Goal: Task Accomplishment & Management: Use online tool/utility

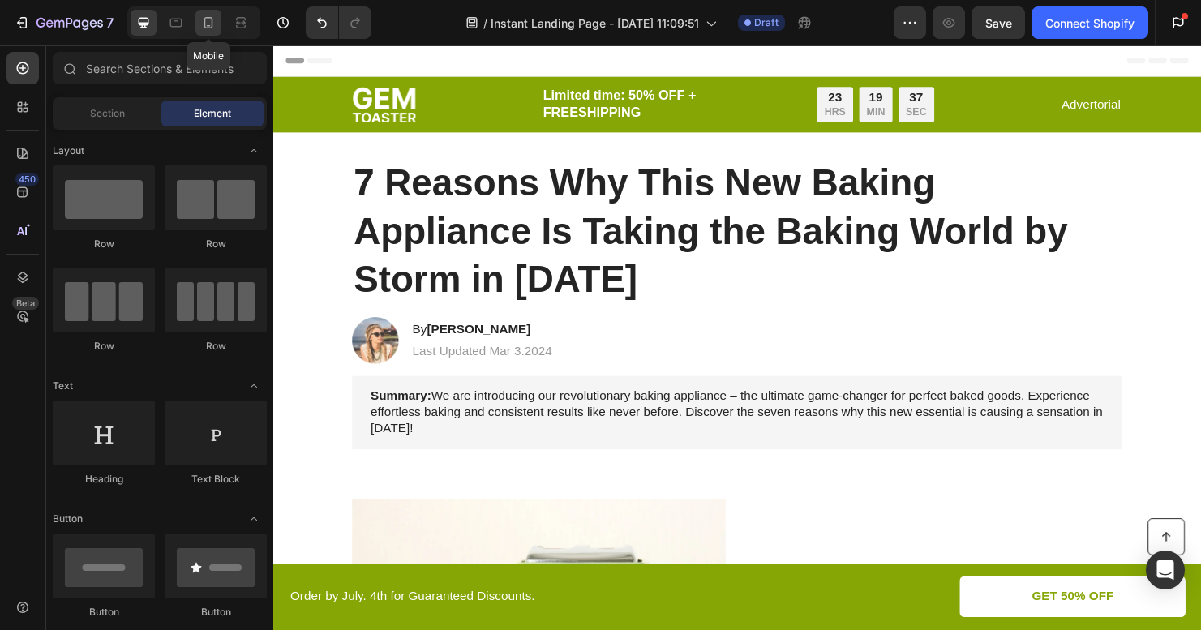
click at [212, 26] on icon at bounding box center [208, 22] width 9 height 11
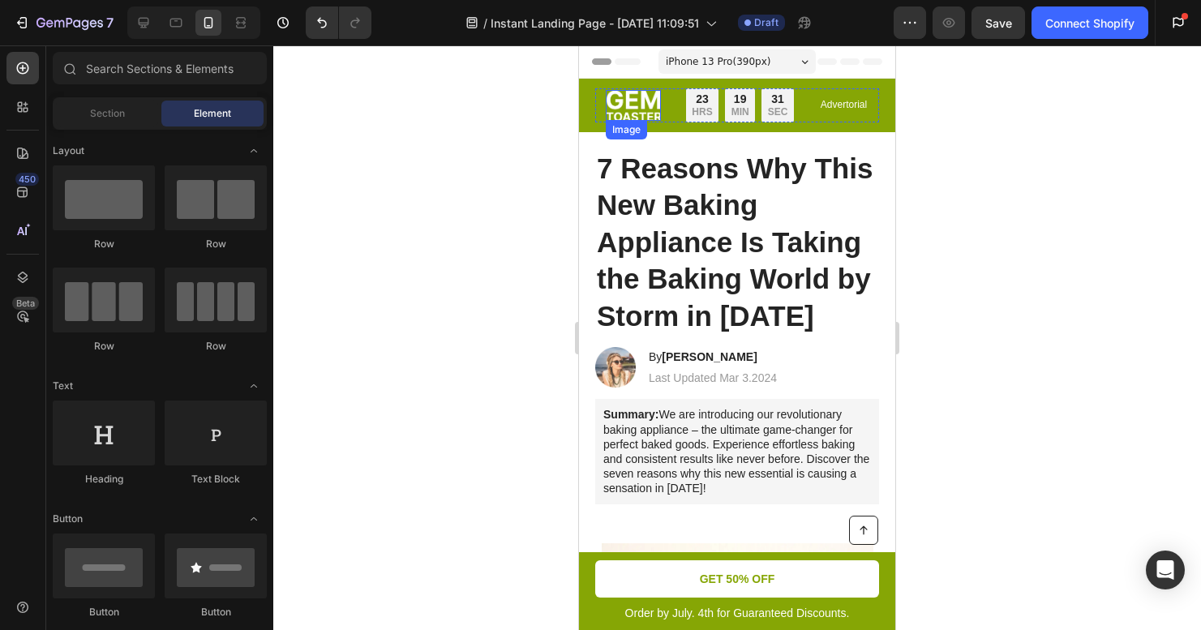
click at [613, 100] on img at bounding box center [633, 105] width 55 height 31
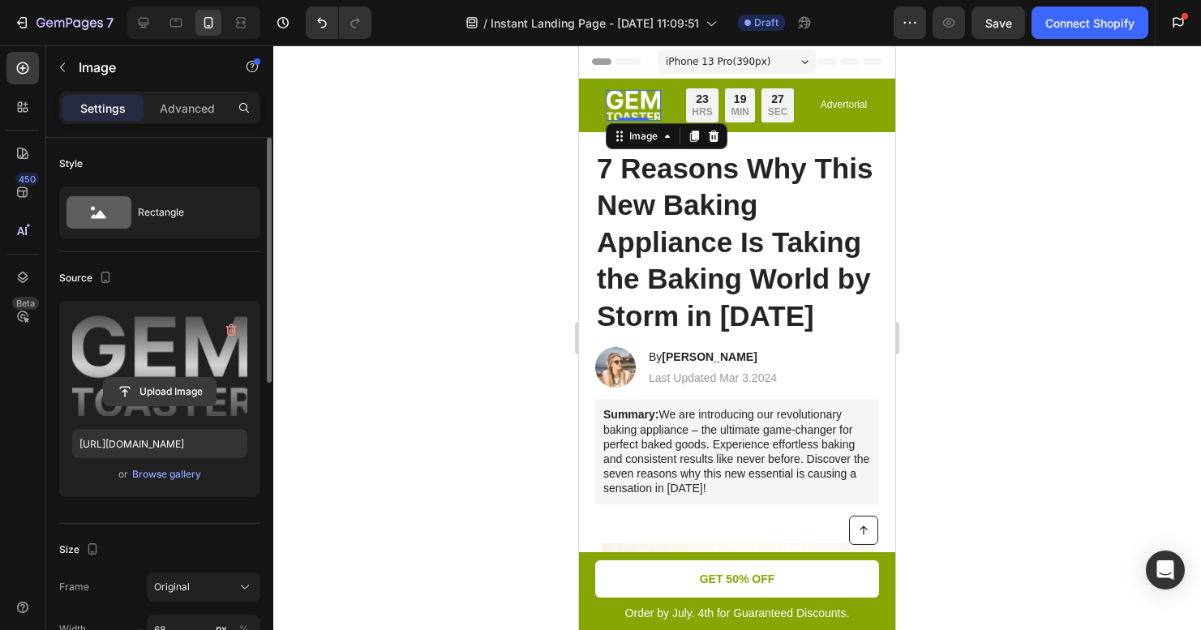
click at [182, 388] on input "file" at bounding box center [160, 392] width 112 height 28
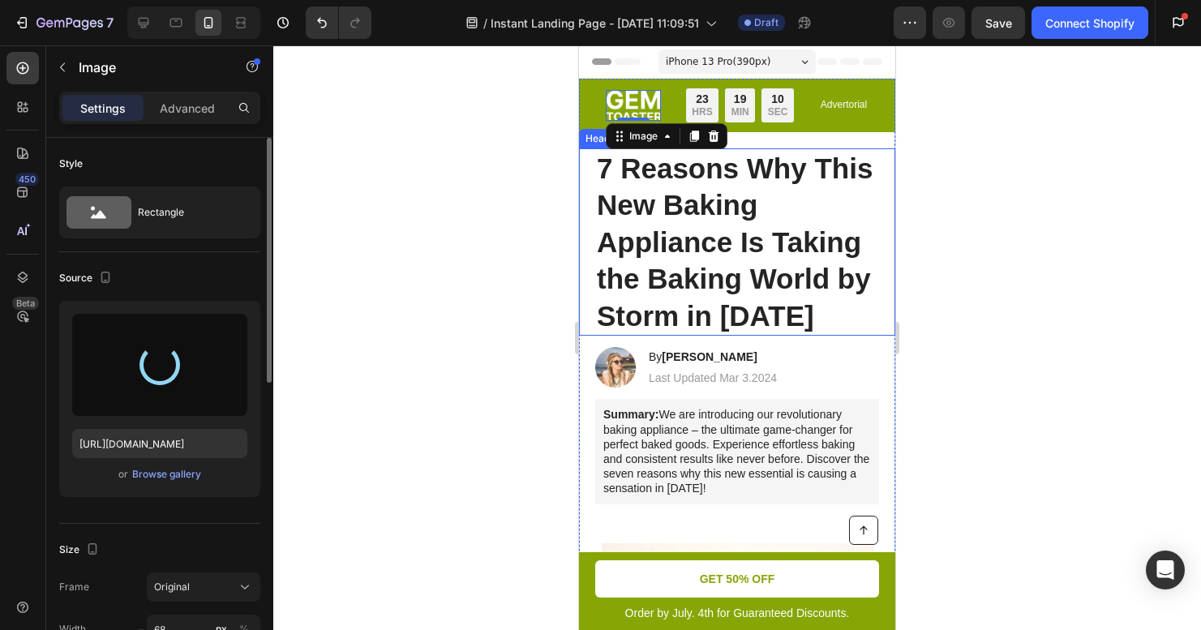
type input "https://cdn.shopify.com/s/files/1/0620/0875/4312/files/gempages_567917590408594…"
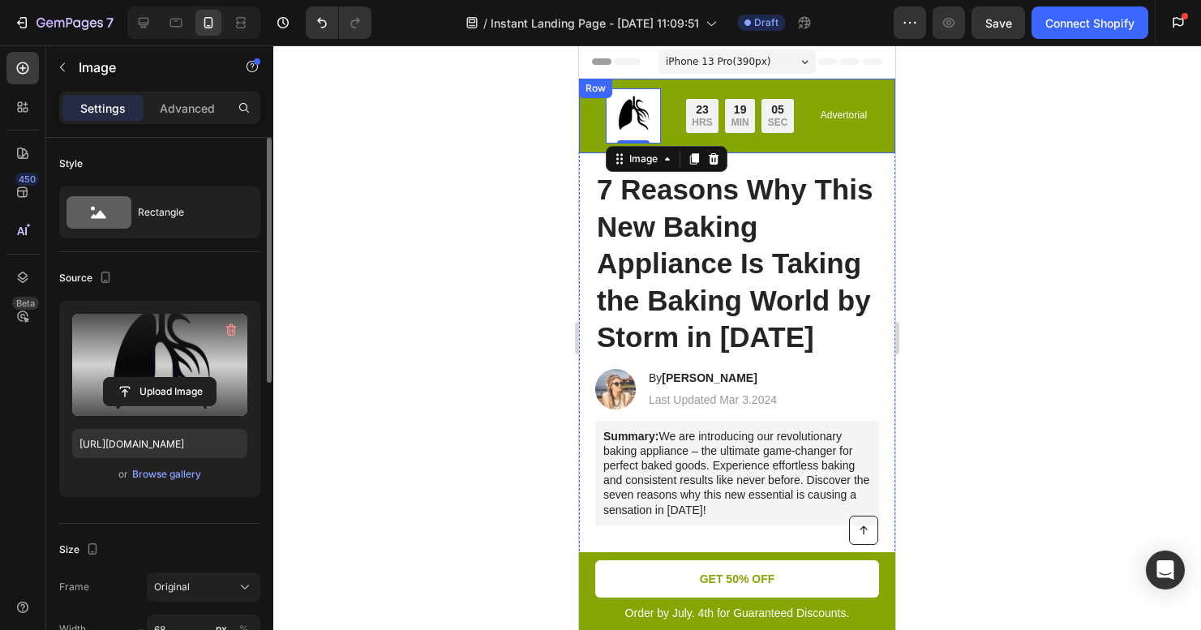
click at [871, 88] on div "Image 0 Limited time: 50% OFF + FREESHIPPING Text Block 23 HRS 19 MIN 05 SEC Co…" at bounding box center [737, 116] width 316 height 75
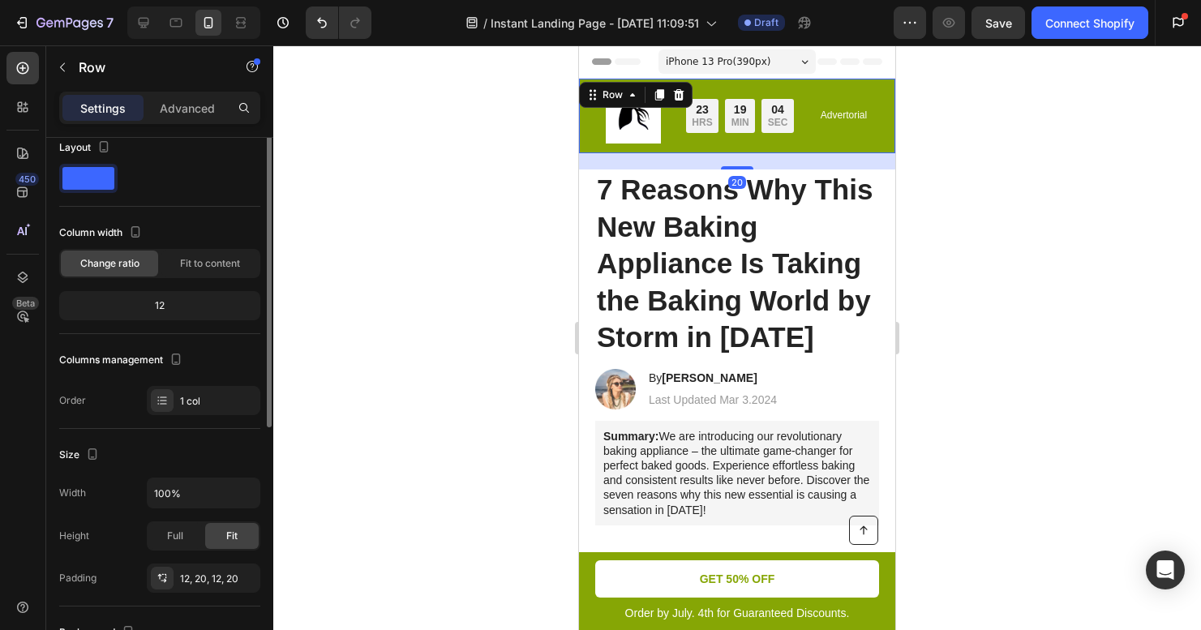
scroll to position [391, 0]
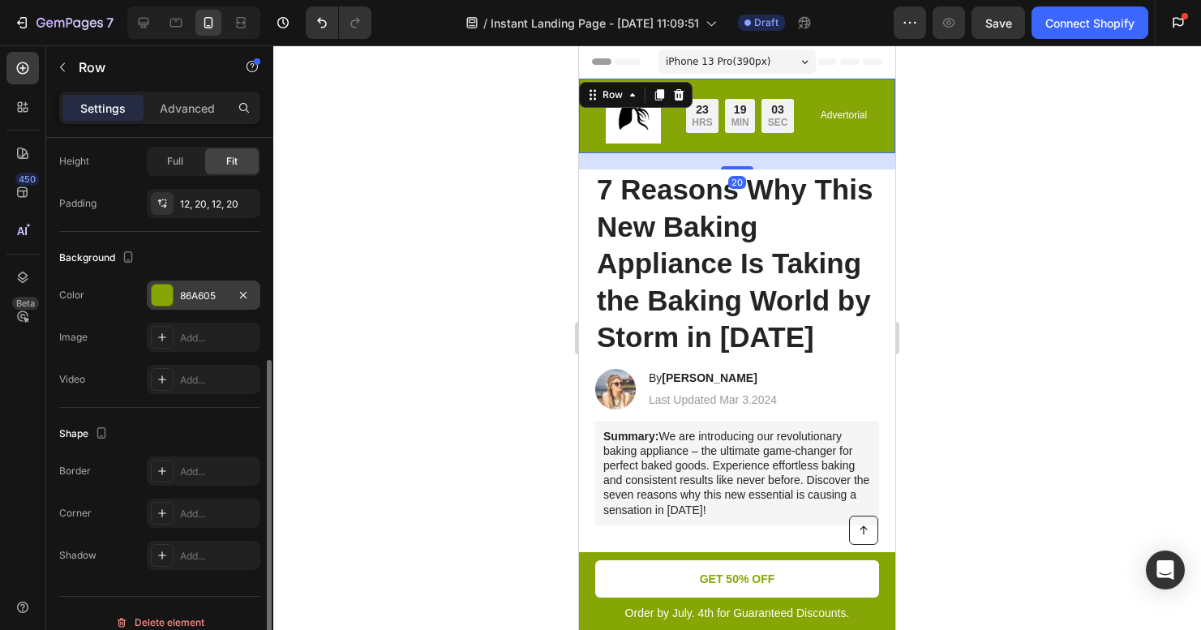
click at [165, 298] on div at bounding box center [162, 295] width 21 height 21
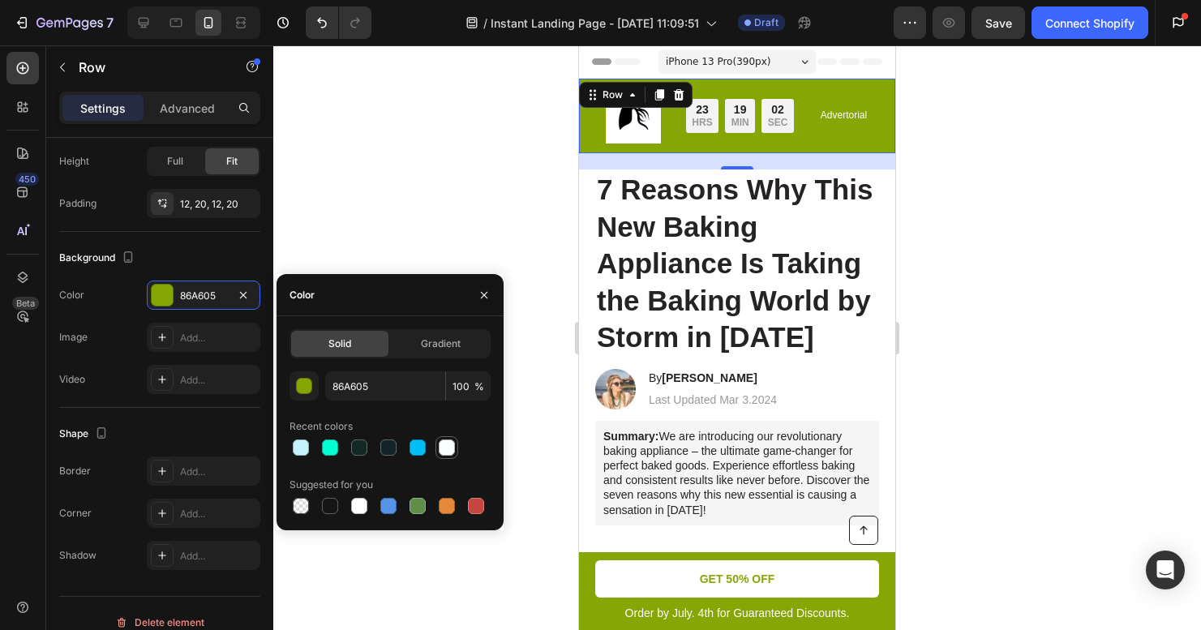
click at [449, 448] on div at bounding box center [447, 447] width 16 height 16
type input "F9FFFE"
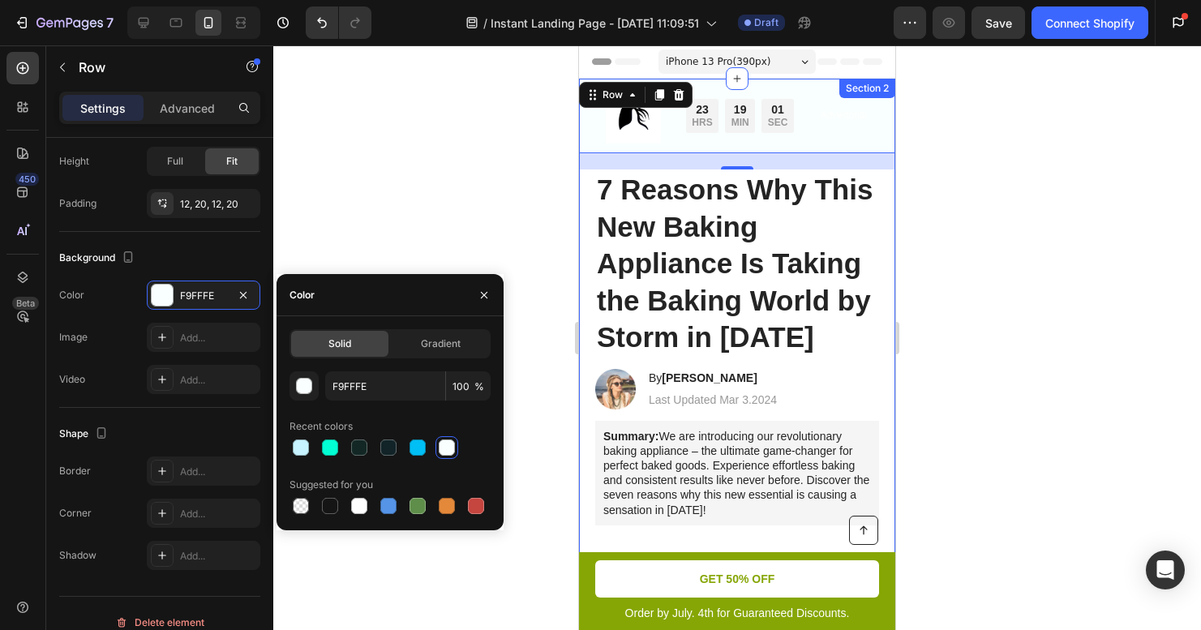
click at [1053, 328] on div at bounding box center [737, 337] width 928 height 585
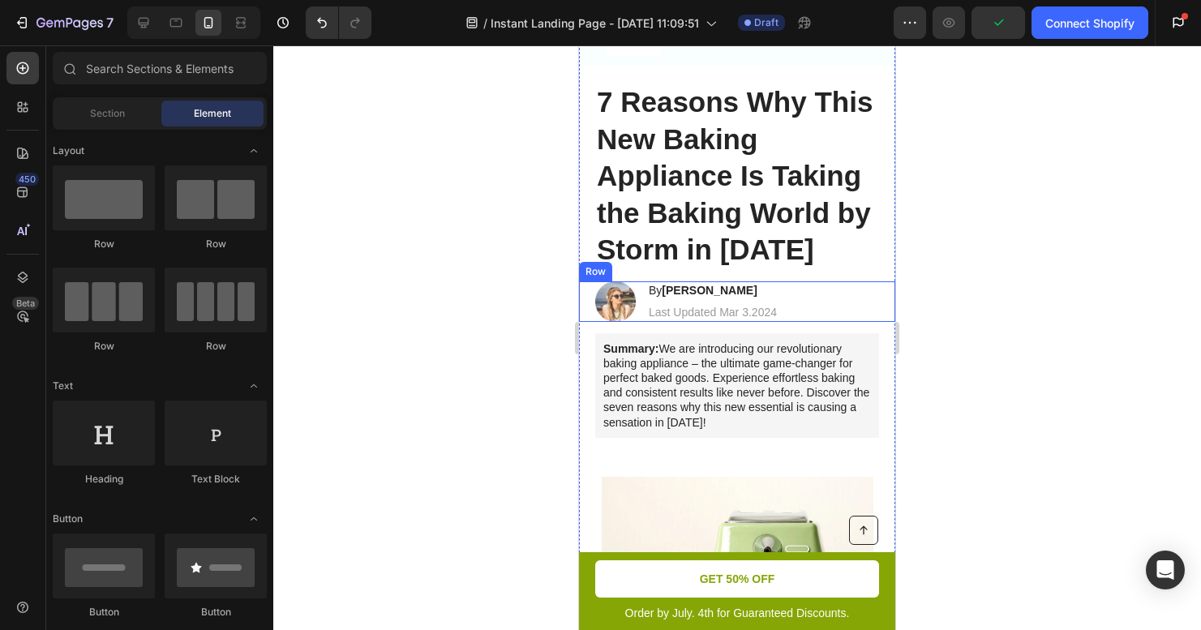
scroll to position [0, 0]
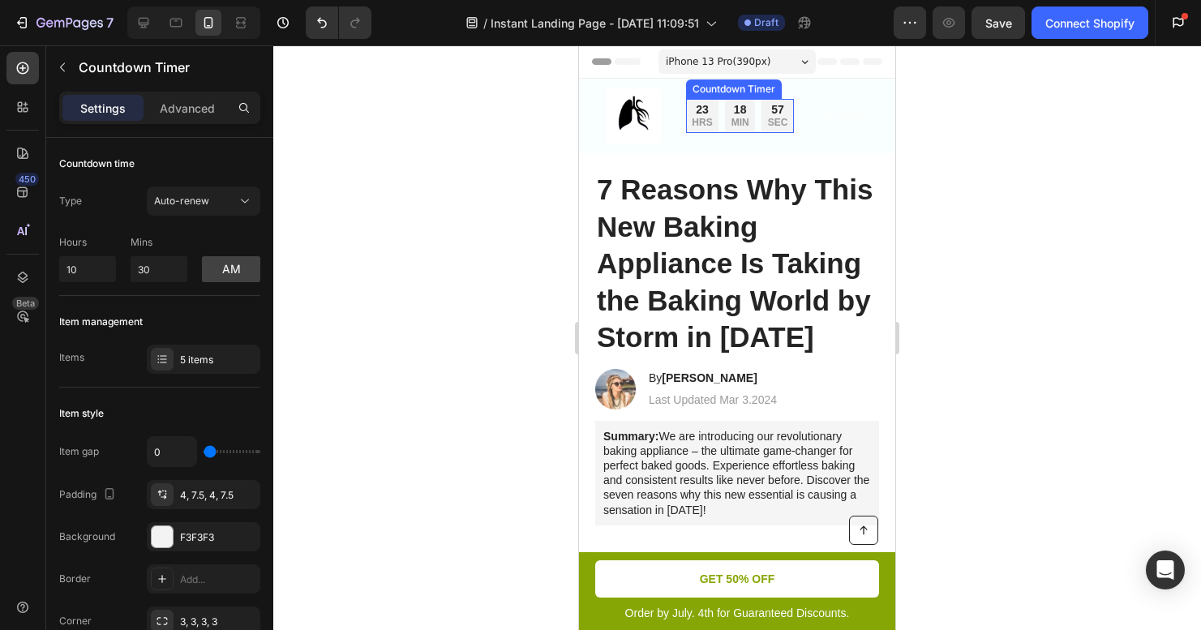
click at [698, 116] on div "23" at bounding box center [702, 109] width 20 height 15
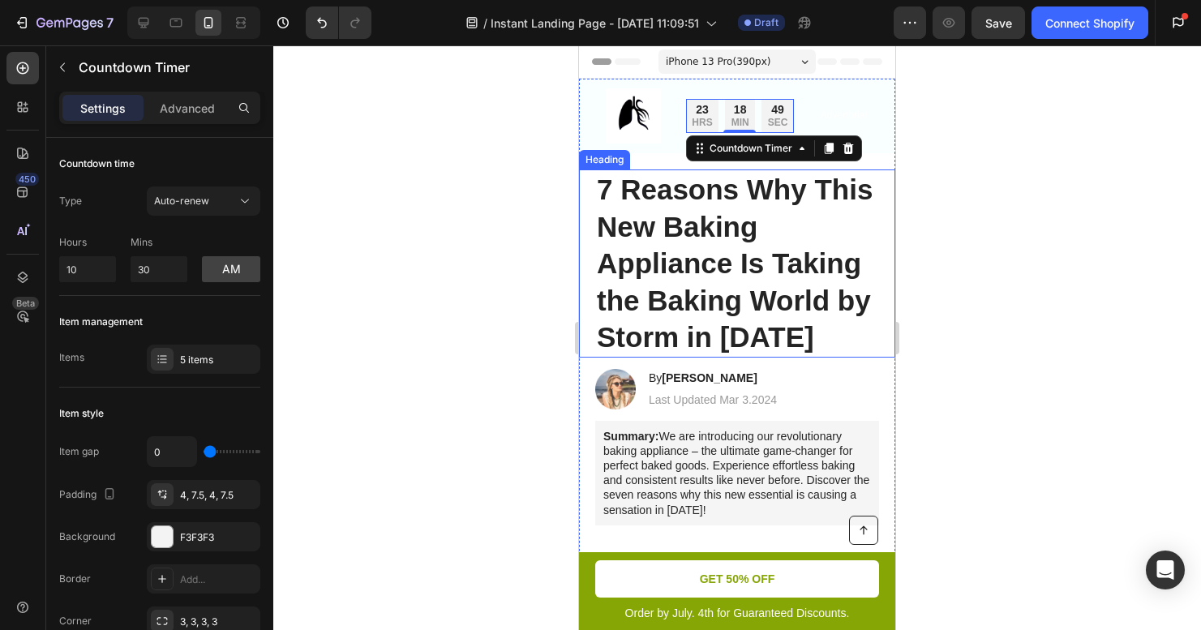
scroll to position [20, 0]
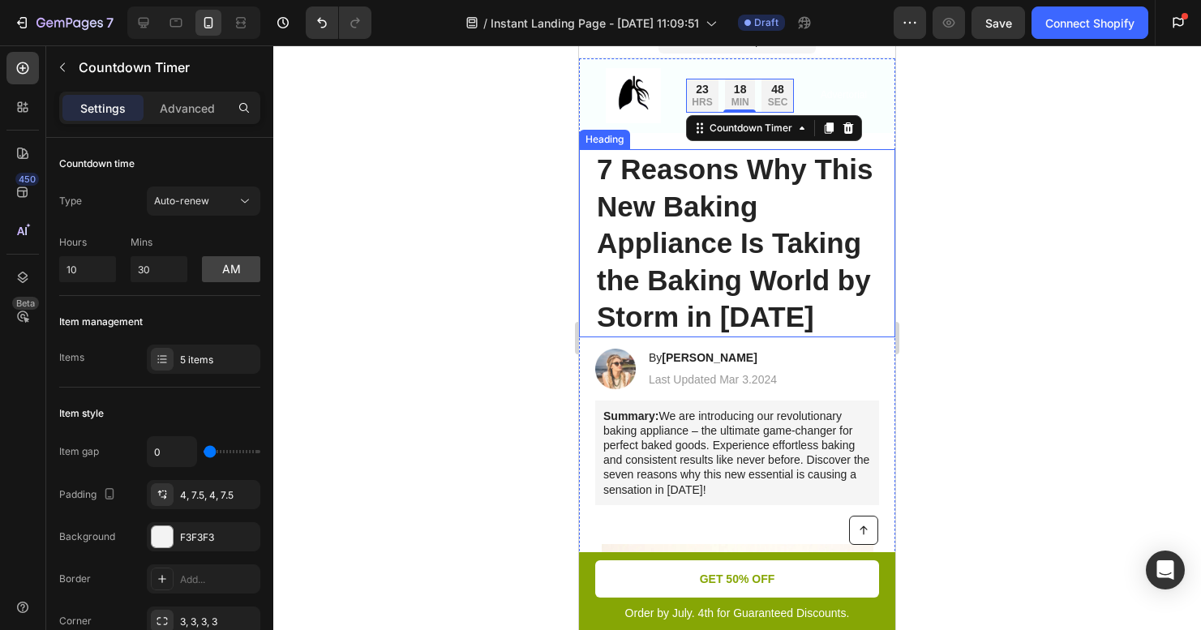
click at [745, 288] on h1 "7 Reasons Why This New Baking Appliance Is Taking the Baking World by Storm in …" at bounding box center [737, 243] width 284 height 188
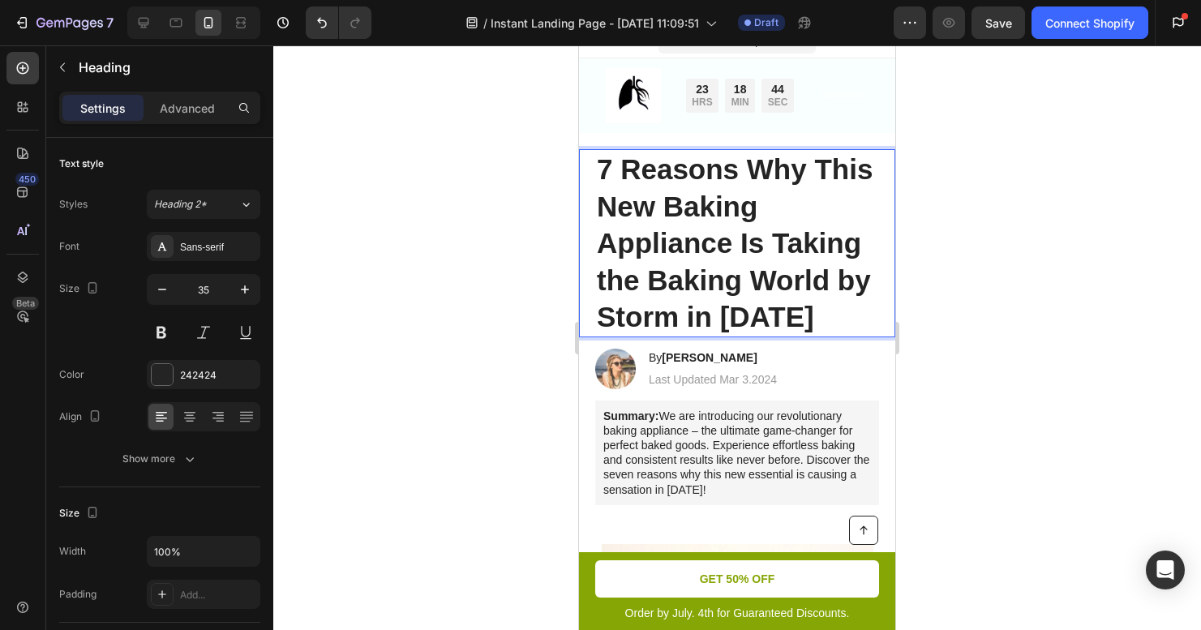
click at [604, 161] on p "7 Reasons Why This New Baking Appliance Is Taking the Baking World by Storm in …" at bounding box center [737, 243] width 281 height 185
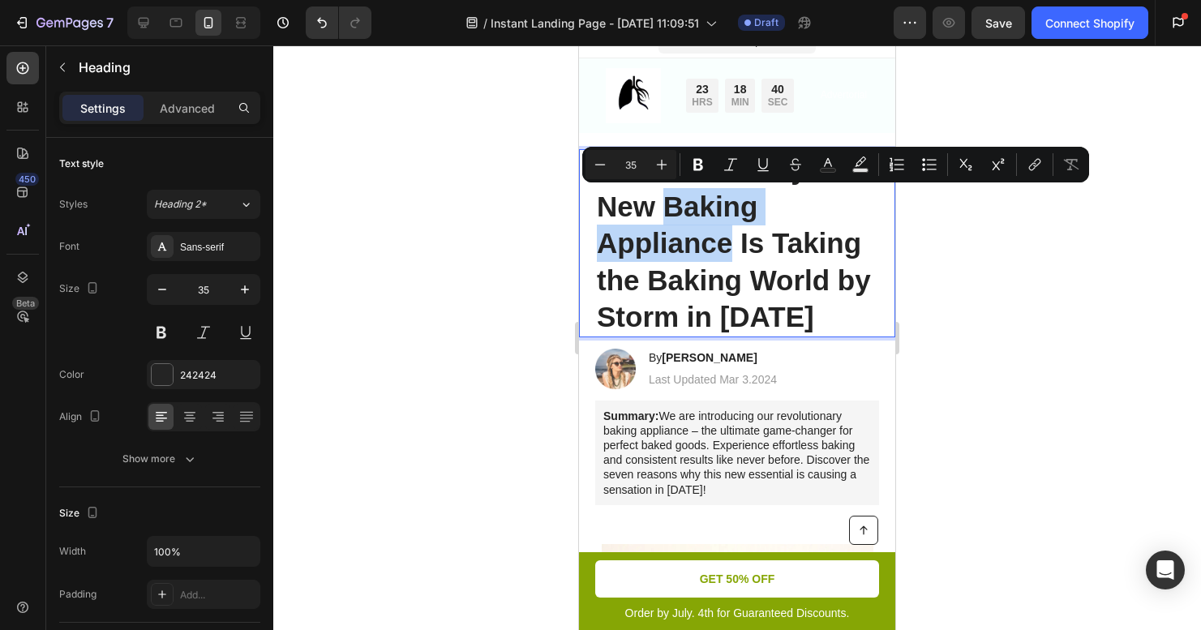
drag, startPoint x: 730, startPoint y: 245, endPoint x: 730, endPoint y: 208, distance: 36.5
click at [730, 208] on p "7 Reasons Why This New Baking Appliance Is Taking the Baking World by Storm in …" at bounding box center [737, 243] width 281 height 185
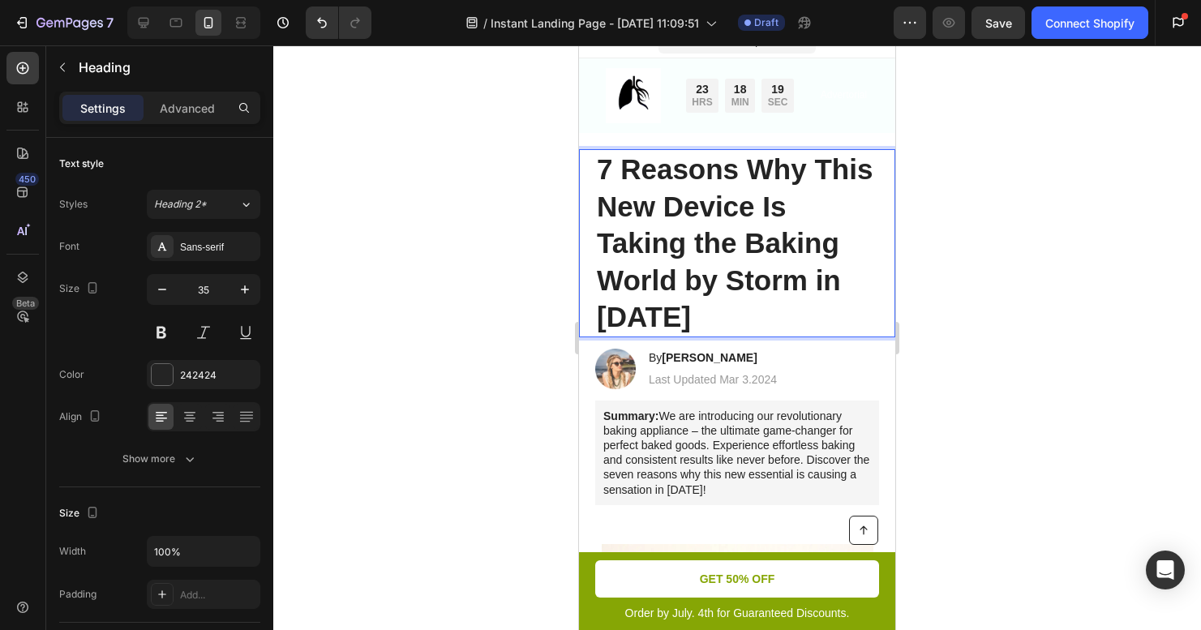
click at [635, 207] on p "7 Reasons Why This New Device Is Taking the Baking World by Storm in 2024" at bounding box center [737, 243] width 281 height 185
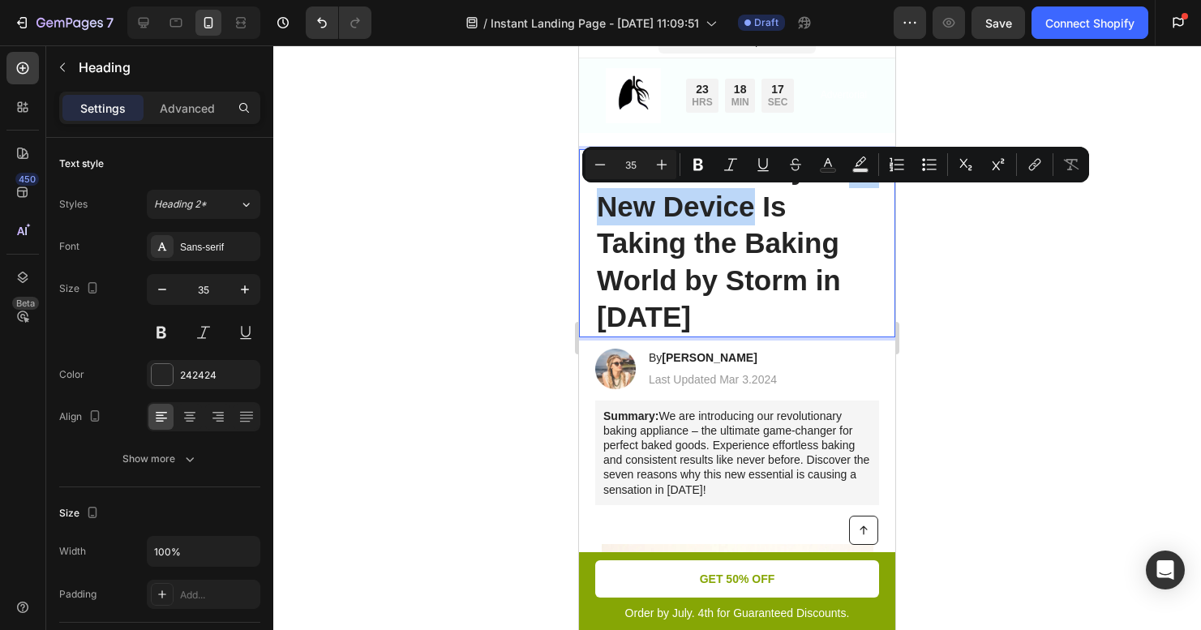
drag, startPoint x: 632, startPoint y: 208, endPoint x: 821, endPoint y: 208, distance: 188.9
click at [821, 208] on p "7 Reasons Why This New Device Is Taking the Baking World by Storm in 2024" at bounding box center [737, 243] width 281 height 185
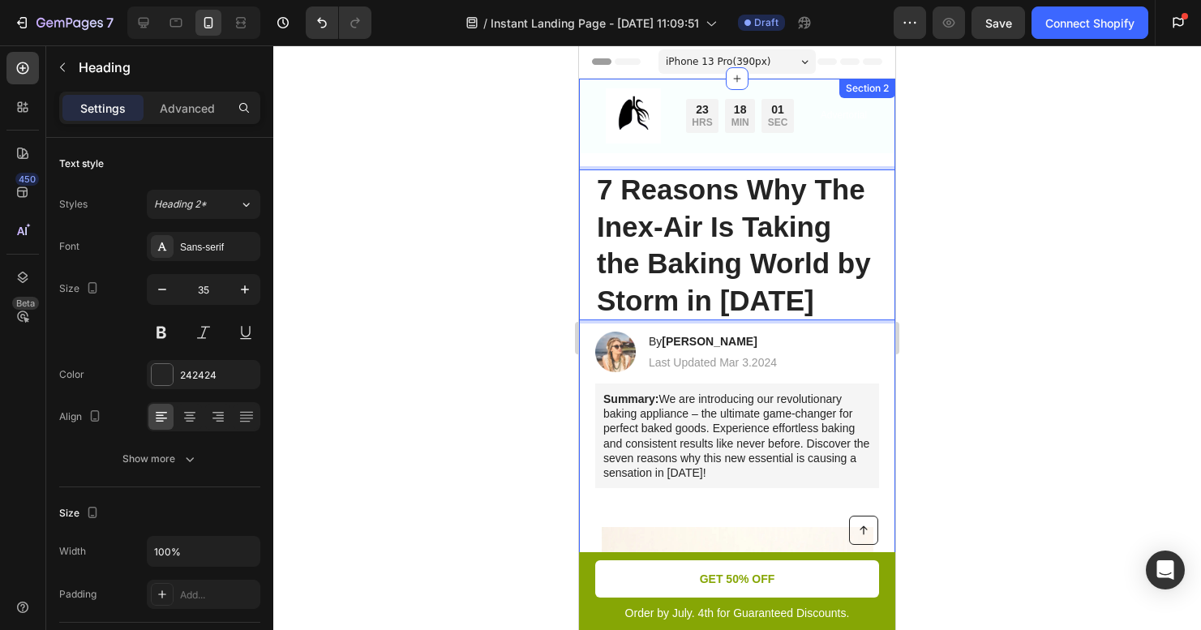
scroll to position [3, 0]
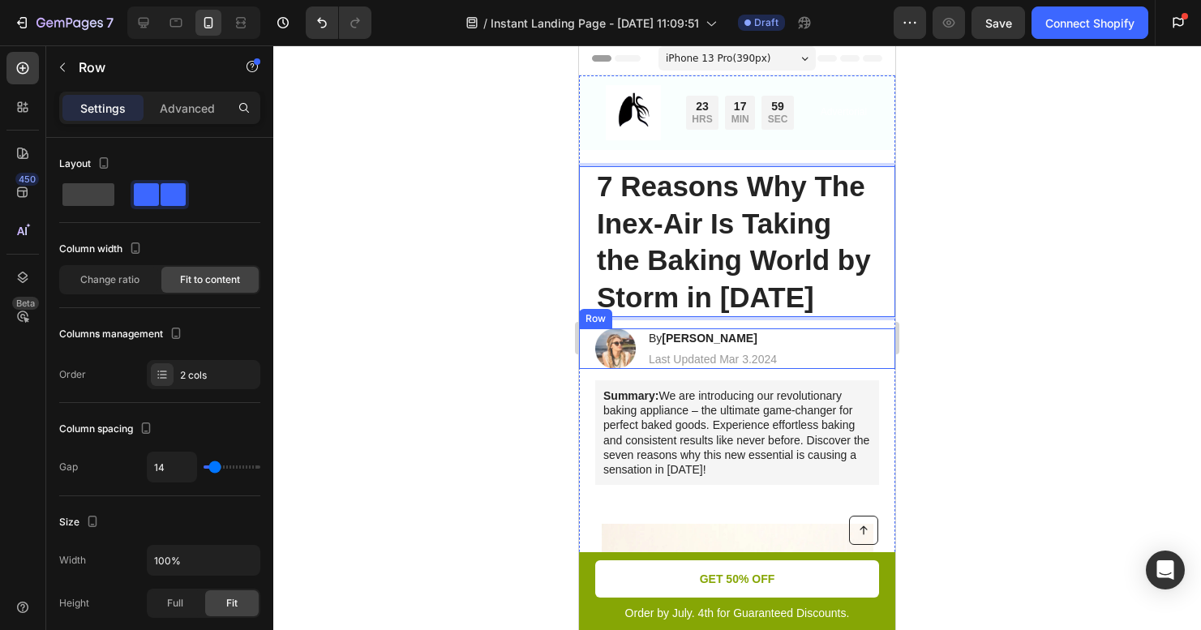
click at [807, 365] on div "Image By Jessica M. Heading Last Updated Mar 3.2024 Text Block Row" at bounding box center [737, 348] width 316 height 41
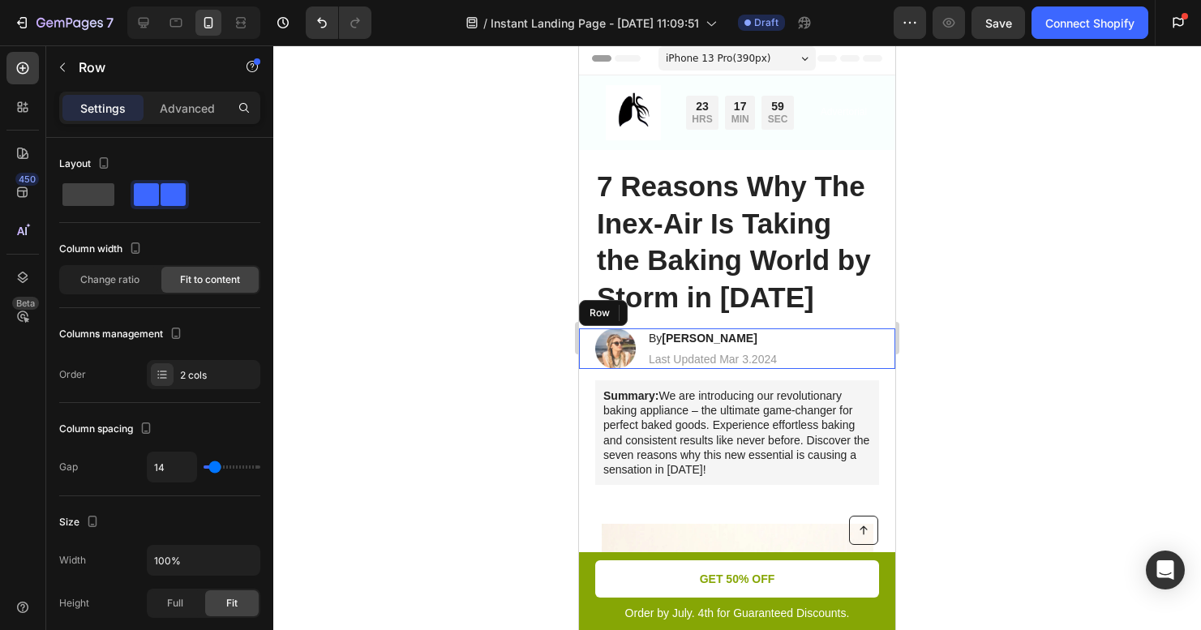
scroll to position [0, 0]
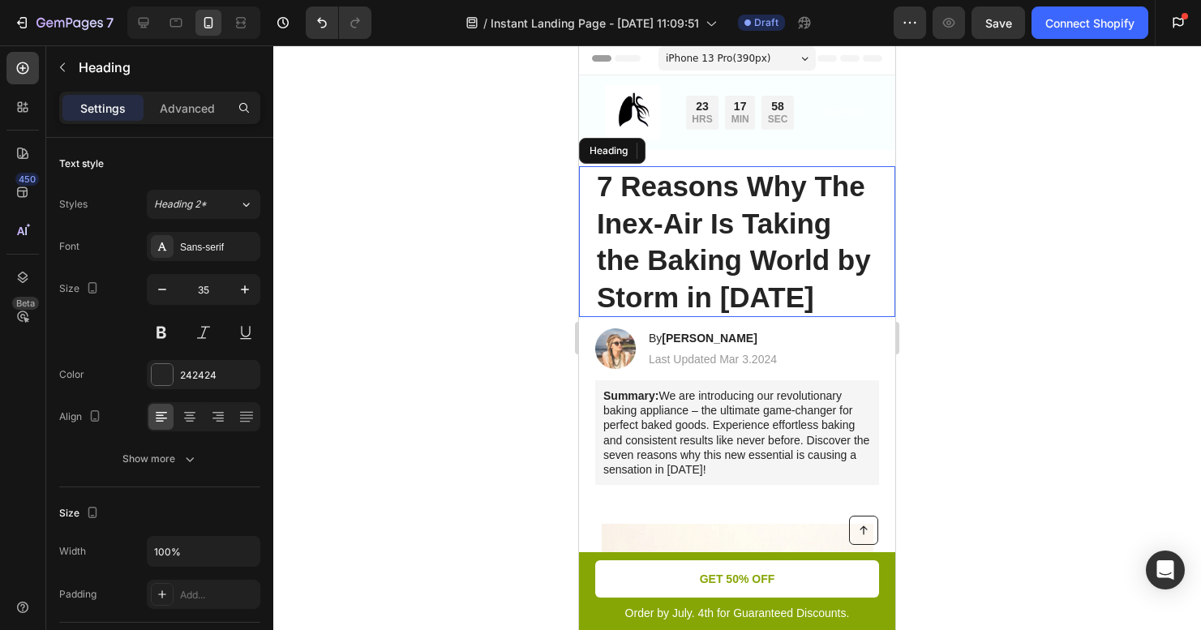
click at [805, 225] on p "7 Reasons Why The Inex-Air Is Taking the Baking World by Storm in 2024" at bounding box center [737, 242] width 281 height 148
click at [658, 261] on p "7 Reasons Why The Inex-Air Is Taking the Baking World by Storm in 2024" at bounding box center [737, 242] width 281 height 148
click at [656, 261] on p "7 Reasons Why The Inex-Air Is Taking the Baking World by Storm in 2024" at bounding box center [737, 242] width 281 height 148
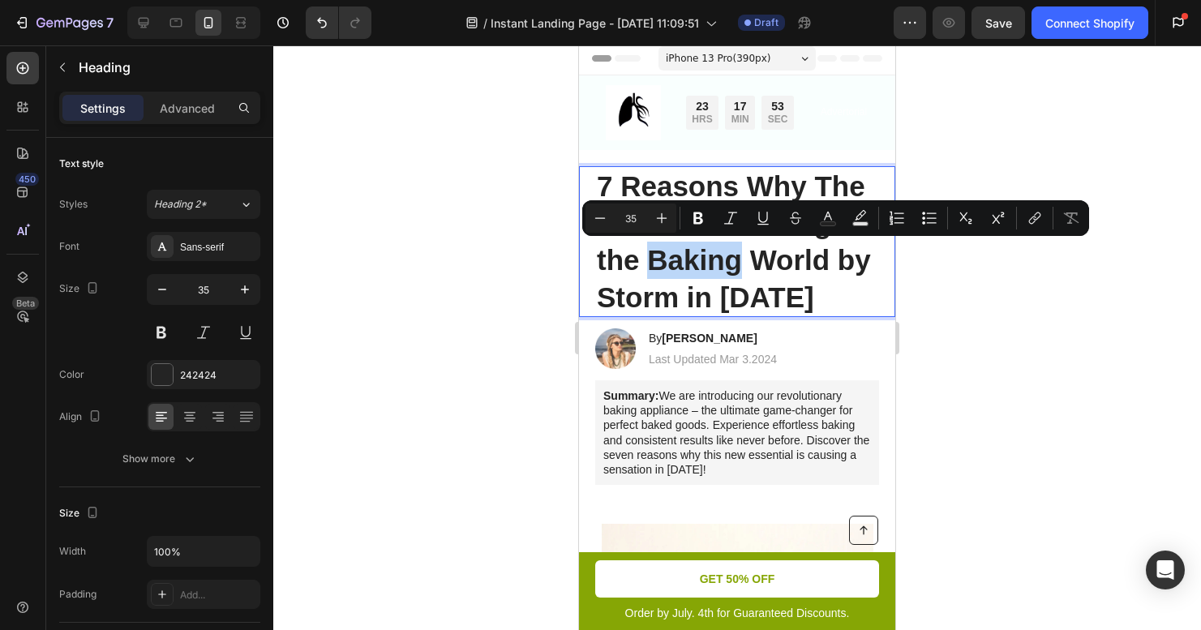
drag, startPoint x: 651, startPoint y: 263, endPoint x: 738, endPoint y: 264, distance: 86.8
click at [738, 264] on p "7 Reasons Why The Inex-Air Is Taking the Baking World by Storm in 2024" at bounding box center [737, 242] width 281 height 148
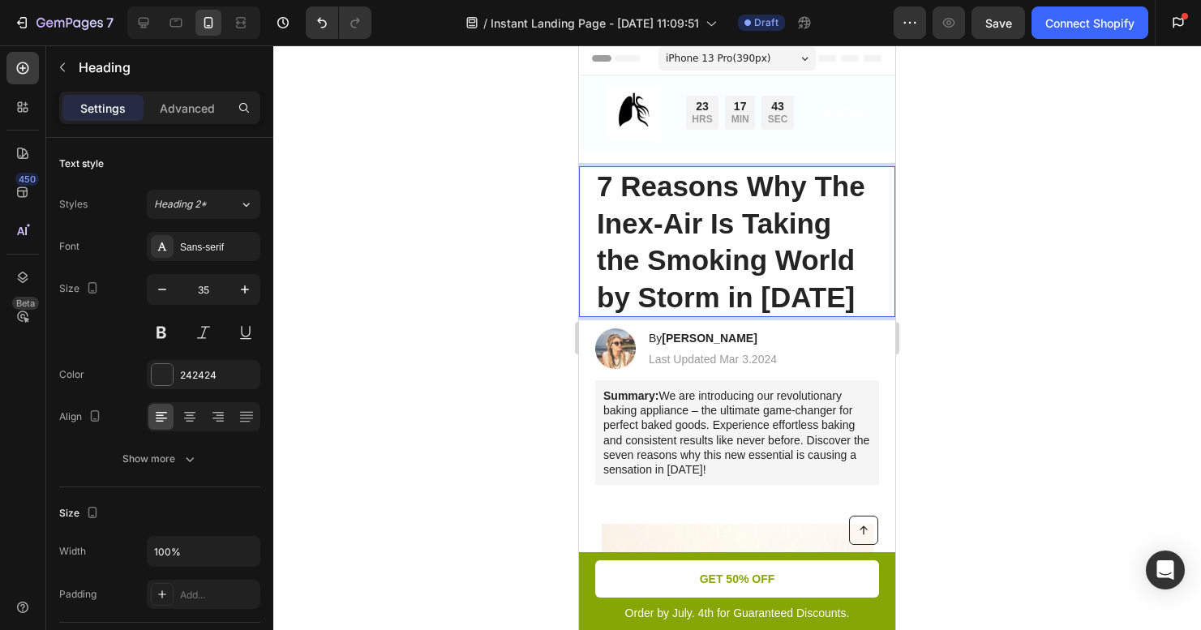
click at [797, 294] on p "7 Reasons Why The Inex-Air Is Taking the Smoking World by Storm in 2024" at bounding box center [737, 242] width 281 height 148
click at [817, 302] on p "7 Reasons Why The Inex-Air Is Taking the Smoking World by Storm in 2024" at bounding box center [737, 242] width 281 height 148
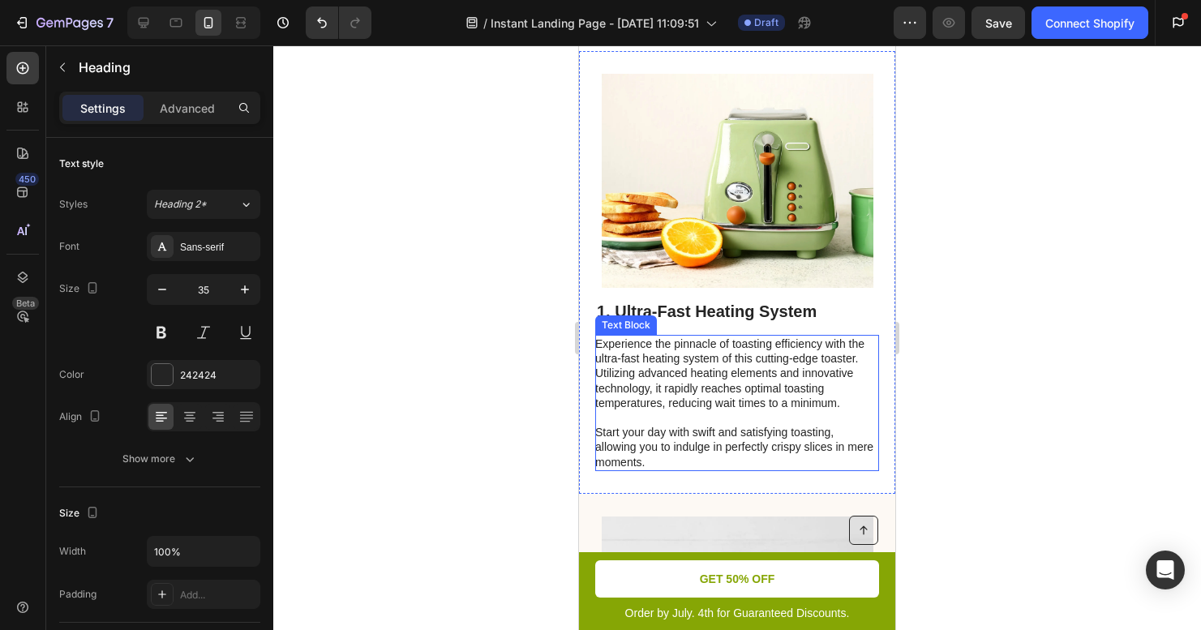
scroll to position [126, 0]
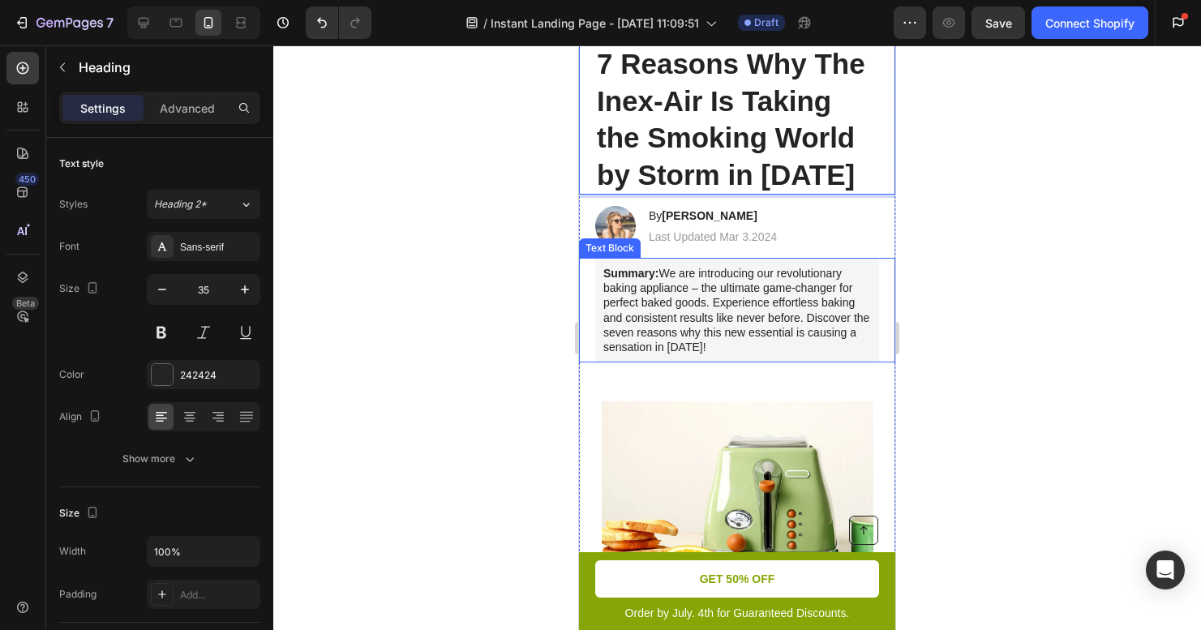
click at [834, 343] on p "Summary: We are introducing our revolutionary baking appliance – the ultimate g…" at bounding box center [737, 310] width 268 height 88
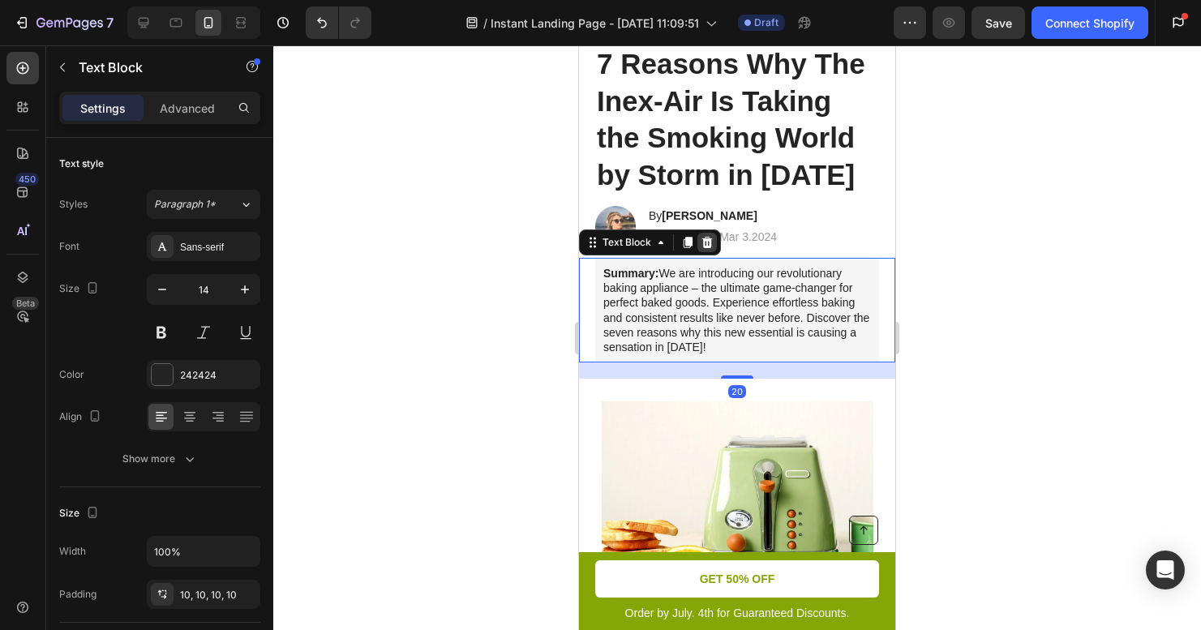
click at [713, 244] on icon at bounding box center [707, 242] width 13 height 13
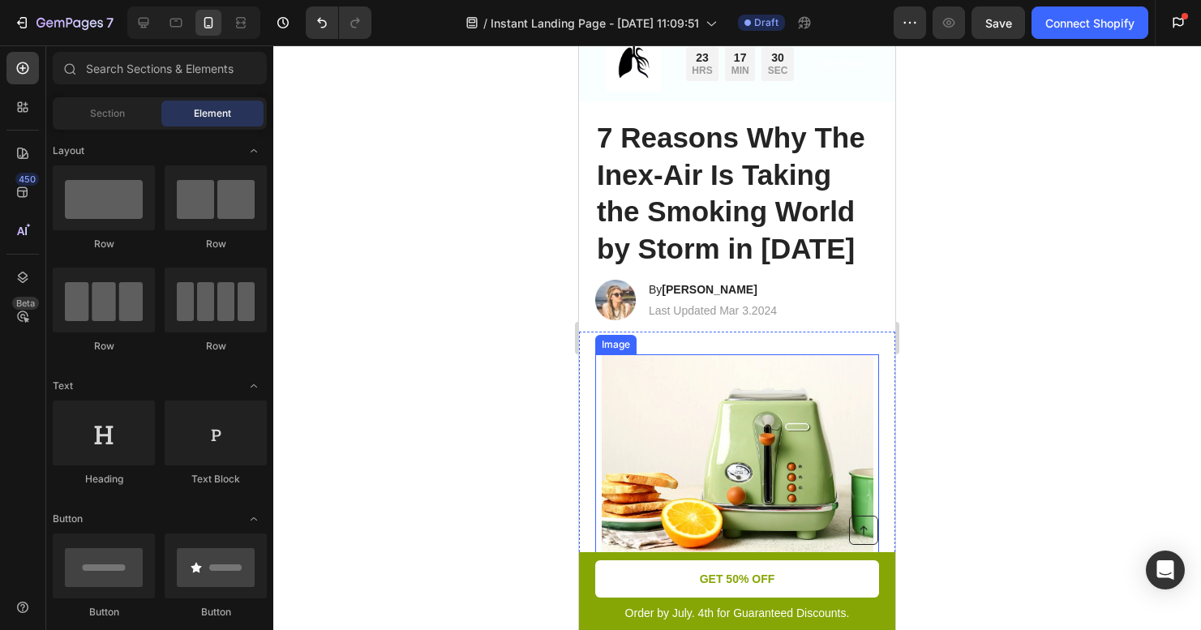
scroll to position [0, 0]
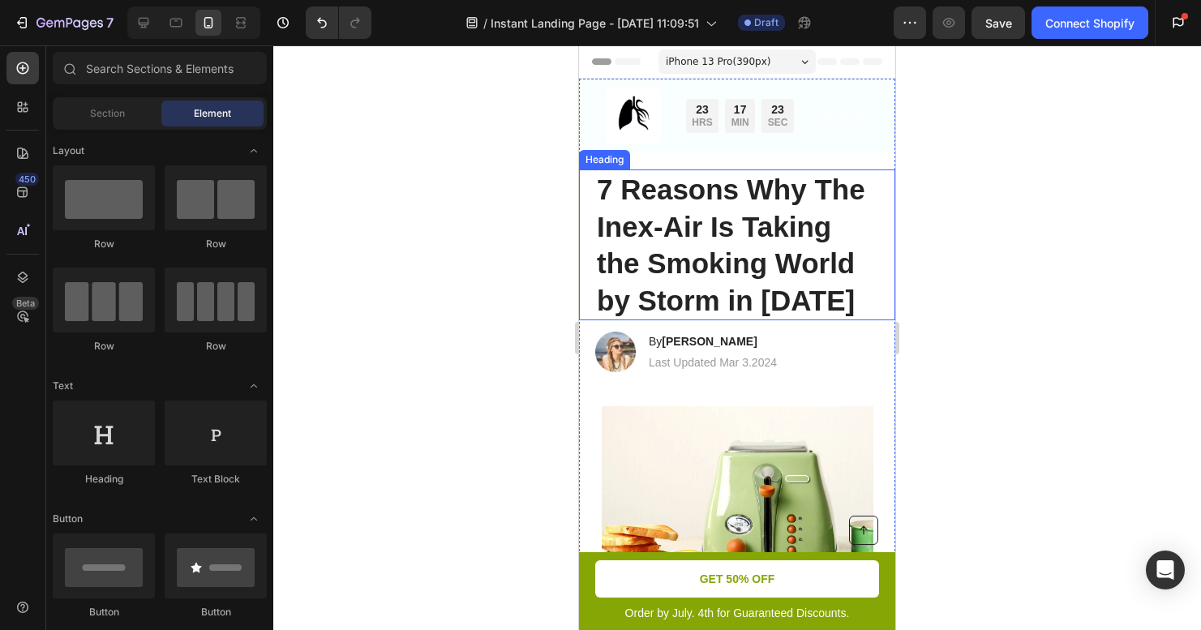
click at [754, 274] on p "7 Reasons Why The Inex-Air Is Taking the Smoking World by Storm in 2025" at bounding box center [737, 245] width 281 height 148
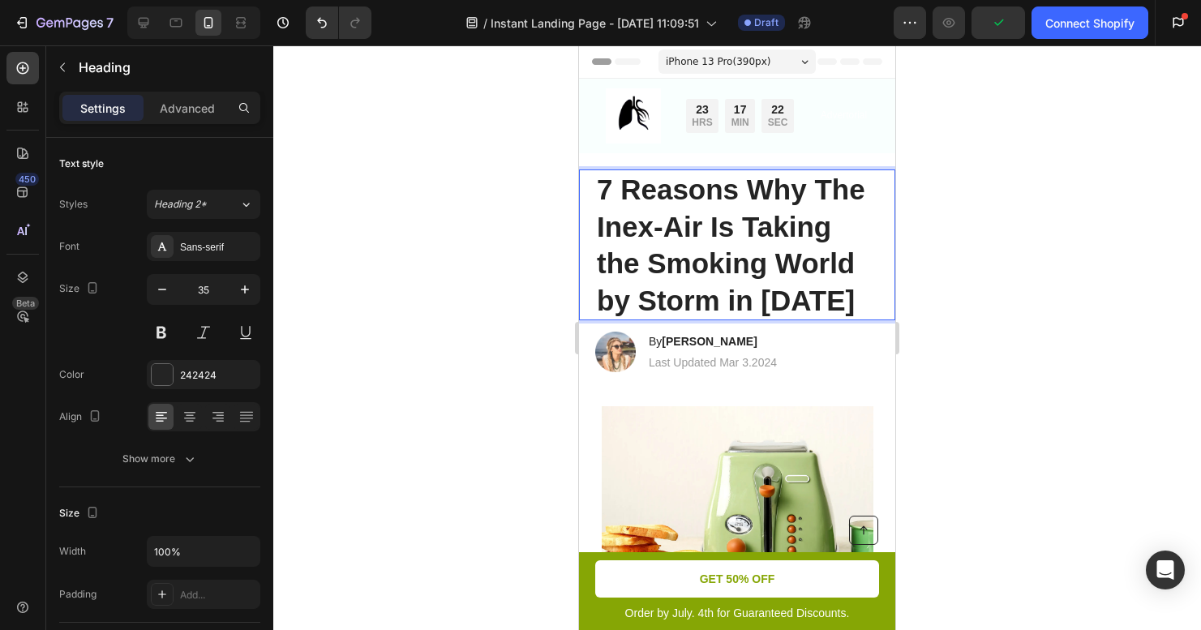
click at [772, 263] on p "7 Reasons Why The Inex-Air Is Taking the Smoking World by Storm in 2025" at bounding box center [737, 245] width 281 height 148
click at [765, 267] on p "7 Reasons Why The Inex-Air Is Taking the Smoking World by Storm in 2025" at bounding box center [737, 245] width 281 height 148
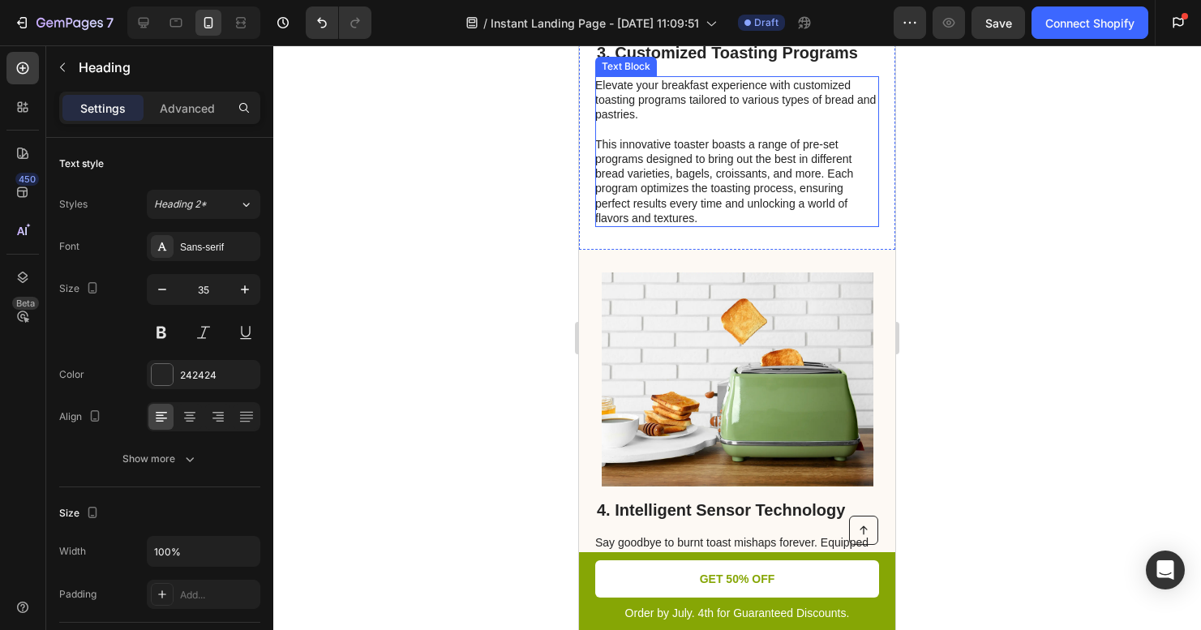
scroll to position [1648, 0]
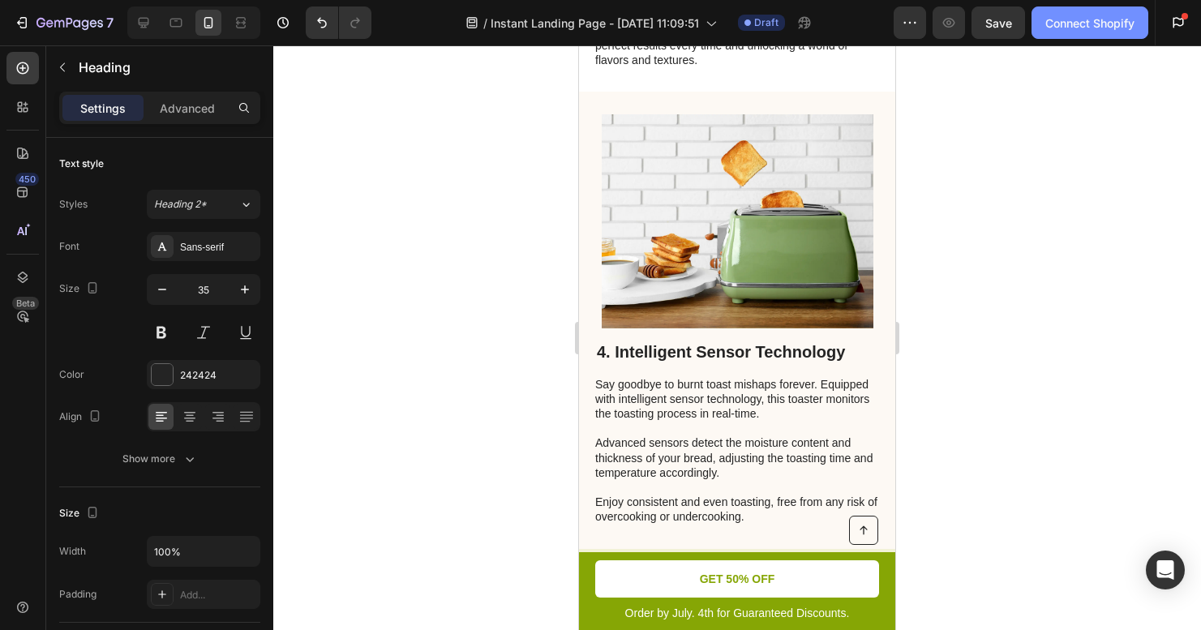
click at [1060, 32] on button "Connect Shopify" at bounding box center [1089, 22] width 117 height 32
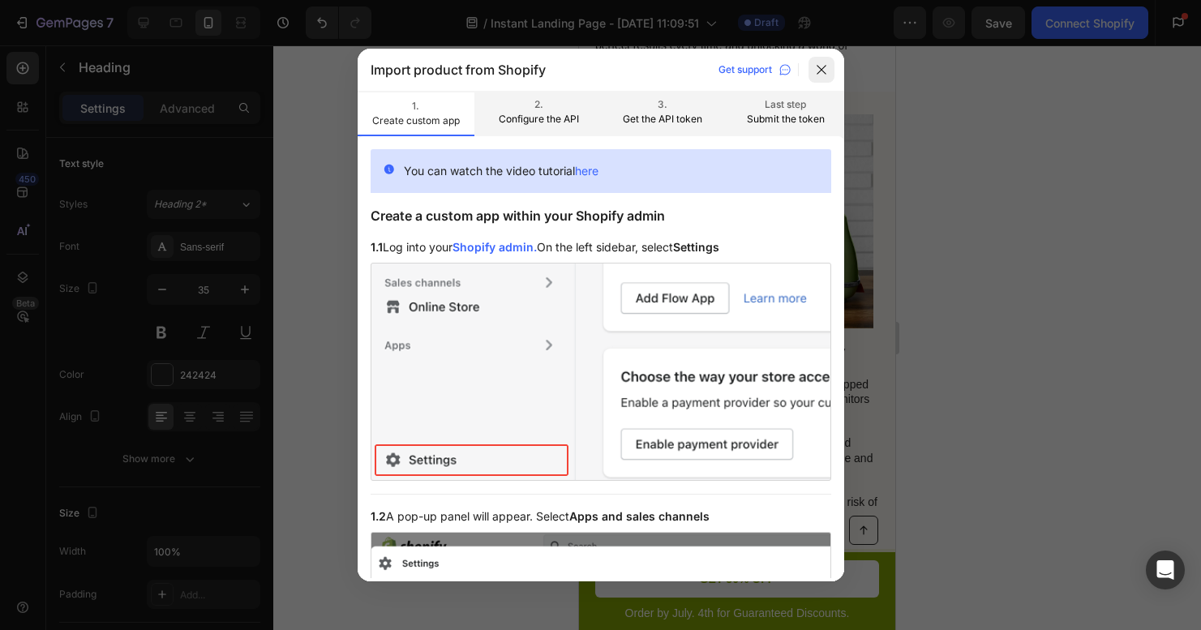
click at [825, 67] on icon at bounding box center [821, 69] width 13 height 13
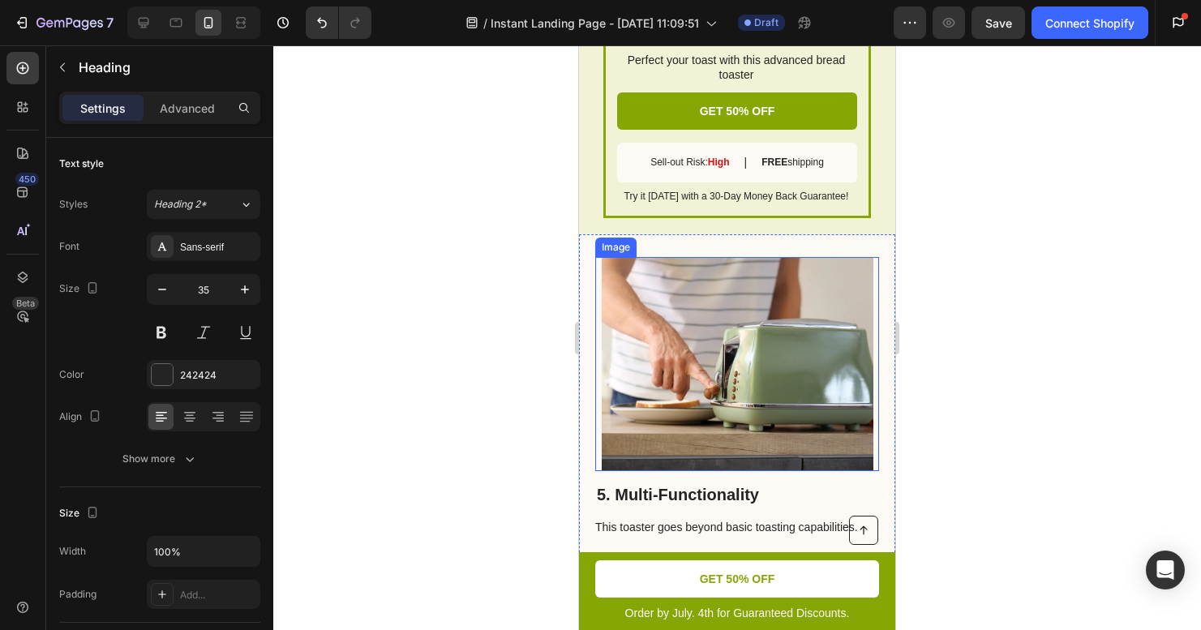
scroll to position [2719, 0]
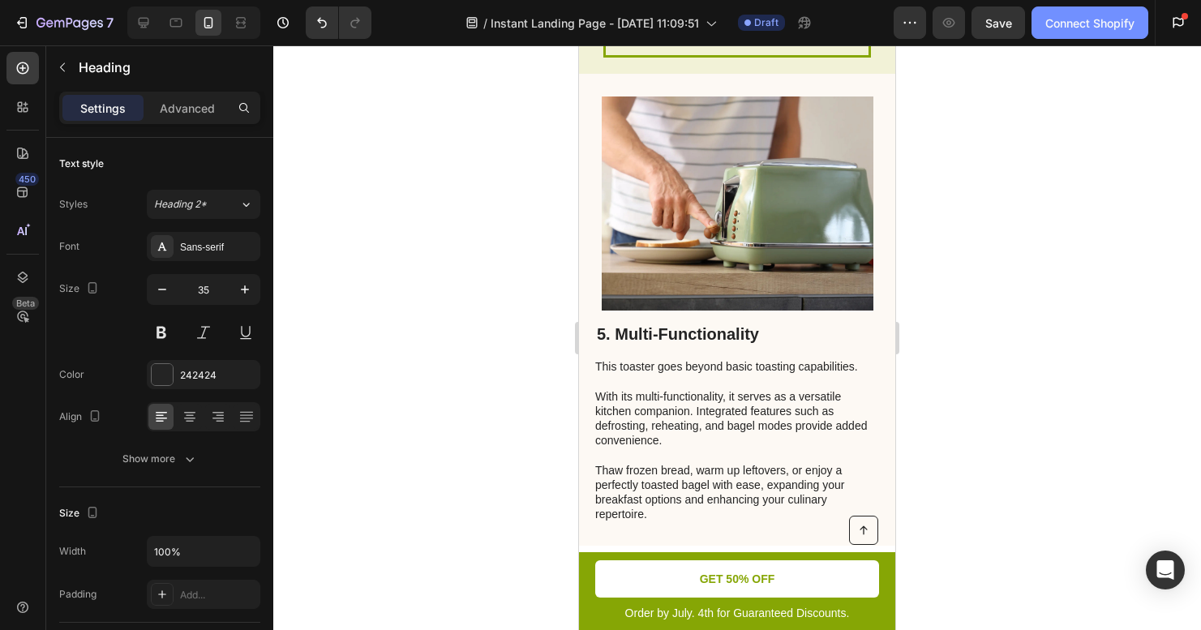
click at [1098, 36] on button "Connect Shopify" at bounding box center [1089, 22] width 117 height 32
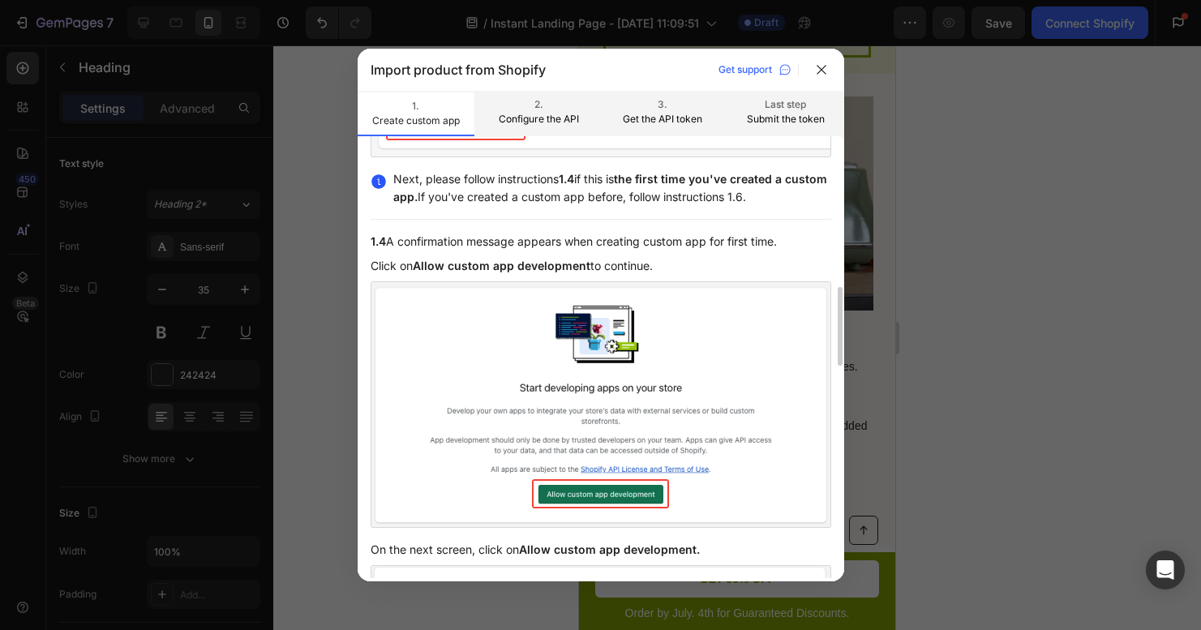
scroll to position [851, 0]
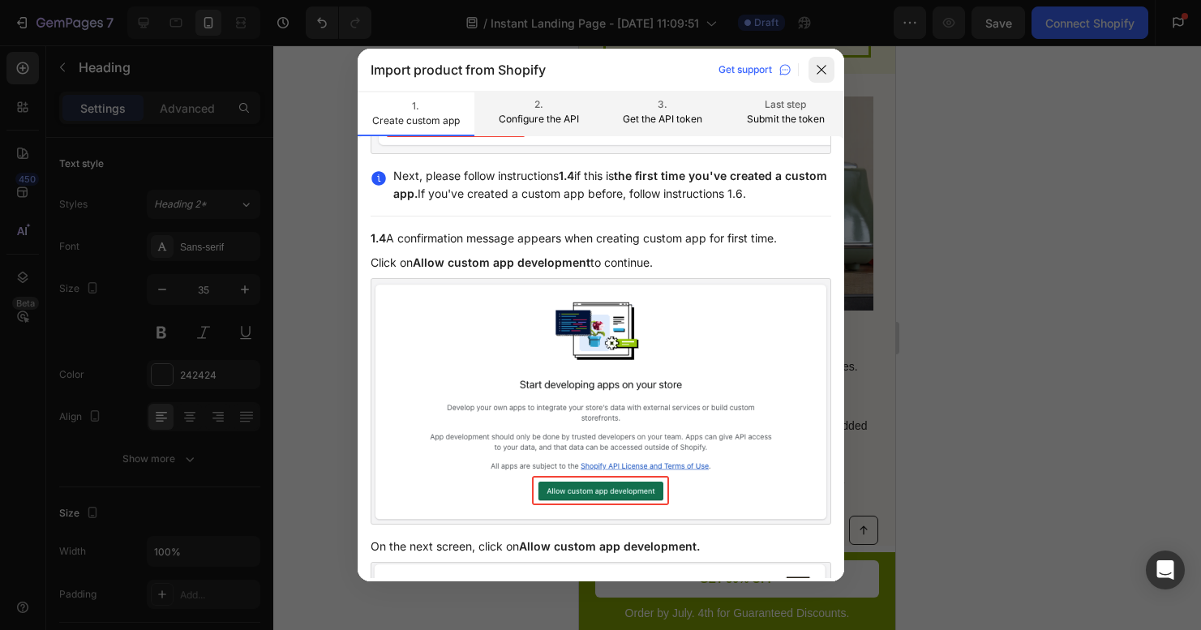
click at [816, 79] on div at bounding box center [821, 70] width 26 height 26
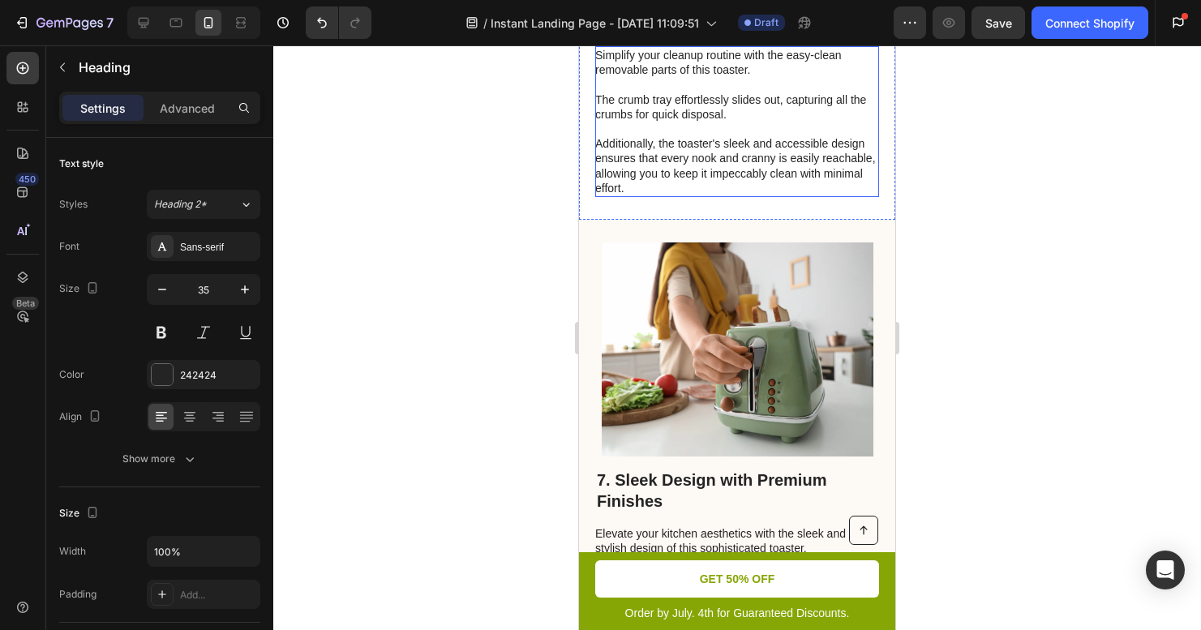
scroll to position [3685, 0]
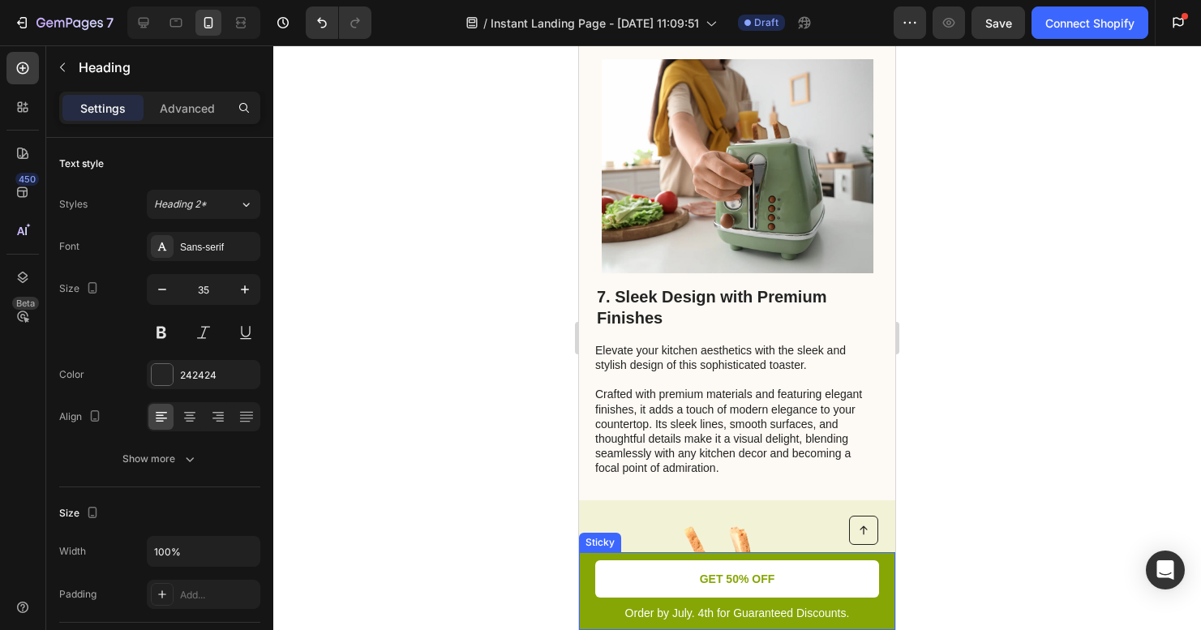
click at [871, 596] on div "Button Order by July. 4th for Guaranteed Discounts. Text Block GET 50% OFF Butt…" at bounding box center [737, 591] width 316 height 78
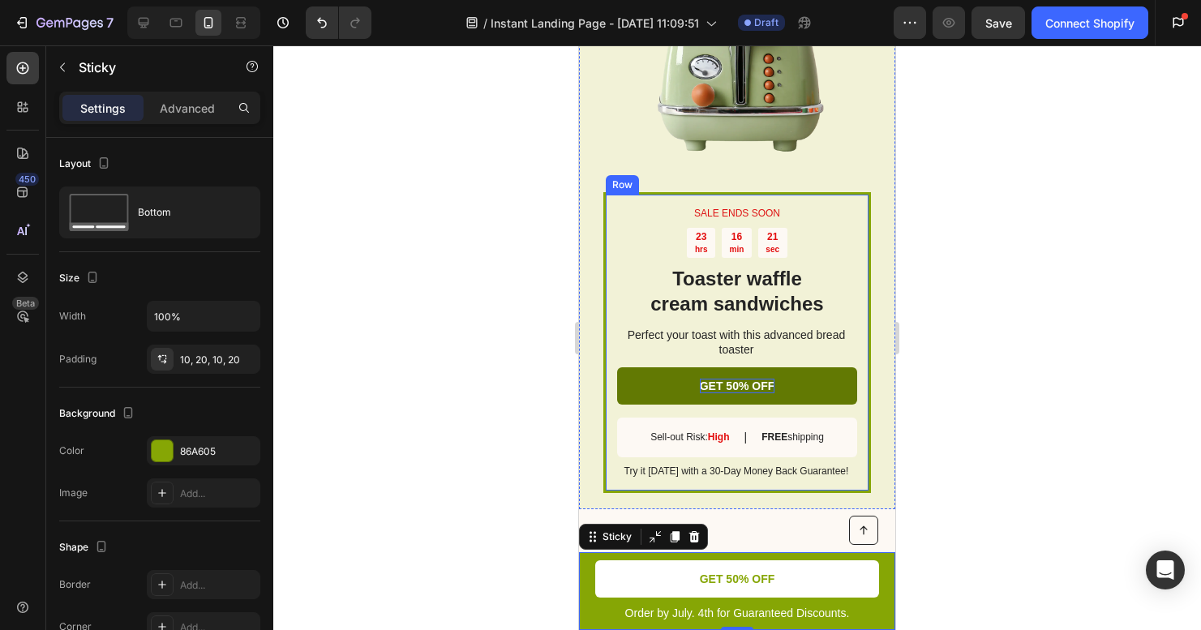
scroll to position [4124, 0]
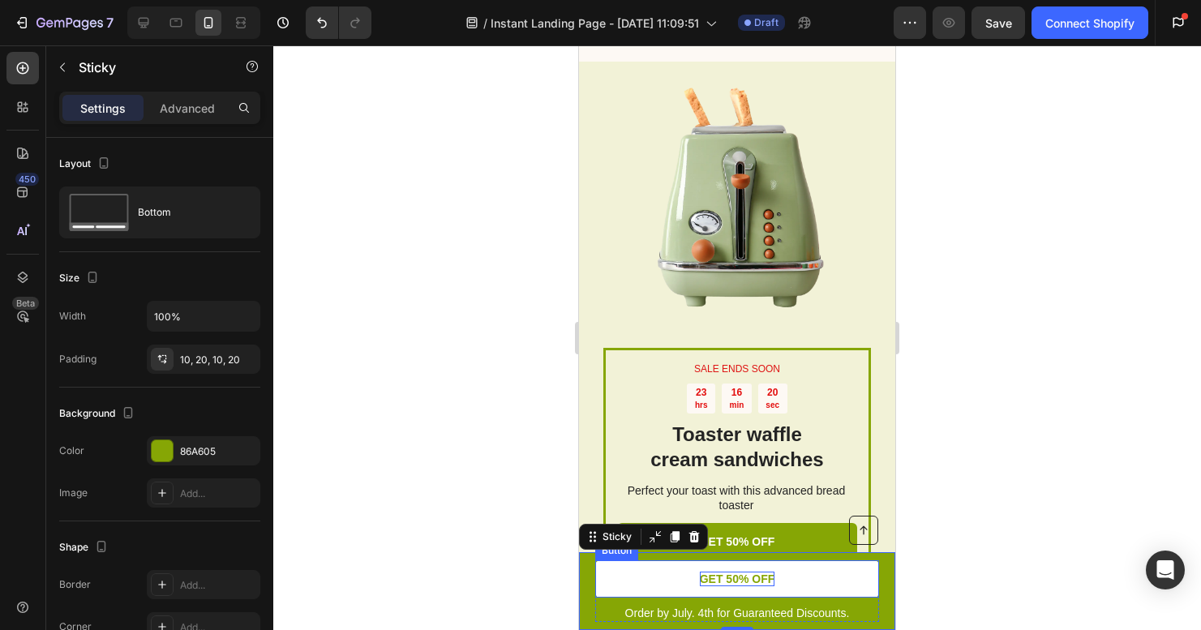
click at [747, 576] on p "GET 50% OFF" at bounding box center [737, 579] width 75 height 15
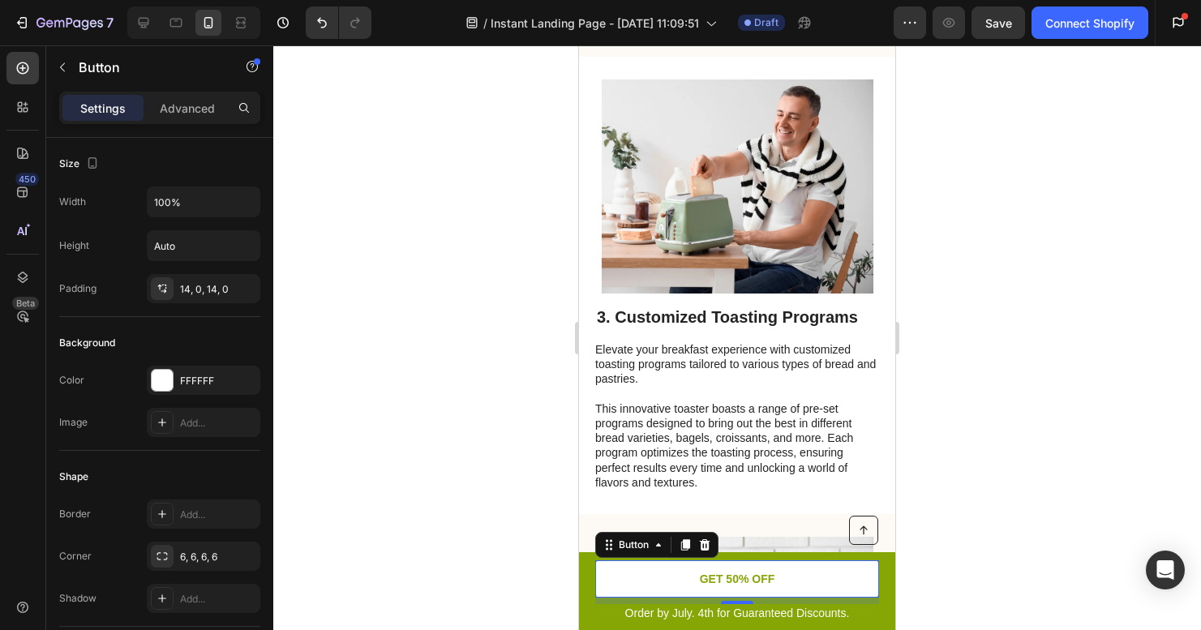
scroll to position [0, 0]
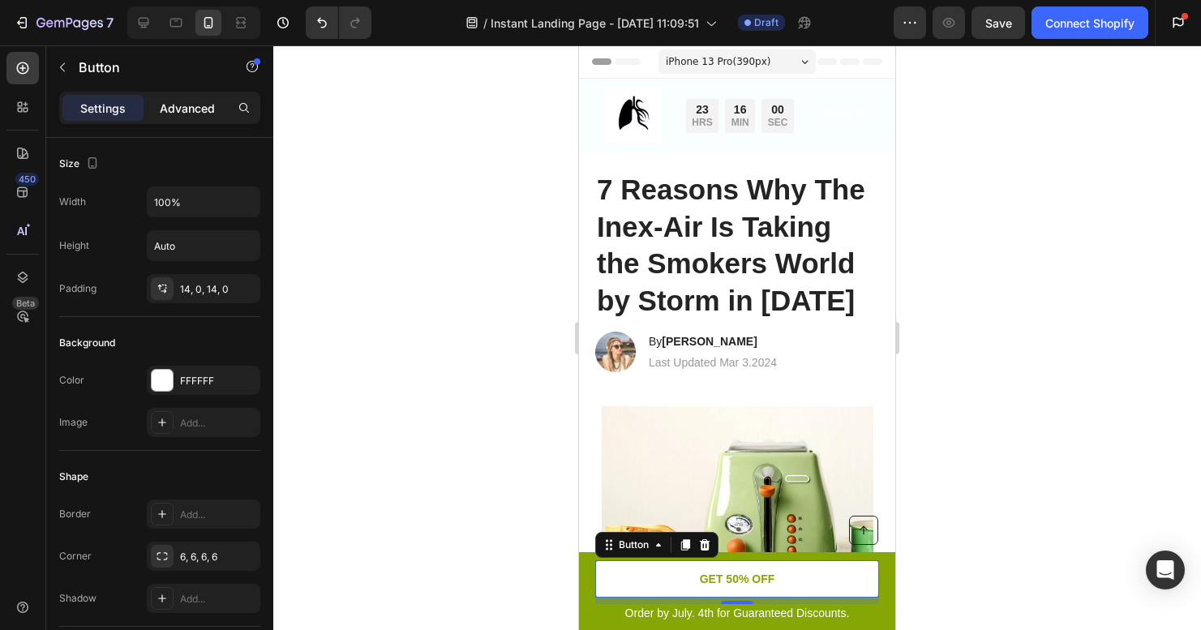
click at [166, 105] on p "Advanced" at bounding box center [187, 108] width 55 height 17
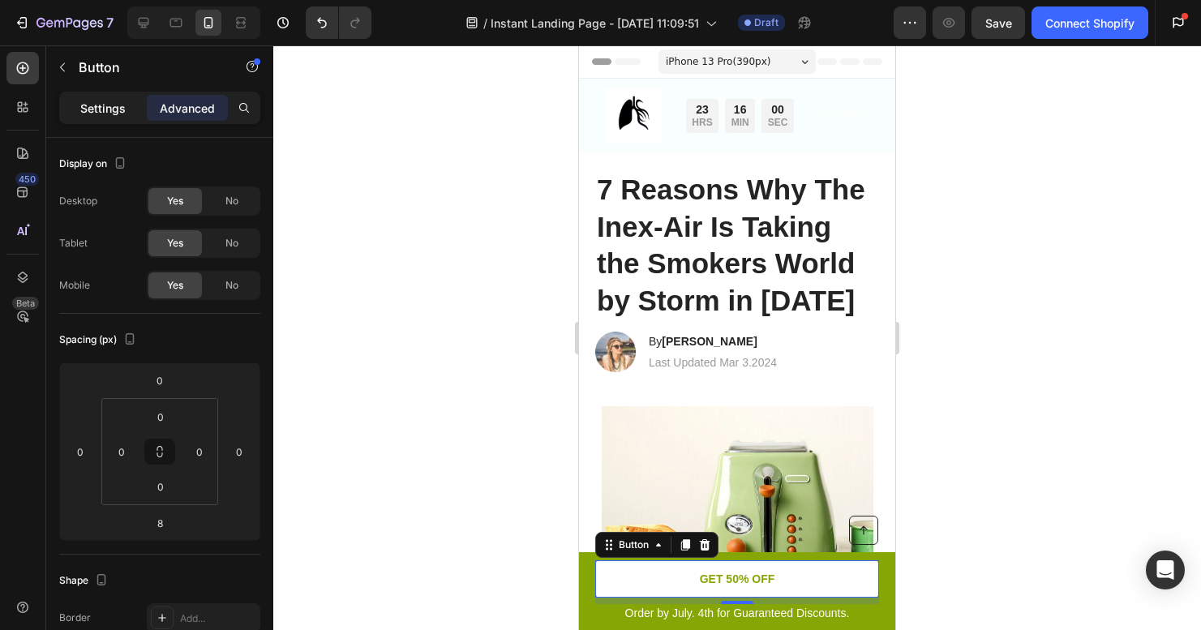
click at [106, 109] on p "Settings" at bounding box center [102, 108] width 45 height 17
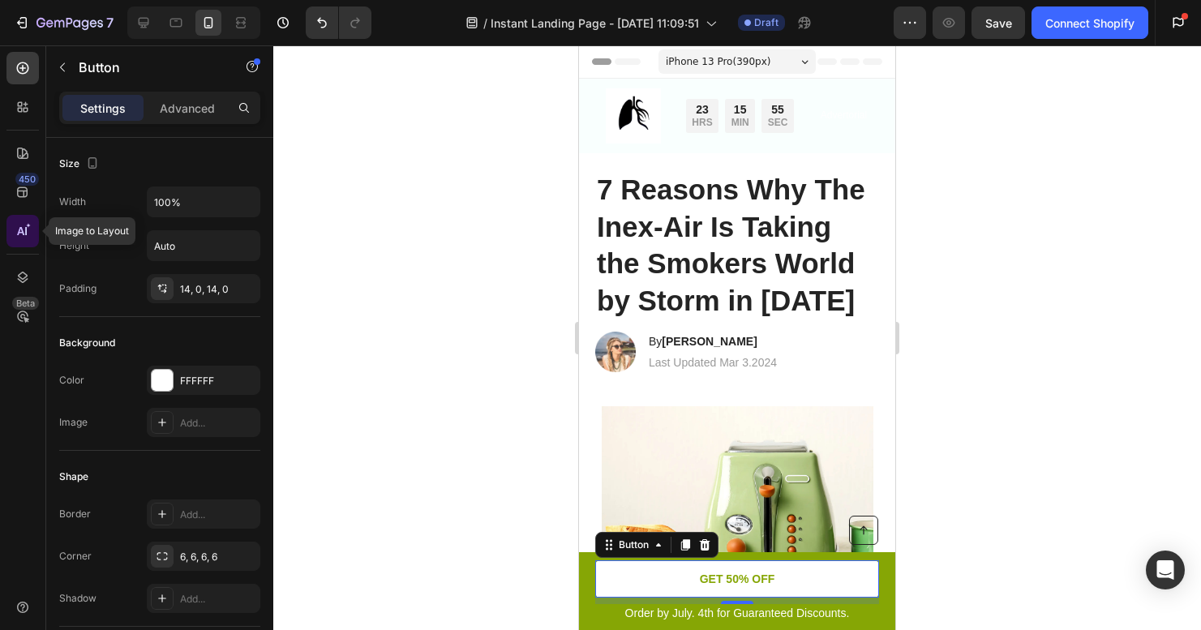
click at [19, 228] on icon at bounding box center [23, 231] width 16 height 16
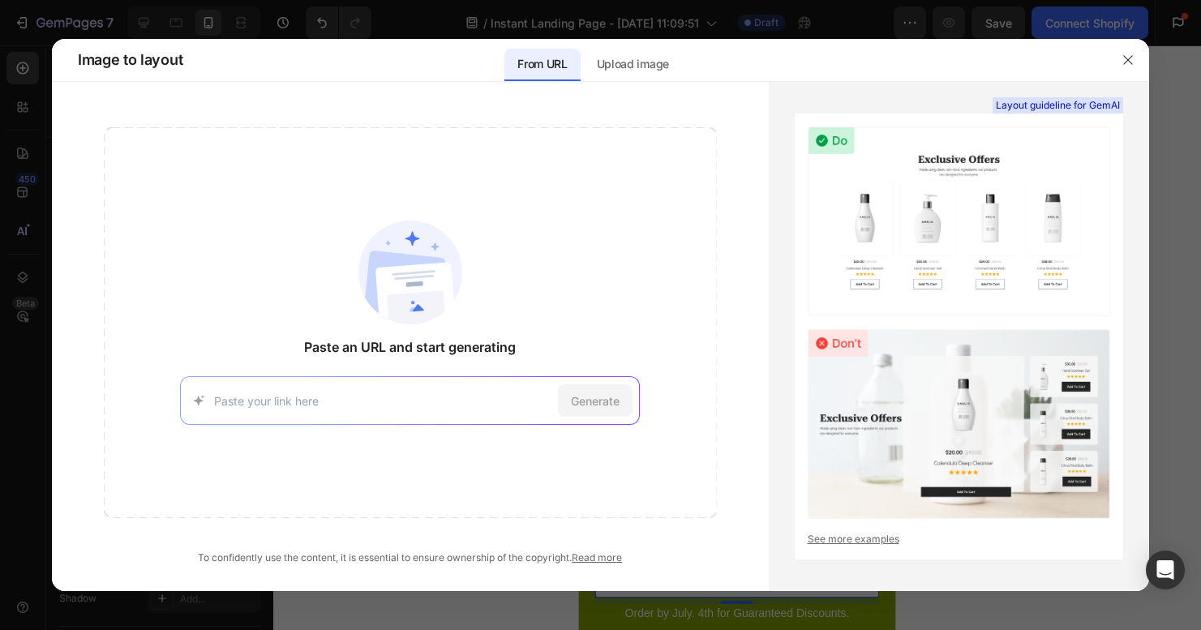
paste input "[URL][DOMAIN_NAME]"
type input "[URL][DOMAIN_NAME]"
click at [572, 400] on span "Generate" at bounding box center [595, 400] width 49 height 17
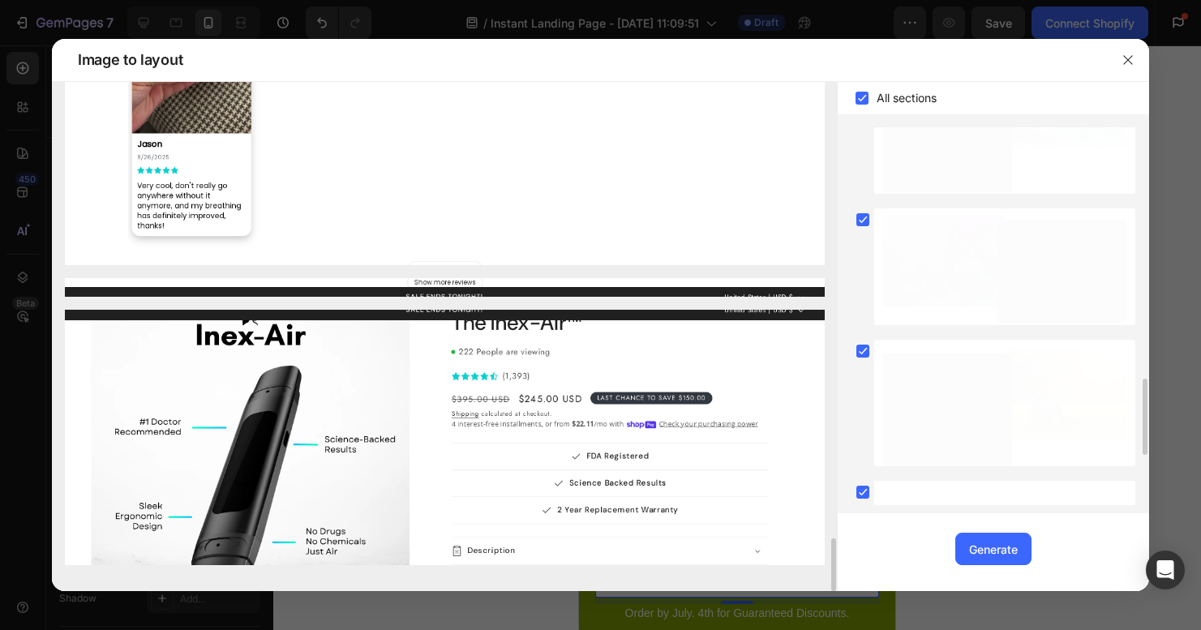
scroll to position [4205, 0]
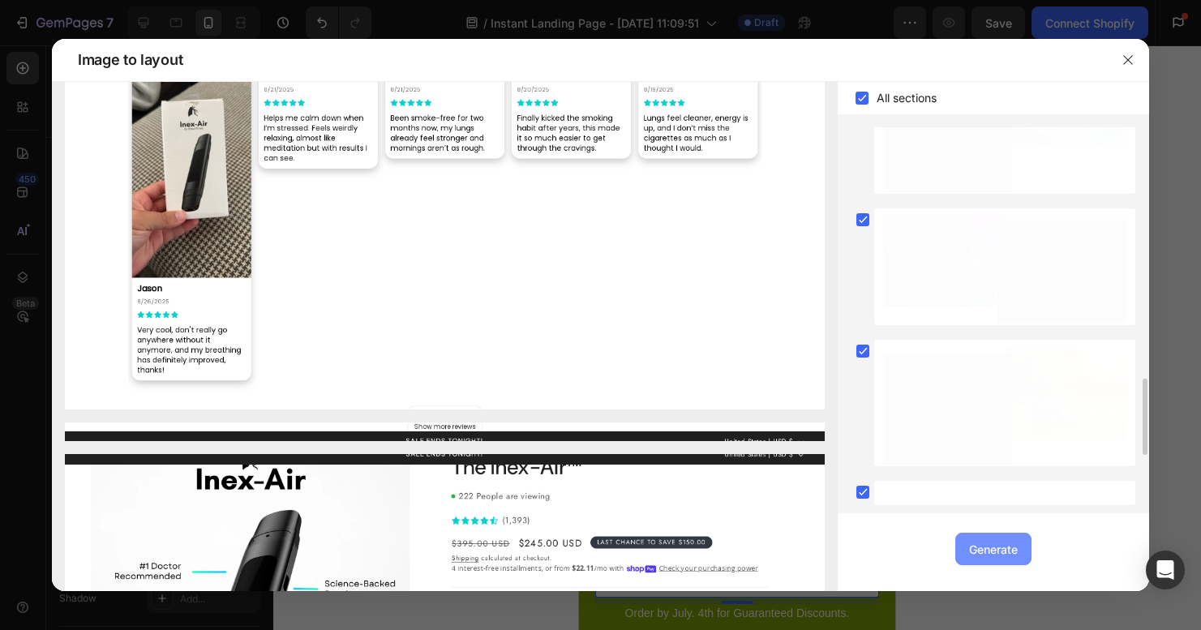
click at [1010, 553] on div "Generate" at bounding box center [993, 549] width 49 height 17
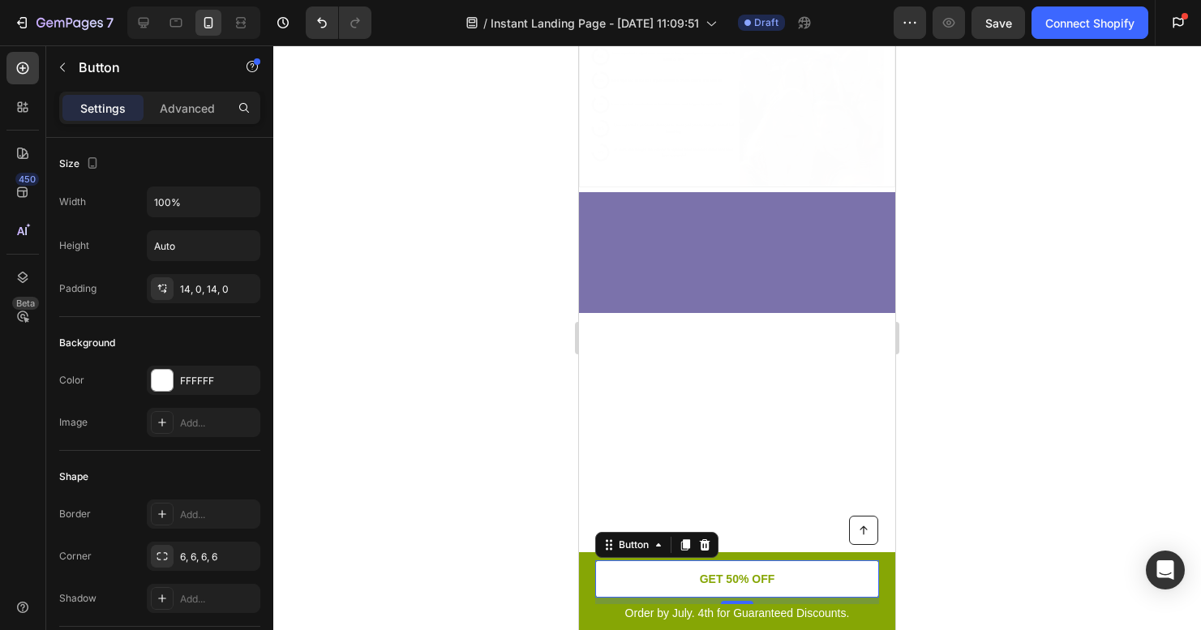
scroll to position [7110, 0]
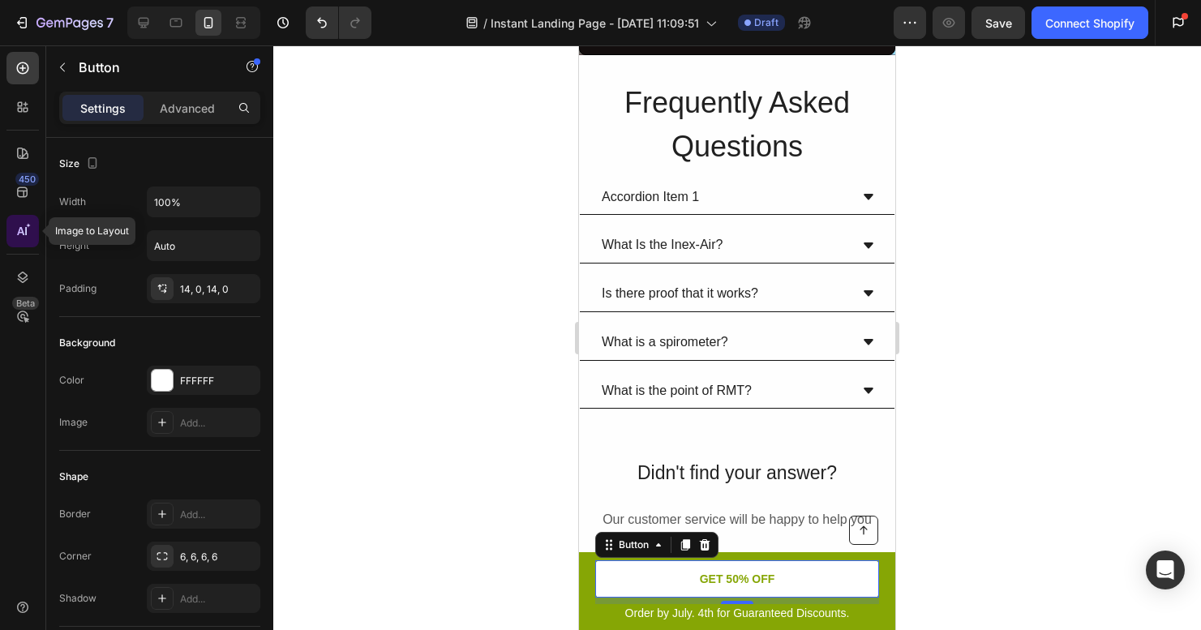
click at [27, 238] on icon at bounding box center [23, 231] width 16 height 16
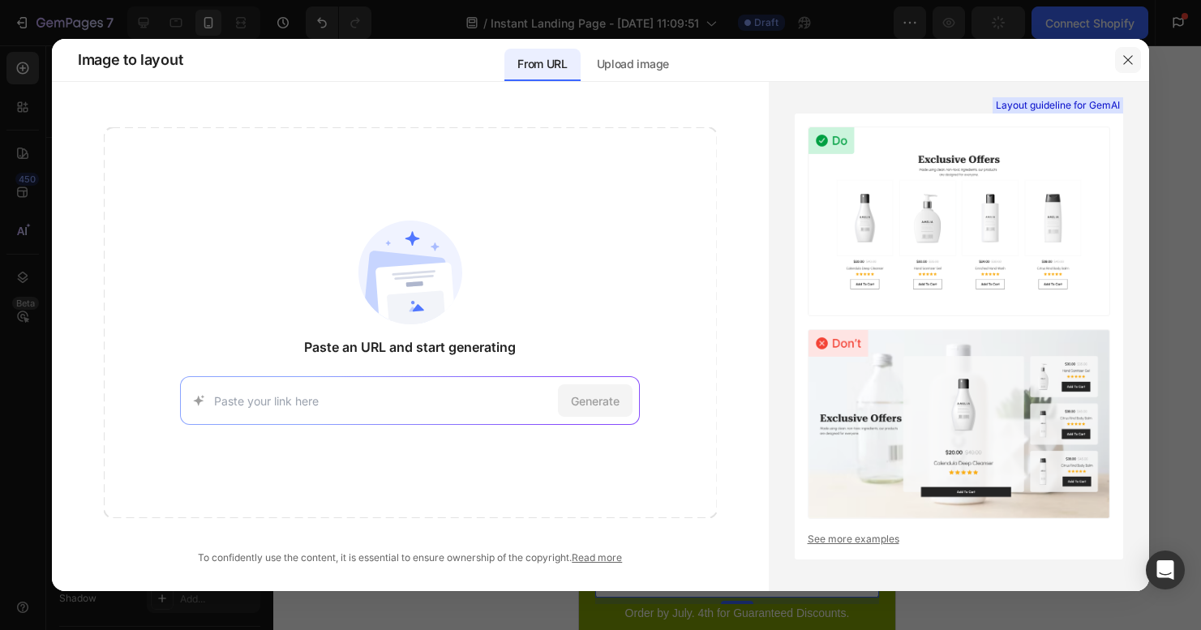
click at [1127, 58] on icon "button" at bounding box center [1127, 60] width 13 height 13
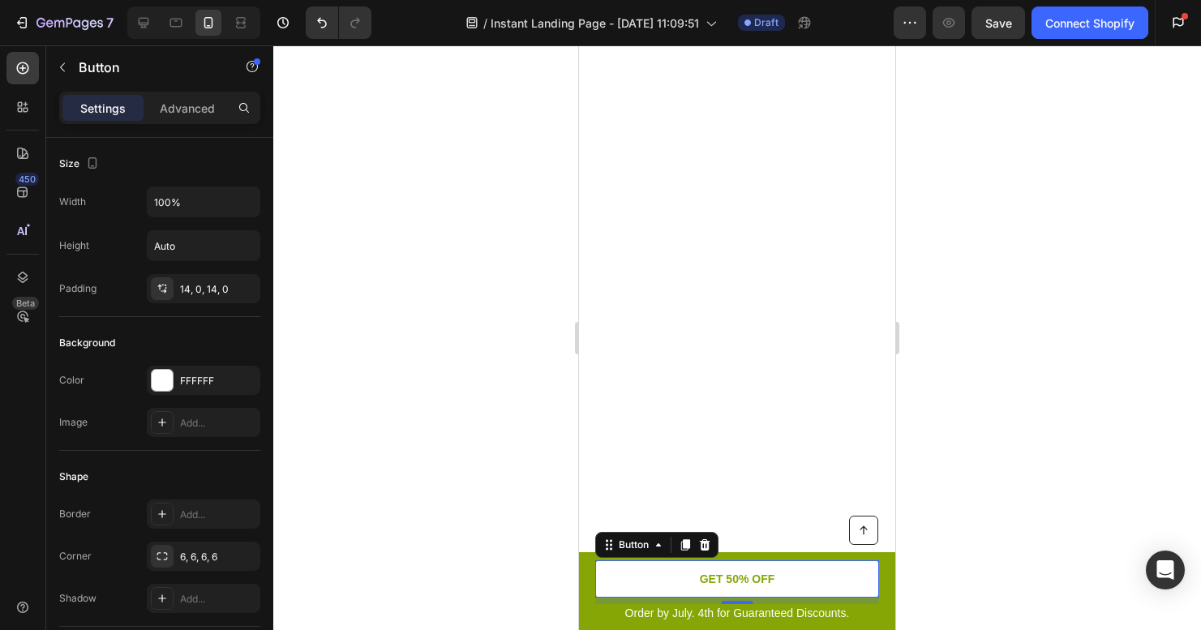
scroll to position [12107, 0]
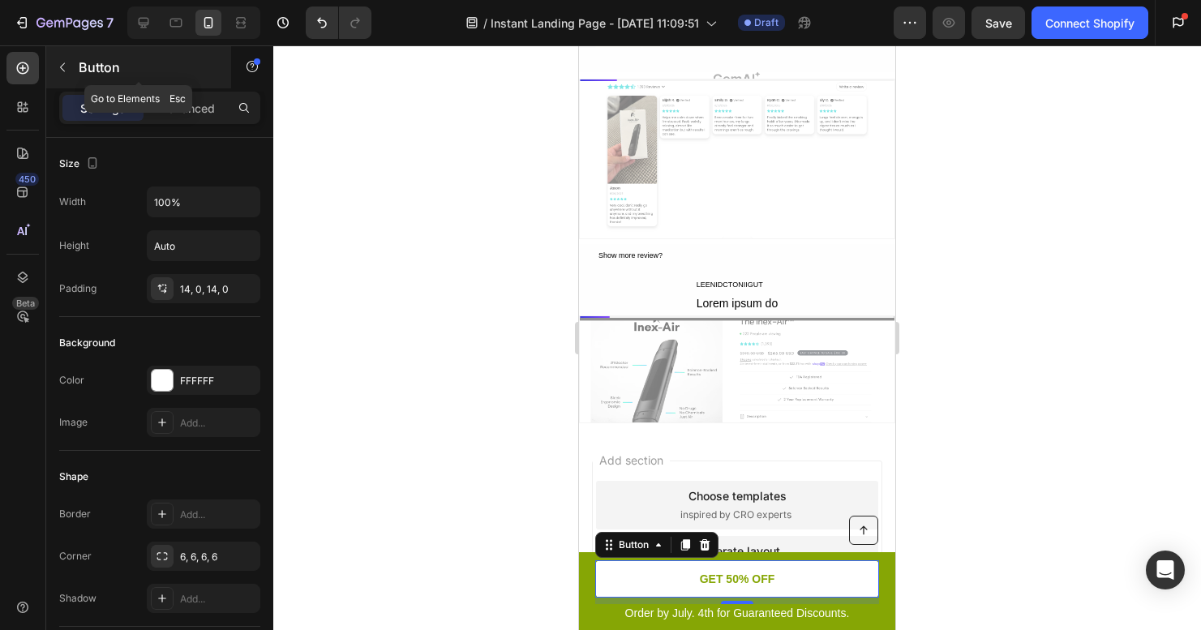
click at [70, 62] on button "button" at bounding box center [62, 67] width 26 height 26
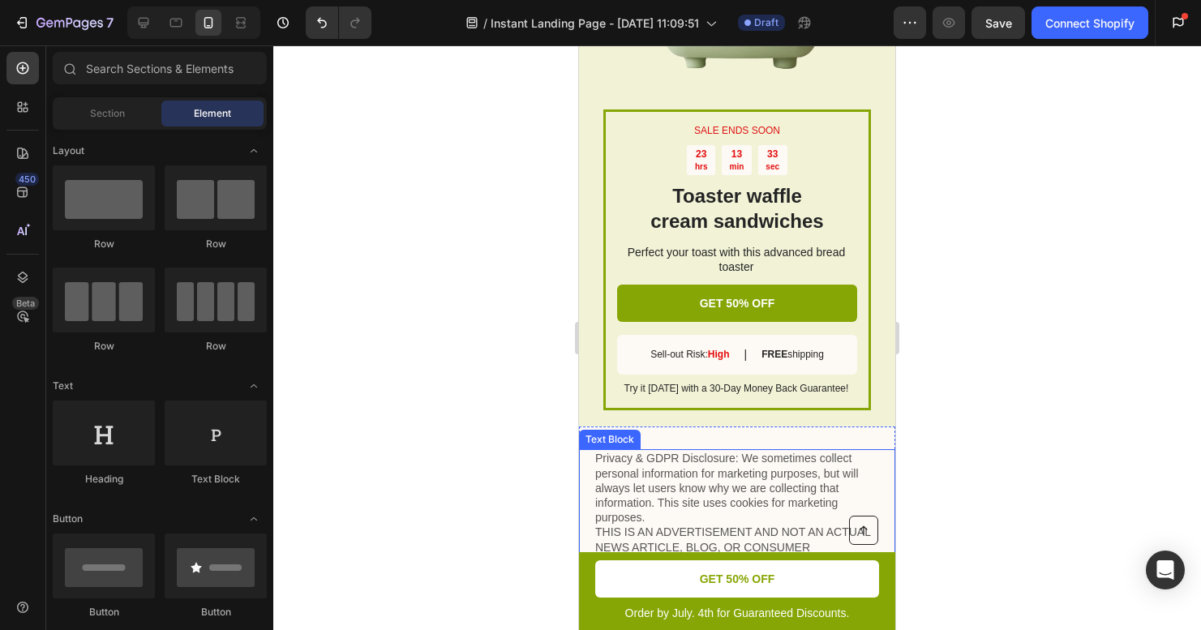
scroll to position [3975, 0]
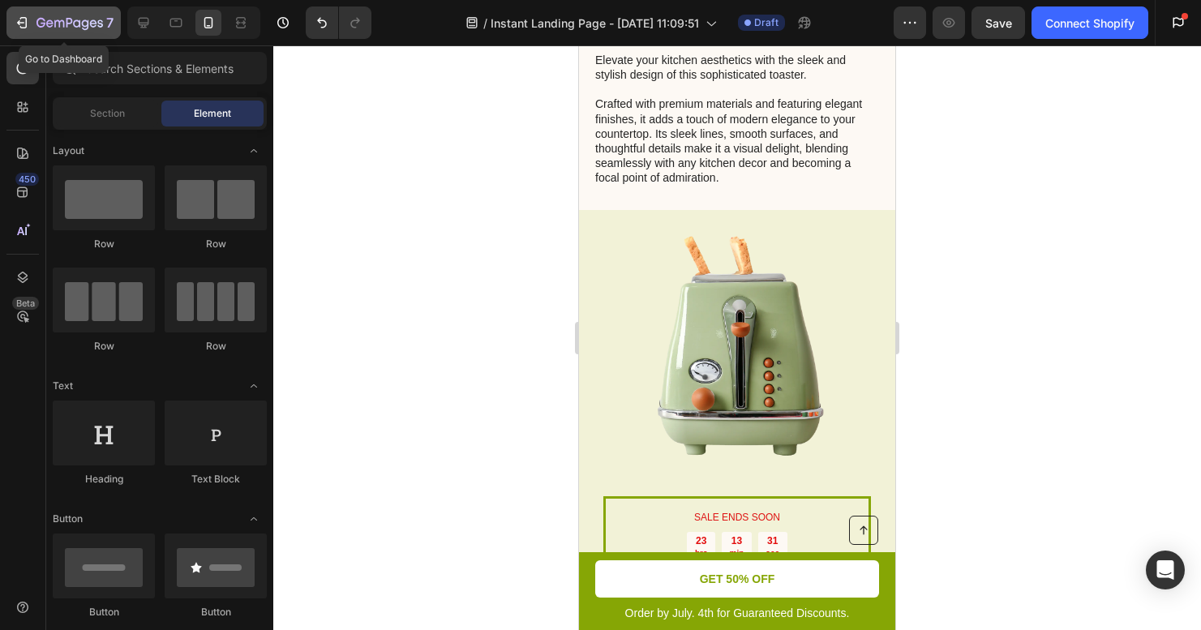
click at [15, 23] on icon "button" at bounding box center [22, 23] width 16 height 16
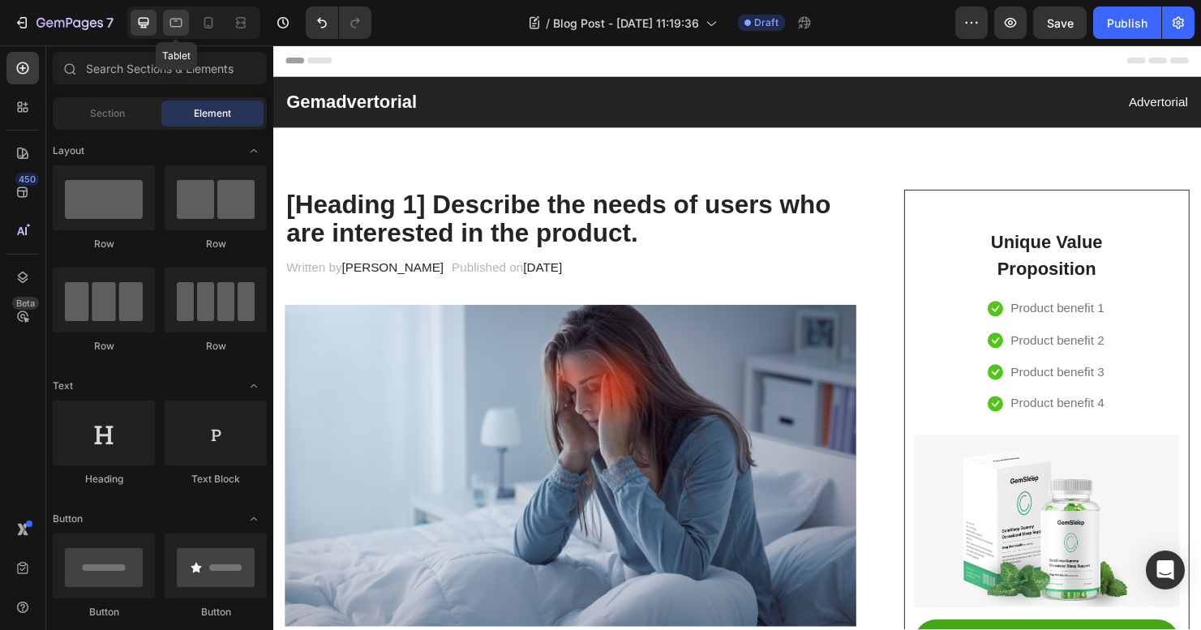
click at [184, 23] on icon at bounding box center [176, 23] width 16 height 16
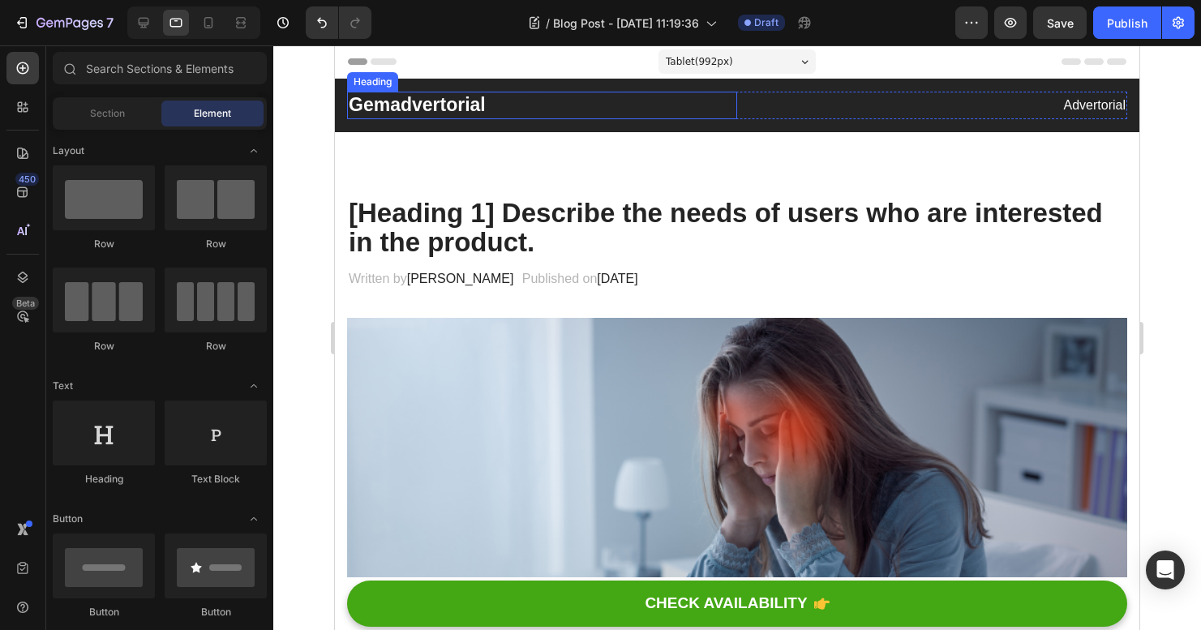
click at [452, 106] on p "Gemadvertorial" at bounding box center [542, 105] width 387 height 24
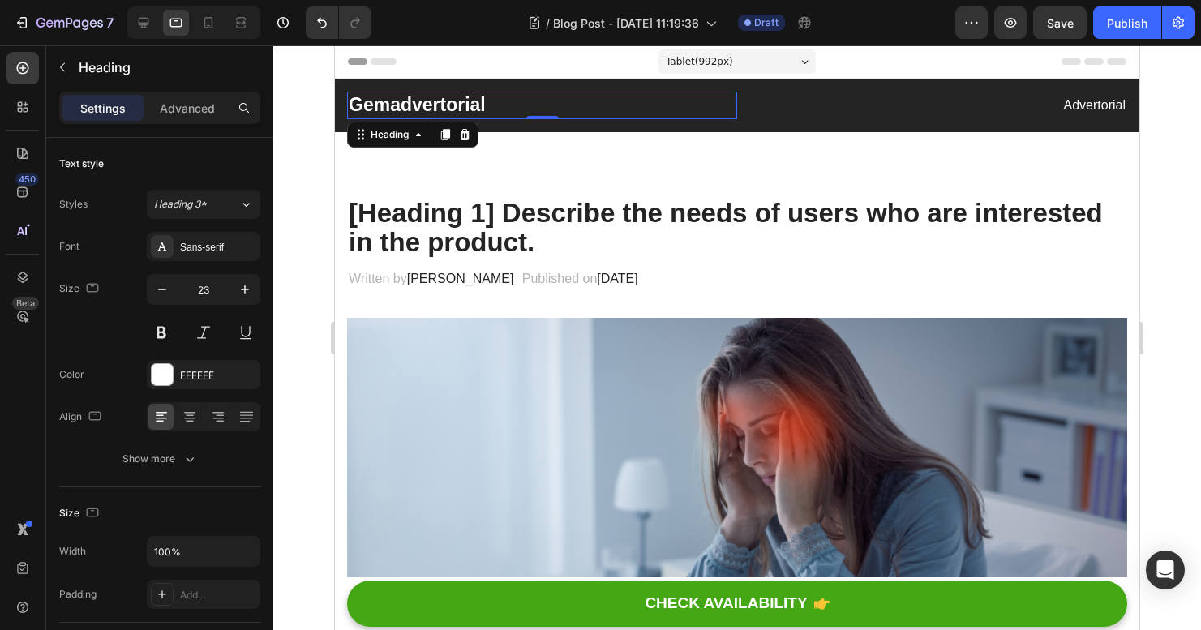
click at [455, 110] on p "Gemadvertorial" at bounding box center [542, 105] width 387 height 24
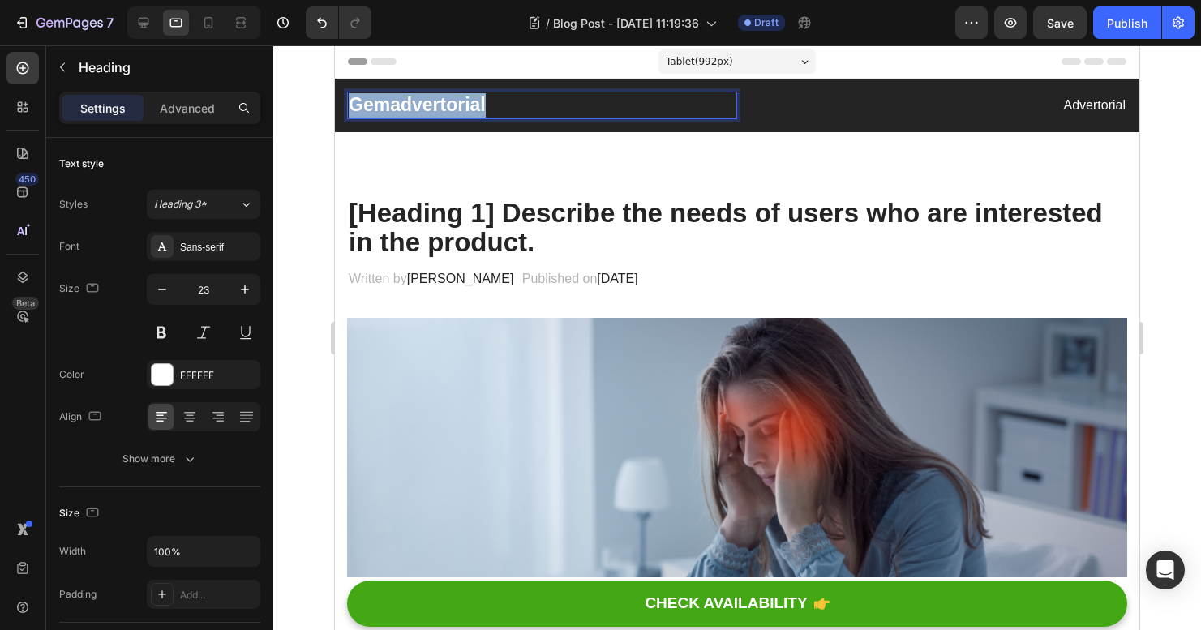
click at [455, 110] on p "Gemadvertorial" at bounding box center [542, 105] width 387 height 24
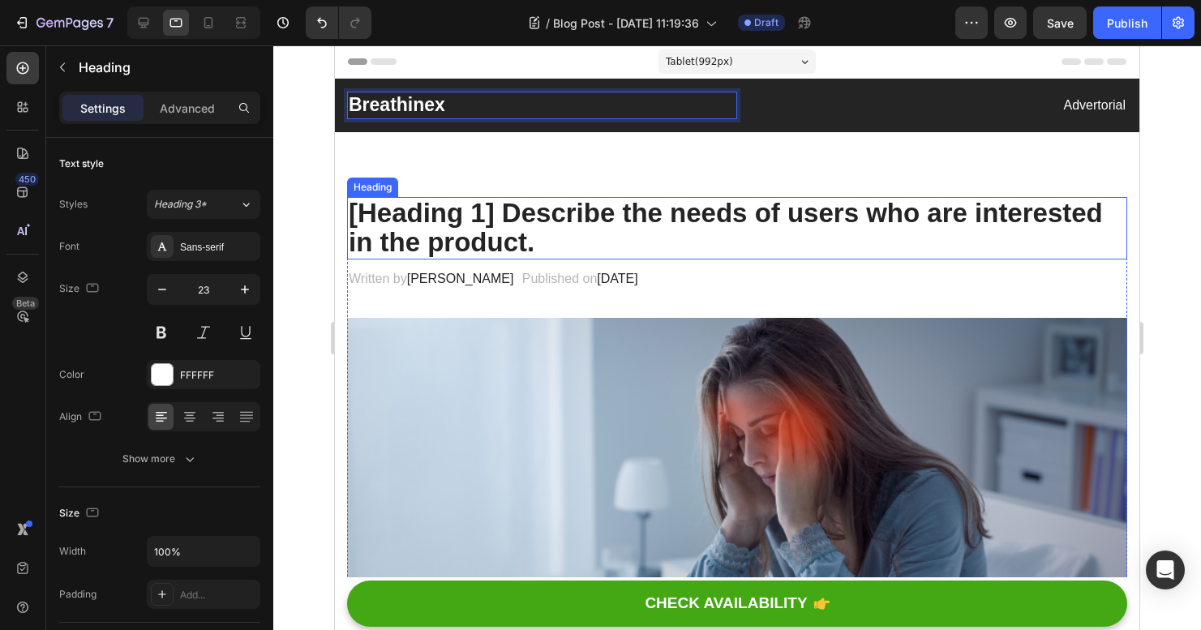
click at [563, 215] on p "[Heading 1] Describe the needs of users who are interested in the product." at bounding box center [737, 228] width 777 height 59
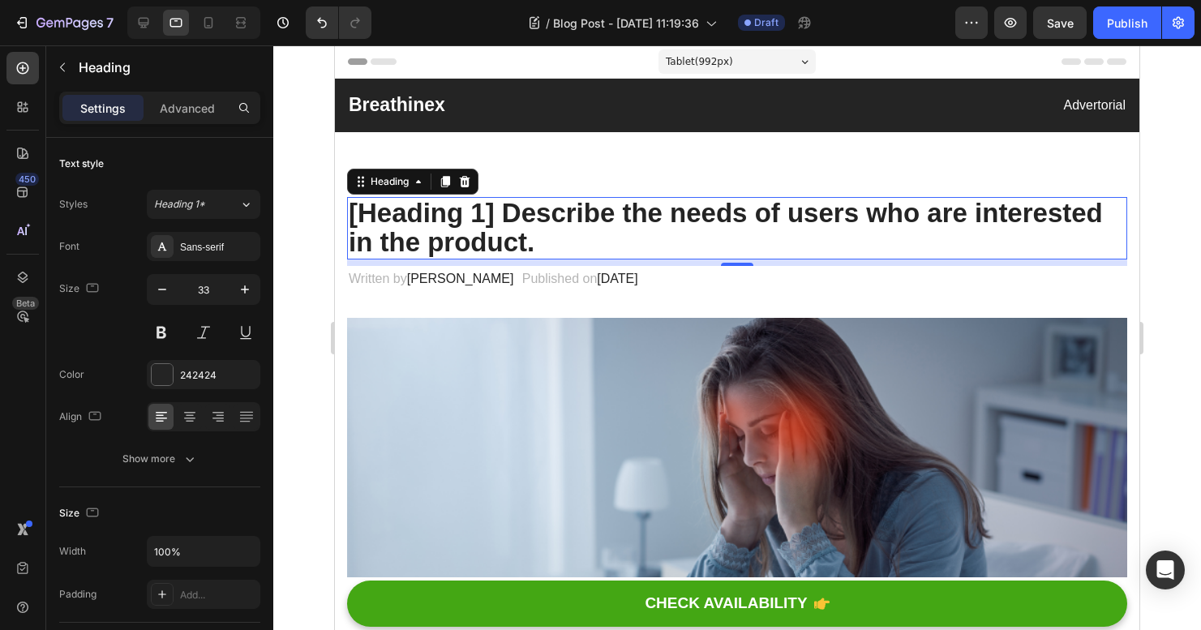
click at [465, 234] on p "[Heading 1] Describe the needs of users who are interested in the product." at bounding box center [737, 228] width 777 height 59
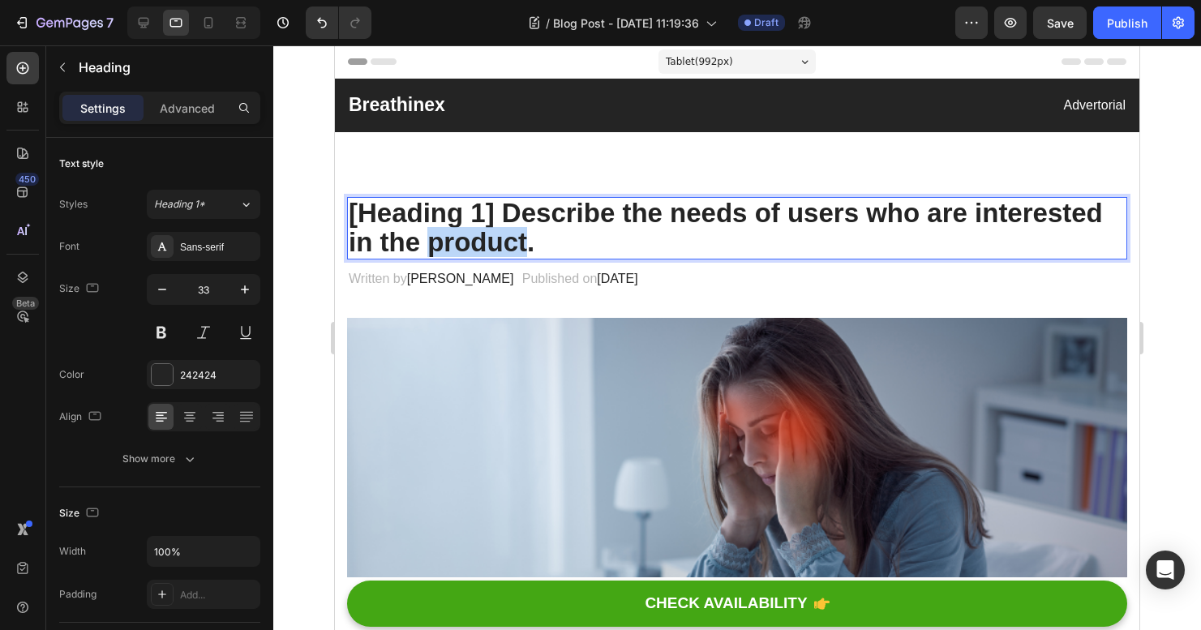
click at [465, 234] on p "[Heading 1] Describe the needs of users who are interested in the product." at bounding box center [737, 228] width 777 height 59
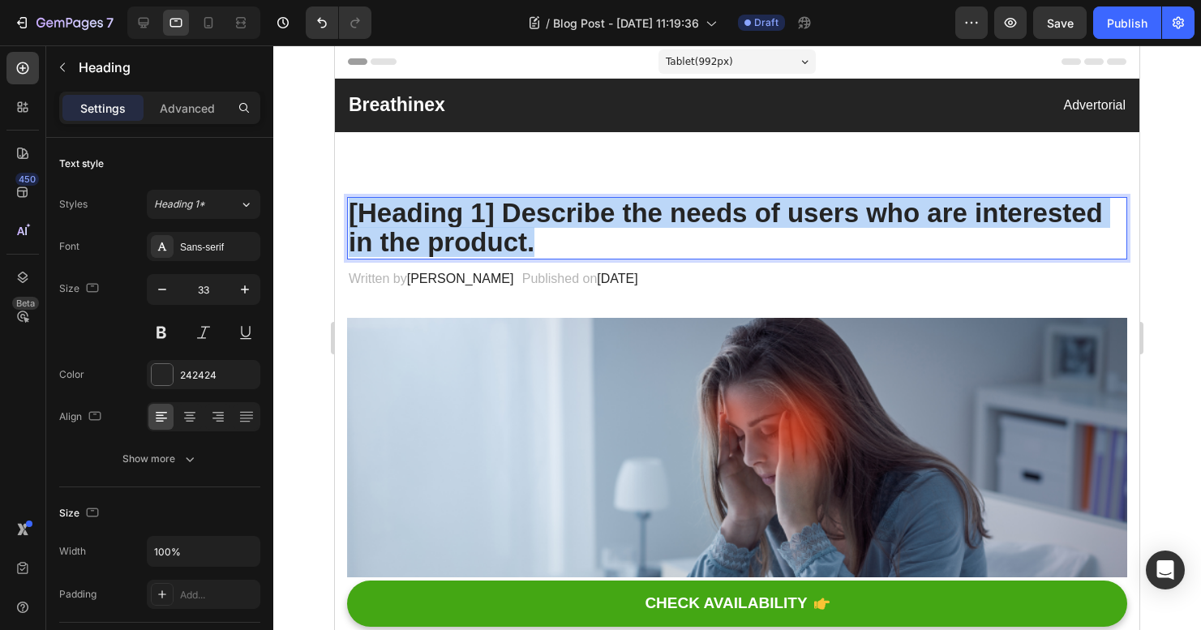
click at [465, 234] on p "[Heading 1] Describe the needs of users who are interested in the product." at bounding box center [737, 228] width 777 height 59
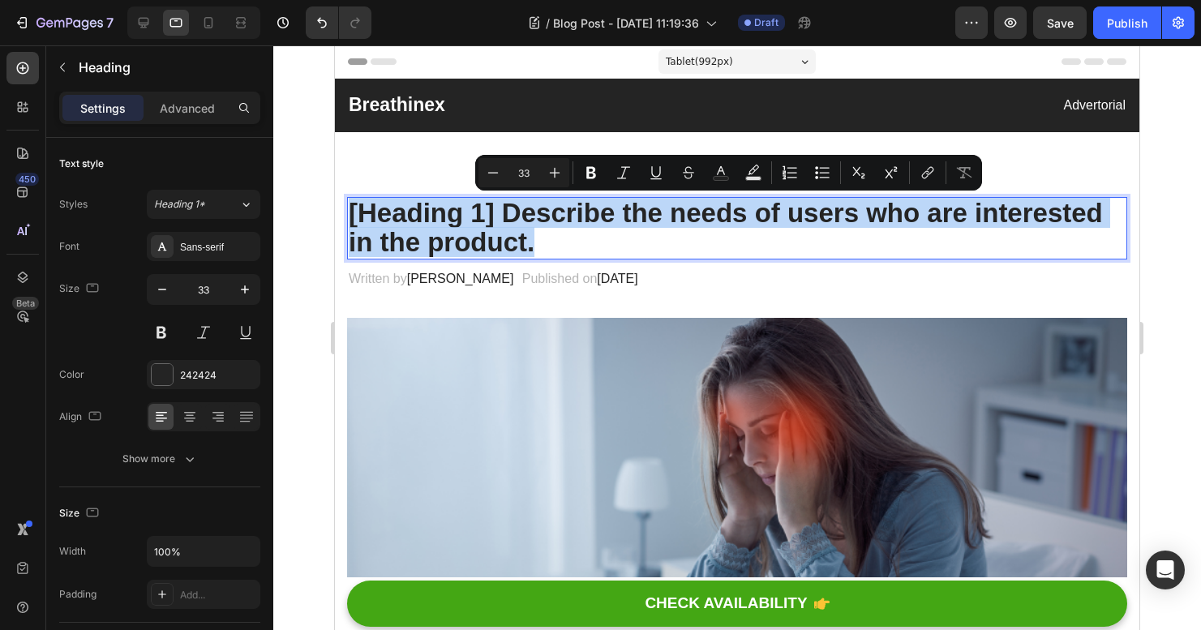
copy p "[Heading 1] Describe the needs of users who are interested in the product."
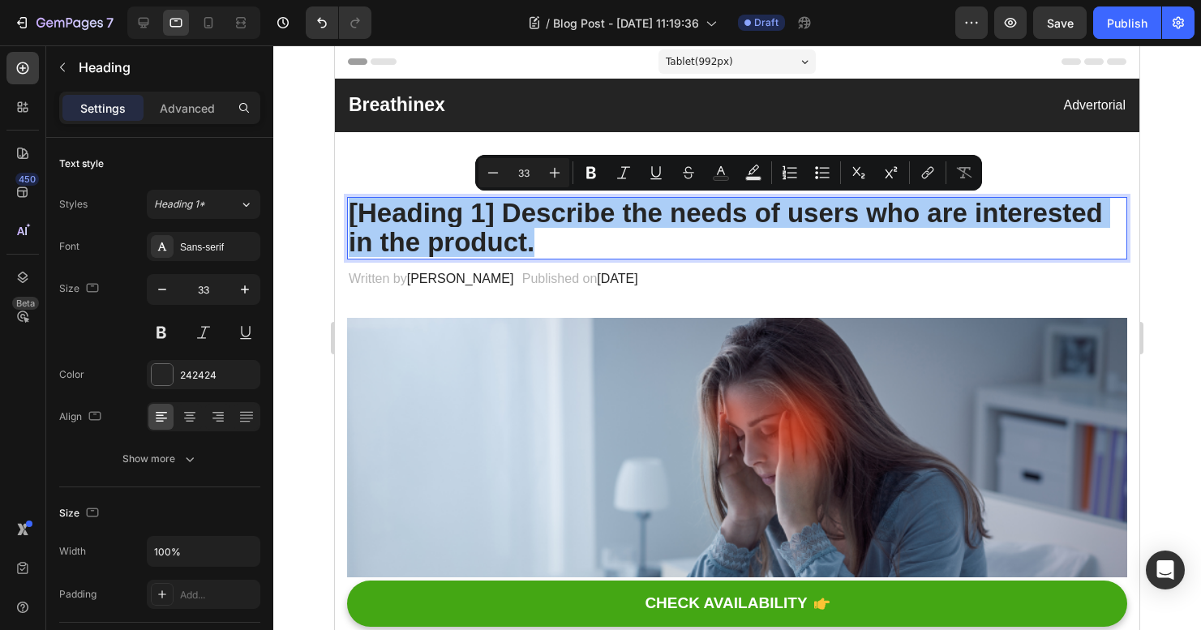
click at [202, 28] on icon at bounding box center [208, 23] width 16 height 16
type input "28"
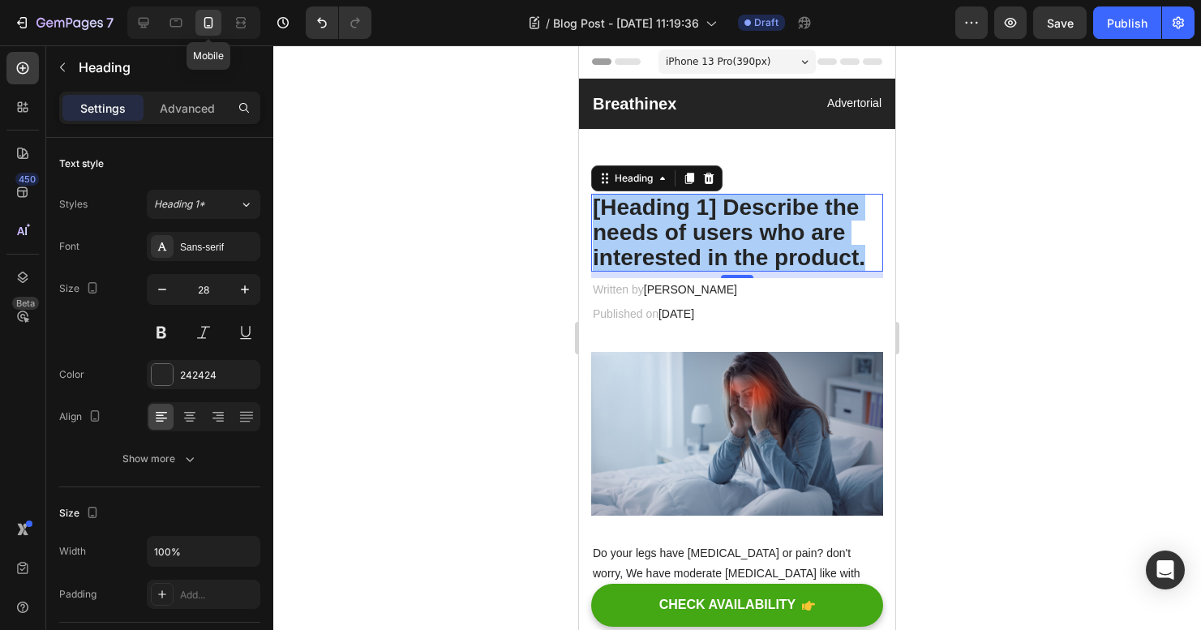
click at [203, 26] on icon at bounding box center [208, 23] width 16 height 16
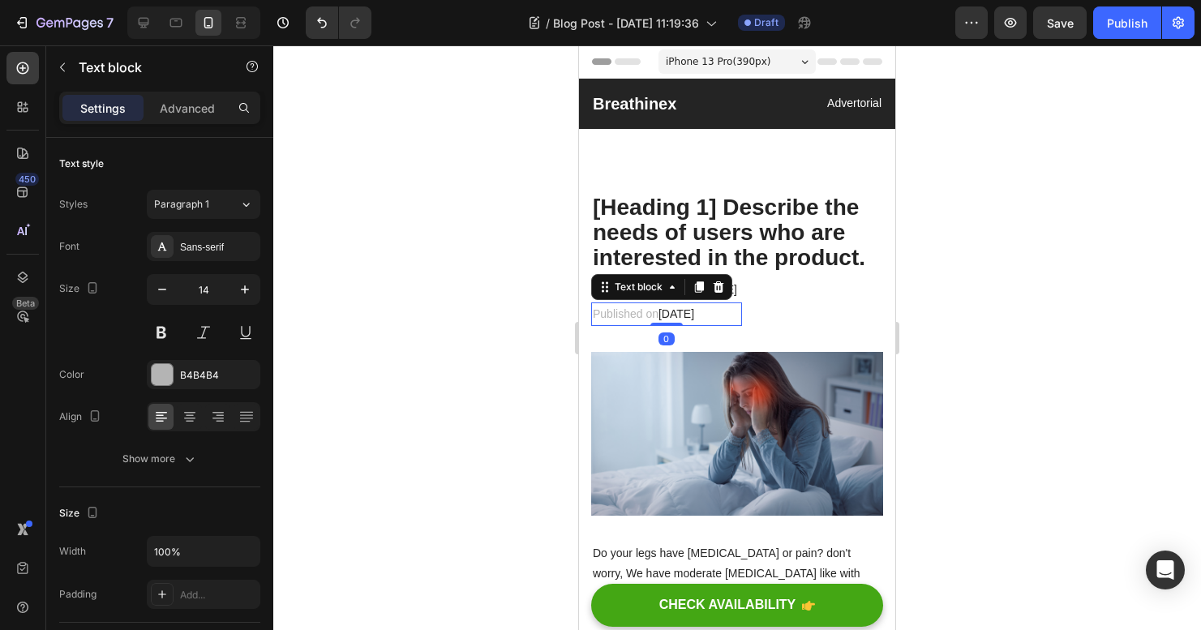
click at [740, 304] on p "Published on February 28, 2023" at bounding box center [667, 314] width 148 height 20
click at [694, 313] on span "February 28, 2023" at bounding box center [676, 313] width 36 height 13
click at [694, 314] on span "February 28, 2023" at bounding box center [676, 313] width 36 height 13
click at [694, 315] on span "February 28, 2023" at bounding box center [676, 313] width 36 height 13
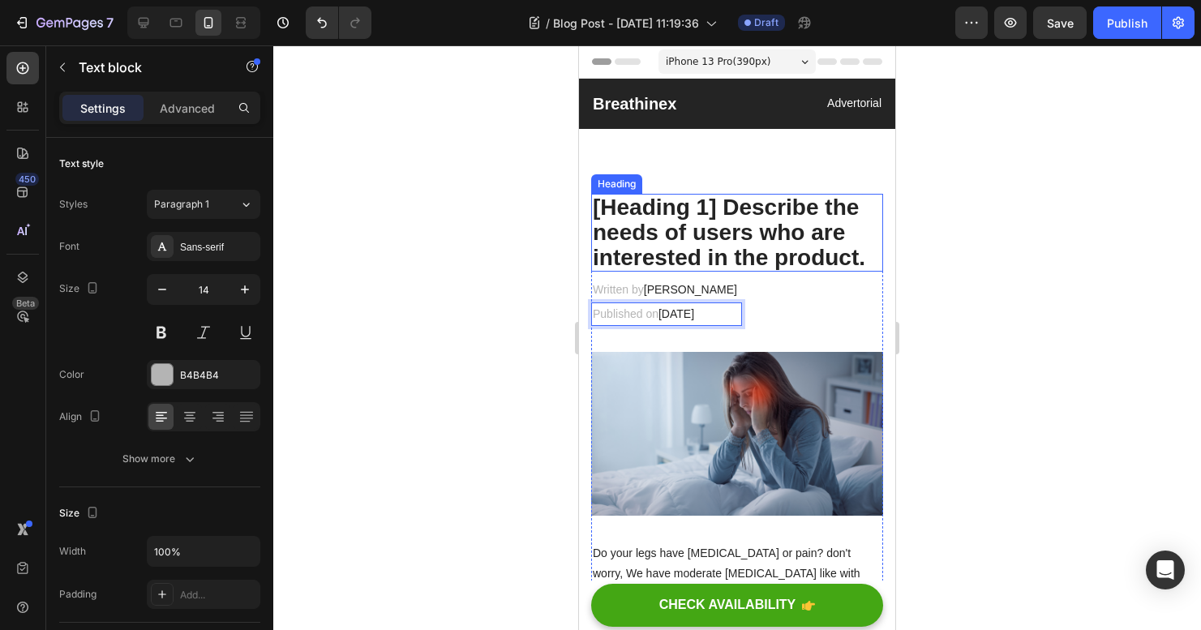
click at [725, 244] on h2 "[Heading 1] Describe the needs of users who are interested in the product." at bounding box center [737, 233] width 292 height 78
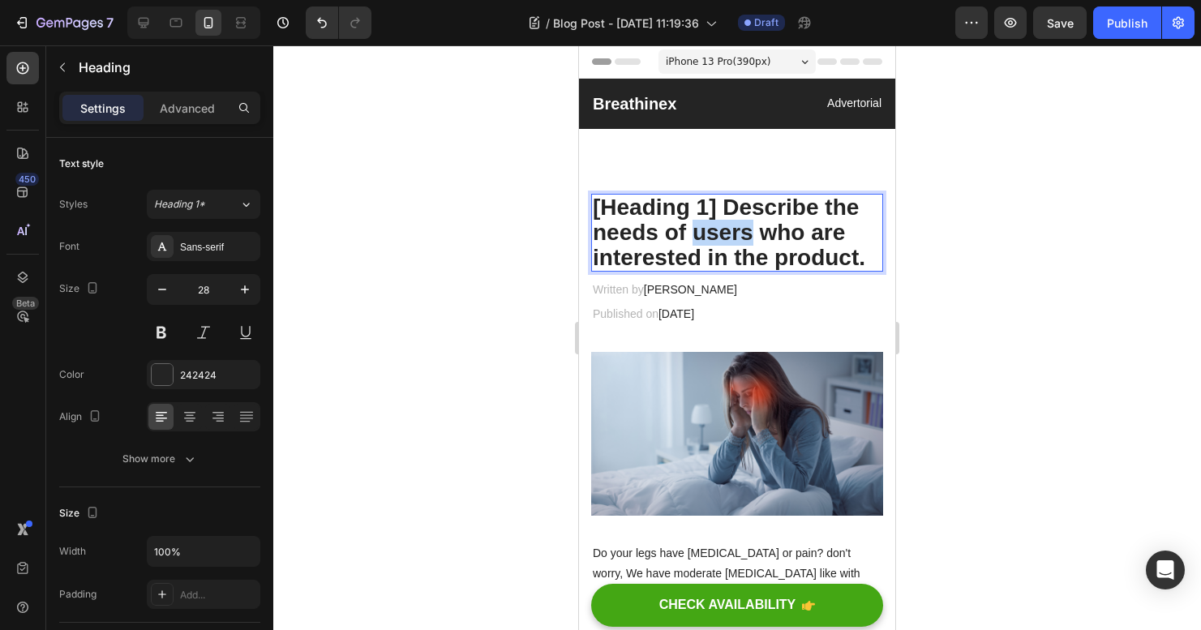
click at [728, 240] on p "[Heading 1] Describe the needs of users who are interested in the product." at bounding box center [737, 232] width 289 height 75
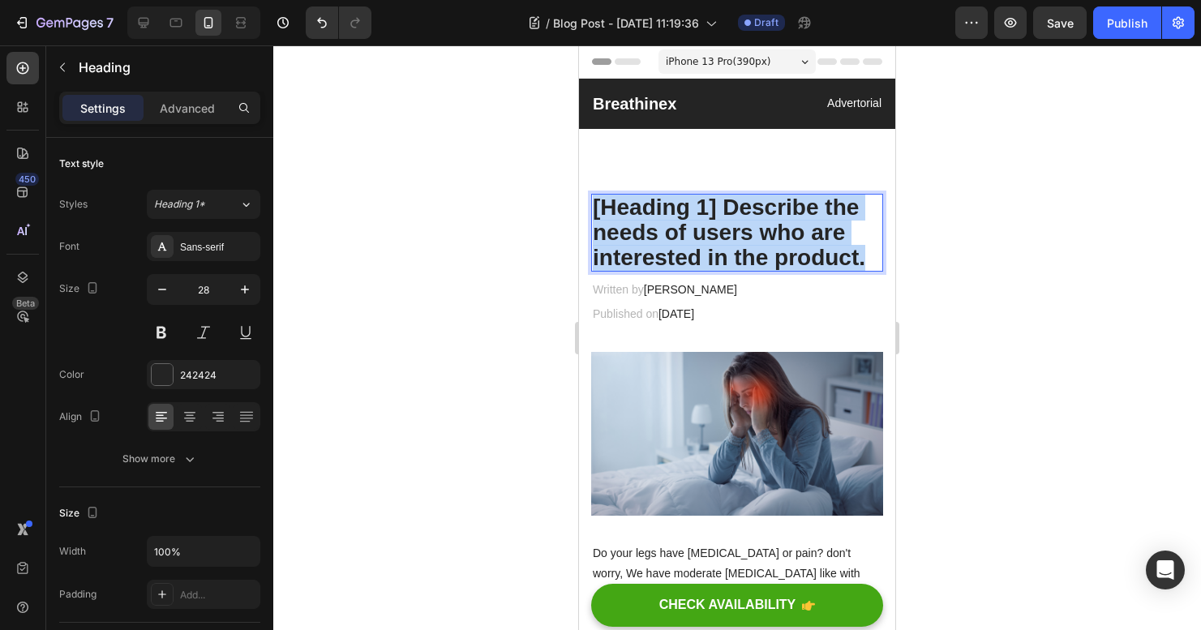
click at [728, 240] on p "[Heading 1] Describe the needs of users who are interested in the product." at bounding box center [737, 232] width 289 height 75
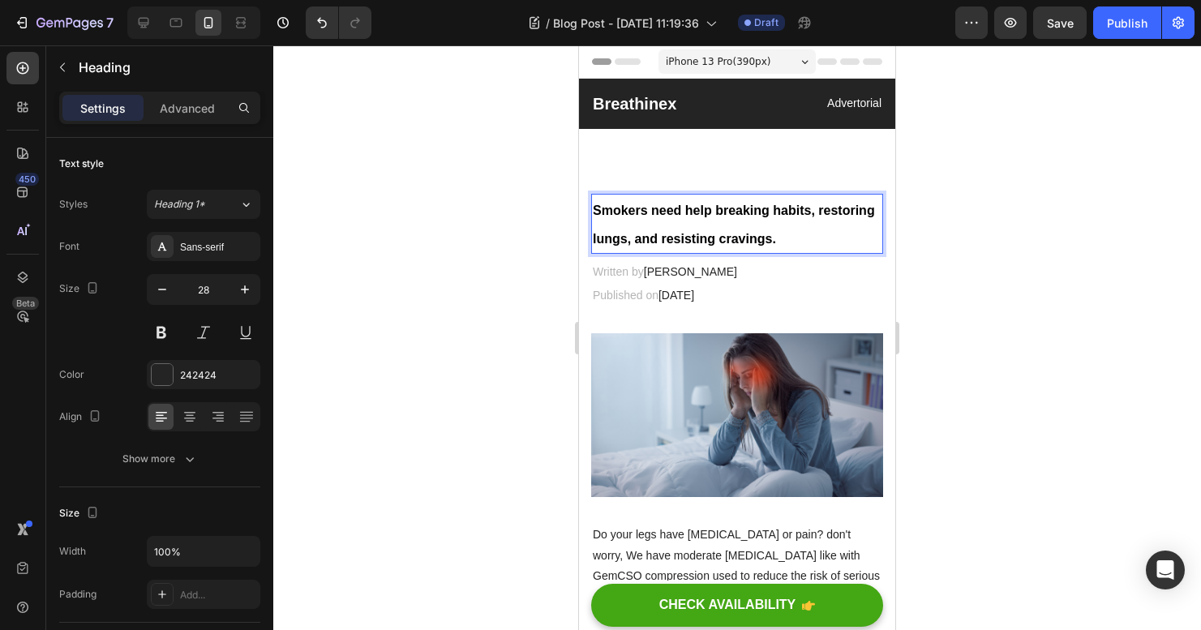
click at [323, 25] on icon "Undo/Redo" at bounding box center [322, 23] width 16 height 16
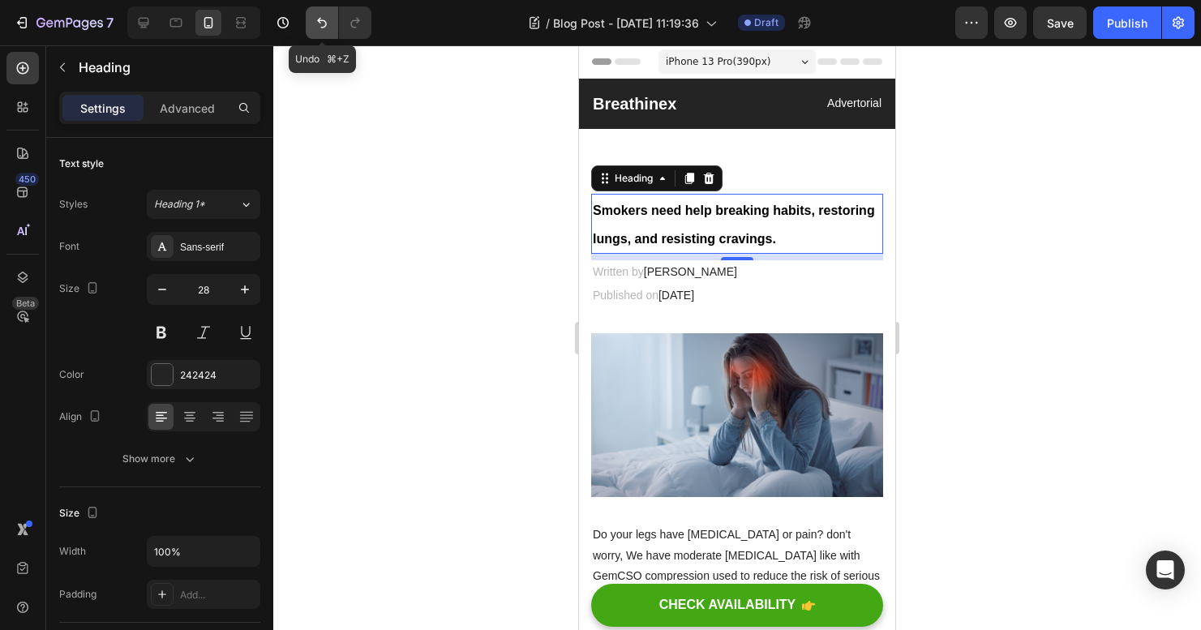
click at [321, 24] on icon "Undo/Redo" at bounding box center [322, 23] width 16 height 16
click at [315, 23] on icon "Undo/Redo" at bounding box center [322, 23] width 16 height 16
click at [315, 24] on icon "Undo/Redo" at bounding box center [322, 23] width 16 height 16
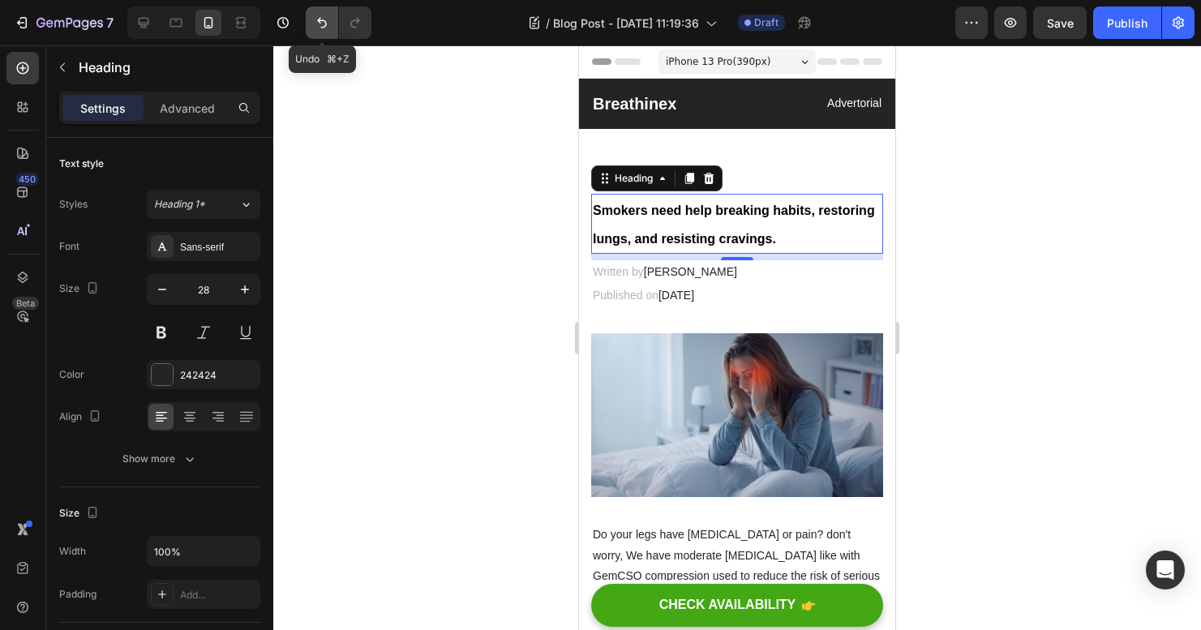
click at [315, 24] on icon "Undo/Redo" at bounding box center [322, 23] width 16 height 16
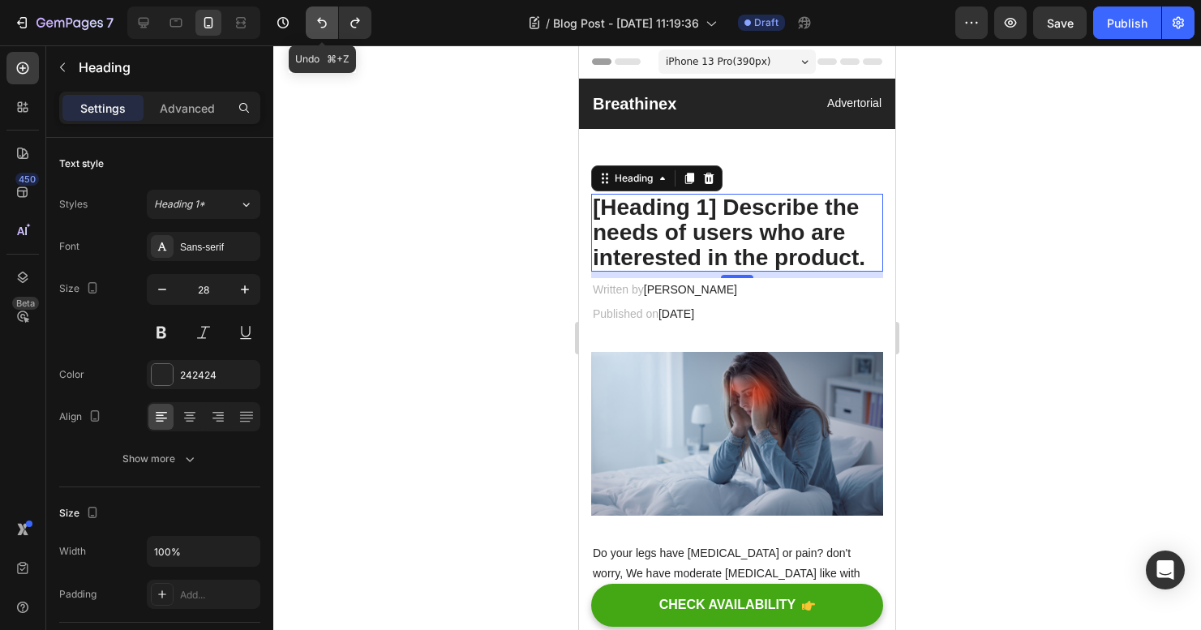
click at [315, 24] on icon "Undo/Redo" at bounding box center [322, 23] width 16 height 16
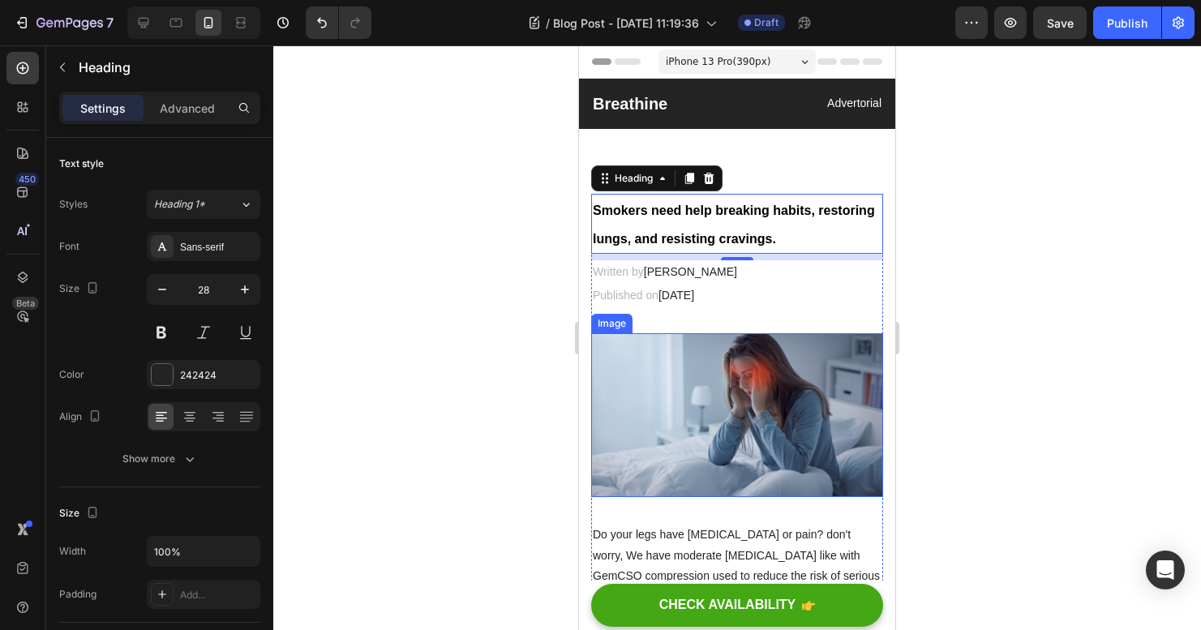
click at [549, 431] on div at bounding box center [737, 337] width 928 height 585
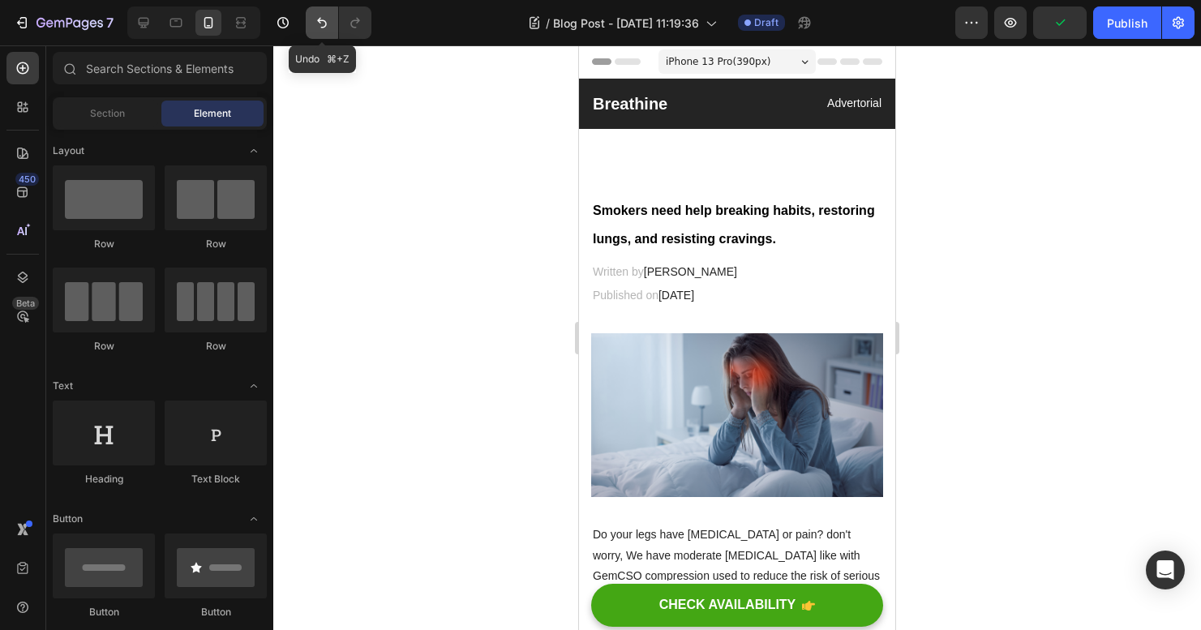
click at [308, 31] on button "Undo/Redo" at bounding box center [322, 22] width 32 height 32
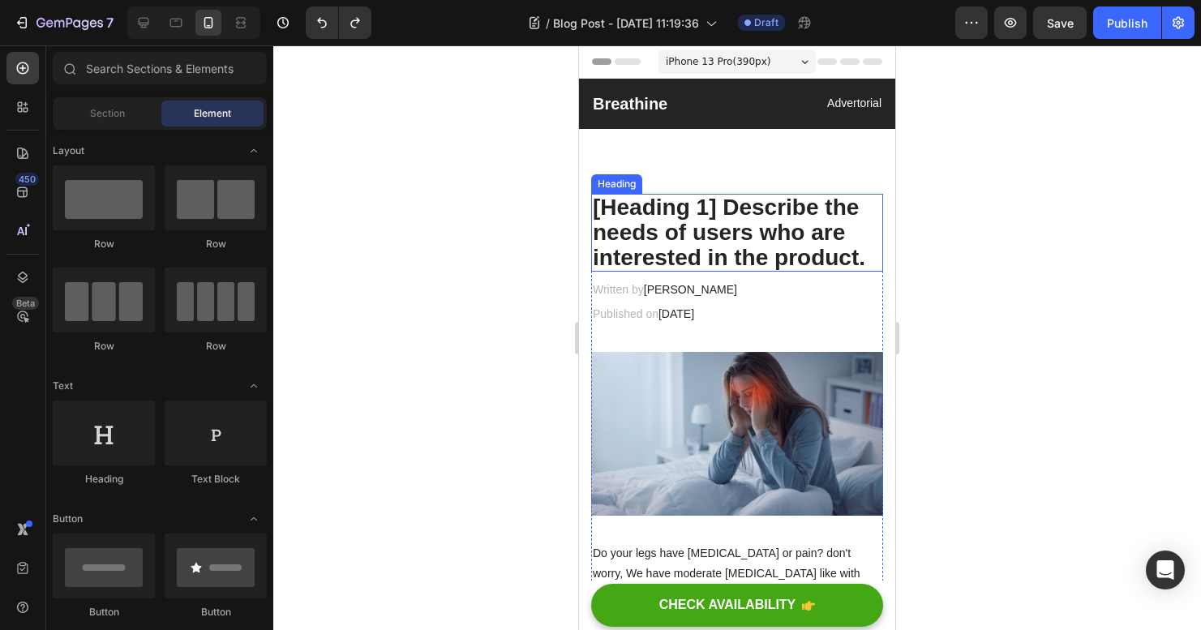
click at [731, 226] on p "[Heading 1] Describe the needs of users who are interested in the product." at bounding box center [737, 232] width 289 height 75
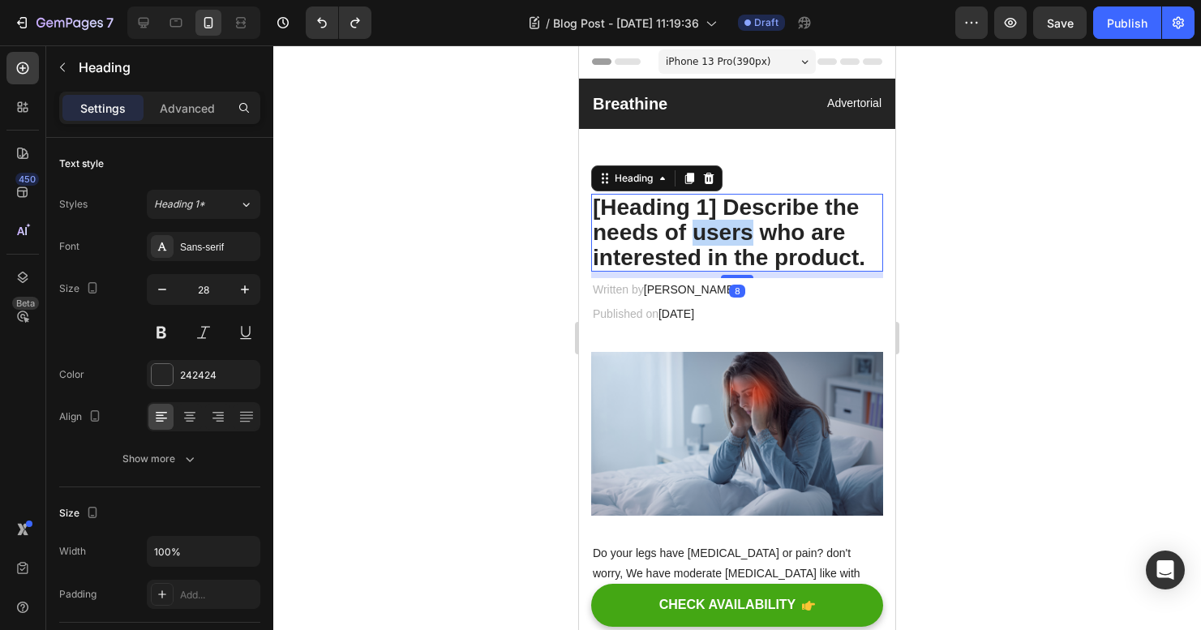
click at [731, 226] on p "[Heading 1] Describe the needs of users who are interested in the product." at bounding box center [737, 232] width 289 height 75
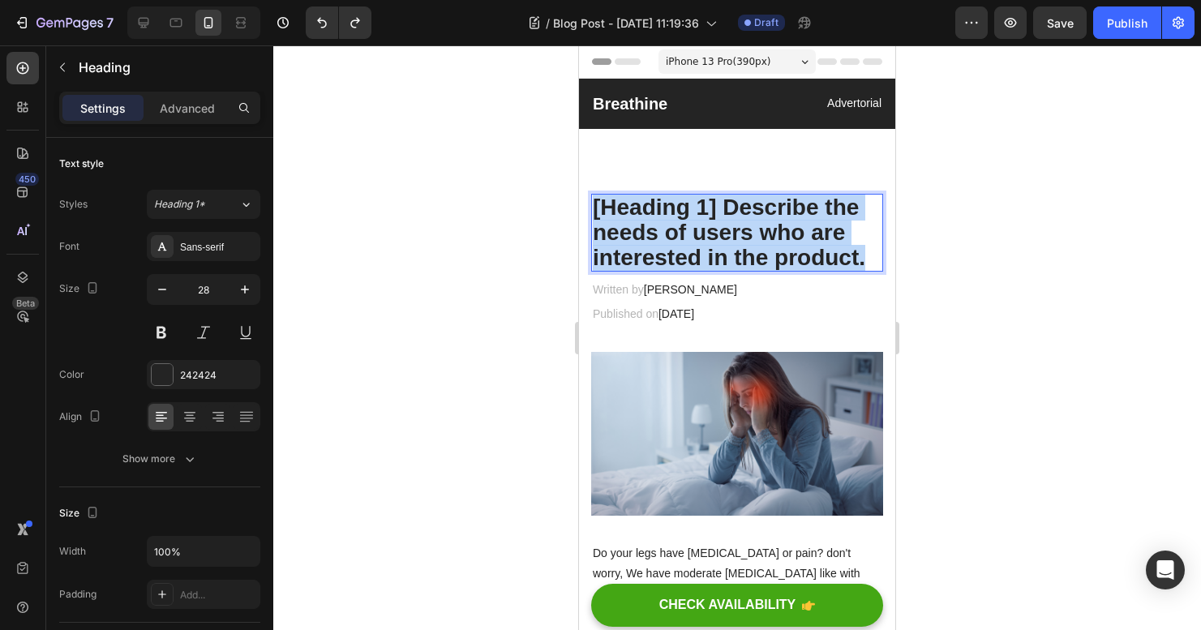
click at [731, 226] on p "[Heading 1] Describe the needs of users who are interested in the product." at bounding box center [737, 232] width 289 height 75
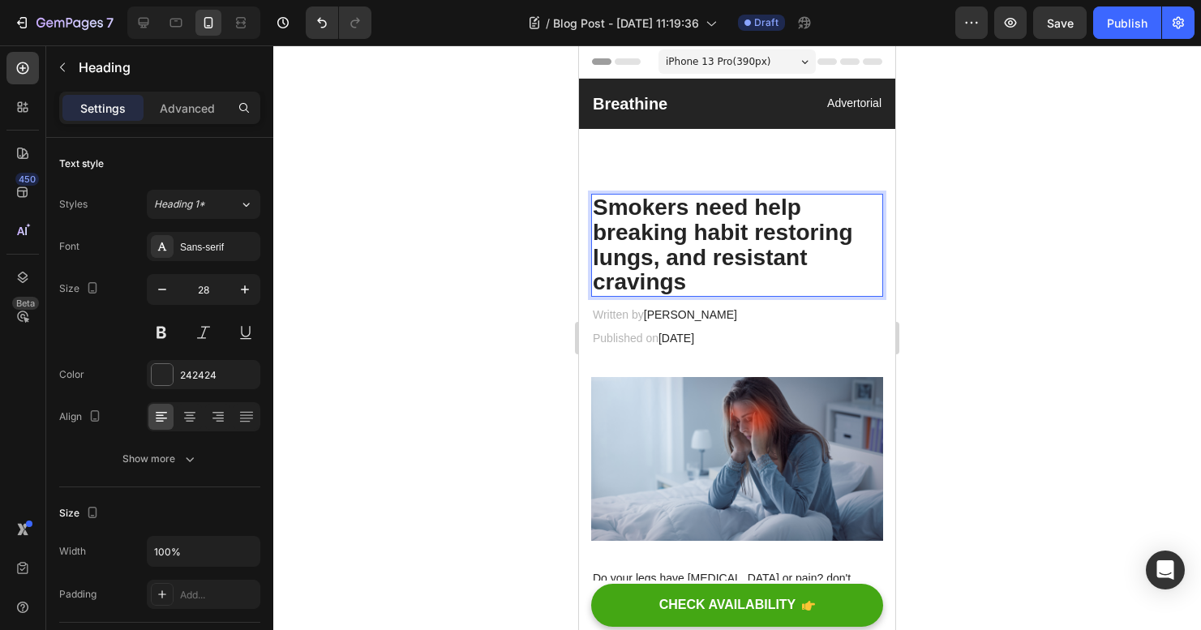
click at [752, 234] on p "Smokers need help breaking habit restoring lungs, and resistant cravings" at bounding box center [737, 245] width 289 height 100
click at [788, 284] on p "Smokers need help breaking habits, restoring lungs, and resistant cravings" at bounding box center [737, 245] width 289 height 100
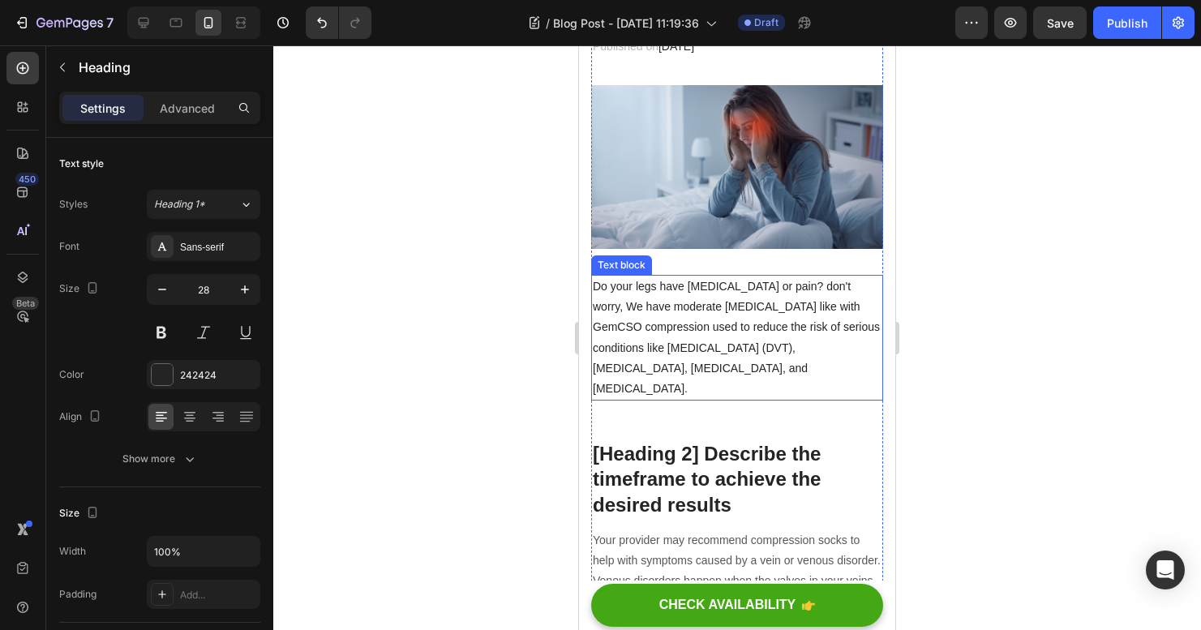
scroll to position [289, 0]
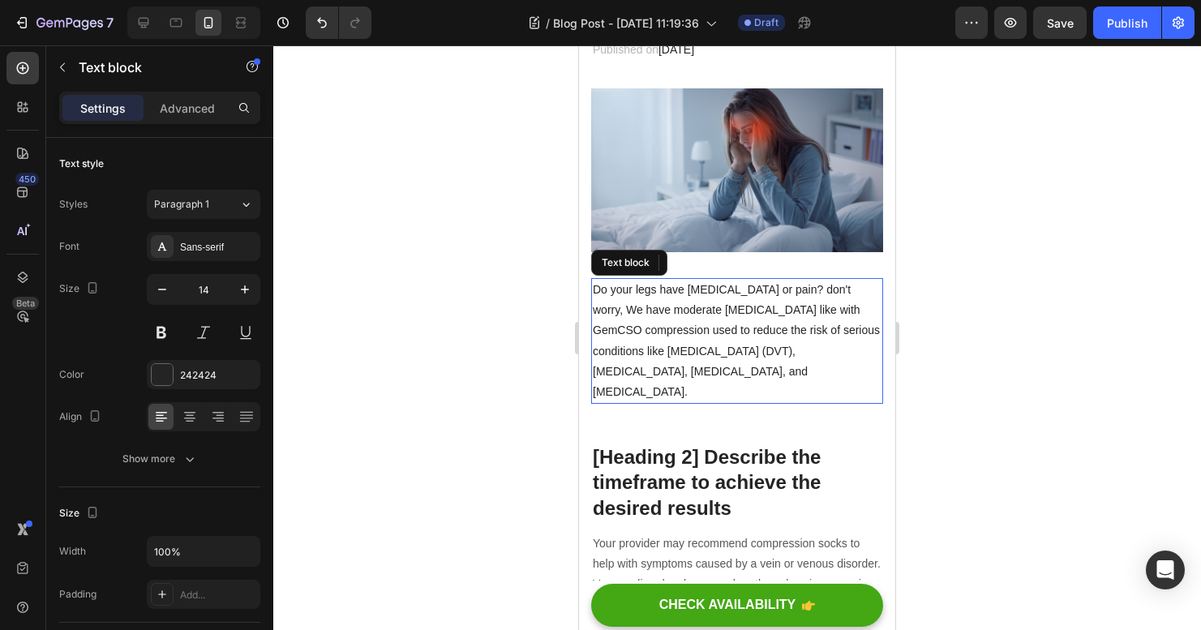
click at [755, 347] on p "Do your legs have varicose veins or pain? don't worry, We have moderate compres…" at bounding box center [737, 341] width 289 height 122
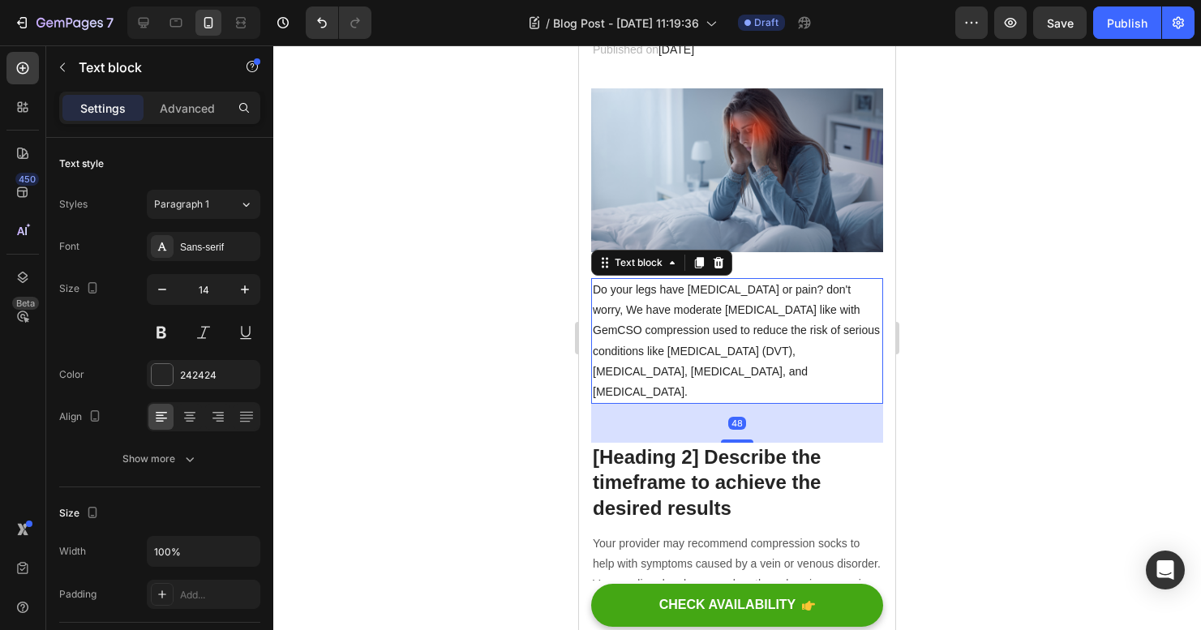
click at [809, 361] on p "Do your legs have varicose veins or pain? don't worry, We have moderate compres…" at bounding box center [737, 341] width 289 height 122
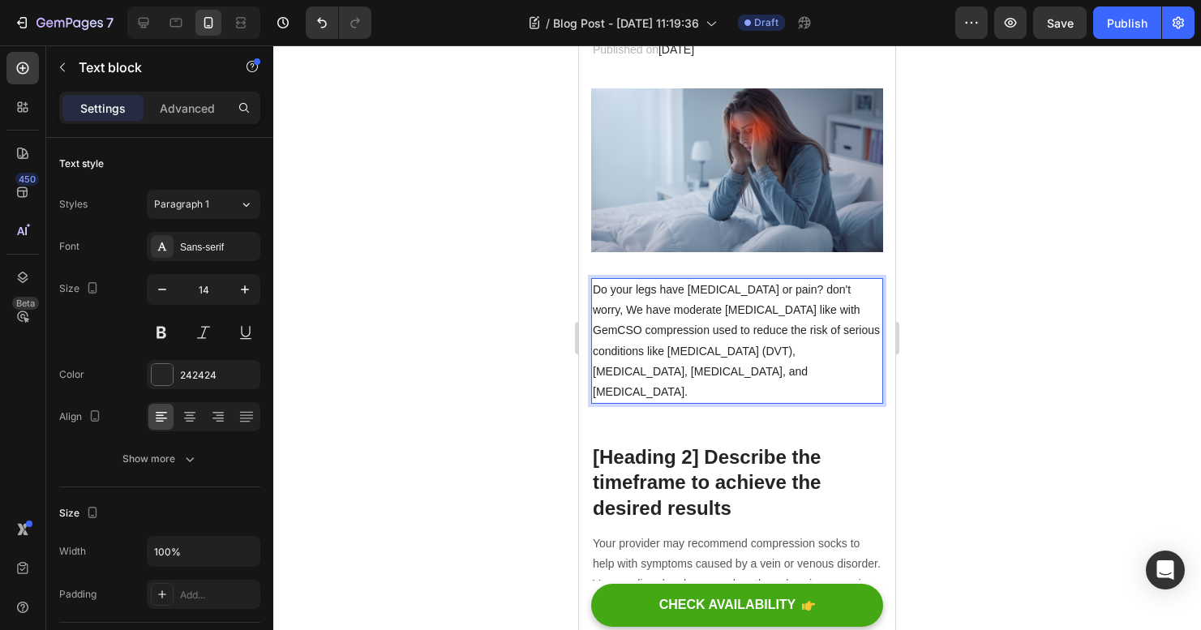
click at [812, 361] on p "Do your legs have varicose veins or pain? don't worry, We have moderate compres…" at bounding box center [737, 341] width 289 height 122
click at [816, 361] on p "Do your legs have varicose veins or pain? don't worry, We have moderate compres…" at bounding box center [737, 341] width 289 height 122
click at [689, 303] on p "Do your legs have varicose veins or pain? don't worry, We have moderate compres…" at bounding box center [737, 341] width 289 height 122
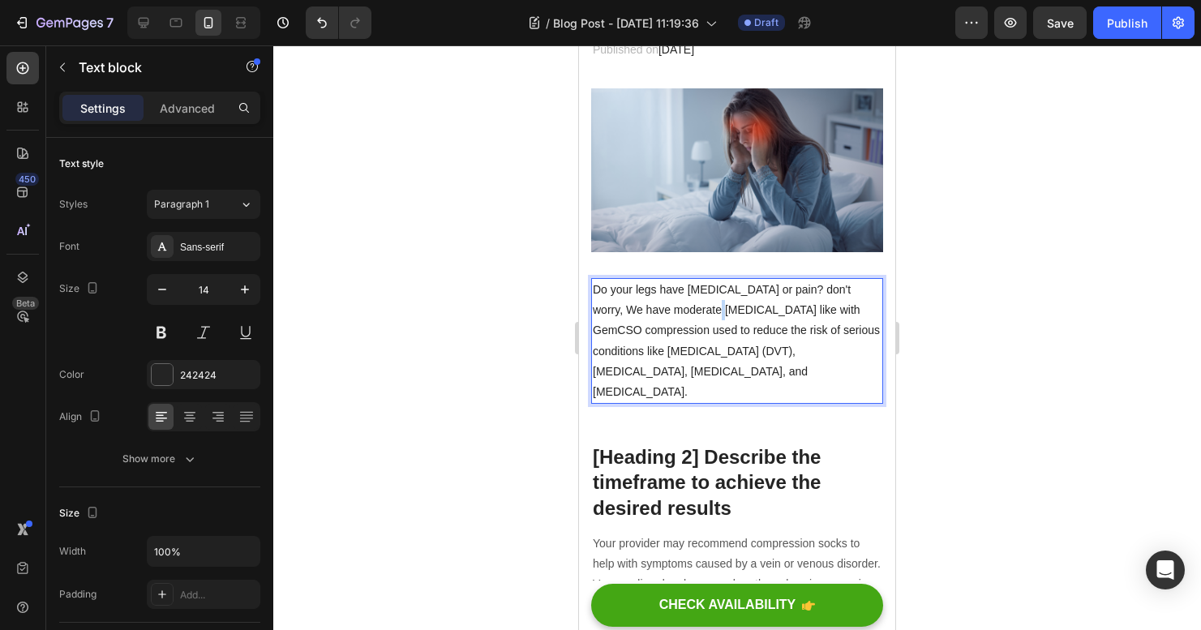
click at [689, 303] on p "Do your legs have varicose veins or pain? don't worry, We have moderate compres…" at bounding box center [737, 341] width 289 height 122
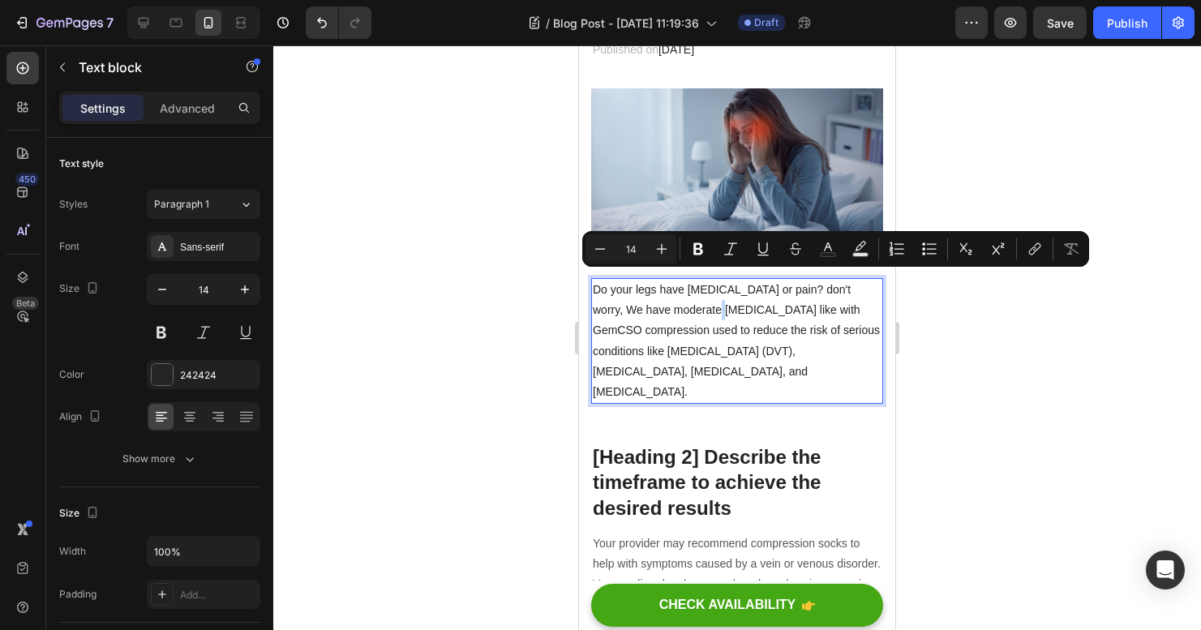
copy p "Do your legs have varicose veins or pain? don't worry, We have moderate compres…"
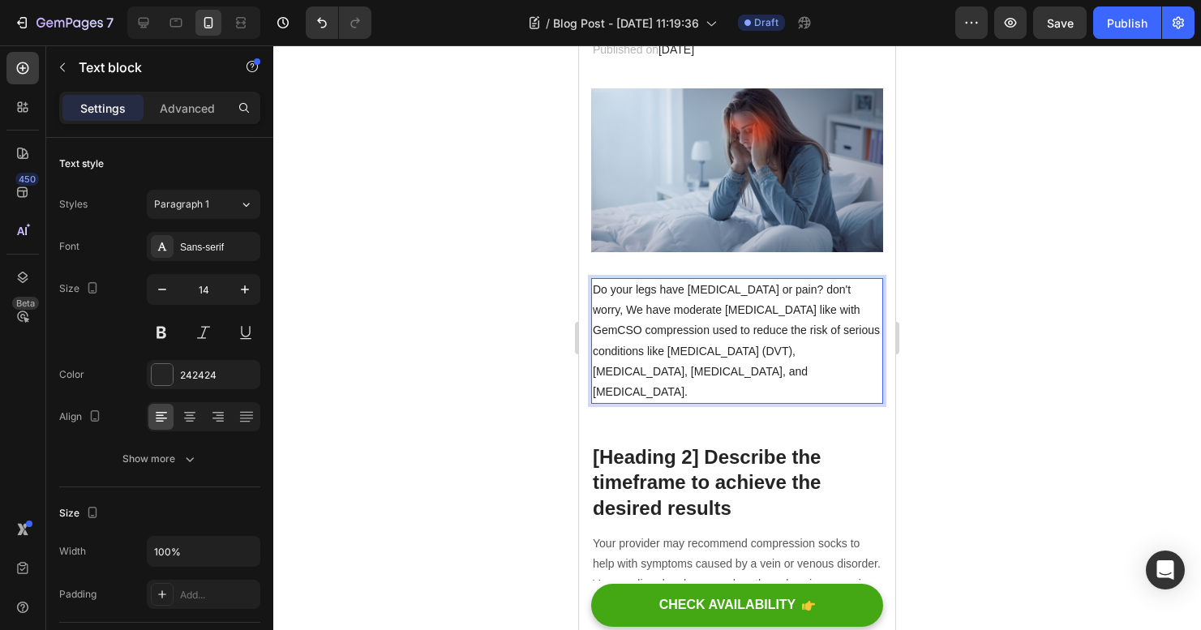
click at [736, 333] on p "Do your legs have varicose veins or pain? don't worry, We have moderate compres…" at bounding box center [737, 341] width 289 height 122
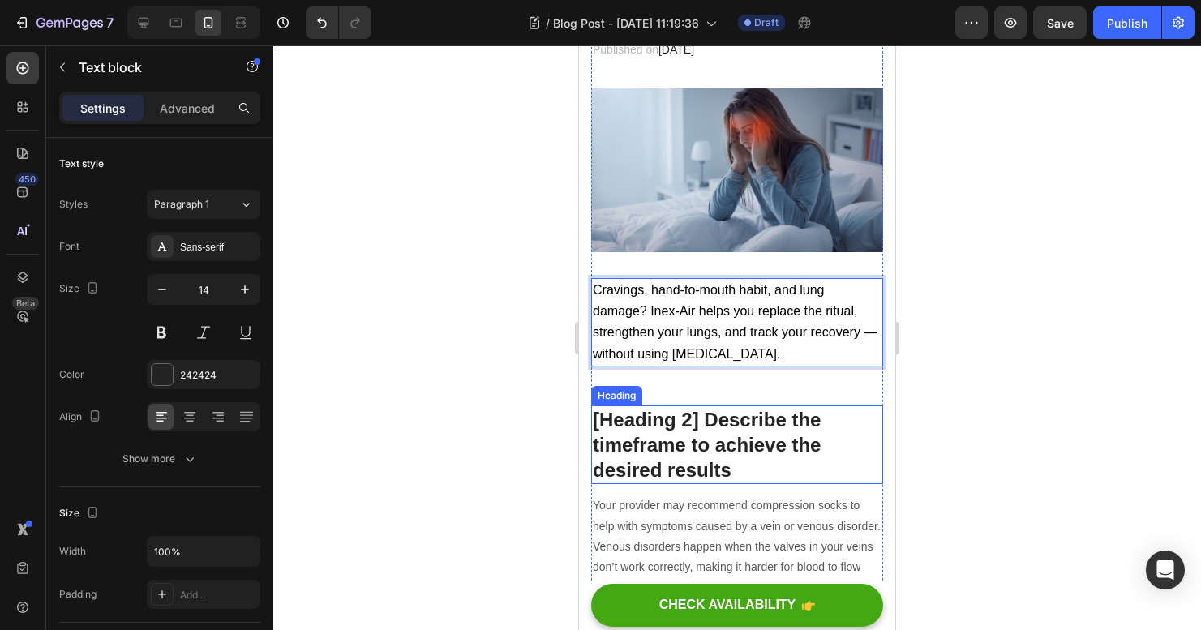
drag, startPoint x: 288, startPoint y: 383, endPoint x: 1068, endPoint y: 409, distance: 780.4
click at [1068, 408] on div at bounding box center [737, 337] width 928 height 585
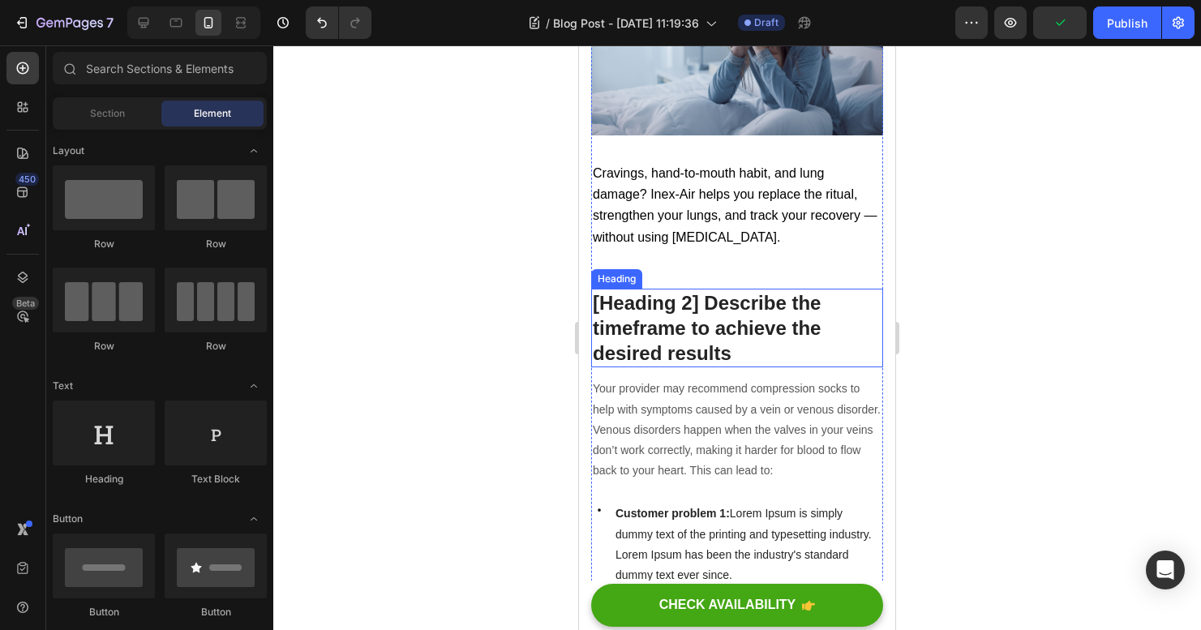
scroll to position [426, 0]
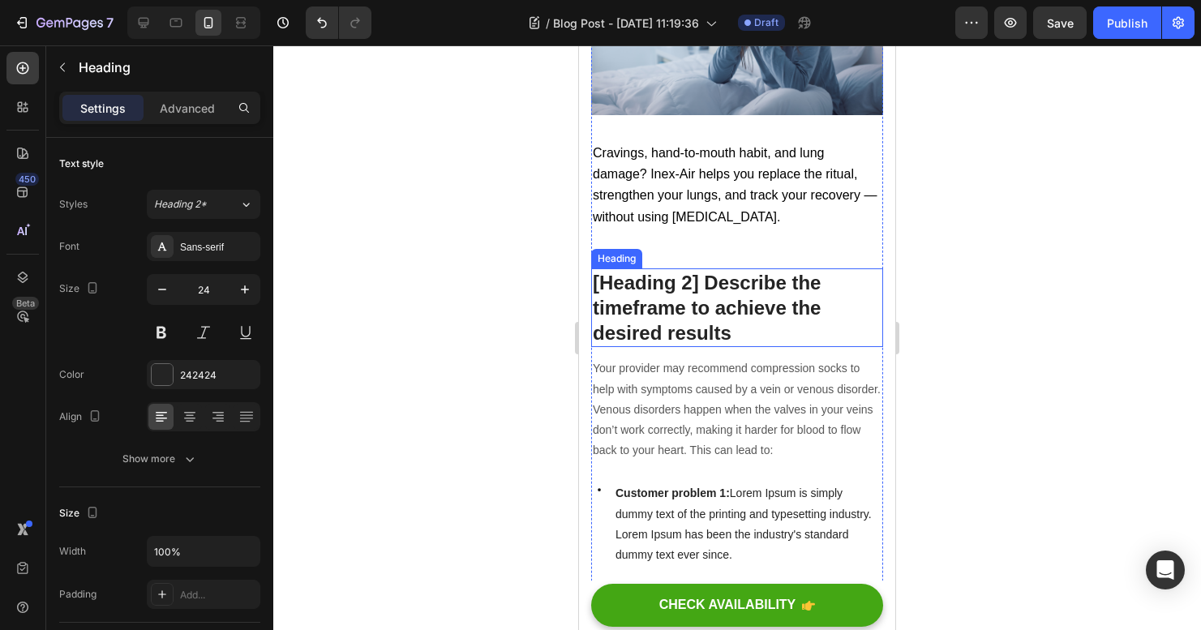
click at [704, 324] on p "[Heading 2] Describe the timeframe to achieve the desired results" at bounding box center [737, 308] width 289 height 76
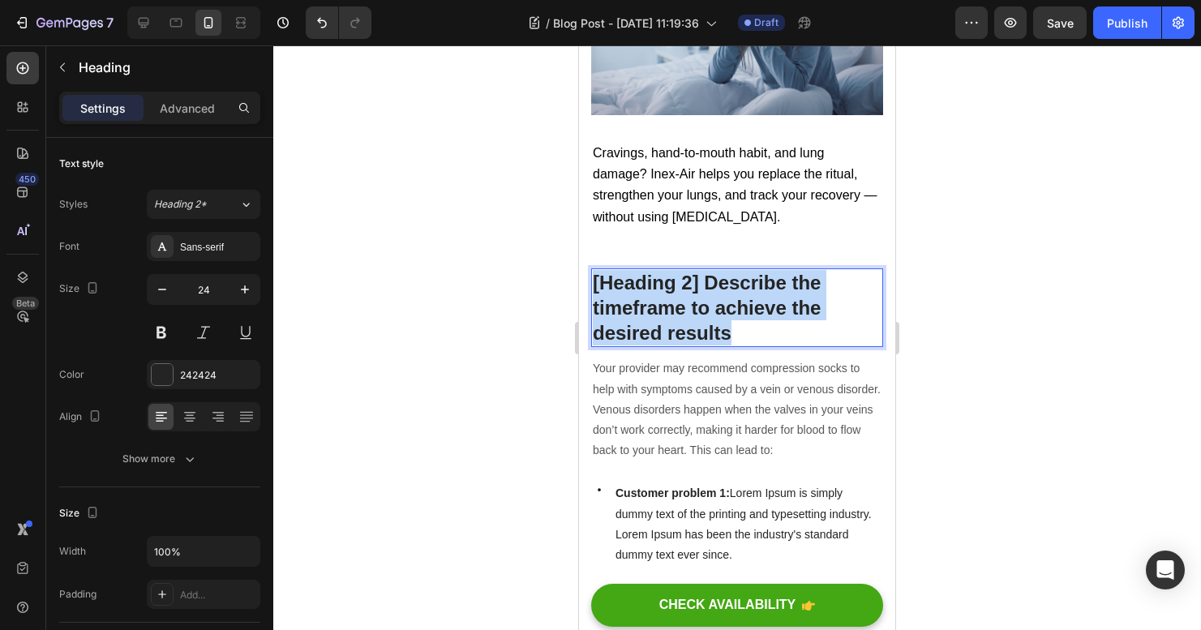
click at [704, 324] on p "[Heading 2] Describe the timeframe to achieve the desired results" at bounding box center [737, 308] width 289 height 76
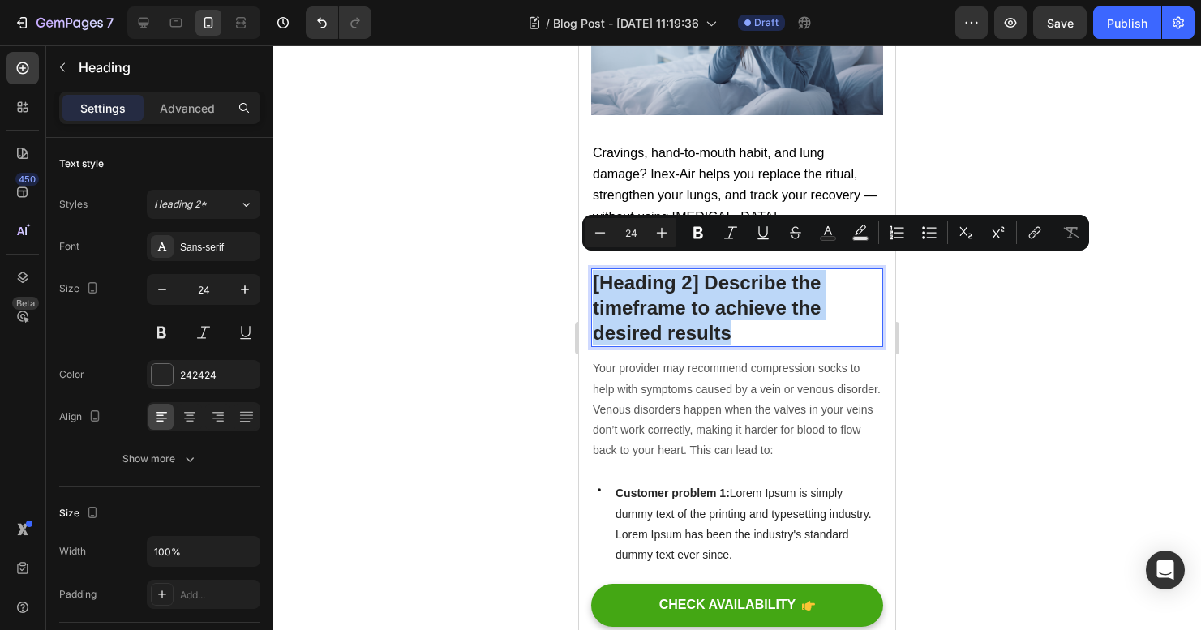
copy p "[Heading 2] Describe the timeframe to achieve the desired results"
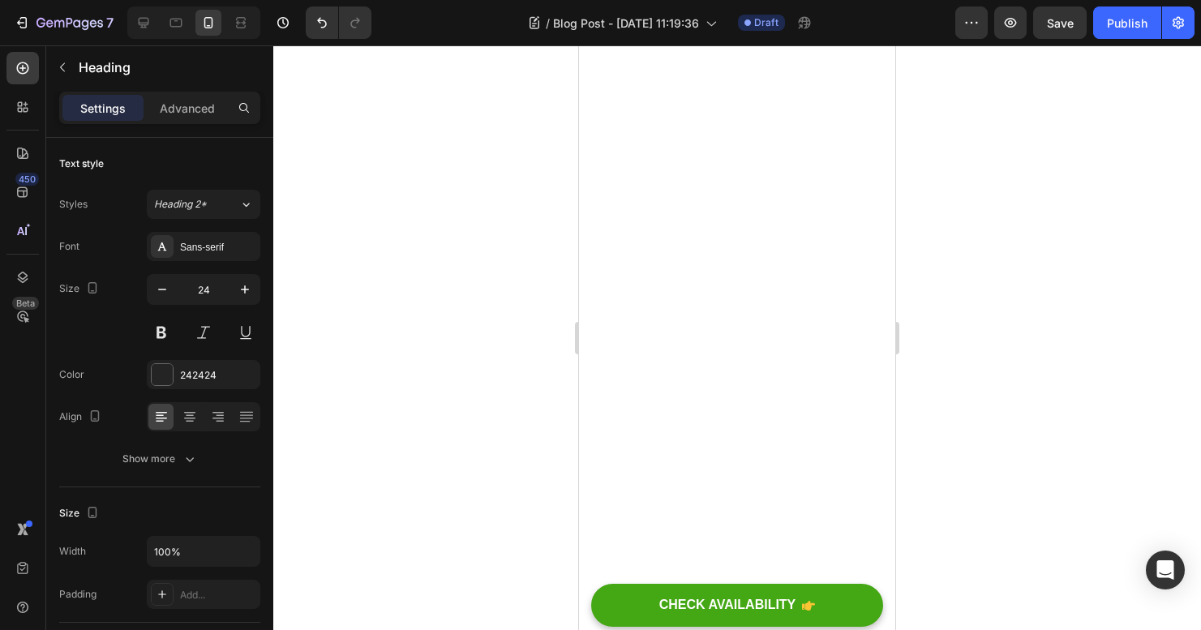
scroll to position [0, 0]
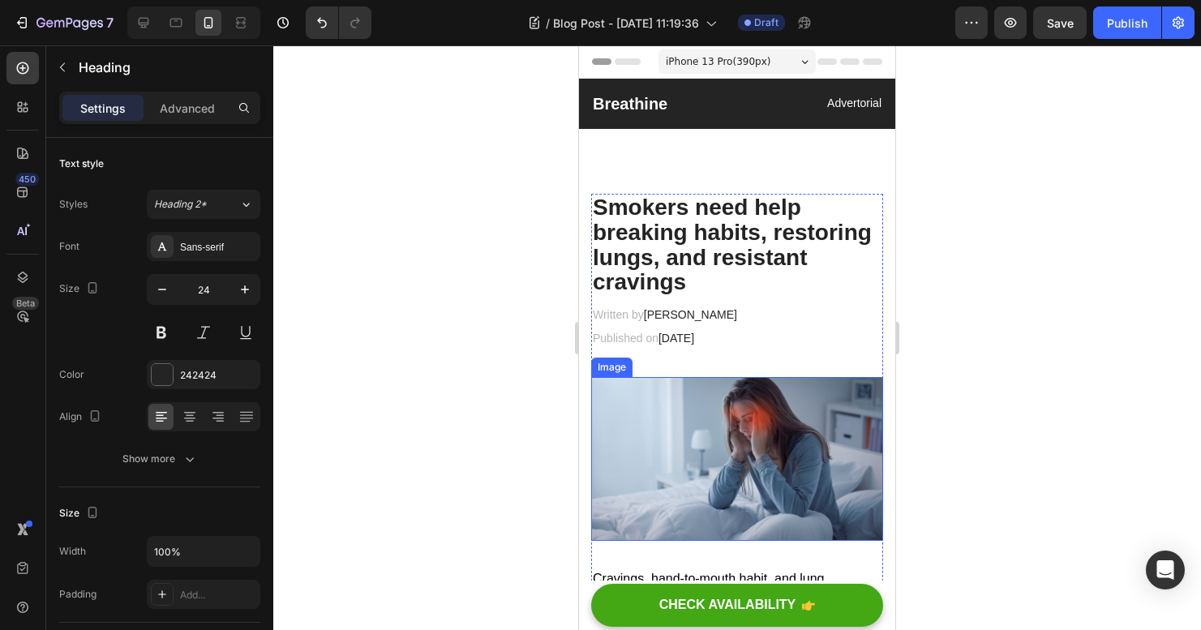
click at [25, 24] on icon "button" at bounding box center [22, 23] width 16 height 16
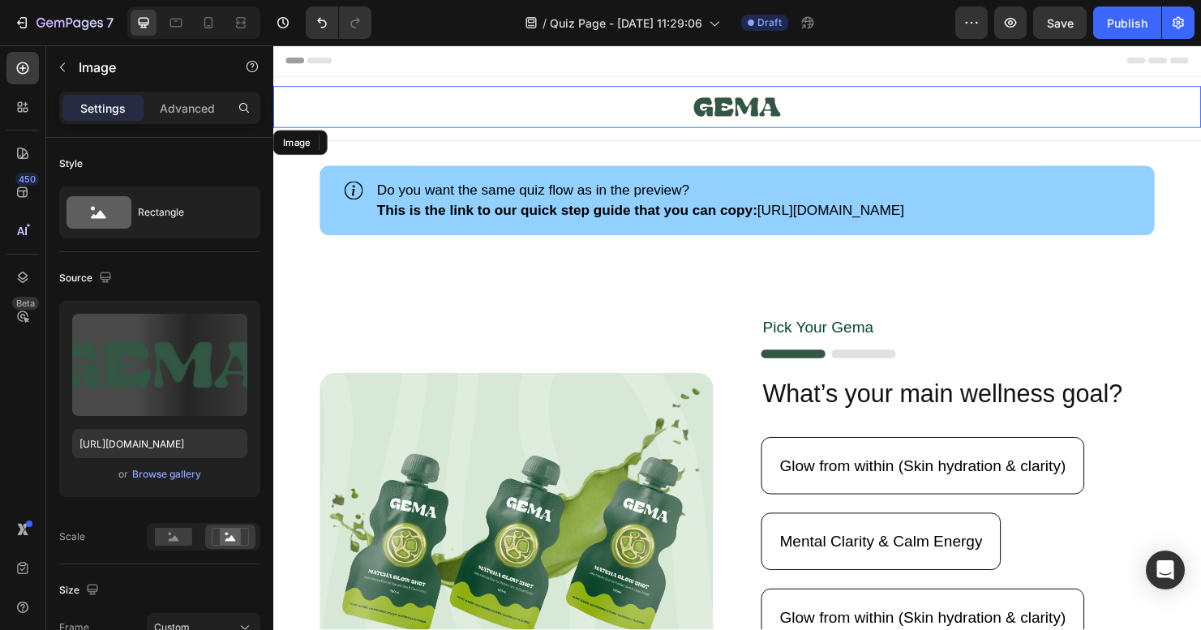
click at [772, 109] on img at bounding box center [760, 110] width 92 height 44
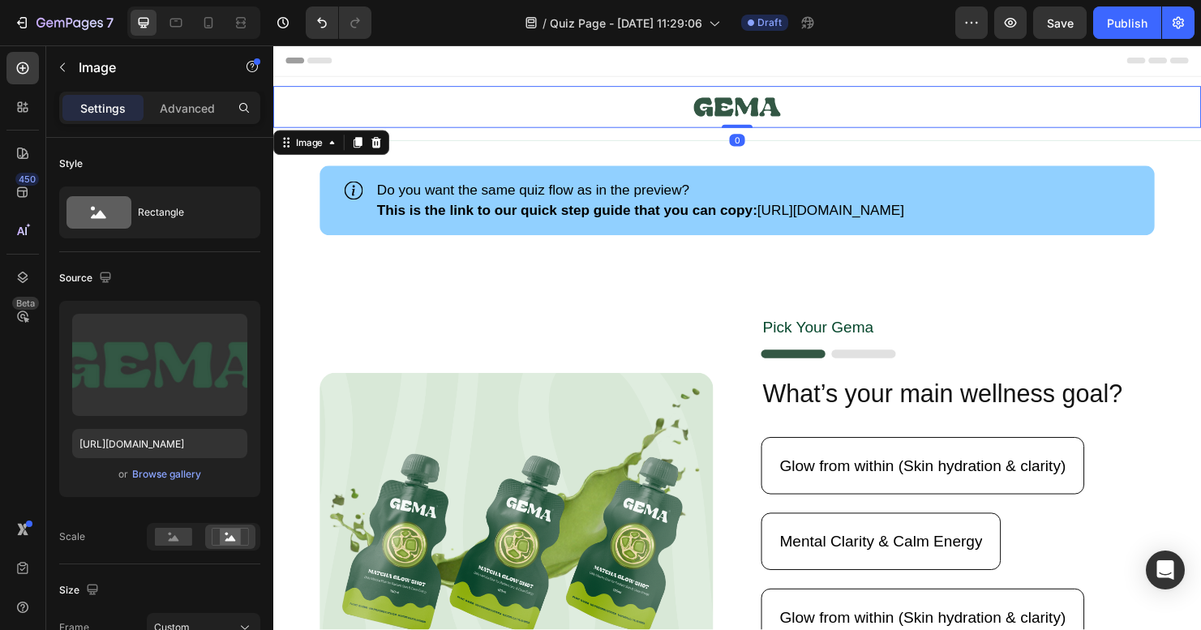
click at [772, 109] on img at bounding box center [760, 110] width 92 height 44
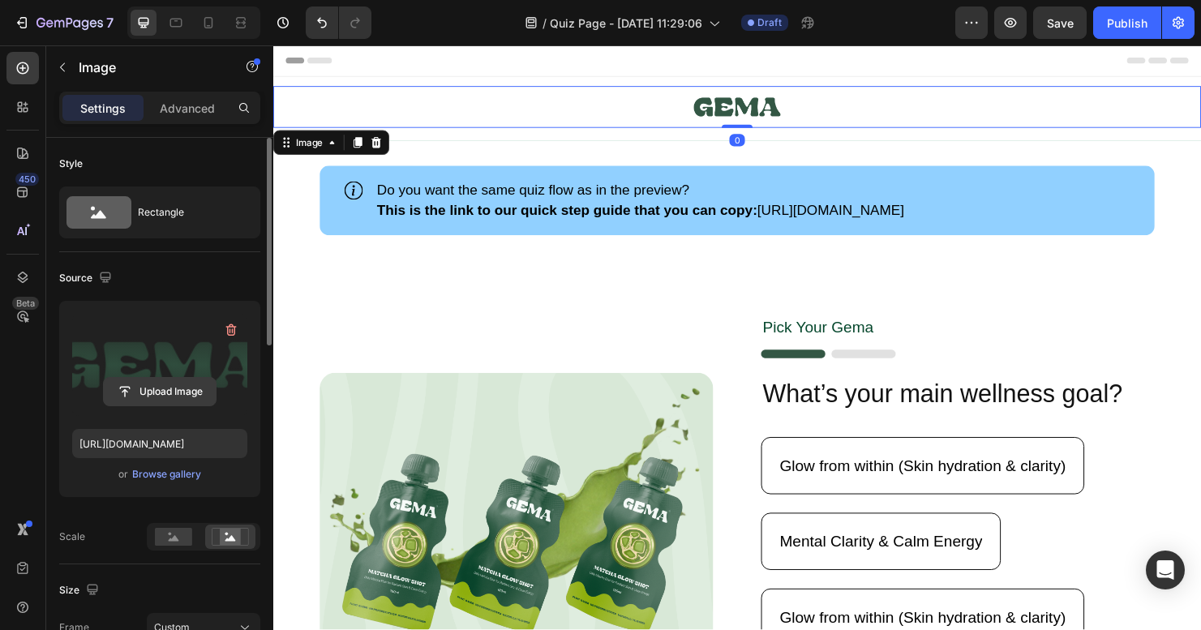
click at [147, 398] on input "file" at bounding box center [160, 392] width 112 height 28
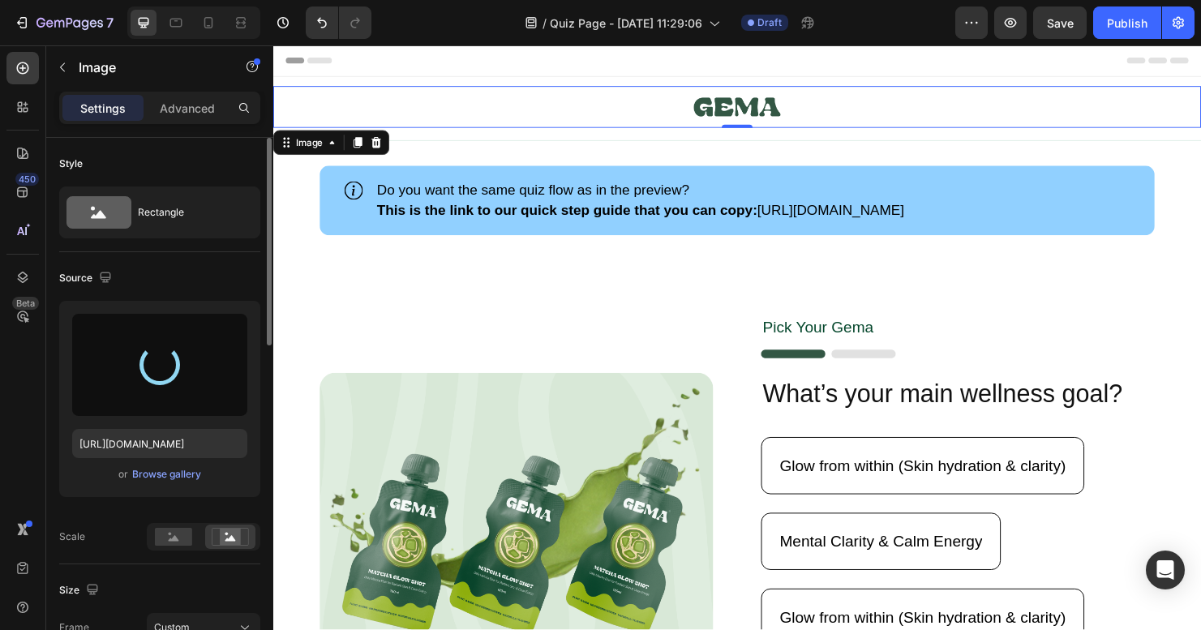
type input "https://cdn.shopify.com/s/files/1/0620/0875/4312/files/gempages_567917590408594…"
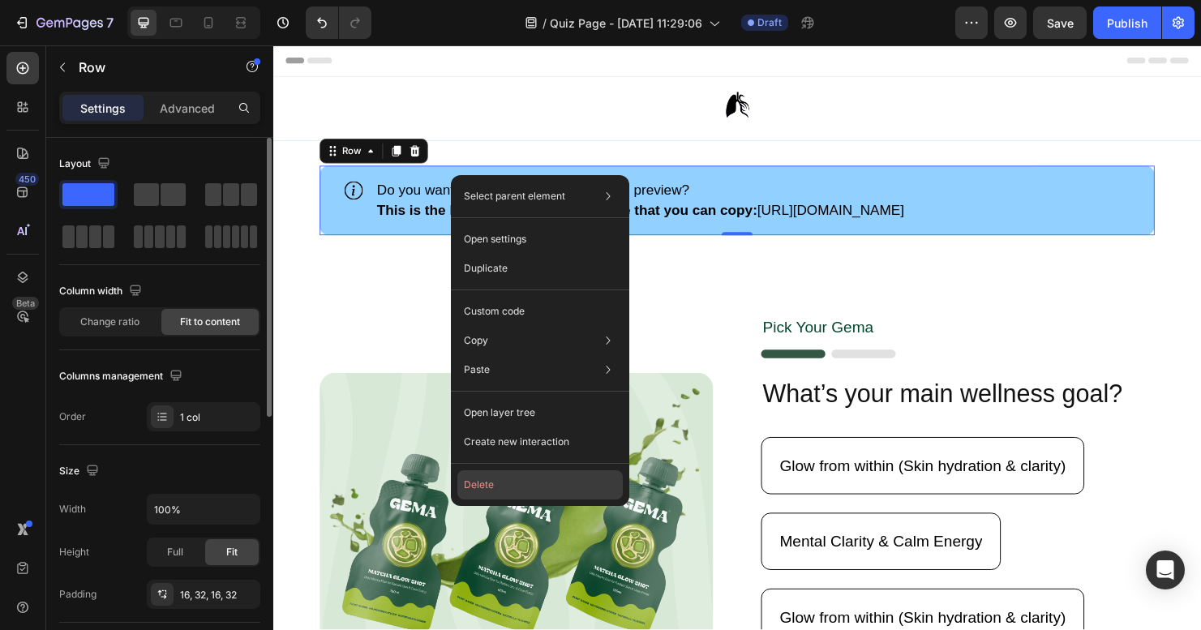
click at [499, 490] on button "Delete" at bounding box center [539, 484] width 165 height 29
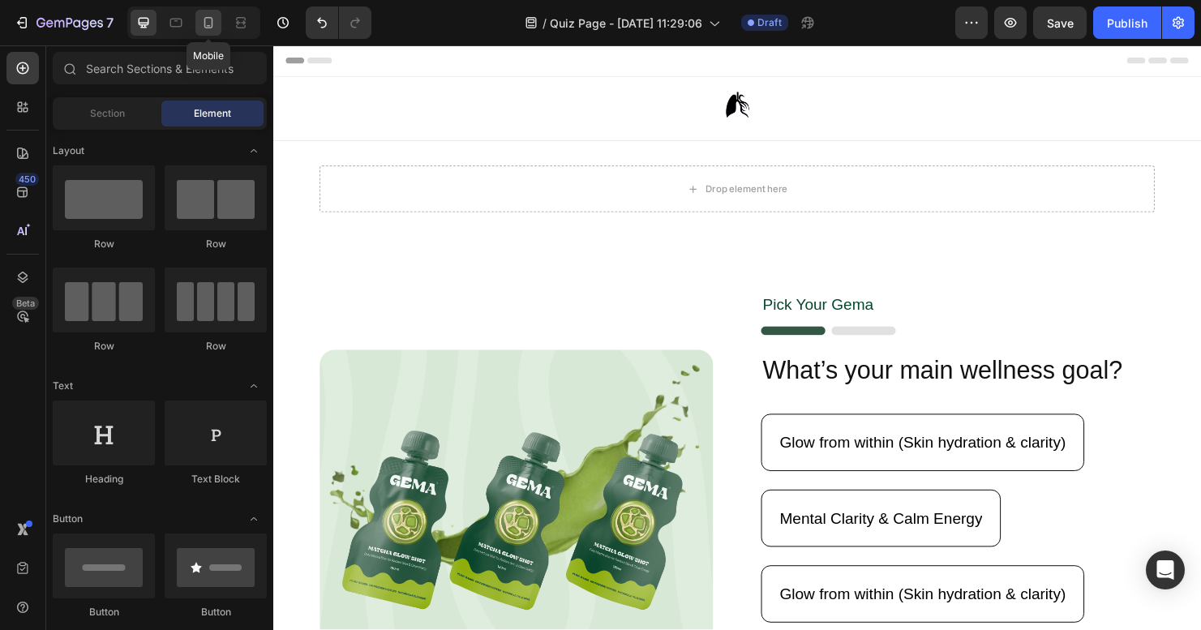
click at [200, 24] on icon at bounding box center [208, 23] width 16 height 16
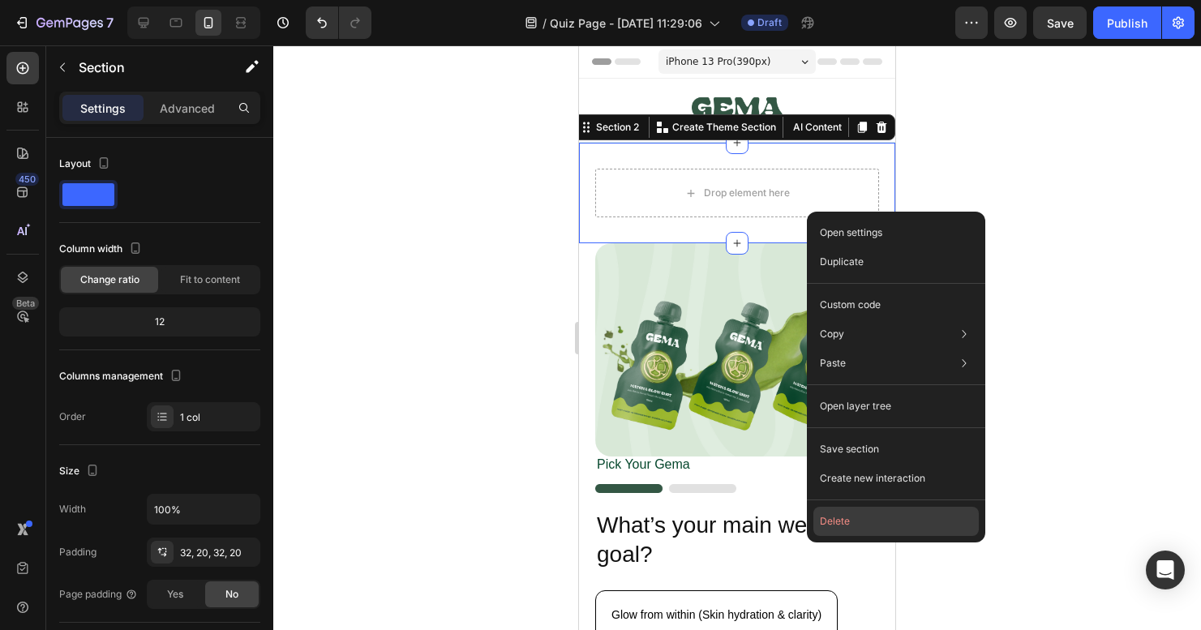
click at [854, 521] on button "Delete" at bounding box center [895, 521] width 165 height 29
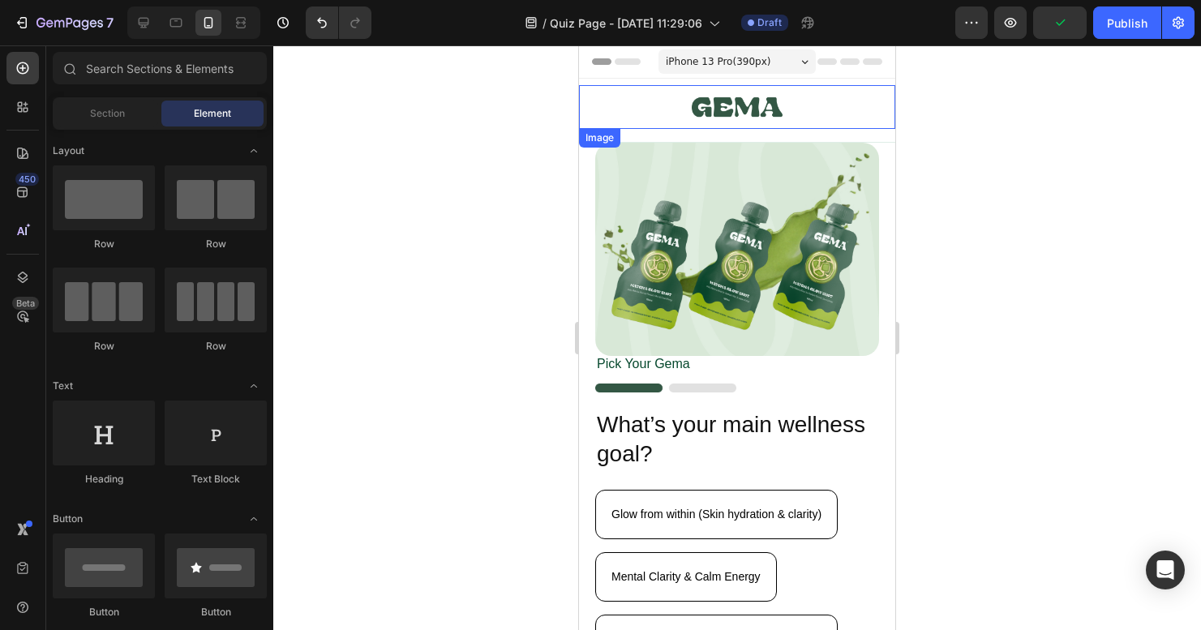
click at [745, 110] on img at bounding box center [738, 107] width 92 height 44
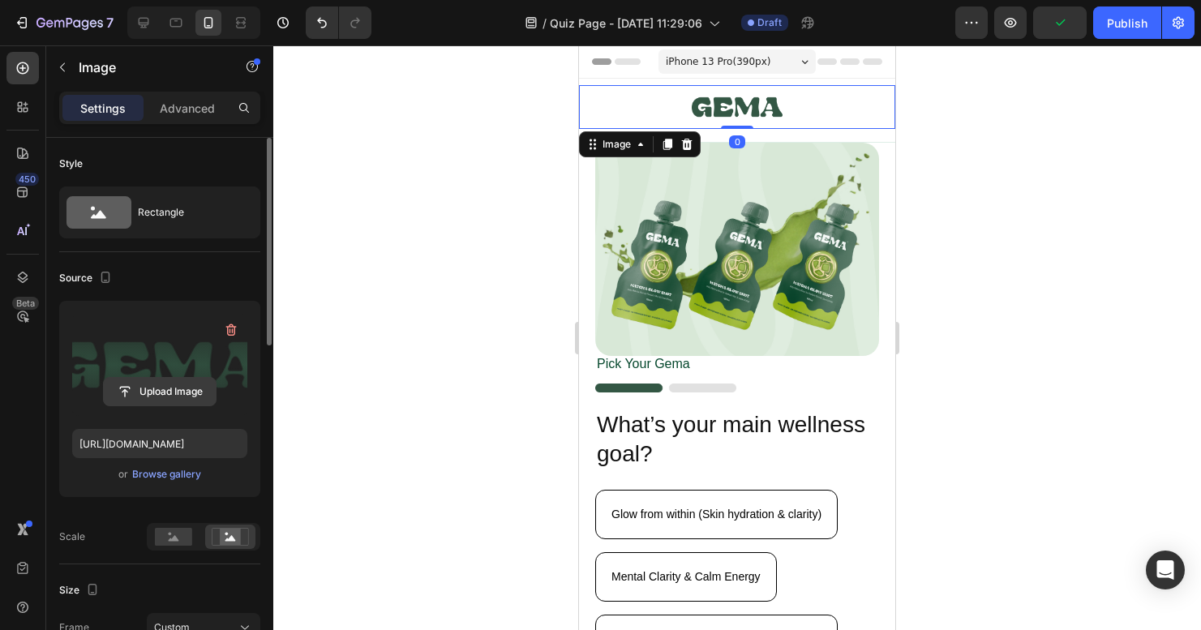
click at [157, 380] on input "file" at bounding box center [160, 392] width 112 height 28
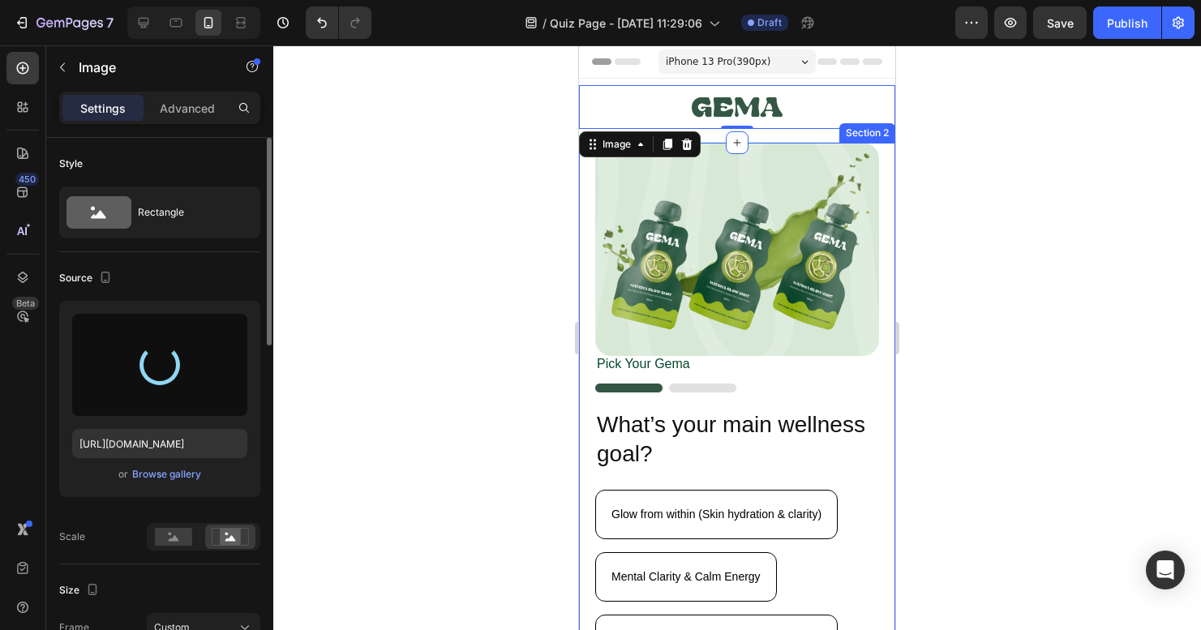
type input "https://cdn.shopify.com/s/files/1/0620/0875/4312/files/gempages_567917590408594…"
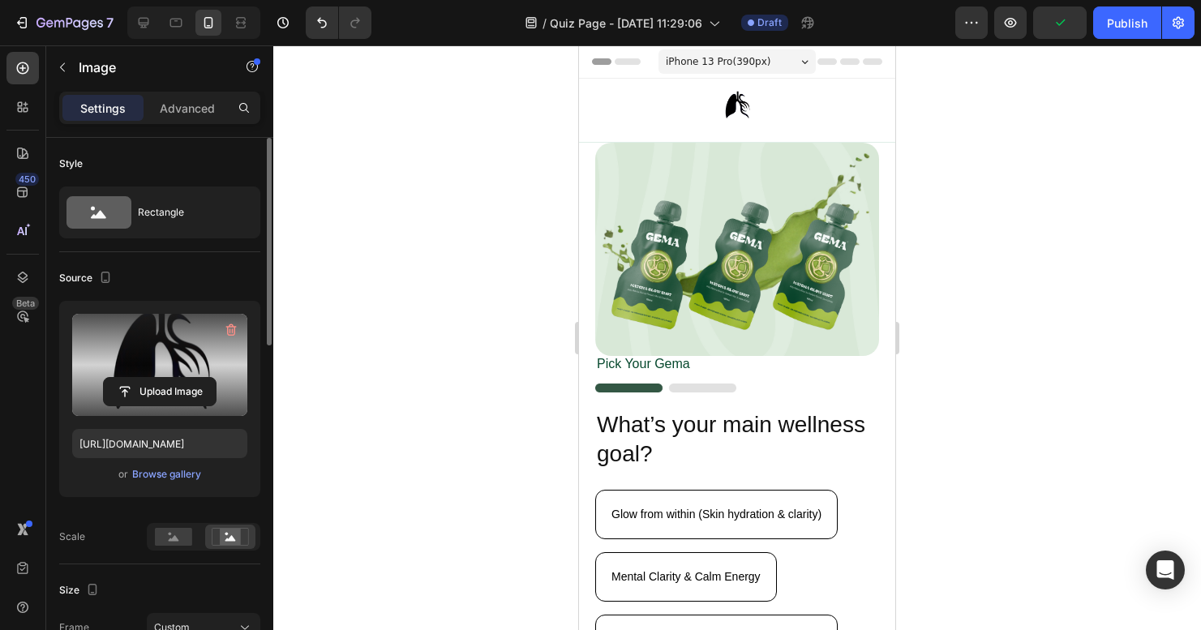
click at [773, 114] on img at bounding box center [738, 107] width 92 height 44
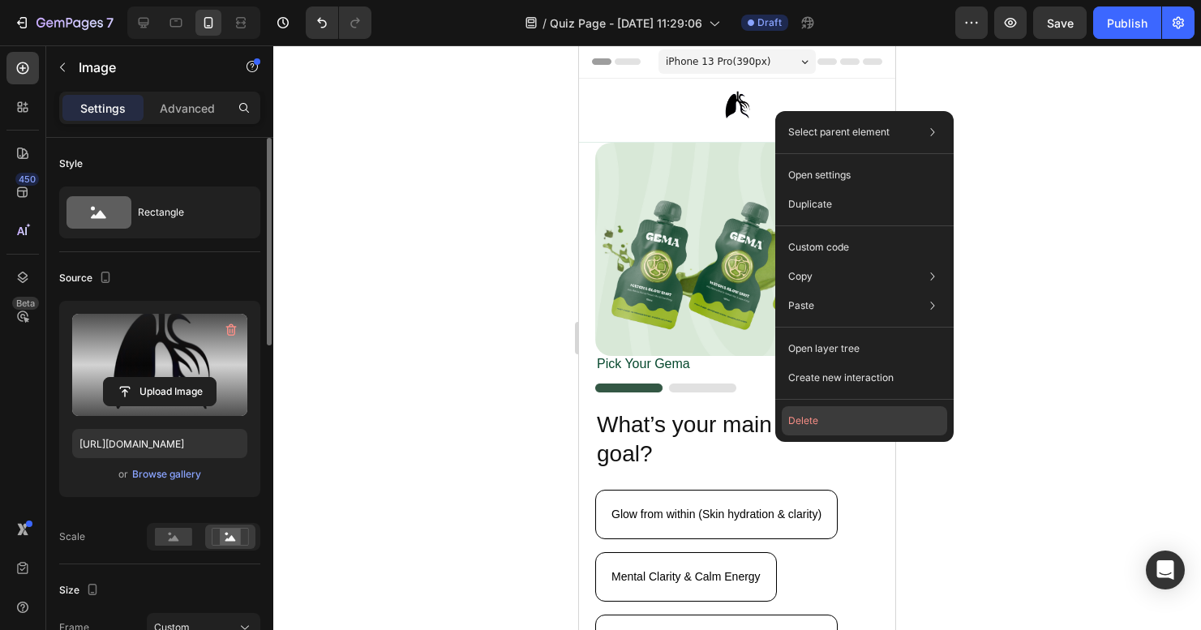
drag, startPoint x: 276, startPoint y: 370, endPoint x: 855, endPoint y: 415, distance: 580.7
click at [855, 415] on button "Delete" at bounding box center [864, 420] width 165 height 29
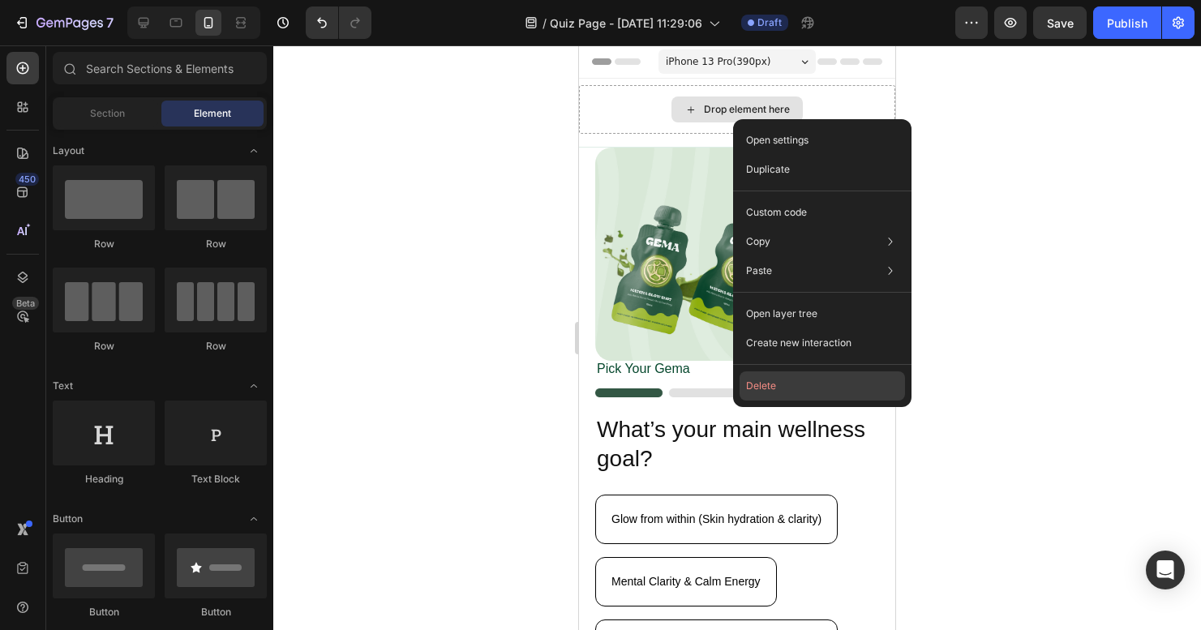
drag, startPoint x: 783, startPoint y: 394, endPoint x: 204, endPoint y: 349, distance: 581.5
click at [783, 394] on button "Delete" at bounding box center [821, 385] width 165 height 29
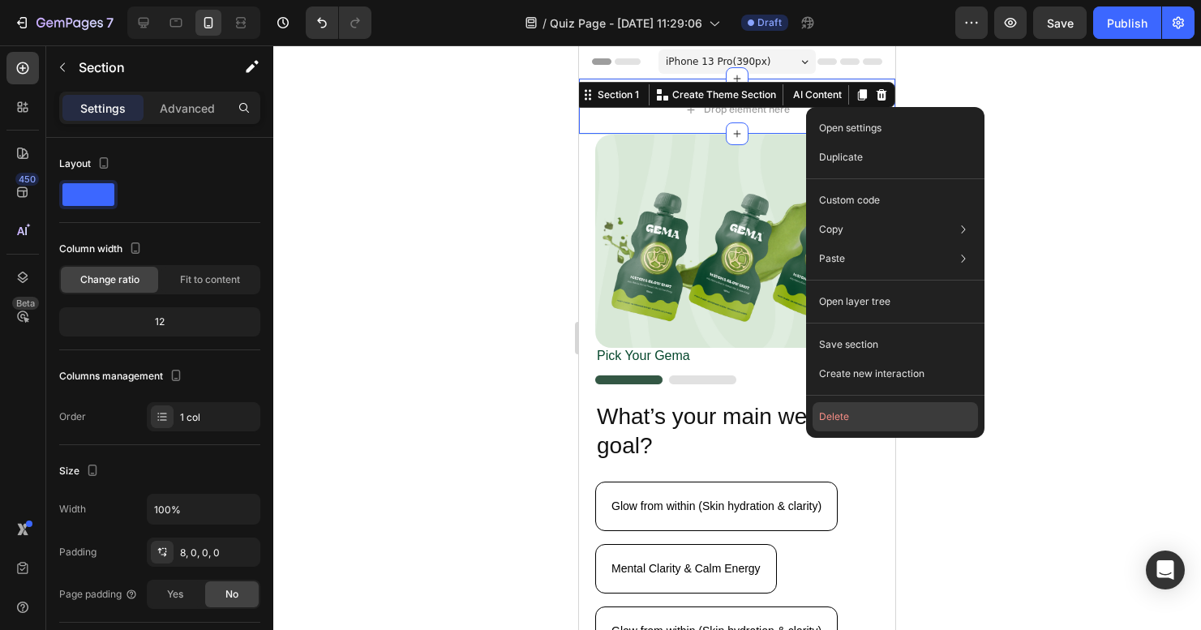
click at [851, 417] on button "Delete" at bounding box center [894, 416] width 165 height 29
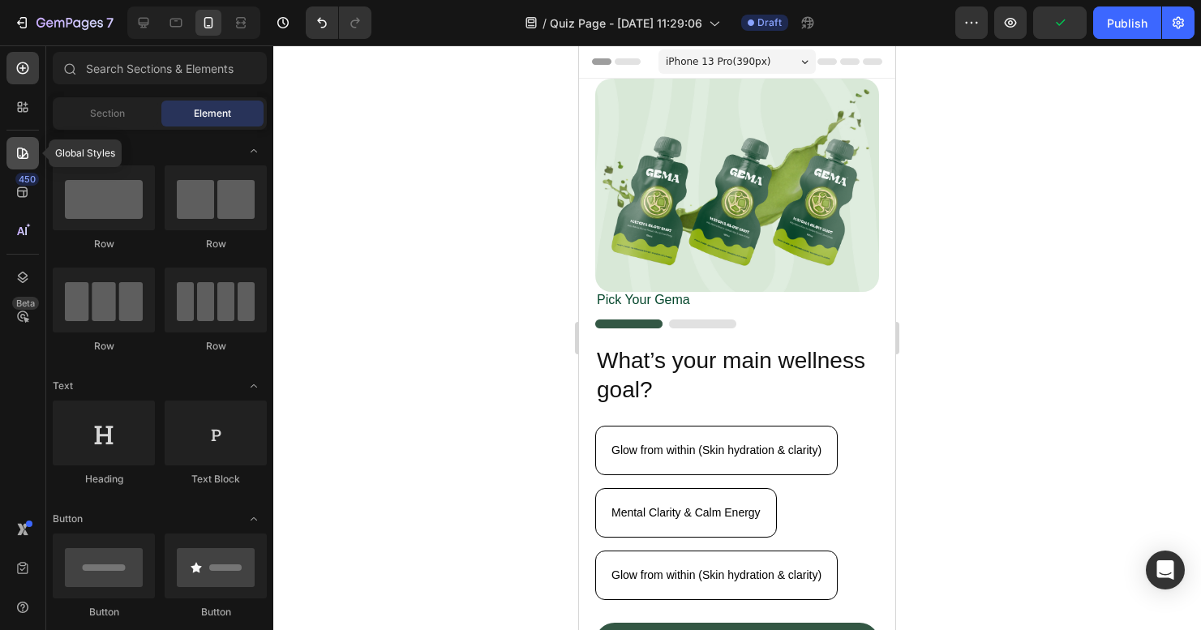
click at [21, 155] on icon at bounding box center [23, 153] width 16 height 16
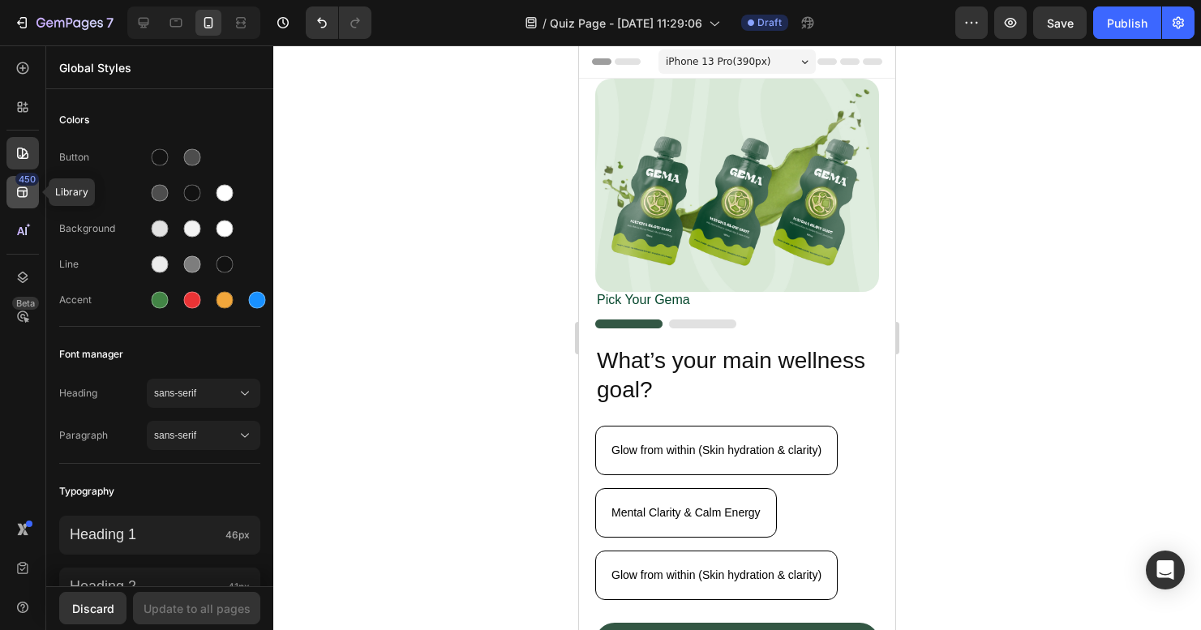
click at [20, 186] on icon at bounding box center [23, 192] width 16 height 16
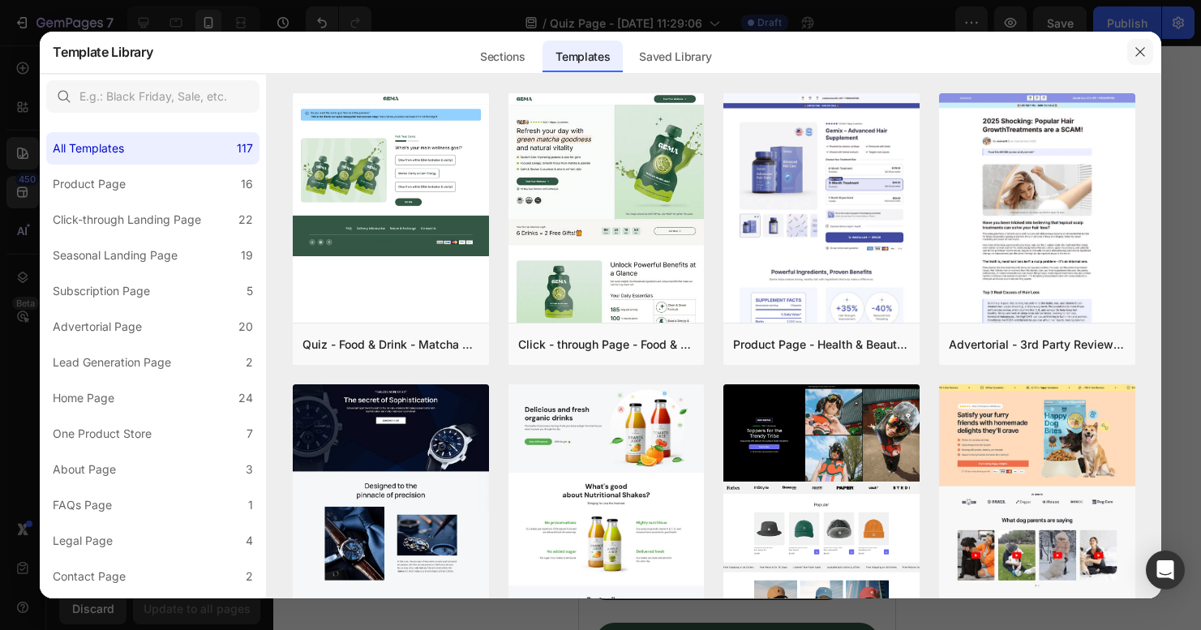
click at [1140, 56] on icon "button" at bounding box center [1139, 51] width 13 height 13
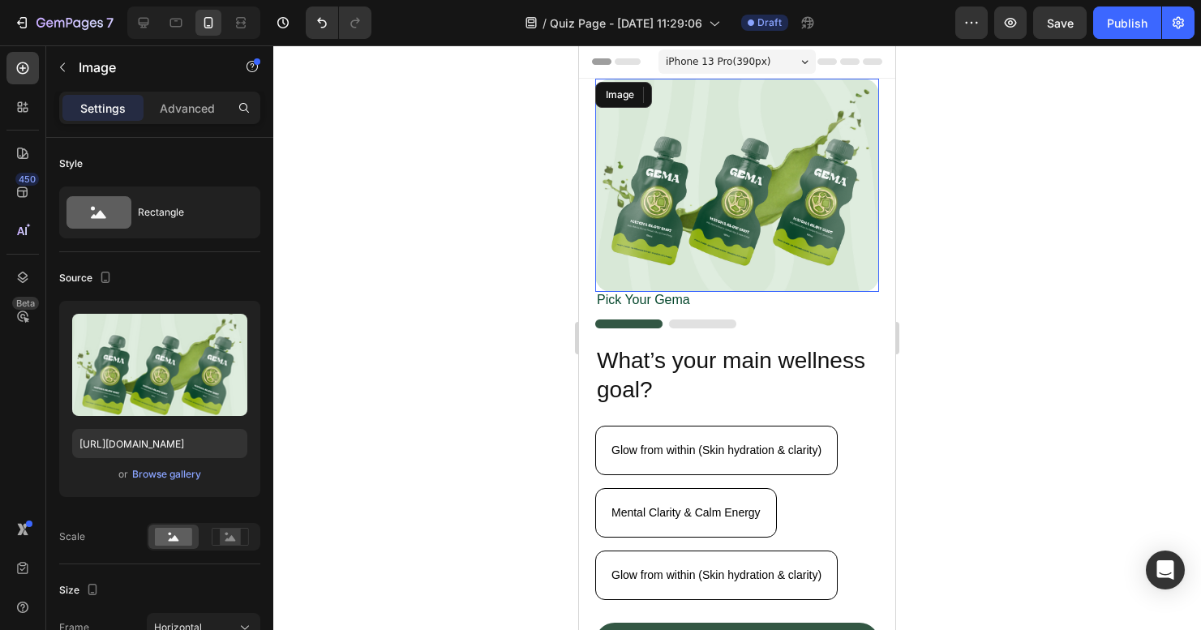
click at [713, 177] on img at bounding box center [737, 185] width 284 height 213
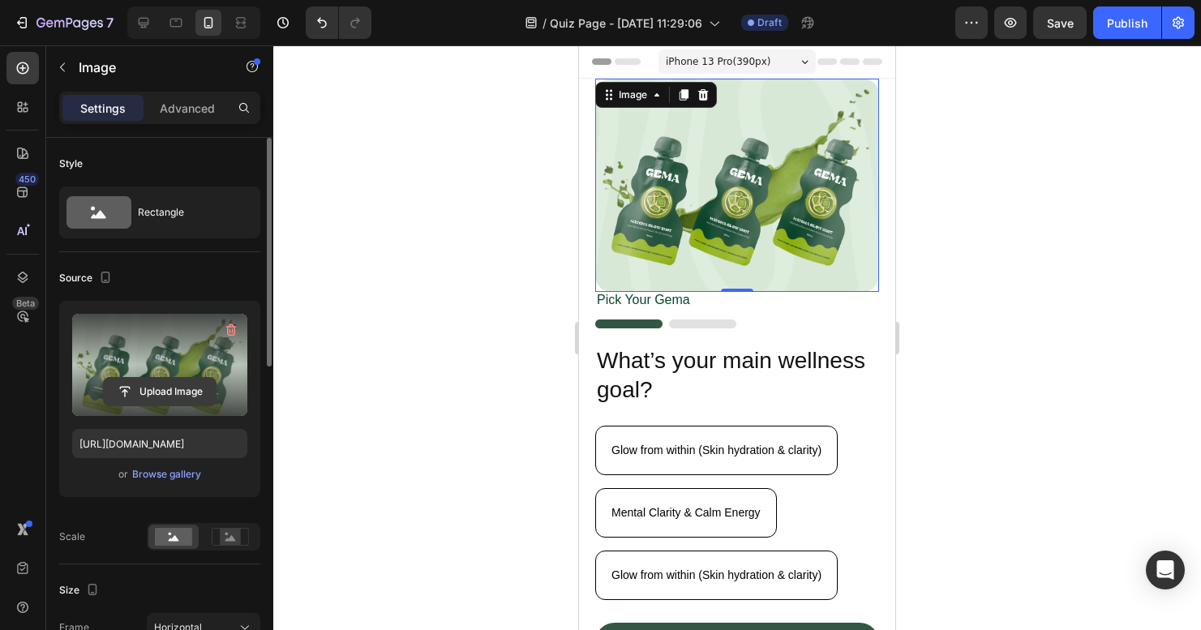
click at [156, 393] on input "file" at bounding box center [160, 392] width 112 height 28
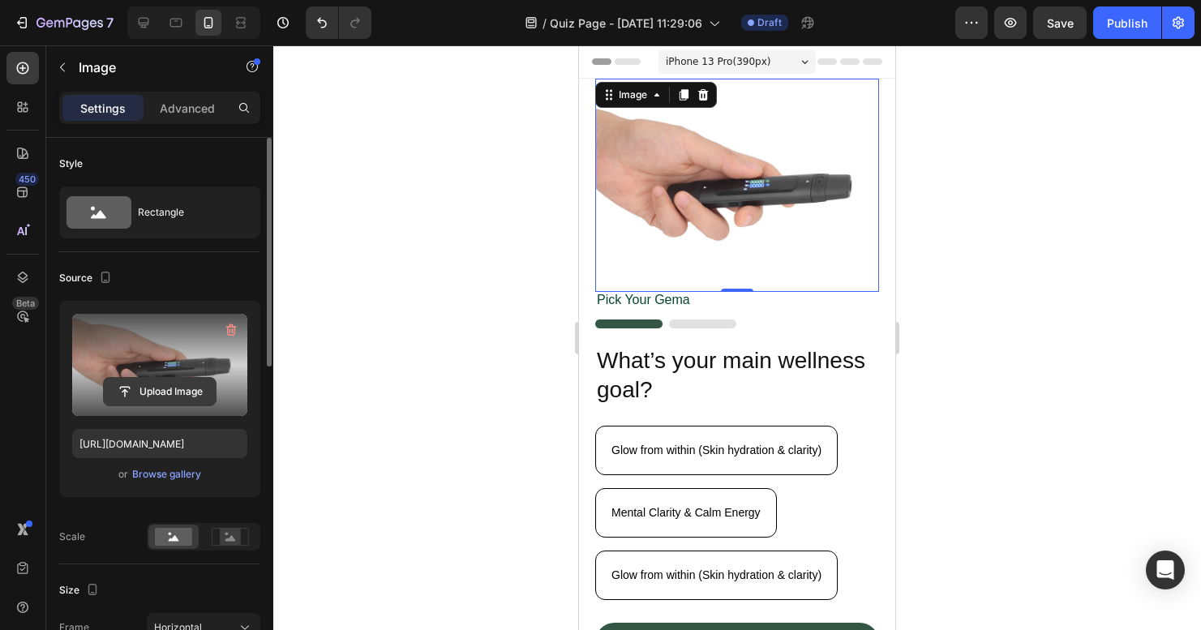
click at [178, 392] on input "file" at bounding box center [160, 392] width 112 height 28
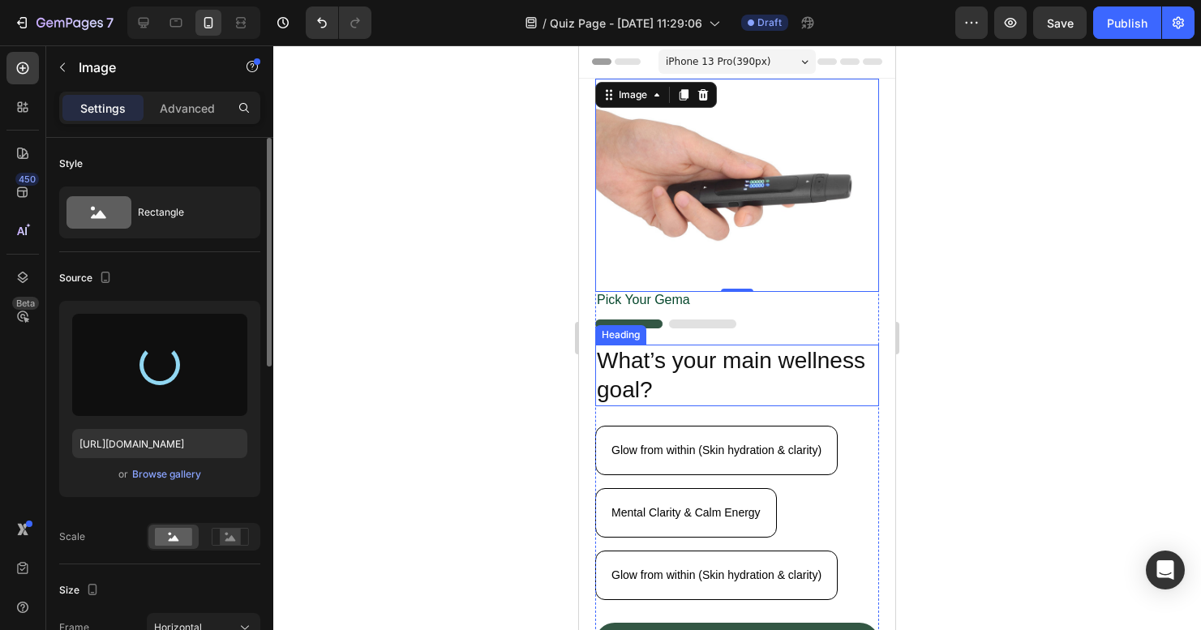
type input "https://cdn.shopify.com/s/files/1/0620/0875/4312/files/gempages_567917590408594…"
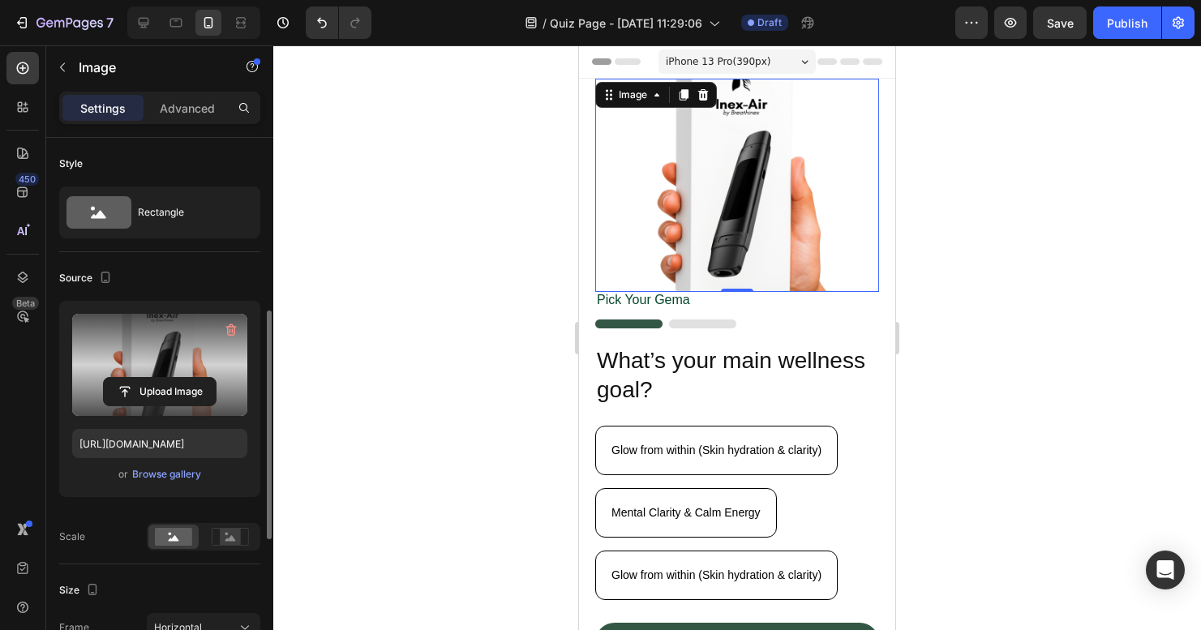
scroll to position [122, 0]
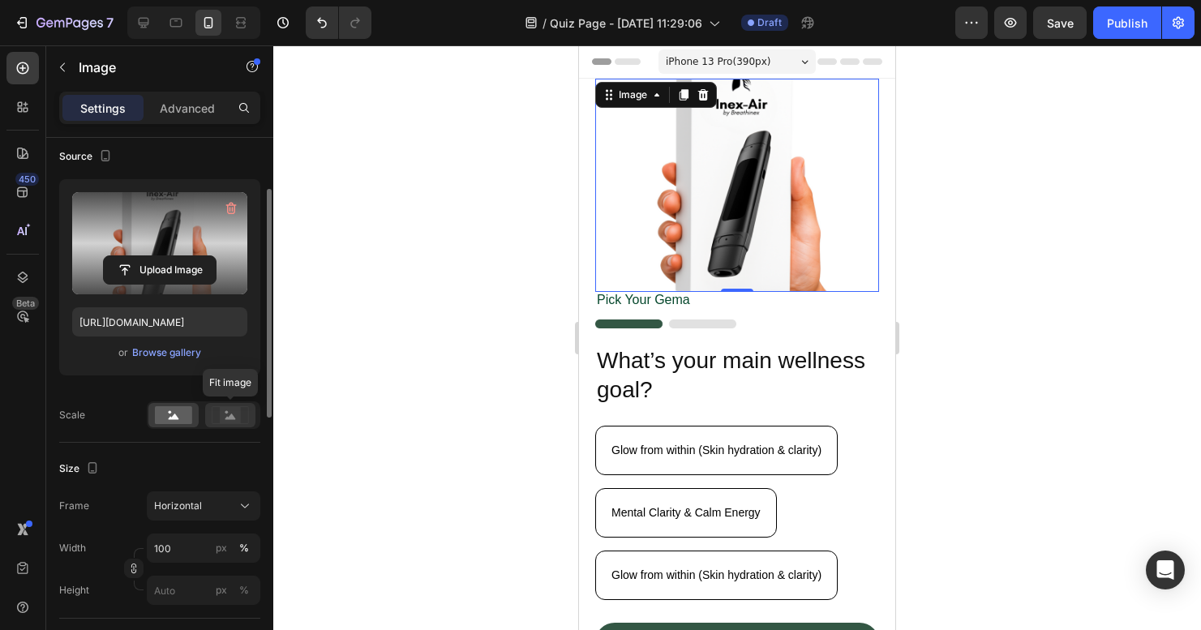
click at [226, 405] on div at bounding box center [230, 415] width 50 height 24
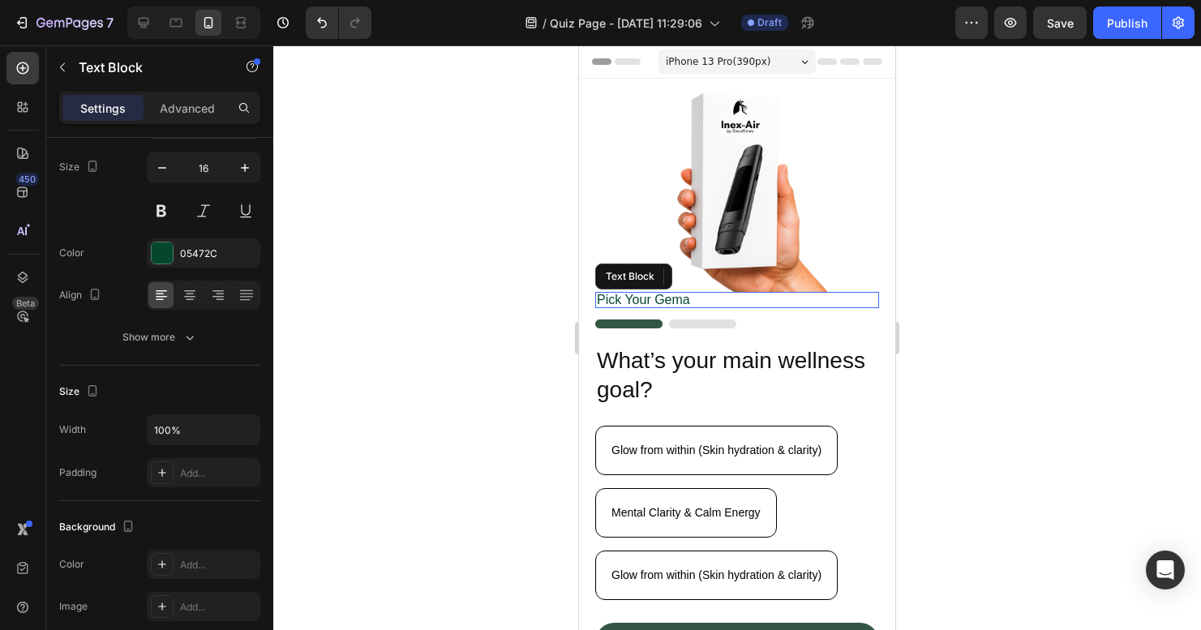
click at [659, 294] on p "Pick Your Gema" at bounding box center [737, 300] width 281 height 13
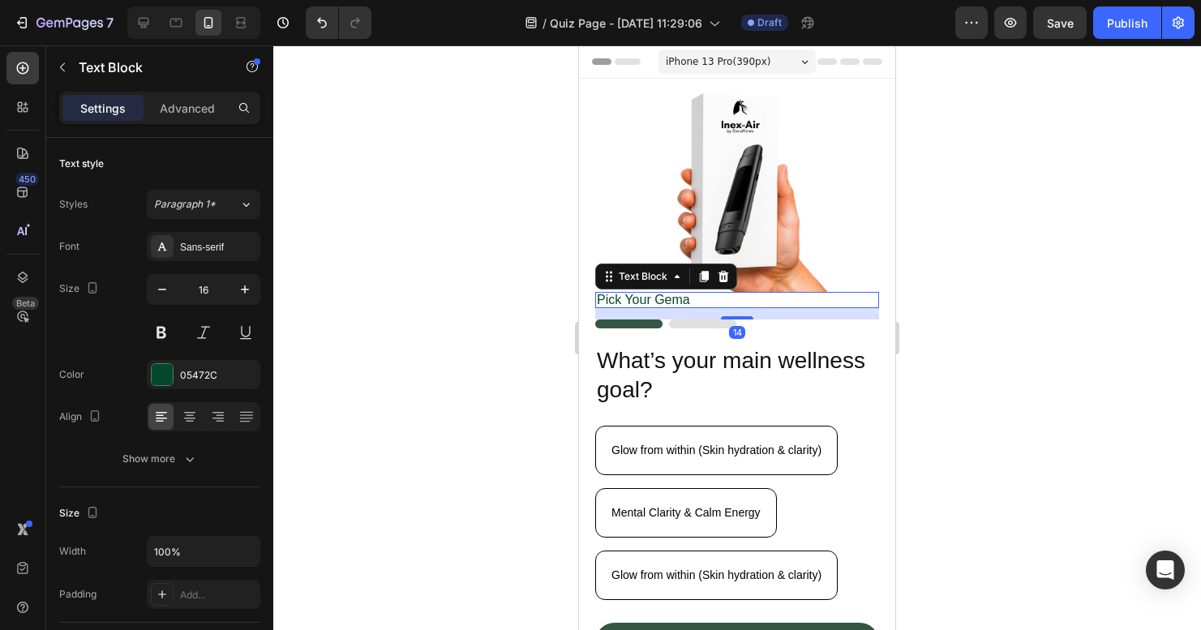
click at [707, 294] on p "Pick Your Gema" at bounding box center [737, 300] width 281 height 13
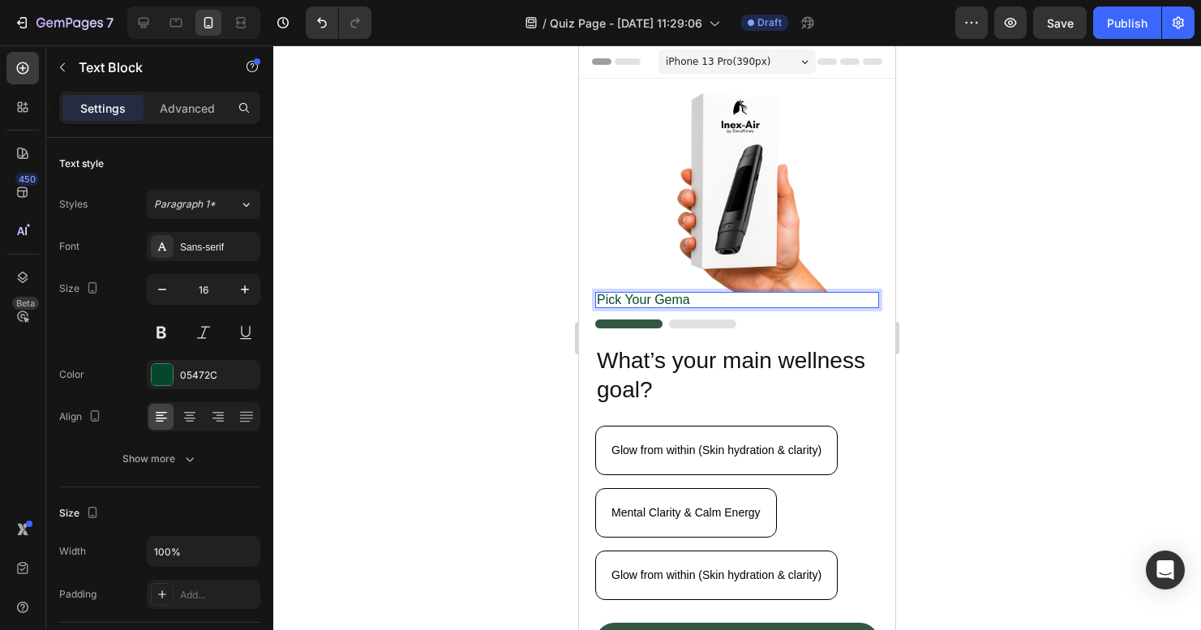
click at [707, 294] on p "Pick Your Gema" at bounding box center [737, 300] width 281 height 13
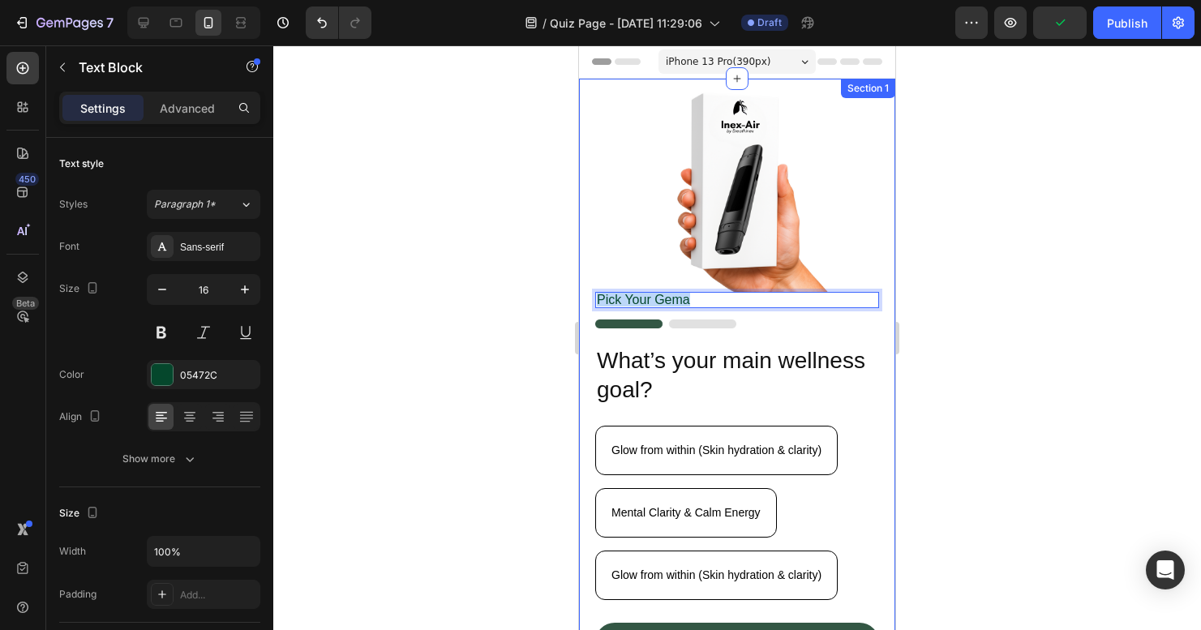
drag, startPoint x: 698, startPoint y: 288, endPoint x: 589, endPoint y: 288, distance: 108.6
click at [589, 288] on div "Image Pick Your Gema Text Block 14 Image What’s your main wellness goal? Headin…" at bounding box center [737, 399] width 316 height 641
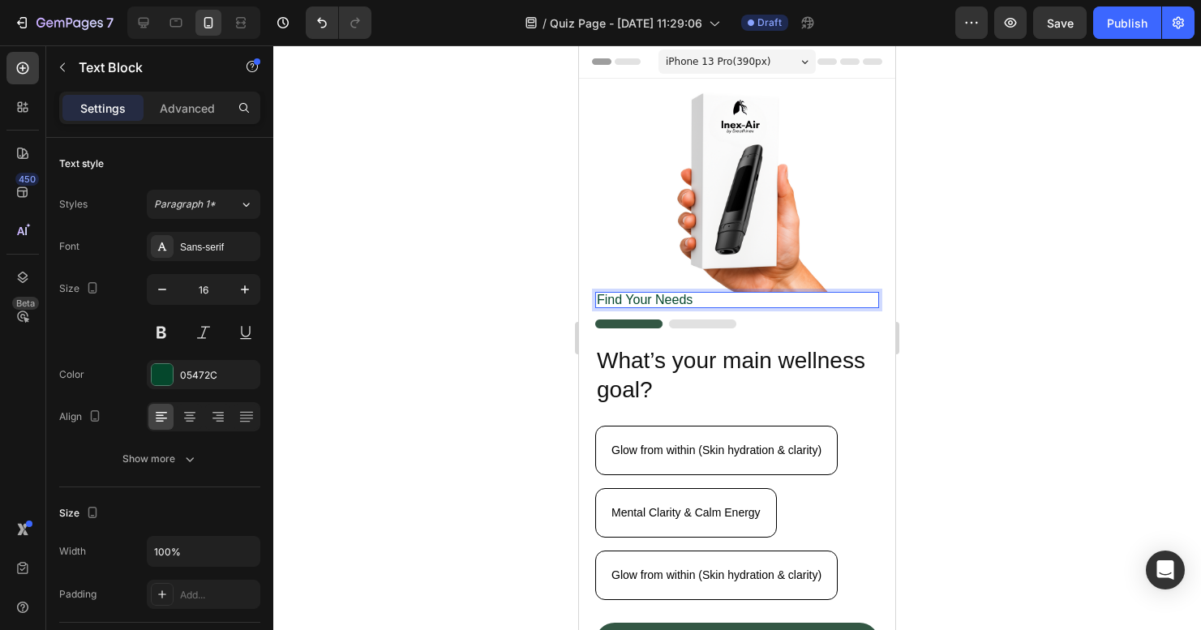
click at [1020, 378] on div at bounding box center [737, 337] width 928 height 585
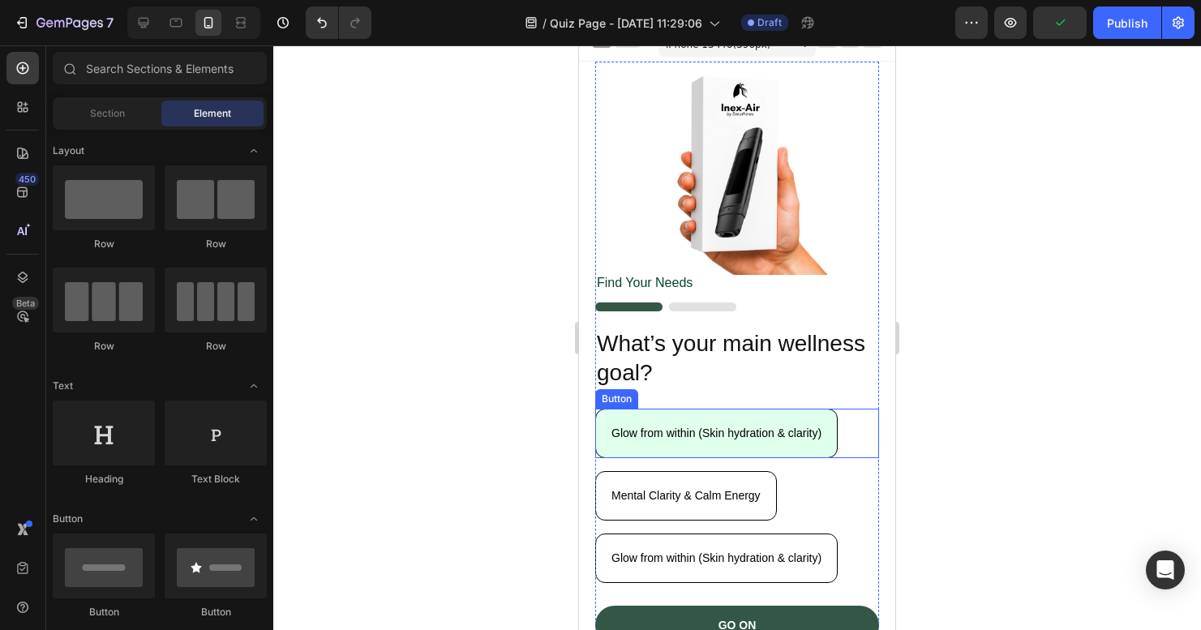
scroll to position [48, 0]
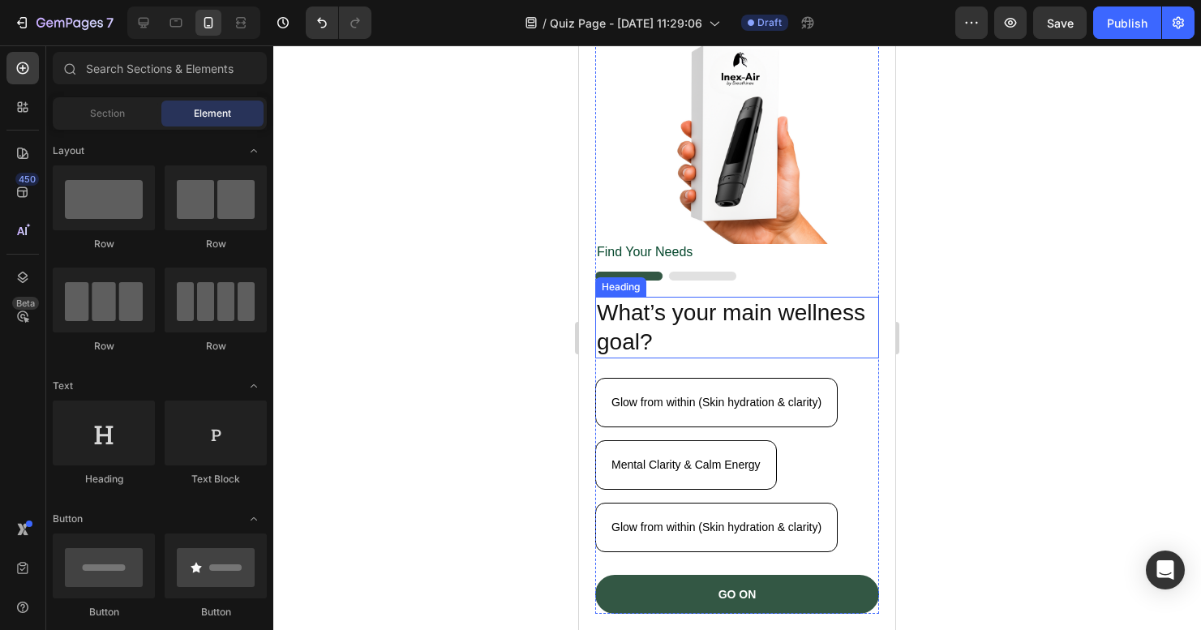
click at [735, 324] on h2 "What’s your main wellness goal?" at bounding box center [737, 328] width 284 height 62
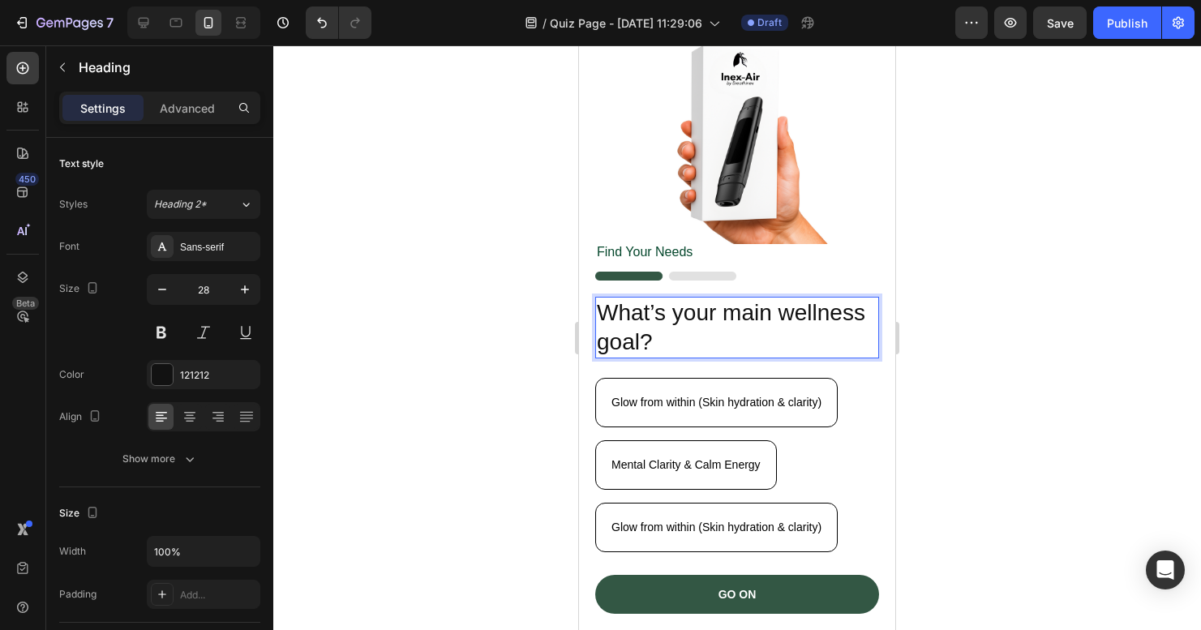
click at [735, 324] on h2 "What’s your main wellness goal?" at bounding box center [737, 328] width 284 height 62
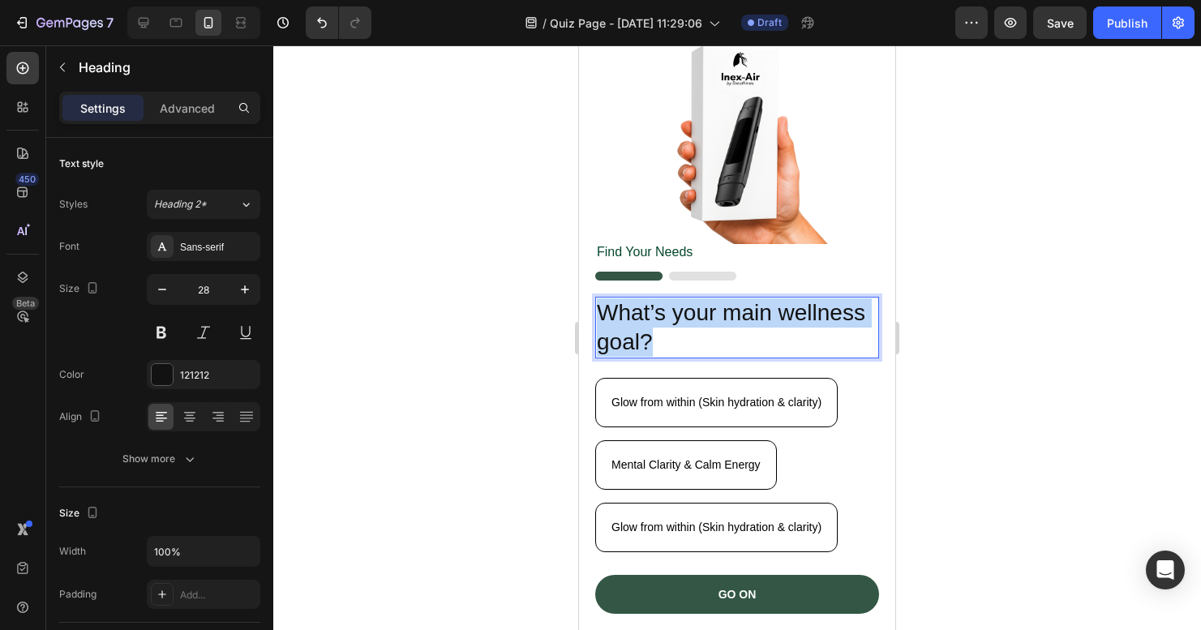
click at [735, 324] on p "What’s your main wellness goal?" at bounding box center [737, 327] width 281 height 59
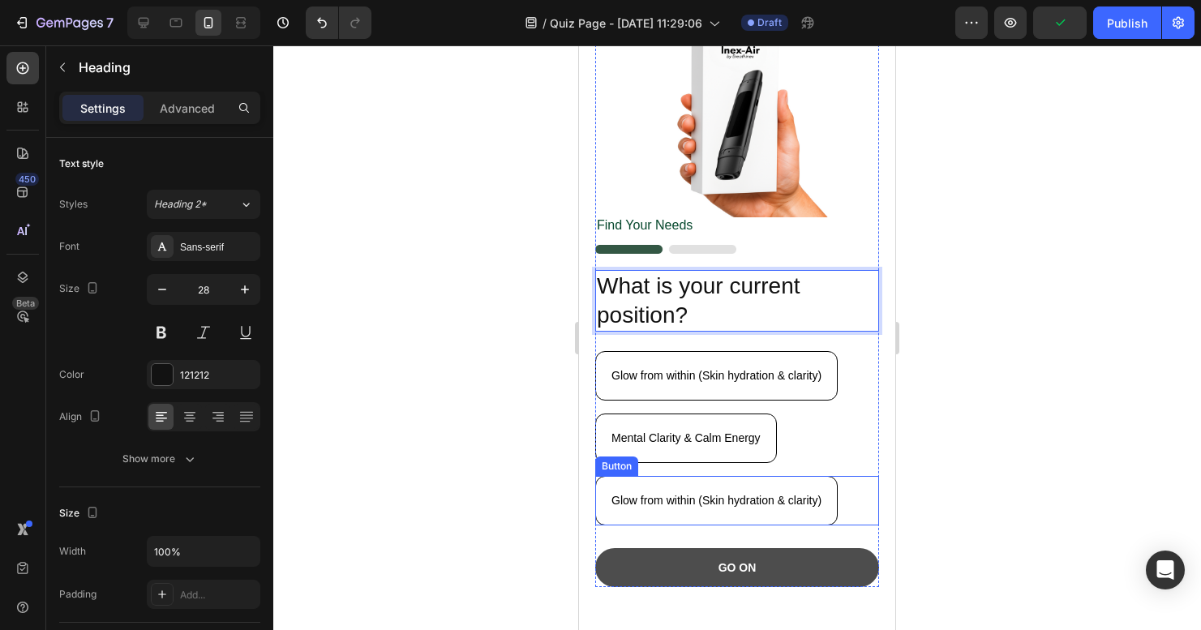
scroll to position [139, 0]
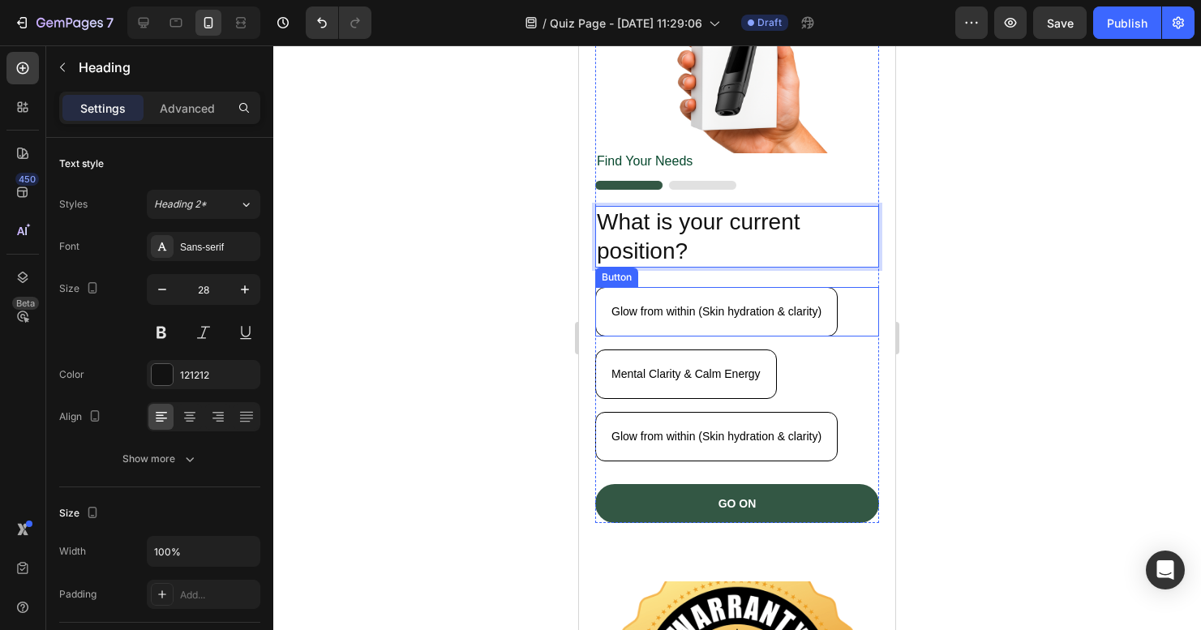
click at [844, 310] on div "Glow from within (Skin hydration & clarity) Button" at bounding box center [737, 311] width 284 height 49
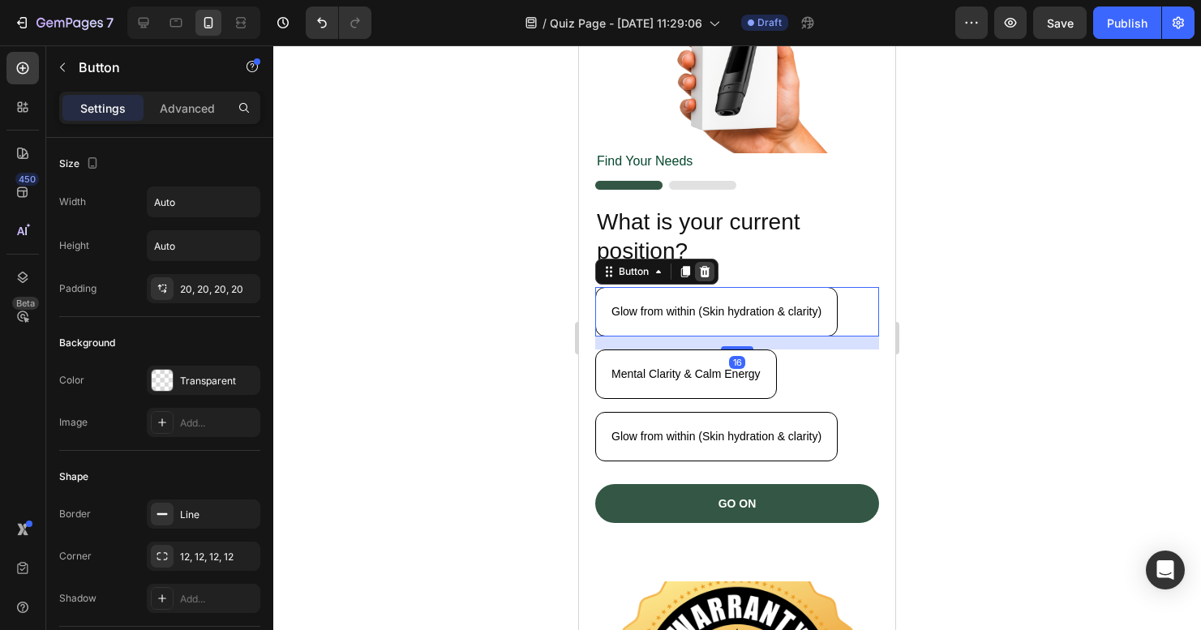
click at [703, 266] on icon at bounding box center [705, 271] width 11 height 11
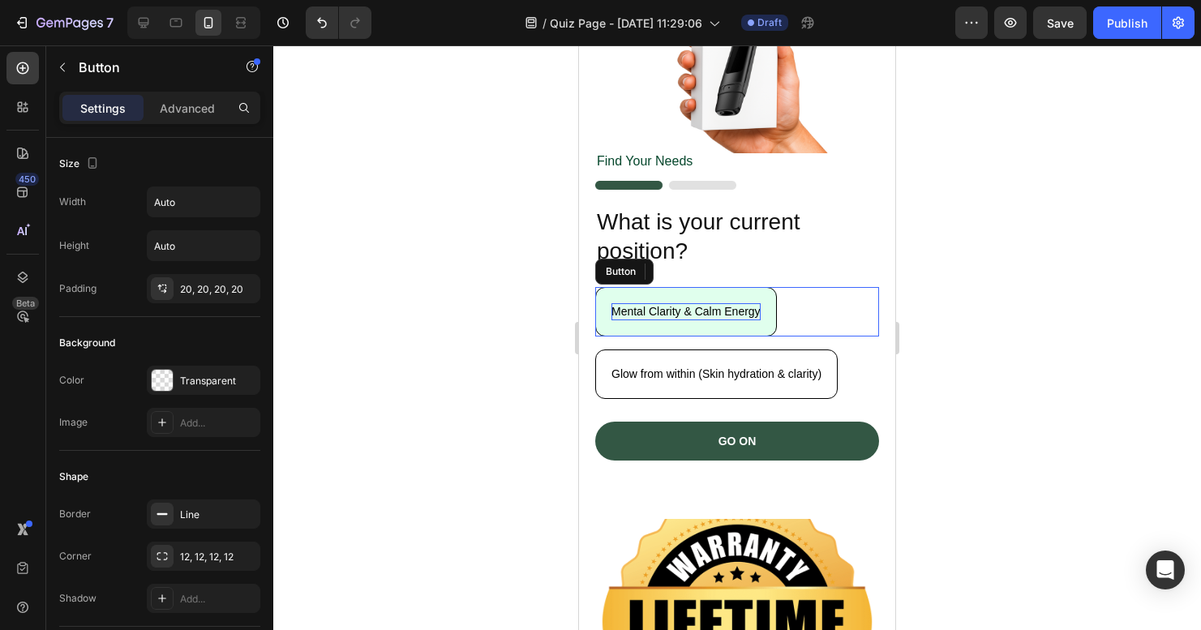
click at [701, 303] on p "Mental Clarity & Calm Energy" at bounding box center [685, 311] width 149 height 17
click at [633, 306] on p "Mental Clarity & Calm Energy" at bounding box center [685, 311] width 149 height 17
click at [633, 305] on p "Mental Clarity & Calm Energy" at bounding box center [685, 311] width 149 height 17
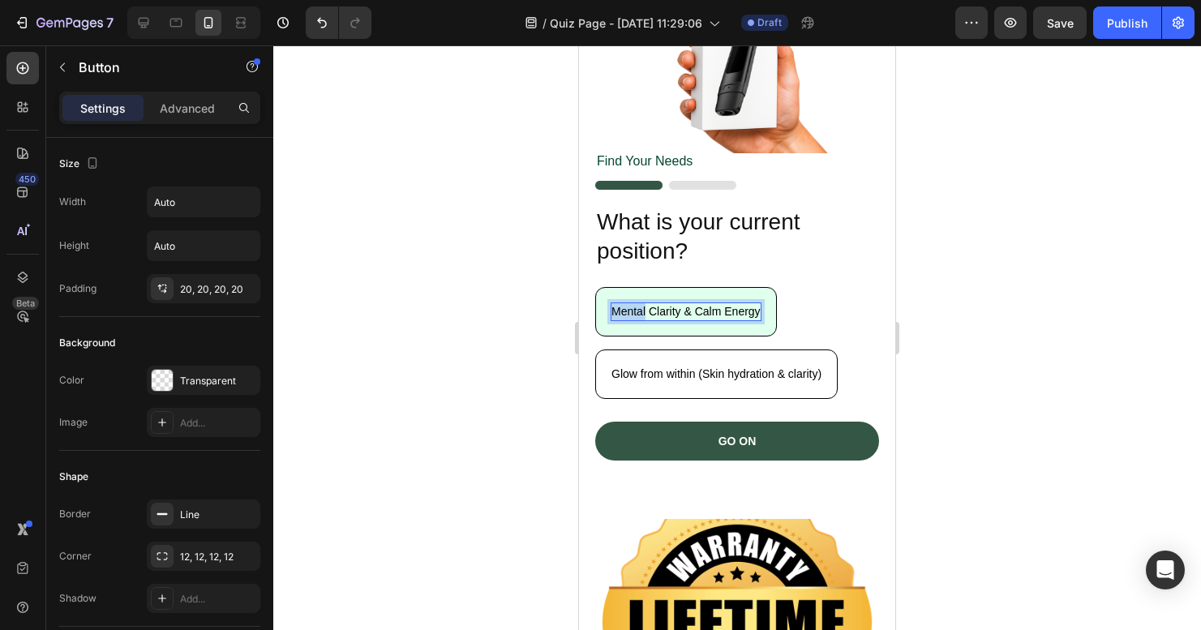
click at [633, 305] on p "Mental Clarity & Calm Energy" at bounding box center [685, 311] width 149 height 17
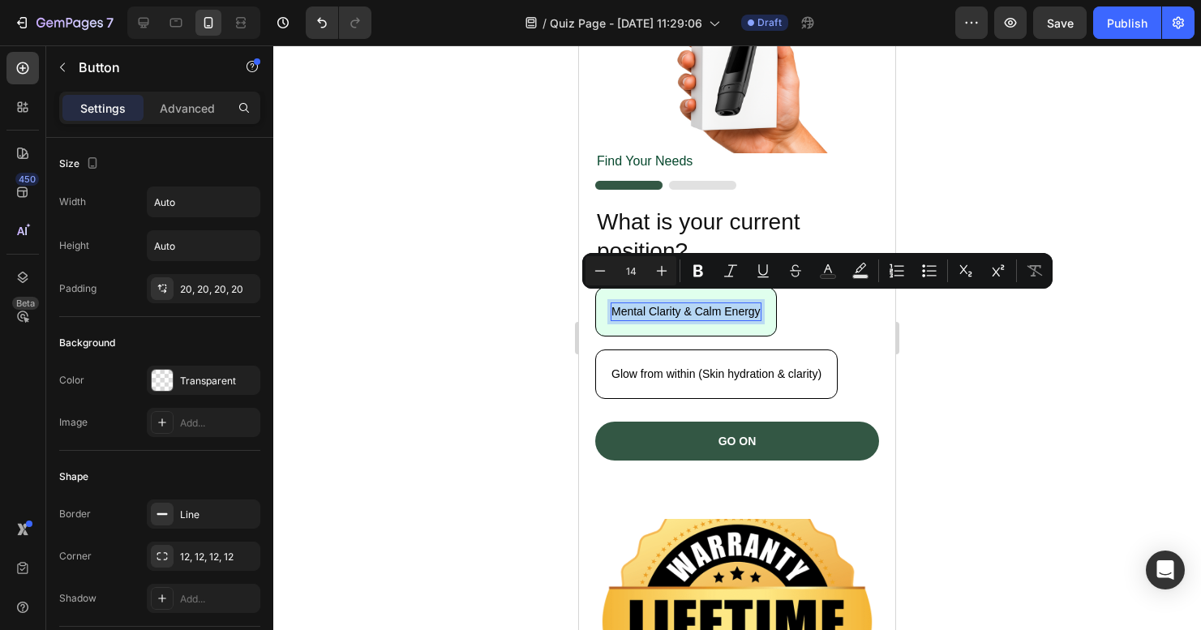
click at [633, 305] on p "Mental Clarity & Calm Energy" at bounding box center [685, 311] width 149 height 17
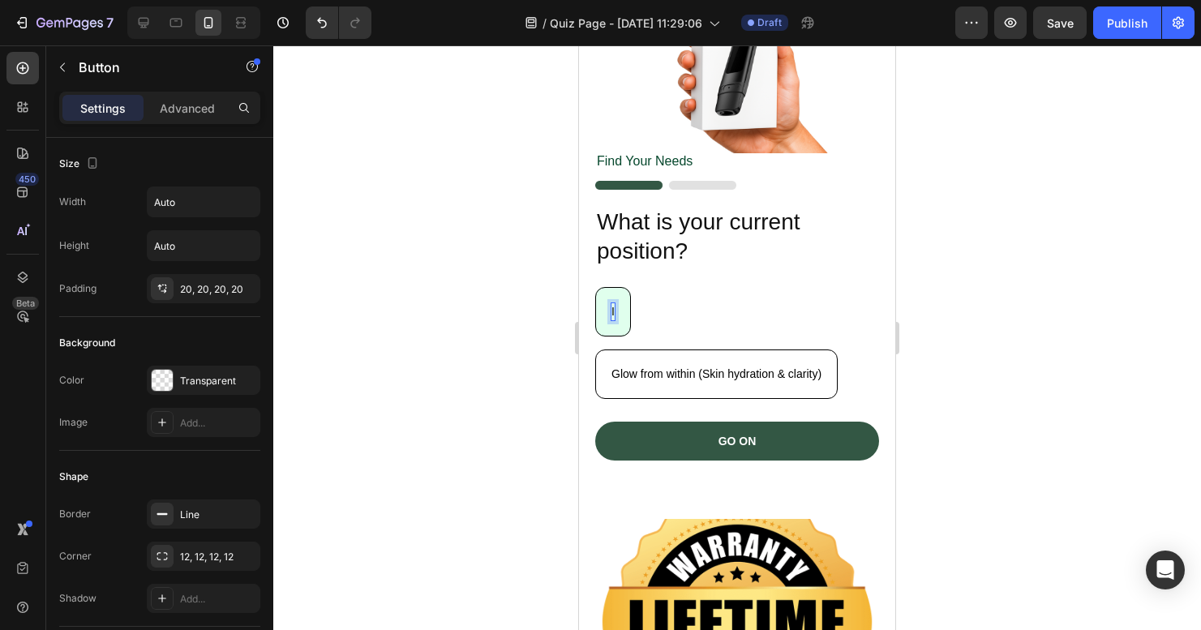
click at [614, 302] on button "I" at bounding box center [613, 311] width 36 height 49
click at [628, 302] on button "I Want" at bounding box center [627, 311] width 65 height 49
click at [628, 302] on button "I want" at bounding box center [626, 311] width 62 height 49
click at [634, 302] on button "I want t" at bounding box center [629, 311] width 69 height 49
click at [645, 302] on button "I want to qui" at bounding box center [642, 311] width 94 height 49
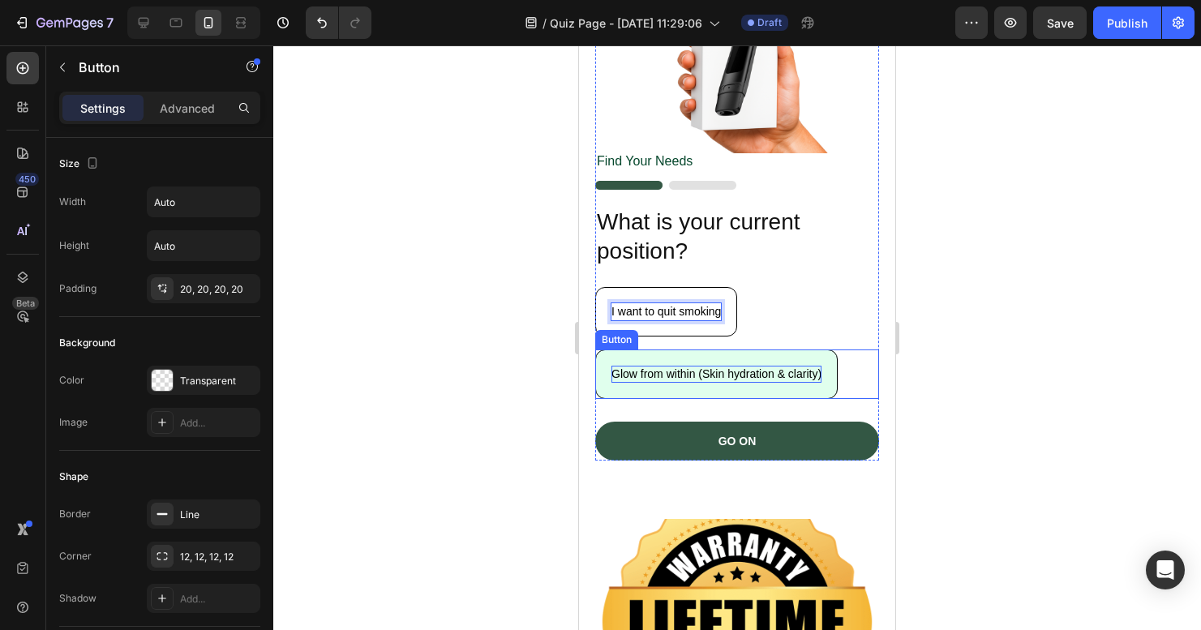
click at [679, 368] on p "Glow from within (Skin hydration & clarity)" at bounding box center [716, 374] width 210 height 17
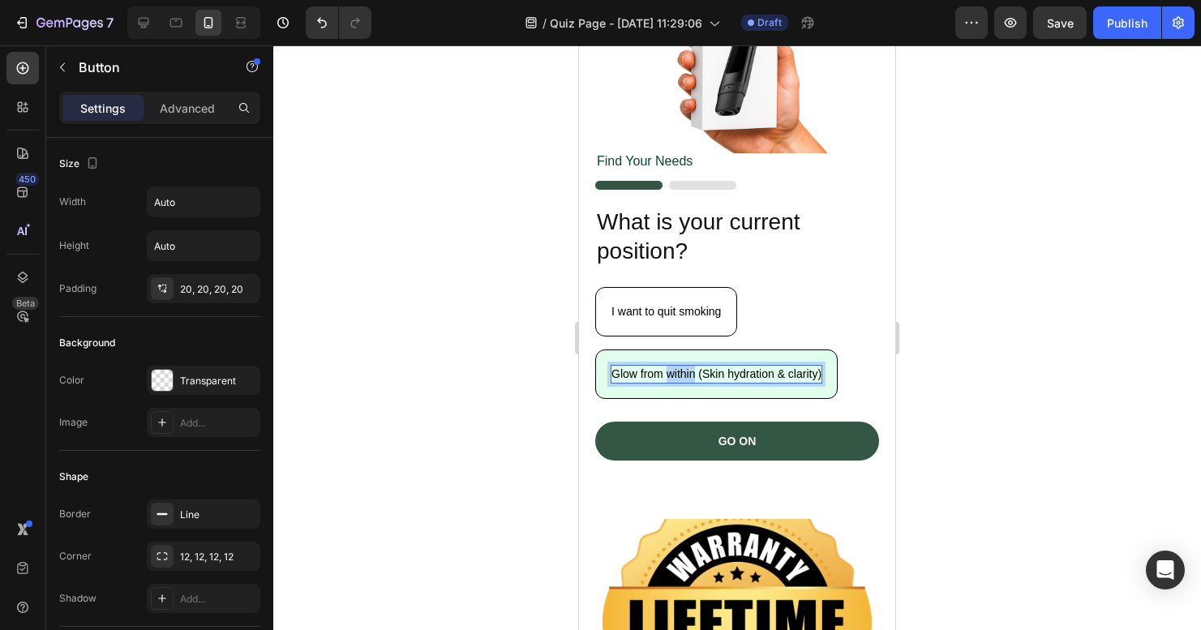
click at [679, 368] on p "Glow from within (Skin hydration & clarity)" at bounding box center [716, 374] width 210 height 17
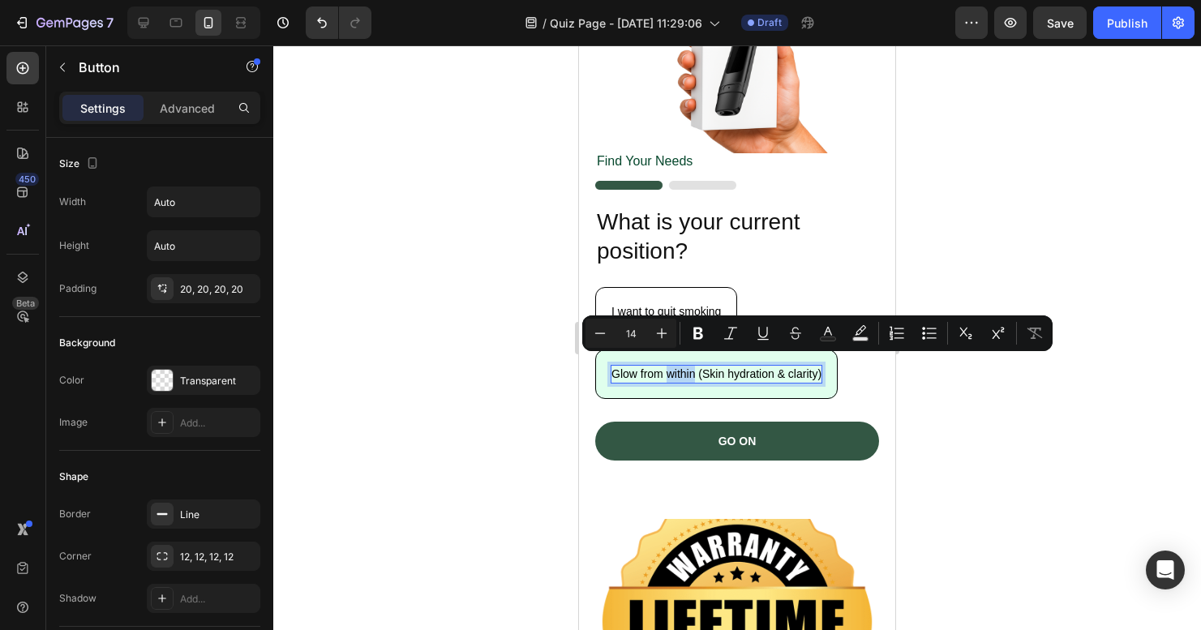
click at [679, 368] on p "Glow from within (Skin hydration & clarity)" at bounding box center [716, 374] width 210 height 17
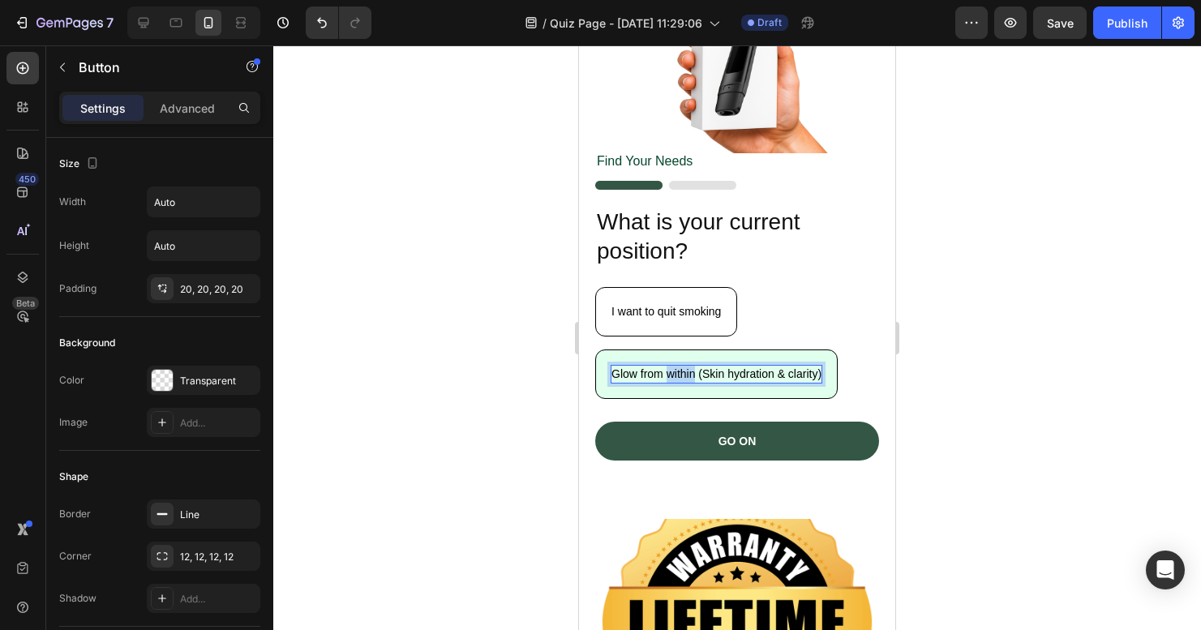
click at [679, 368] on p "Glow from within (Skin hydration & clarity)" at bounding box center [716, 374] width 210 height 17
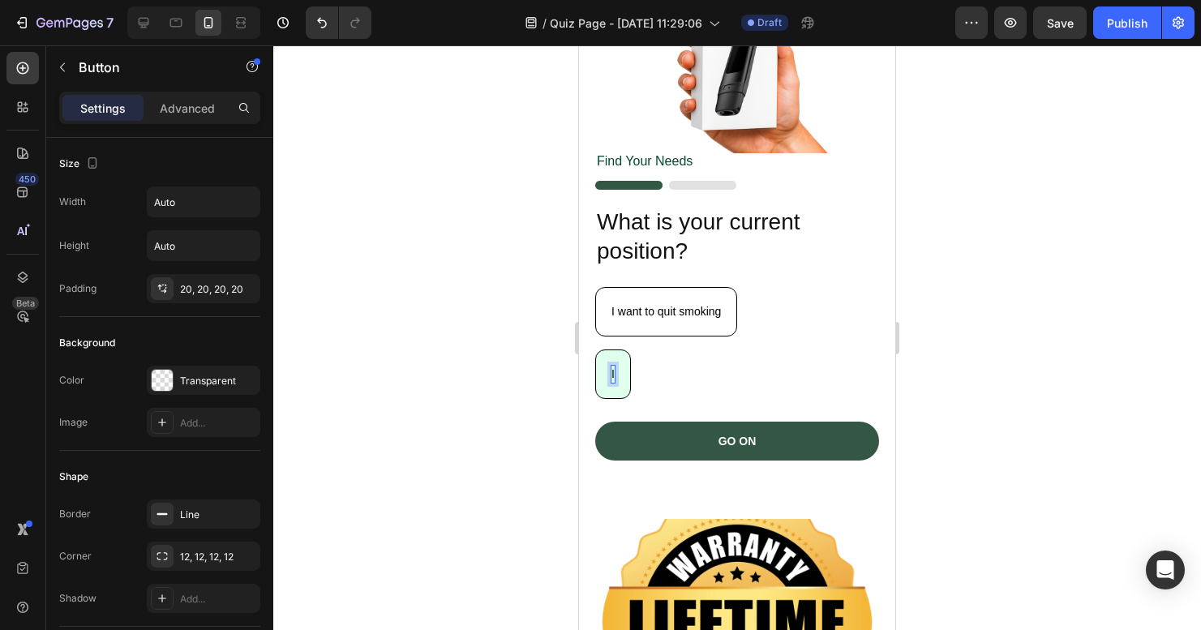
click at [614, 364] on button "I" at bounding box center [613, 373] width 36 height 49
click at [632, 364] on button "I Alred" at bounding box center [661, 373] width 132 height 49
click at [634, 364] on button "I alread" at bounding box center [630, 373] width 71 height 49
click at [645, 364] on button "I already qui" at bounding box center [642, 373] width 94 height 49
click at [669, 364] on button "I already quit smoking" at bounding box center [666, 373] width 143 height 49
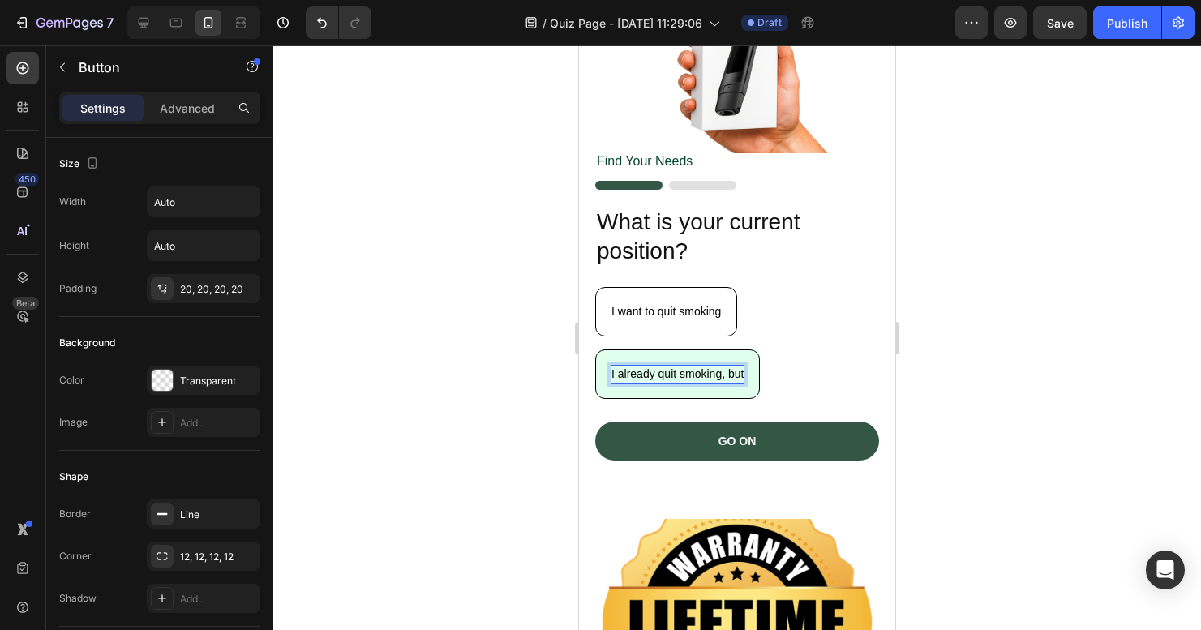
click at [679, 364] on button "I already quit smoking, but" at bounding box center [677, 373] width 165 height 49
click at [692, 364] on button "I already quit smoking, but wan" at bounding box center [689, 373] width 189 height 49
click at [699, 364] on button "I already quit smoking, but want" at bounding box center [691, 373] width 192 height 49
click at [719, 364] on button "I already quit smoking, but want to breath" at bounding box center [715, 373] width 240 height 49
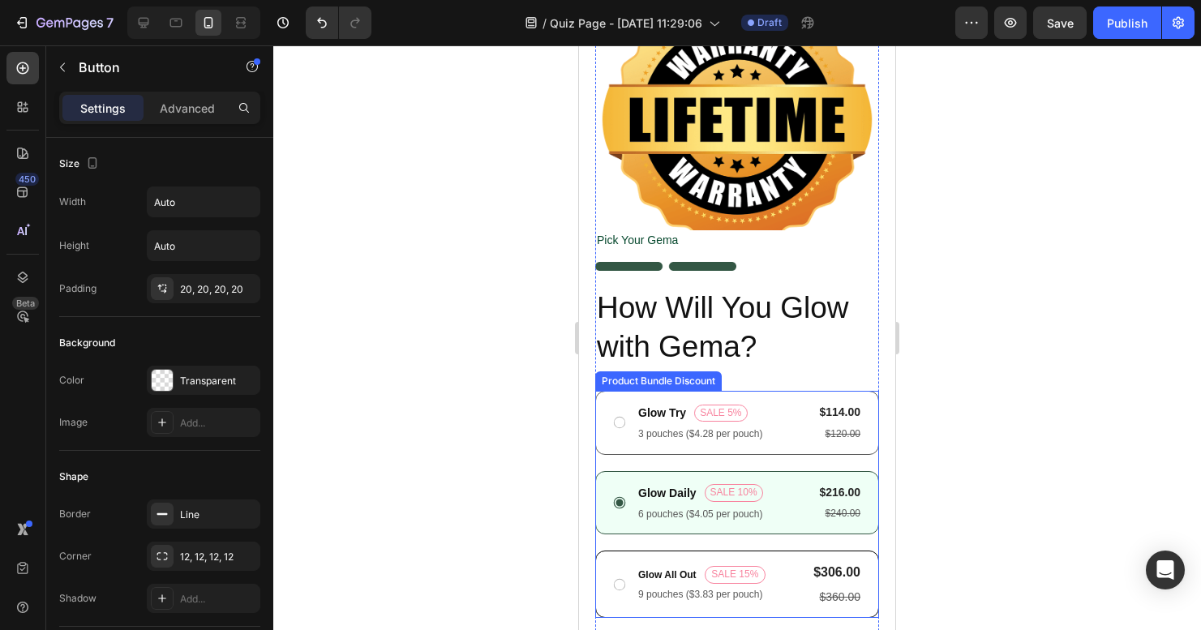
scroll to position [324, 0]
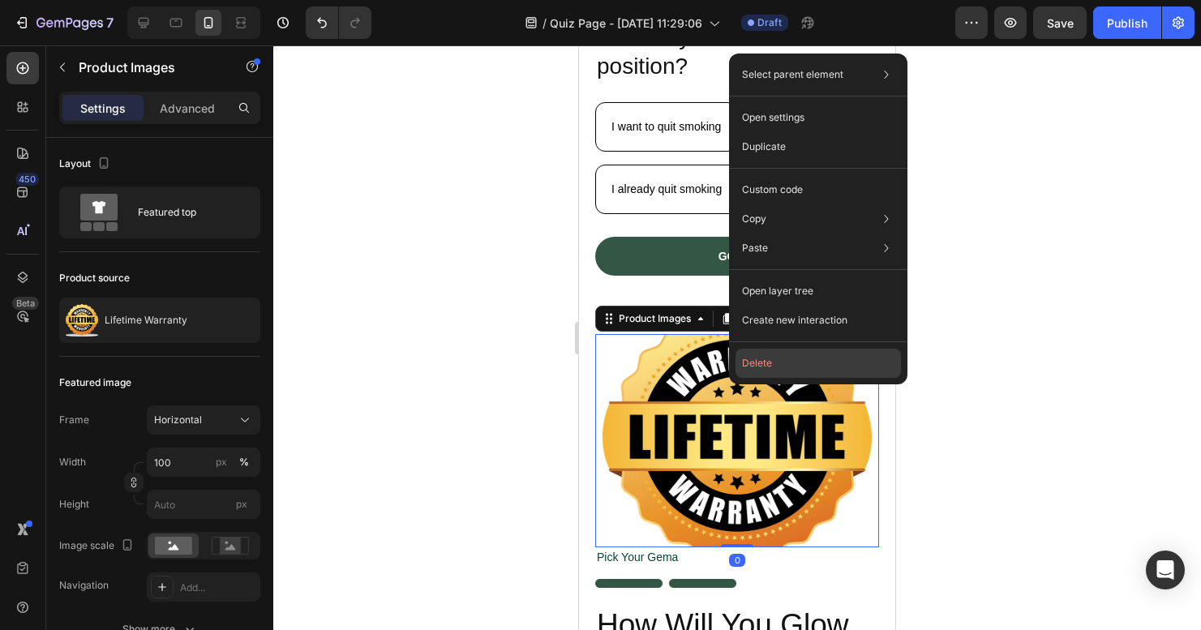
click at [755, 362] on button "Delete" at bounding box center [817, 363] width 165 height 29
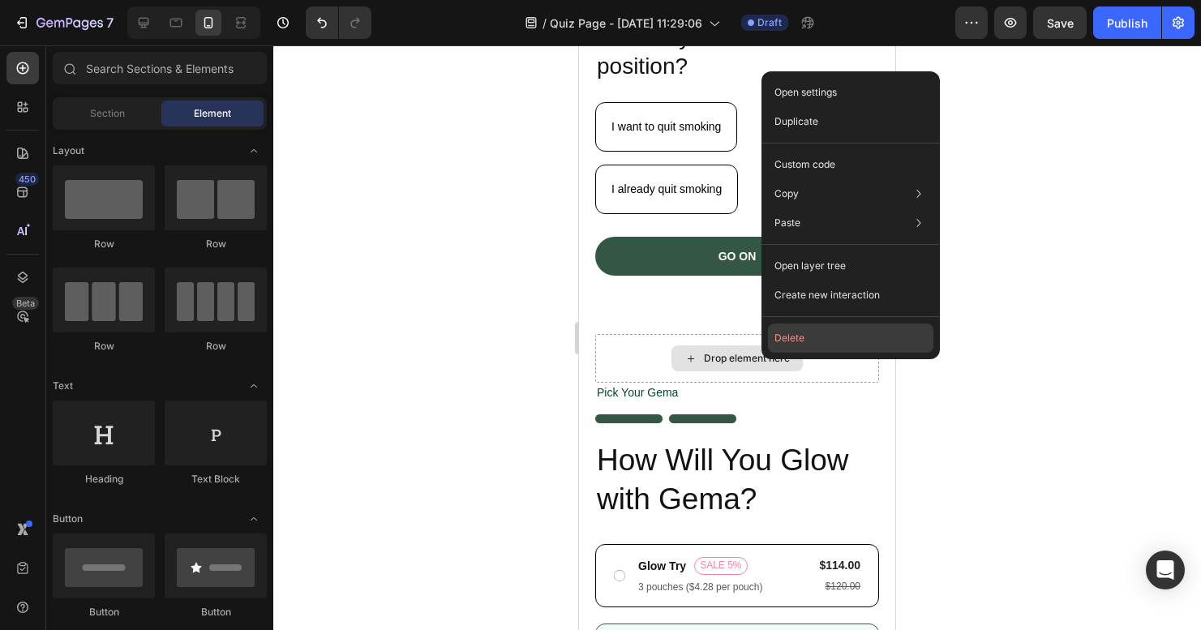
click at [794, 331] on button "Delete" at bounding box center [850, 338] width 165 height 29
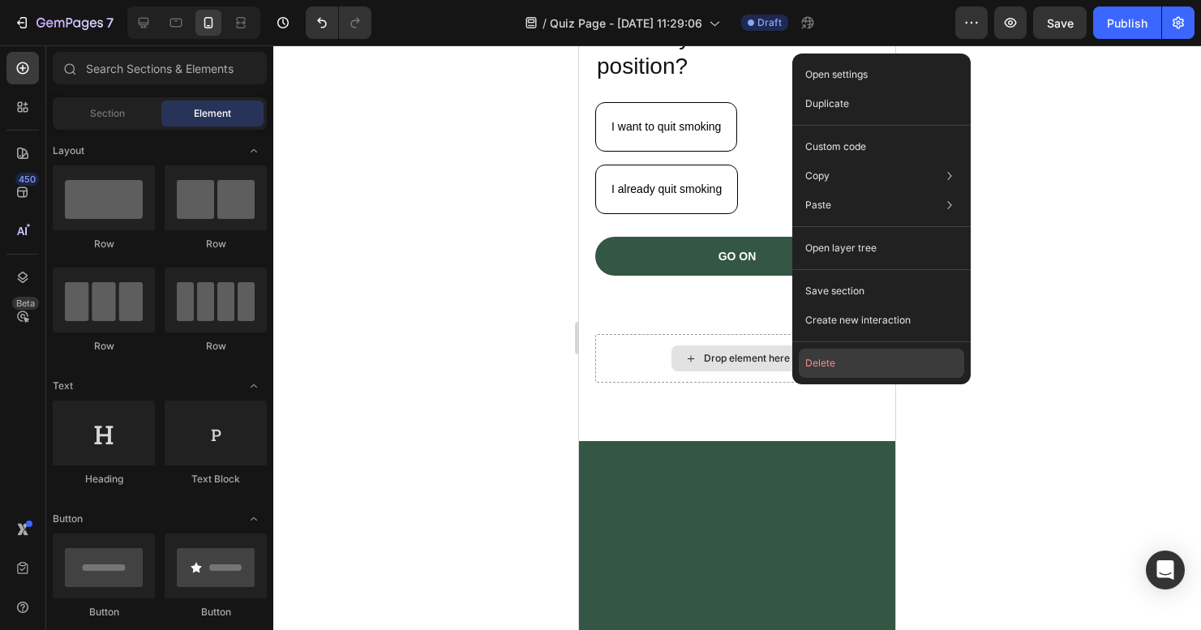
click at [828, 363] on button "Delete" at bounding box center [881, 363] width 165 height 29
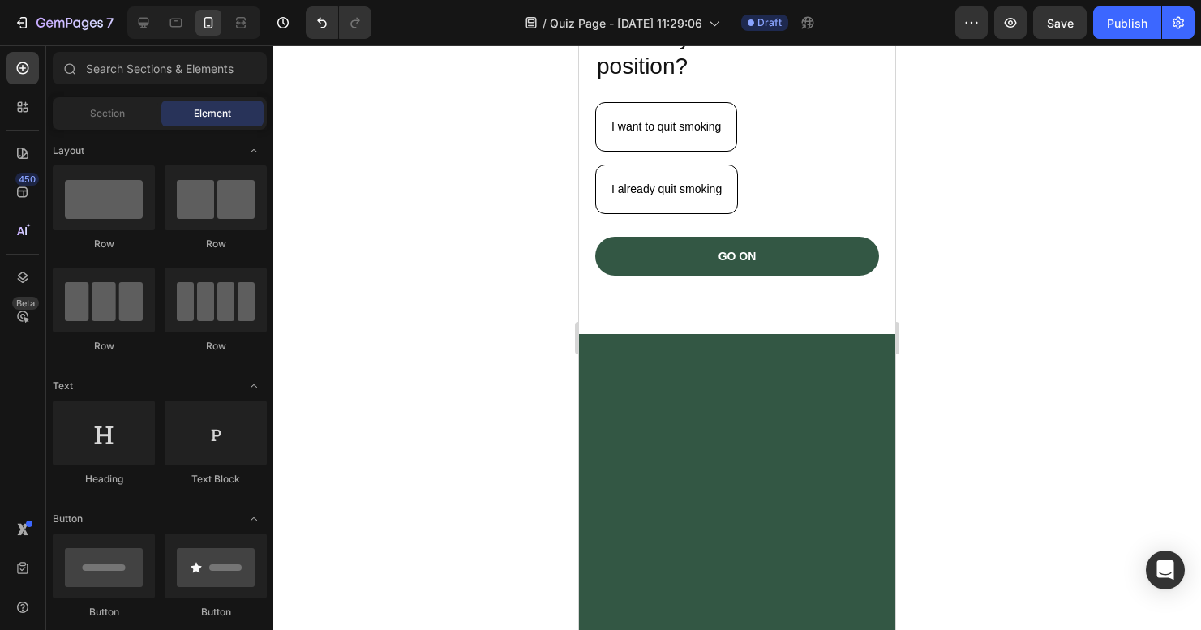
drag, startPoint x: 748, startPoint y: 421, endPoint x: 738, endPoint y: 423, distance: 10.0
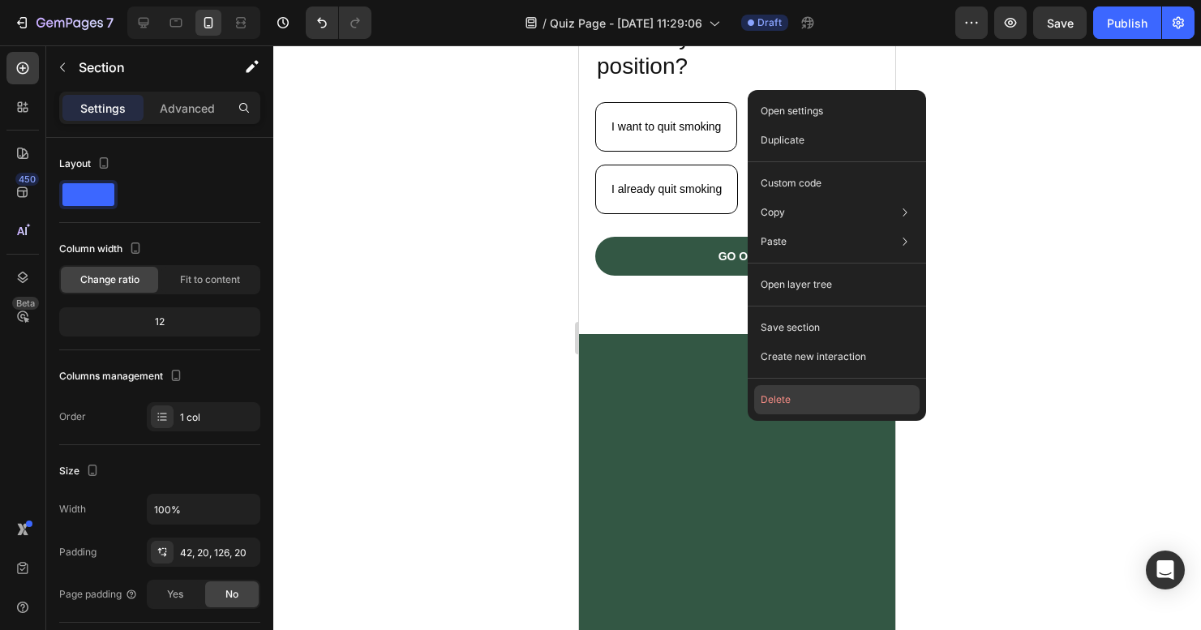
click at [803, 394] on button "Delete" at bounding box center [836, 399] width 165 height 29
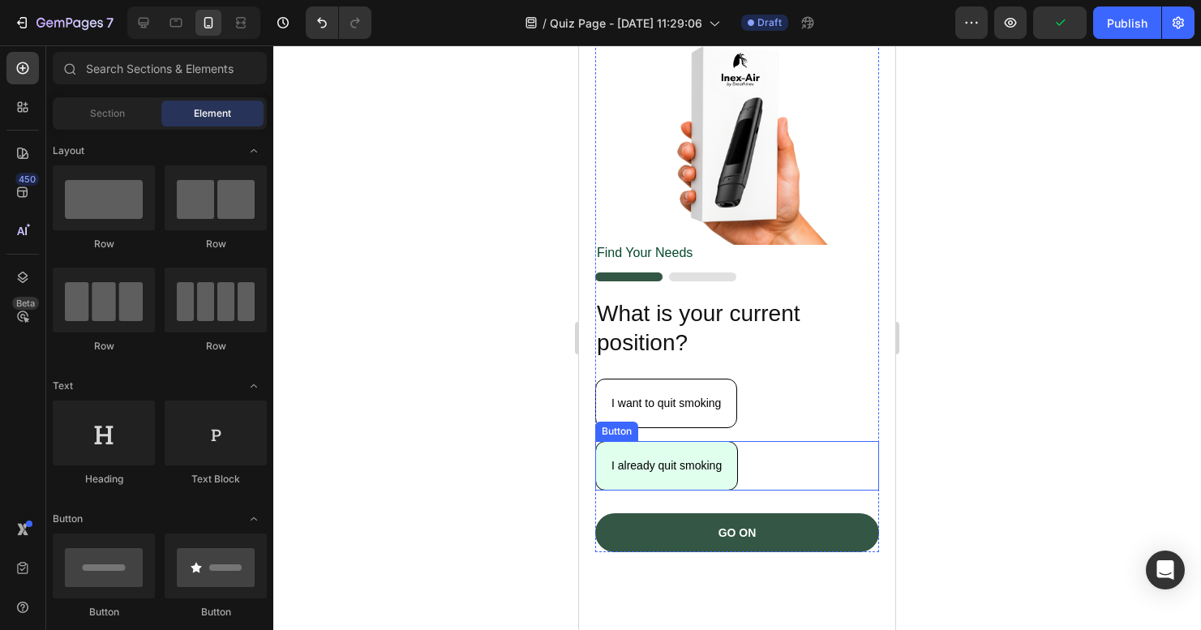
scroll to position [72, 0]
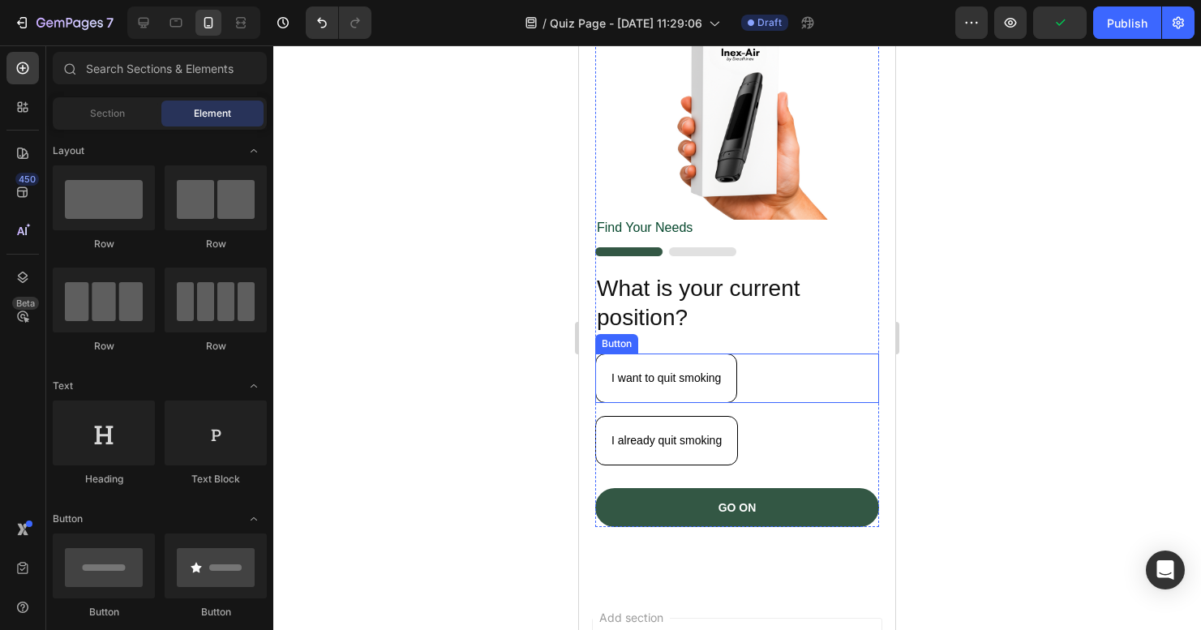
click at [803, 354] on div "I want to quit smoking Button" at bounding box center [737, 378] width 284 height 49
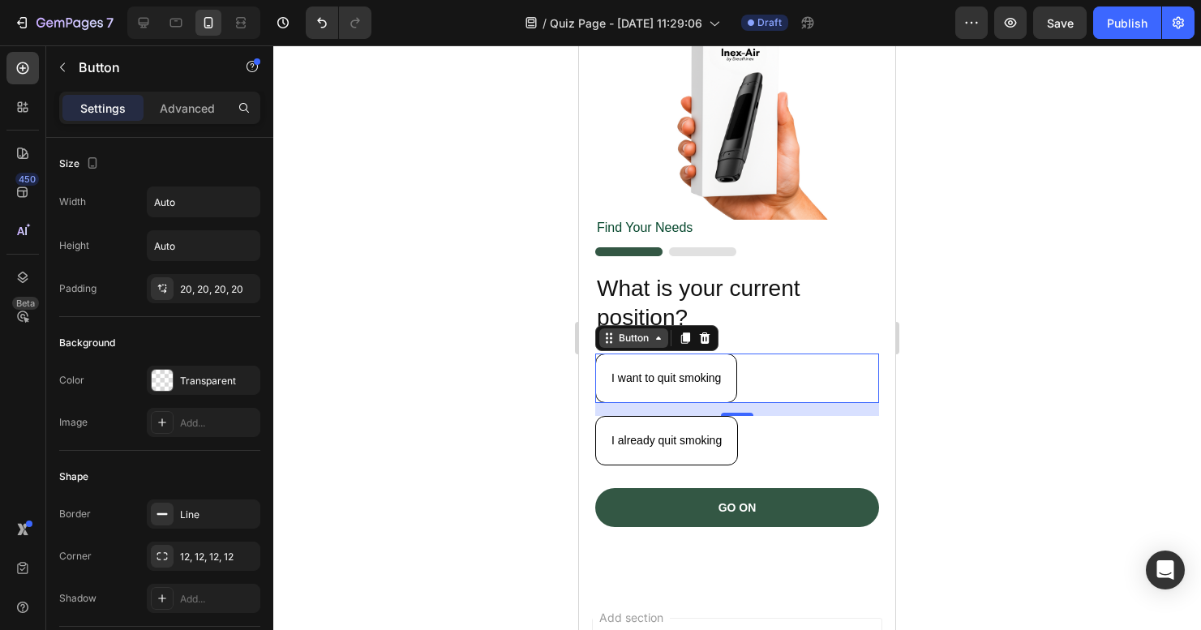
click at [638, 332] on div "Button" at bounding box center [633, 338] width 36 height 15
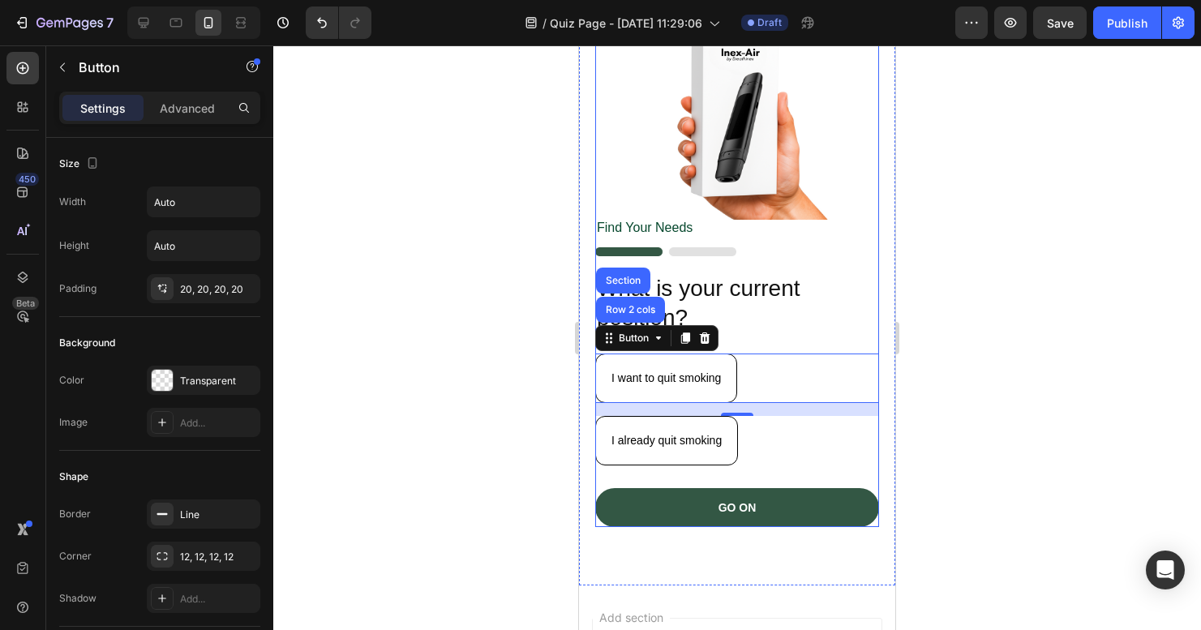
click at [840, 328] on div "Find Your Needs Text Block Image What is your current position? Heading I want …" at bounding box center [737, 374] width 284 height 308
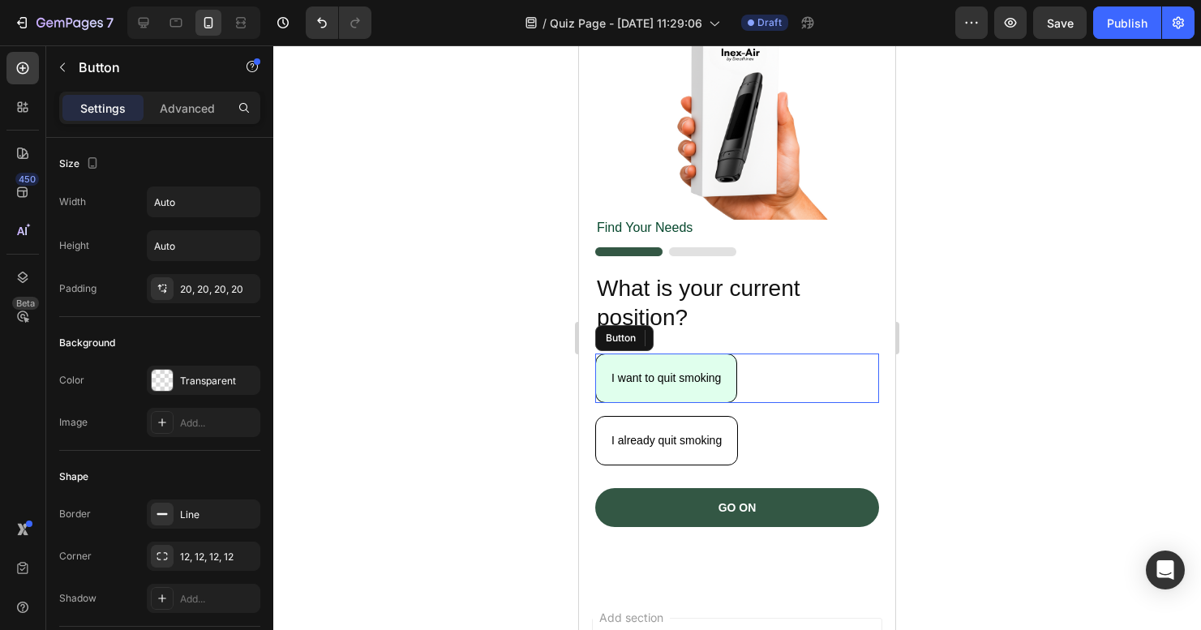
click at [722, 361] on button "I want to quit smoking" at bounding box center [666, 378] width 142 height 49
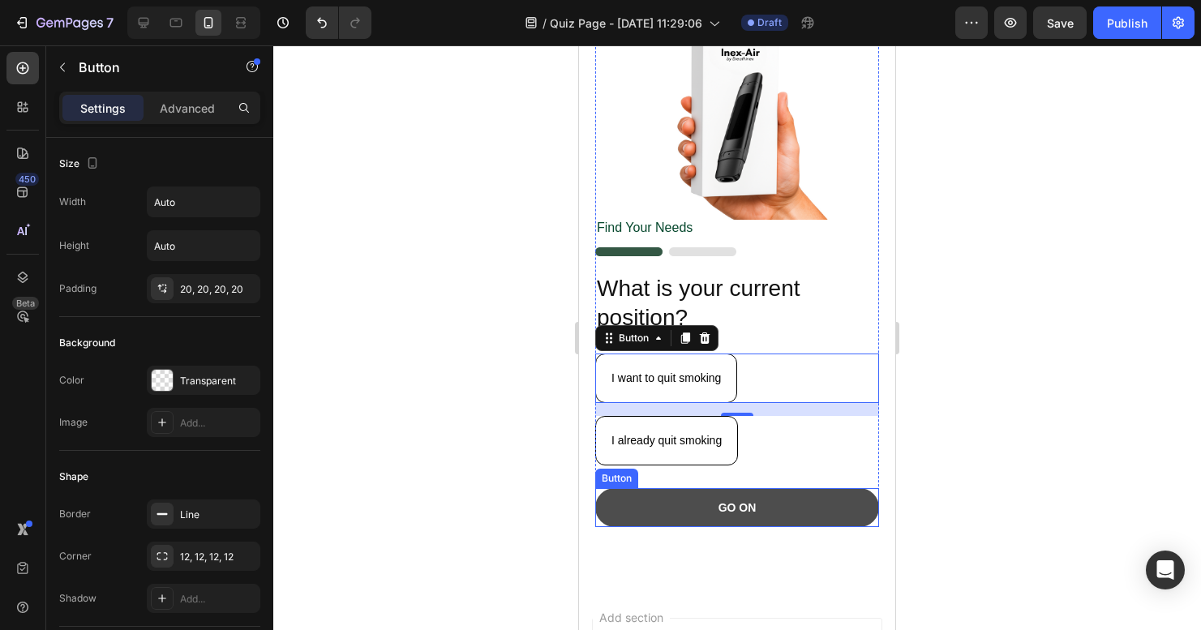
click at [710, 504] on button "GO ON" at bounding box center [737, 507] width 284 height 39
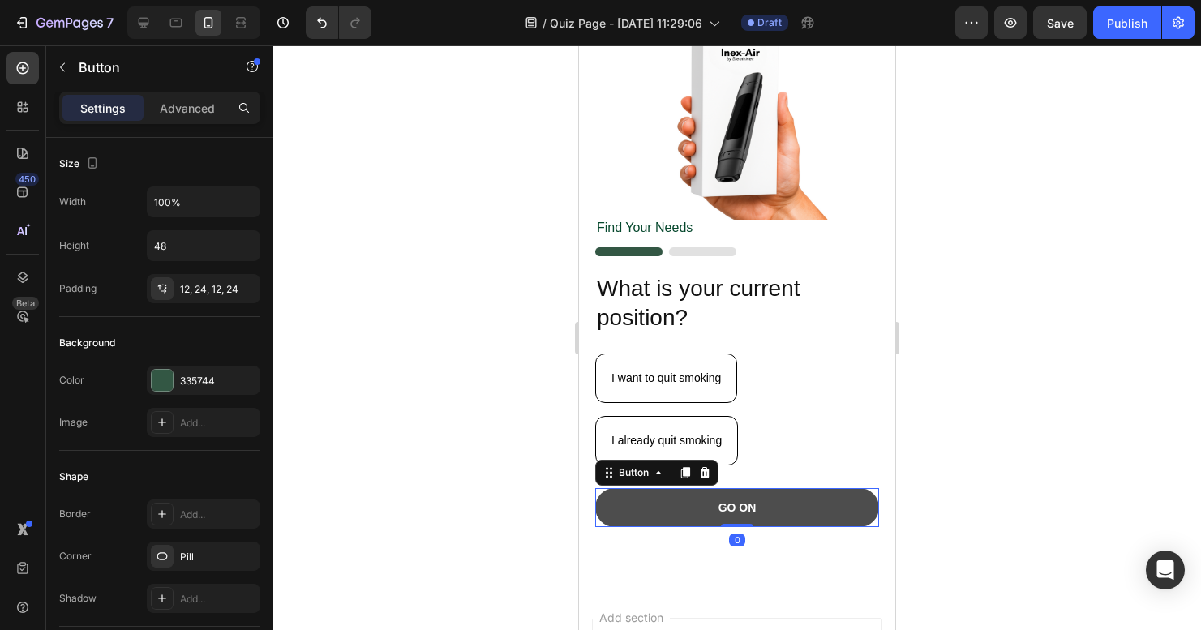
click at [708, 505] on button "GO ON" at bounding box center [737, 507] width 284 height 39
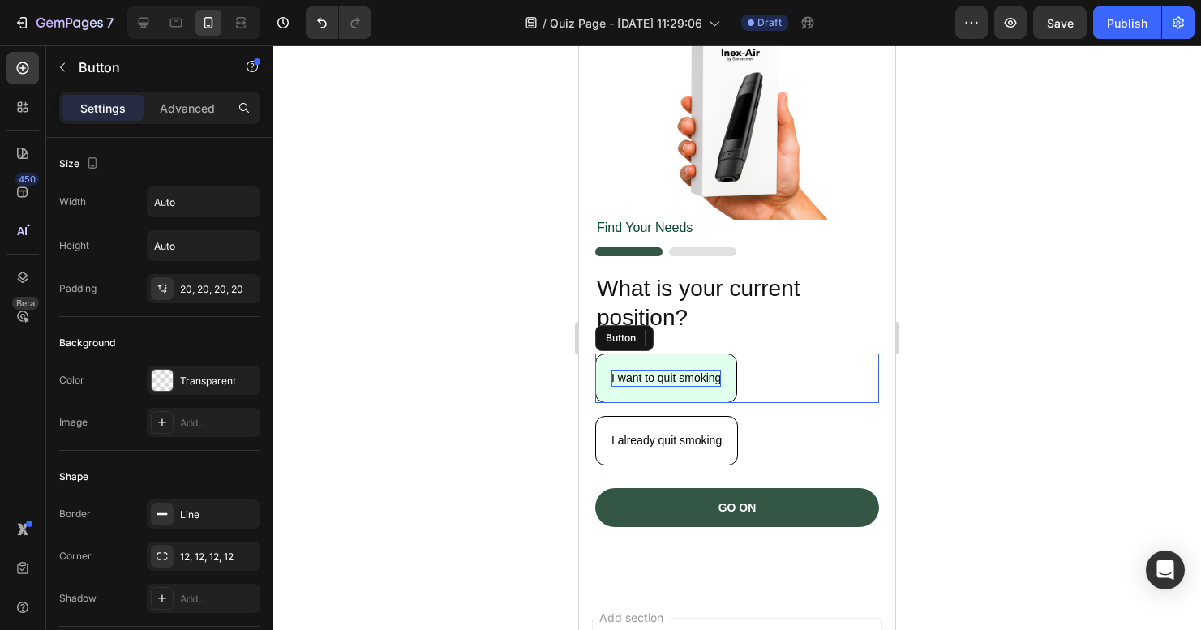
click at [720, 370] on p "I want to quit smoking" at bounding box center [665, 378] width 109 height 17
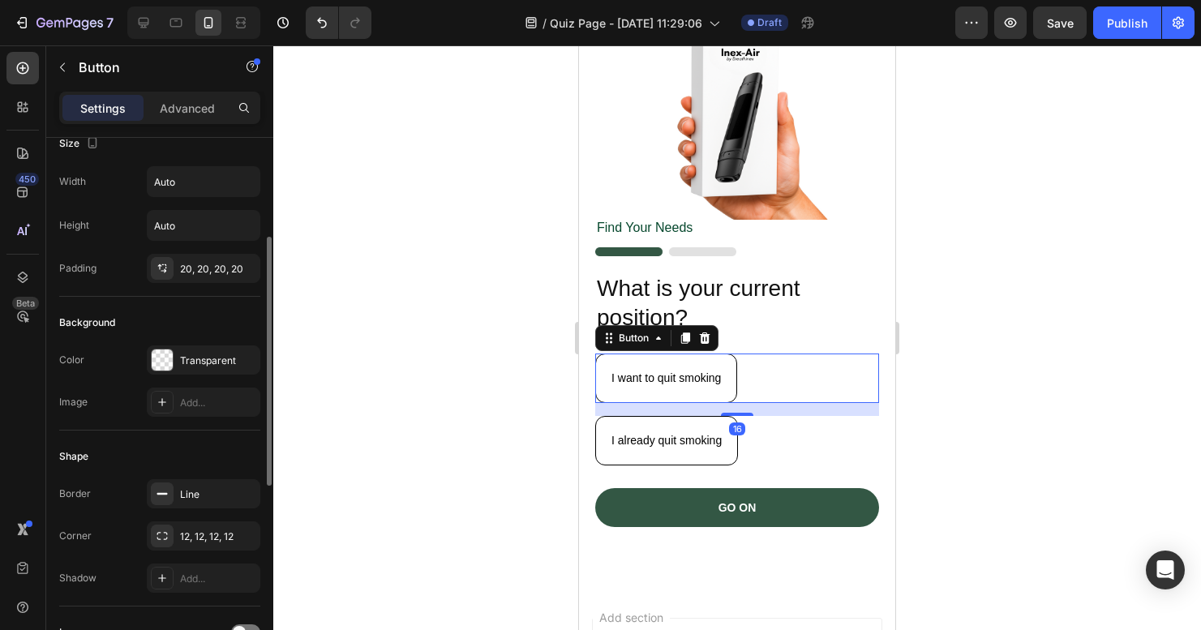
scroll to position [82, 0]
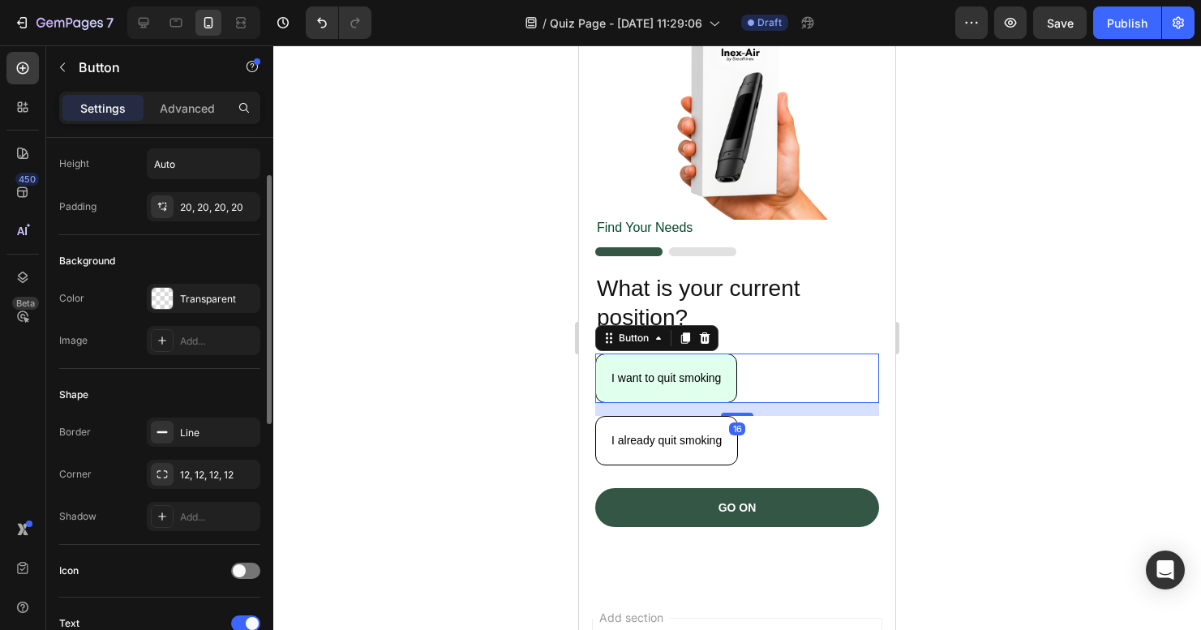
click at [671, 358] on button "I want to quit smoking" at bounding box center [666, 378] width 142 height 49
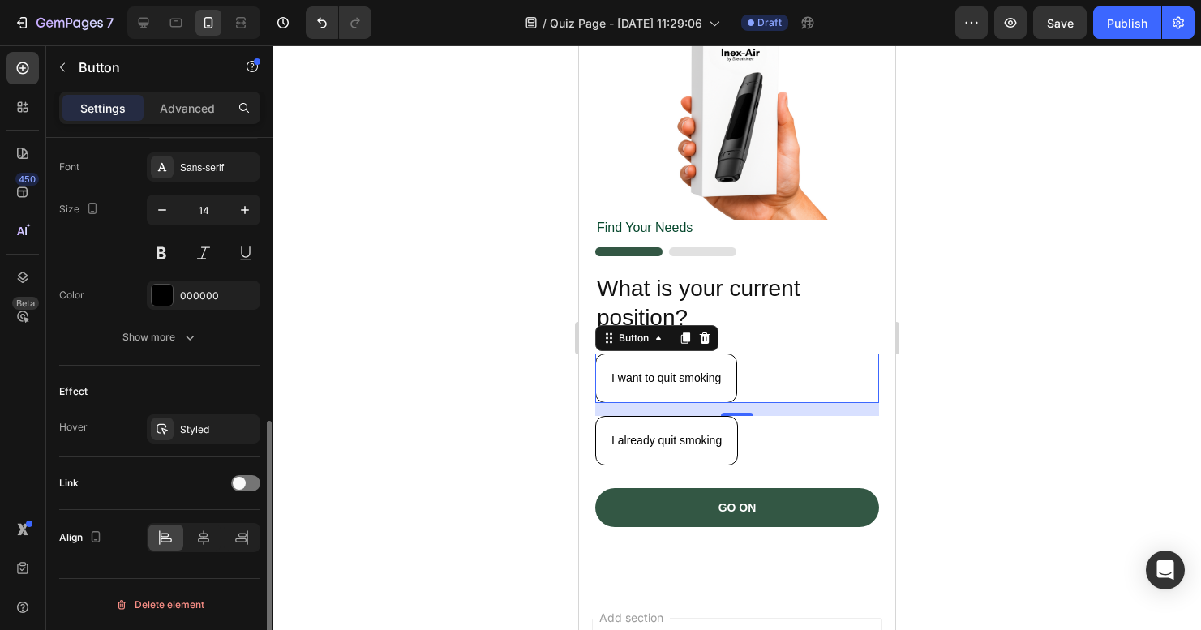
scroll to position [0, 0]
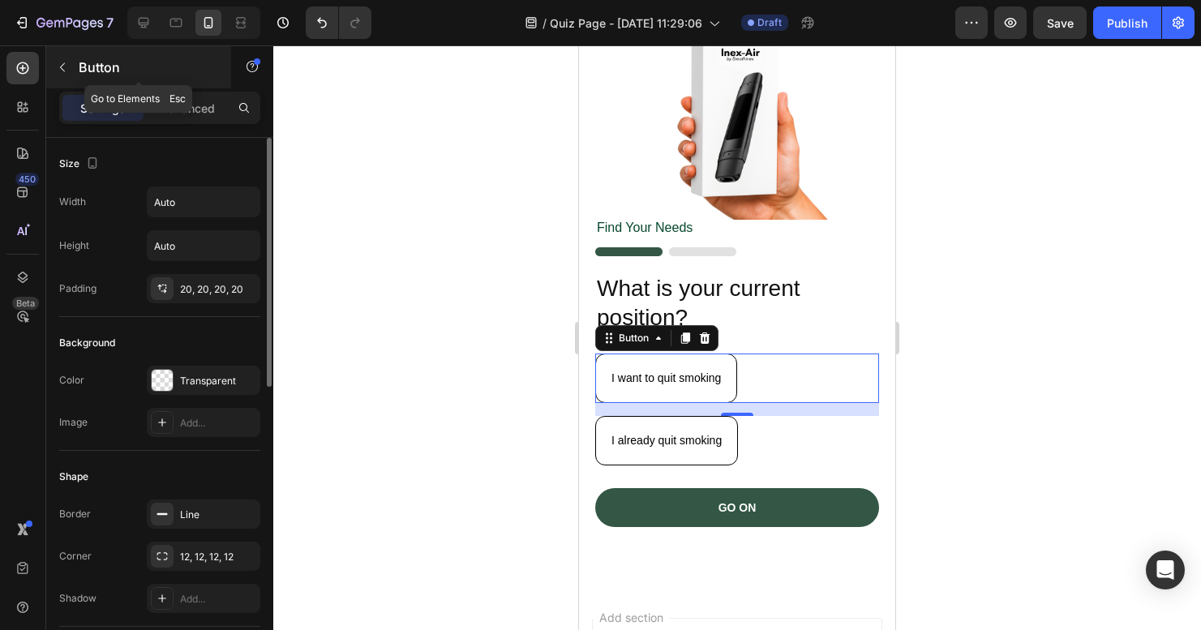
click at [61, 71] on icon "button" at bounding box center [62, 67] width 13 height 13
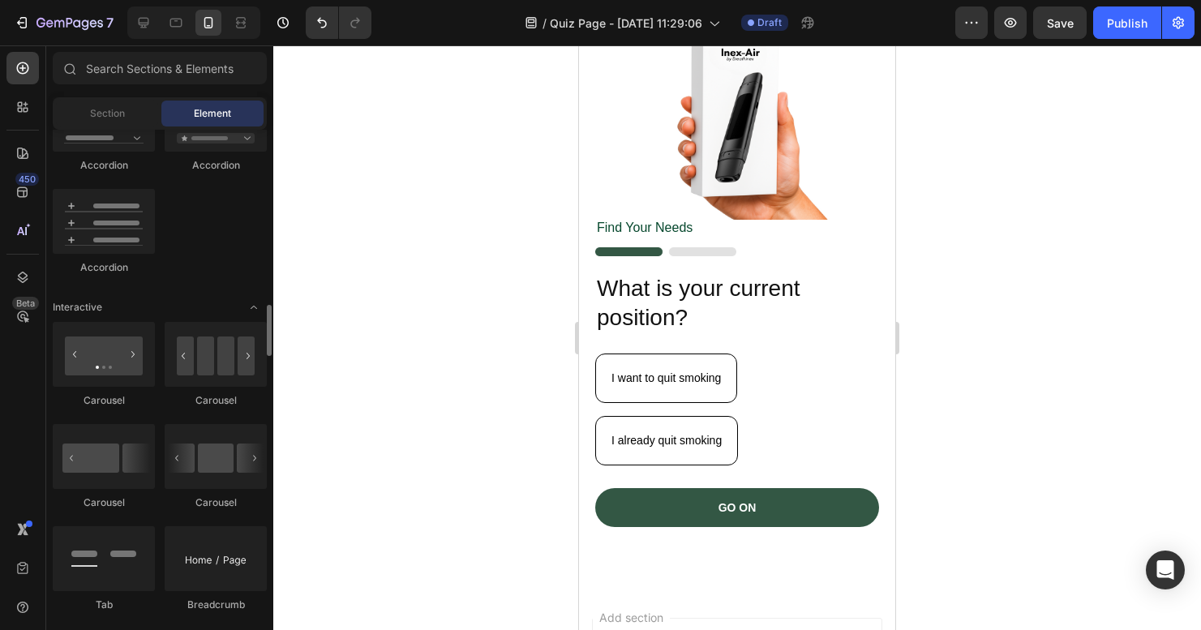
scroll to position [1563, 0]
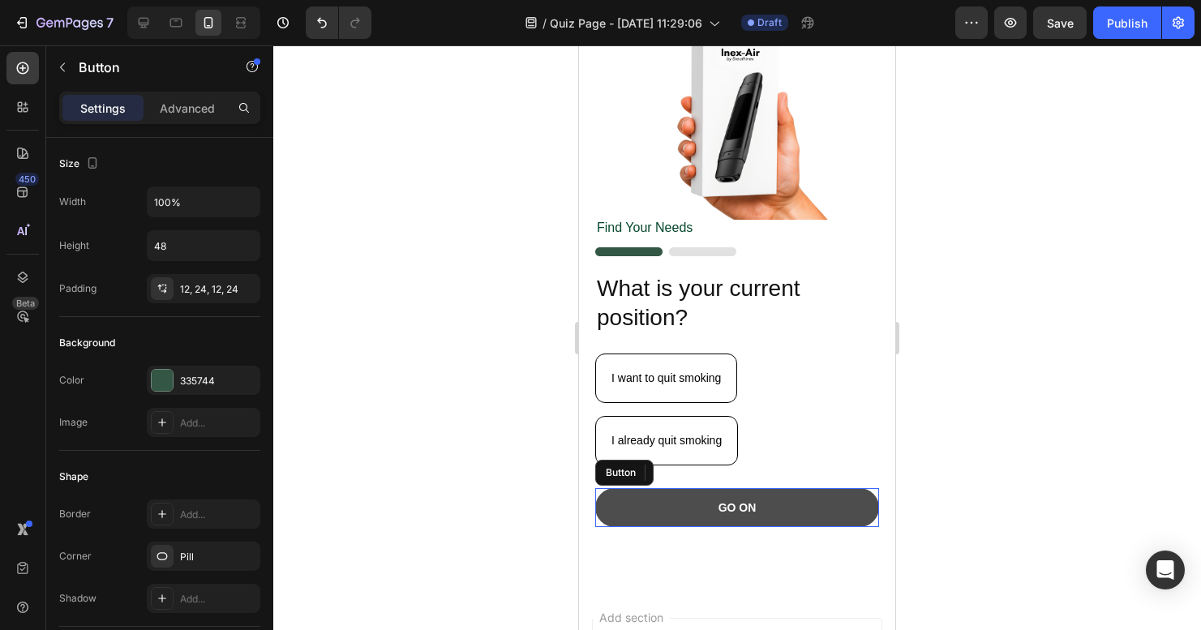
click at [736, 507] on button "GO ON" at bounding box center [737, 507] width 284 height 39
click at [756, 505] on button "GO ON" at bounding box center [737, 507] width 284 height 39
click at [777, 502] on button "GO ON" at bounding box center [737, 507] width 284 height 39
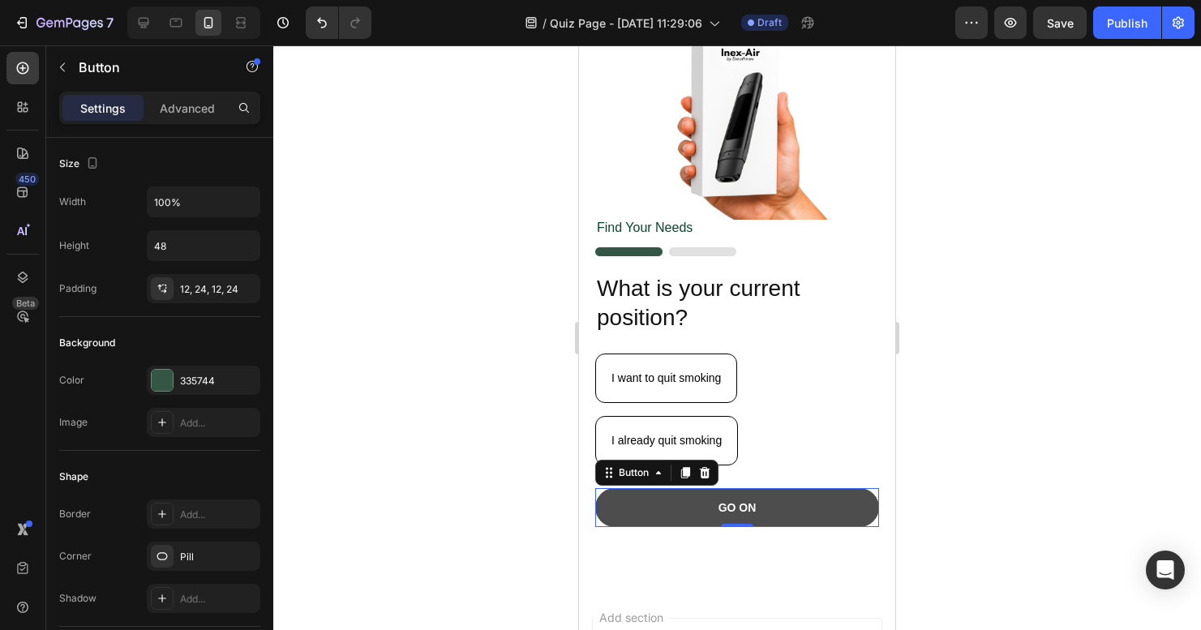
click at [777, 502] on button "GO ON" at bounding box center [737, 507] width 284 height 39
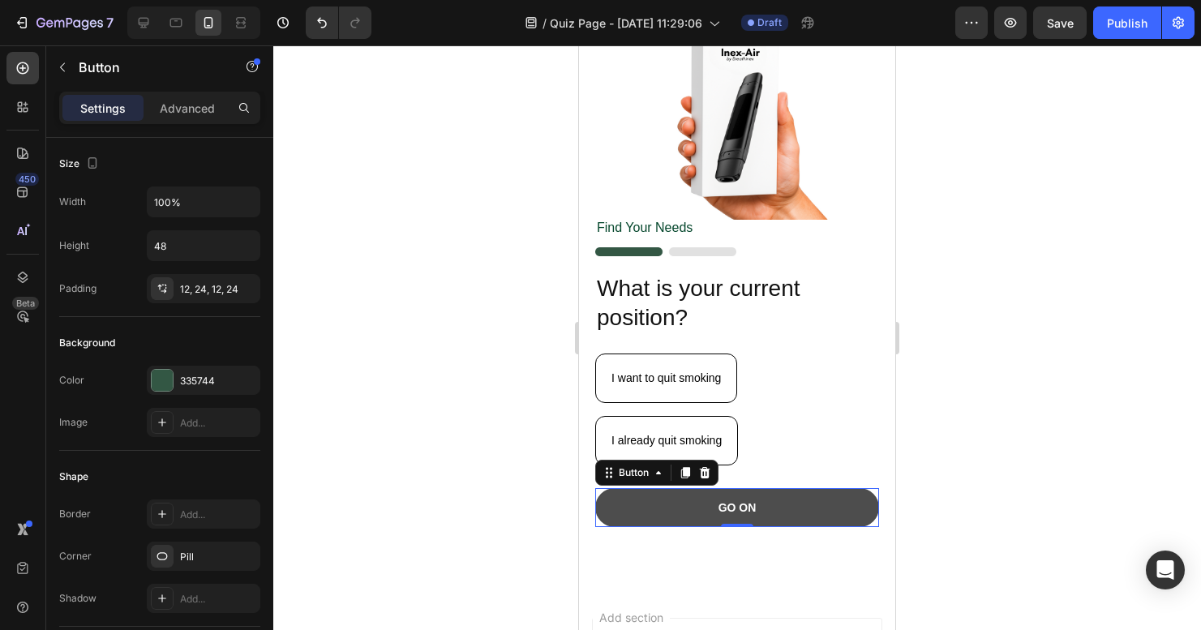
click at [777, 502] on button "GO ON" at bounding box center [737, 507] width 284 height 39
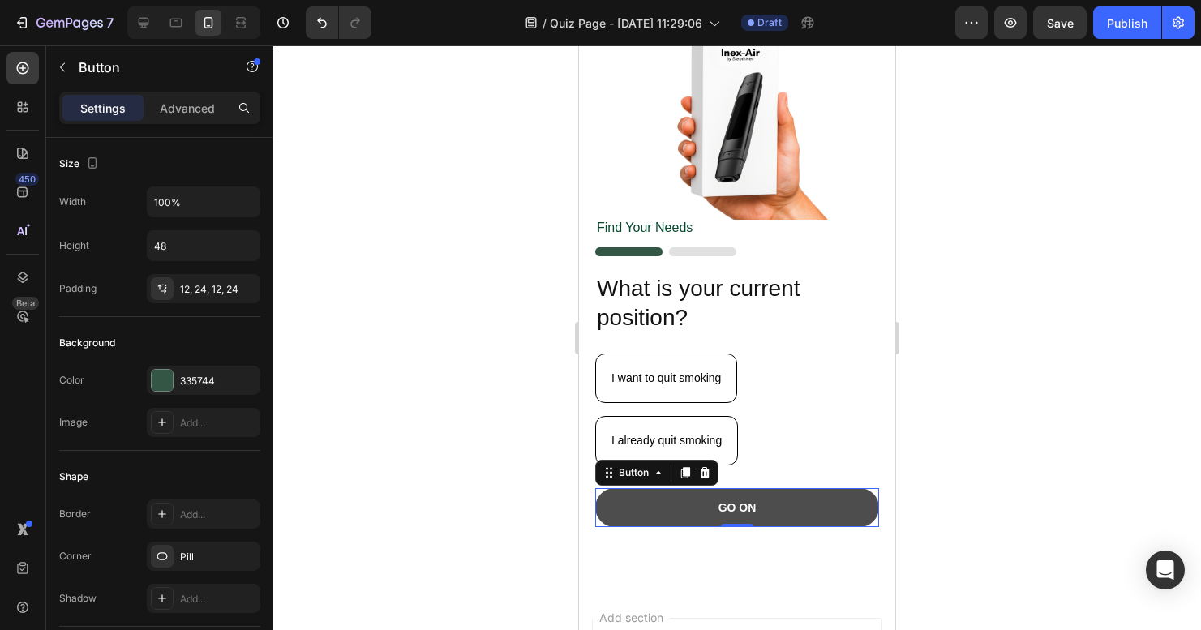
click at [777, 502] on button "GO ON" at bounding box center [737, 507] width 284 height 39
click at [777, 501] on button "GO ON" at bounding box center [737, 507] width 284 height 39
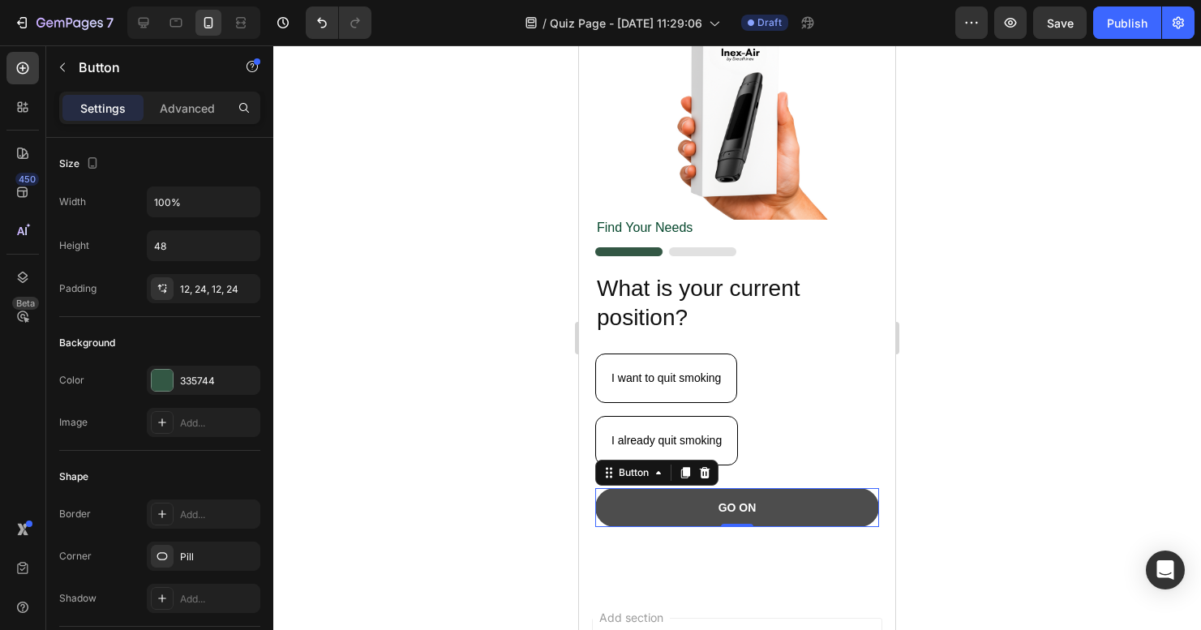
click at [777, 500] on button "GO ON" at bounding box center [737, 507] width 284 height 39
click at [777, 499] on button "GO ON" at bounding box center [737, 507] width 284 height 39
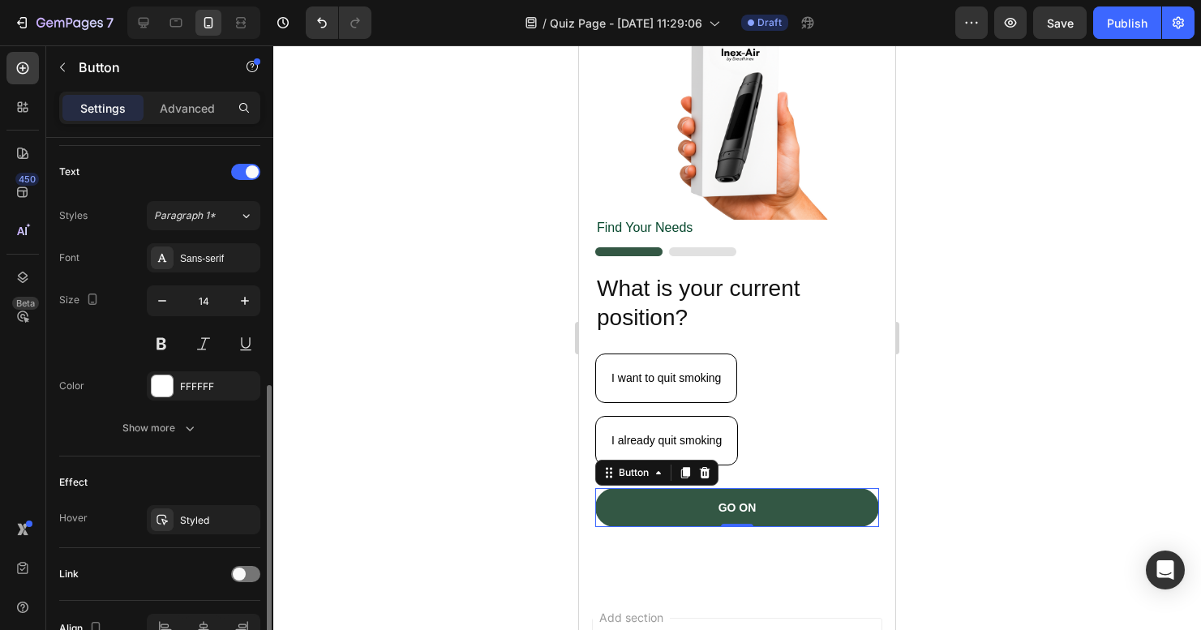
scroll to position [0, 0]
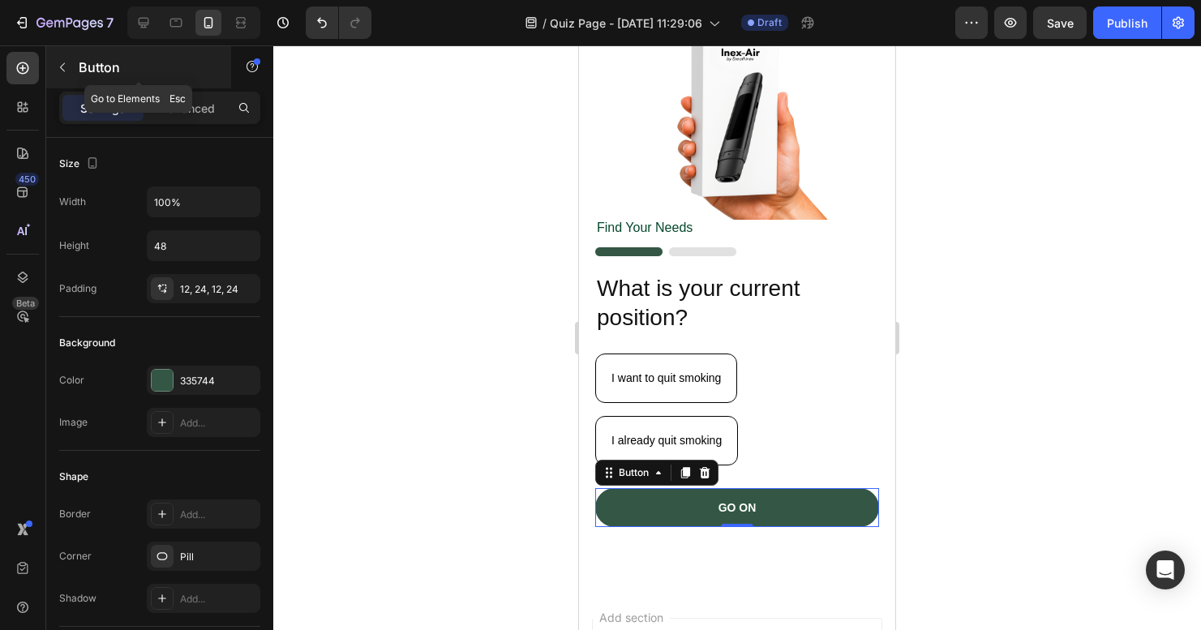
click at [70, 70] on button "button" at bounding box center [62, 67] width 26 height 26
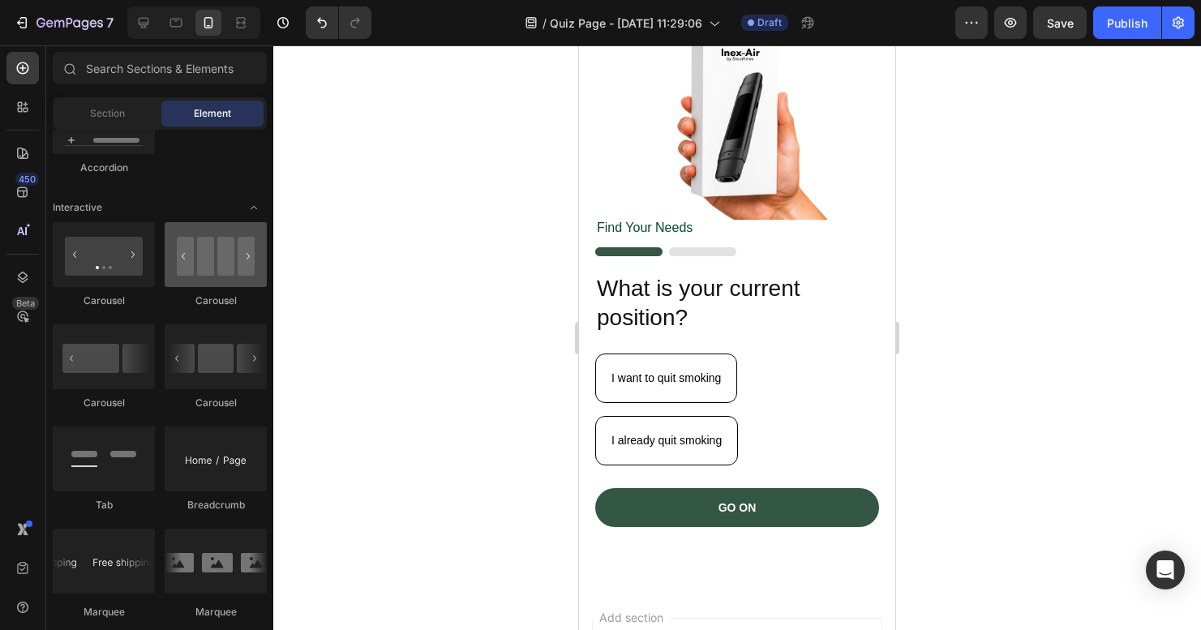
click at [194, 276] on div at bounding box center [216, 254] width 102 height 65
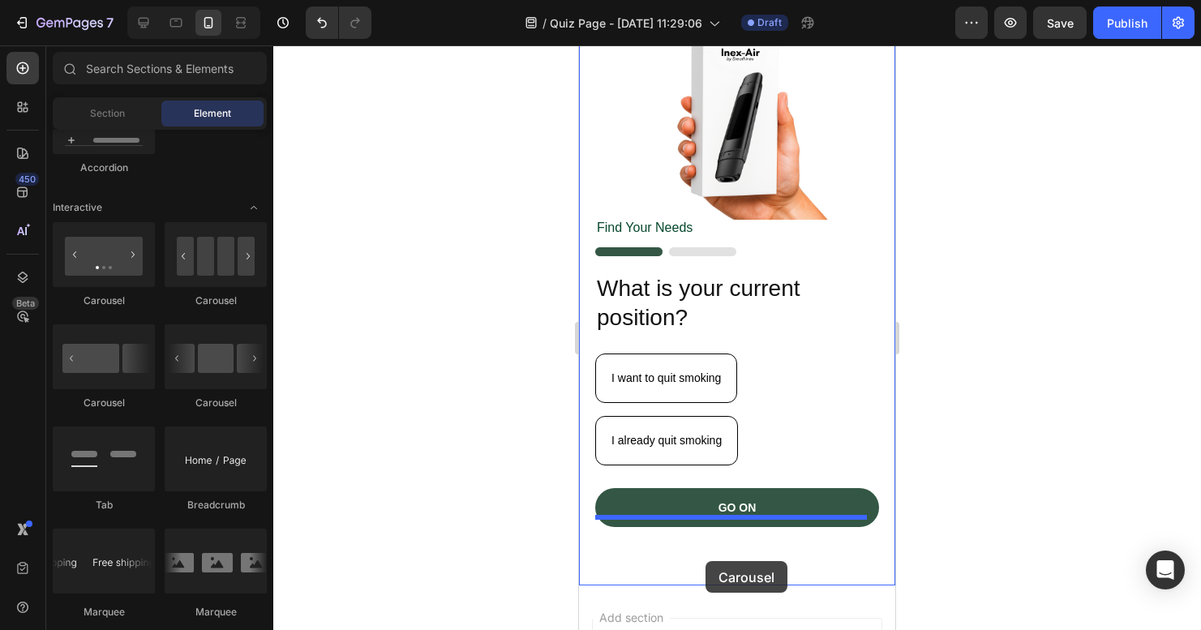
drag, startPoint x: 778, startPoint y: 316, endPoint x: 705, endPoint y: 561, distance: 255.3
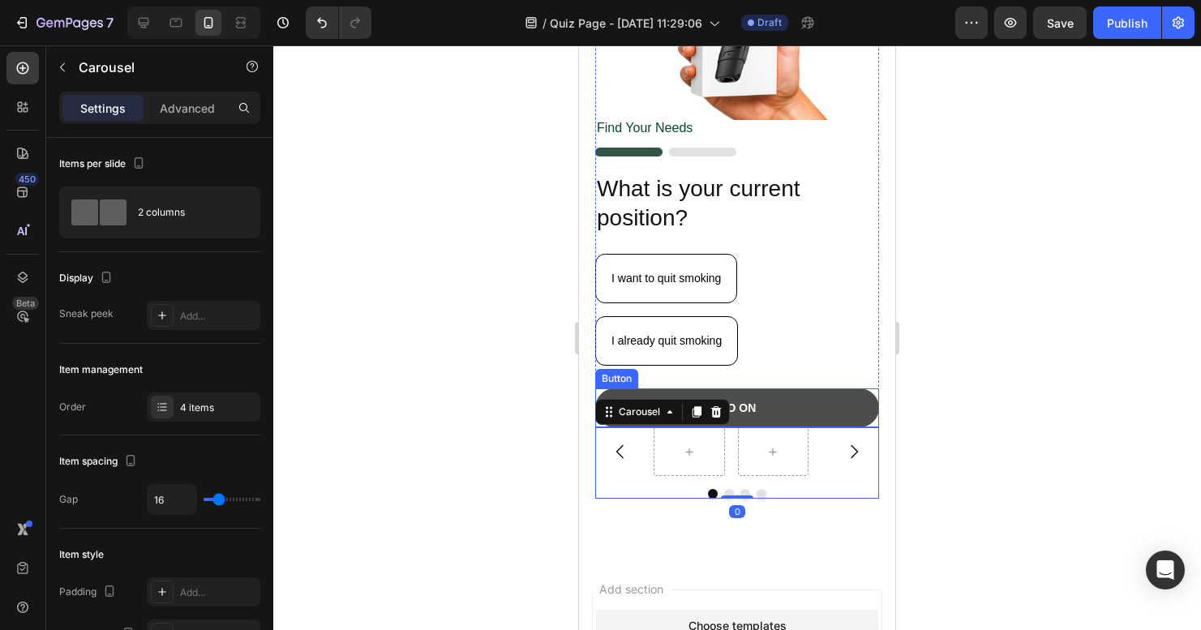
scroll to position [268, 0]
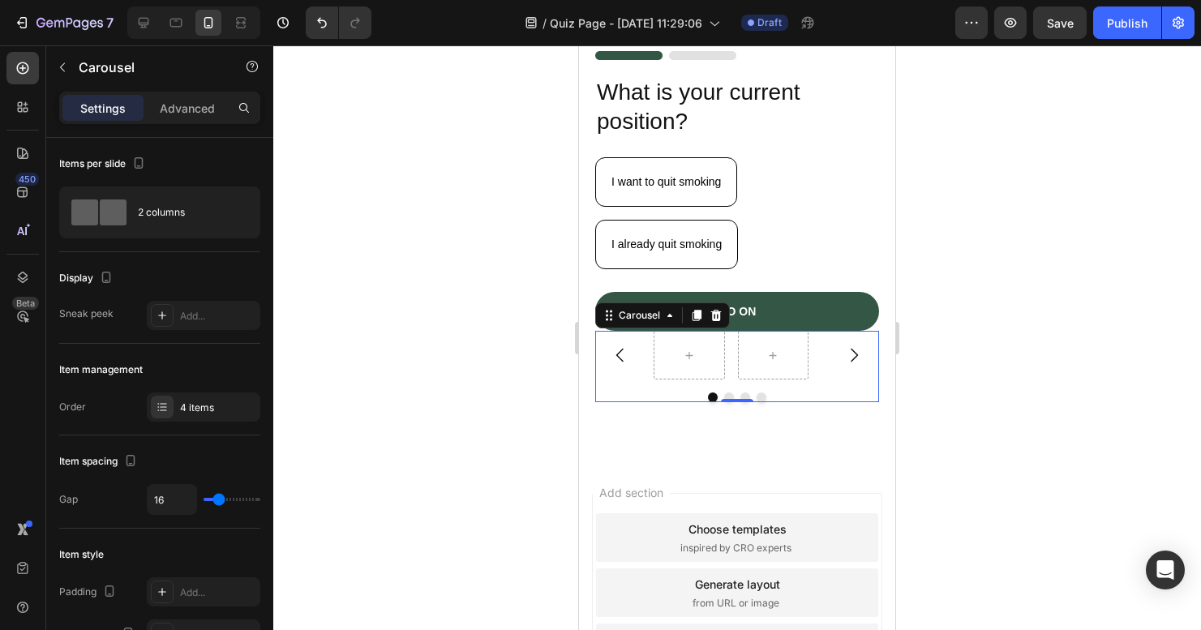
click at [831, 375] on div "Carousel 0" at bounding box center [737, 366] width 284 height 71
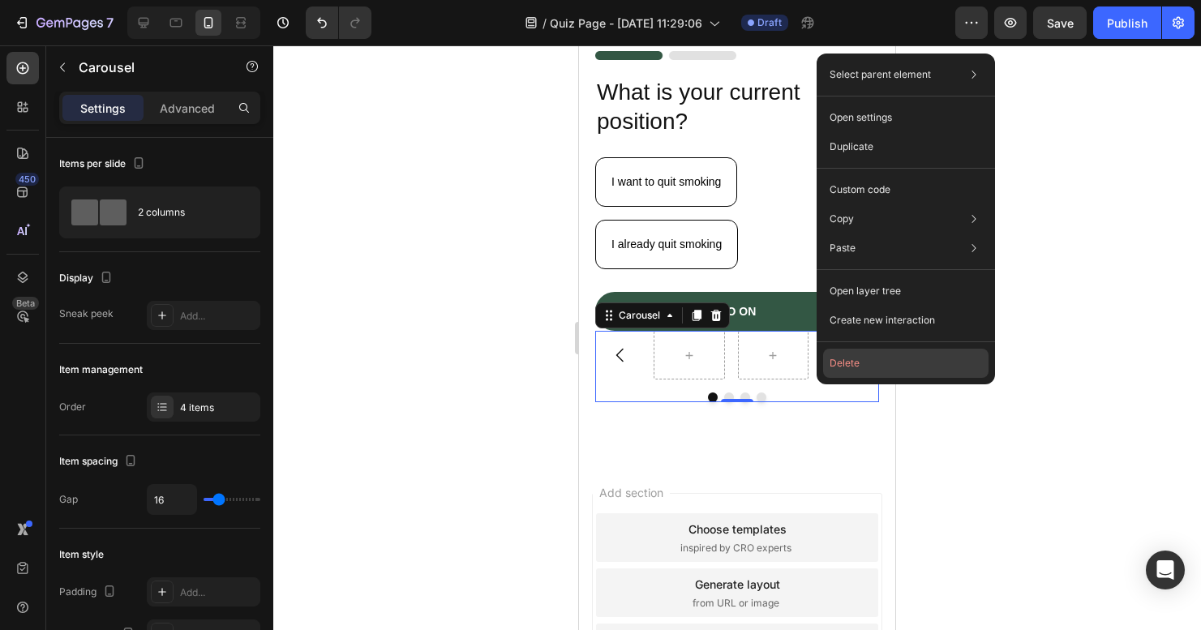
click at [841, 369] on button "Delete" at bounding box center [905, 363] width 165 height 29
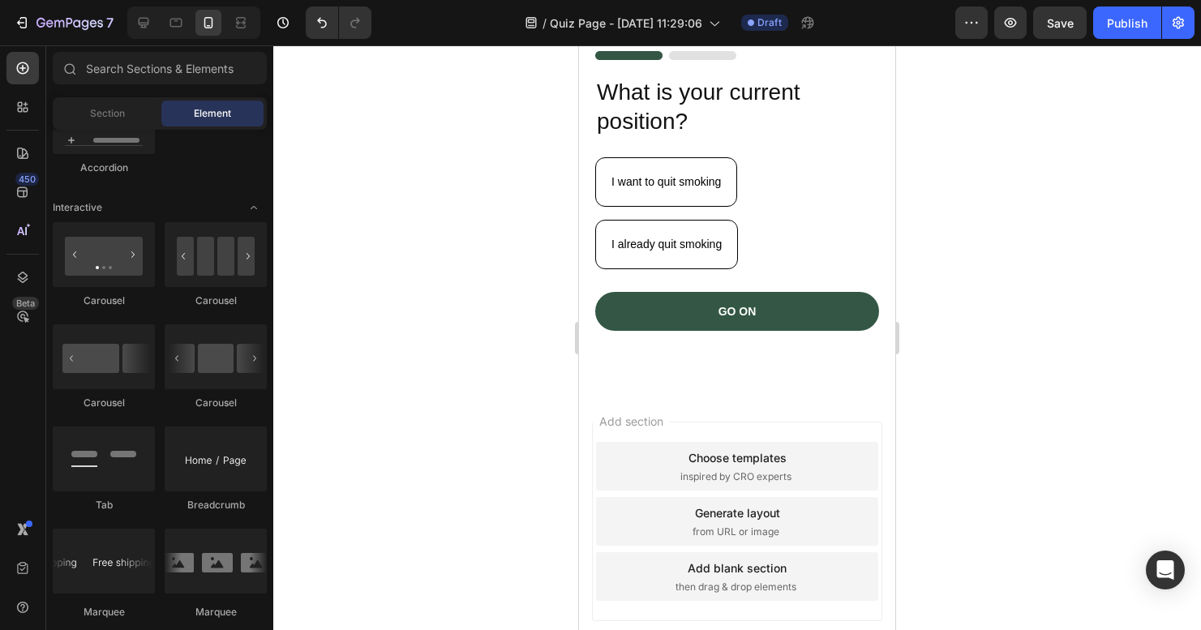
scroll to position [290, 0]
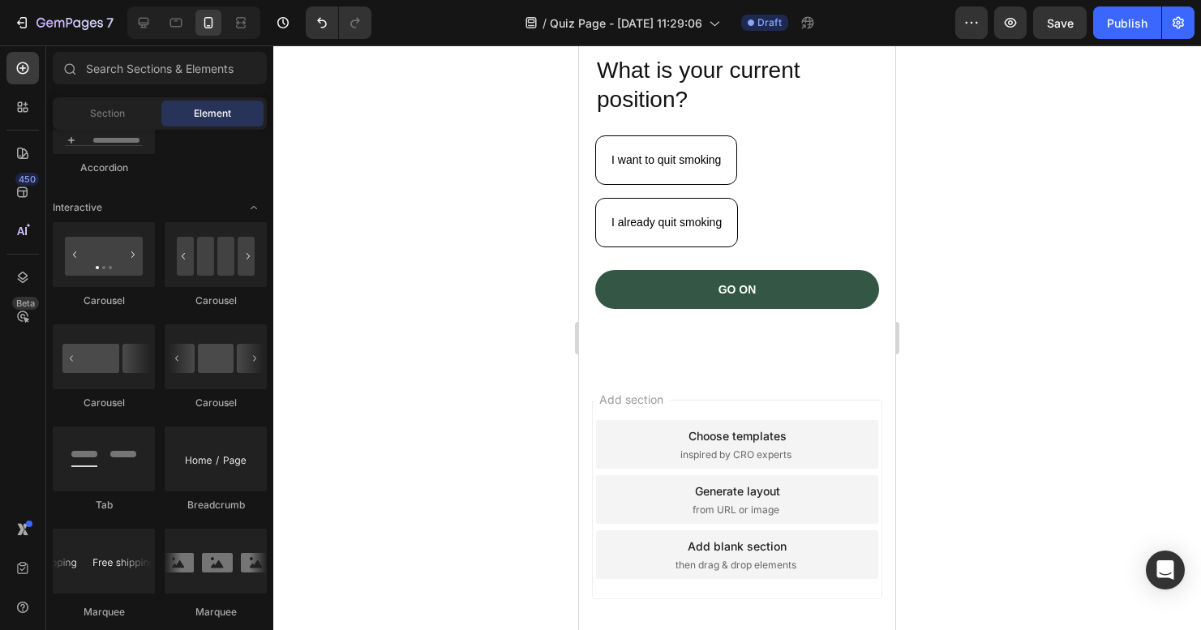
click at [747, 427] on div "Choose templates" at bounding box center [737, 435] width 98 height 17
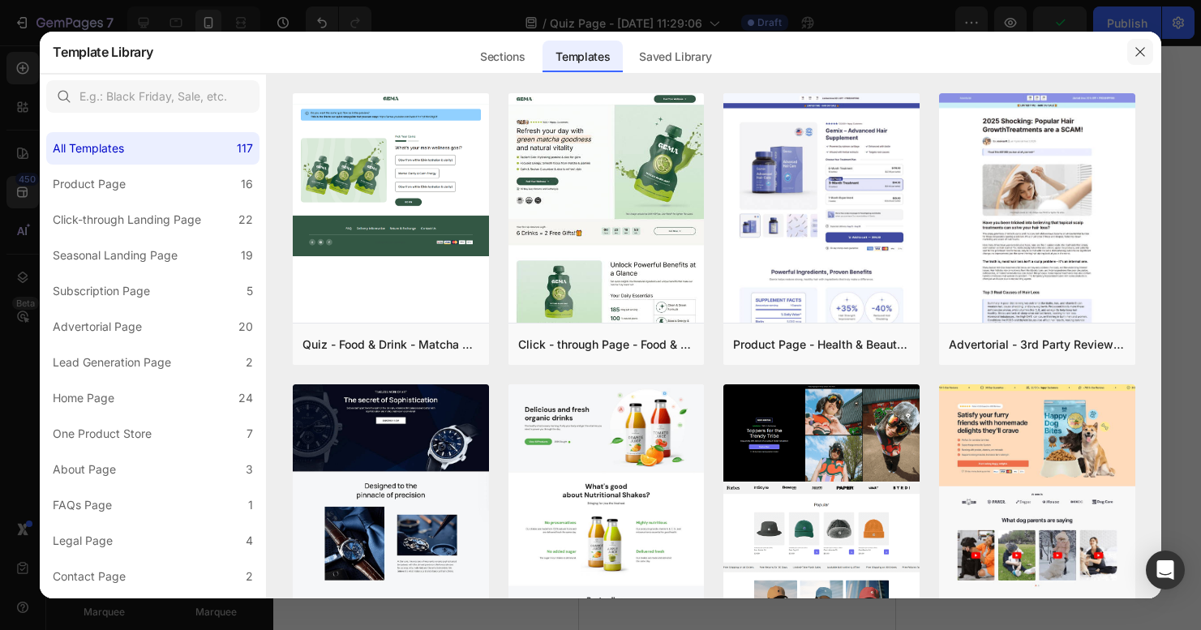
click at [1133, 56] on icon "button" at bounding box center [1139, 51] width 13 height 13
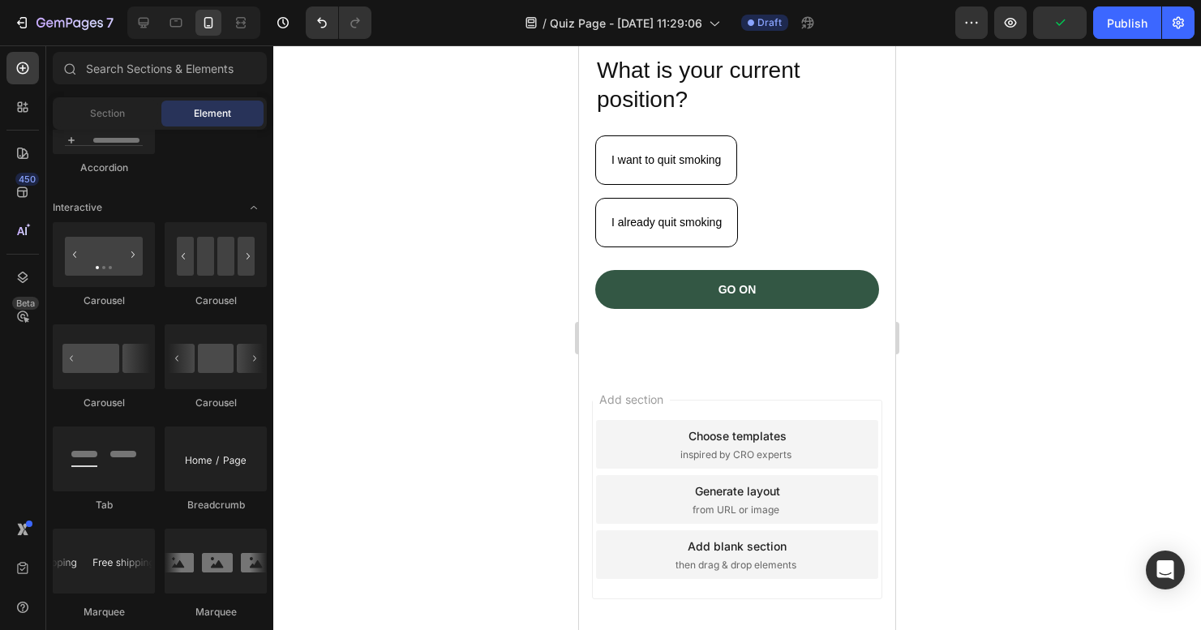
click at [782, 538] on div "Add blank section then drag & drop elements" at bounding box center [737, 554] width 282 height 49
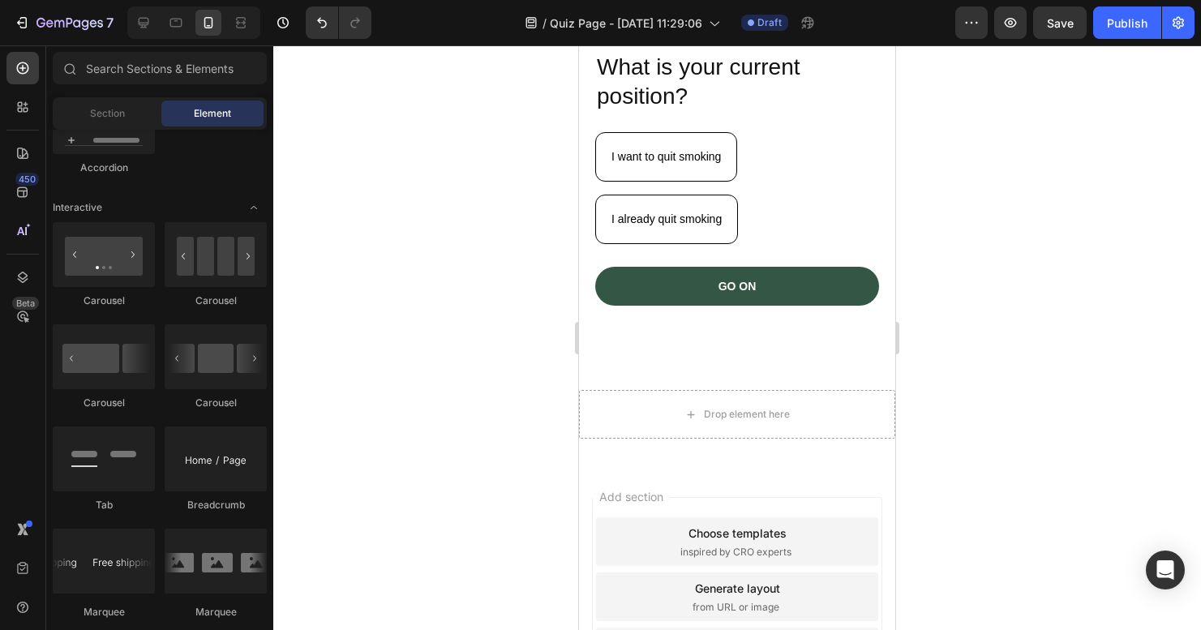
scroll to position [306, 0]
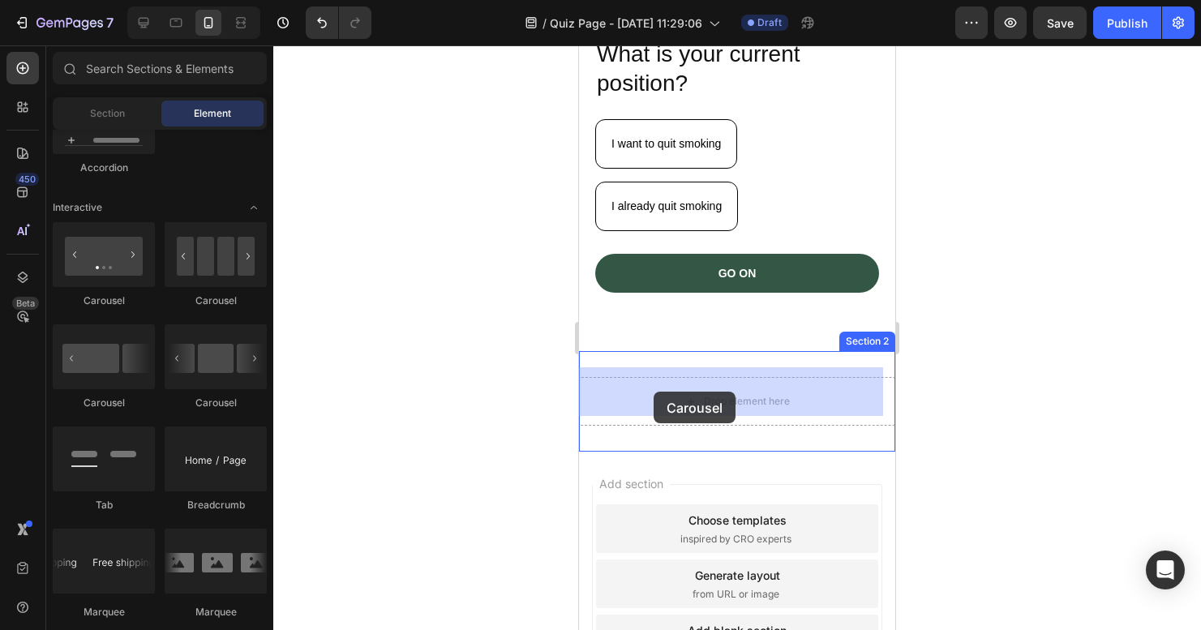
drag, startPoint x: 791, startPoint y: 324, endPoint x: 646, endPoint y: 388, distance: 159.0
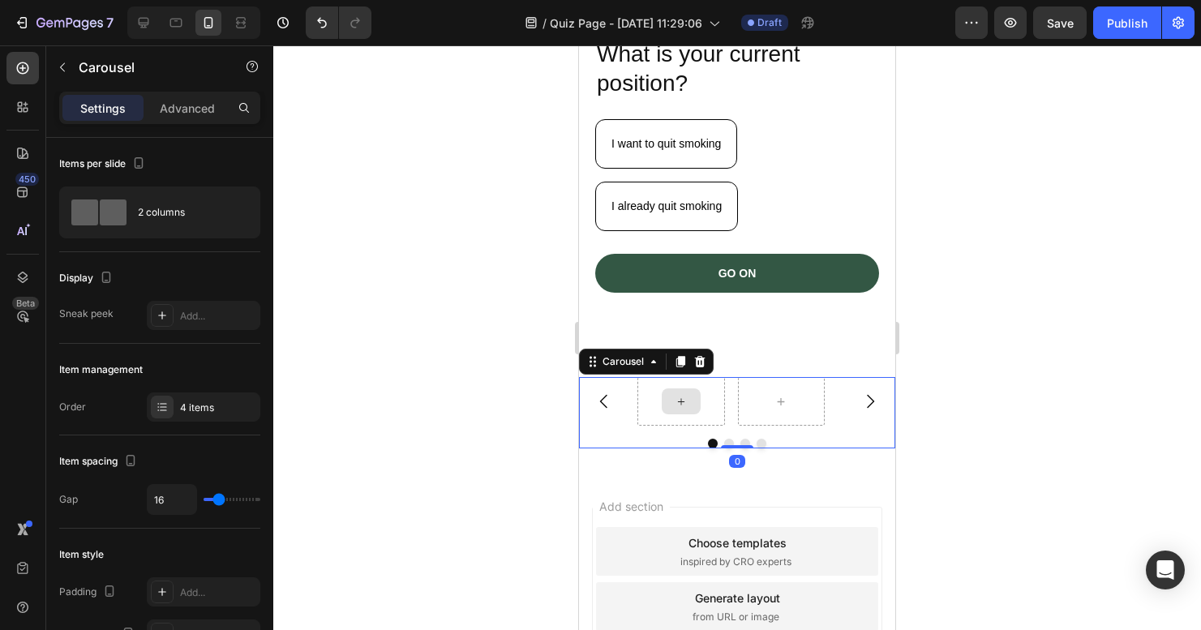
click at [662, 392] on div at bounding box center [681, 401] width 39 height 26
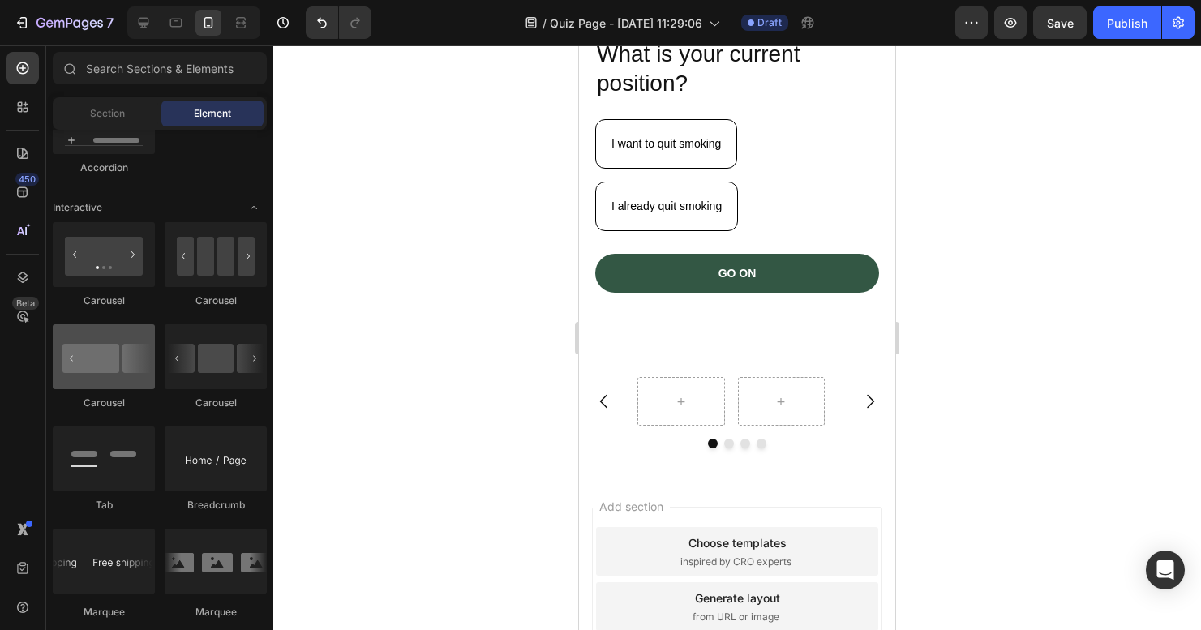
click at [85, 375] on div at bounding box center [104, 356] width 102 height 65
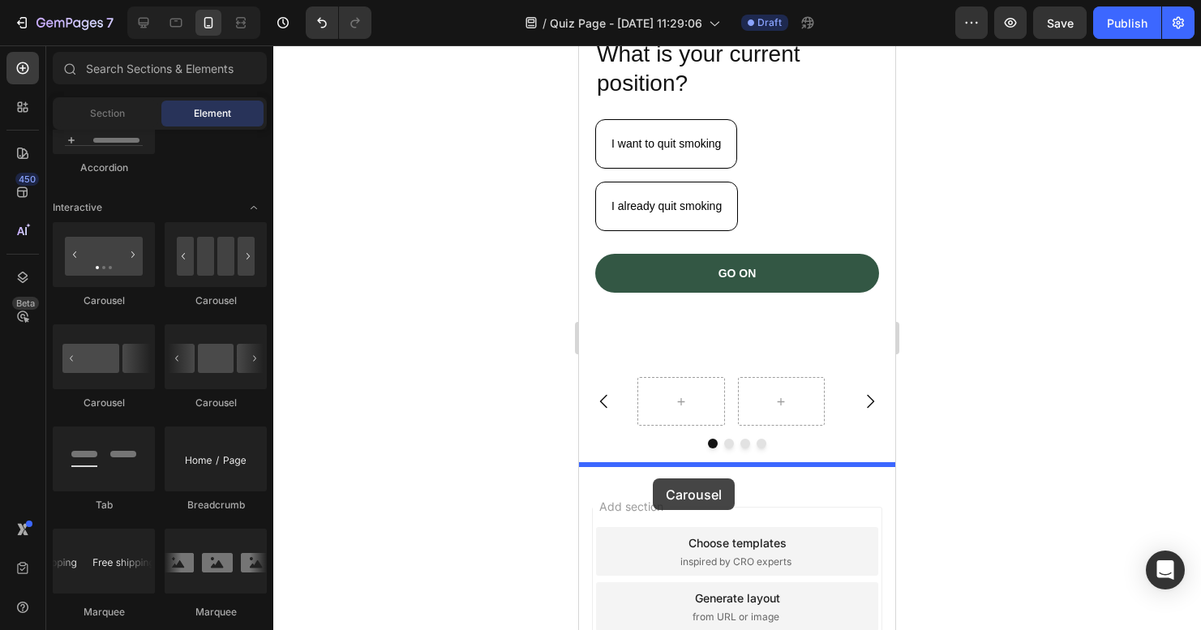
drag, startPoint x: 700, startPoint y: 430, endPoint x: 698, endPoint y: 470, distance: 40.6
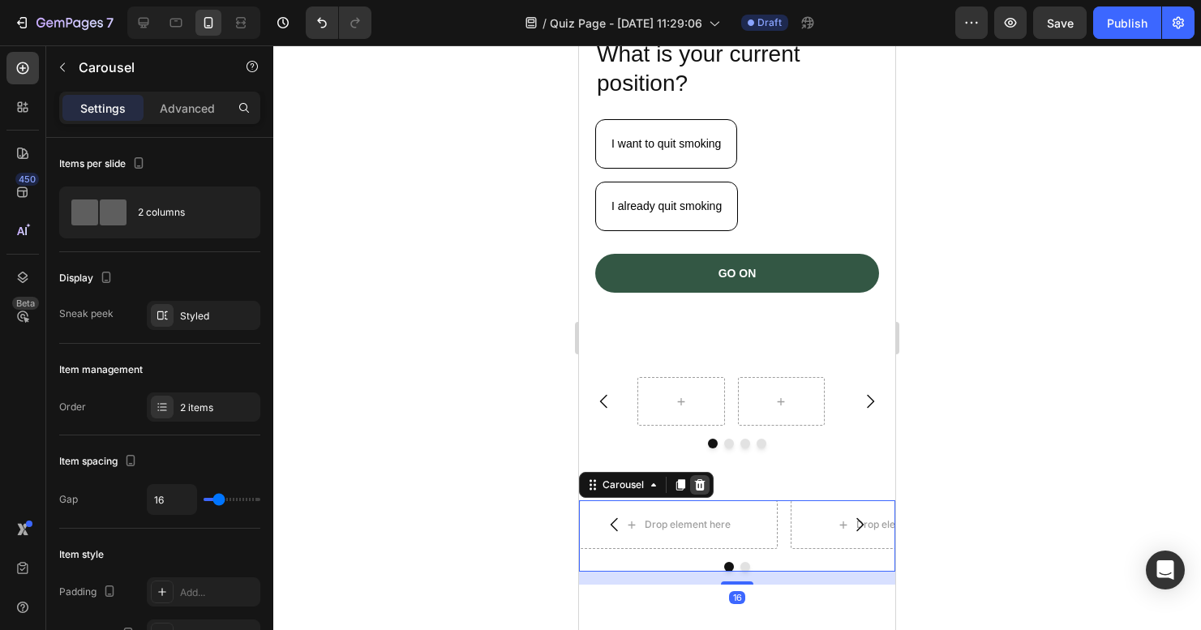
scroll to position [378, 0]
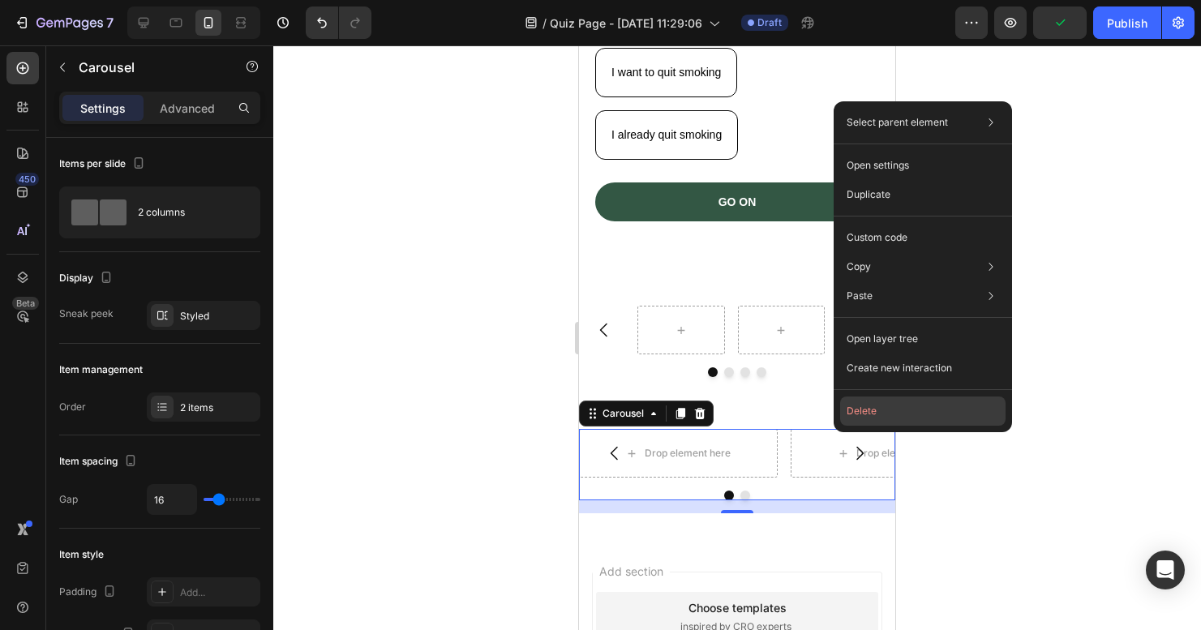
drag, startPoint x: 847, startPoint y: 419, endPoint x: 267, endPoint y: 373, distance: 582.4
click at [847, 419] on button "Delete" at bounding box center [922, 410] width 165 height 29
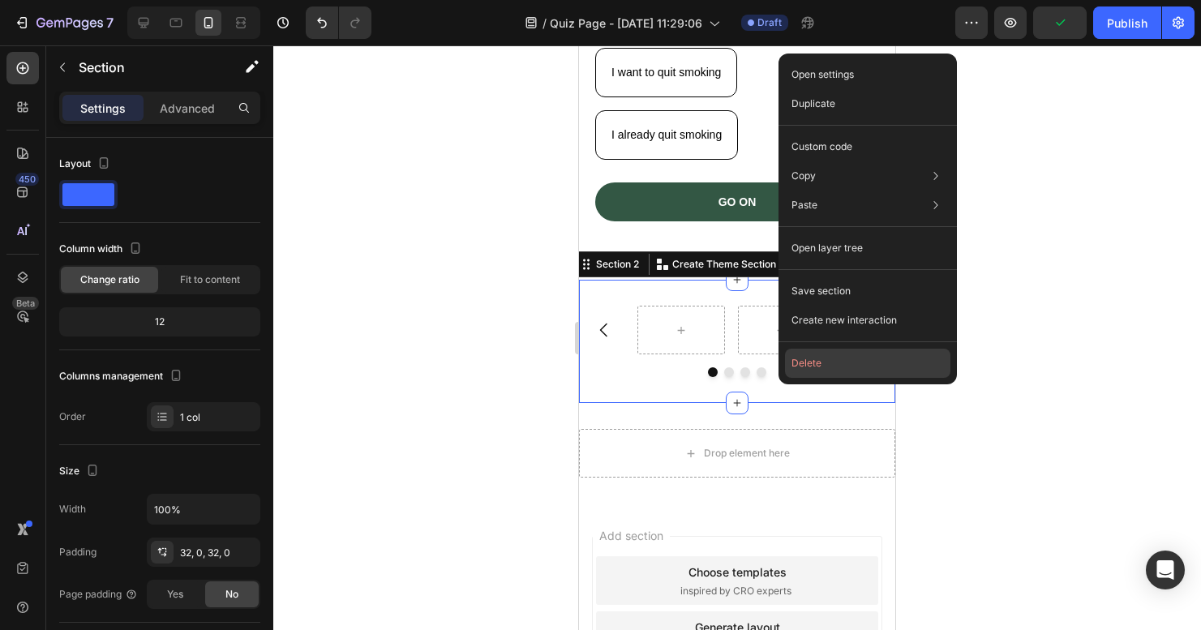
click at [820, 364] on button "Delete" at bounding box center [867, 363] width 165 height 29
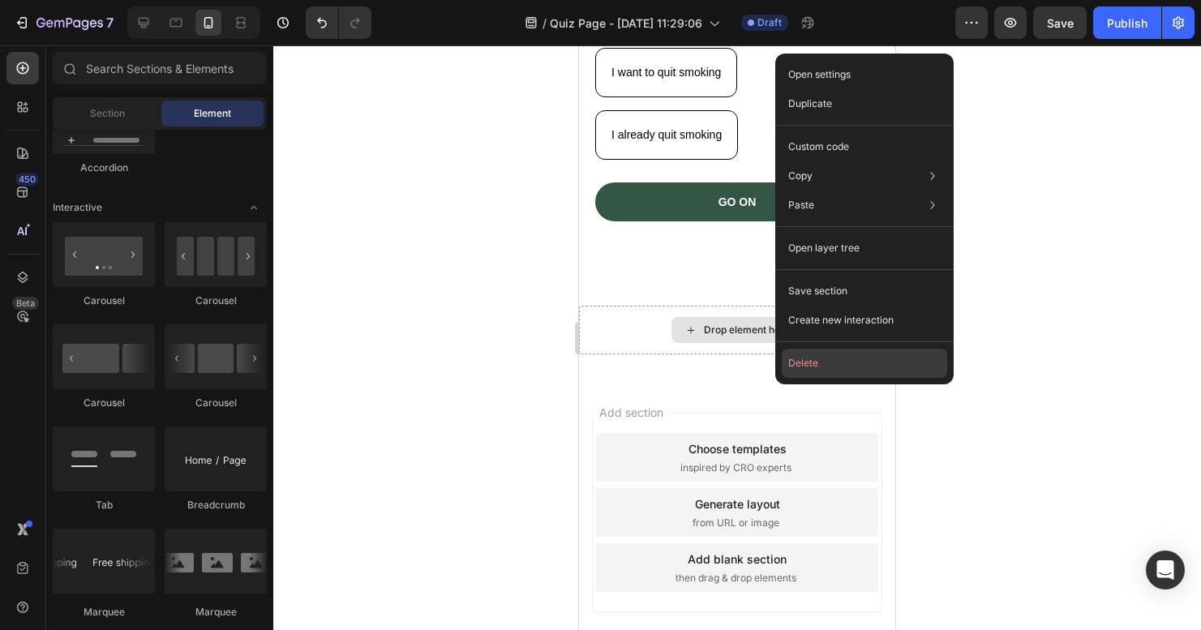
click at [832, 364] on button "Delete" at bounding box center [864, 363] width 165 height 29
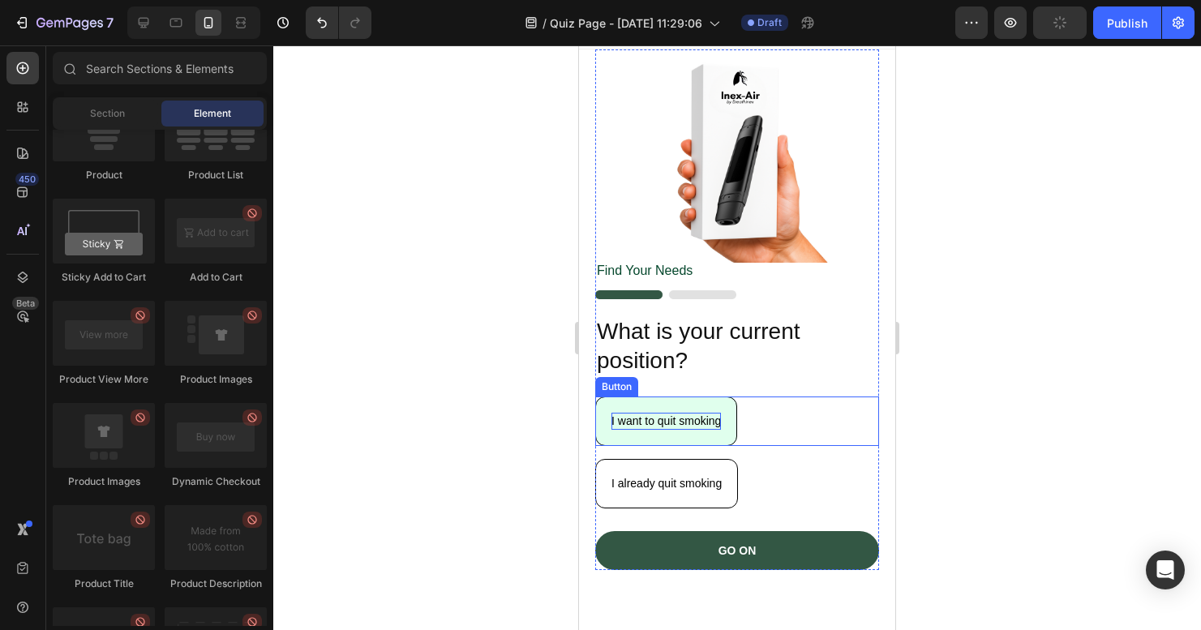
scroll to position [0, 0]
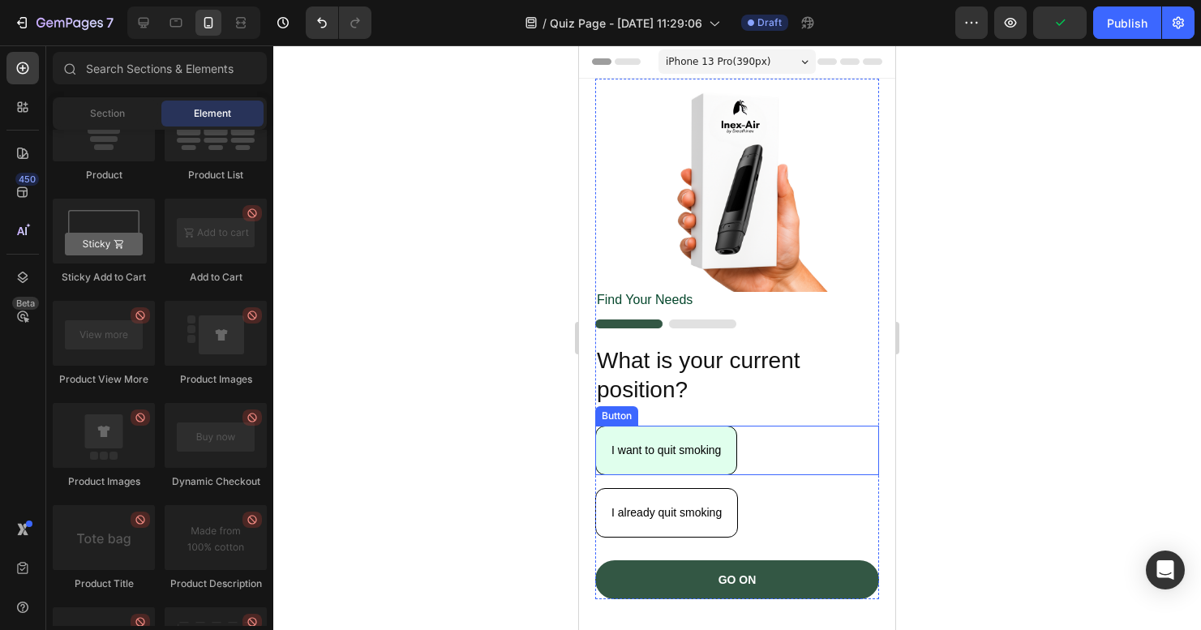
click at [690, 431] on button "I want to quit smoking" at bounding box center [666, 450] width 142 height 49
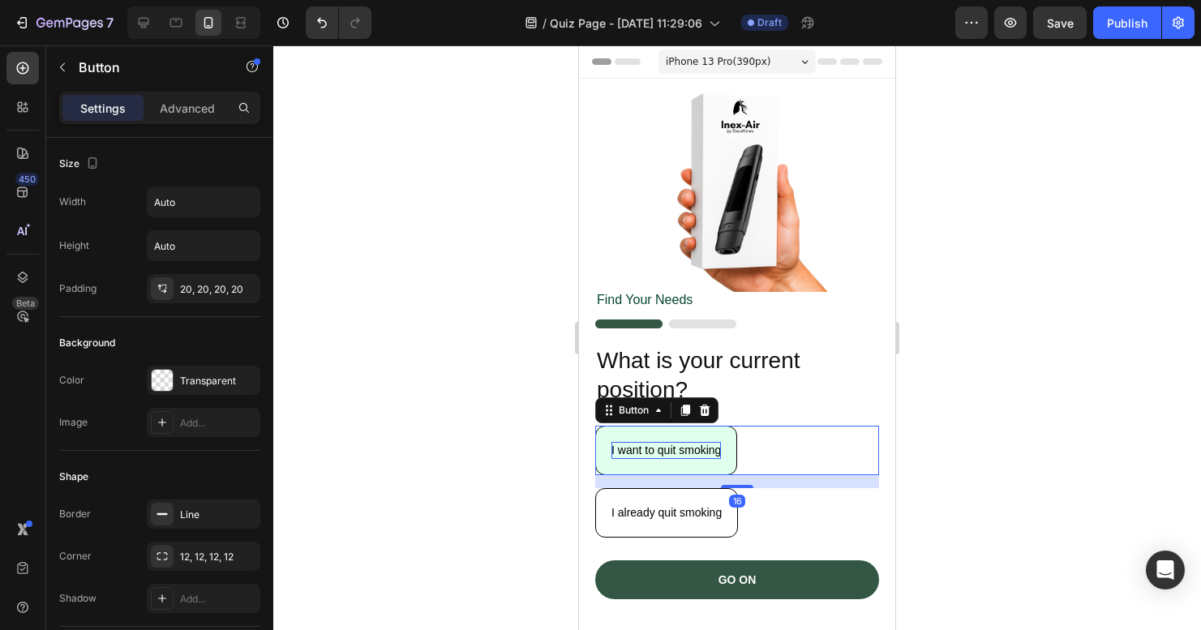
click at [687, 442] on p "I want to quit smoking" at bounding box center [665, 450] width 109 height 17
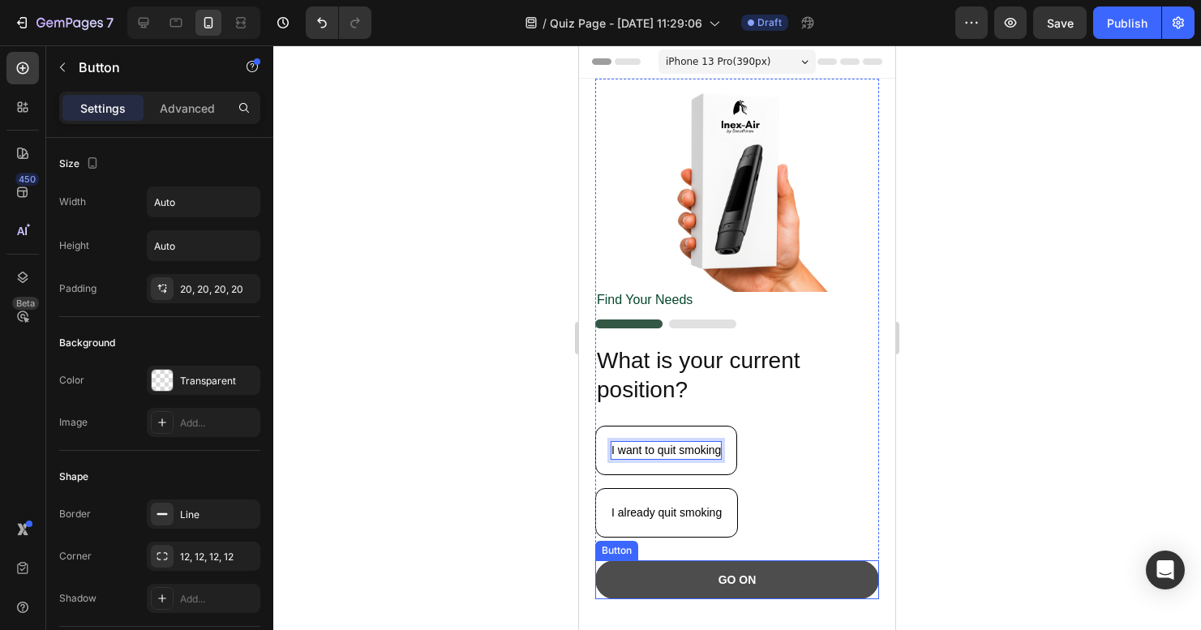
click at [765, 562] on button "GO ON" at bounding box center [737, 579] width 284 height 39
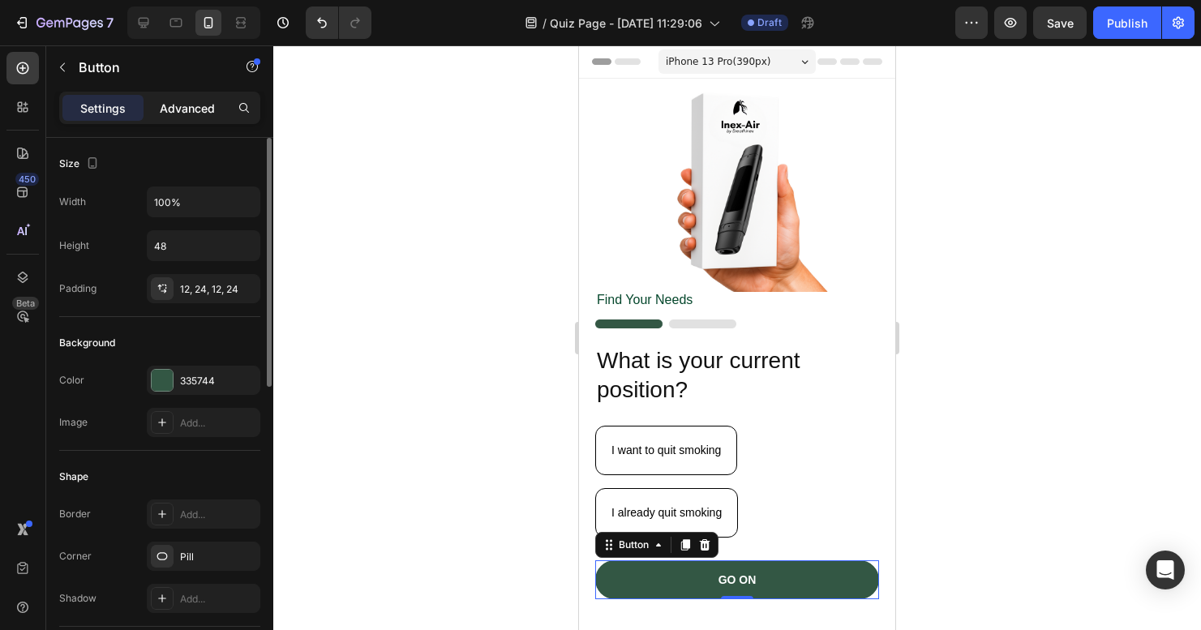
click at [192, 111] on p "Advanced" at bounding box center [187, 108] width 55 height 17
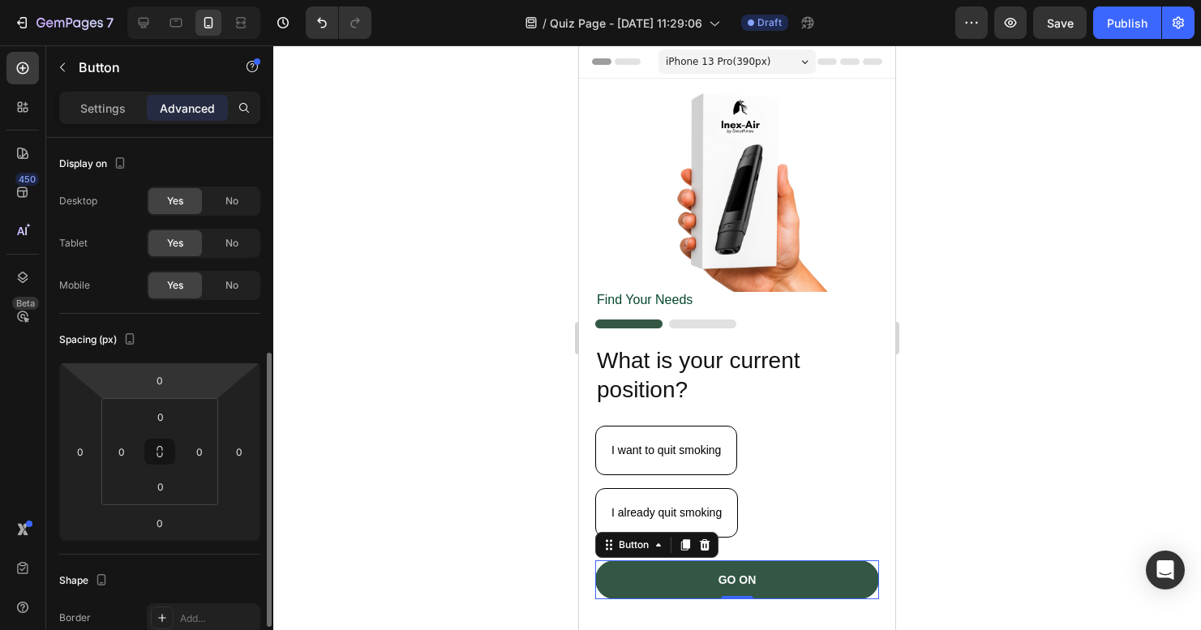
scroll to position [519, 0]
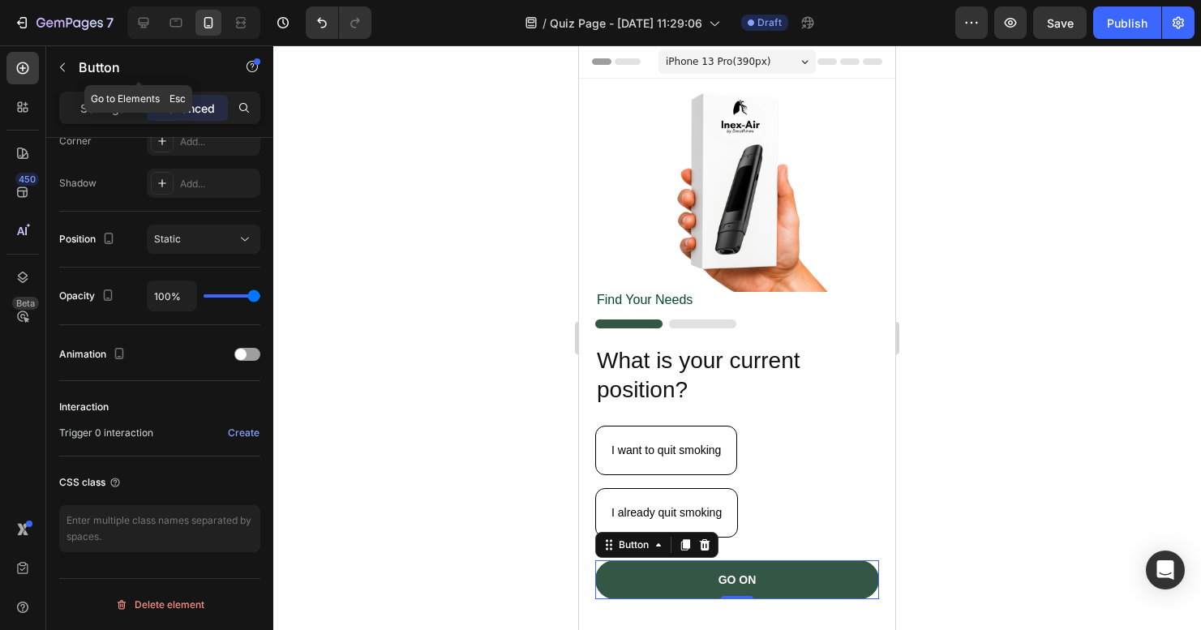
drag, startPoint x: 63, startPoint y: 64, endPoint x: 71, endPoint y: 81, distance: 18.5
click at [63, 64] on icon "button" at bounding box center [62, 67] width 5 height 9
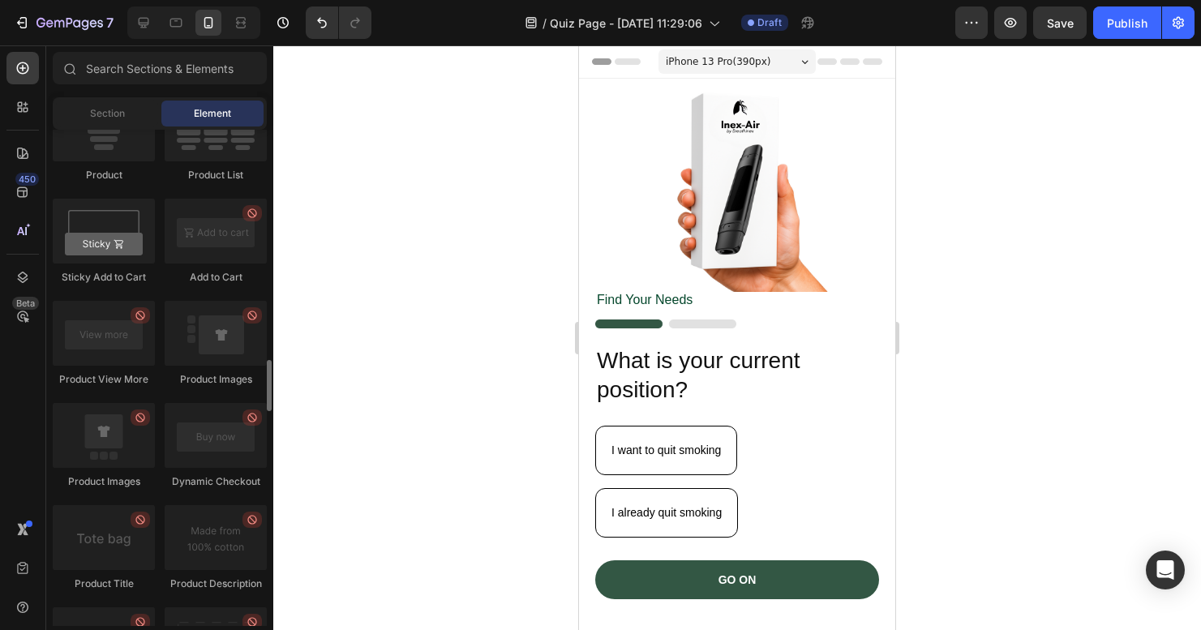
scroll to position [0, 0]
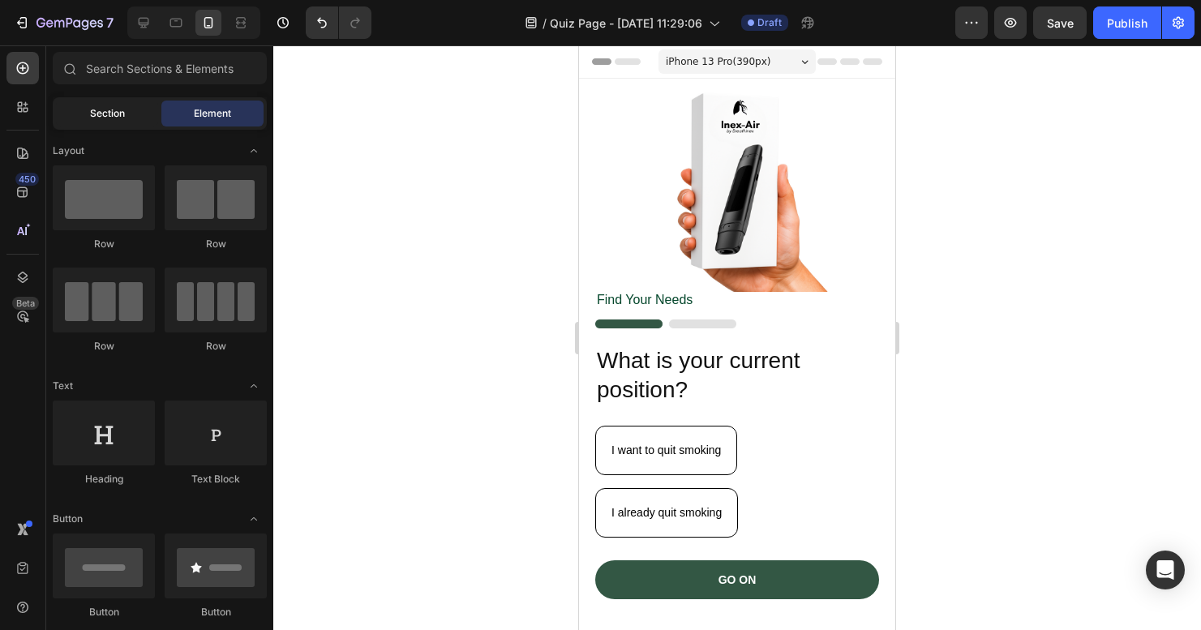
click at [112, 109] on span "Section" at bounding box center [107, 113] width 35 height 15
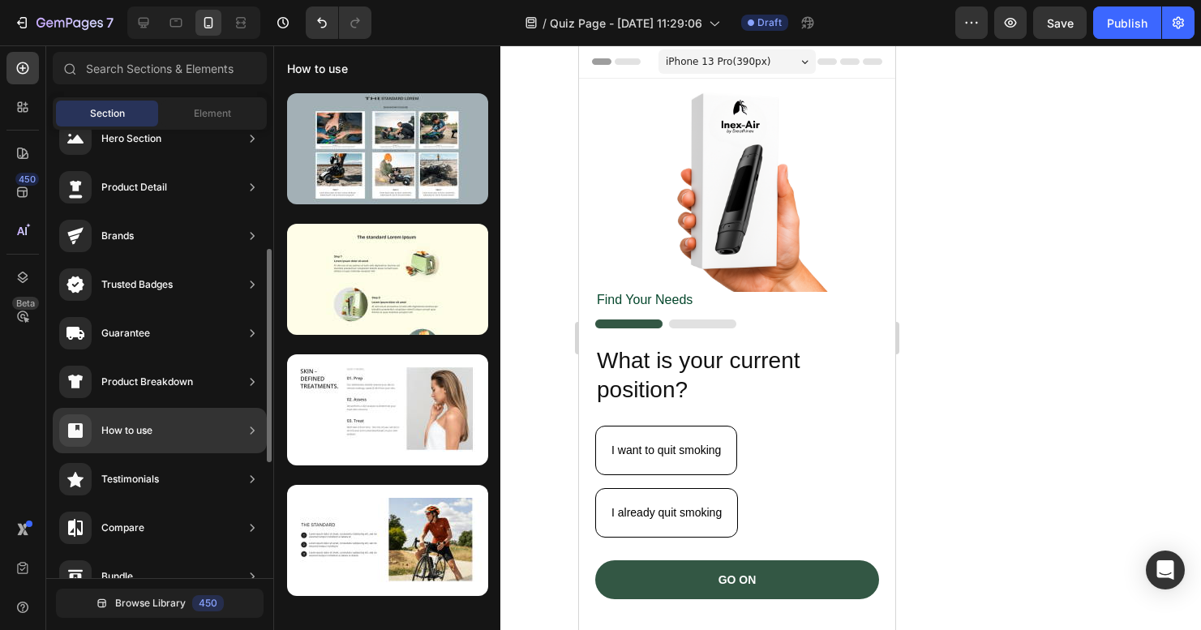
scroll to position [99, 0]
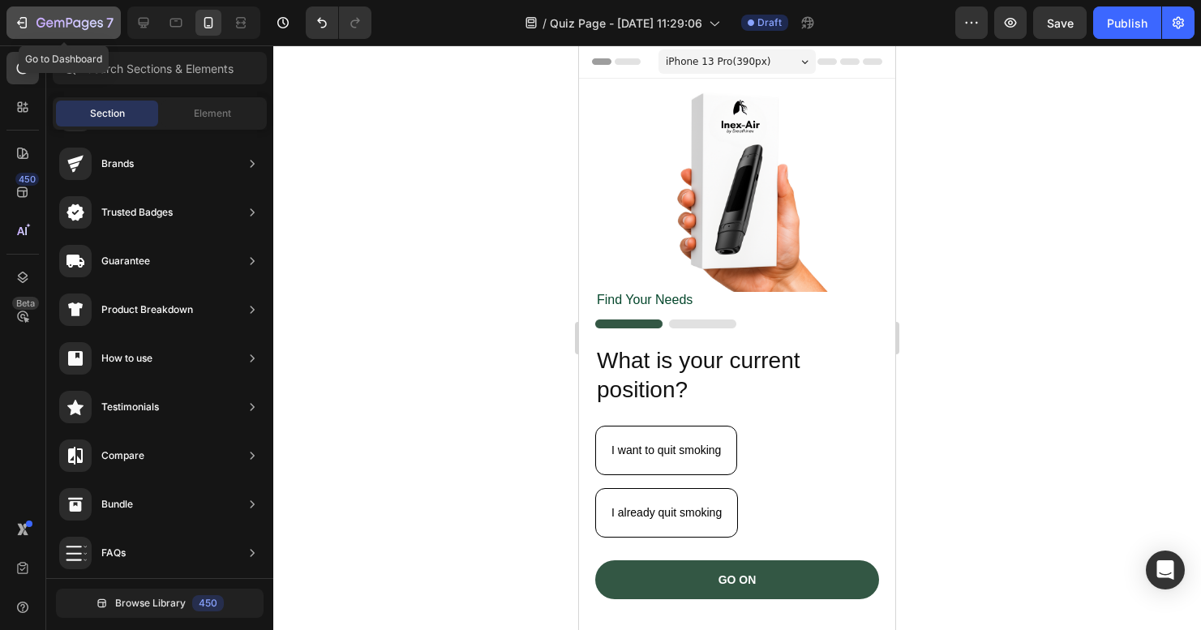
click at [28, 25] on icon "button" at bounding box center [22, 23] width 16 height 16
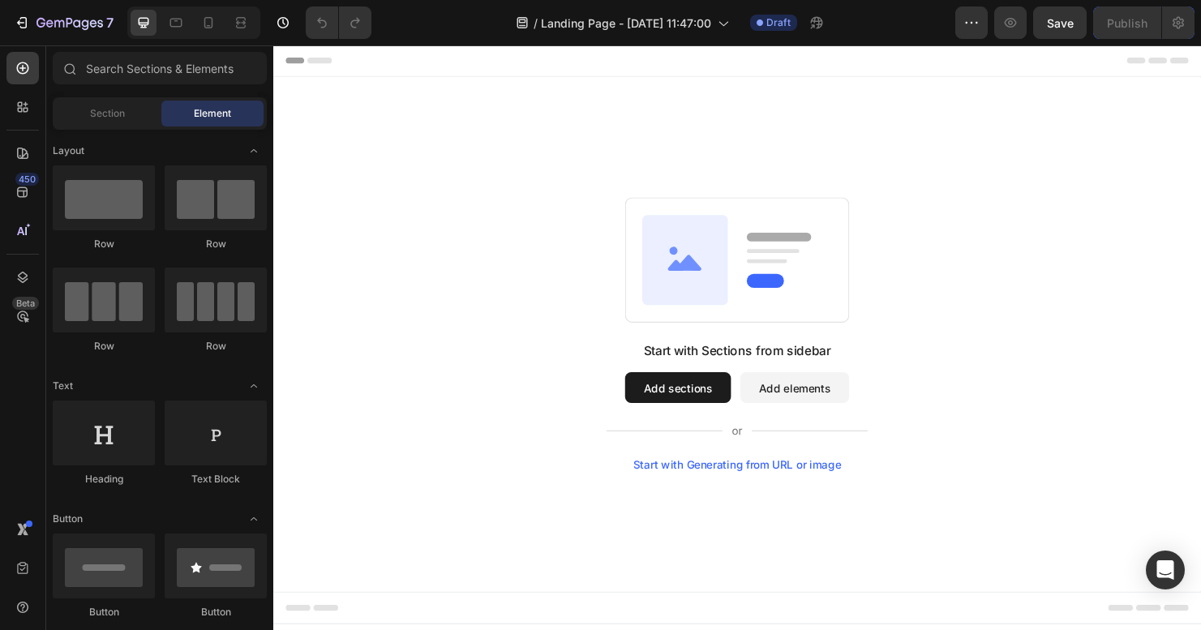
click at [818, 407] on button "Add elements" at bounding box center [820, 404] width 114 height 32
click at [733, 413] on button "Add sections" at bounding box center [697, 404] width 111 height 32
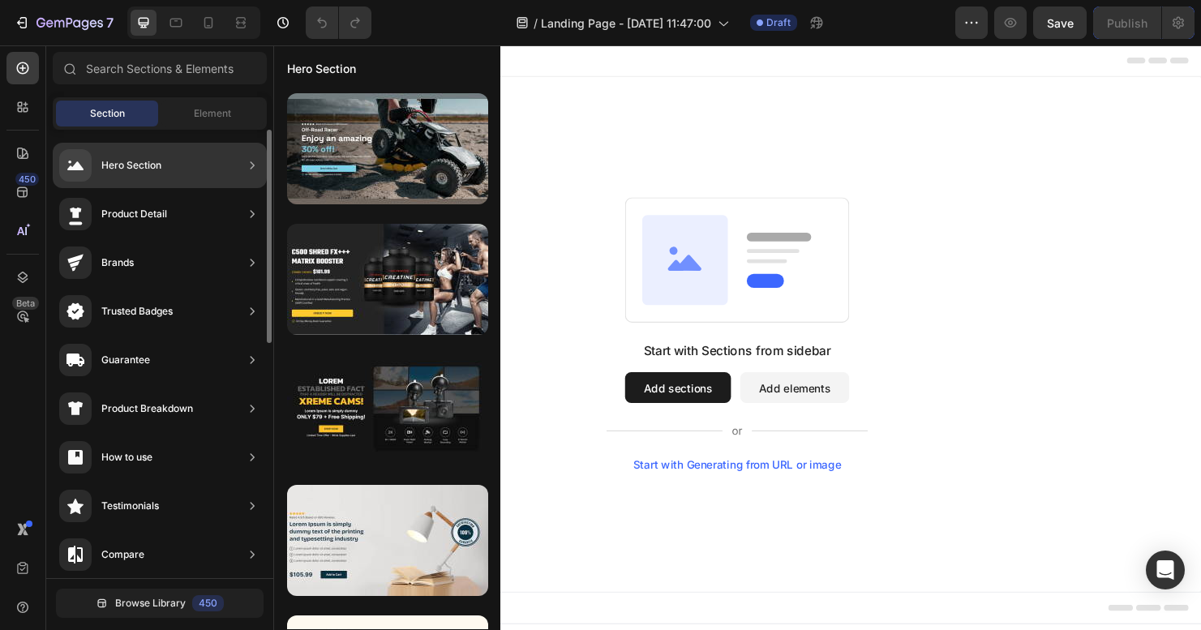
click at [183, 162] on div "Hero Section" at bounding box center [160, 165] width 214 height 45
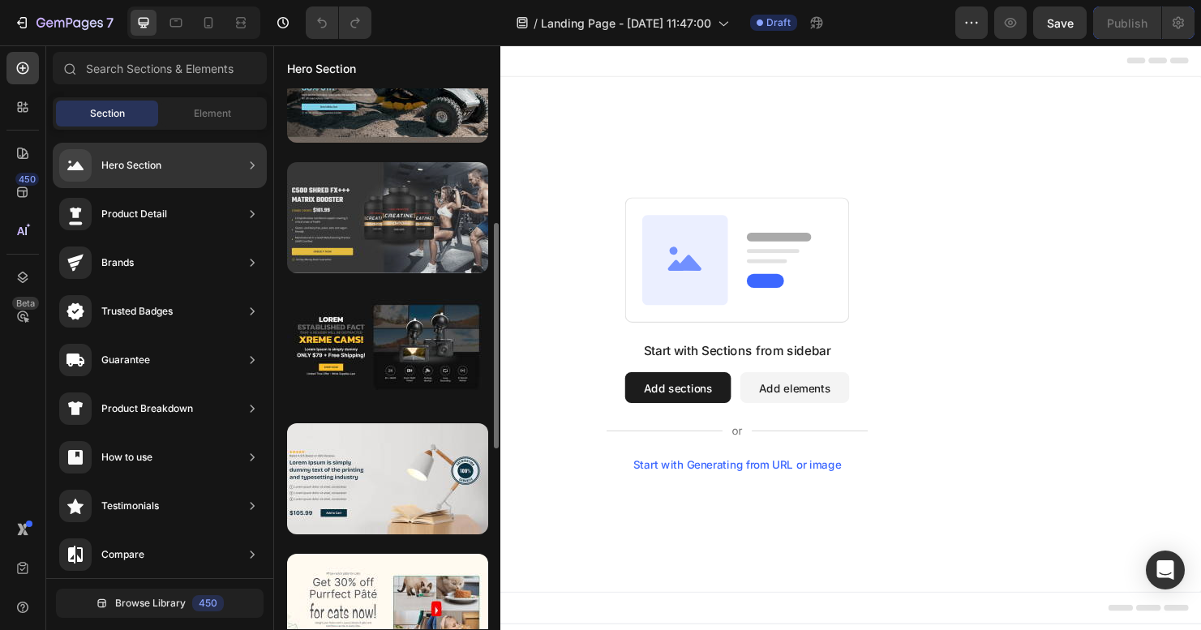
scroll to position [139, 0]
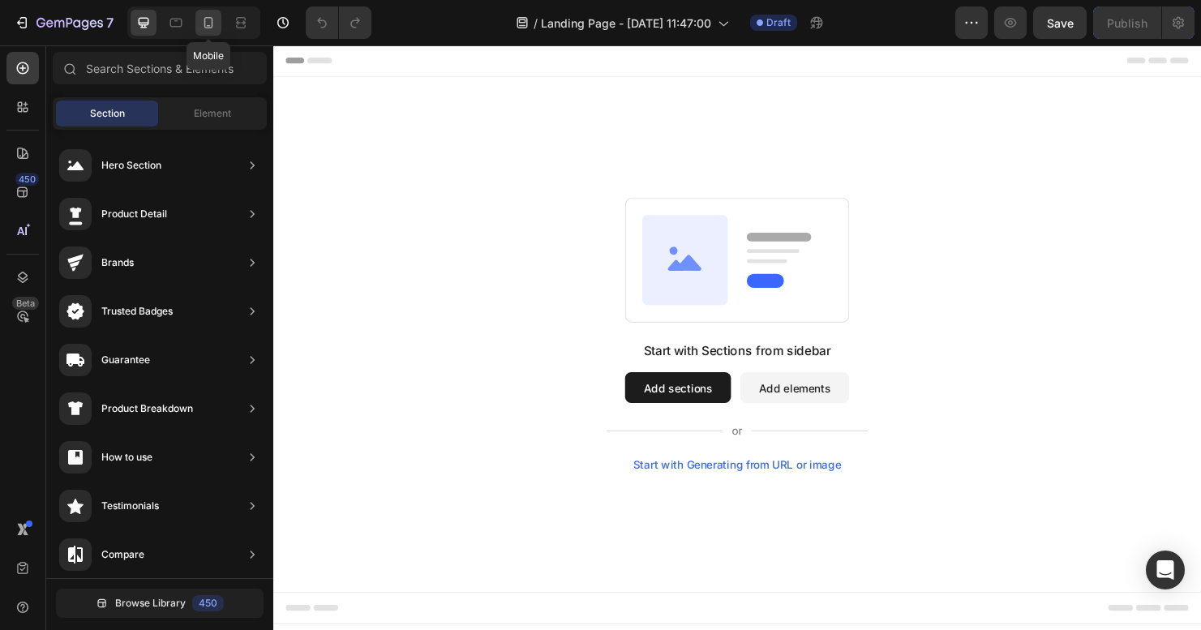
click at [213, 26] on icon at bounding box center [208, 23] width 16 height 16
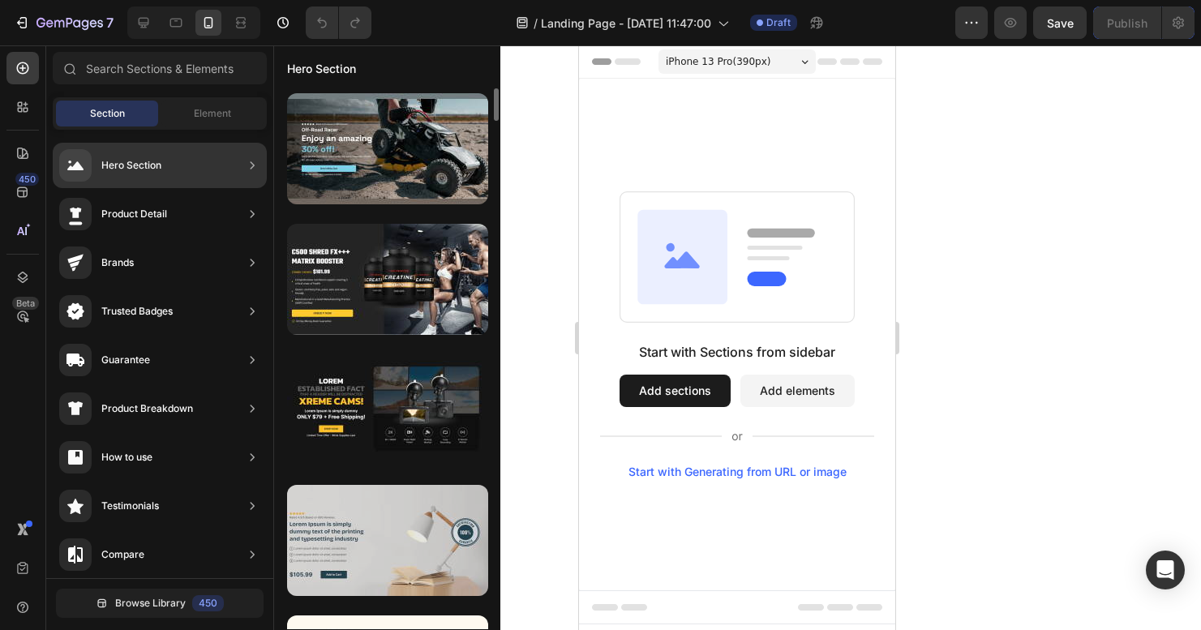
click at [383, 557] on div at bounding box center [387, 540] width 201 height 111
click at [384, 553] on div at bounding box center [387, 540] width 201 height 111
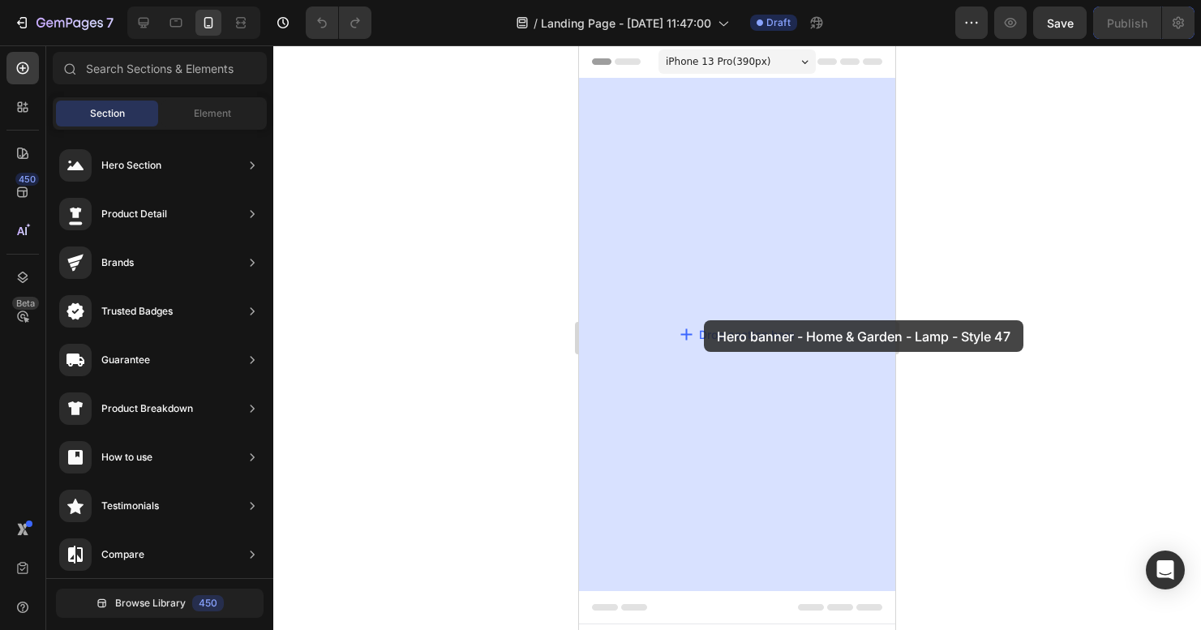
drag, startPoint x: 963, startPoint y: 598, endPoint x: 704, endPoint y: 320, distance: 380.3
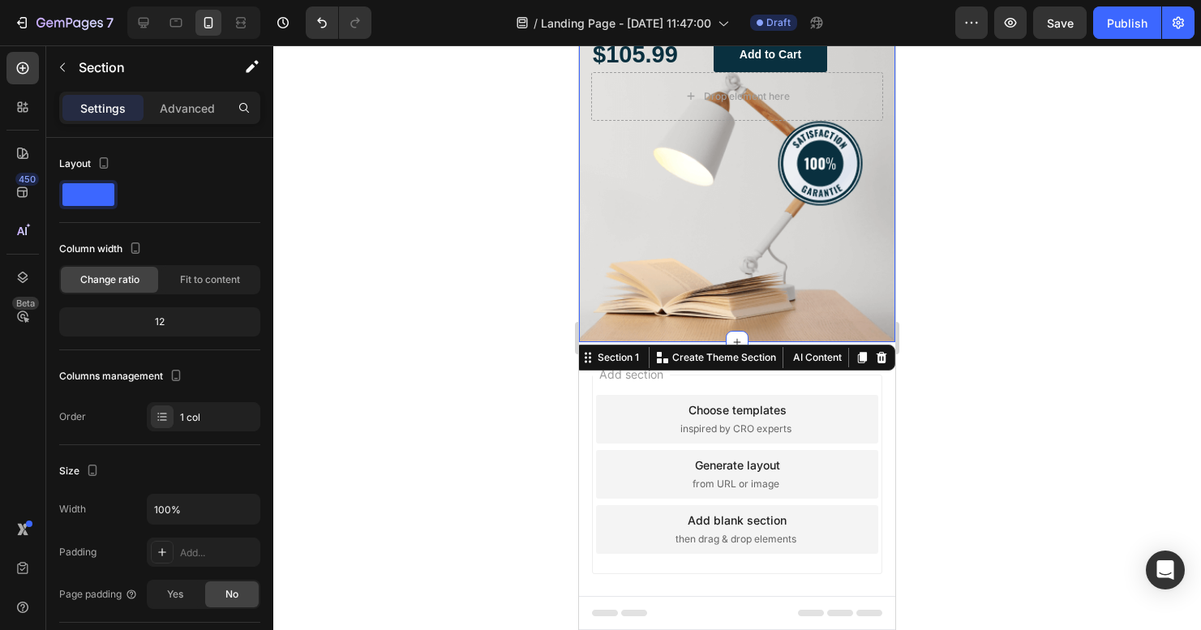
scroll to position [285, 0]
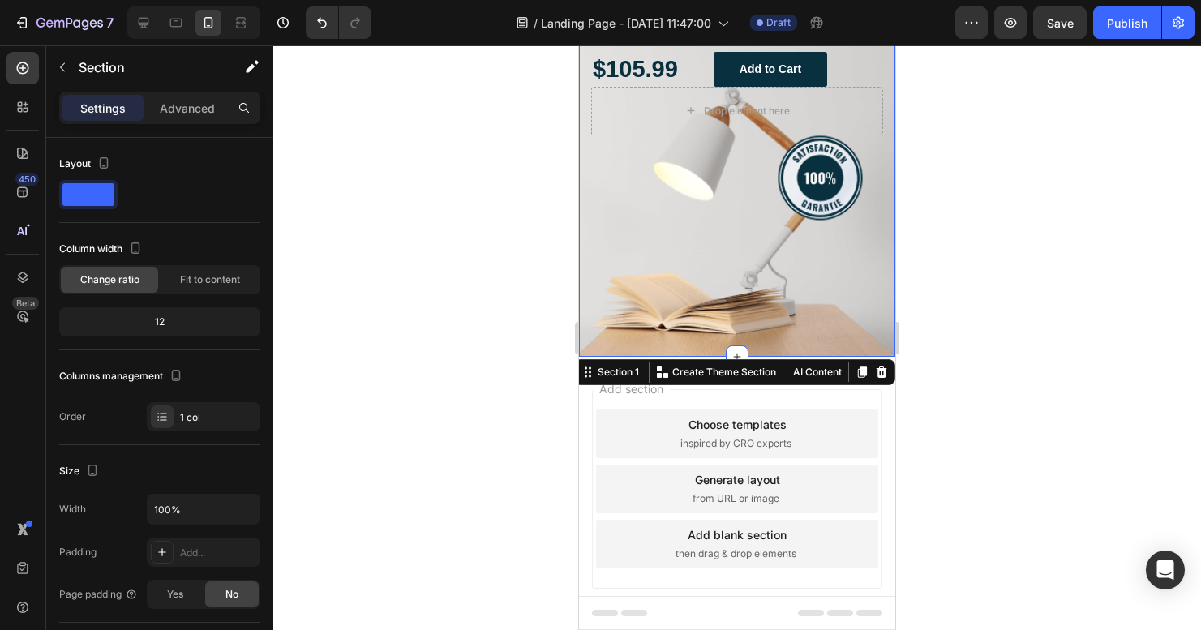
click at [971, 469] on div at bounding box center [737, 337] width 928 height 585
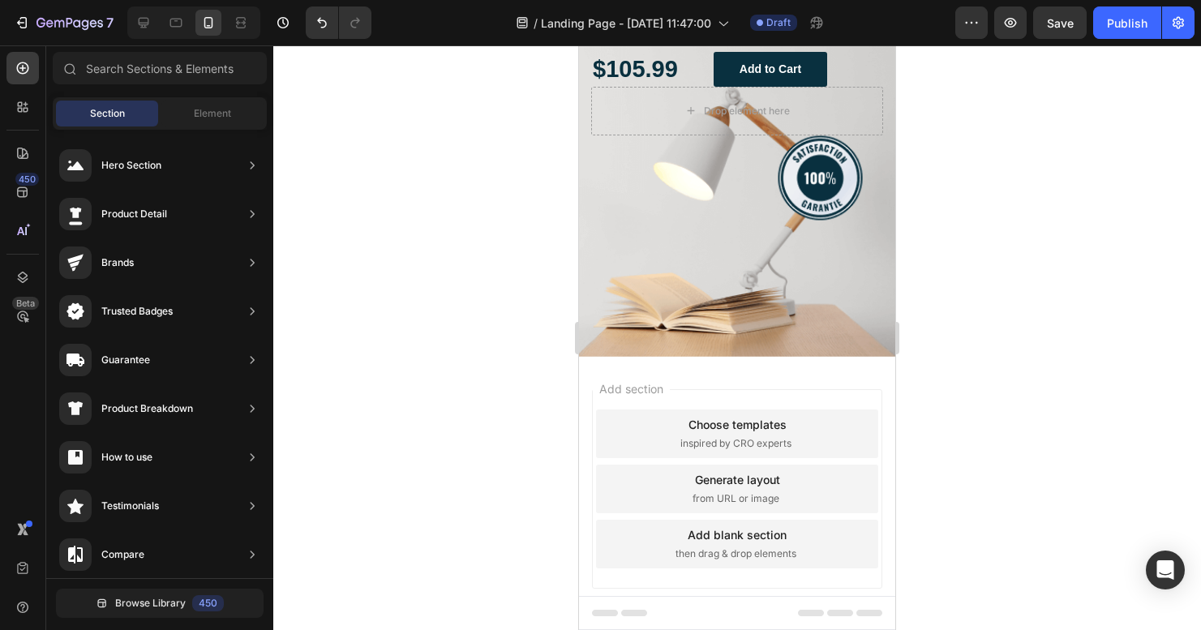
scroll to position [0, 0]
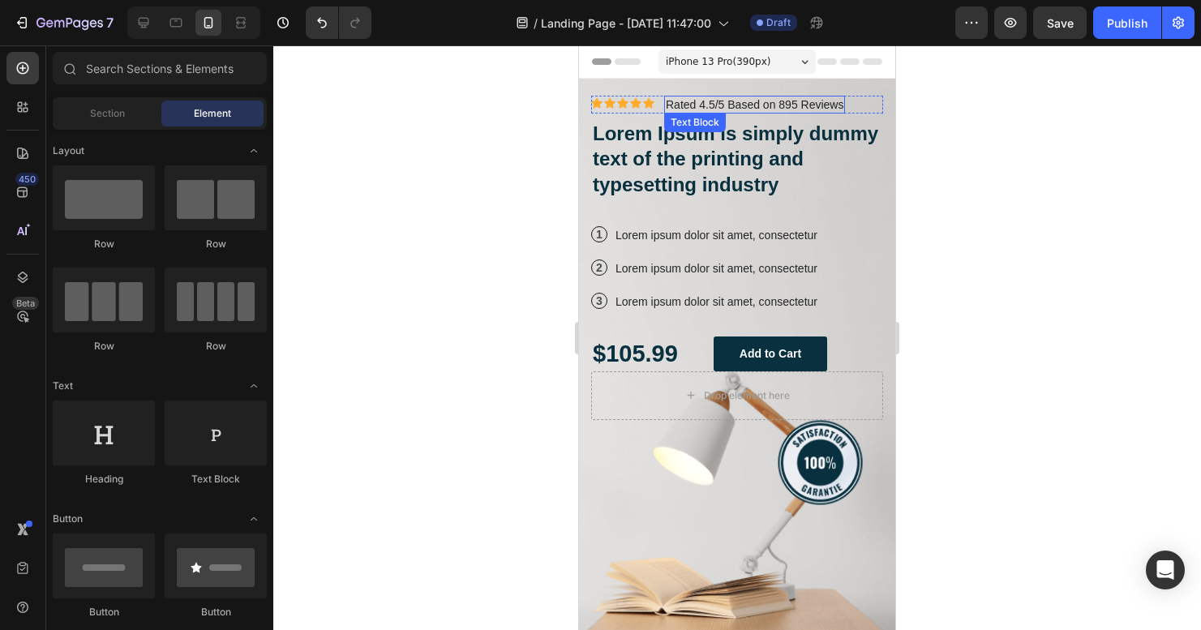
click at [795, 103] on p "Rated 4.5/5 Based on 895 Reviews" at bounding box center [755, 104] width 178 height 15
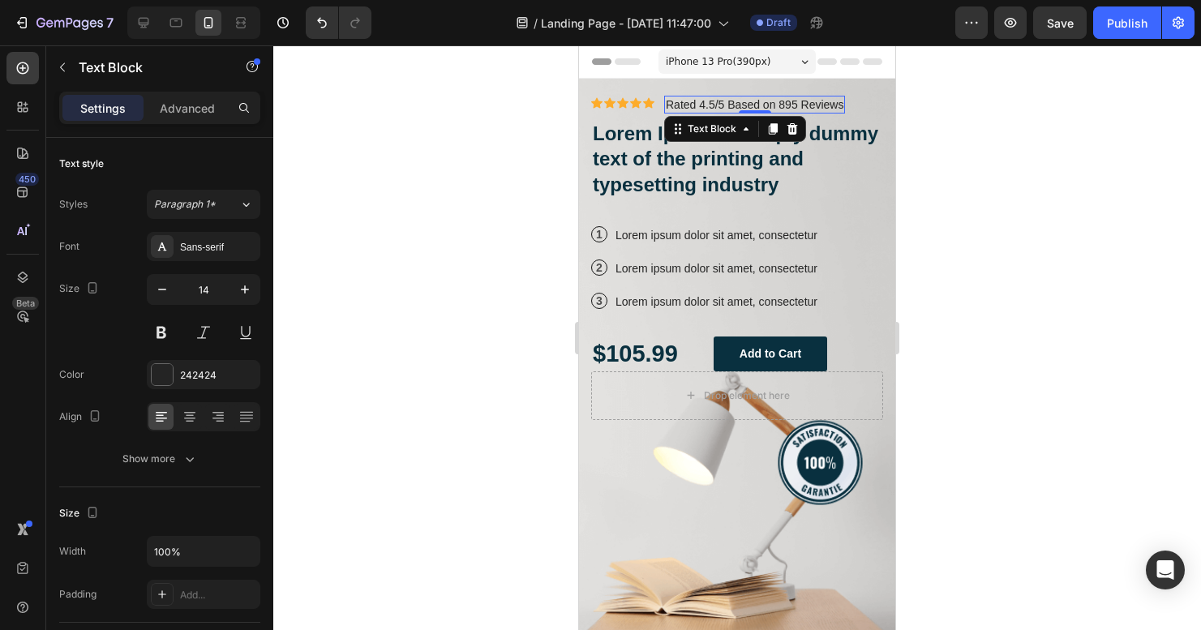
click at [786, 103] on p "Rated 4.5/5 Based on 895 Reviews" at bounding box center [755, 104] width 178 height 15
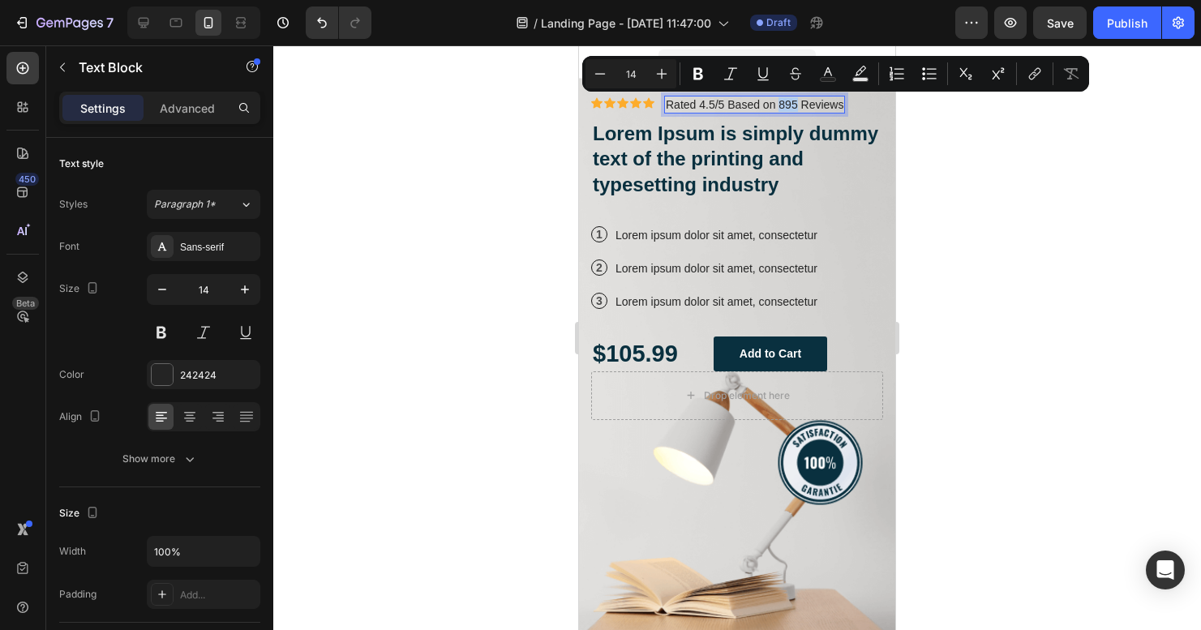
drag, startPoint x: 781, startPoint y: 104, endPoint x: 799, endPoint y: 108, distance: 18.3
click at [799, 108] on p "Rated 4.5/5 Based on 895 Reviews" at bounding box center [755, 104] width 178 height 15
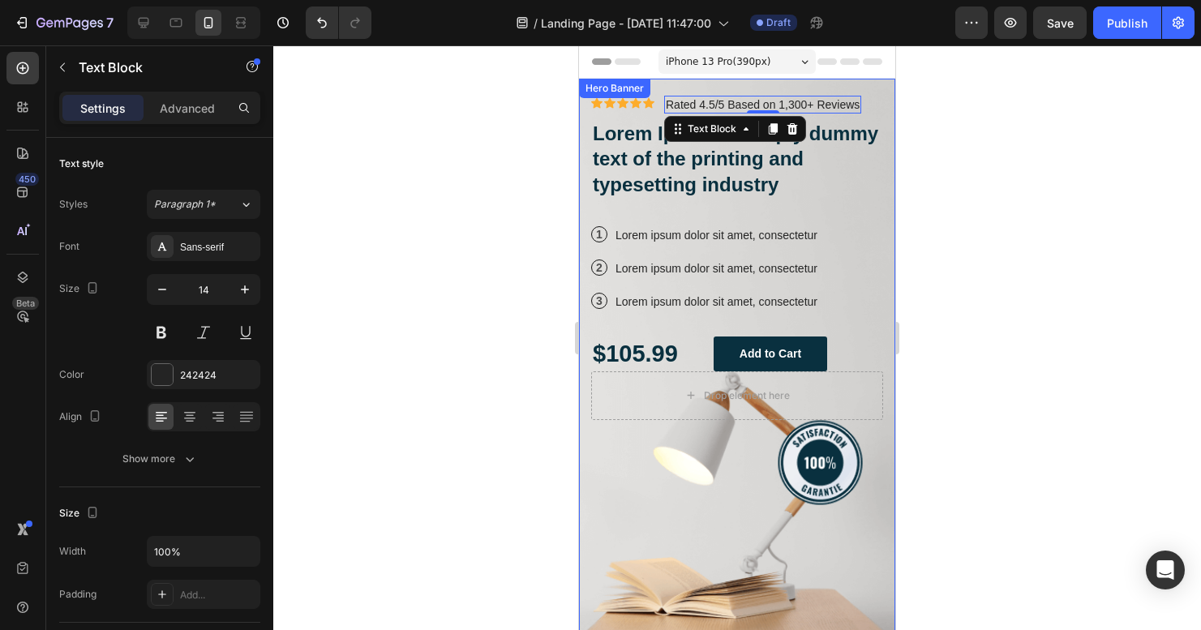
click at [919, 238] on div at bounding box center [737, 337] width 928 height 585
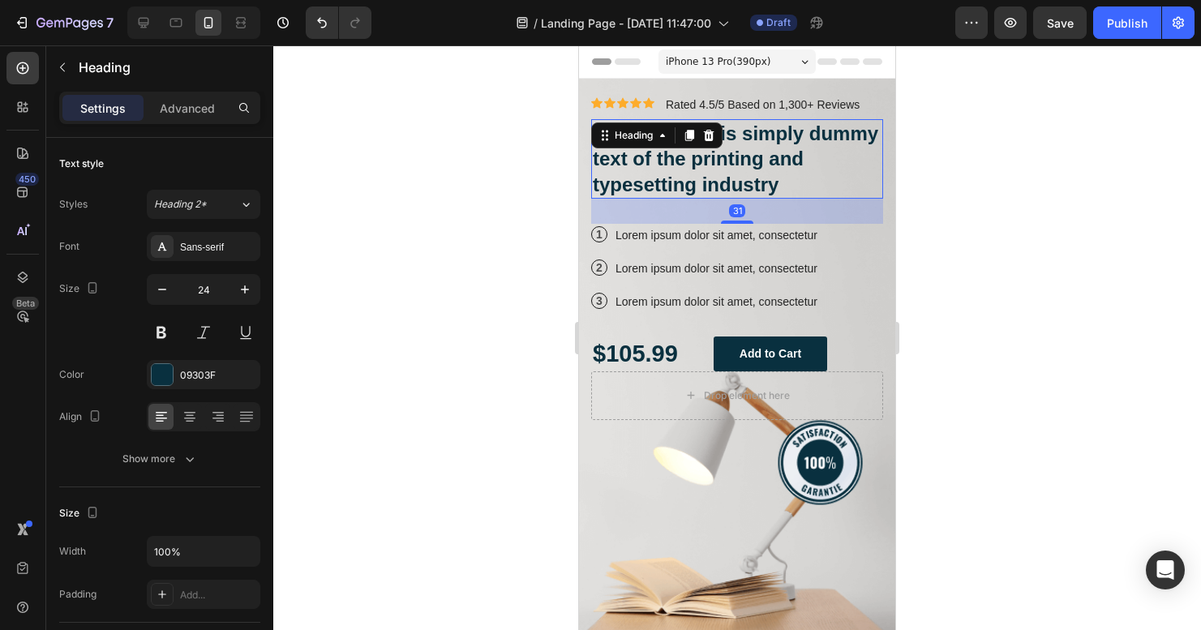
click at [791, 178] on h2 "Lorem Ipsum is simply dummy text of the printing and typesetting industry" at bounding box center [737, 158] width 292 height 79
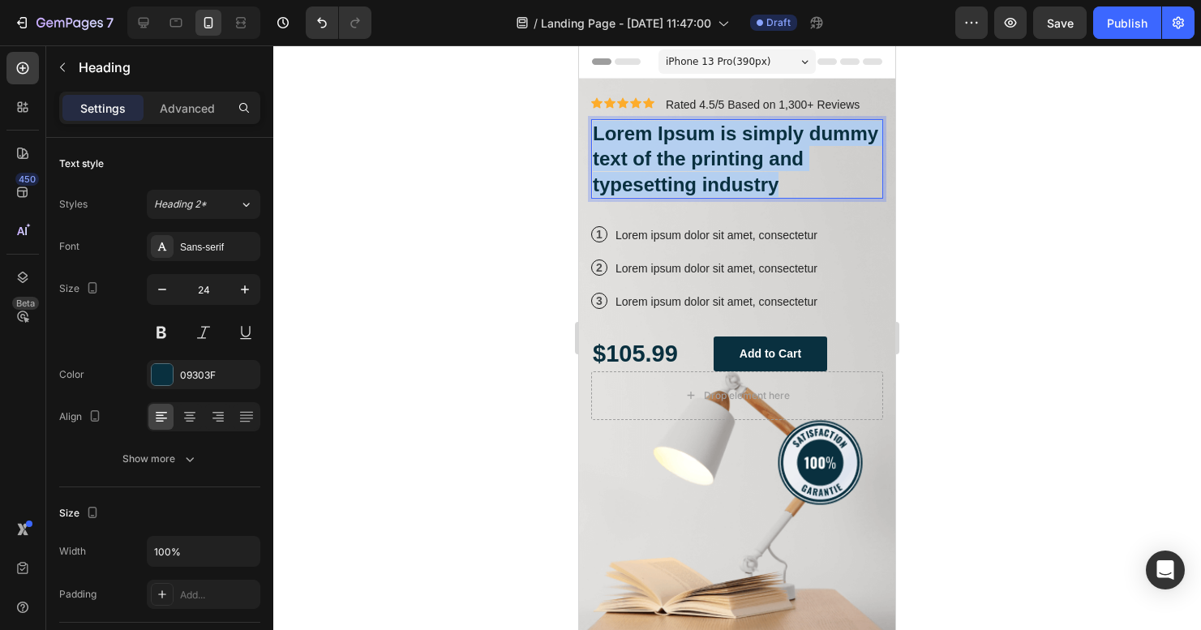
click at [791, 178] on p "Lorem Ipsum is simply dummy text of the printing and typesetting industry" at bounding box center [737, 159] width 289 height 76
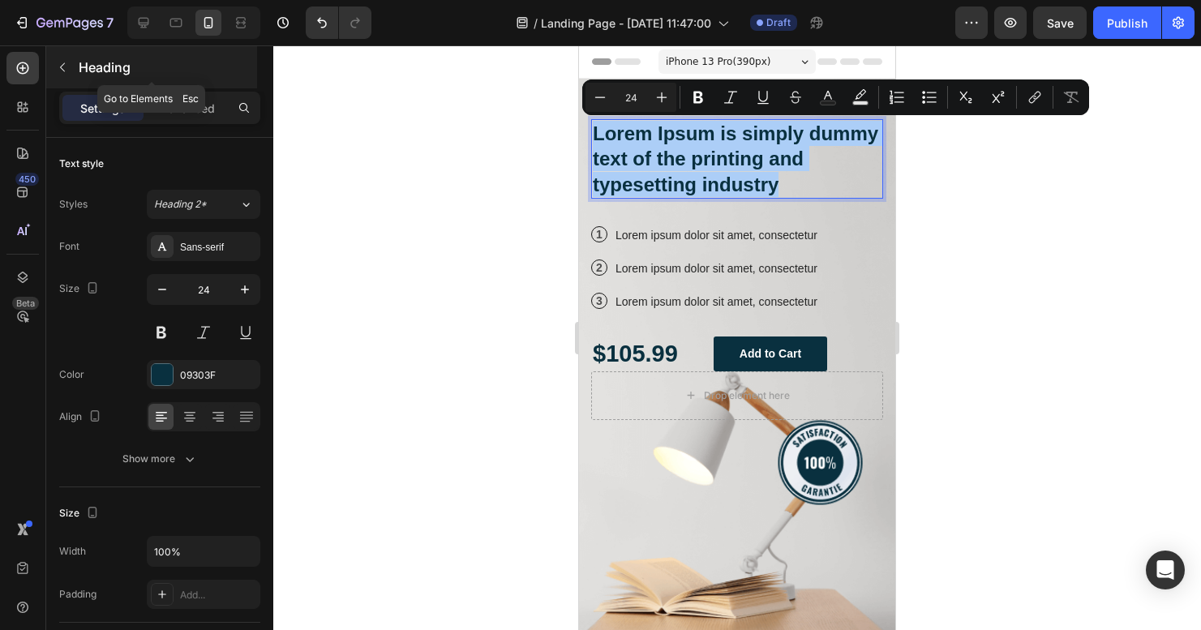
click at [60, 65] on icon "button" at bounding box center [62, 67] width 13 height 13
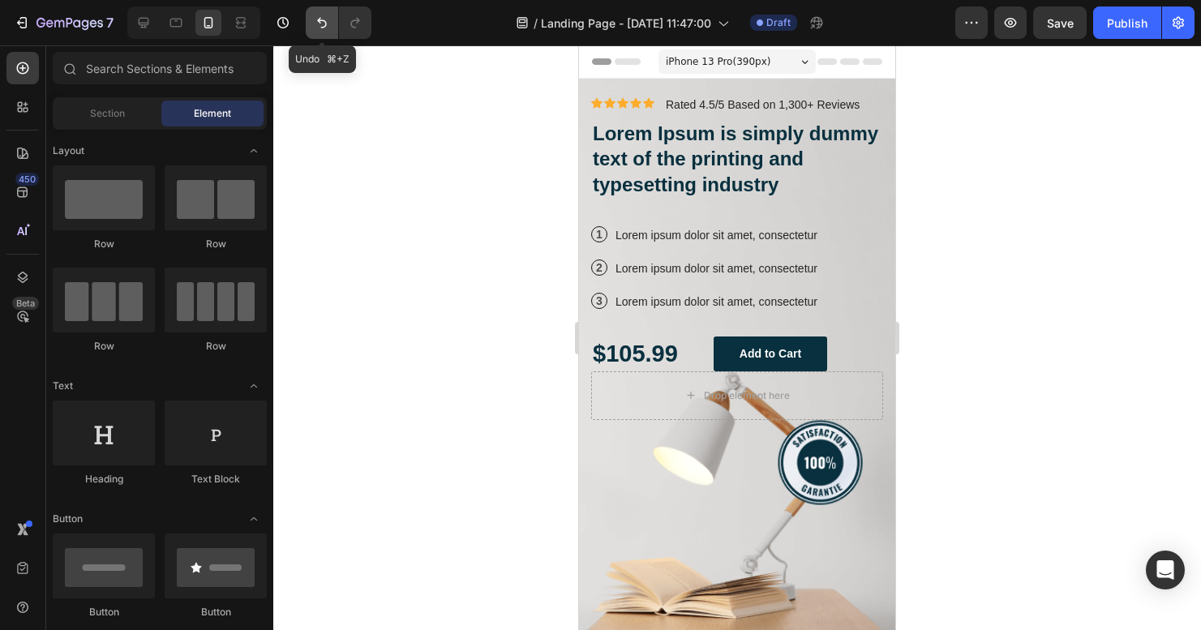
click at [318, 24] on icon "Undo/Redo" at bounding box center [322, 23] width 16 height 16
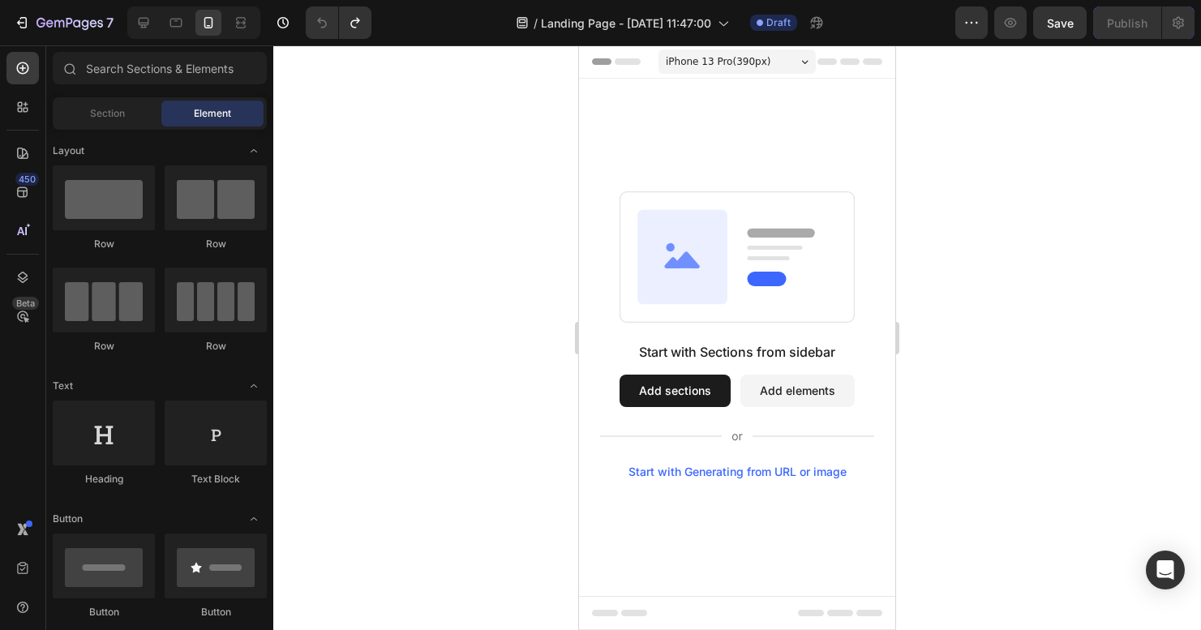
click at [661, 388] on button "Add sections" at bounding box center [674, 391] width 111 height 32
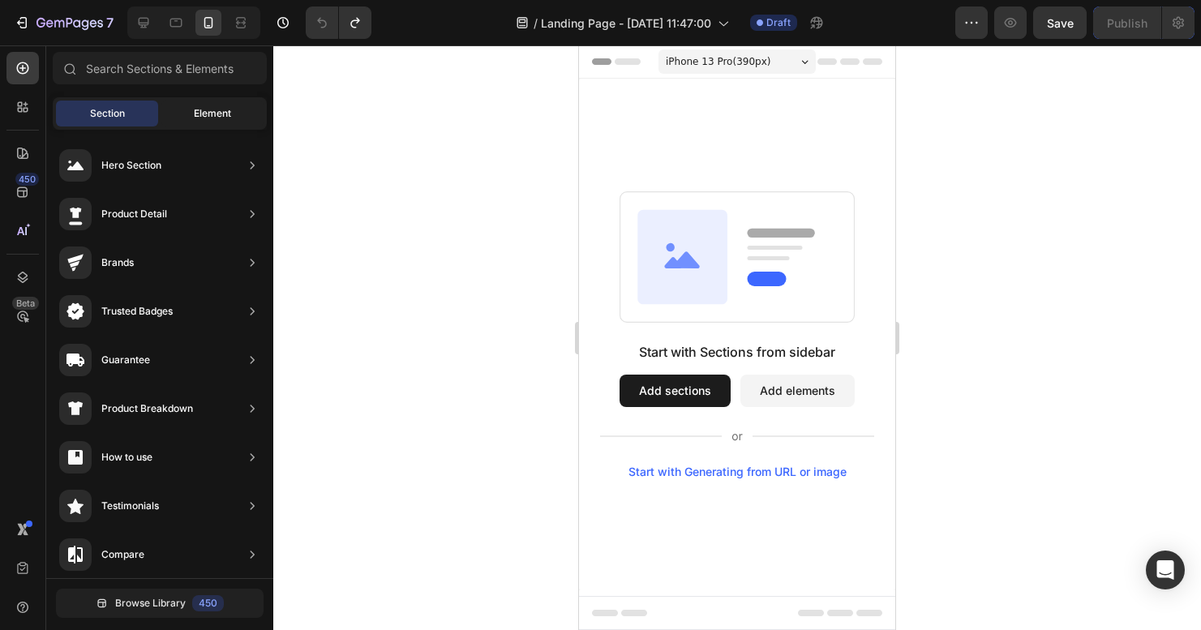
click at [215, 118] on span "Element" at bounding box center [212, 113] width 37 height 15
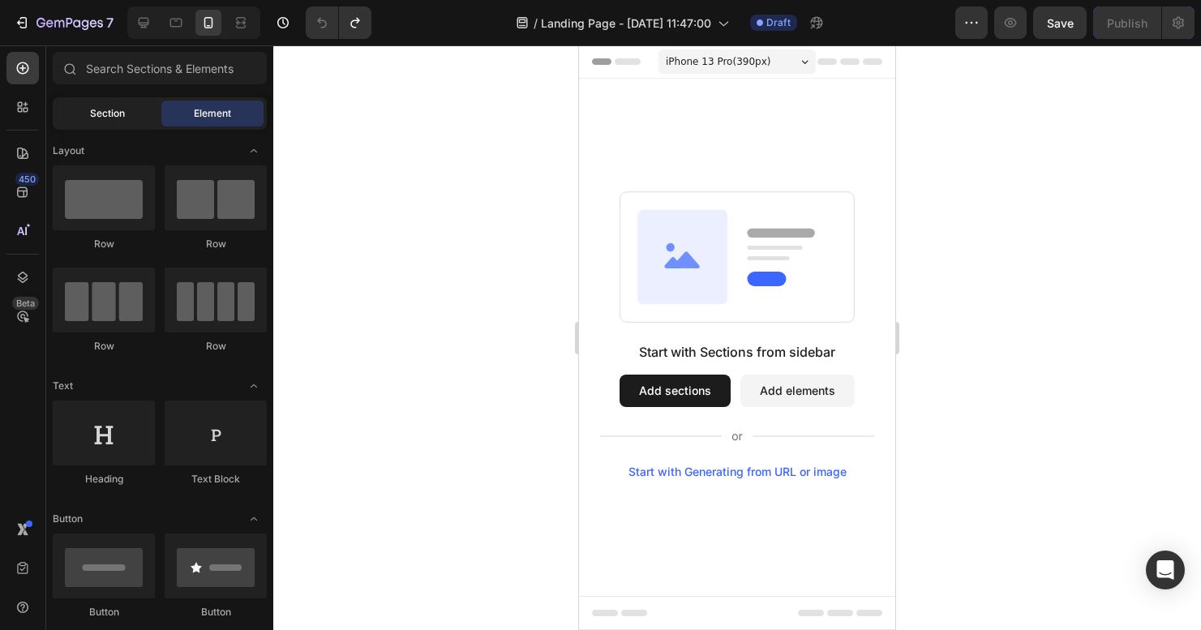
click at [132, 115] on div "Section" at bounding box center [107, 114] width 102 height 26
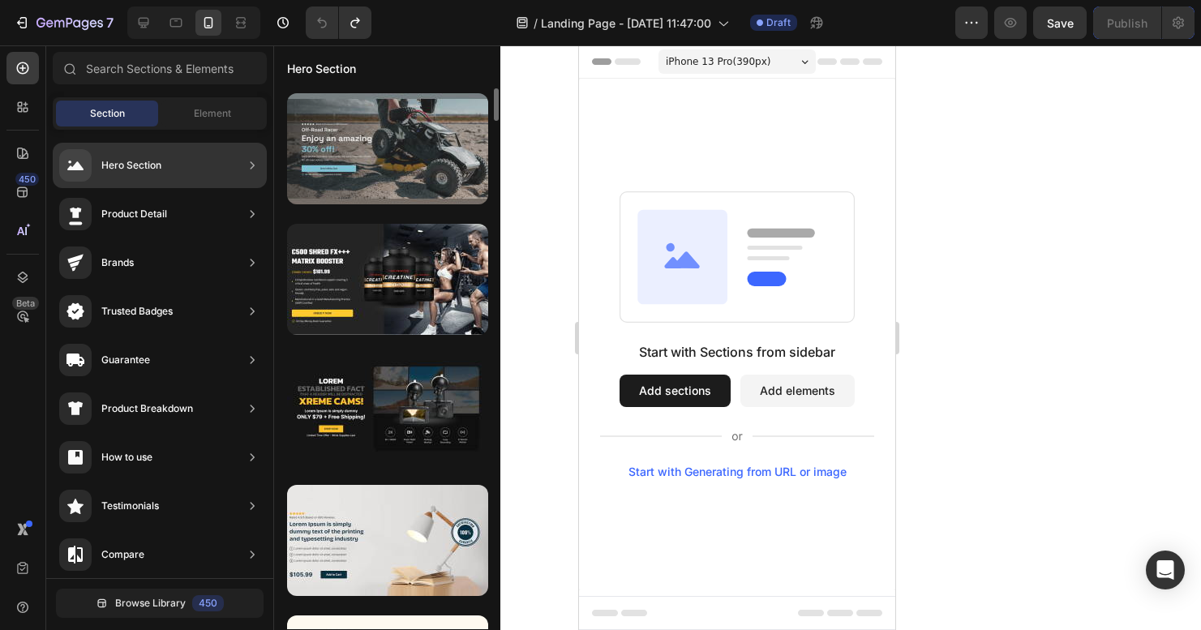
click at [418, 183] on div at bounding box center [387, 148] width 201 height 111
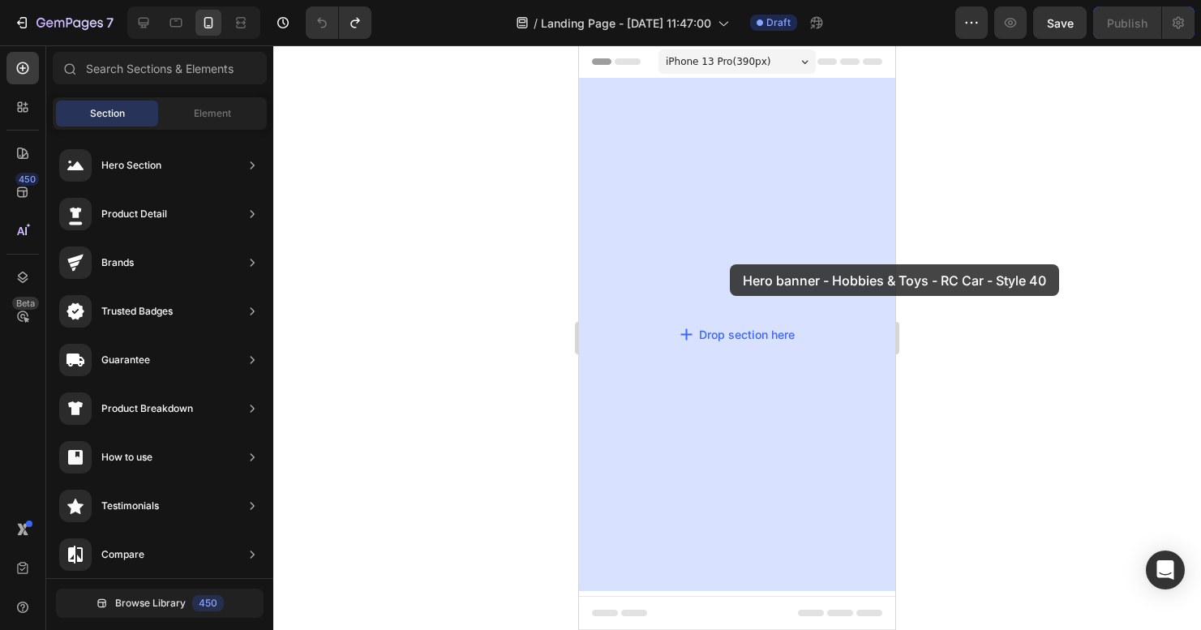
drag, startPoint x: 998, startPoint y: 216, endPoint x: 797, endPoint y: 221, distance: 201.1
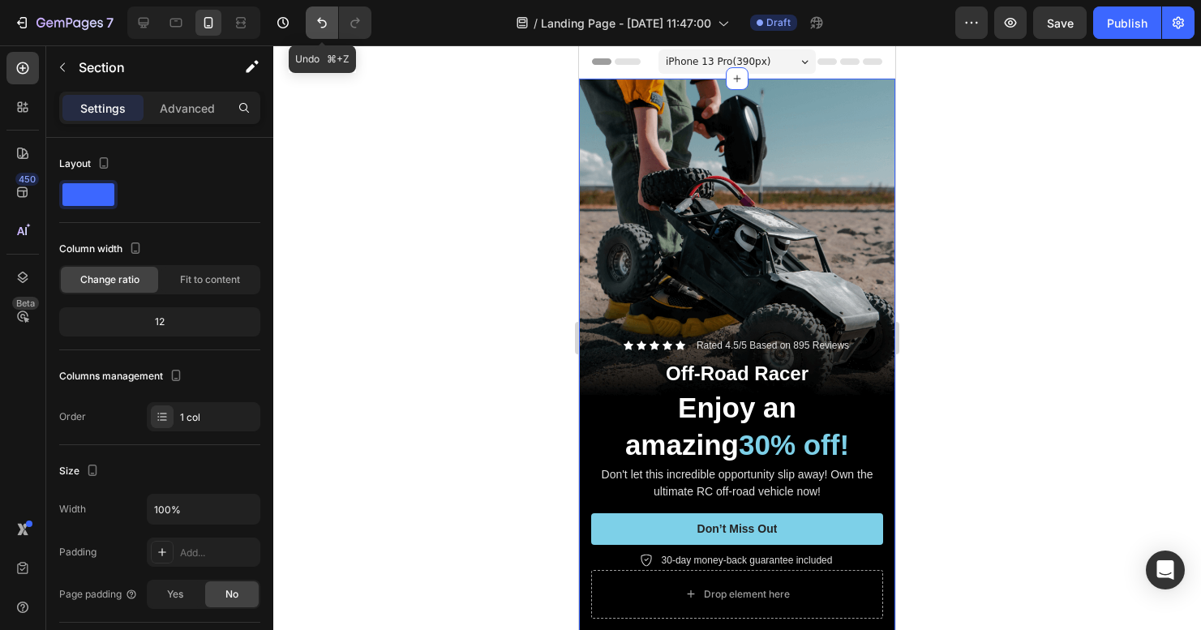
click at [322, 25] on icon "Undo/Redo" at bounding box center [322, 23] width 16 height 16
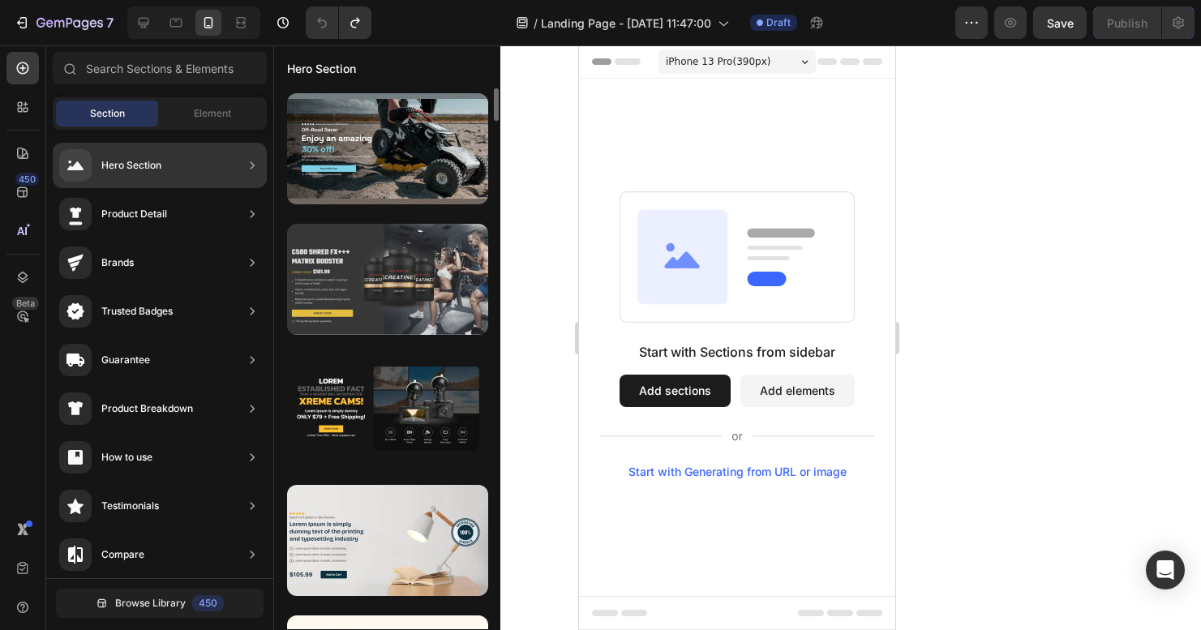
click at [399, 285] on div at bounding box center [387, 279] width 201 height 111
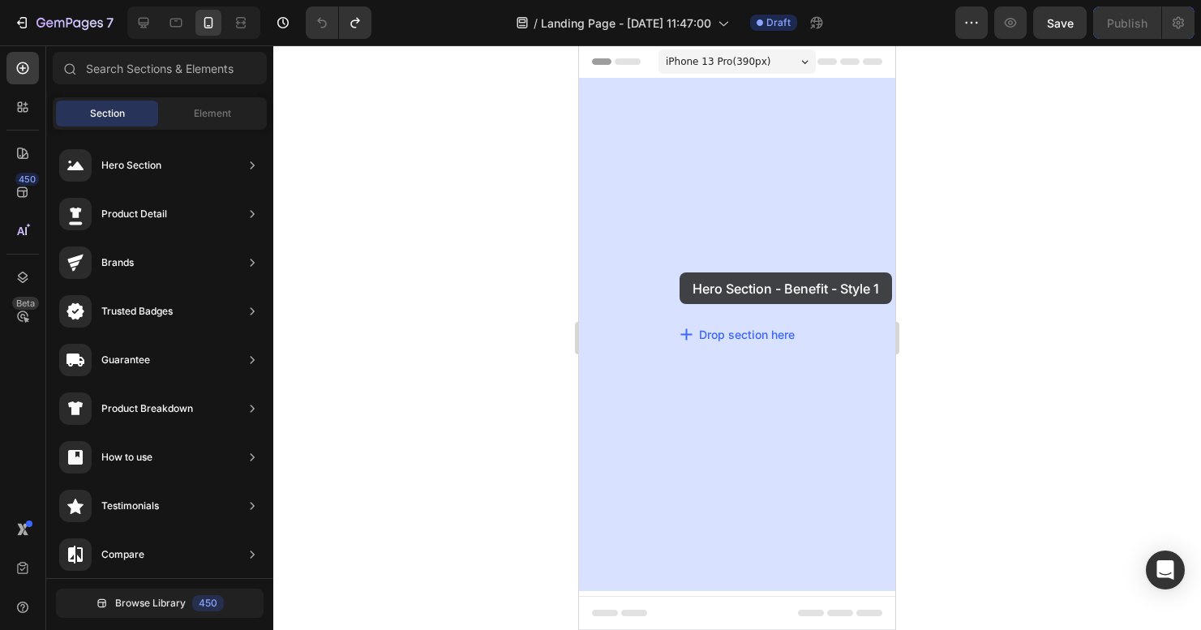
drag, startPoint x: 978, startPoint y: 330, endPoint x: 679, endPoint y: 272, distance: 304.7
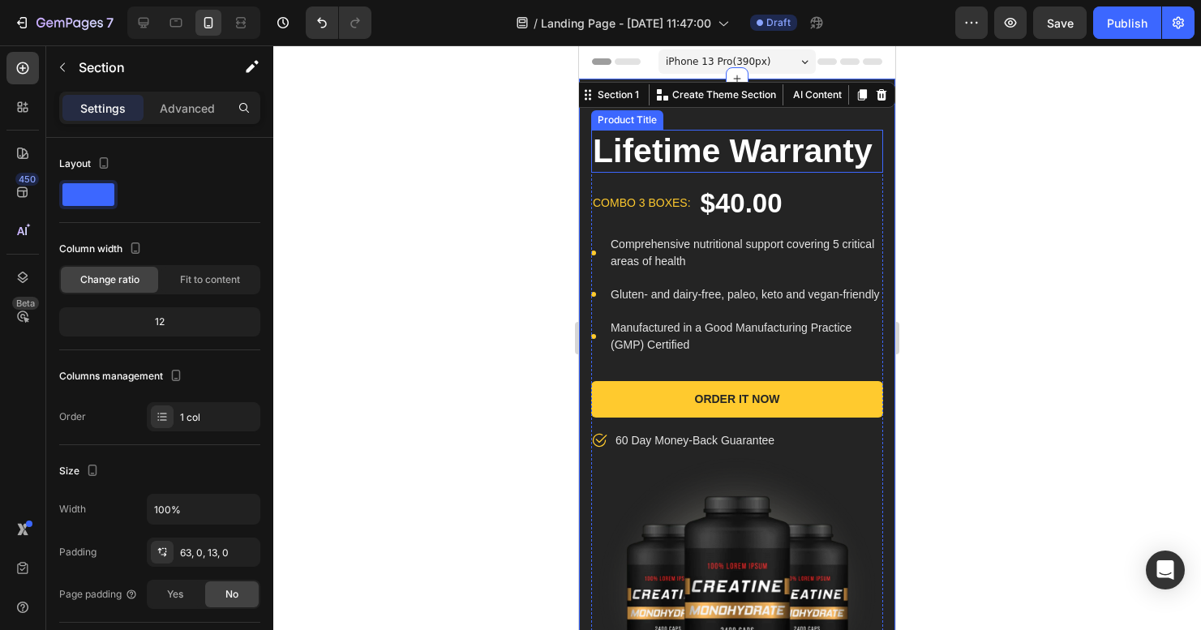
click at [699, 164] on h1 "Lifetime Warranty" at bounding box center [737, 151] width 292 height 43
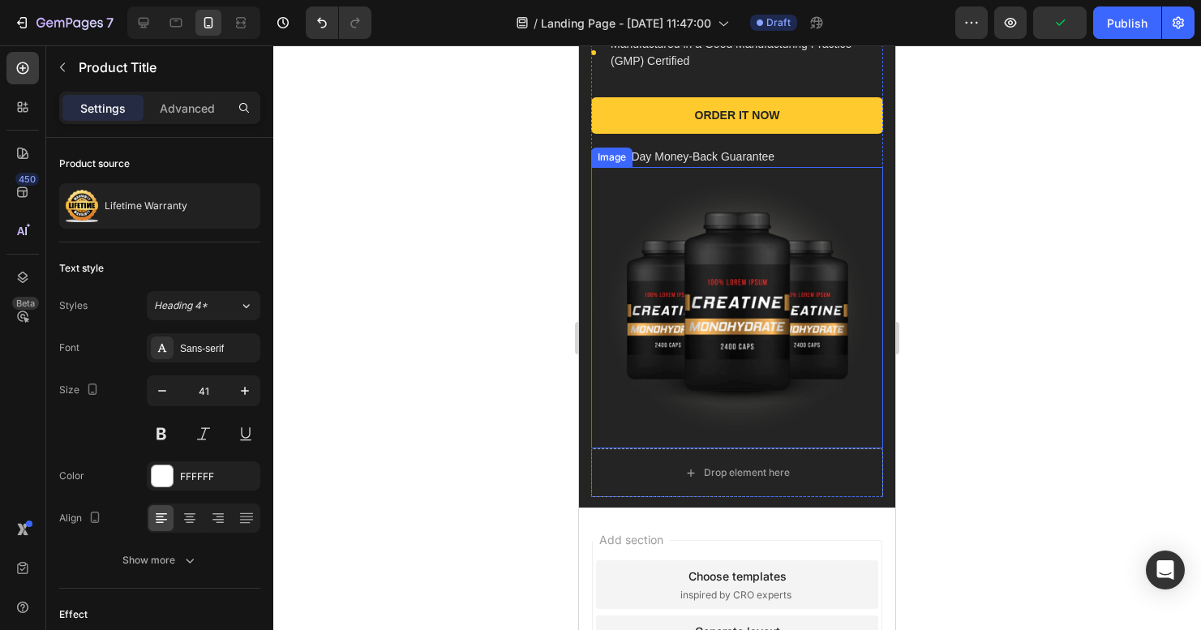
scroll to position [253, 0]
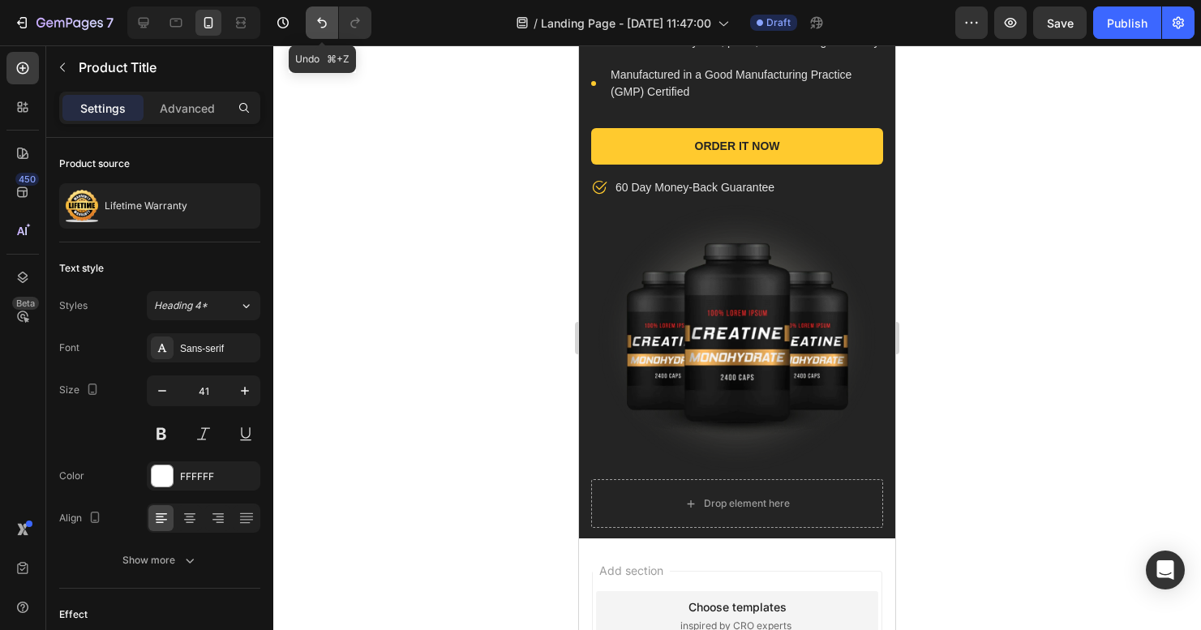
click at [323, 24] on icon "Undo/Redo" at bounding box center [322, 23] width 16 height 16
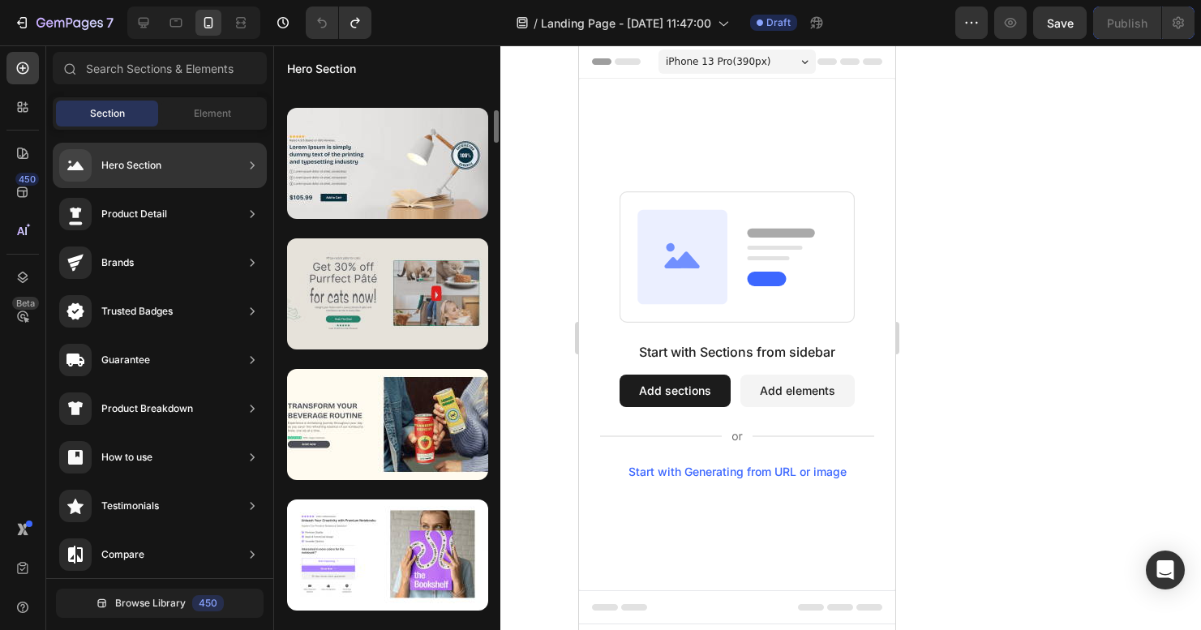
scroll to position [439, 0]
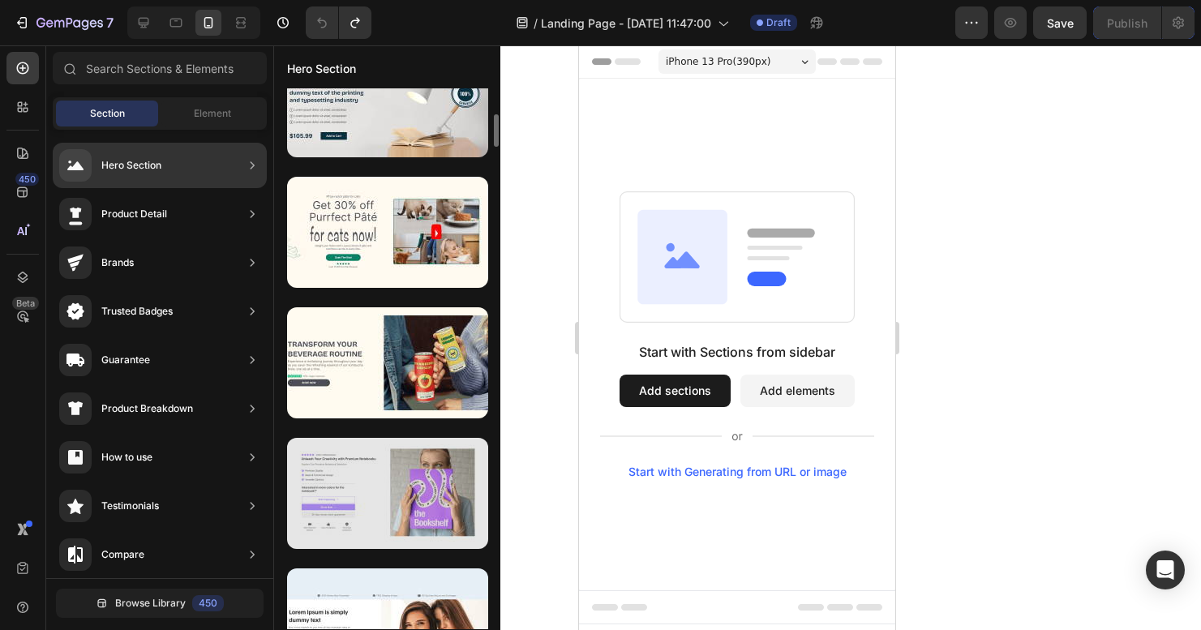
click at [408, 490] on div at bounding box center [387, 493] width 201 height 111
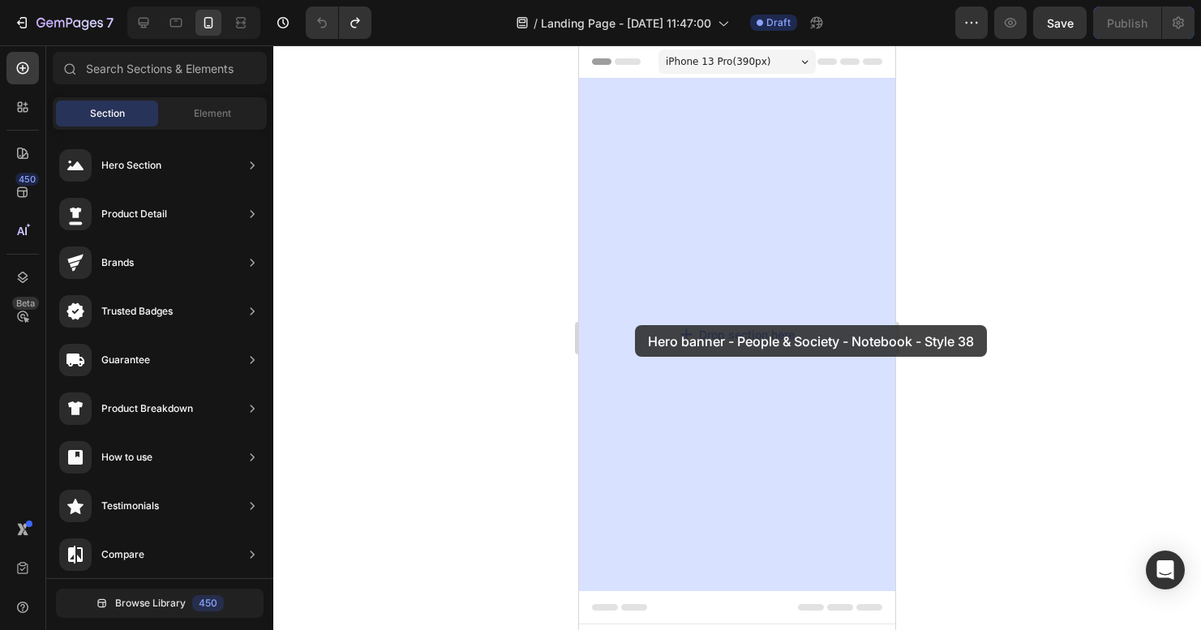
drag, startPoint x: 987, startPoint y: 535, endPoint x: 671, endPoint y: 302, distance: 393.1
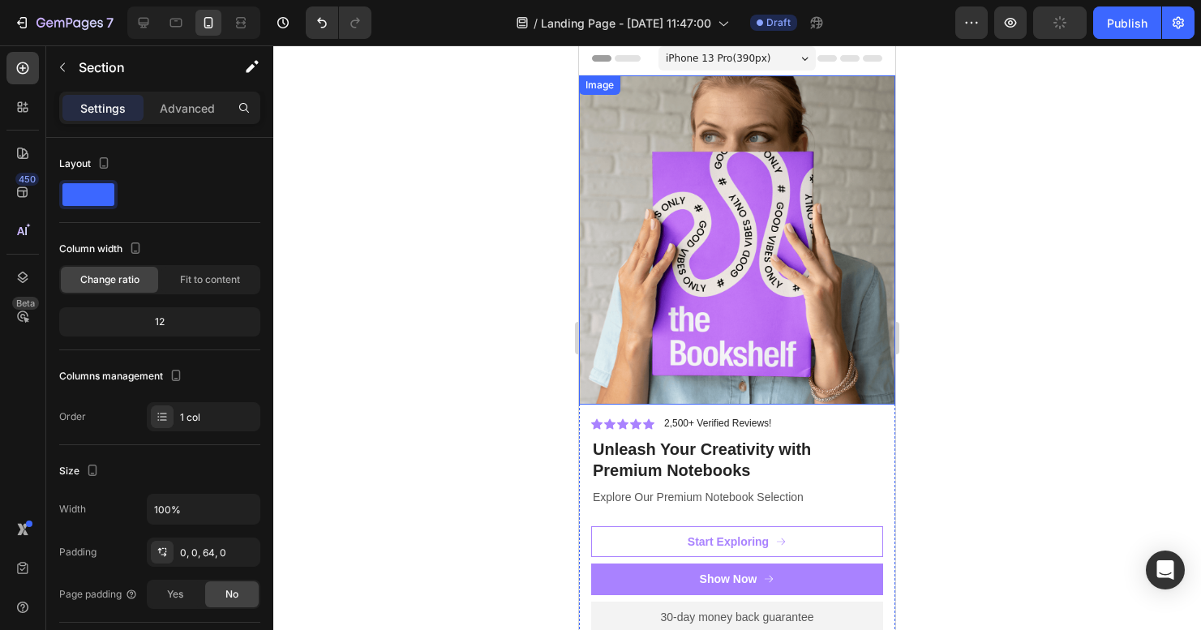
scroll to position [13, 0]
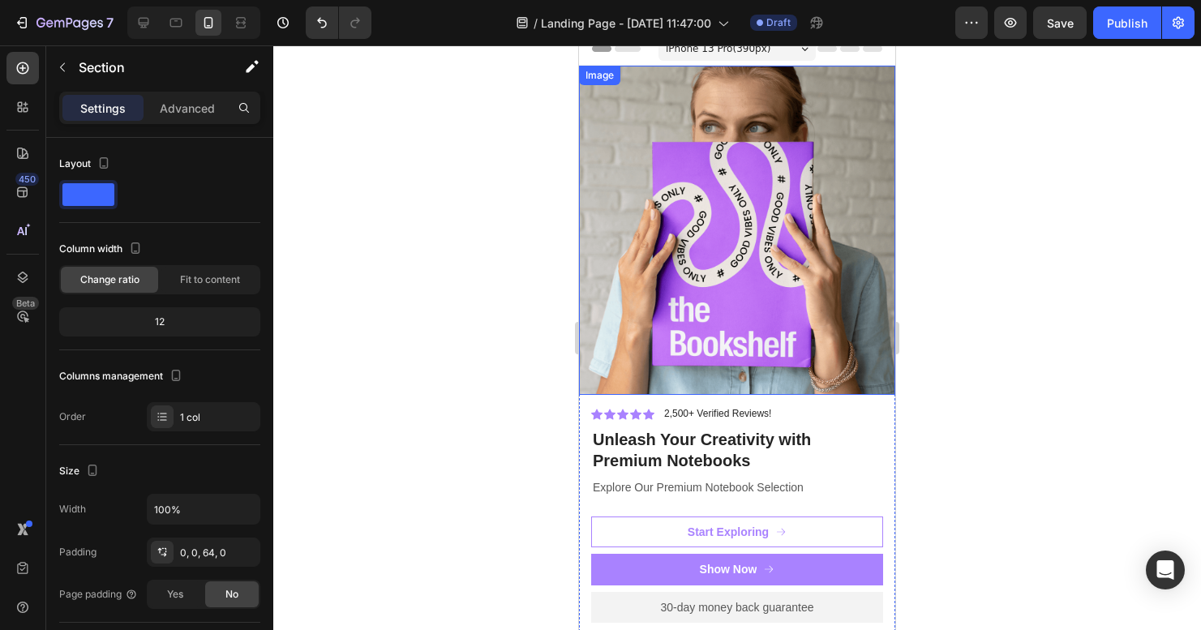
click at [701, 254] on img at bounding box center [737, 230] width 316 height 329
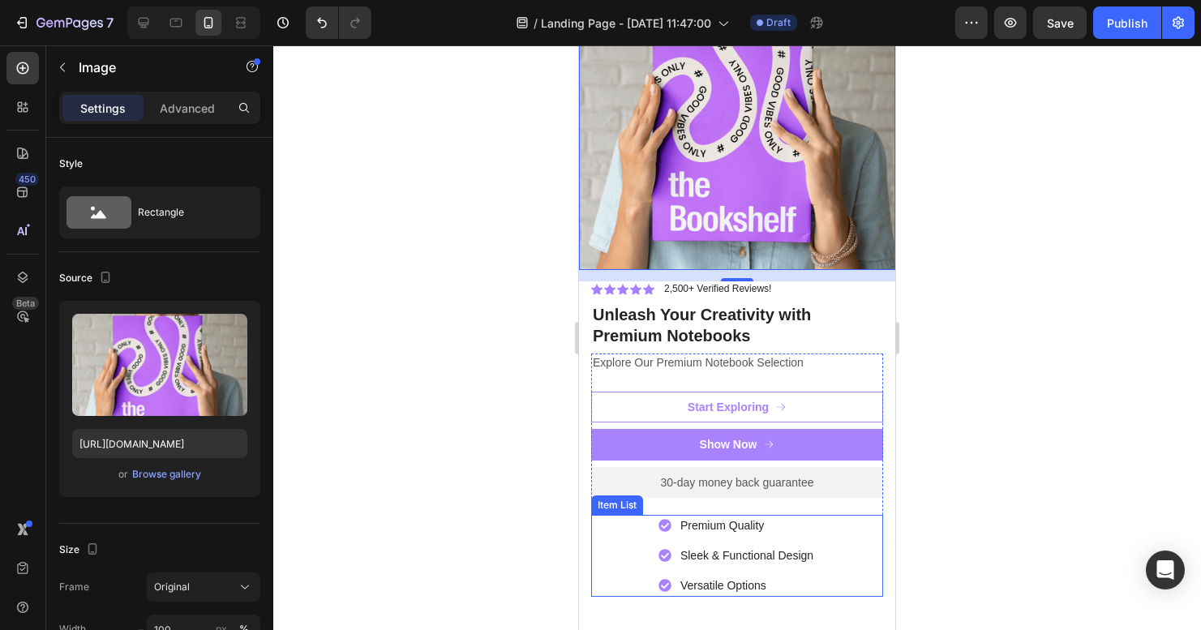
scroll to position [264, 0]
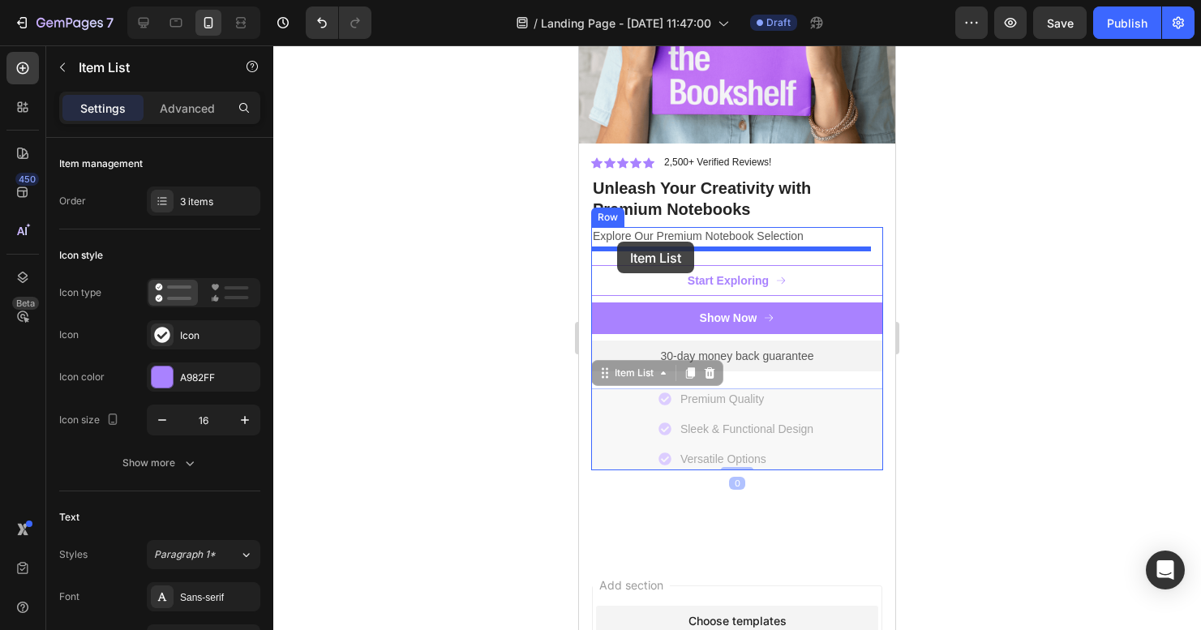
drag, startPoint x: 613, startPoint y: 407, endPoint x: 617, endPoint y: 242, distance: 165.5
click at [617, 242] on div "iPhone 13 Pro ( 390 px) iPhone 13 Mini iPhone 13 Pro iPhone 11 Pro Max iPhone 1…" at bounding box center [737, 339] width 316 height 1116
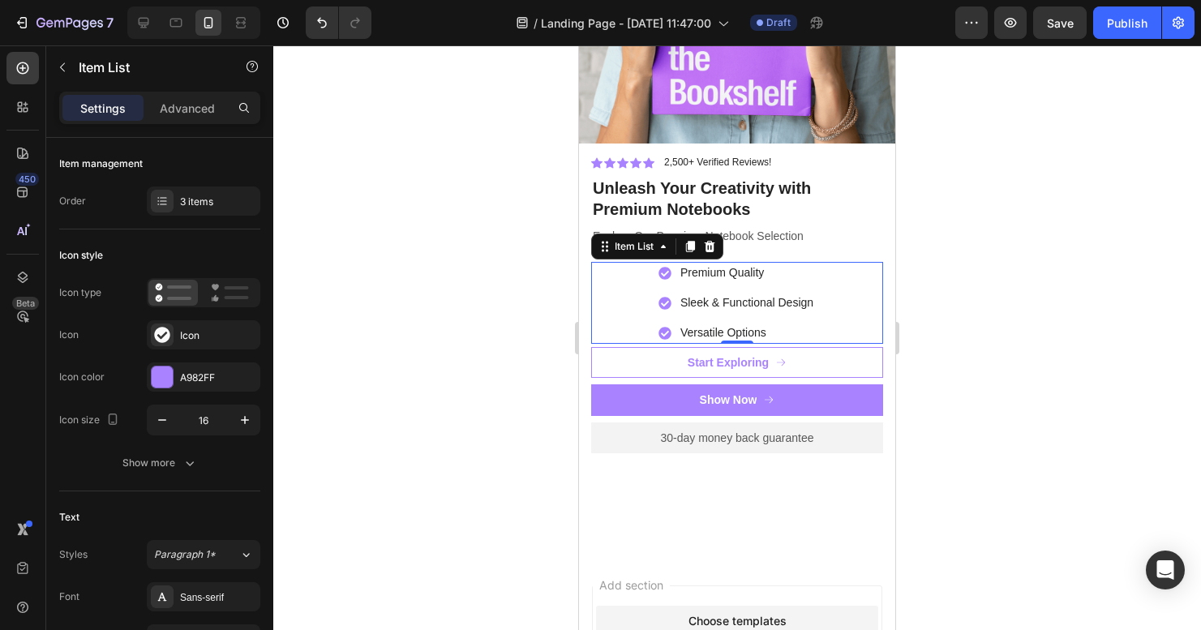
click at [1082, 371] on div at bounding box center [737, 337] width 928 height 585
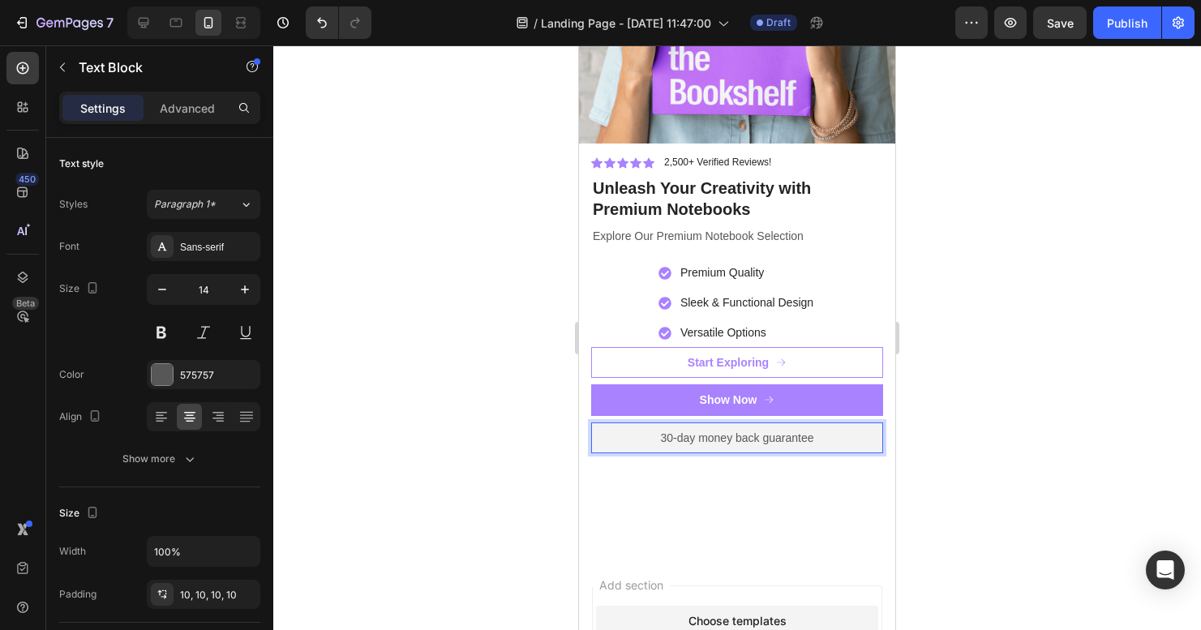
click at [749, 431] on p "30-day money back guarantee" at bounding box center [737, 438] width 276 height 15
click at [800, 431] on p "30-day money back guarantee" at bounding box center [737, 438] width 276 height 15
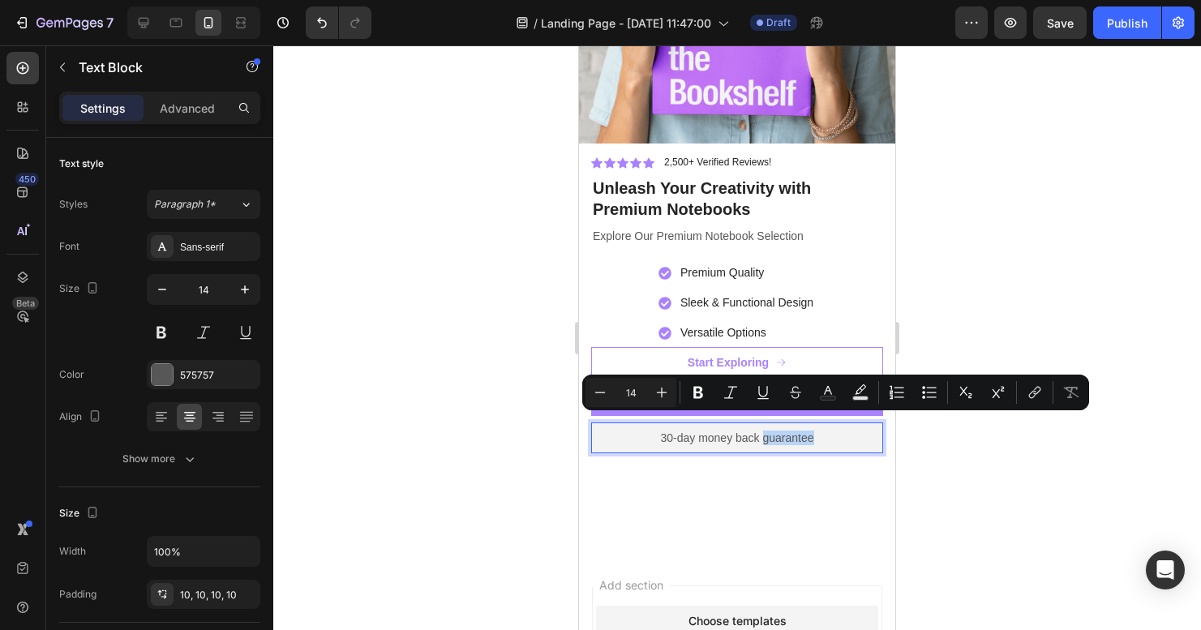
click at [800, 431] on p "30-day money back guarantee" at bounding box center [737, 438] width 276 height 15
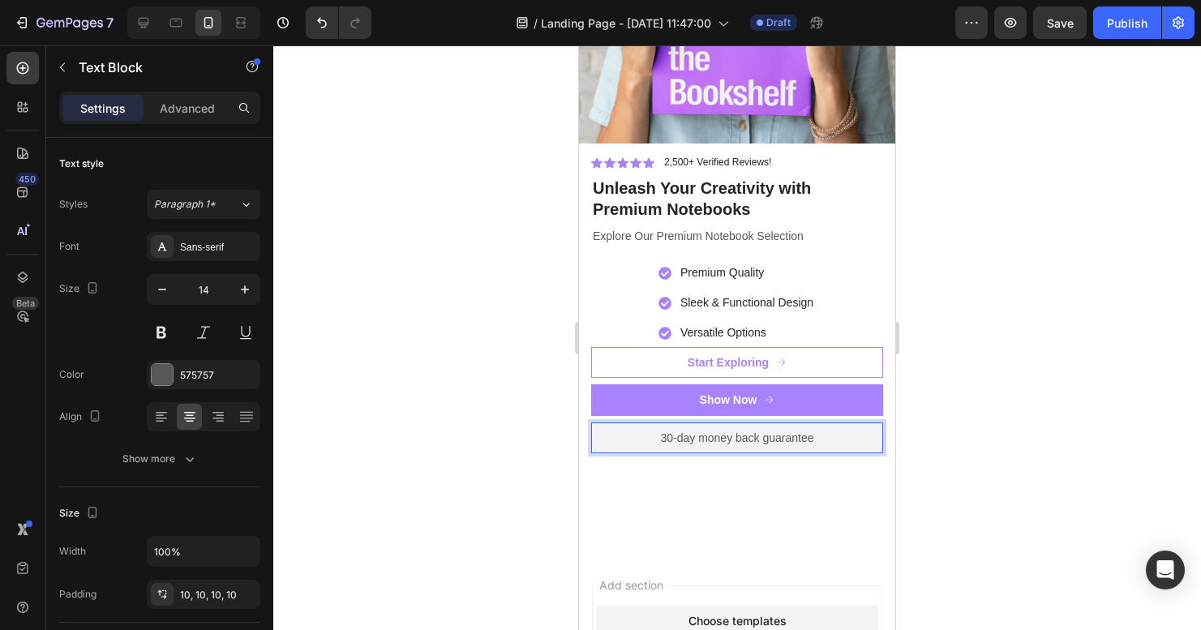
click at [796, 431] on p "30-day money back guarantee" at bounding box center [737, 438] width 276 height 15
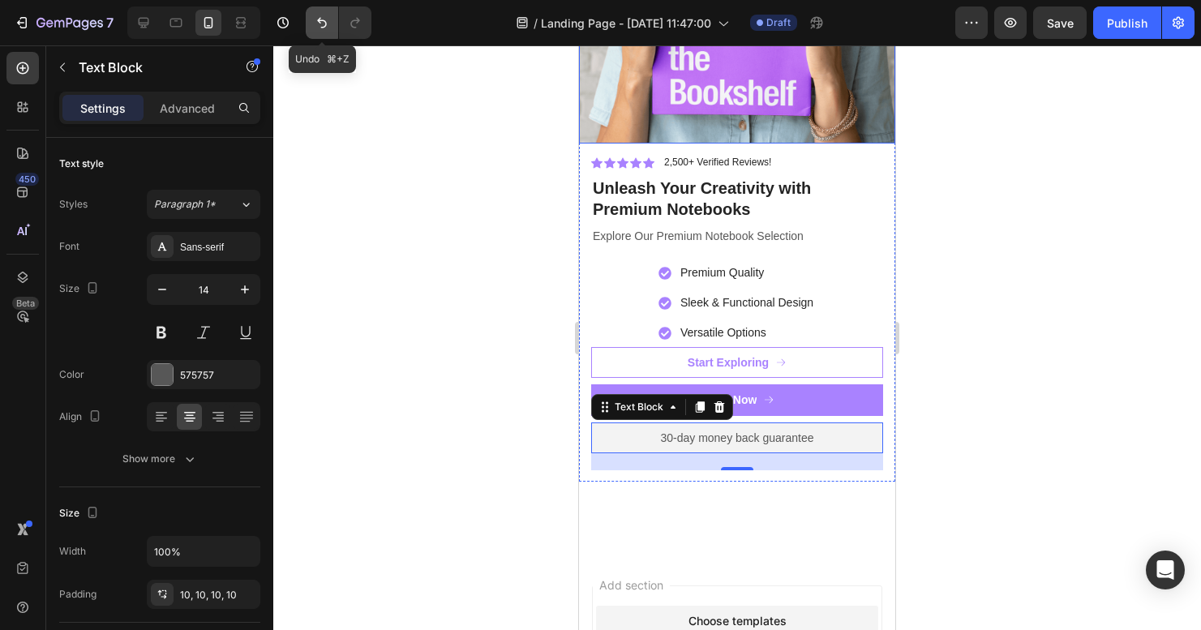
click at [319, 23] on icon "Undo/Redo" at bounding box center [322, 23] width 16 height 16
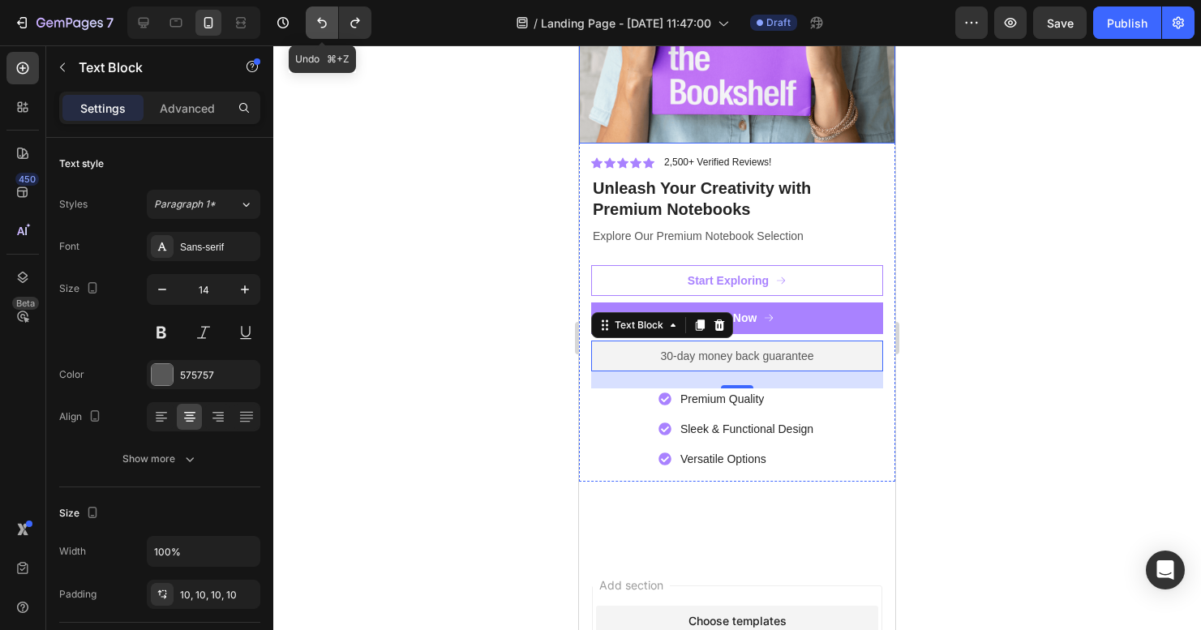
click at [319, 23] on icon "Undo/Redo" at bounding box center [322, 23] width 10 height 11
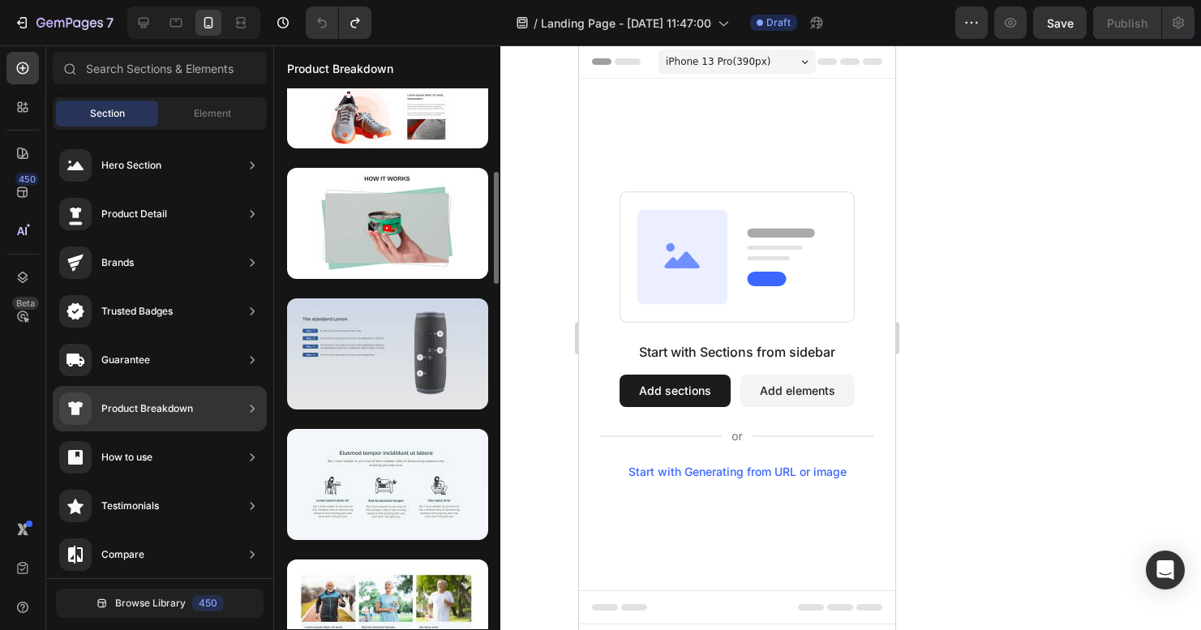
scroll to position [224, 0]
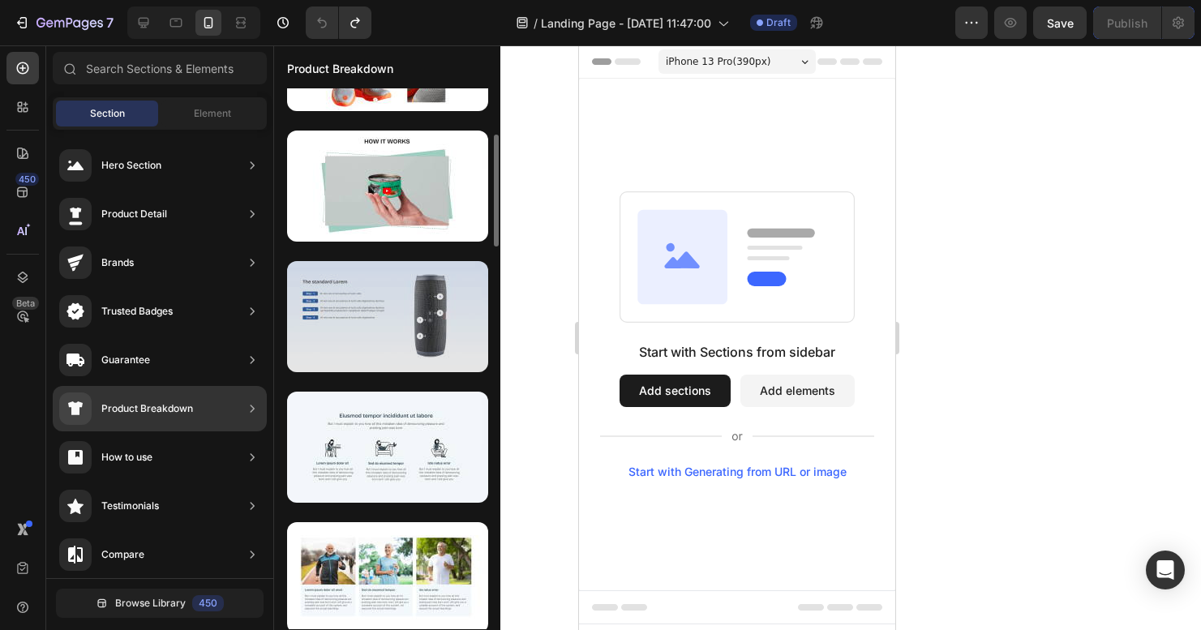
click at [424, 335] on div at bounding box center [387, 316] width 201 height 111
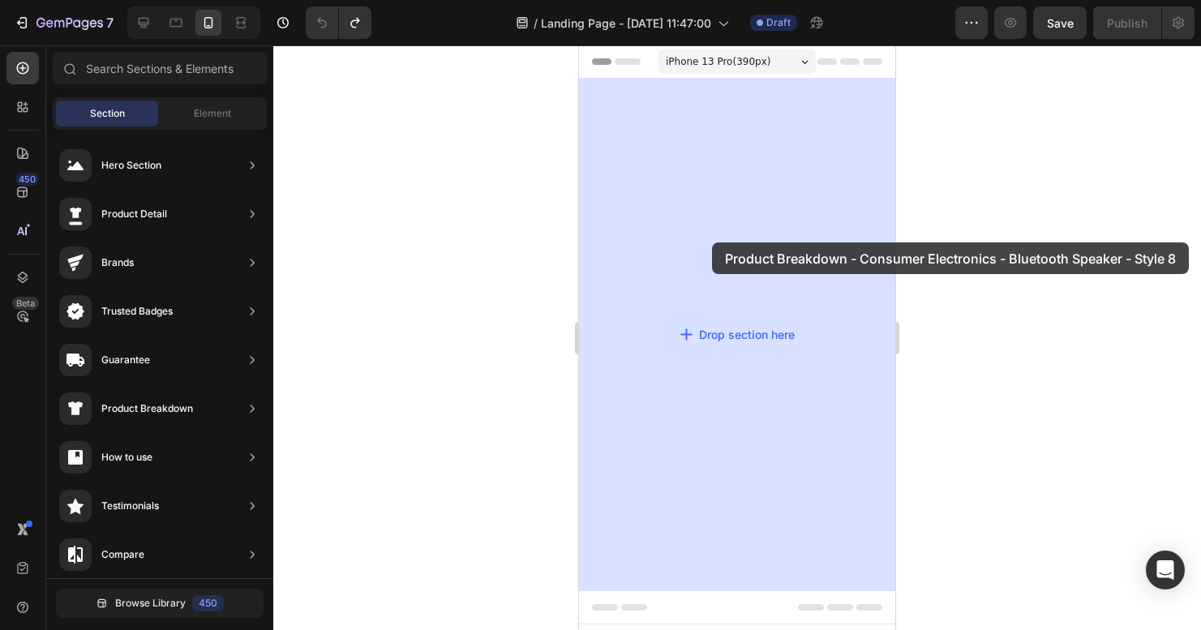
drag, startPoint x: 1002, startPoint y: 380, endPoint x: 712, endPoint y: 242, distance: 321.3
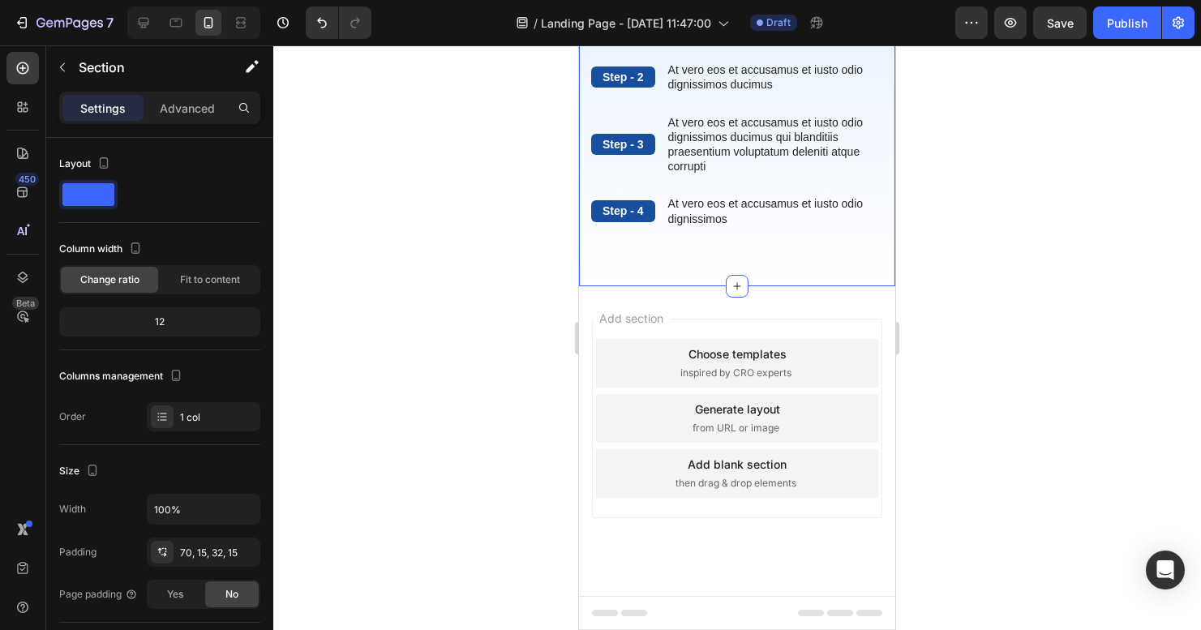
scroll to position [252, 0]
click at [733, 293] on icon at bounding box center [737, 286] width 13 height 13
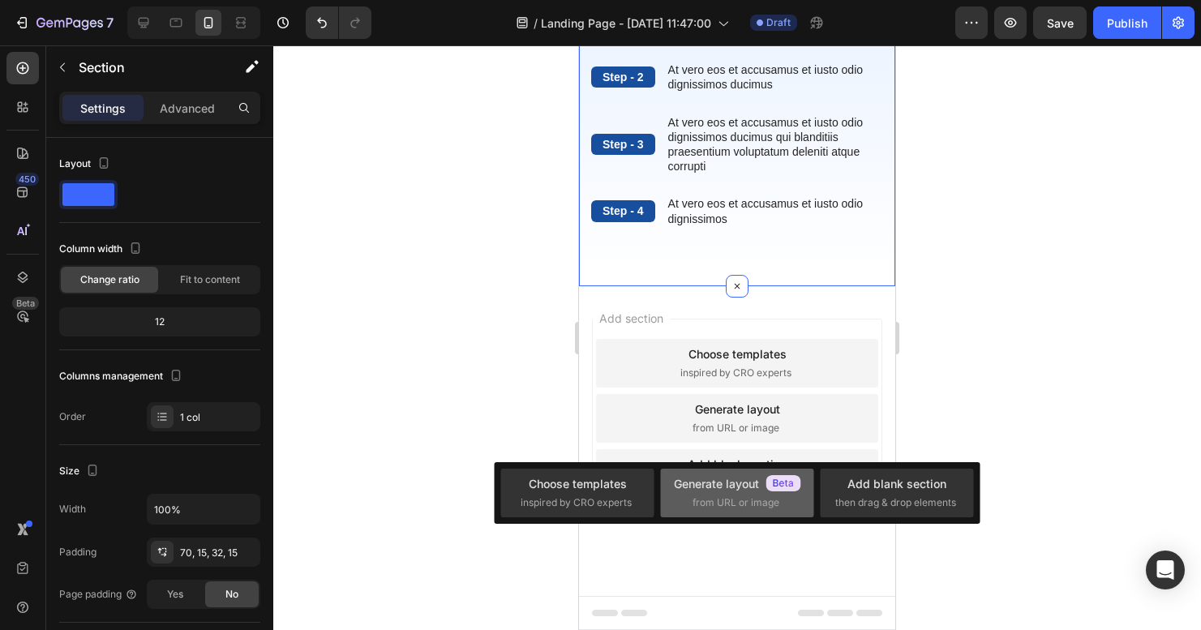
click at [728, 496] on span "from URL or image" at bounding box center [735, 502] width 87 height 15
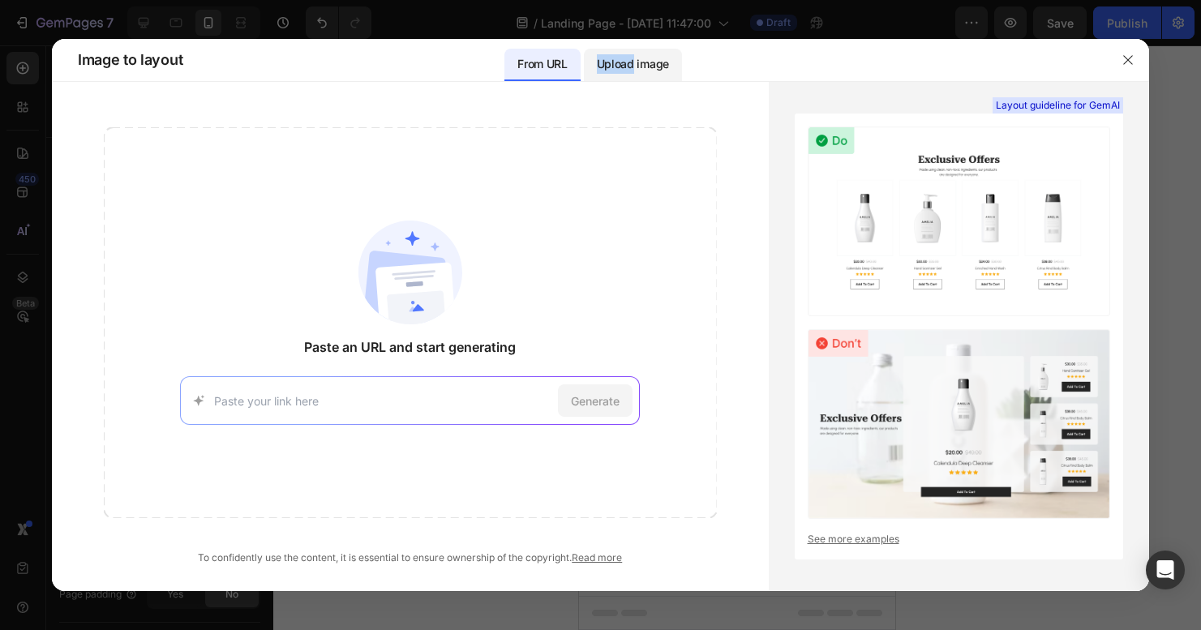
click at [634, 55] on div "Upload image" at bounding box center [633, 65] width 98 height 32
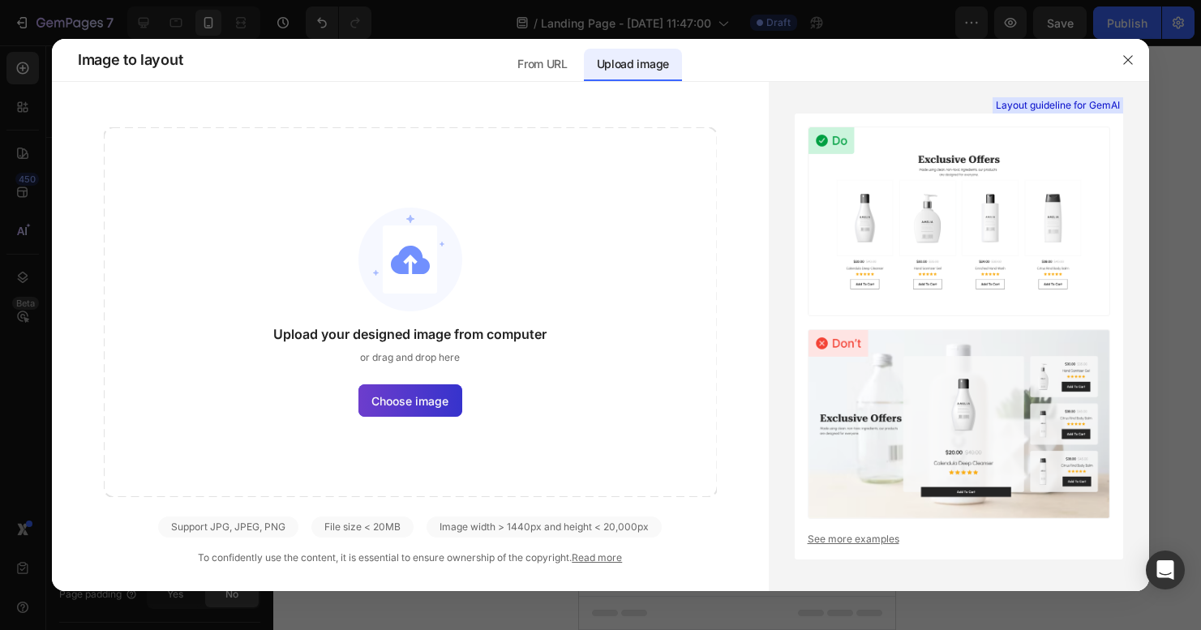
click at [415, 402] on span "Choose image" at bounding box center [409, 400] width 77 height 17
click at [0, 0] on input "Choose image" at bounding box center [0, 0] width 0 height 0
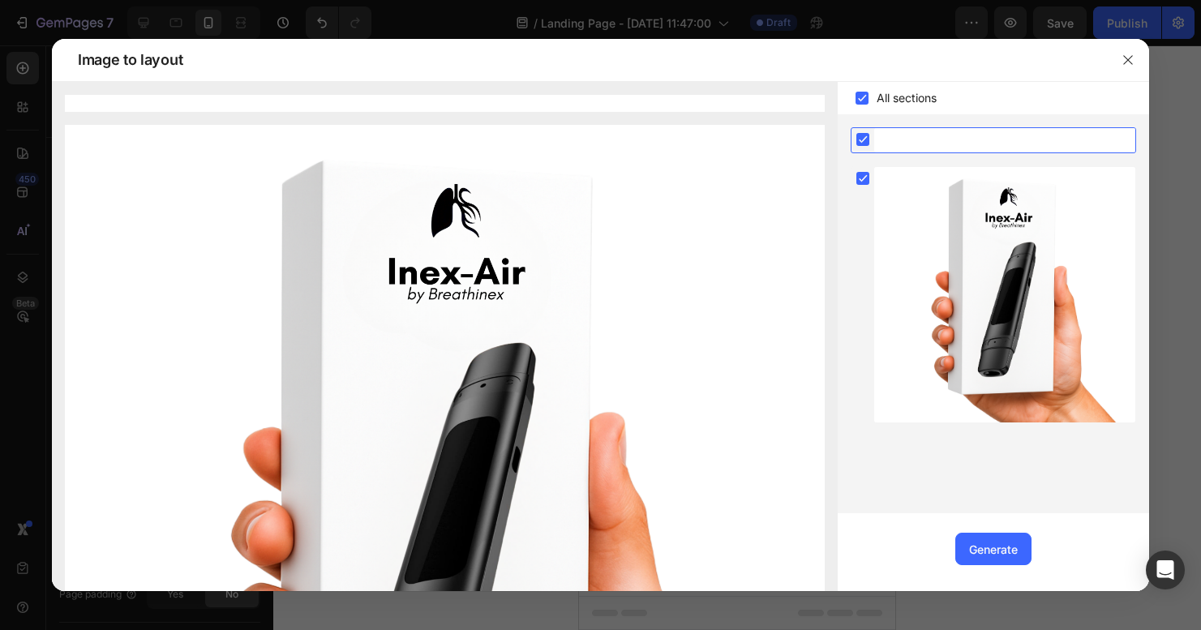
click at [859, 140] on rect at bounding box center [862, 139] width 13 height 13
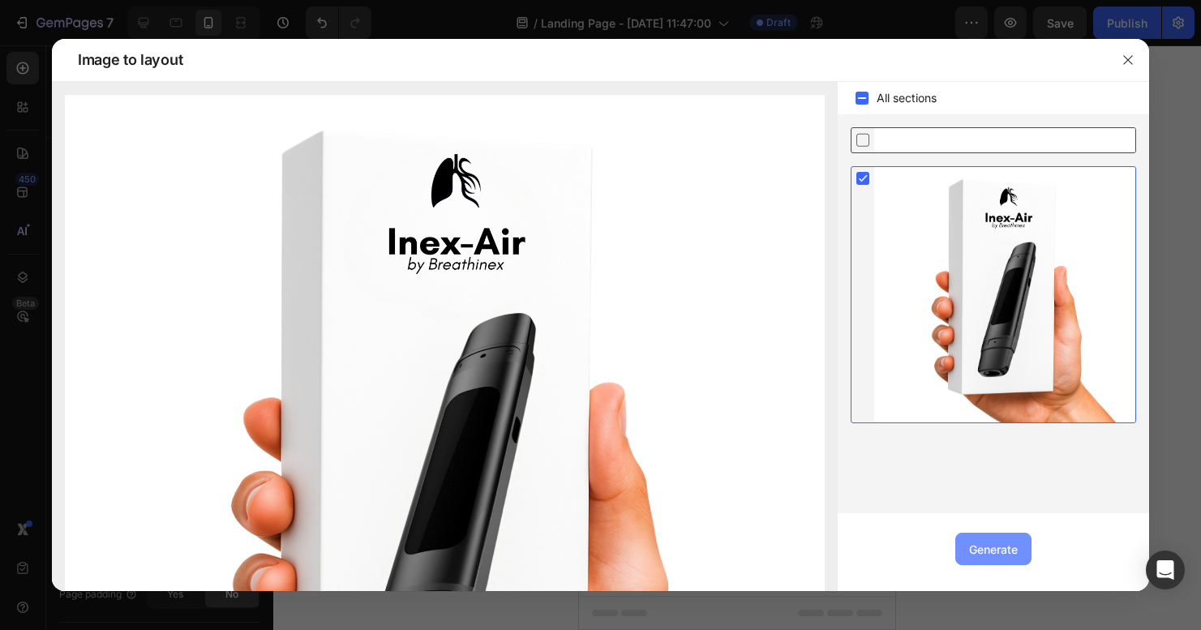
click at [984, 543] on div "Generate" at bounding box center [993, 549] width 49 height 17
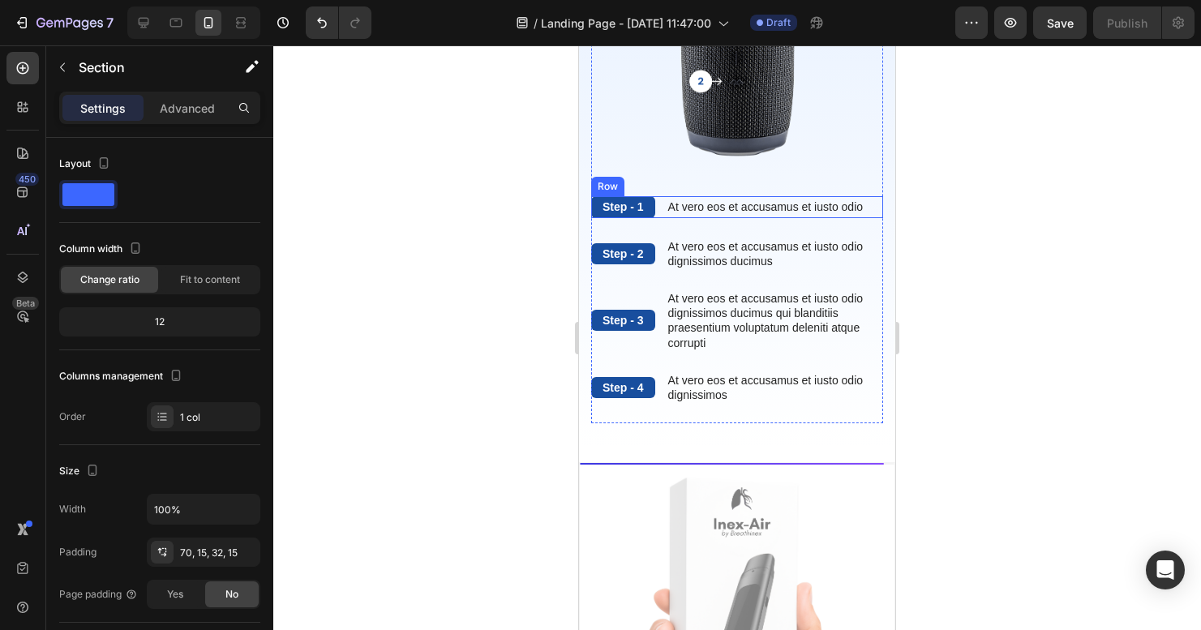
scroll to position [14, 0]
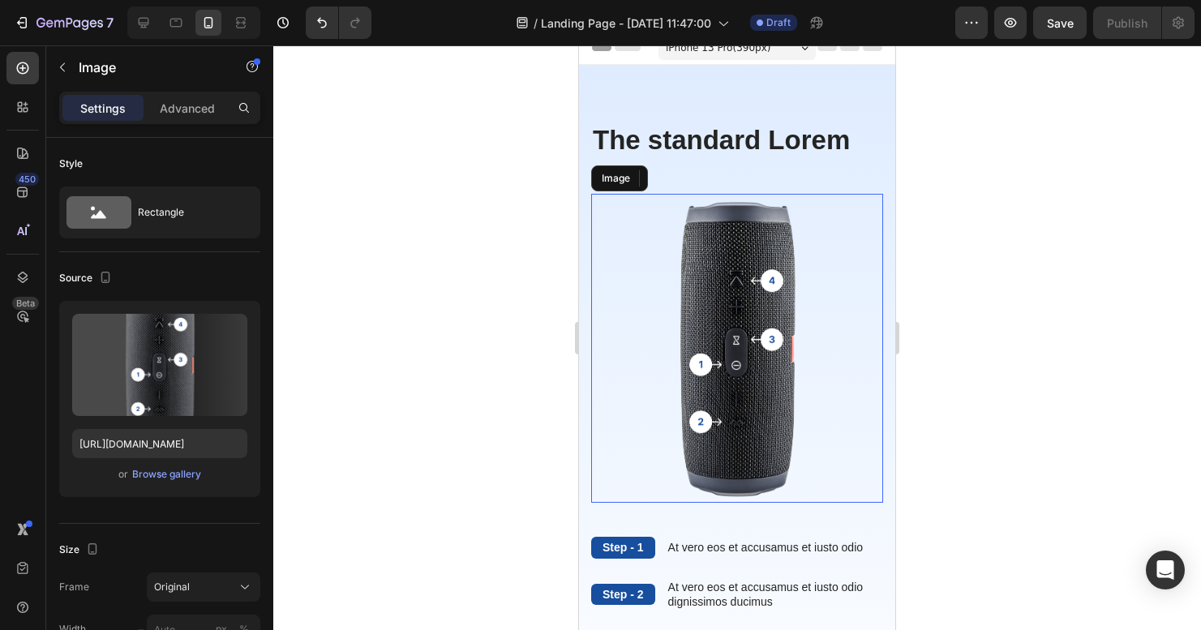
click at [720, 319] on img at bounding box center [737, 348] width 292 height 309
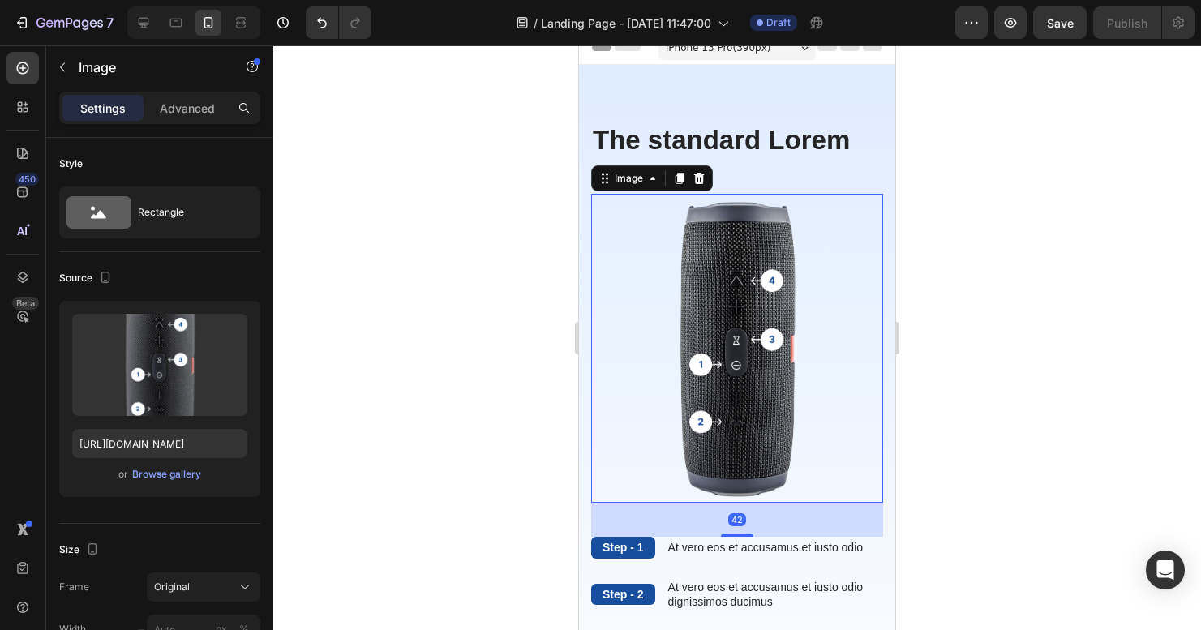
click at [718, 319] on img at bounding box center [737, 348] width 292 height 309
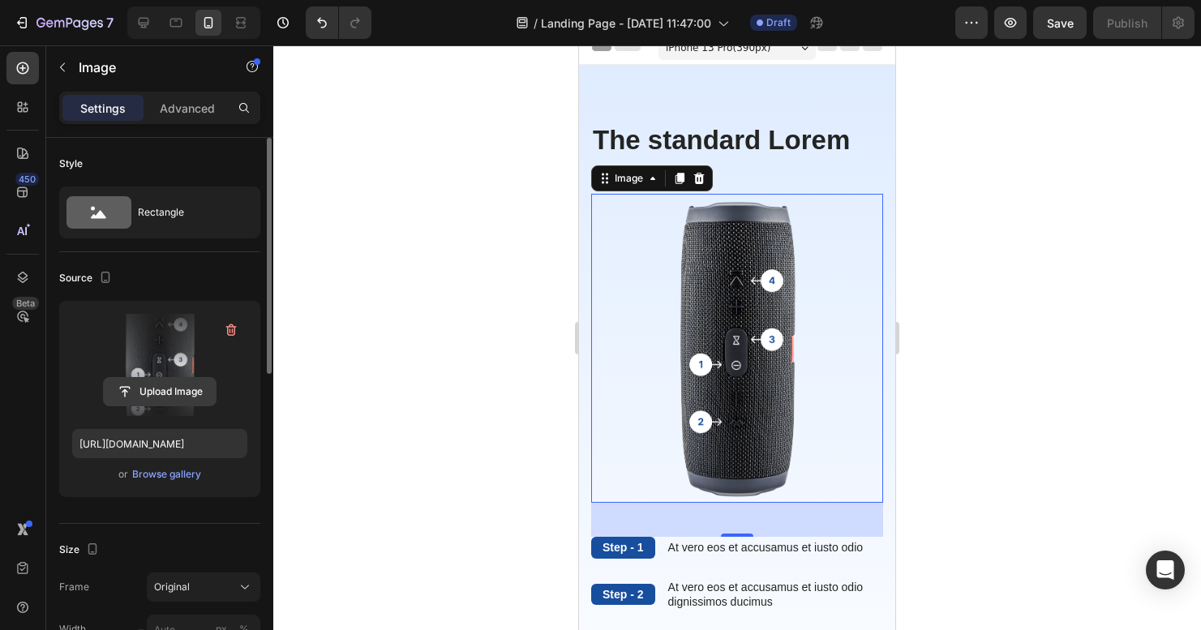
click at [143, 389] on input "file" at bounding box center [160, 392] width 112 height 28
click at [169, 388] on input "file" at bounding box center [160, 392] width 112 height 28
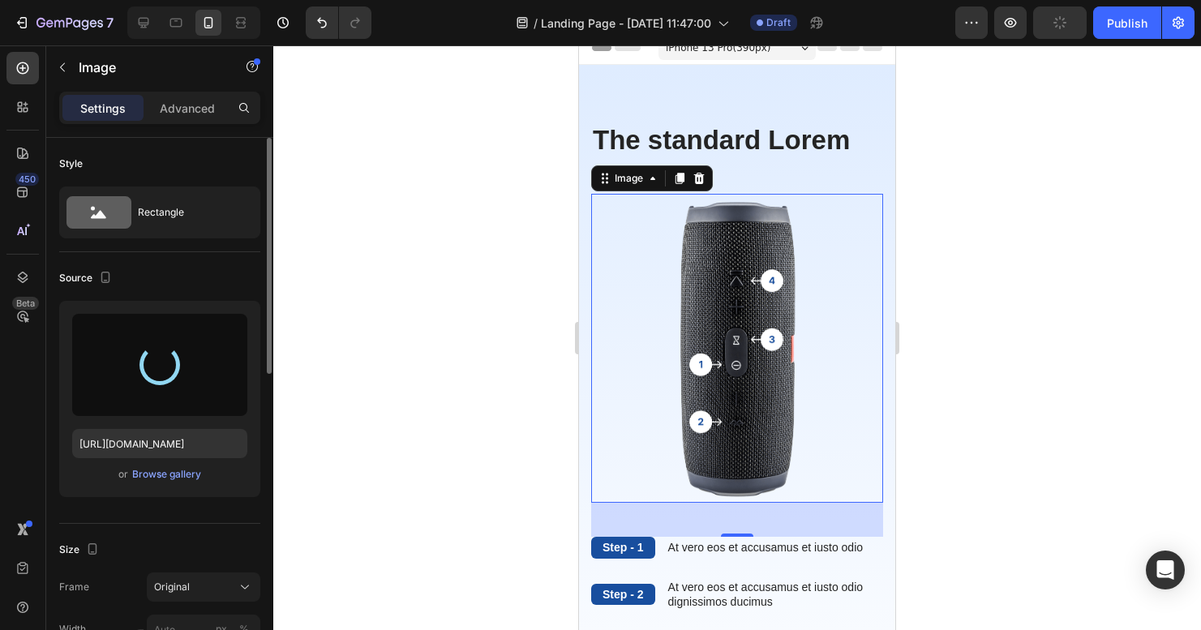
type input "[URL][DOMAIN_NAME]"
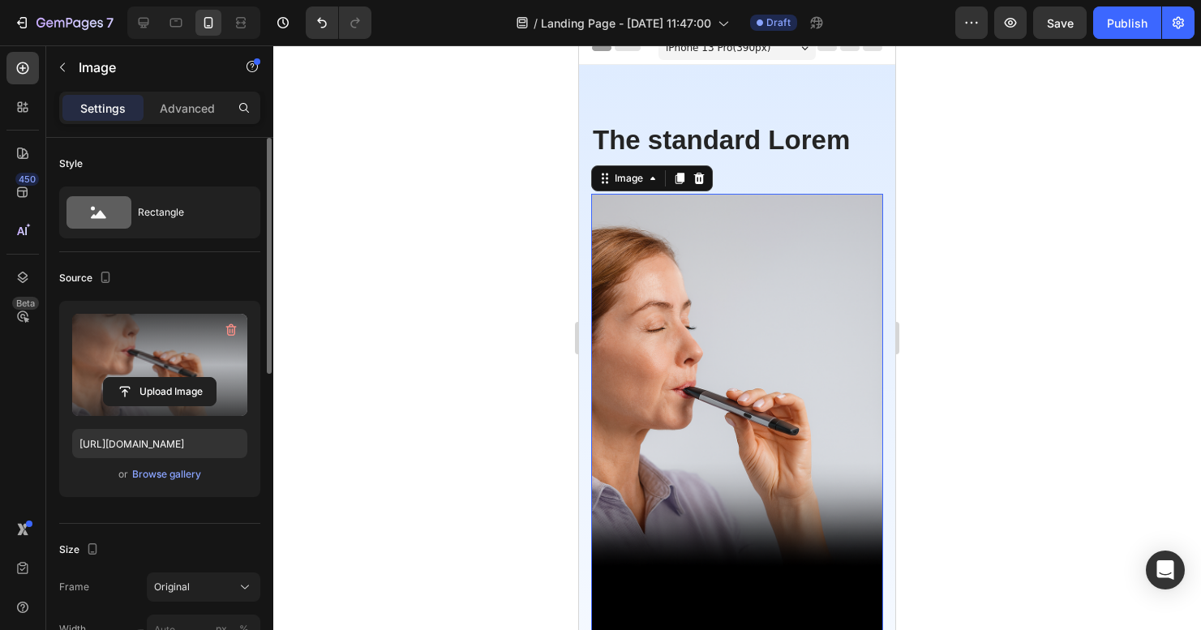
click at [1112, 291] on div at bounding box center [737, 337] width 928 height 585
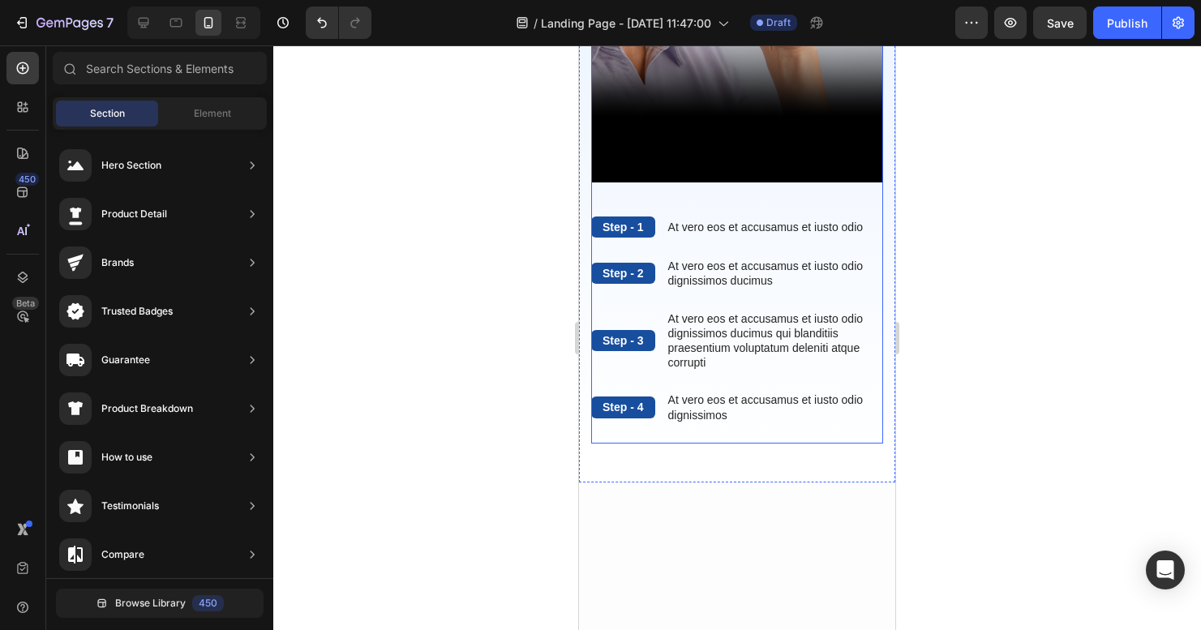
scroll to position [788, 0]
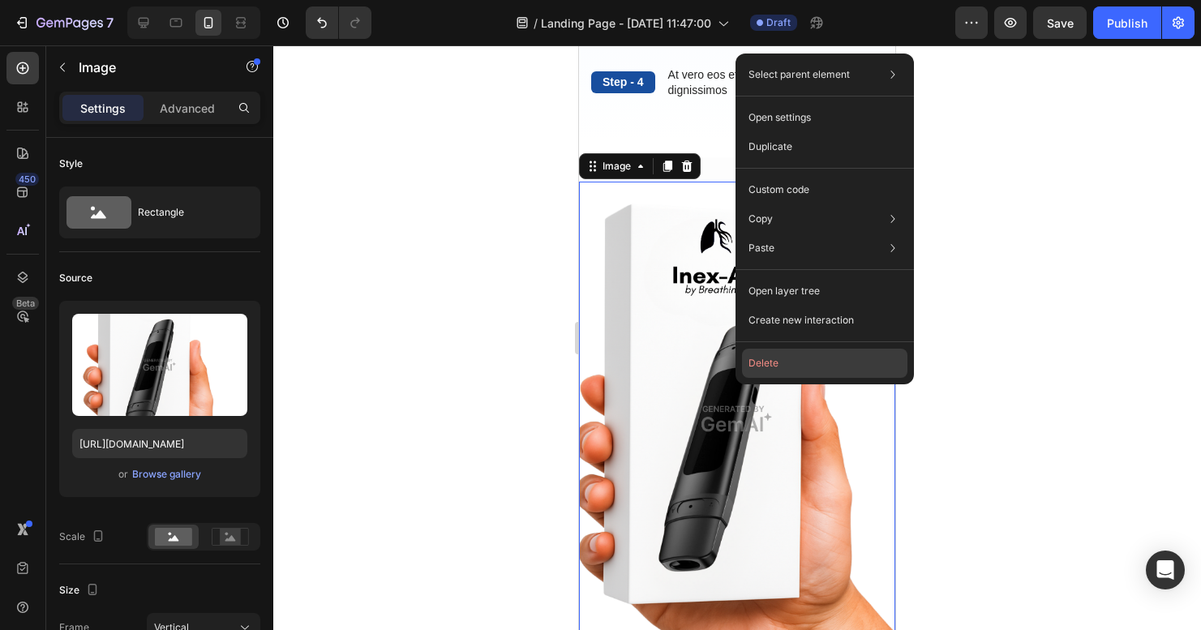
click at [795, 371] on button "Delete" at bounding box center [824, 363] width 165 height 29
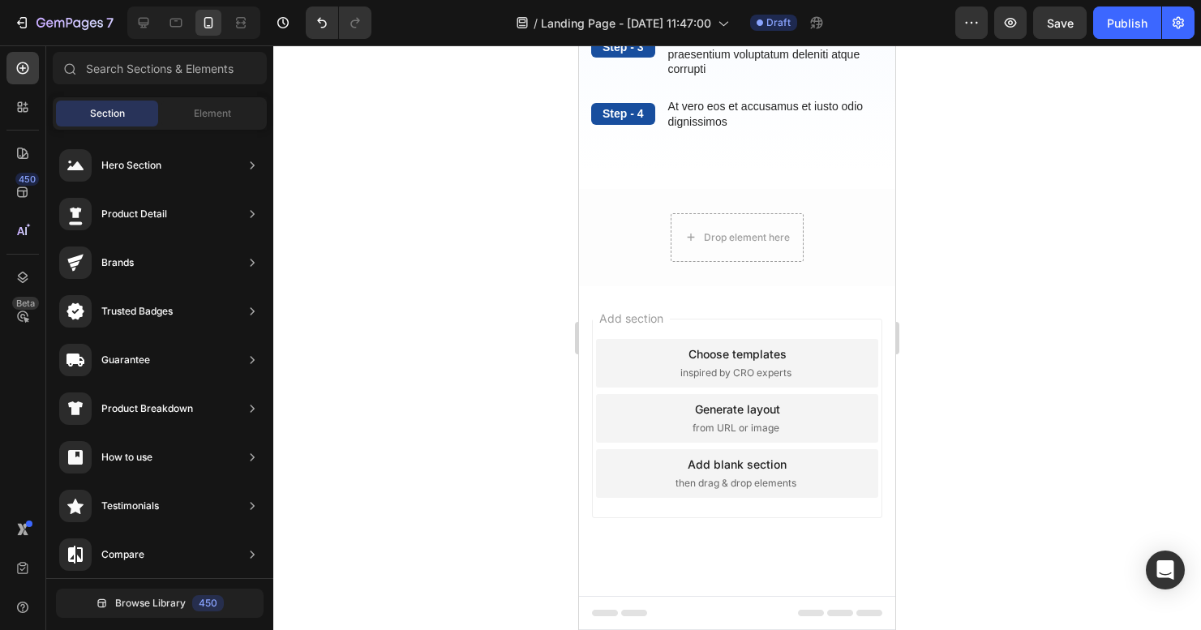
scroll to position [593, 0]
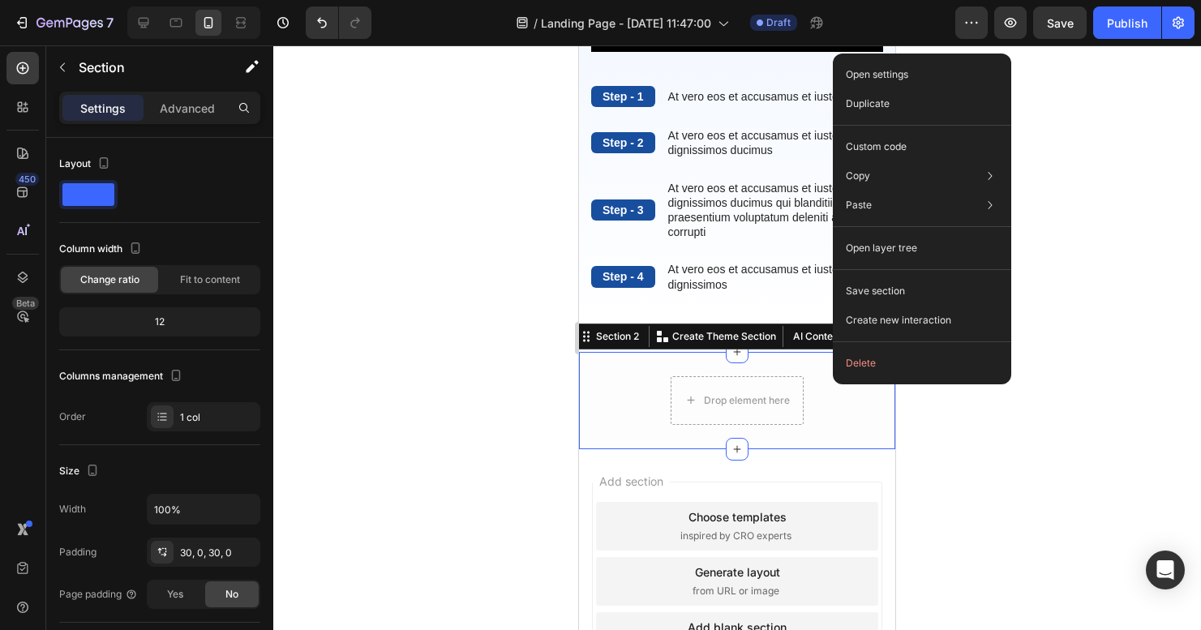
click at [437, 367] on div at bounding box center [737, 337] width 928 height 585
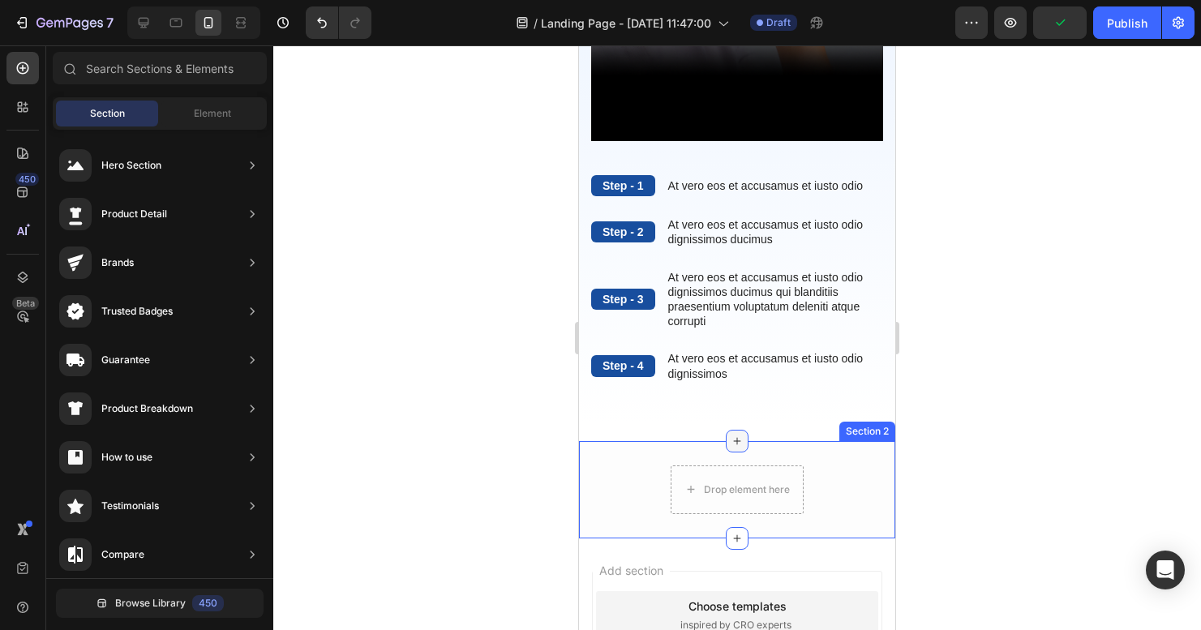
scroll to position [0, 0]
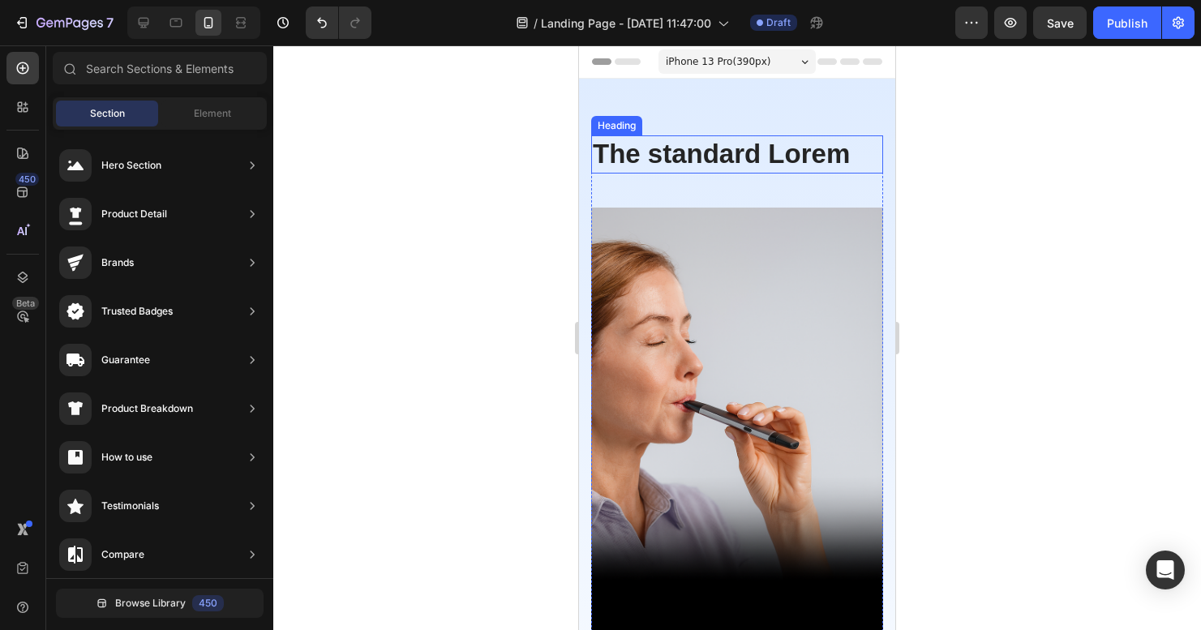
click at [781, 167] on h2 "The standard Lorem" at bounding box center [737, 154] width 292 height 38
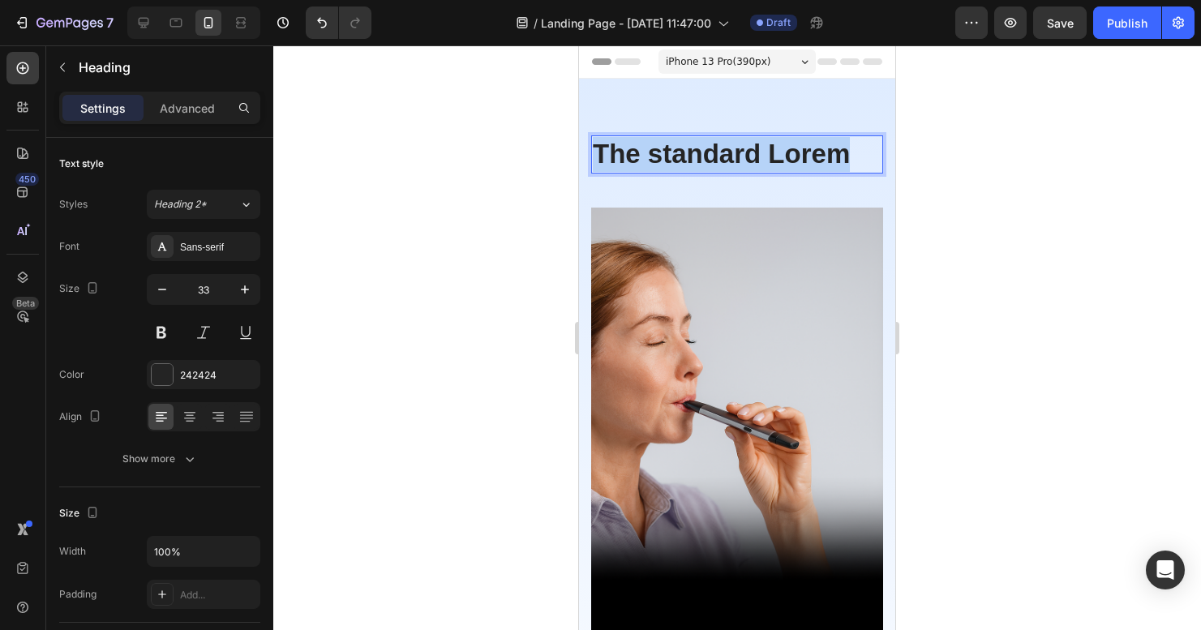
click at [781, 166] on p "The standard Lorem" at bounding box center [737, 154] width 289 height 35
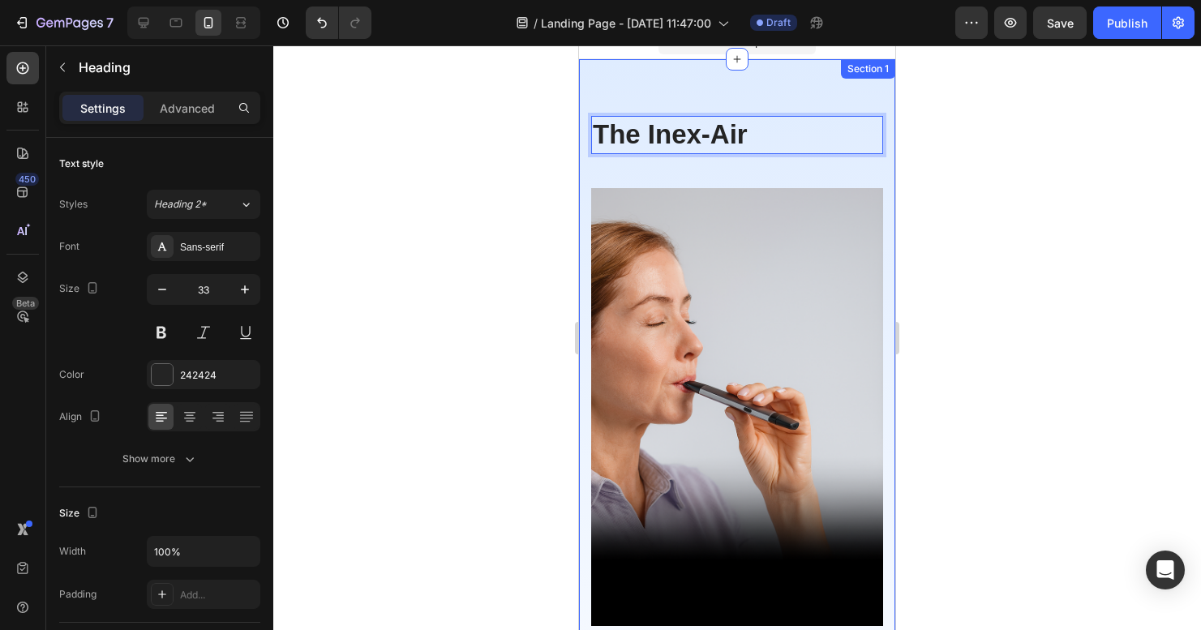
scroll to position [40, 0]
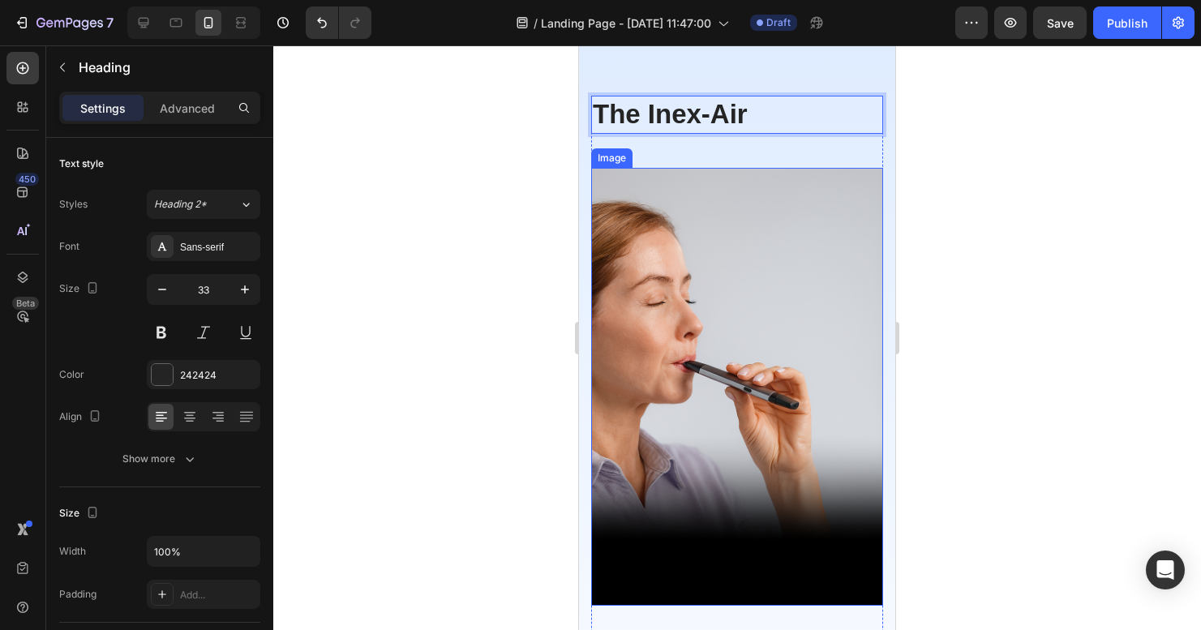
click at [752, 542] on img at bounding box center [737, 387] width 292 height 438
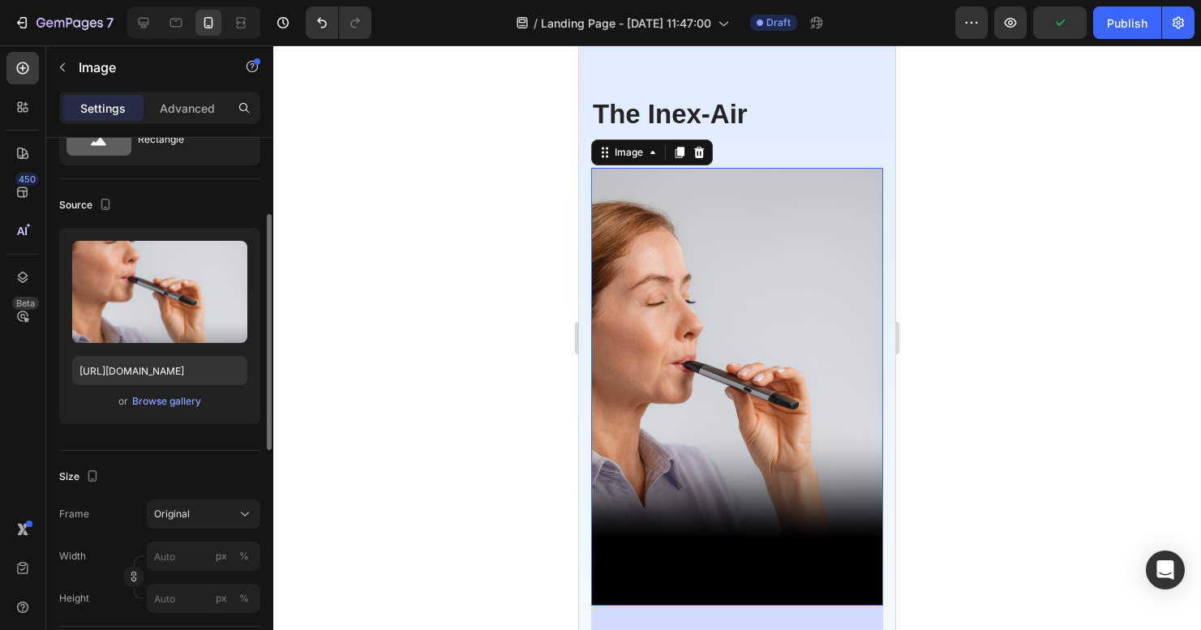
scroll to position [159, 0]
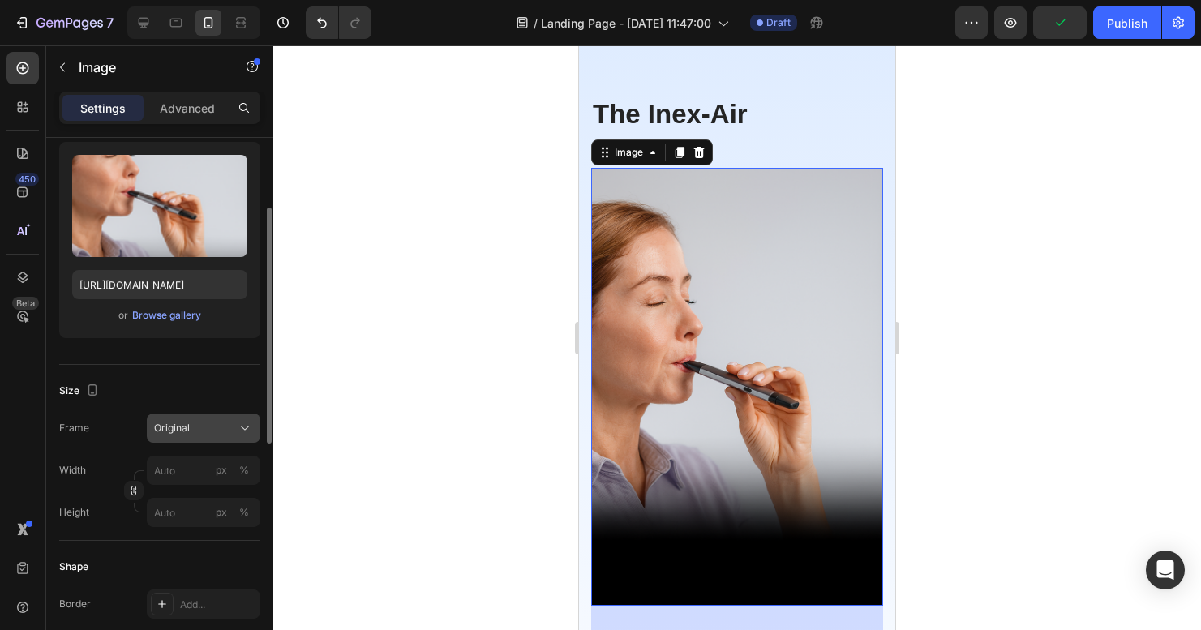
click at [185, 438] on button "Original" at bounding box center [204, 428] width 114 height 29
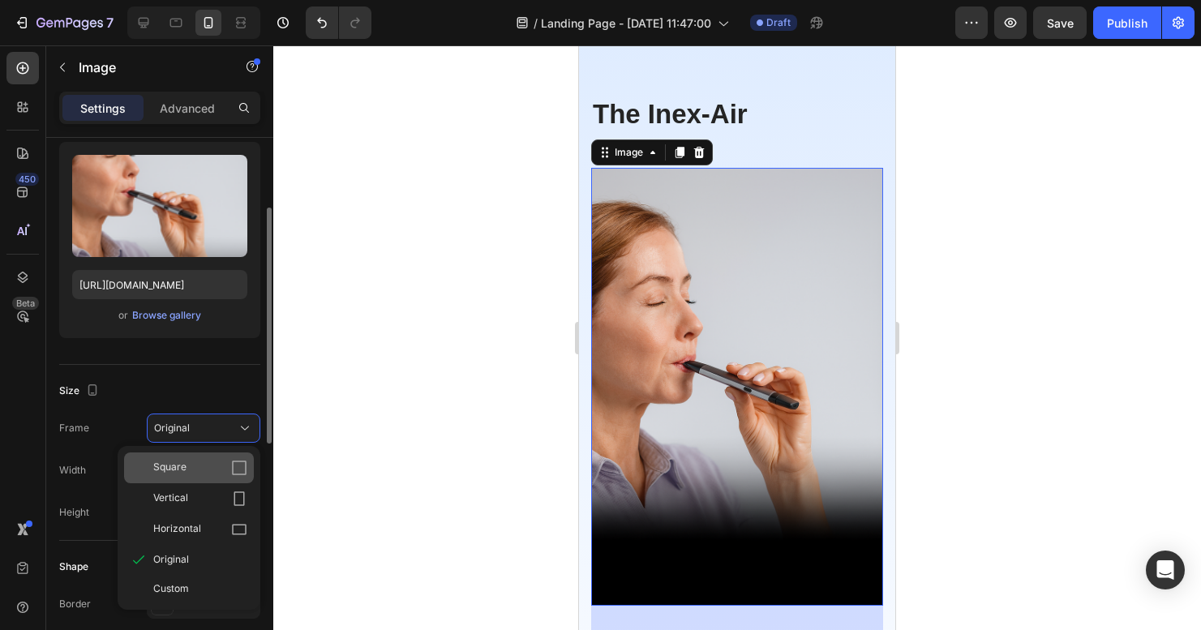
click at [161, 475] on span "Square" at bounding box center [169, 468] width 33 height 16
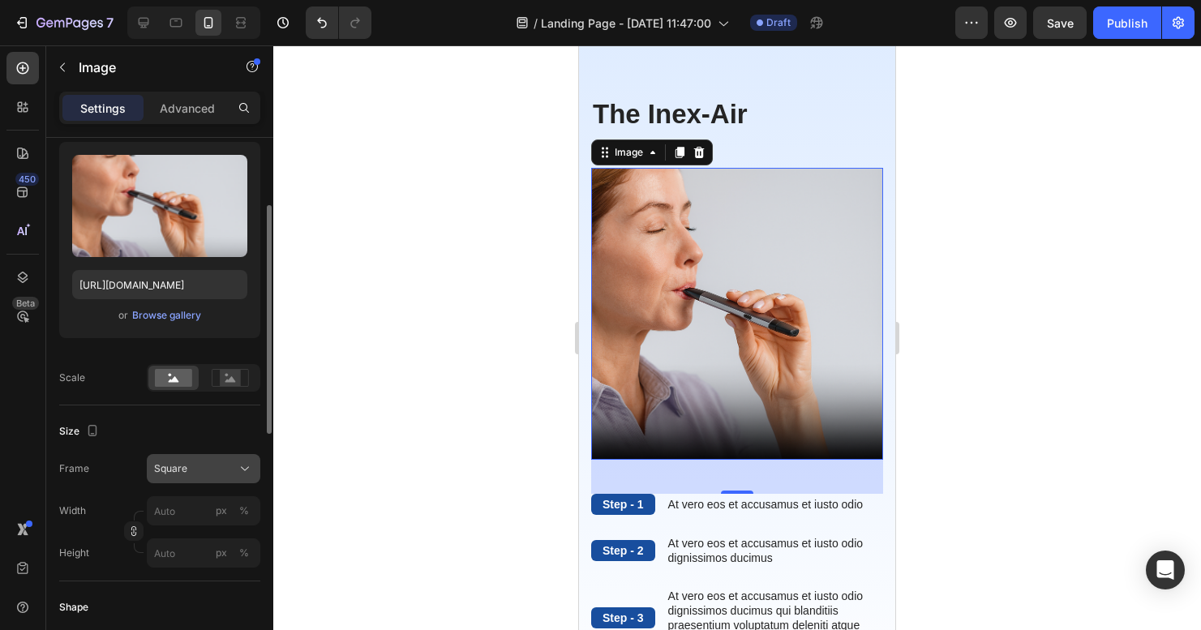
click at [199, 474] on div "Square" at bounding box center [193, 468] width 79 height 15
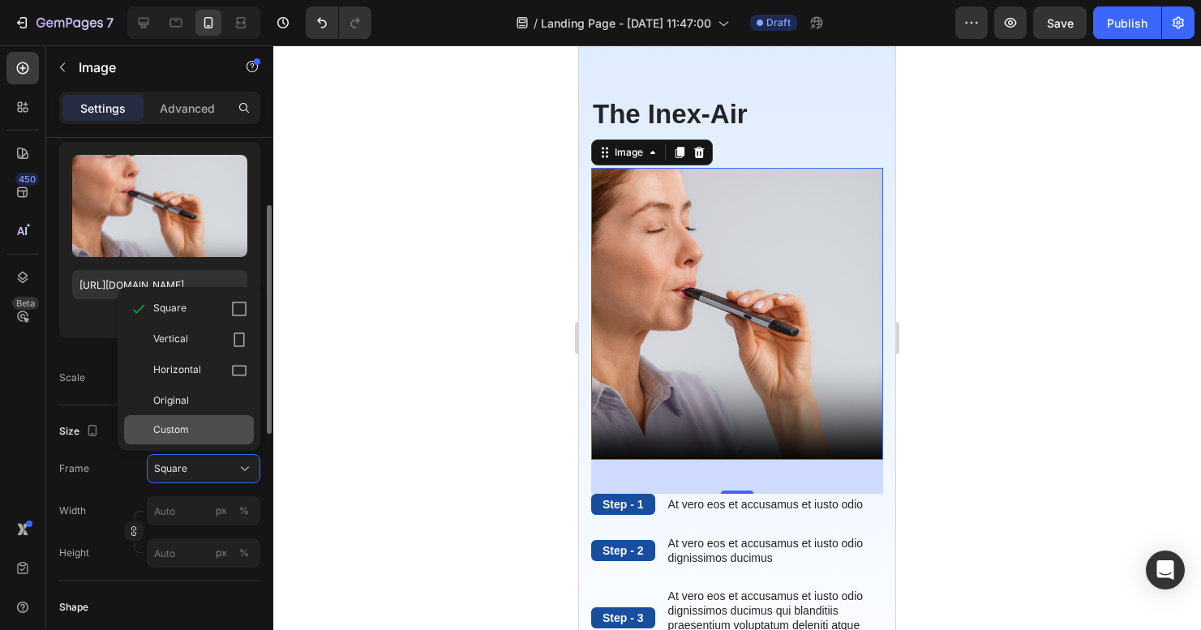
click at [183, 431] on span "Custom" at bounding box center [171, 429] width 36 height 15
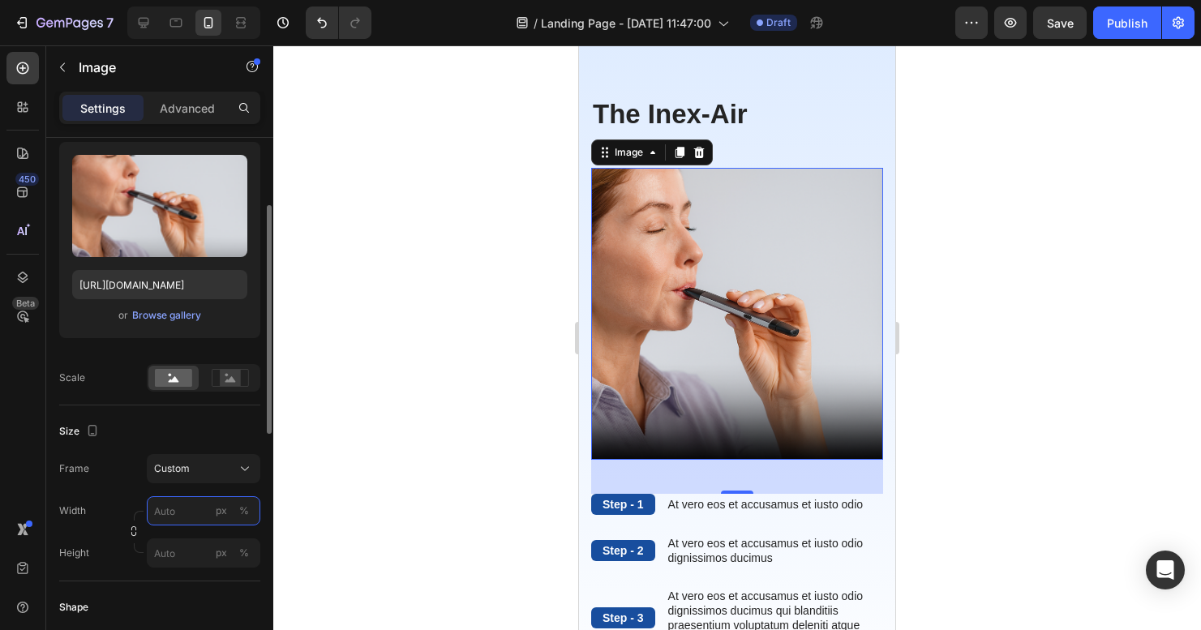
scroll to position [278, 0]
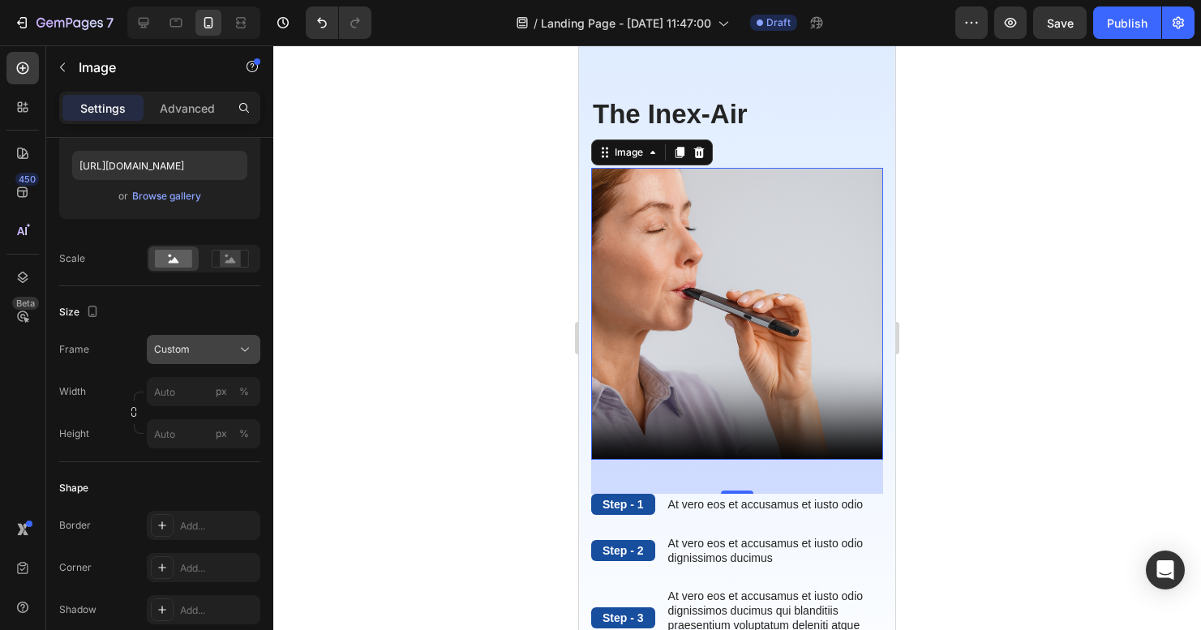
click at [190, 349] on div "Custom" at bounding box center [193, 349] width 79 height 15
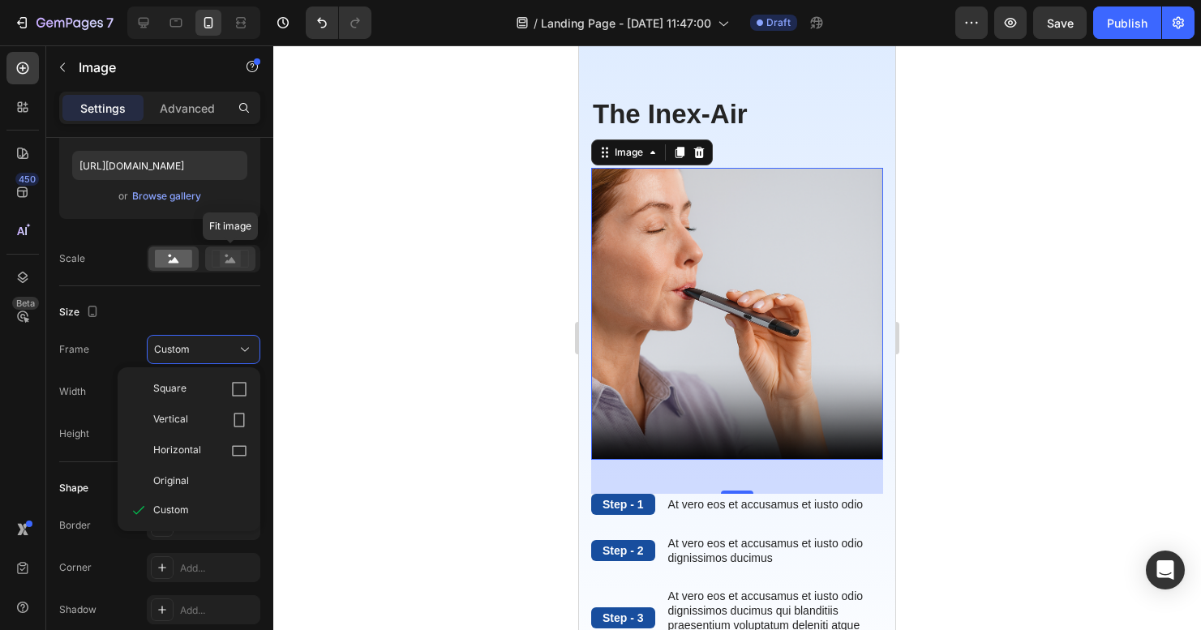
click at [220, 265] on icon at bounding box center [230, 259] width 37 height 18
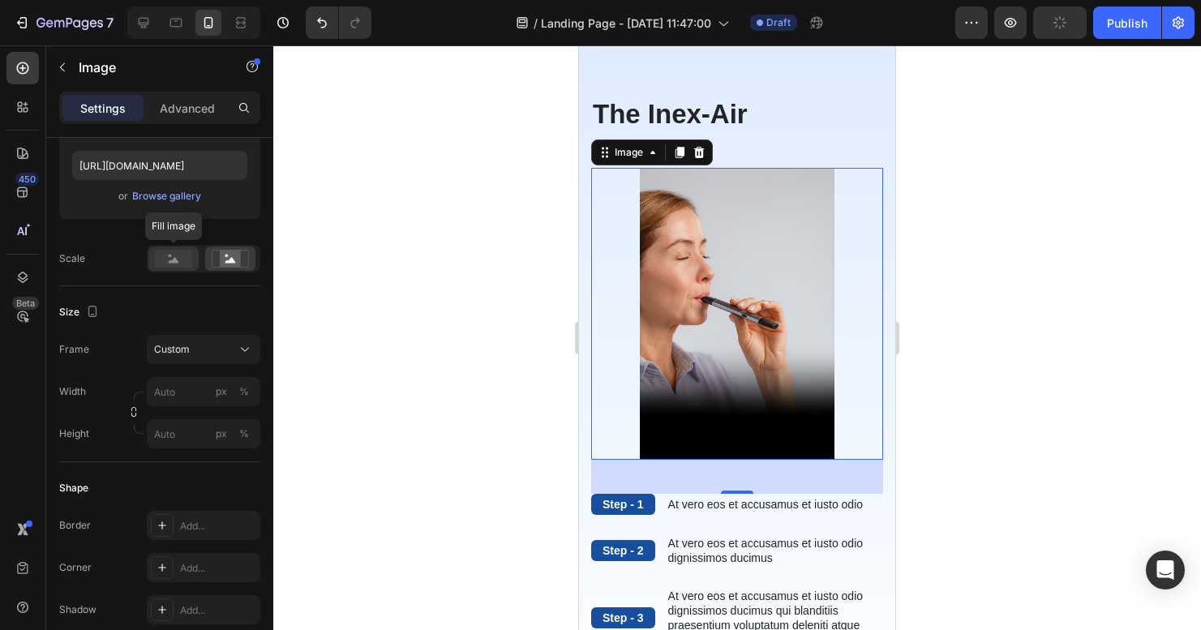
click at [185, 257] on rect at bounding box center [173, 259] width 37 height 18
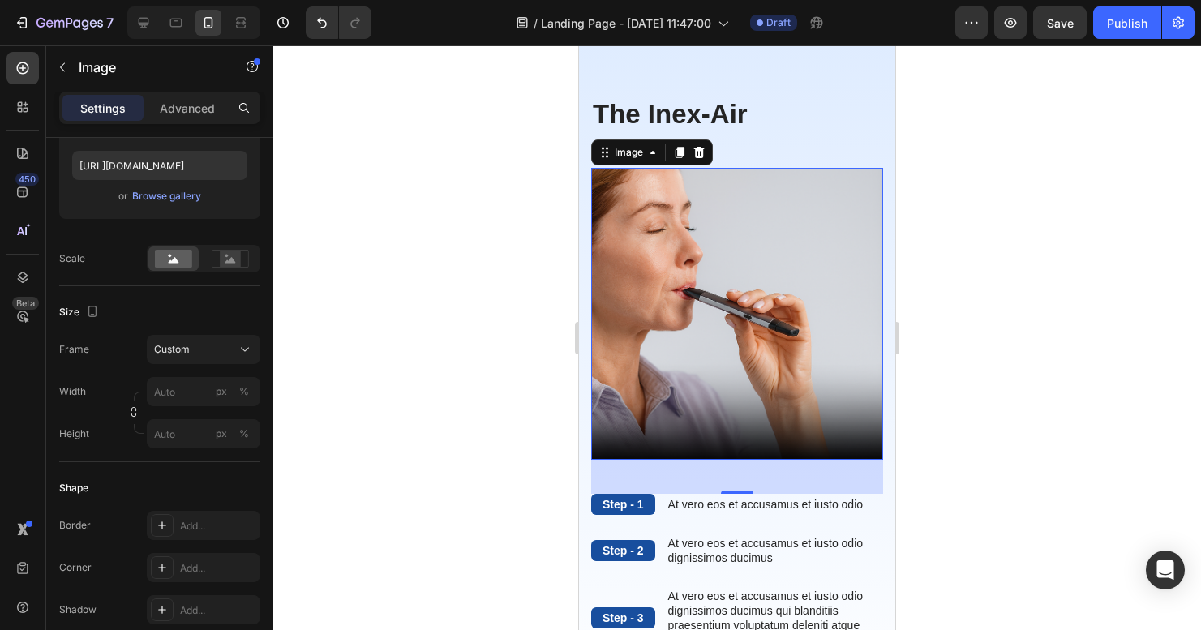
click at [631, 279] on img at bounding box center [737, 314] width 292 height 292
click at [632, 282] on img at bounding box center [737, 314] width 292 height 292
click at [713, 285] on img at bounding box center [737, 314] width 292 height 292
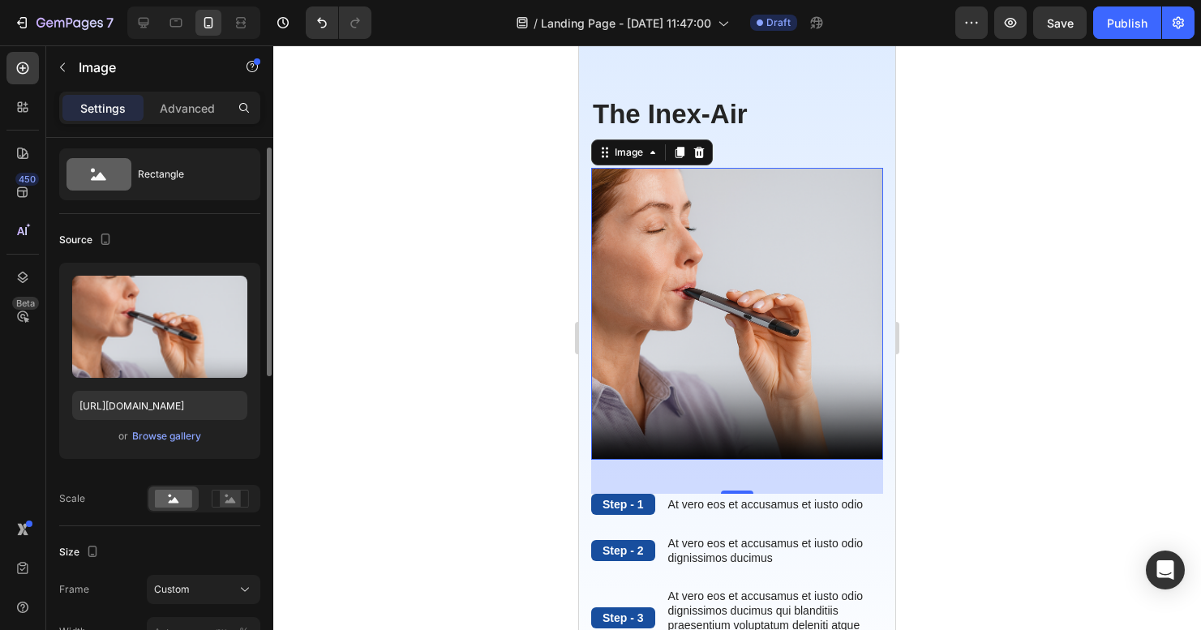
scroll to position [24, 0]
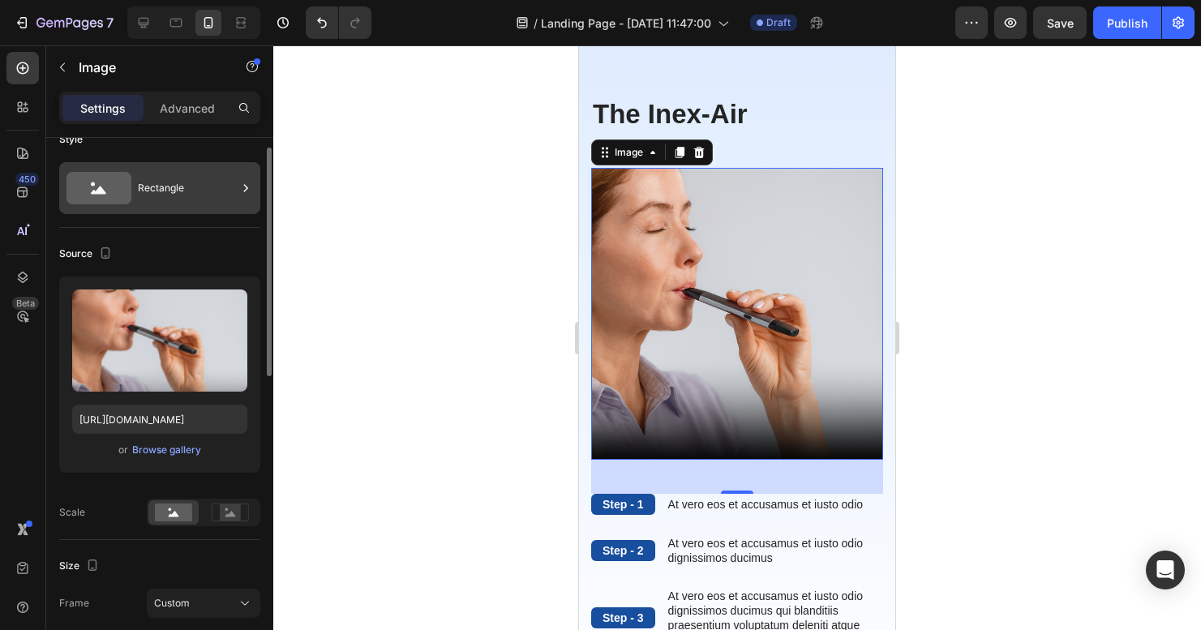
click at [164, 186] on div "Rectangle" at bounding box center [187, 187] width 99 height 37
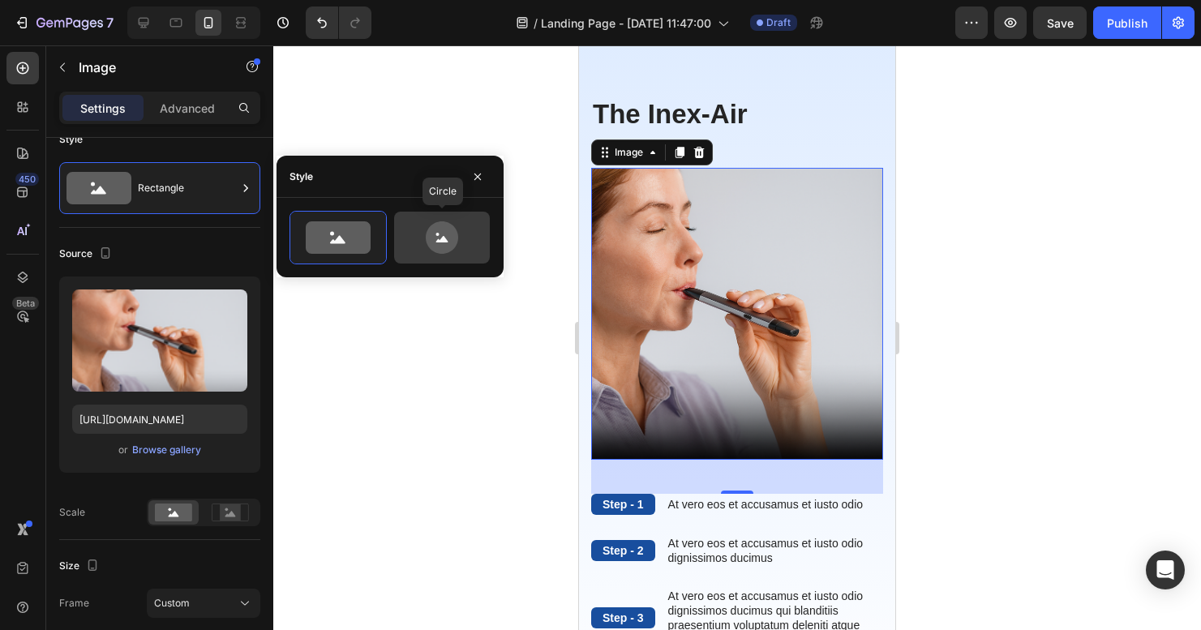
click at [441, 248] on icon at bounding box center [442, 237] width 32 height 32
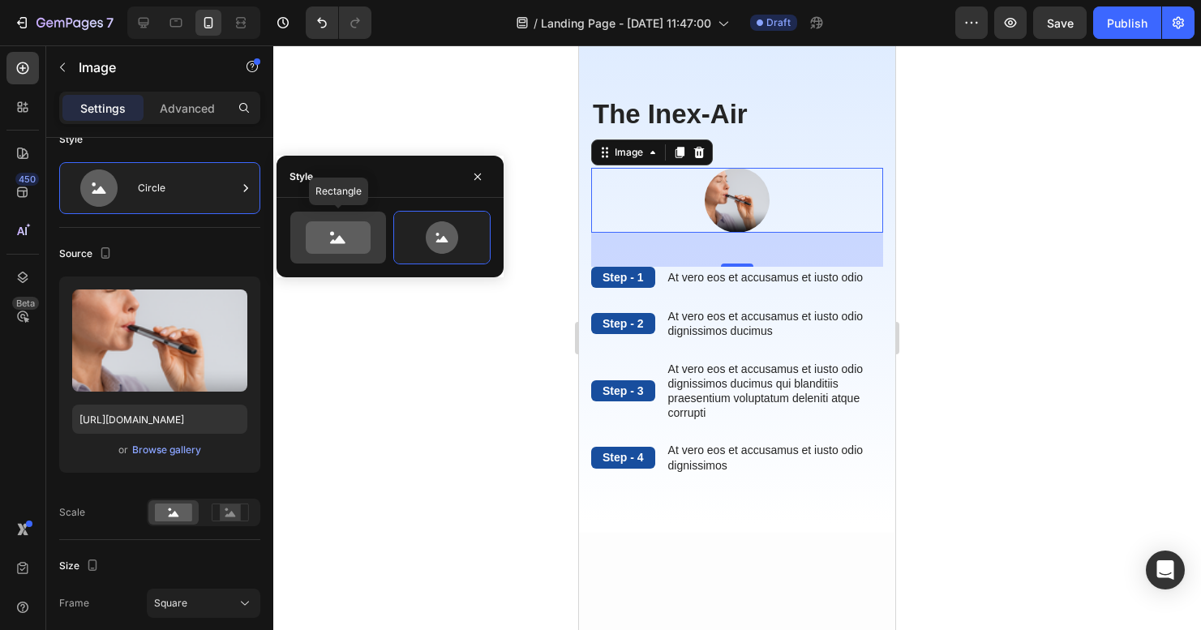
click at [338, 238] on icon at bounding box center [337, 240] width 15 height 8
type input "100"
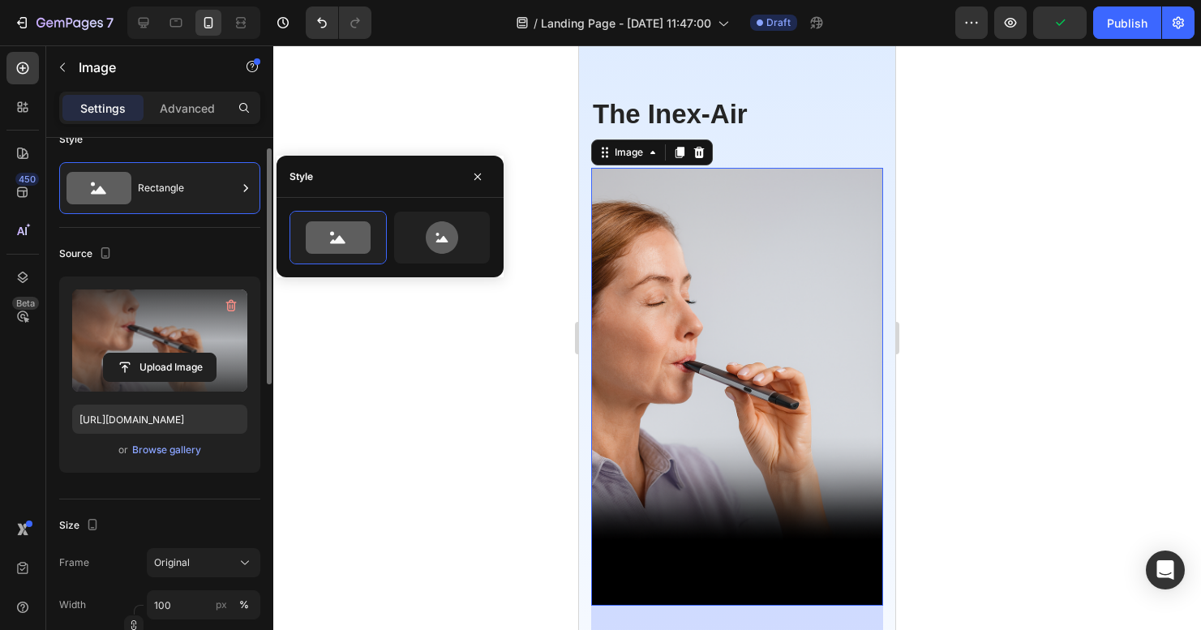
scroll to position [0, 0]
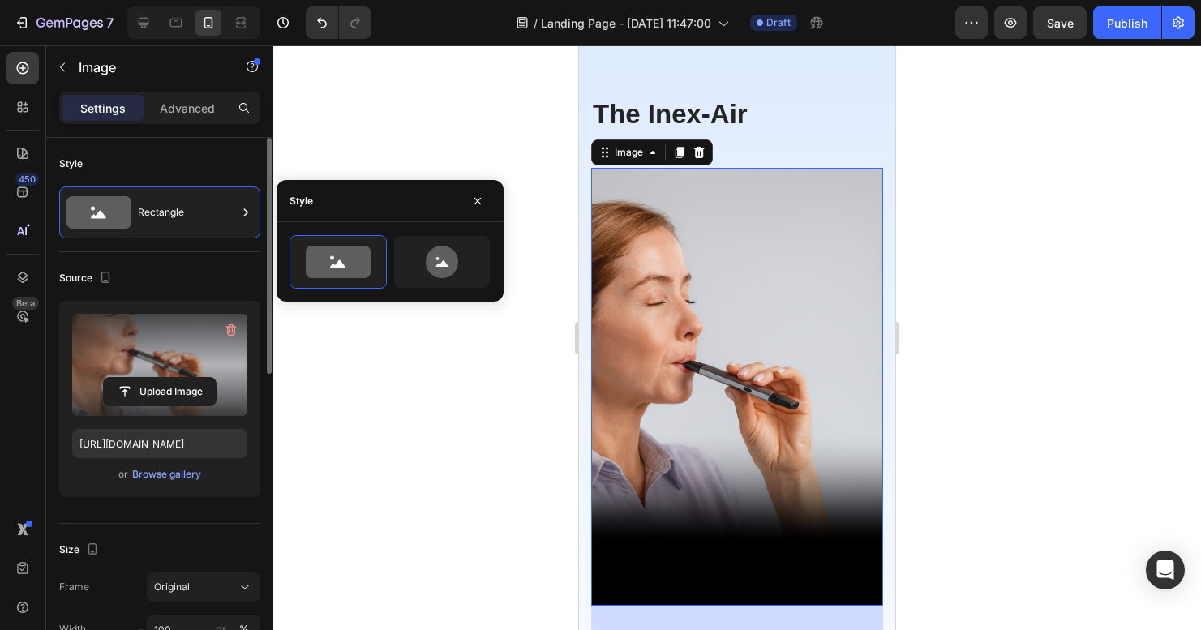
click at [156, 356] on label at bounding box center [159, 365] width 175 height 102
click at [156, 378] on input "file" at bounding box center [160, 392] width 112 height 28
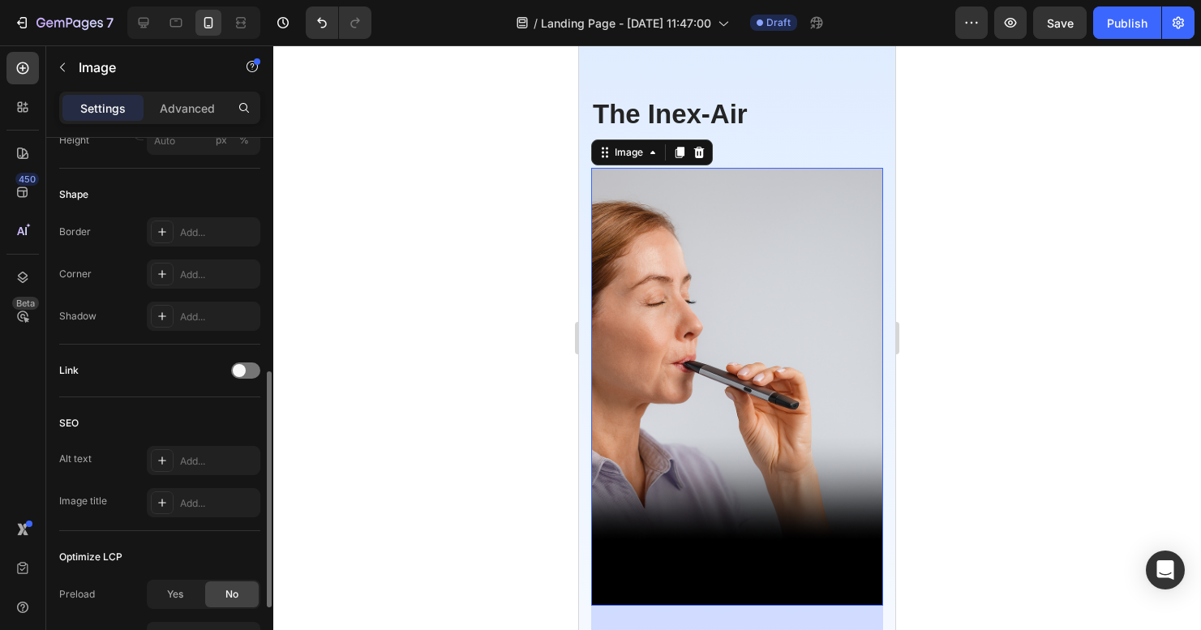
scroll to position [551, 0]
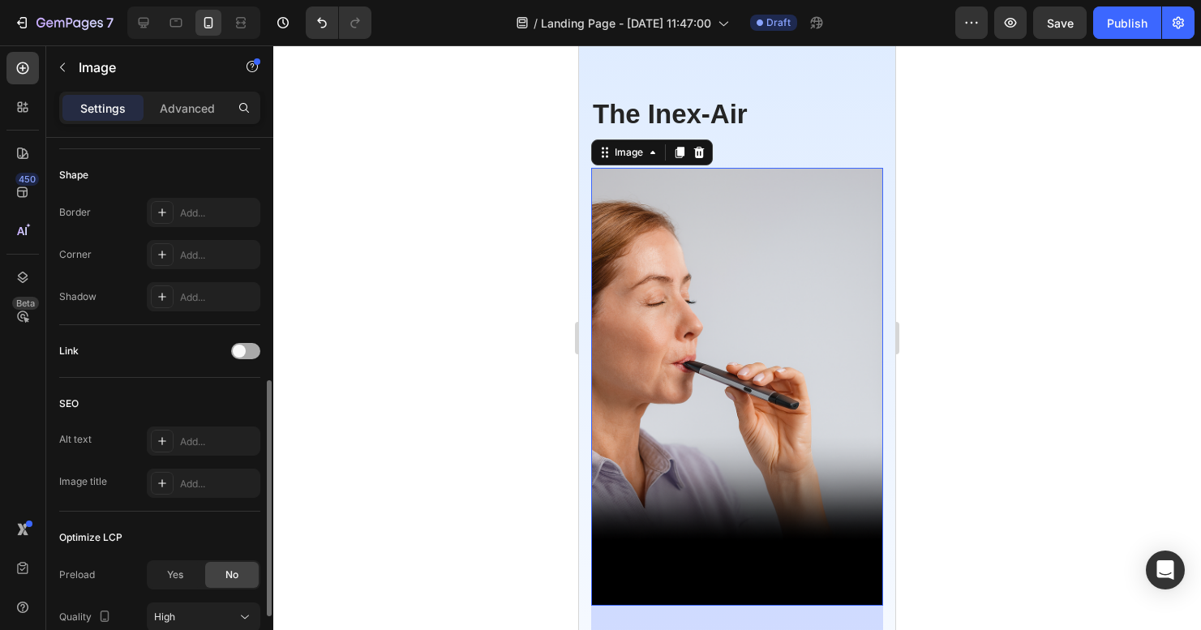
click at [241, 352] on span at bounding box center [239, 351] width 13 height 13
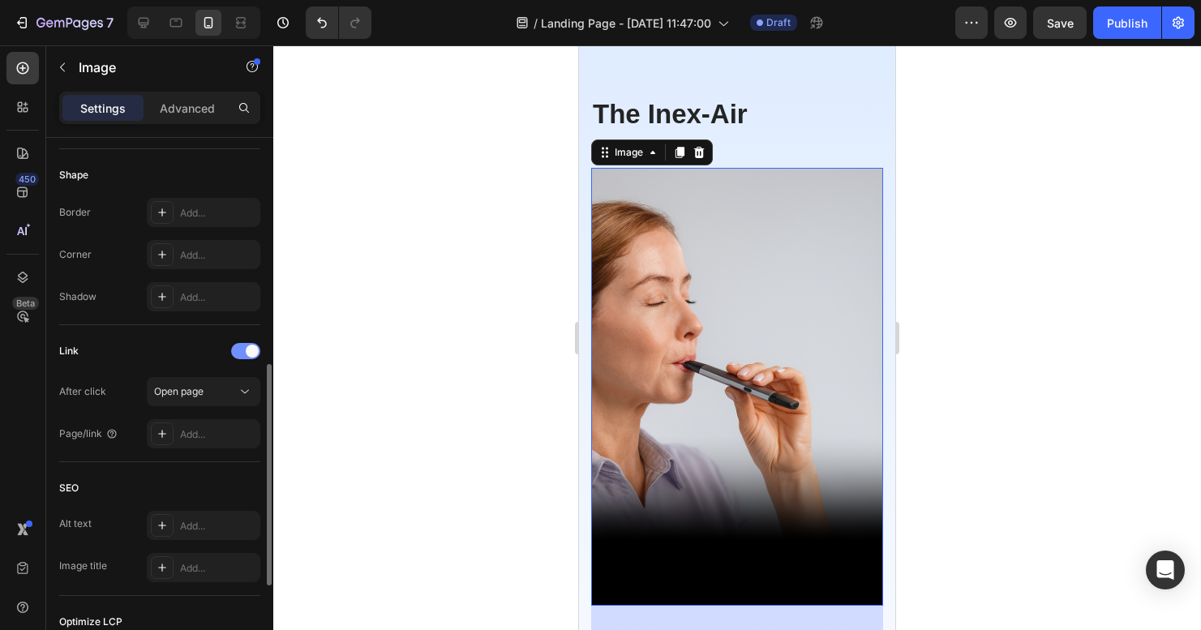
click at [241, 352] on div at bounding box center [245, 351] width 29 height 16
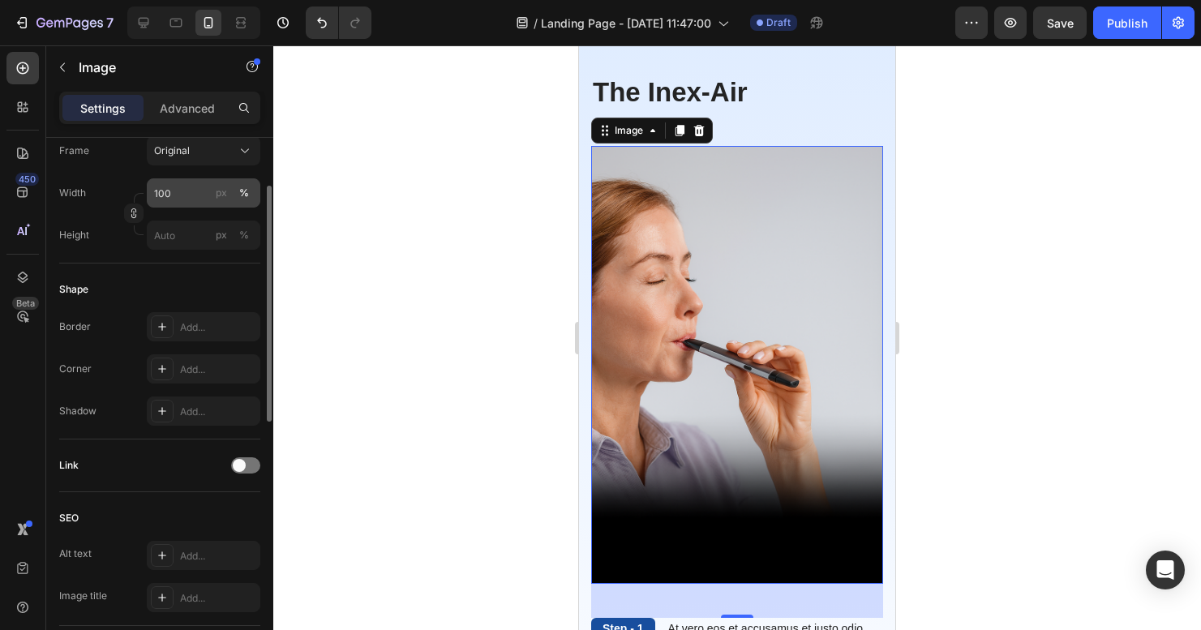
scroll to position [336, 0]
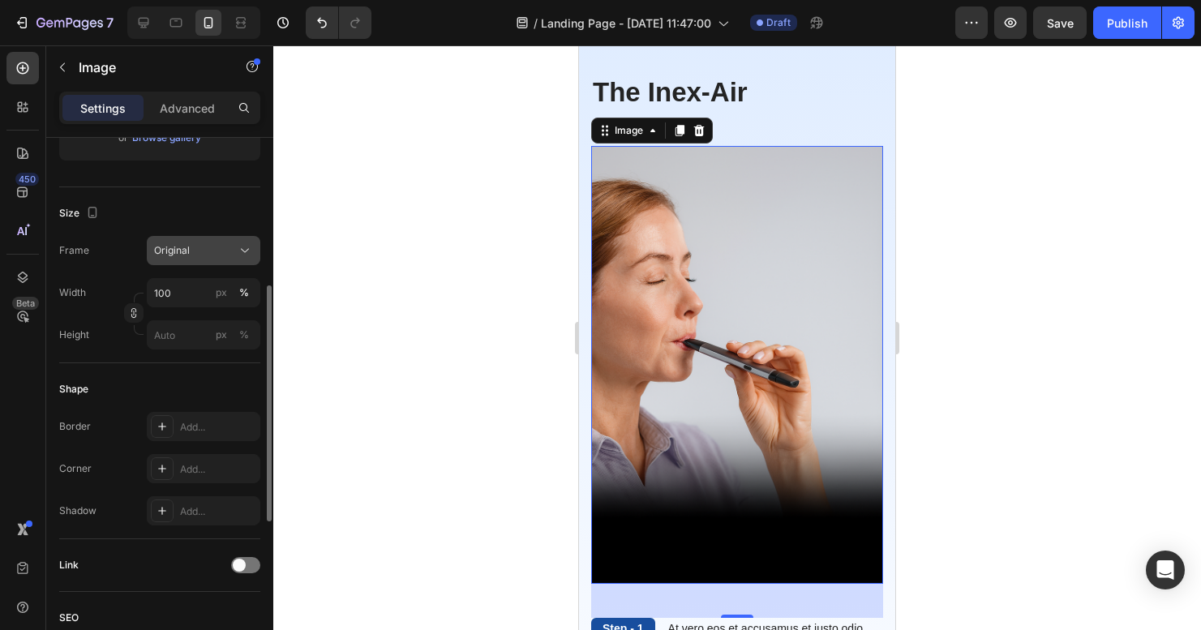
click at [203, 258] on div "Original" at bounding box center [203, 250] width 99 height 16
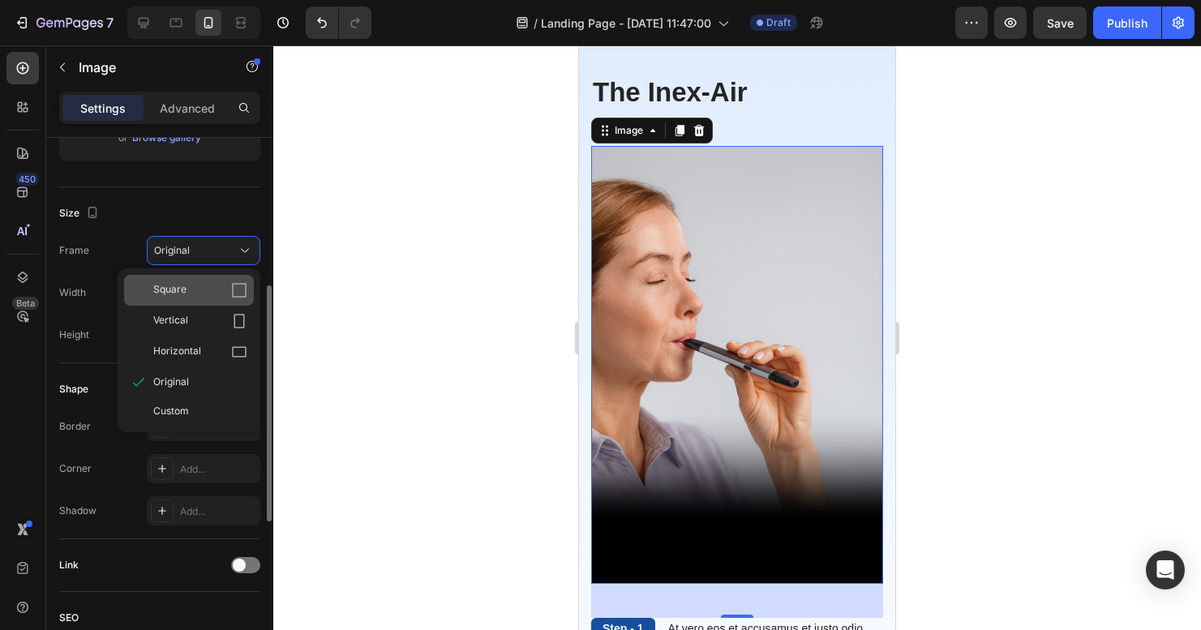
click at [195, 299] on div "Square" at bounding box center [189, 290] width 130 height 31
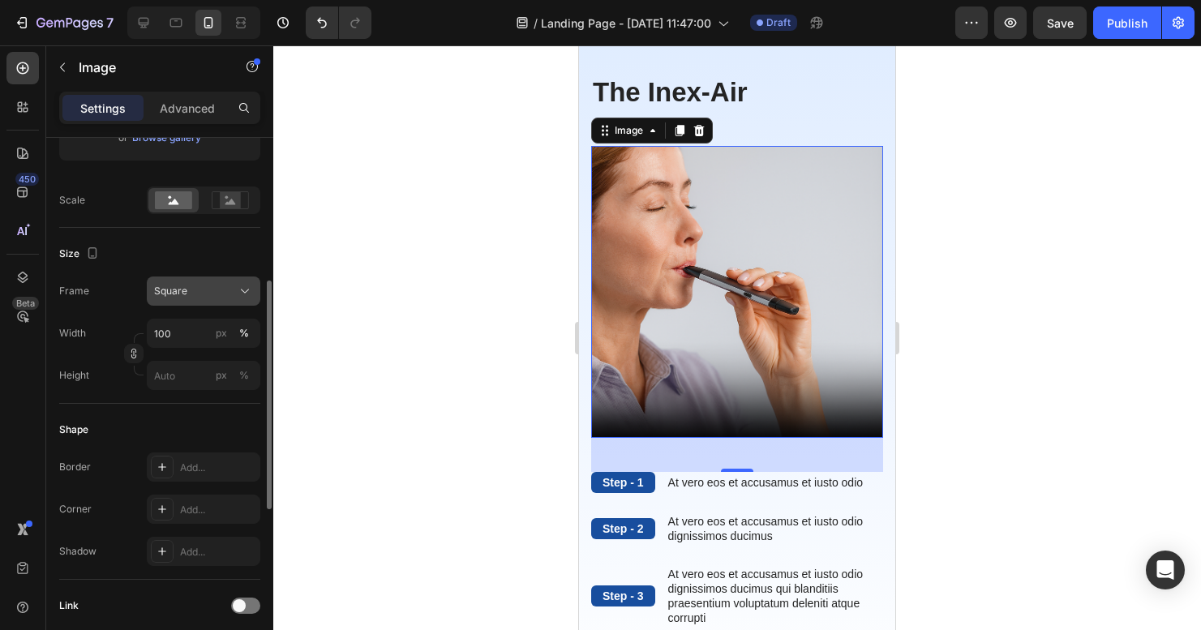
click at [195, 285] on div "Square" at bounding box center [193, 291] width 79 height 15
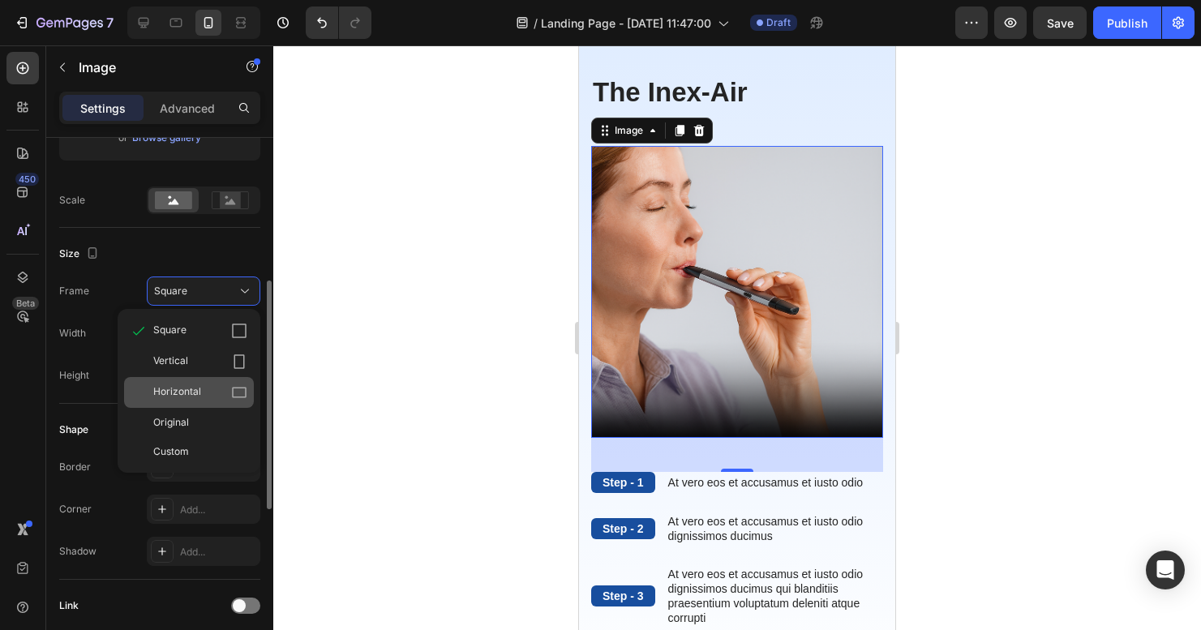
click at [174, 384] on div "Horizontal" at bounding box center [189, 392] width 130 height 31
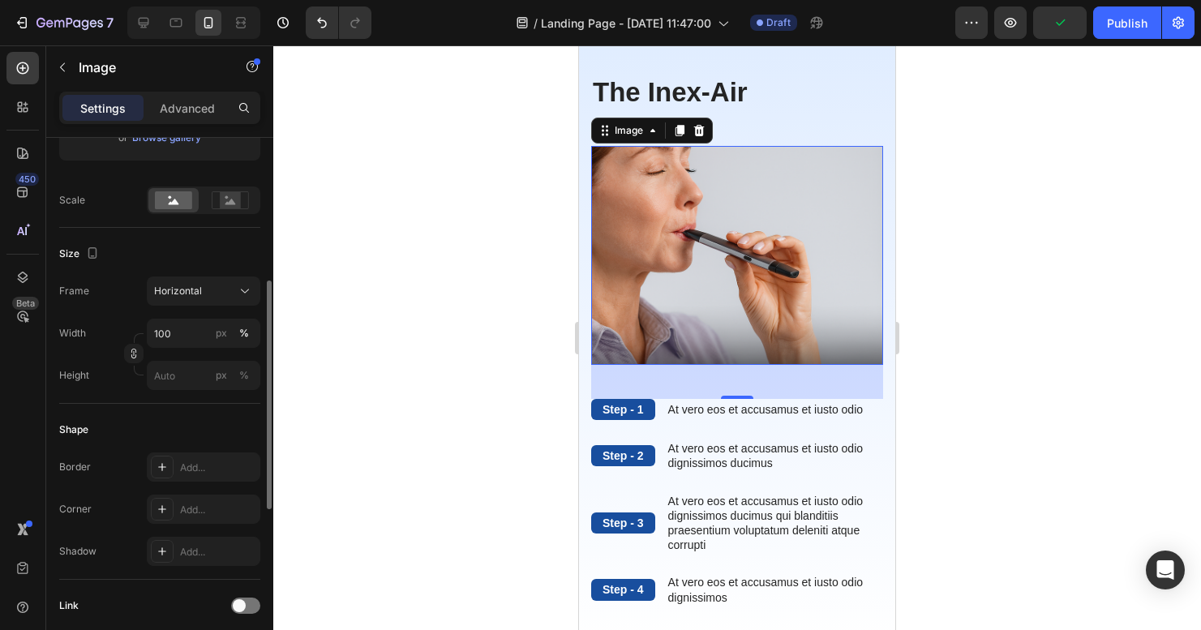
click at [987, 384] on div at bounding box center [737, 337] width 928 height 585
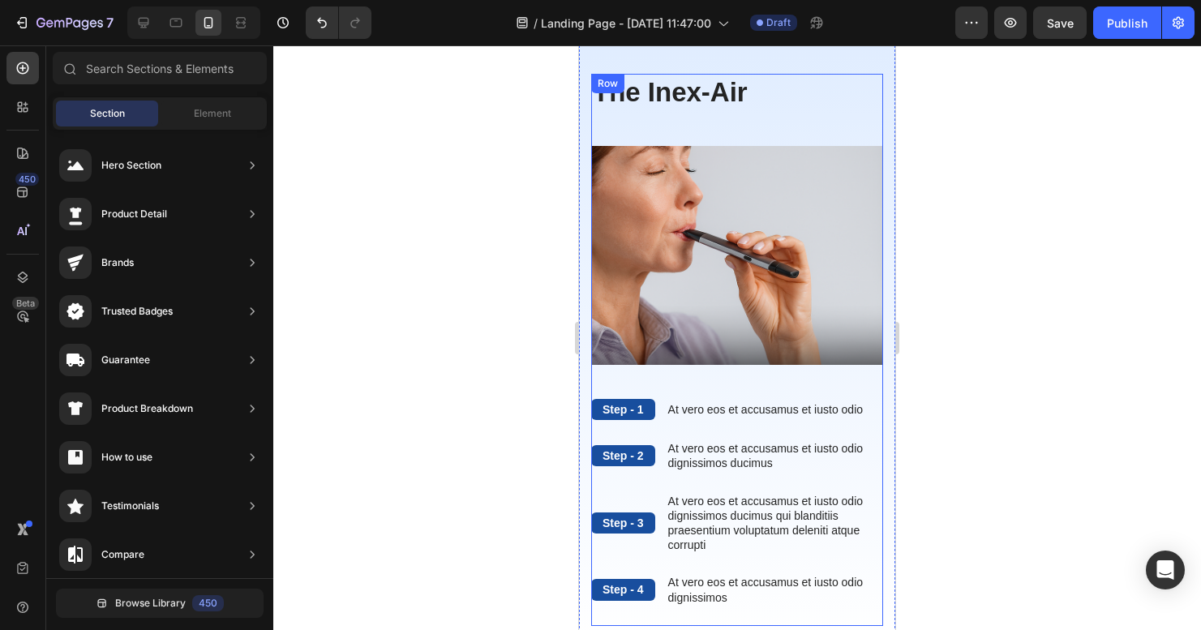
scroll to position [0, 0]
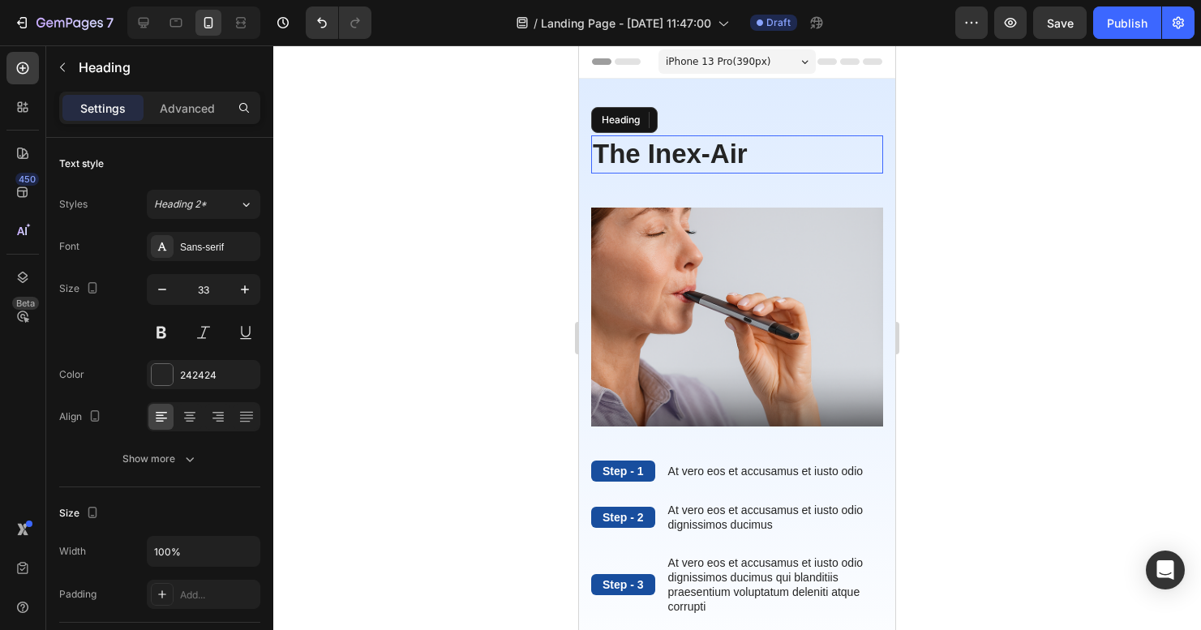
click at [732, 152] on p "The Inex-Air" at bounding box center [737, 154] width 289 height 35
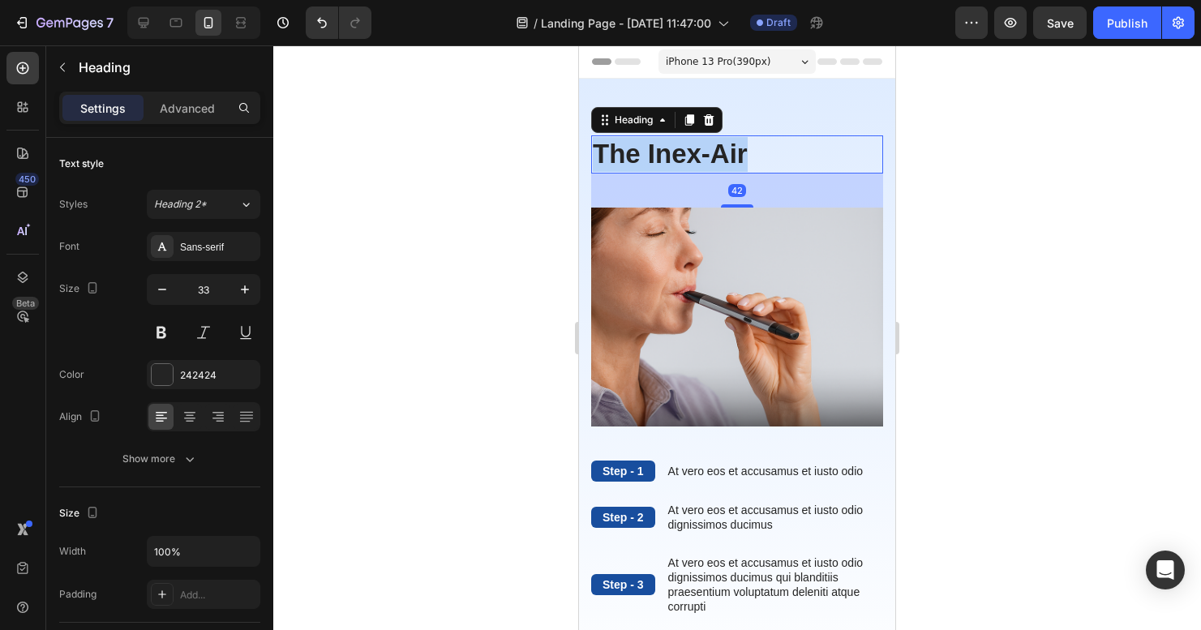
click at [732, 152] on p "The Inex-Air" at bounding box center [737, 154] width 289 height 35
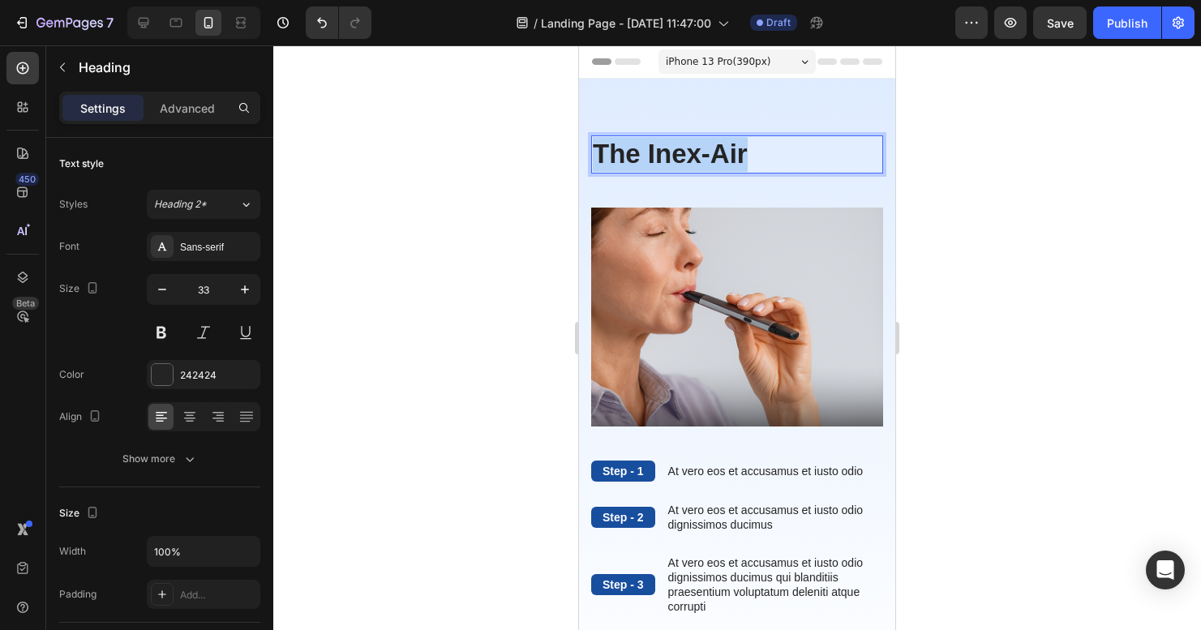
click at [732, 152] on p "The Inex-Air" at bounding box center [737, 154] width 289 height 35
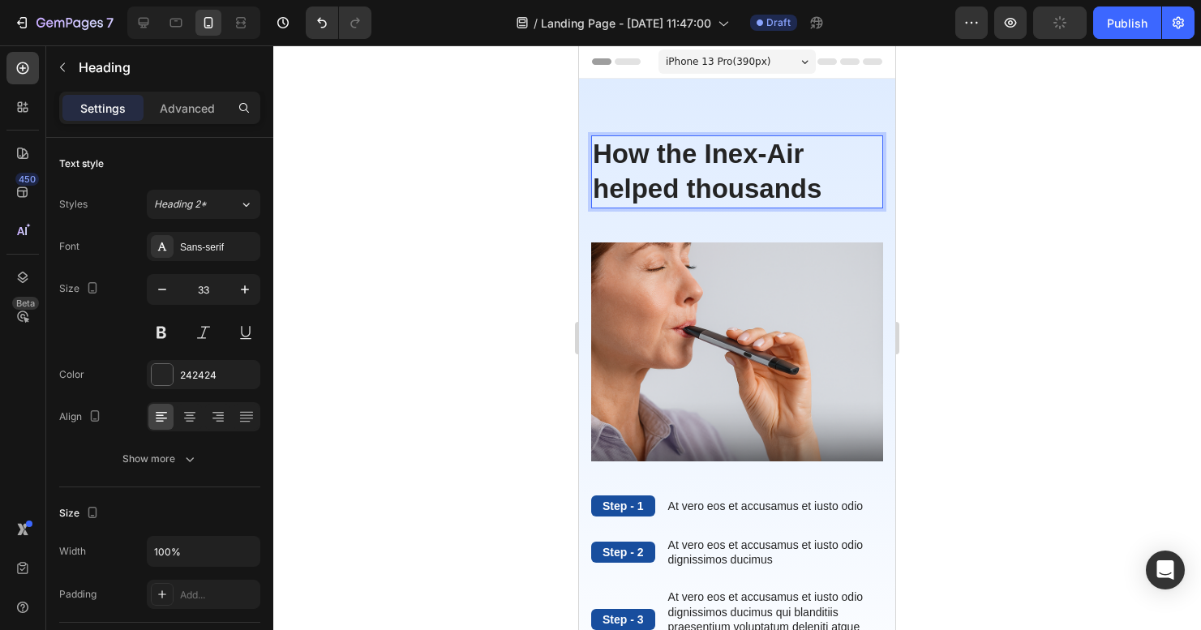
click at [680, 195] on p "How the Inex-Air helped thousands" at bounding box center [737, 172] width 289 height 70
click at [849, 189] on p "How the Inex-Air helps thousands" at bounding box center [737, 172] width 289 height 70
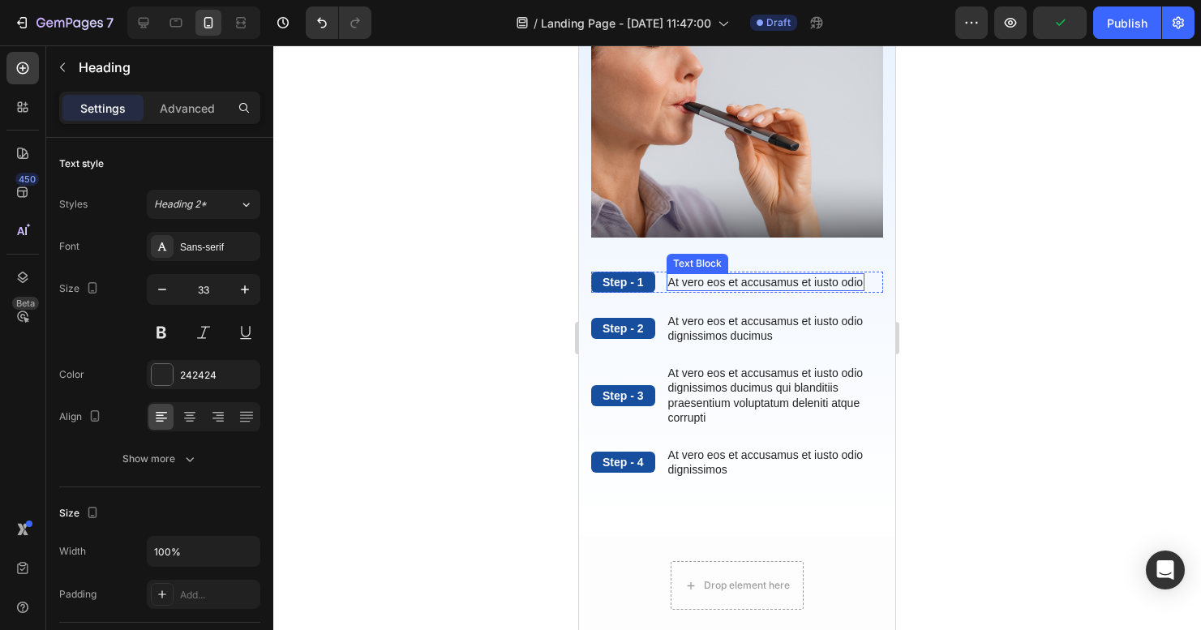
scroll to position [297, 0]
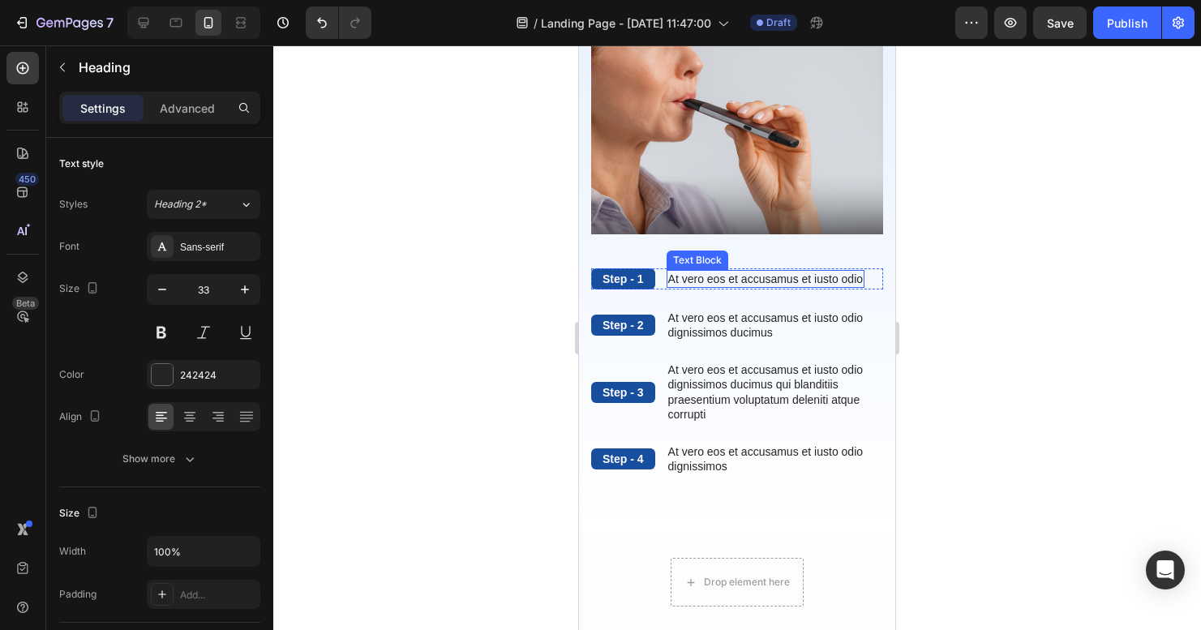
click at [807, 272] on p "At vero eos et accusamus et iusto odio" at bounding box center [765, 279] width 195 height 15
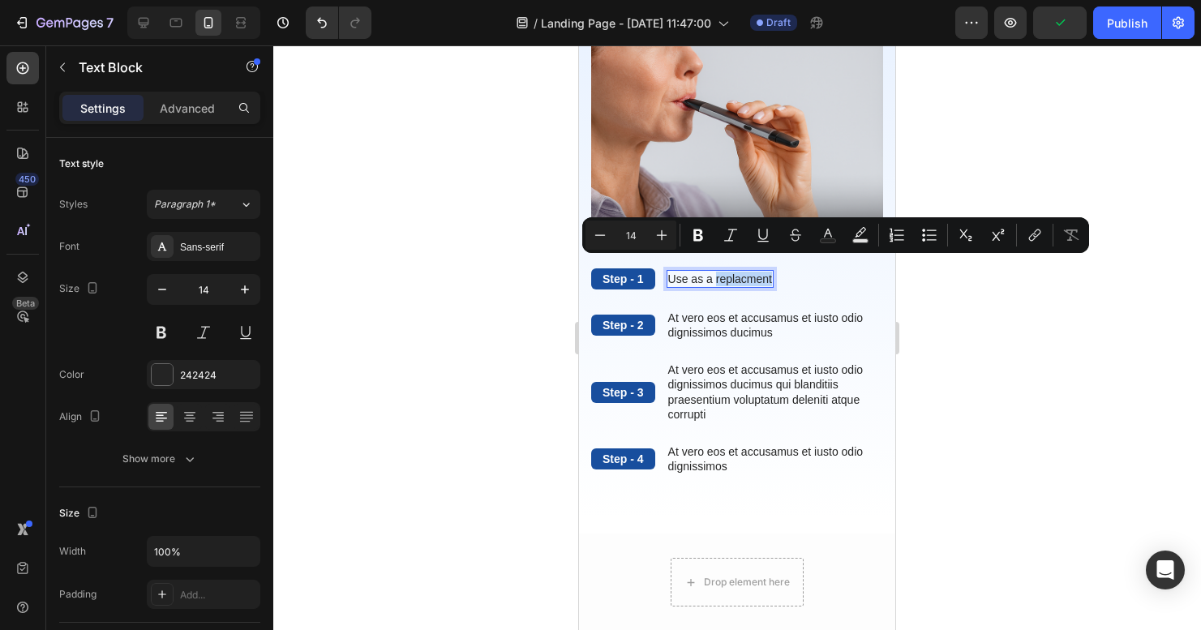
click at [742, 272] on p "Use as a replacment" at bounding box center [720, 279] width 104 height 15
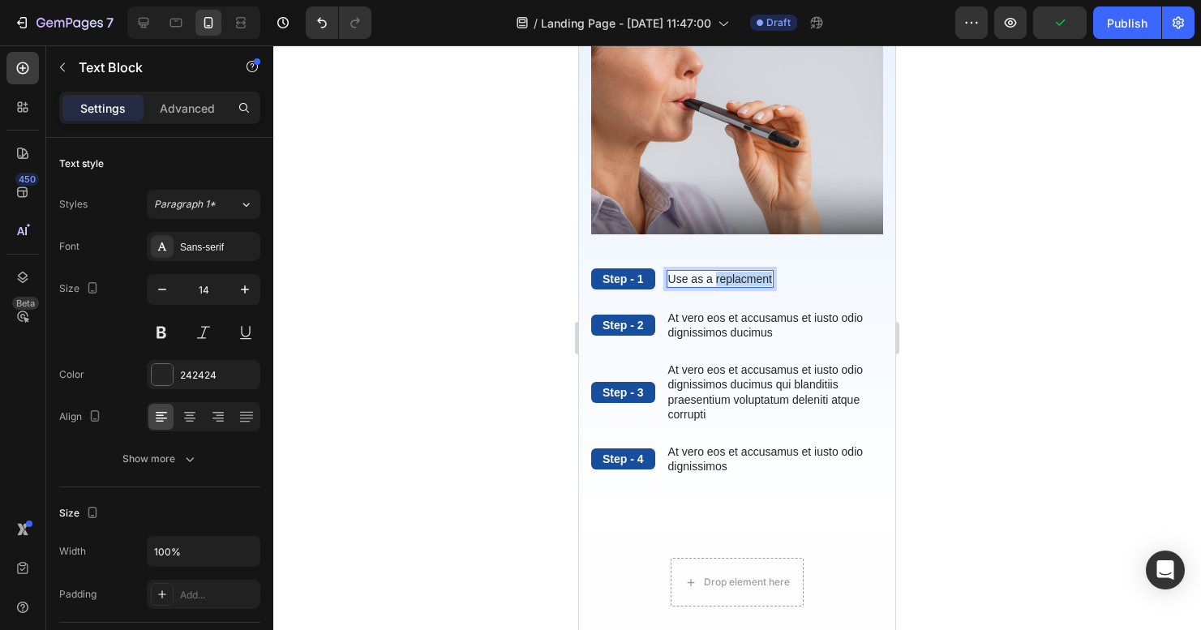
click at [742, 272] on p "Use as a replacment" at bounding box center [720, 279] width 104 height 15
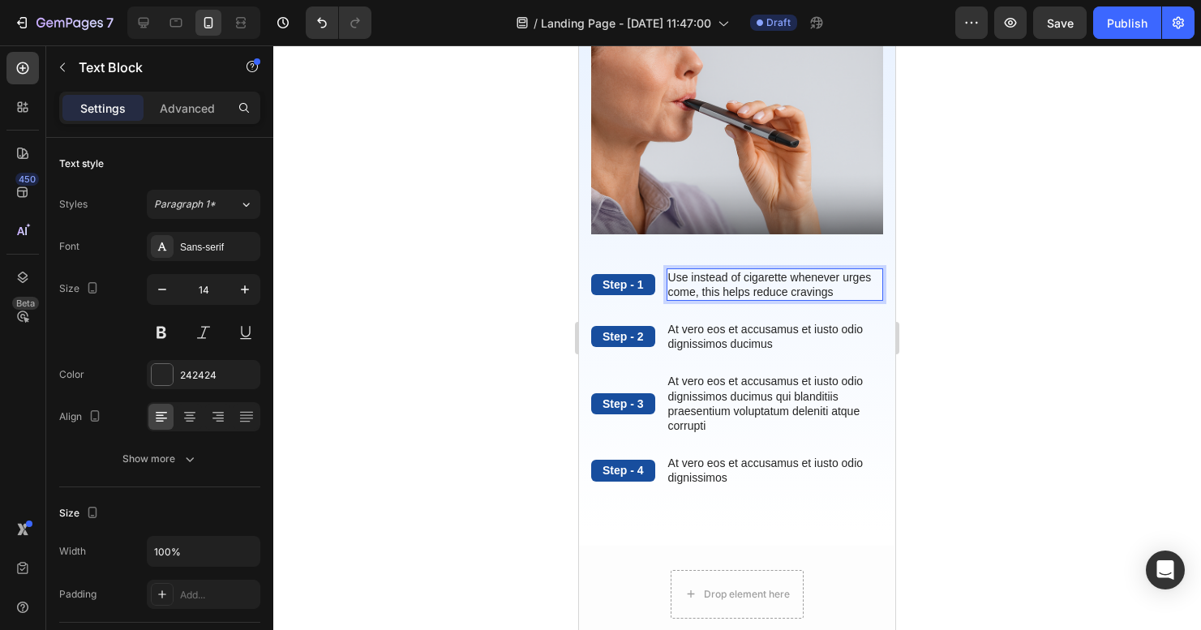
click at [777, 281] on p "Use instead of cigarette whenever urges come, this helps reduce cravings" at bounding box center [774, 284] width 213 height 29
drag, startPoint x: 781, startPoint y: 281, endPoint x: 806, endPoint y: 305, distance: 35.0
click at [782, 281] on p "Use instead of cigarette whenever urges come, this helps reduce cravings" at bounding box center [774, 284] width 213 height 29
click at [776, 294] on p "Use instead of cigarette whenever urges come, this helps mentally reduce cravin…" at bounding box center [774, 284] width 213 height 29
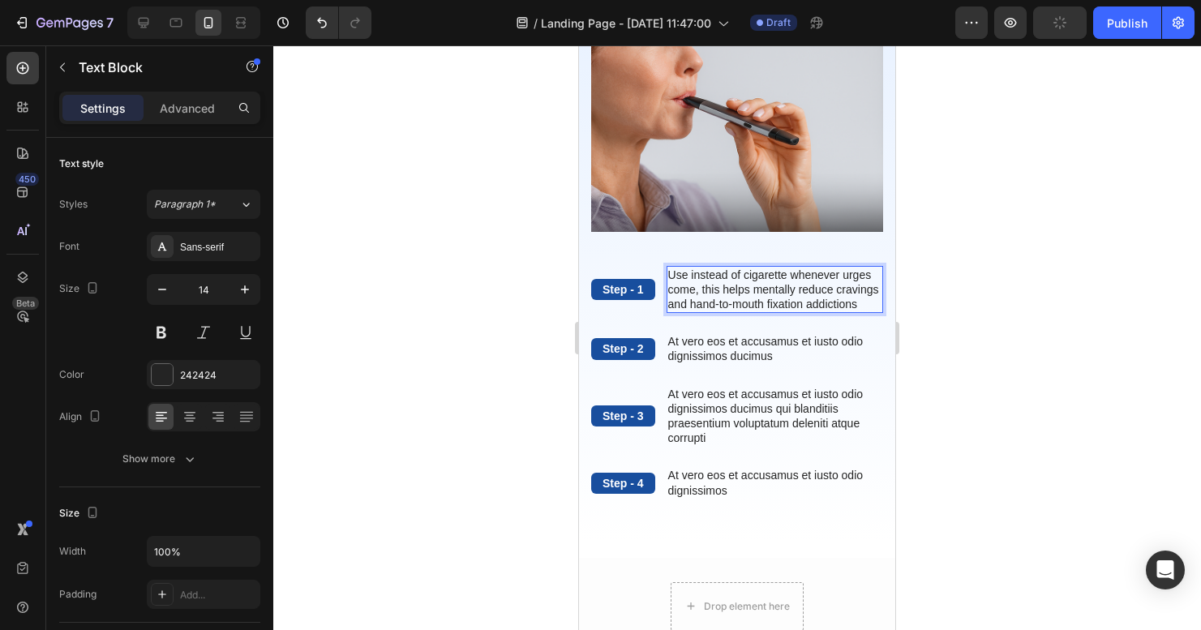
scroll to position [420, 0]
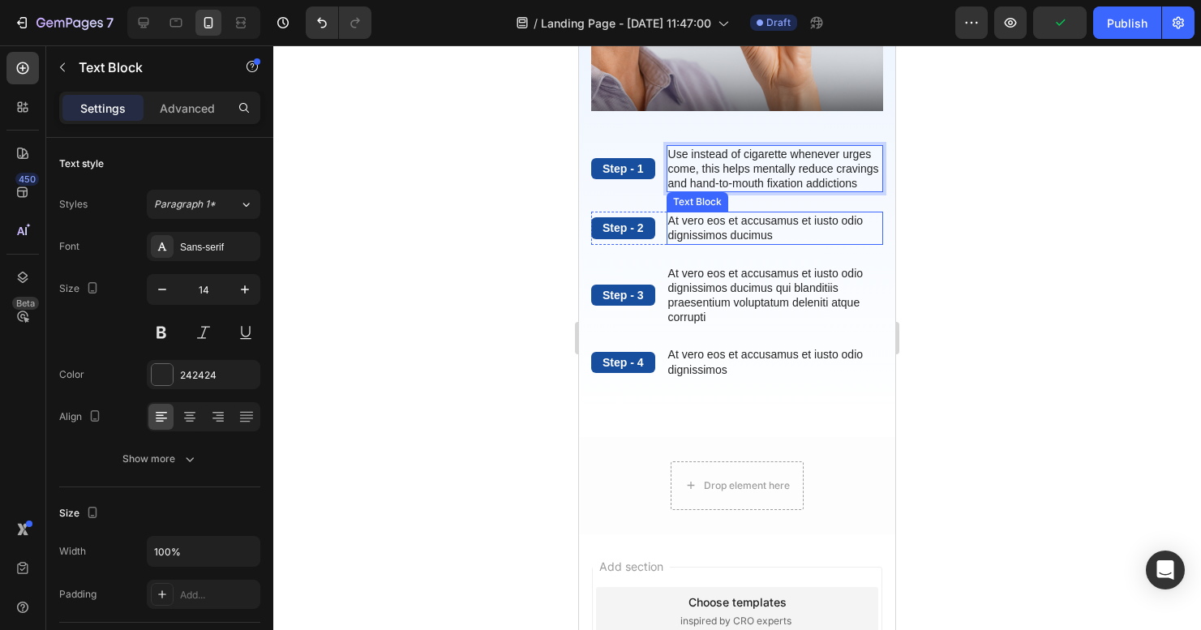
click at [696, 232] on p "At vero eos et accusamus et iusto odio dignissimos ducimus" at bounding box center [774, 227] width 213 height 29
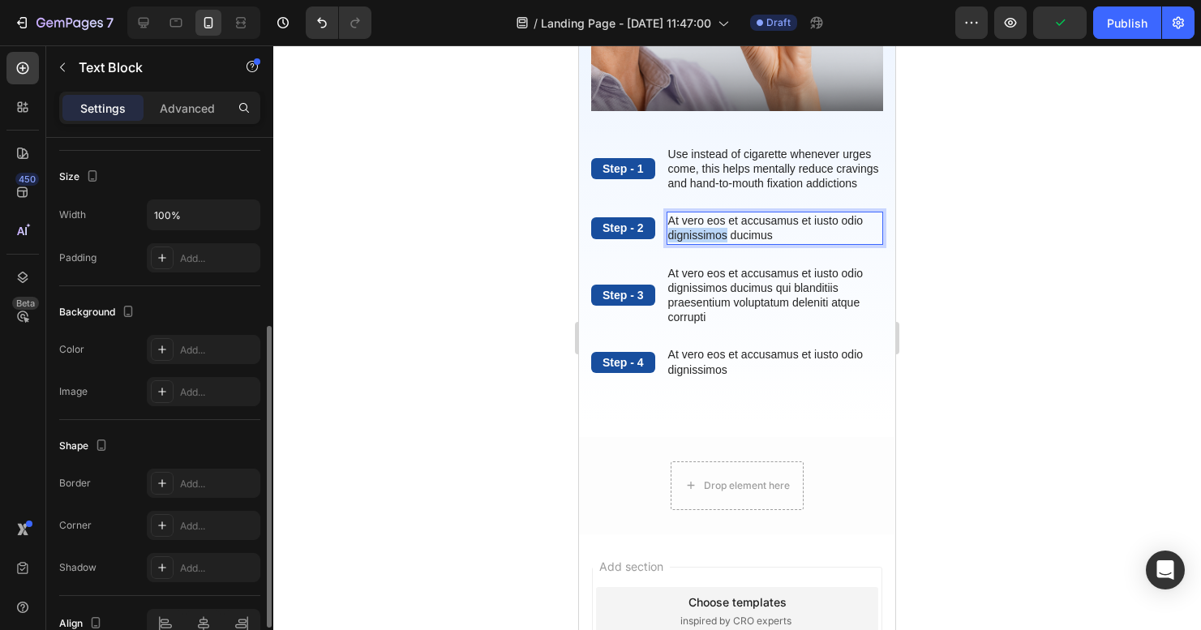
click at [696, 232] on p "At vero eos et accusamus et iusto odio dignissimos ducimus" at bounding box center [774, 227] width 213 height 29
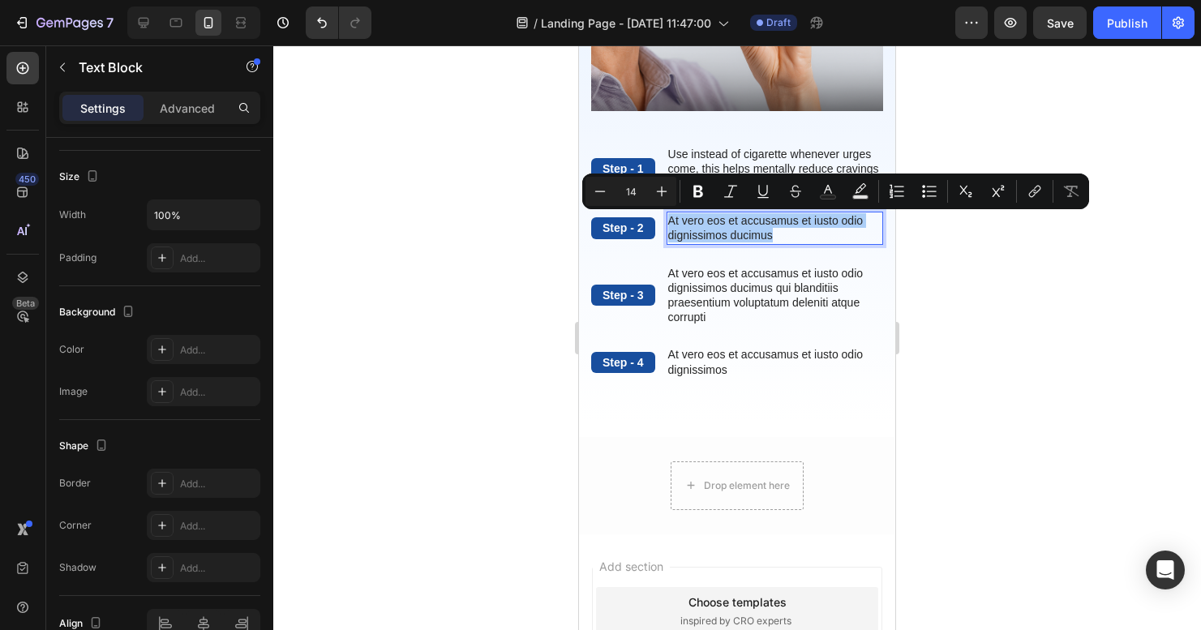
click at [1038, 345] on div at bounding box center [737, 337] width 928 height 585
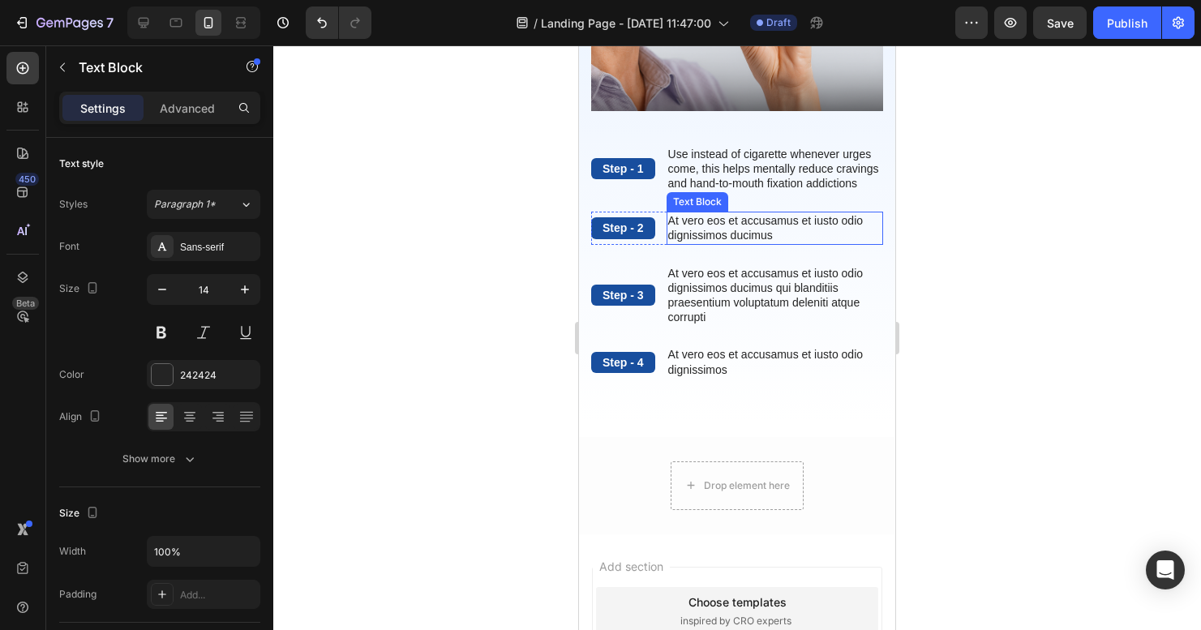
click at [738, 229] on p "At vero eos et accusamus et iusto odio dignissimos ducimus" at bounding box center [774, 227] width 213 height 29
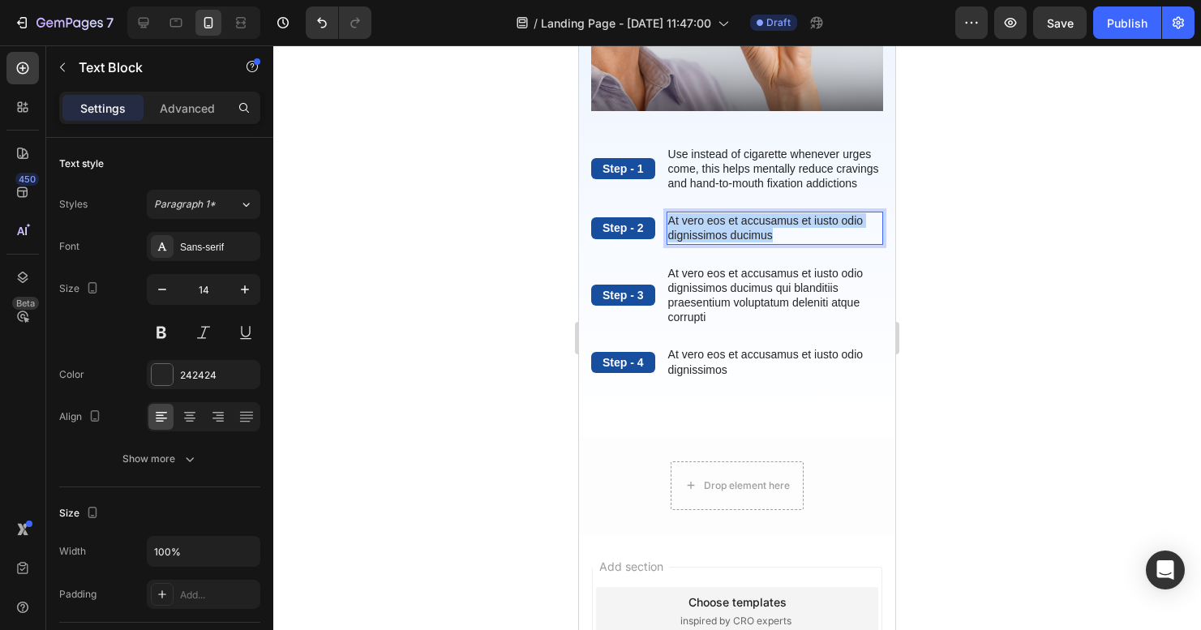
click at [738, 229] on p "At vero eos et accusamus et iusto odio dignissimos ducimus" at bounding box center [774, 227] width 213 height 29
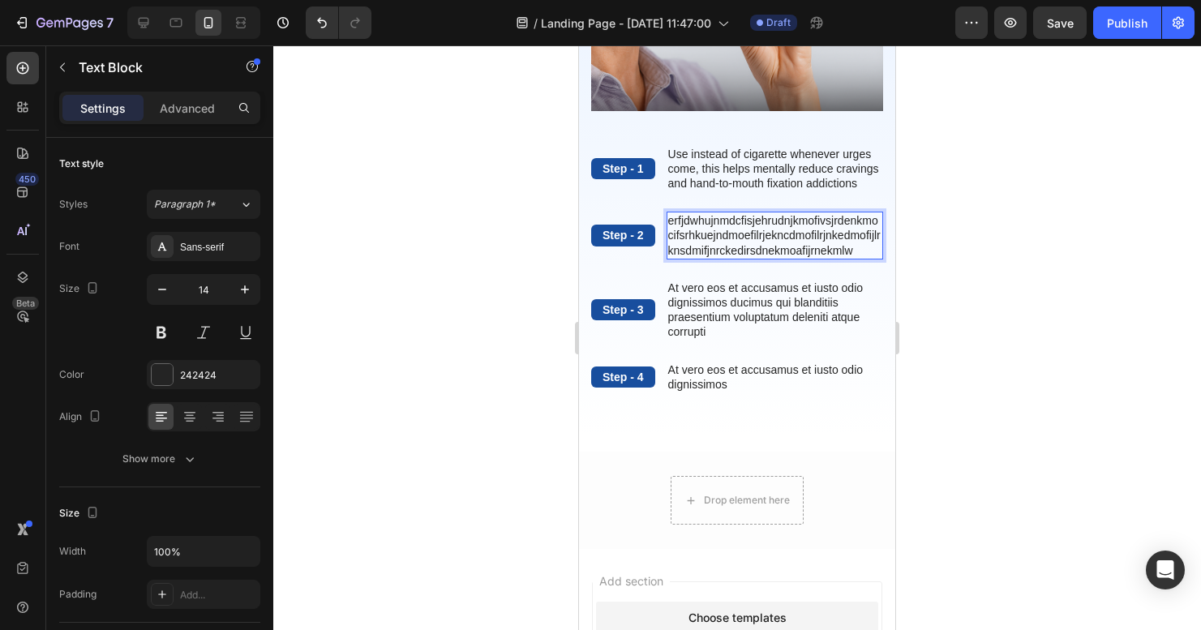
click at [752, 246] on p "erfjdwhujnmdcfisjehrudnjkmofivsjrdenkmocifsrhkuejndmoefilrjekncdmofilrjnkedmofi…" at bounding box center [774, 235] width 213 height 45
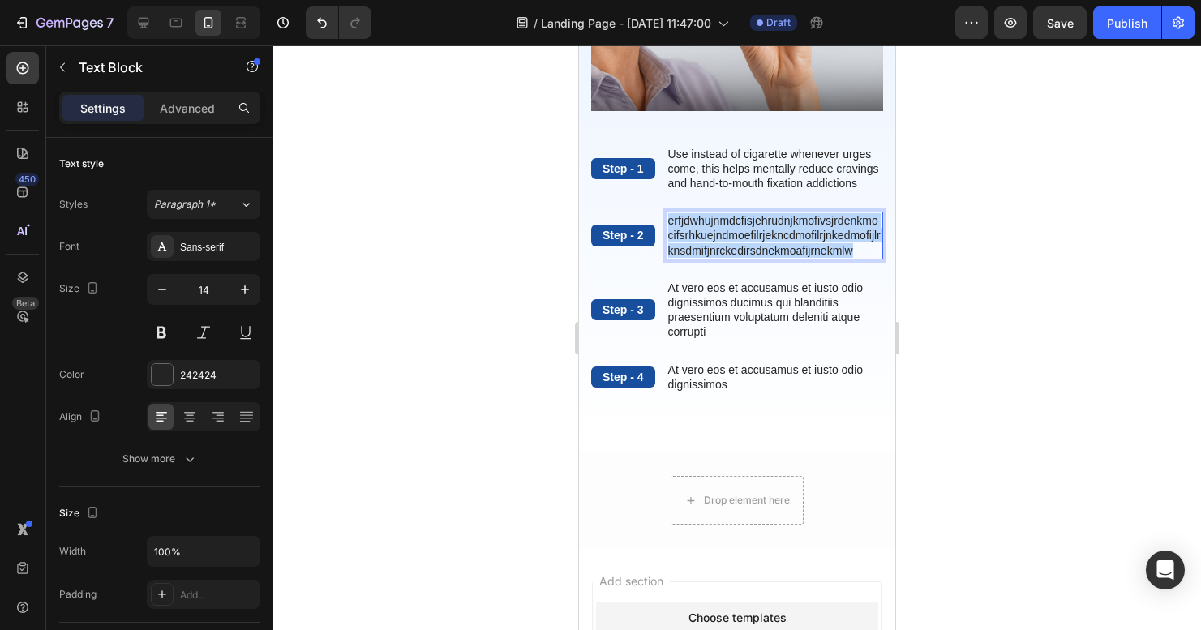
click at [752, 246] on p "erfjdwhujnmdcfisjehrudnjkmofivsjrdenkmocifsrhkuejndmoefilrjekncdmofilrjnkedmofi…" at bounding box center [774, 235] width 213 height 45
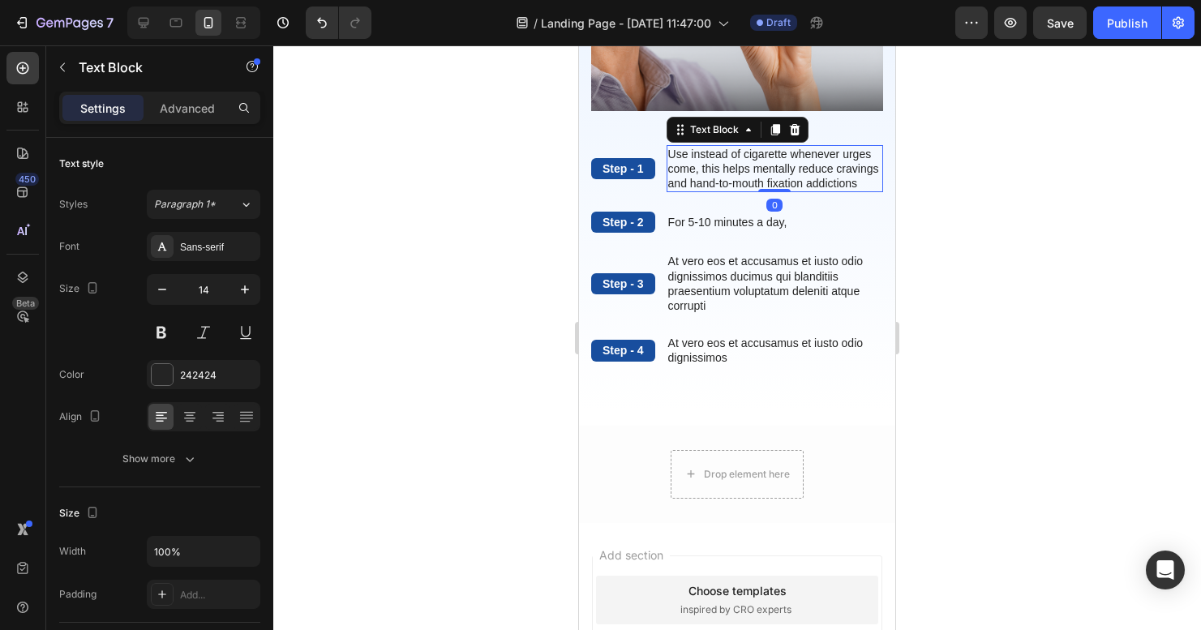
click at [774, 168] on p "Use instead of cigarette whenever urges come, this helps mentally reduce cravin…" at bounding box center [774, 169] width 213 height 45
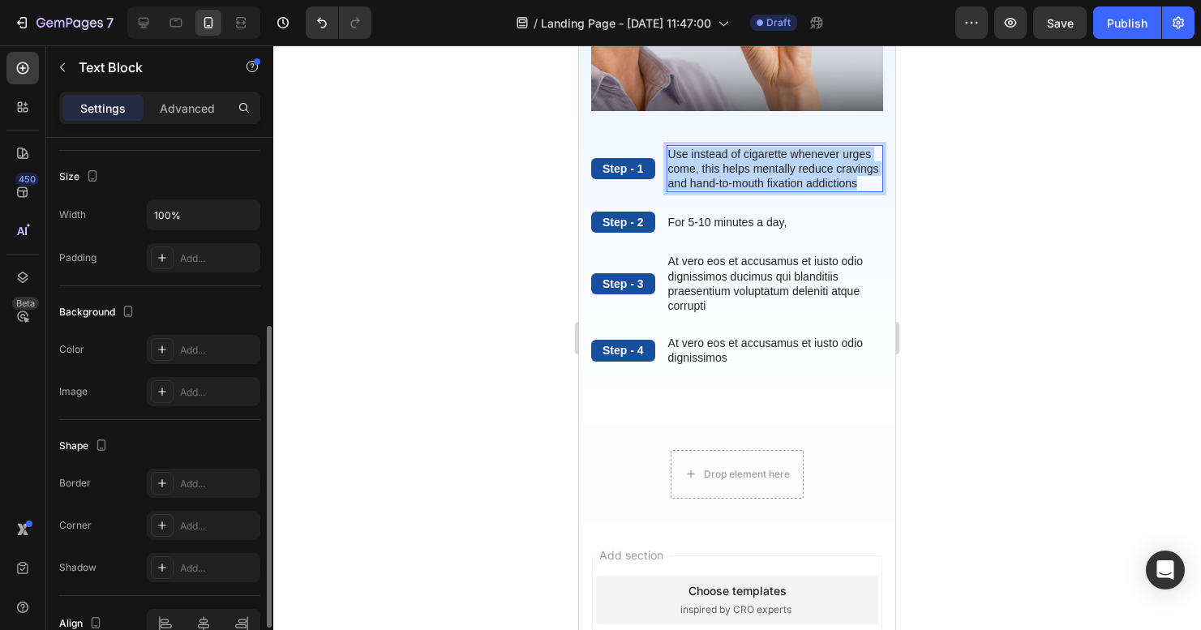
click at [774, 169] on p "Use instead of cigarette whenever urges come, this helps mentally reduce cravin…" at bounding box center [774, 169] width 213 height 45
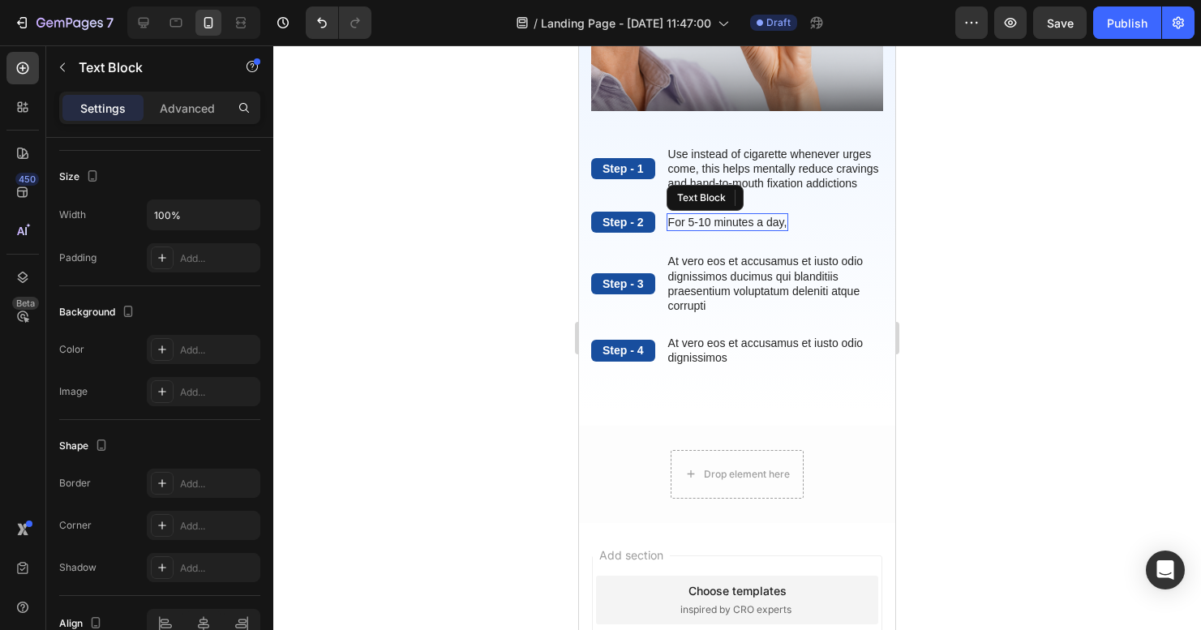
click at [721, 226] on p "For 5-10 minutes a day," at bounding box center [727, 222] width 119 height 15
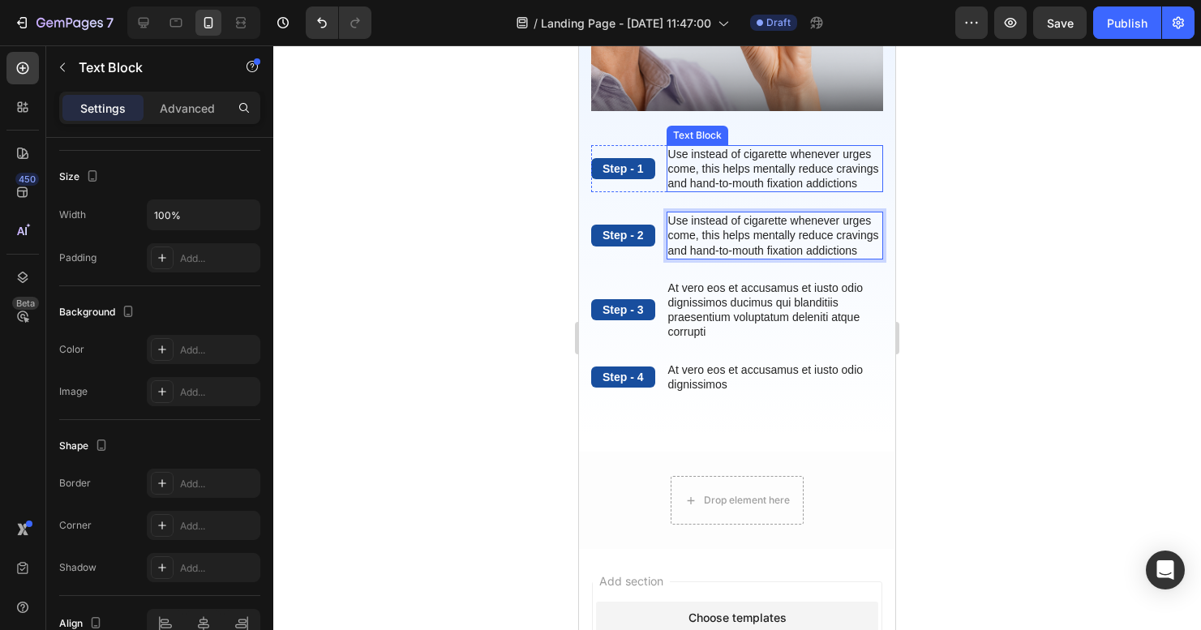
click at [743, 148] on p "Use instead of cigarette whenever urges come, this helps mentally reduce cravin…" at bounding box center [774, 169] width 213 height 45
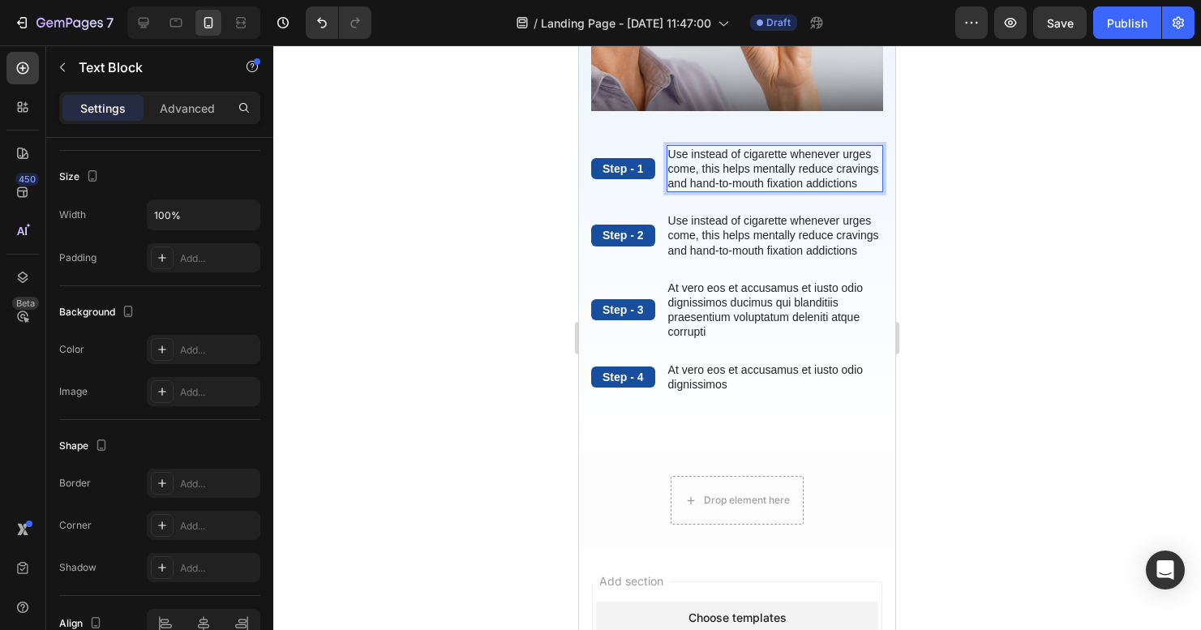
click at [743, 148] on p "Use instead of cigarette whenever urges come, this helps mentally reduce cravin…" at bounding box center [774, 169] width 213 height 45
click at [833, 164] on p "Charge device and choose breathing tips that are most comforta ble for yoi to b…" at bounding box center [774, 169] width 213 height 45
click at [779, 154] on p "Charge device and choose breathing tips that are most comforta ble for yoi to b…" at bounding box center [774, 169] width 213 height 45
click at [775, 160] on p "Charge device and choose breathing tips that are most comforta ble for yoi to b…" at bounding box center [774, 169] width 213 height 45
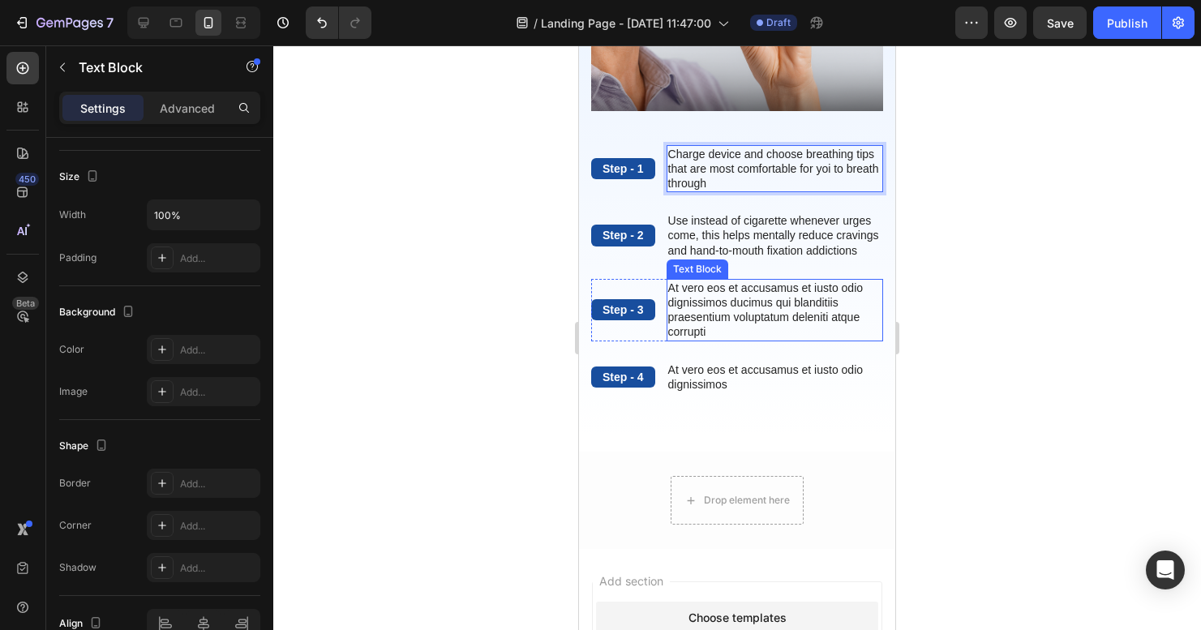
click at [795, 290] on p "At vero eos et accusamus et iusto odio dignissimos ducimus qui blanditiis praes…" at bounding box center [774, 310] width 213 height 59
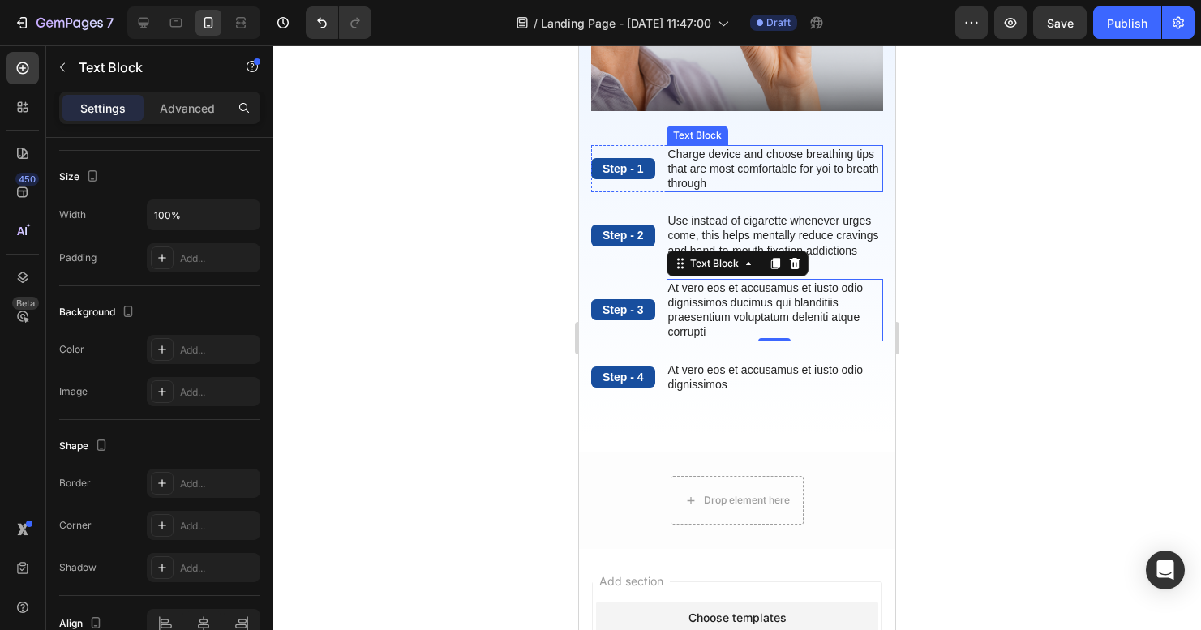
click at [833, 157] on p "Charge device and choose breathing tips that are most comfortable for yoi to br…" at bounding box center [774, 169] width 213 height 45
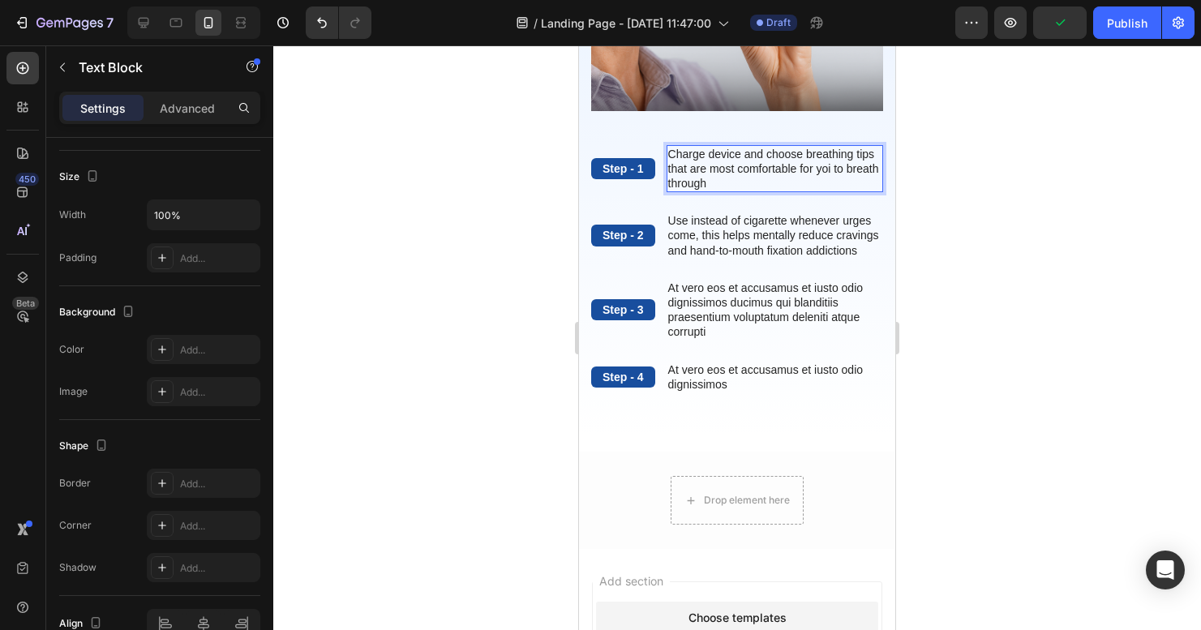
click at [851, 161] on p "Charge device and choose breathing tips that are most comfortable for yoi to br…" at bounding box center [774, 169] width 213 height 45
click at [698, 175] on p "Charge device and choose breathing tips that are most comfortable for you to br…" at bounding box center [774, 169] width 213 height 45
click at [742, 310] on p "At vero eos et accusamus et iusto odio dignissimos ducimus qui blanditiis praes…" at bounding box center [774, 310] width 213 height 59
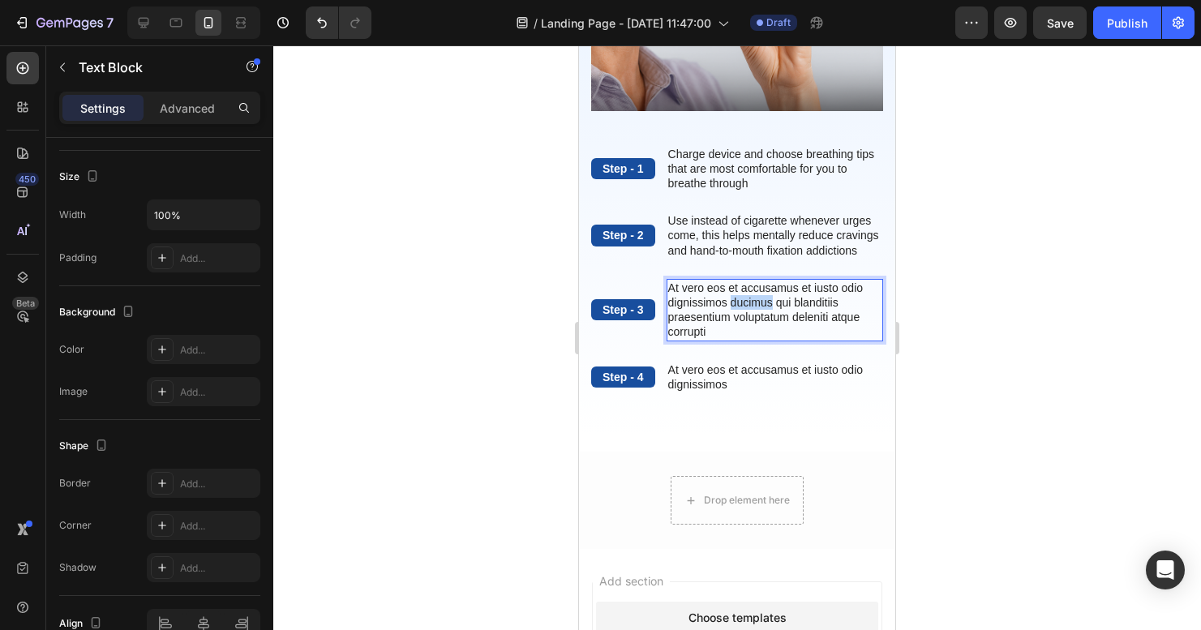
click at [742, 310] on p "At vero eos et accusamus et iusto odio dignissimos ducimus qui blanditiis praes…" at bounding box center [774, 310] width 213 height 59
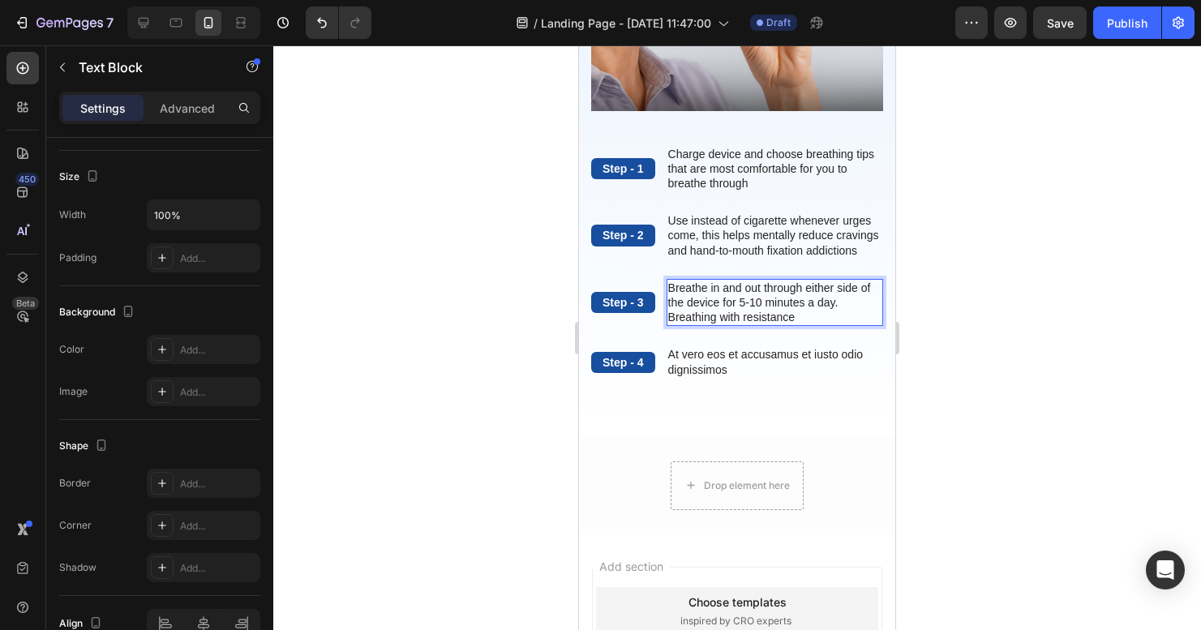
click at [819, 315] on p "Breathe in and out through either side of the device for 5-10 minutes a day. Br…" at bounding box center [774, 303] width 213 height 45
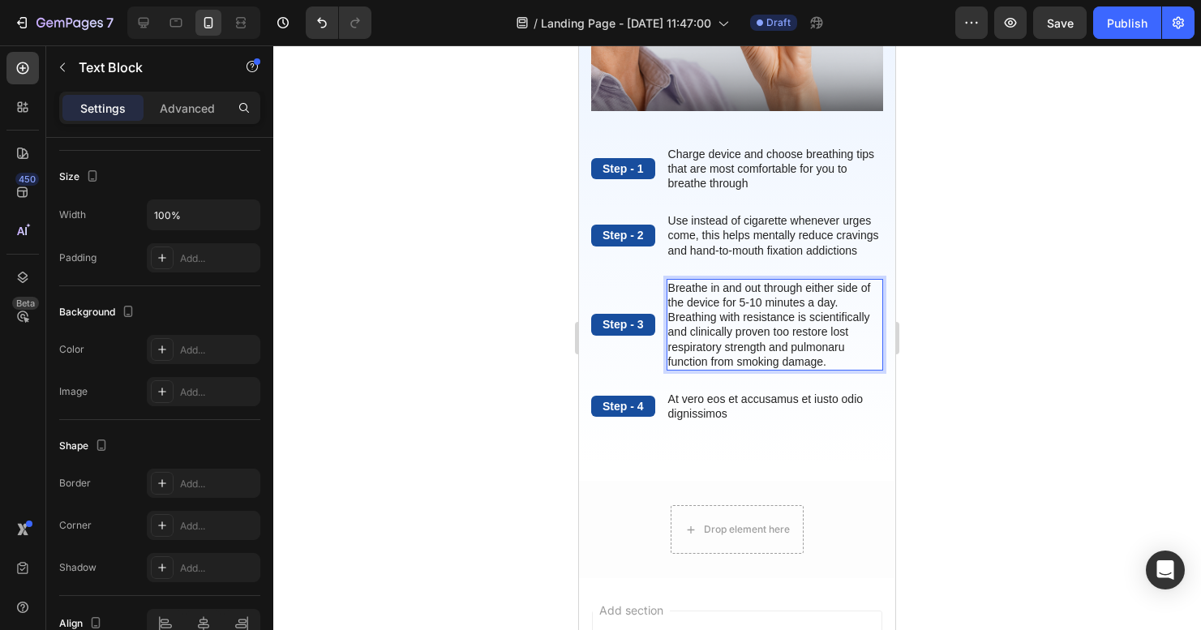
click at [716, 364] on p "Breathe in and out through either side of the device for 5-10 minutes a day. Br…" at bounding box center [774, 325] width 213 height 88
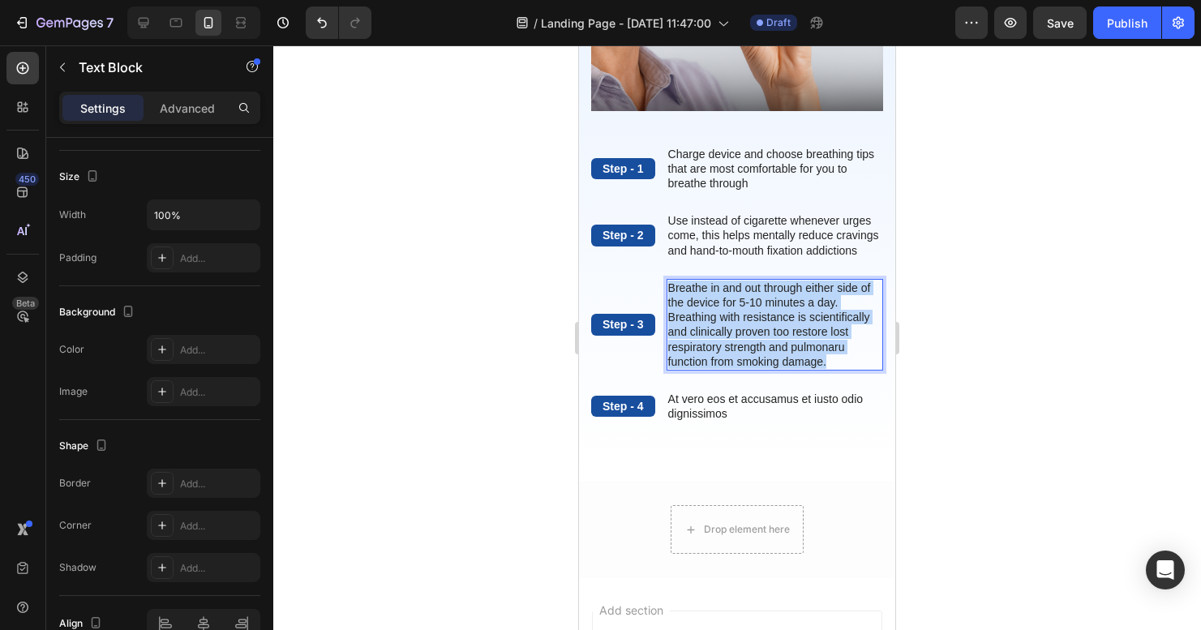
click at [716, 364] on p "Breathe in and out through either side of the device for 5-10 minutes a day. Br…" at bounding box center [774, 325] width 213 height 88
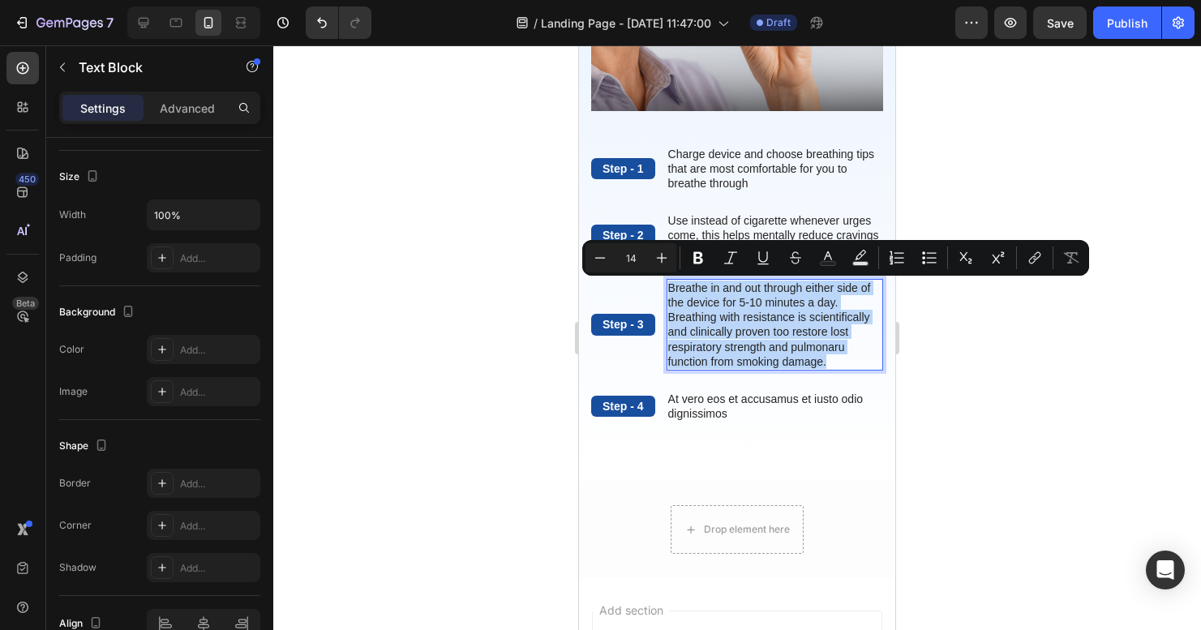
click at [702, 364] on p "Breathe in and out through either side of the device for 5-10 minutes a day. Br…" at bounding box center [774, 325] width 213 height 88
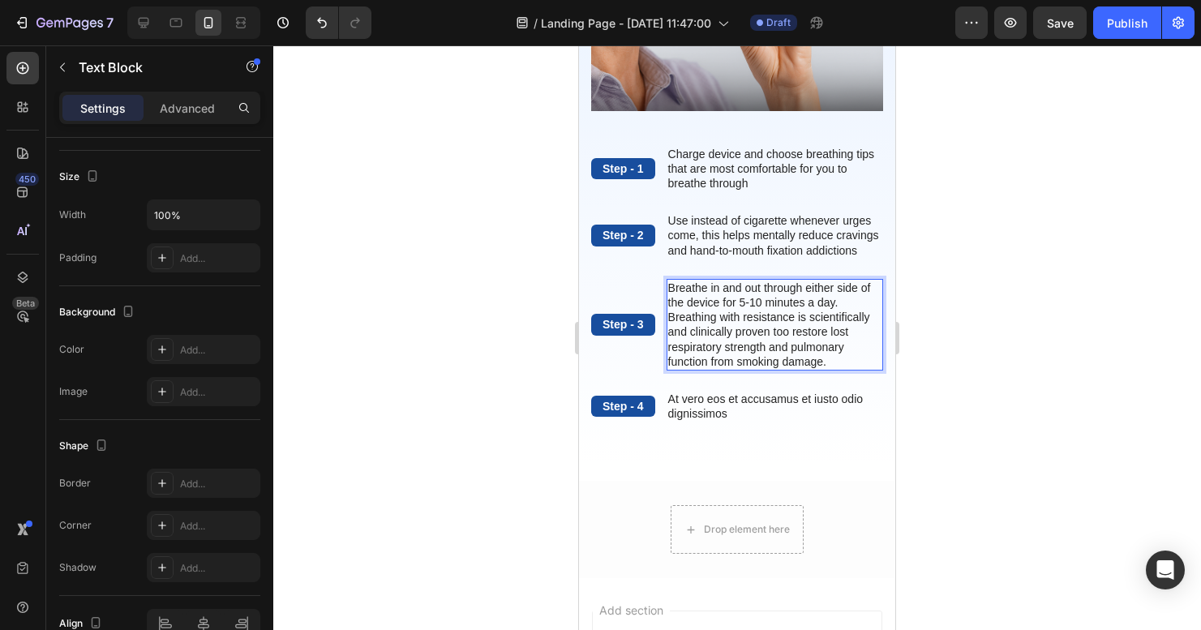
click at [765, 369] on p "Breathe in and out through either side of the device for 5-10 minutes a day. Br…" at bounding box center [774, 325] width 213 height 88
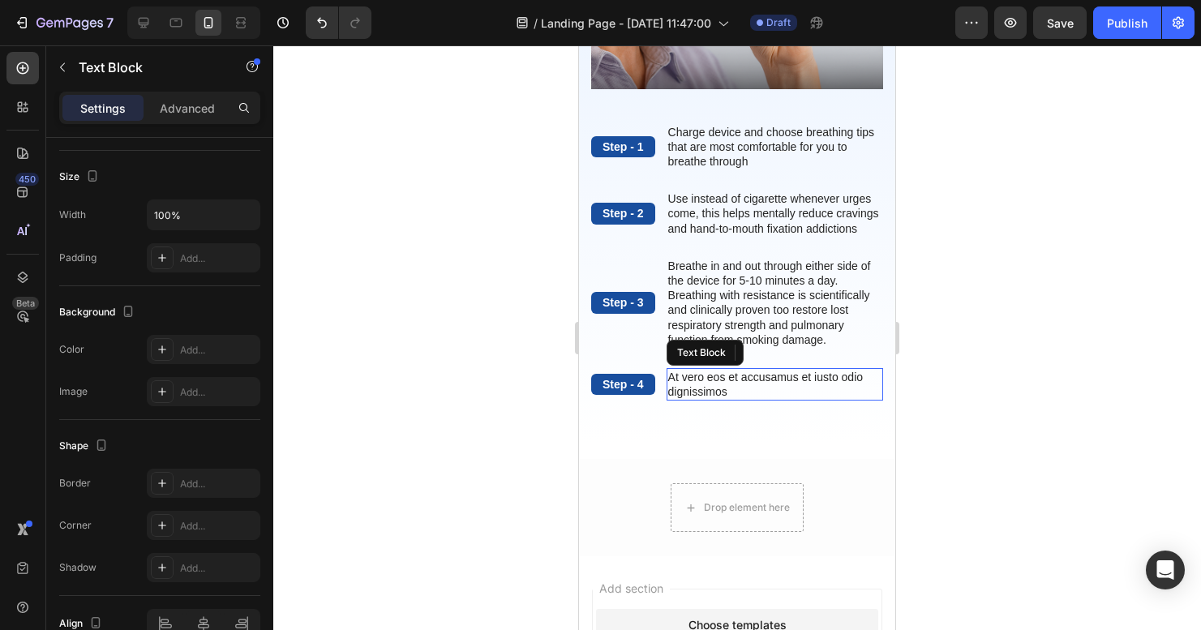
click at [805, 399] on p "At vero eos et accusamus et iusto odio dignissimos" at bounding box center [774, 384] width 213 height 29
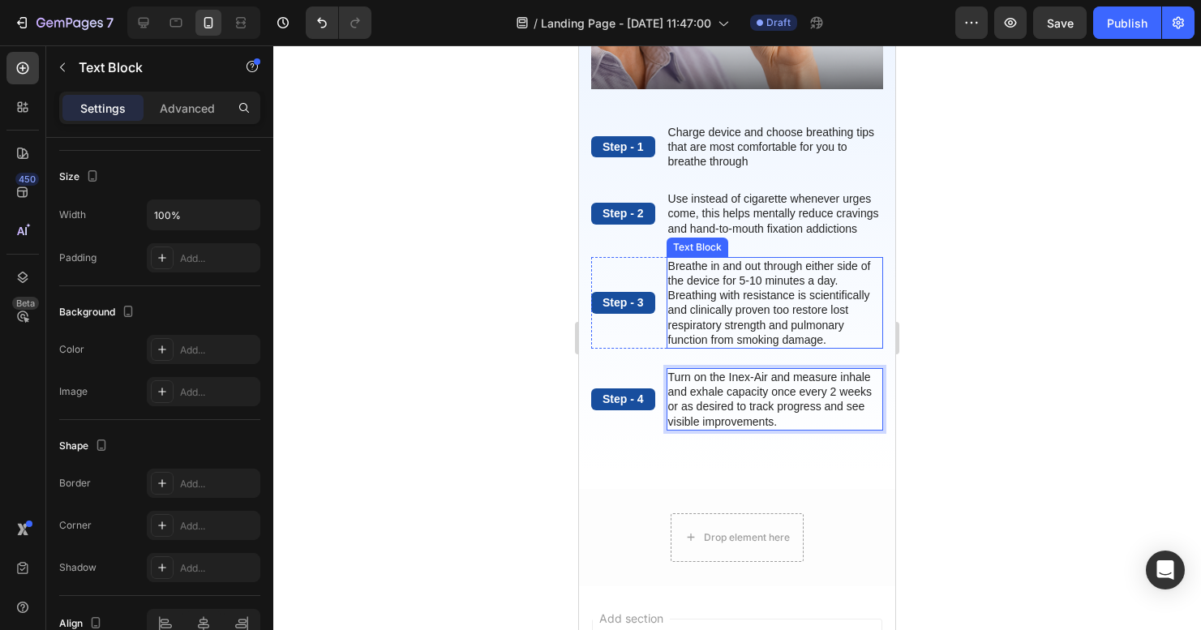
scroll to position [0, 0]
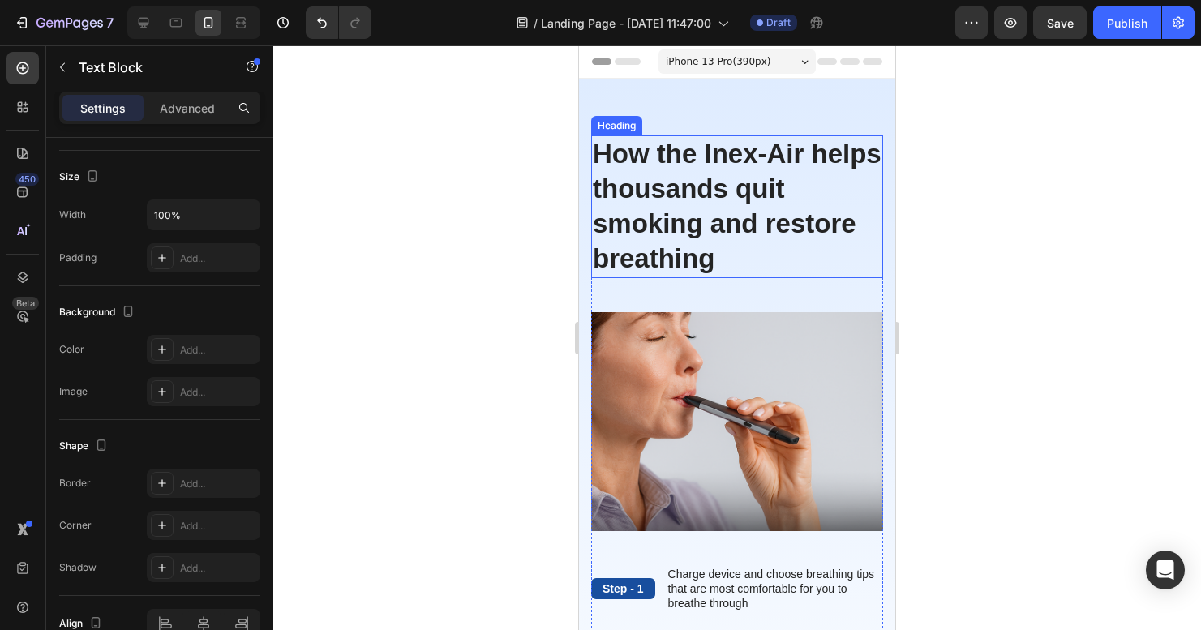
click at [773, 264] on p "How the Inex-Air helps thousands quit smoking and restore breathing" at bounding box center [737, 206] width 289 height 139
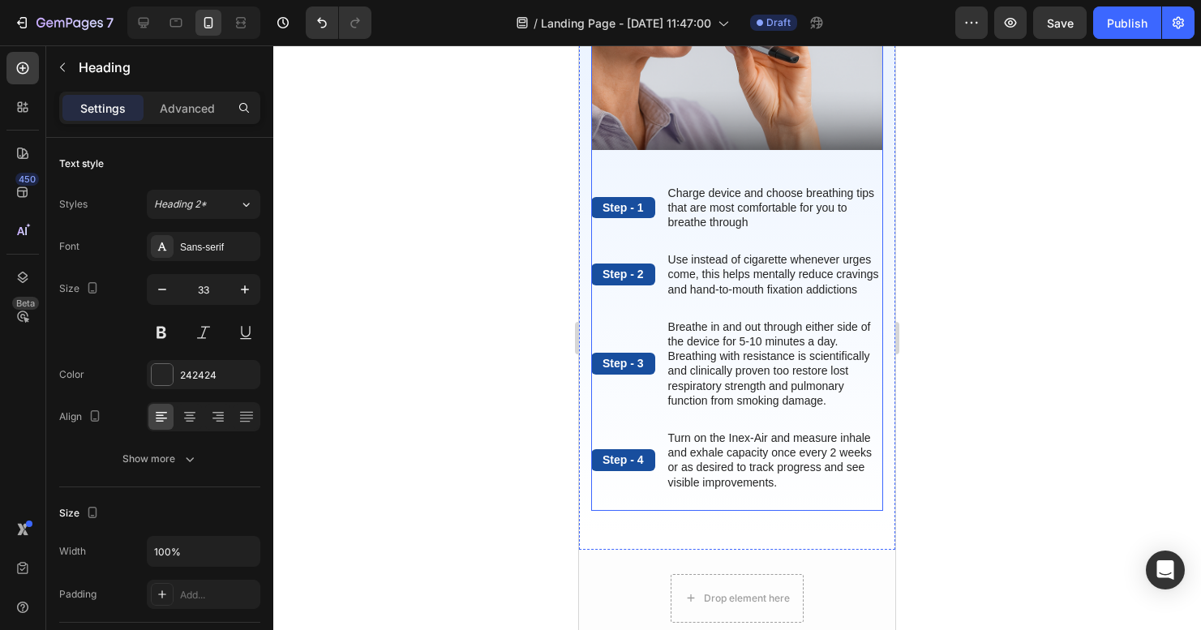
scroll to position [497, 0]
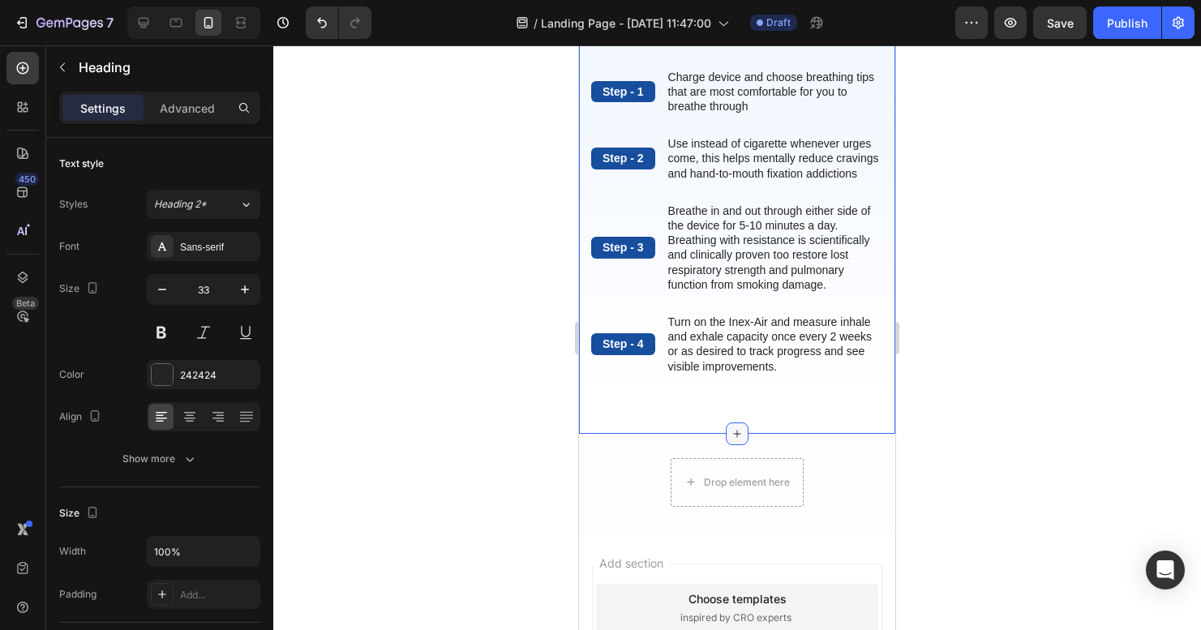
click at [733, 440] on icon at bounding box center [737, 433] width 13 height 13
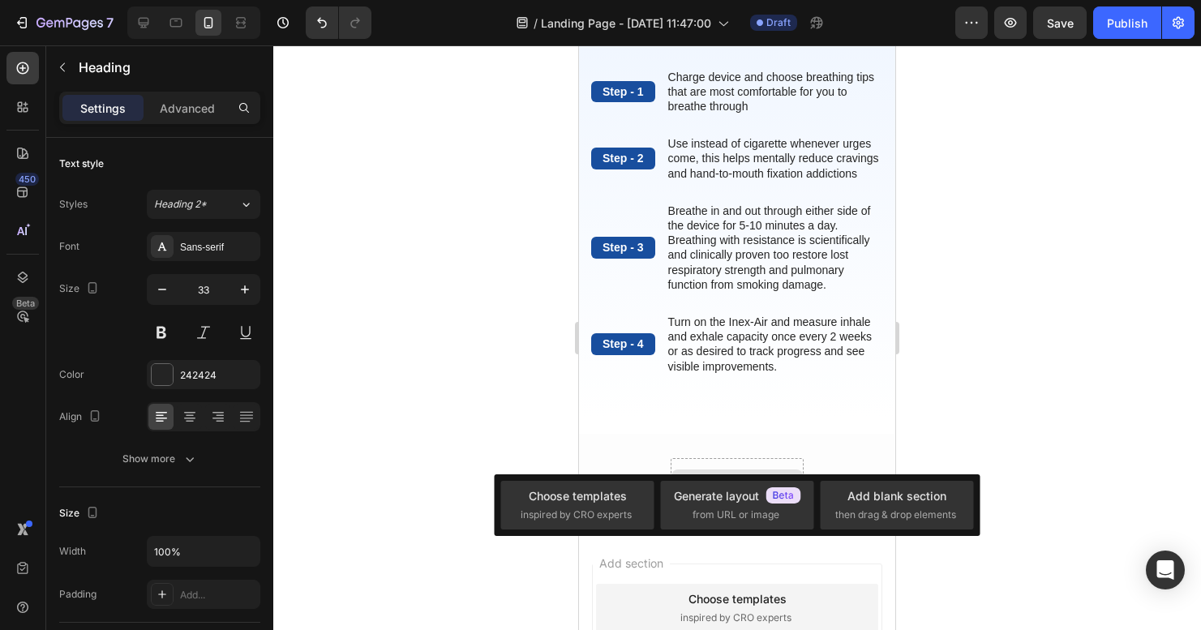
click at [993, 389] on div at bounding box center [737, 337] width 928 height 585
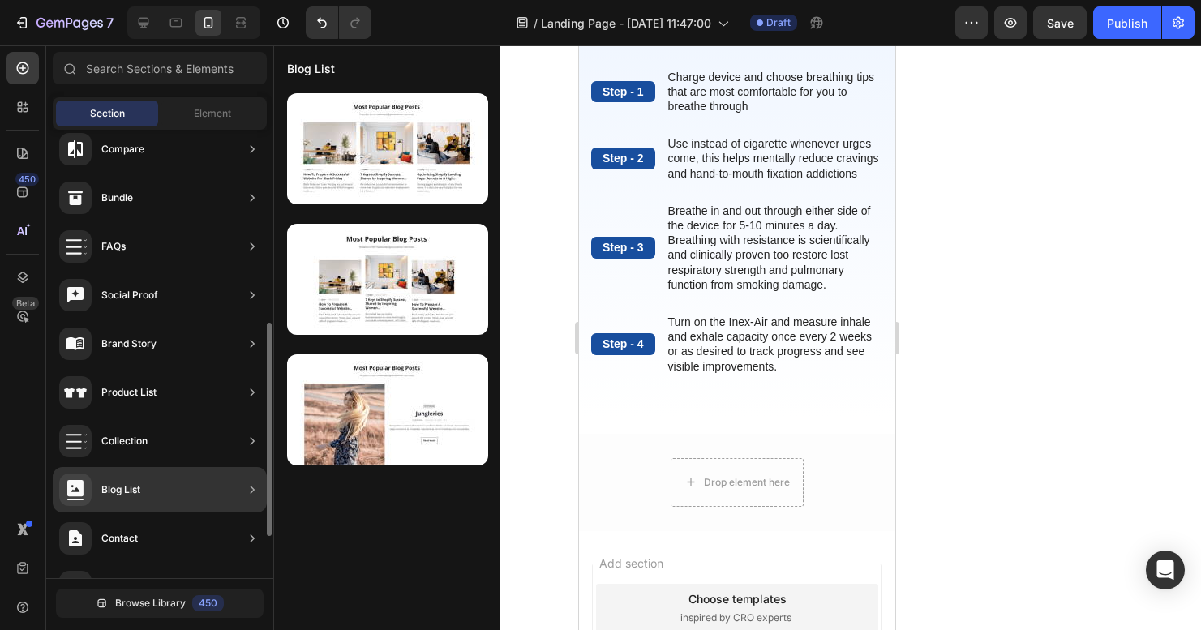
scroll to position [0, 0]
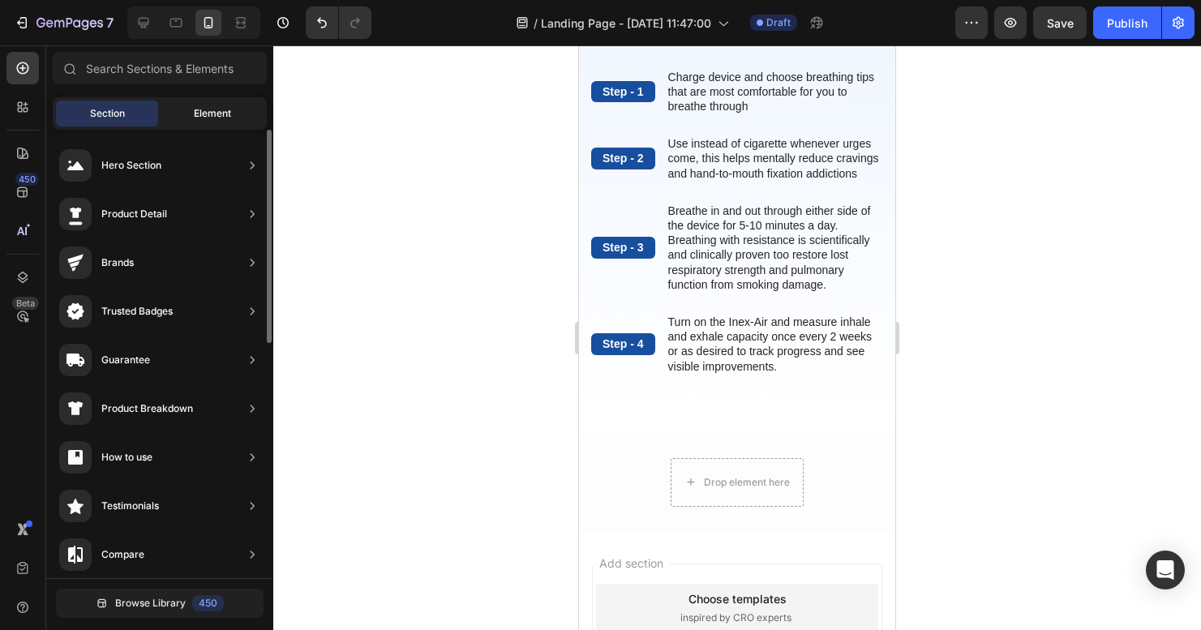
click at [201, 112] on span "Element" at bounding box center [212, 113] width 37 height 15
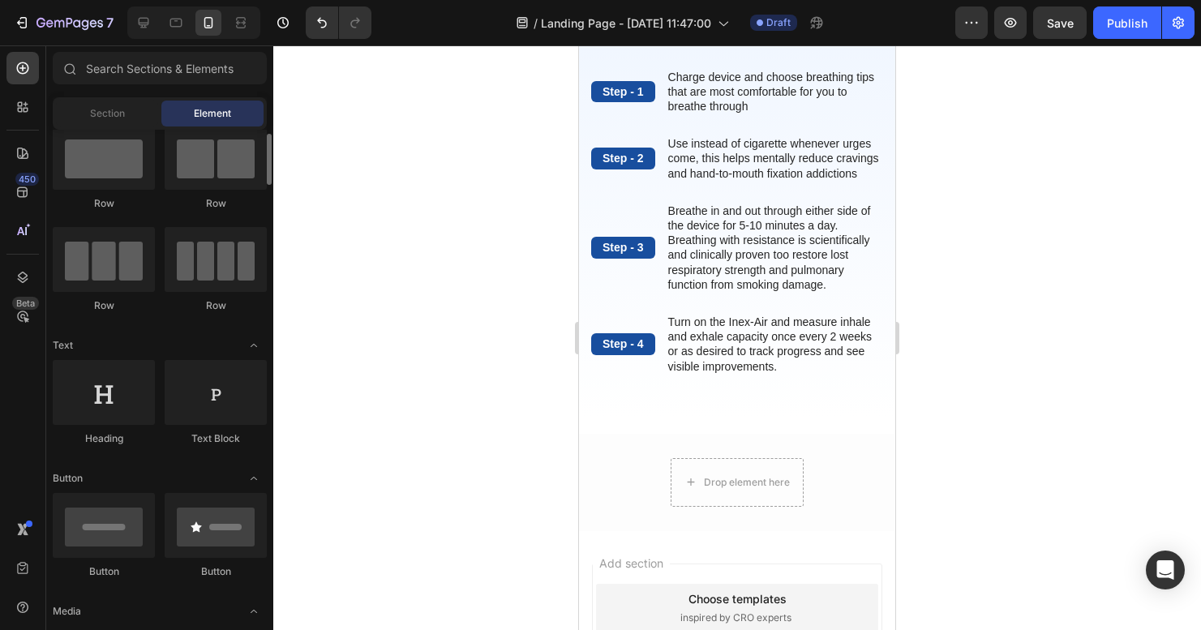
scroll to position [312, 0]
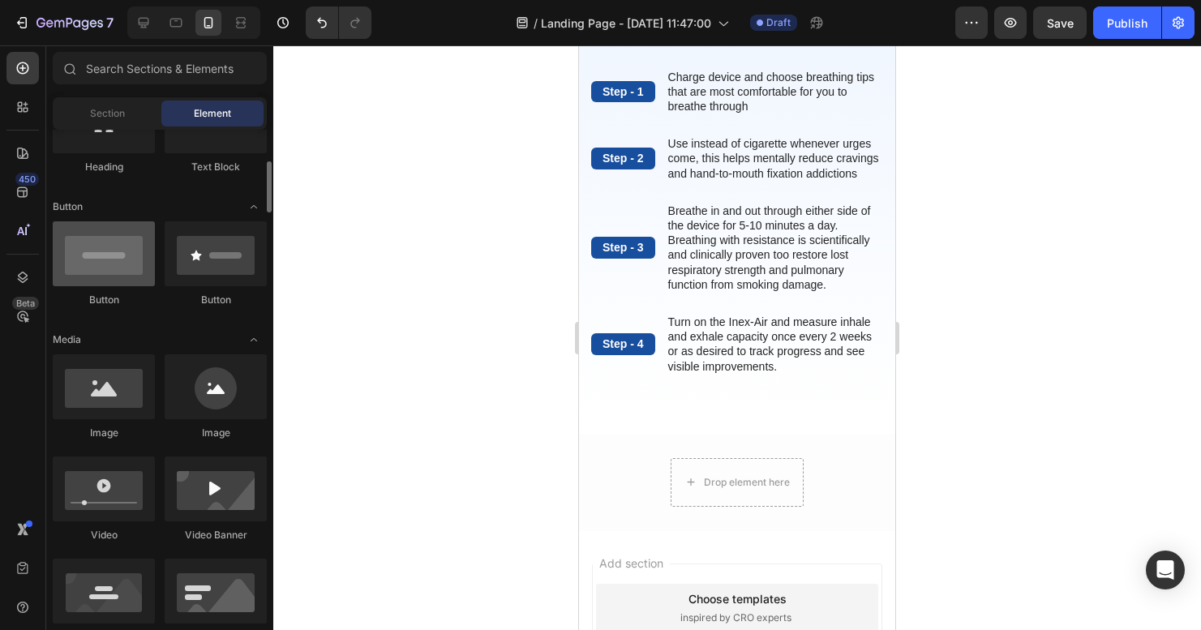
click at [92, 260] on div at bounding box center [104, 253] width 102 height 65
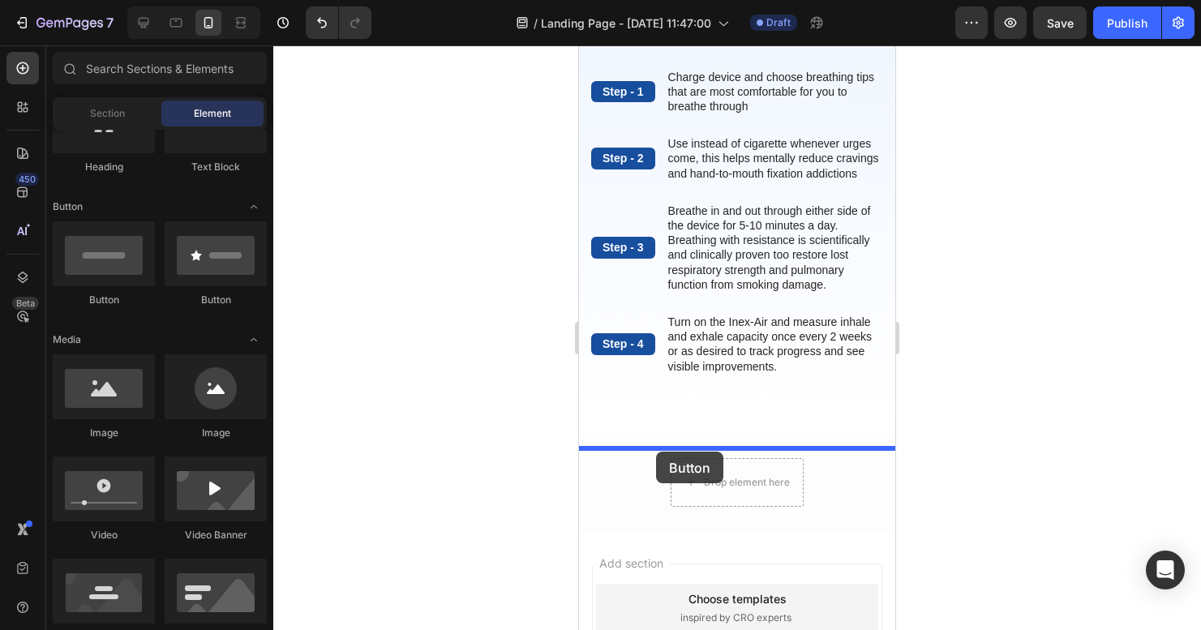
drag, startPoint x: 815, startPoint y: 312, endPoint x: 656, endPoint y: 452, distance: 212.0
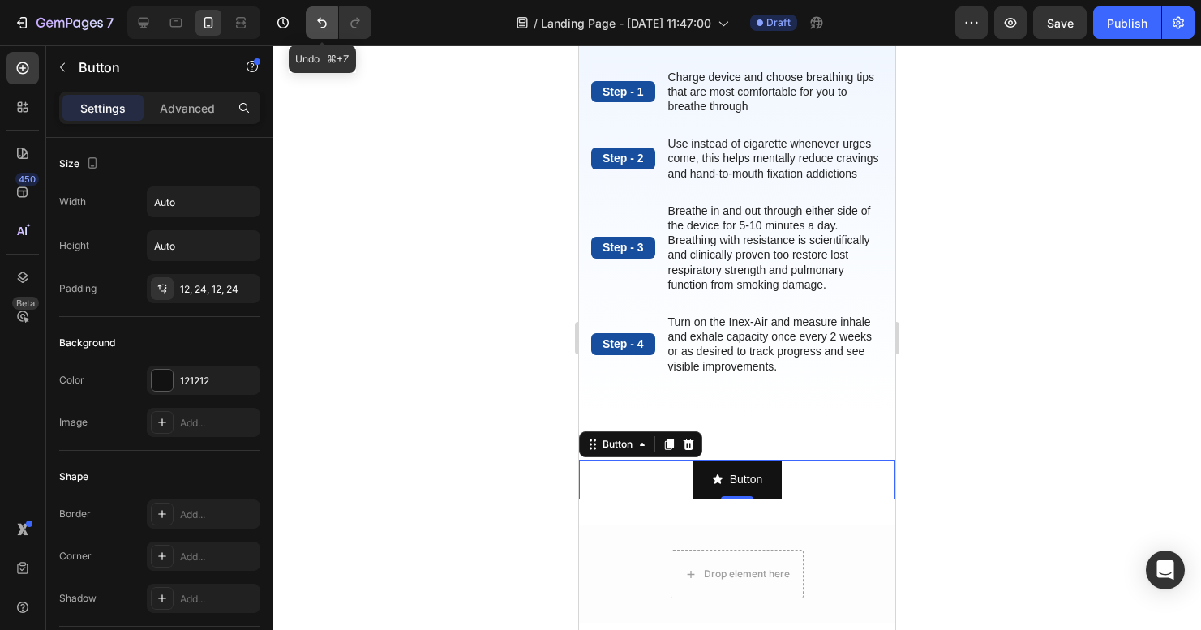
click at [321, 19] on icon "Undo/Redo" at bounding box center [322, 23] width 16 height 16
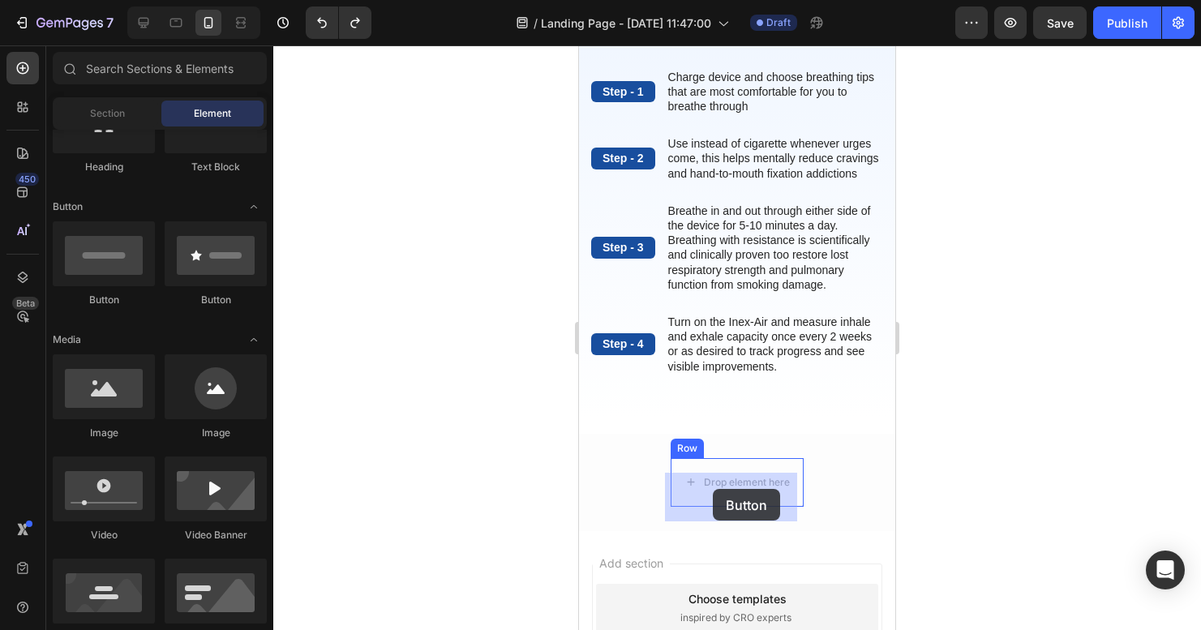
drag, startPoint x: 683, startPoint y: 306, endPoint x: 713, endPoint y: 489, distance: 184.9
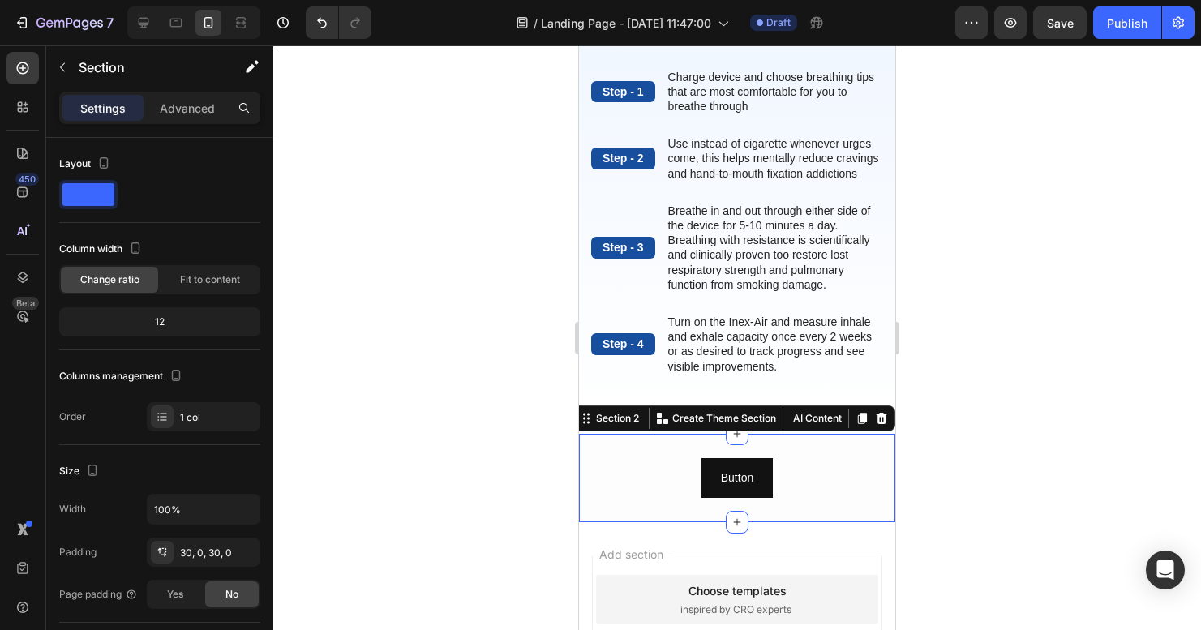
click at [817, 522] on div "Button Button Row Section 2 You can create reusable sections Create Theme Secti…" at bounding box center [737, 478] width 316 height 88
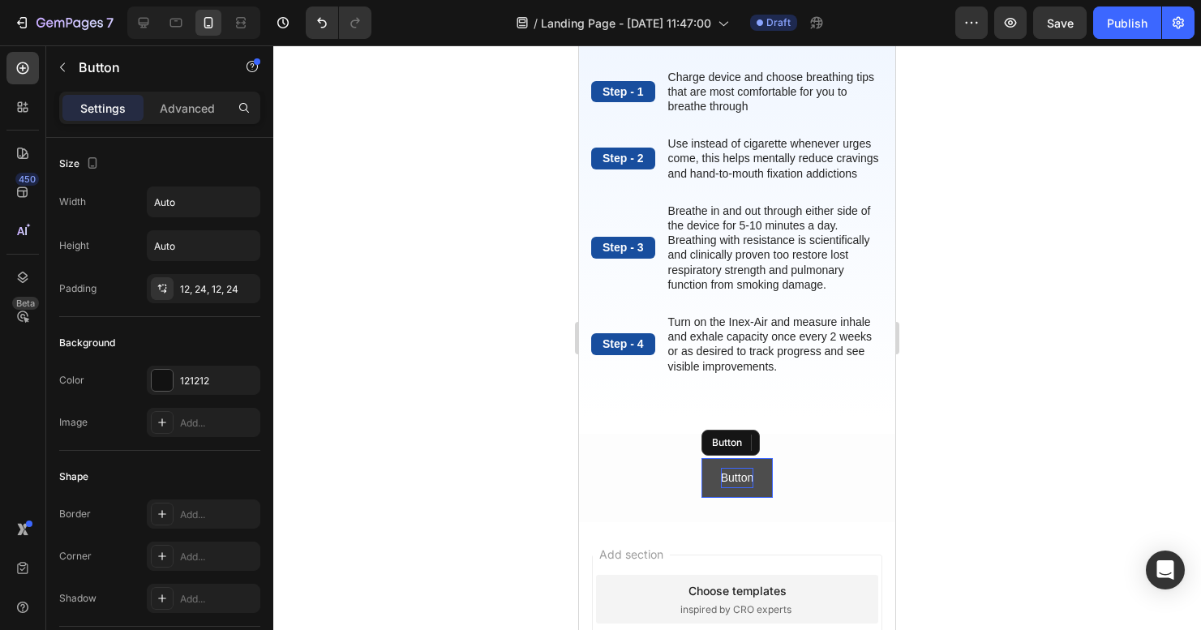
click at [737, 488] on p "Button" at bounding box center [737, 478] width 32 height 20
click at [731, 492] on button "Learn" at bounding box center [737, 478] width 68 height 40
click at [731, 492] on button "Learn more about" at bounding box center [737, 478] width 129 height 40
click at [731, 492] on button "Learn more about th" at bounding box center [736, 478] width 141 height 40
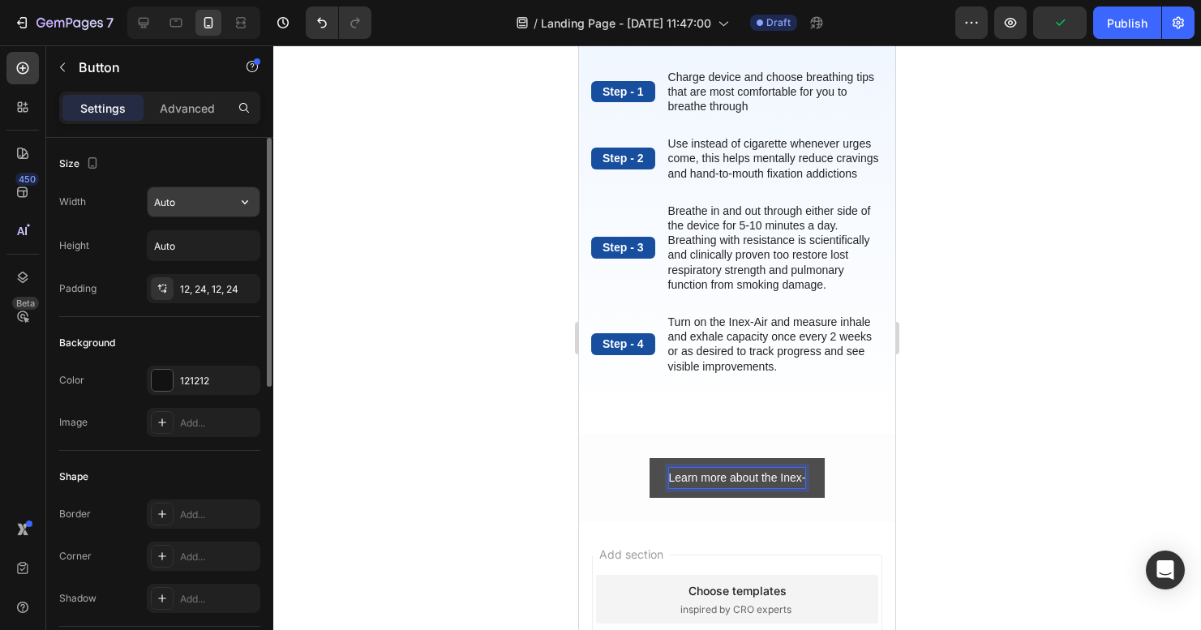
click at [178, 203] on input "Auto" at bounding box center [204, 201] width 112 height 29
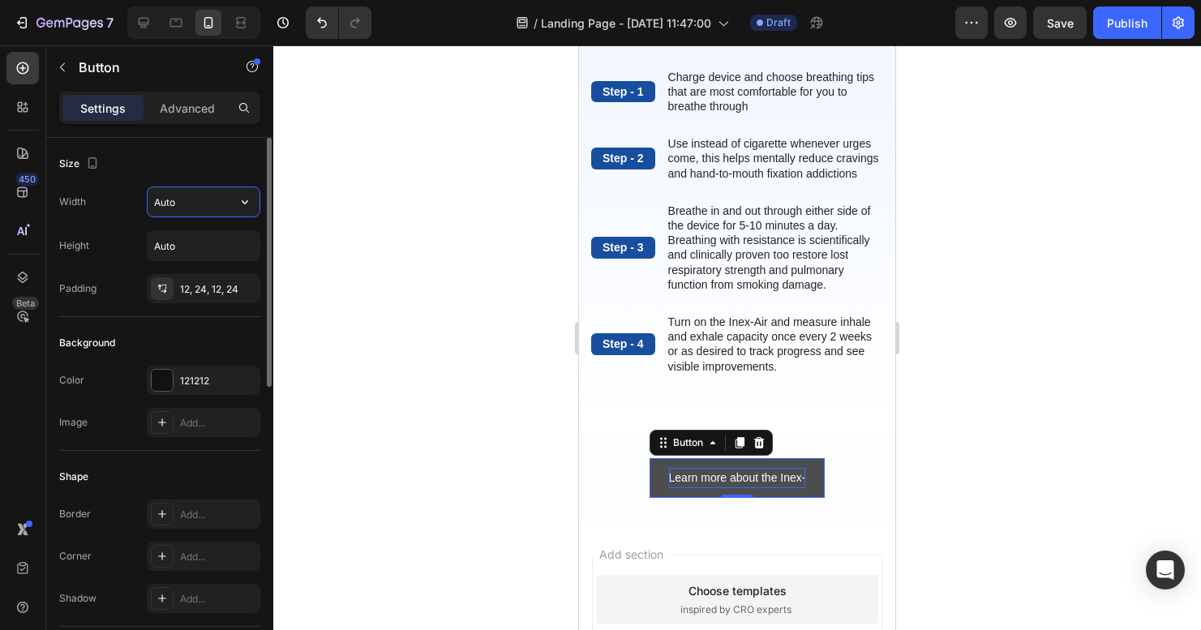
click at [224, 209] on input "Auto" at bounding box center [204, 201] width 112 height 29
drag, startPoint x: 208, startPoint y: 201, endPoint x: 131, endPoint y: 207, distance: 77.2
click at [131, 207] on div "Width Auto" at bounding box center [159, 201] width 201 height 31
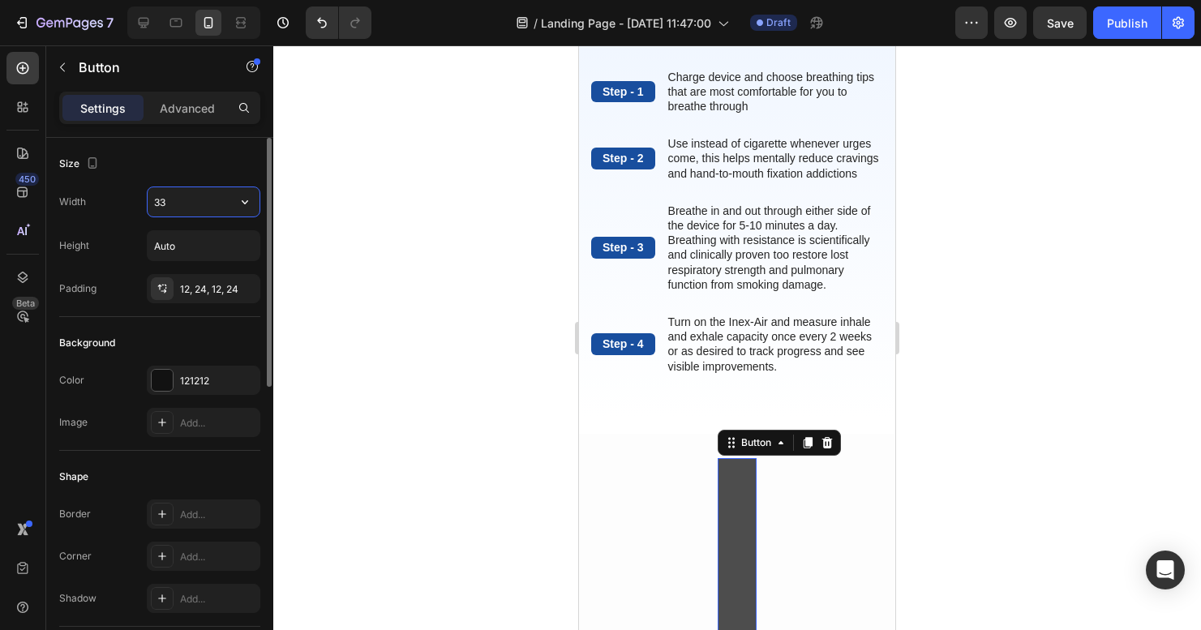
click at [216, 206] on input "33" at bounding box center [204, 201] width 112 height 29
type input "3"
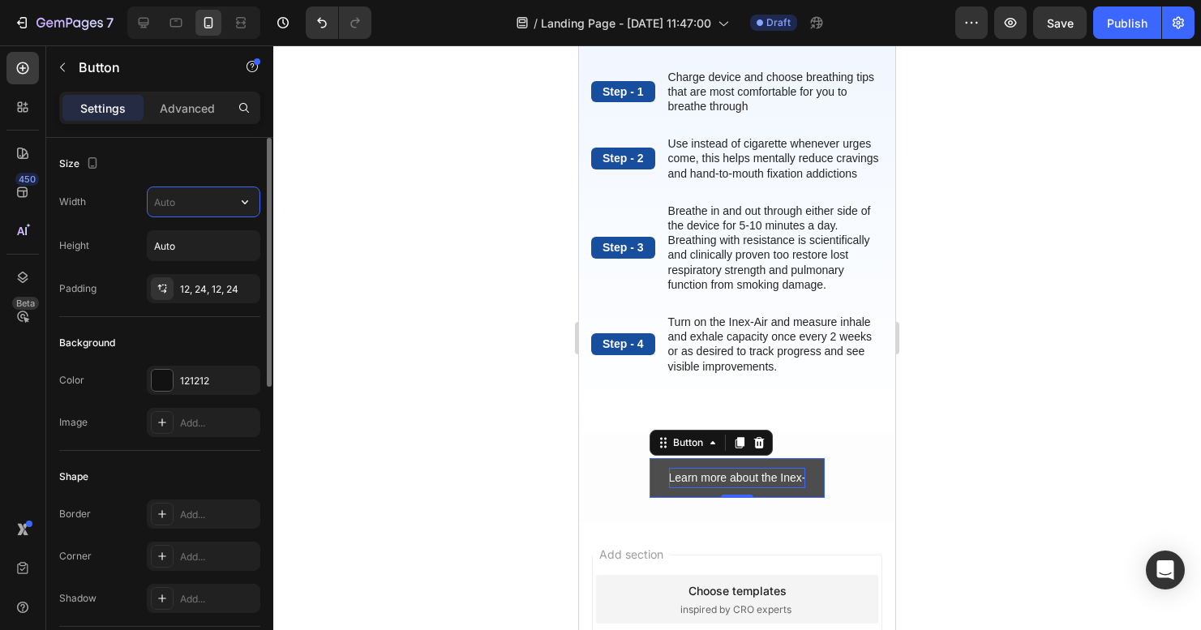
type input "1"
click at [200, 289] on div "12, 24, 12, 24" at bounding box center [203, 289] width 47 height 15
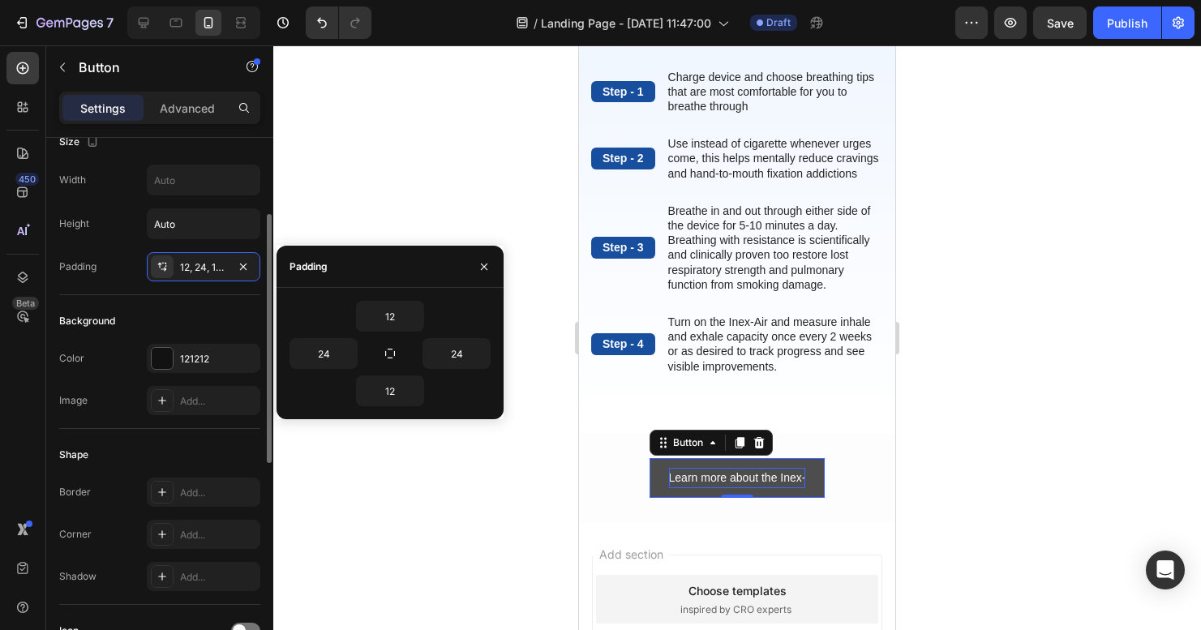
scroll to position [141, 0]
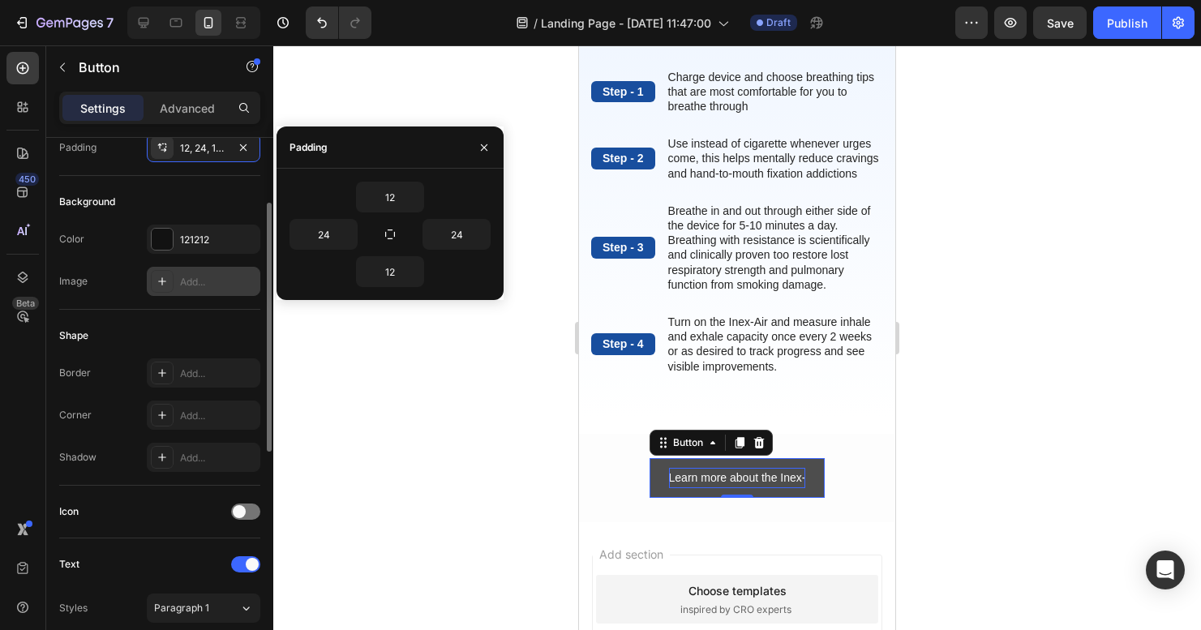
click at [174, 276] on div "Add..." at bounding box center [204, 281] width 114 height 29
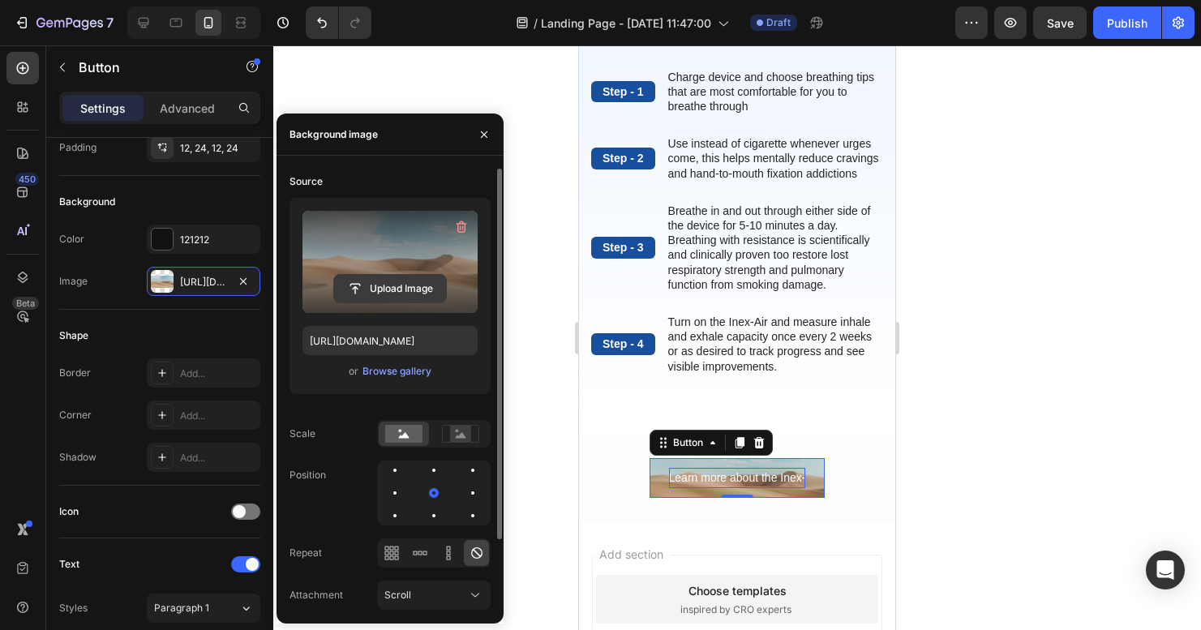
click at [381, 292] on input "file" at bounding box center [390, 289] width 112 height 28
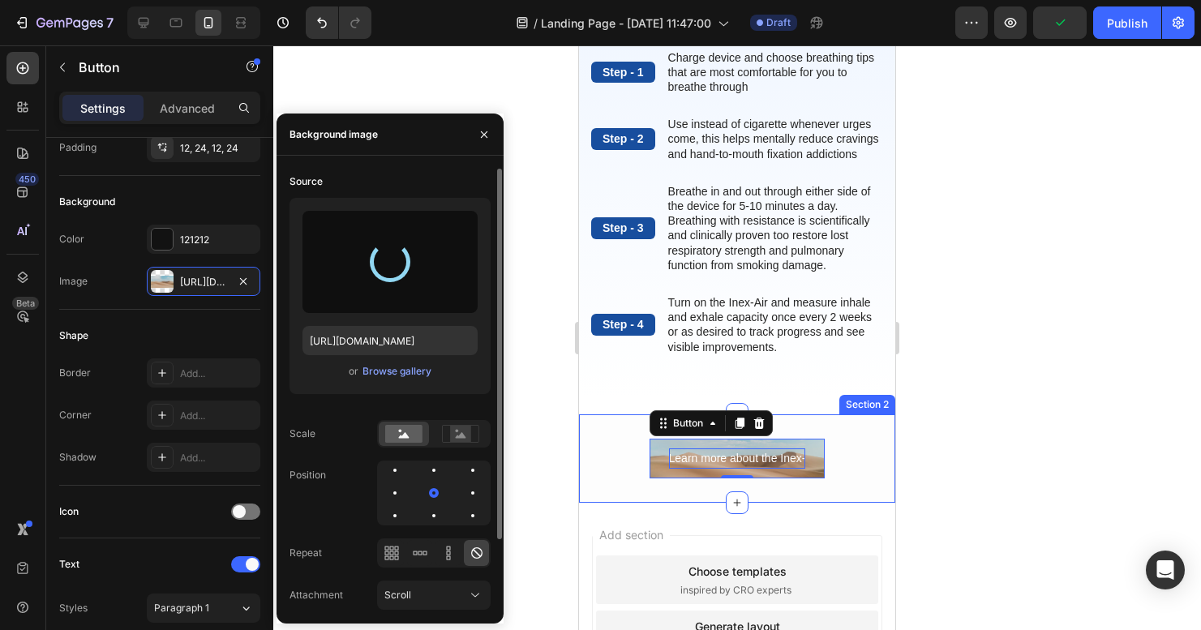
scroll to position [630, 0]
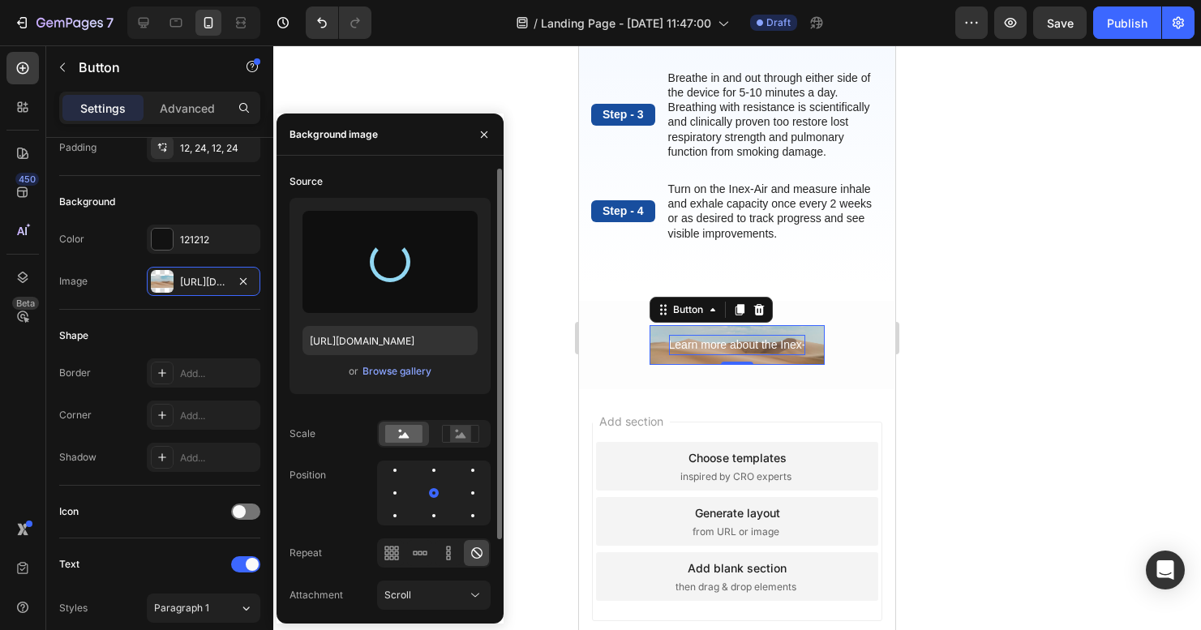
type input "https://cdn.shopify.com/s/files/1/0620/0875/4312/files/gempages_567917590408594…"
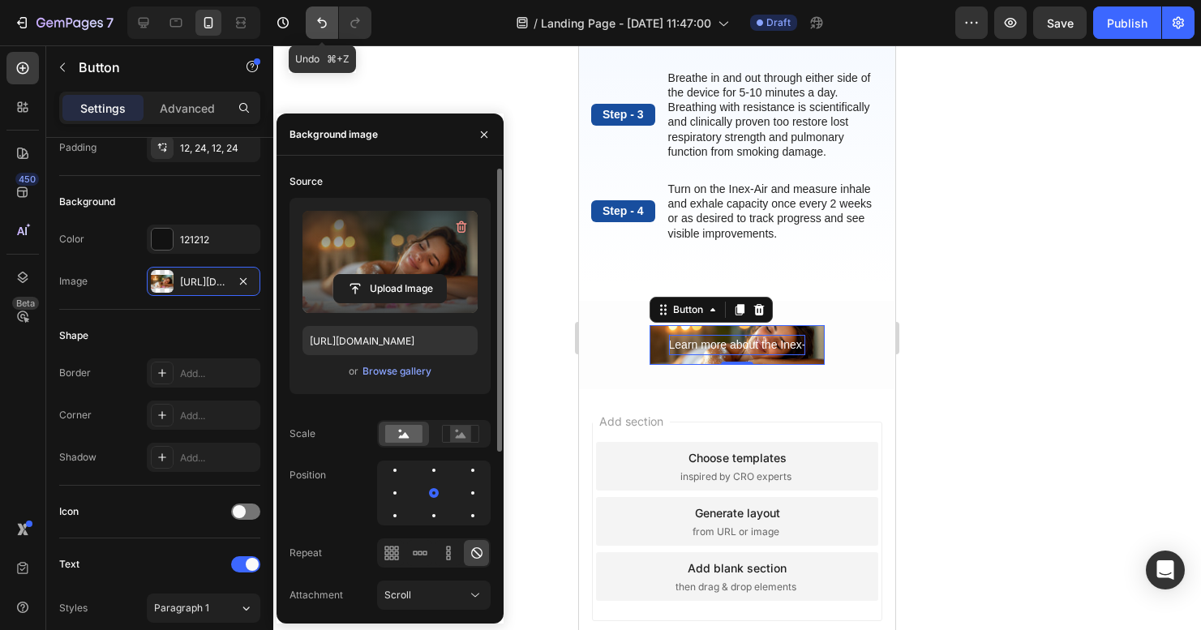
click at [328, 24] on icon "Undo/Redo" at bounding box center [322, 23] width 16 height 16
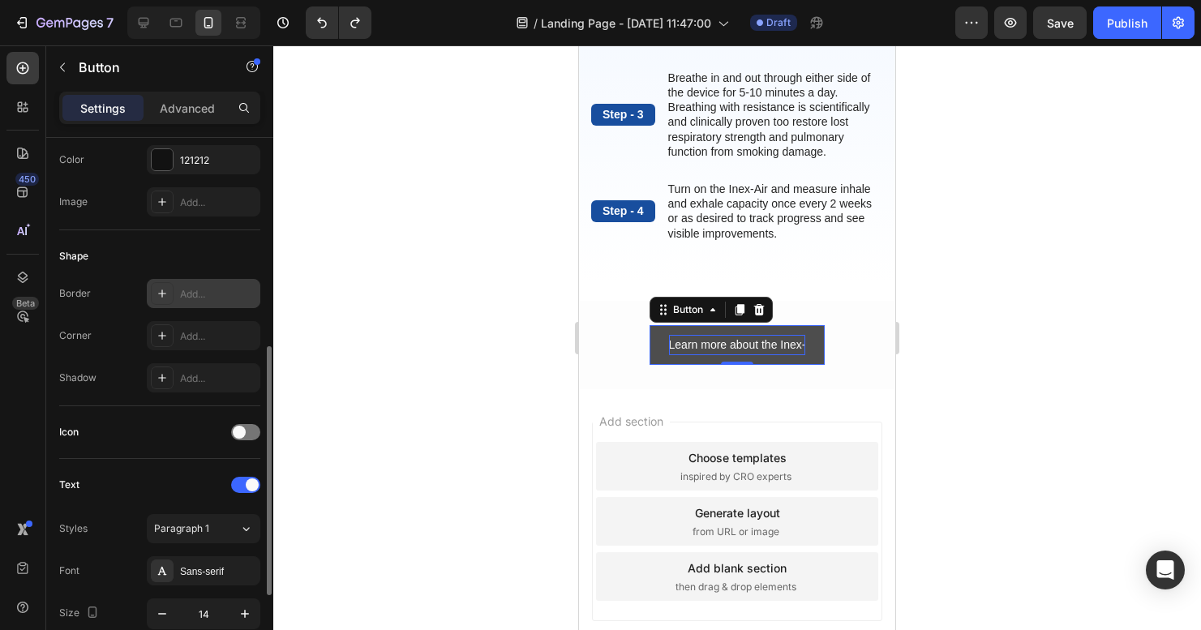
scroll to position [294, 0]
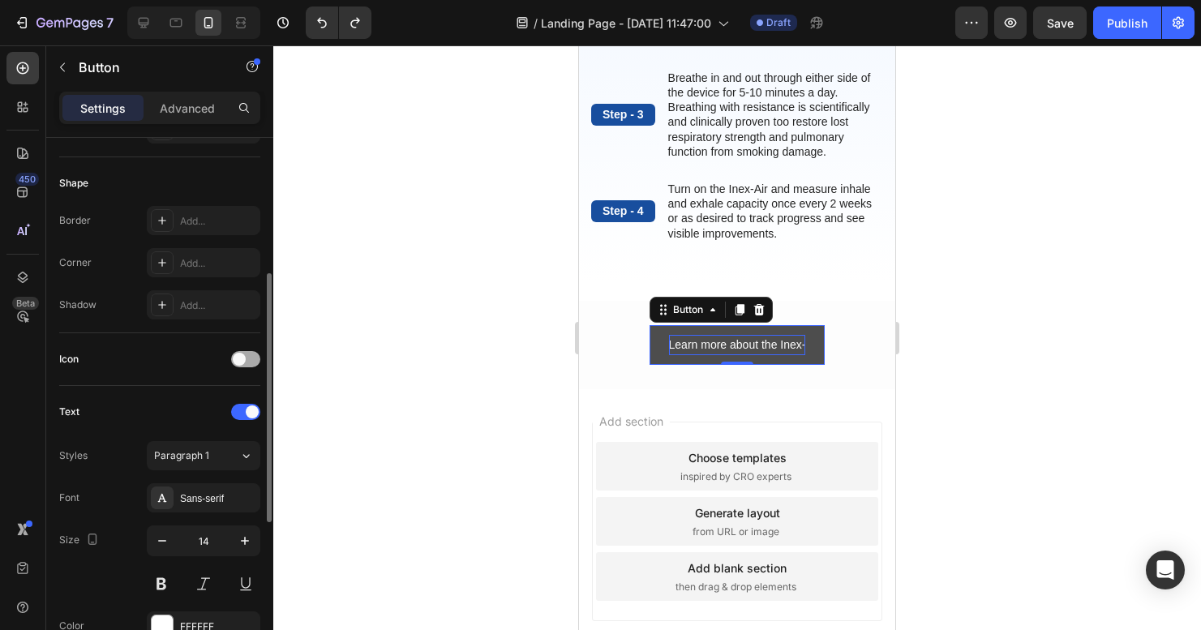
click at [239, 358] on span at bounding box center [239, 359] width 13 height 13
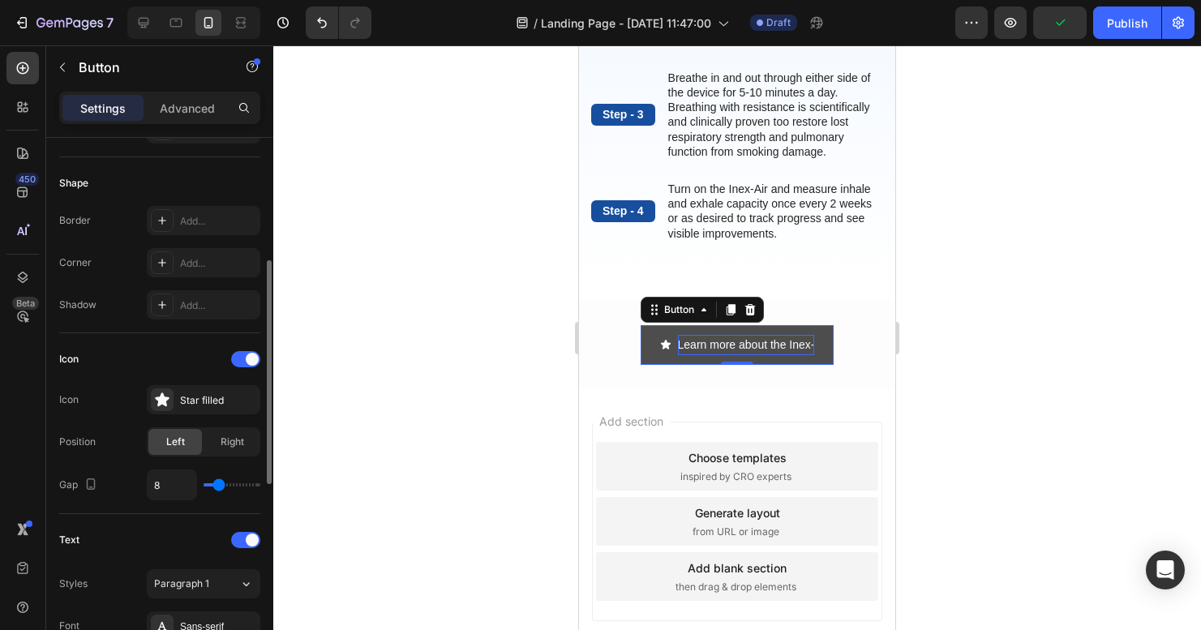
type input "10"
type input "12"
type input "14"
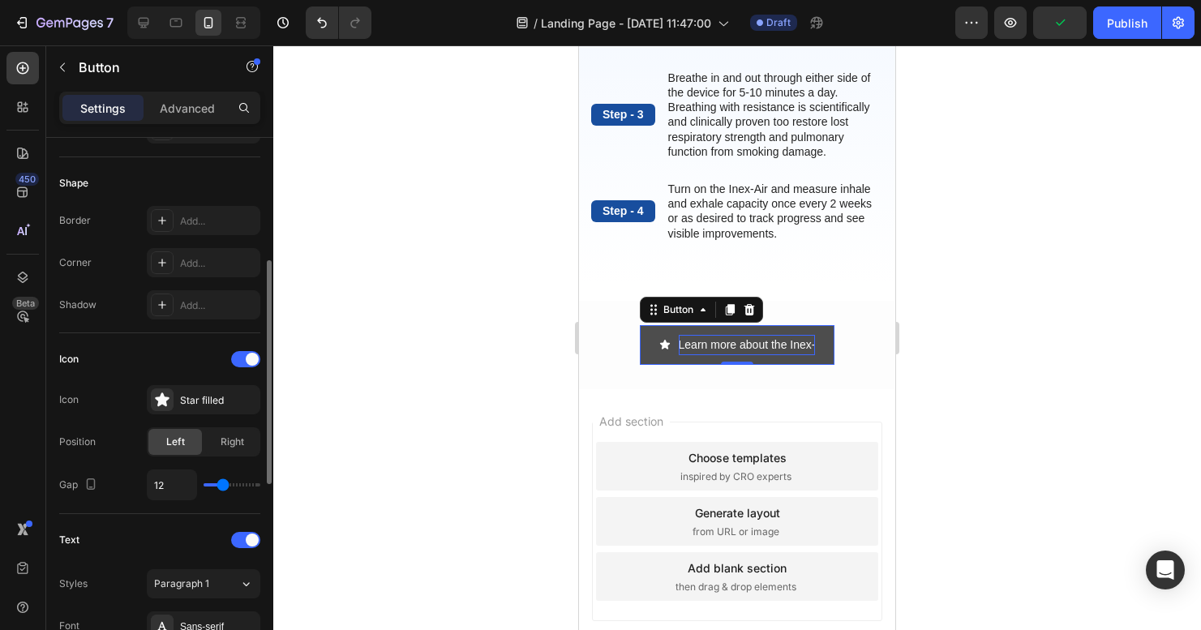
type input "14"
type input "15"
type input "16"
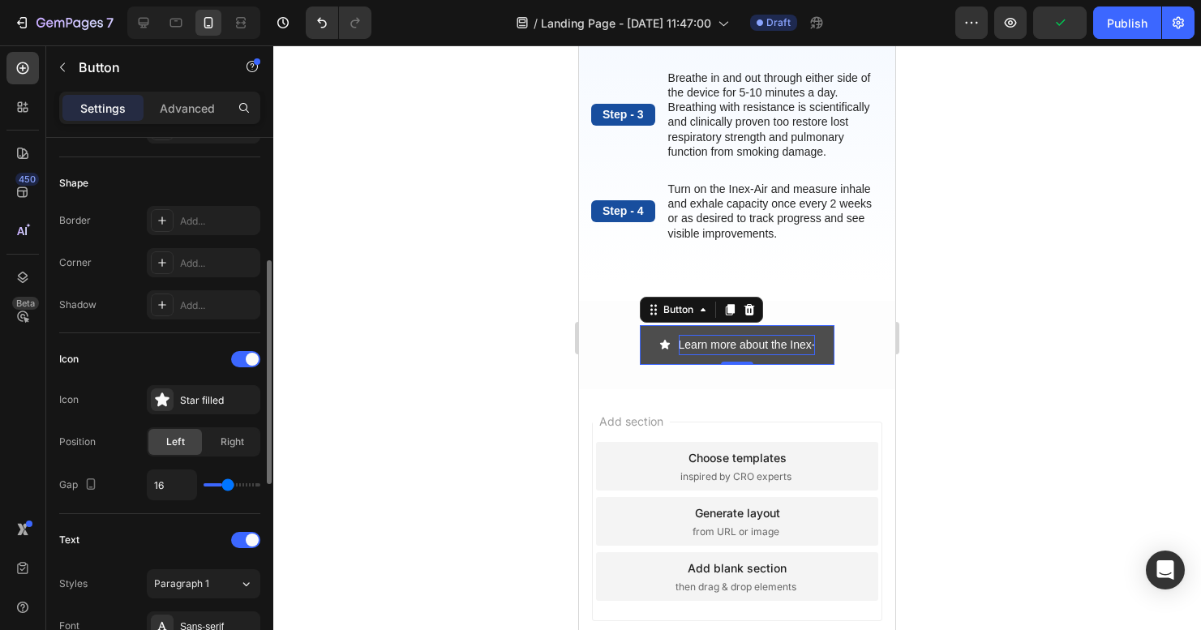
type input "17"
type input "20"
type input "21"
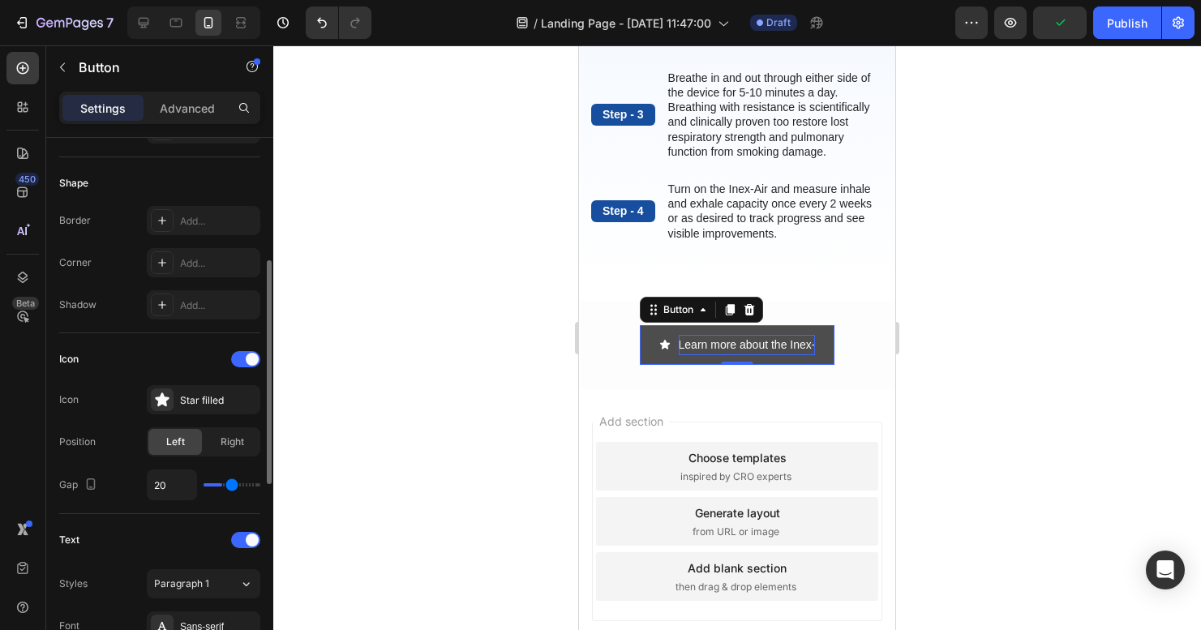
type input "21"
type input "24"
type input "26"
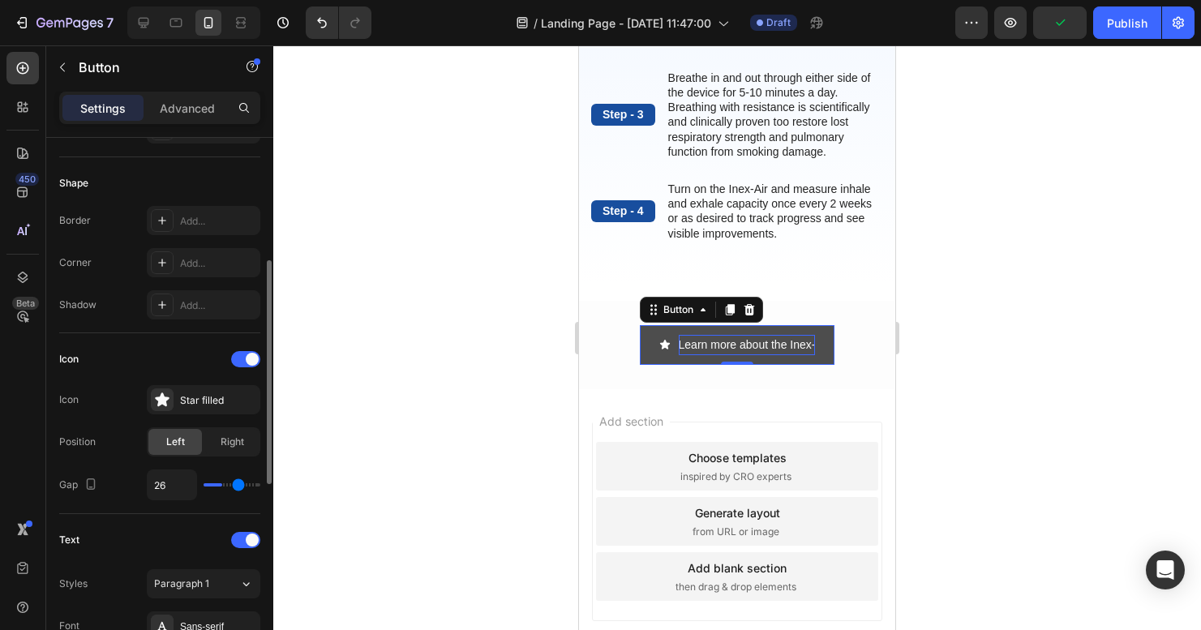
type input "29"
type input "32"
type input "33"
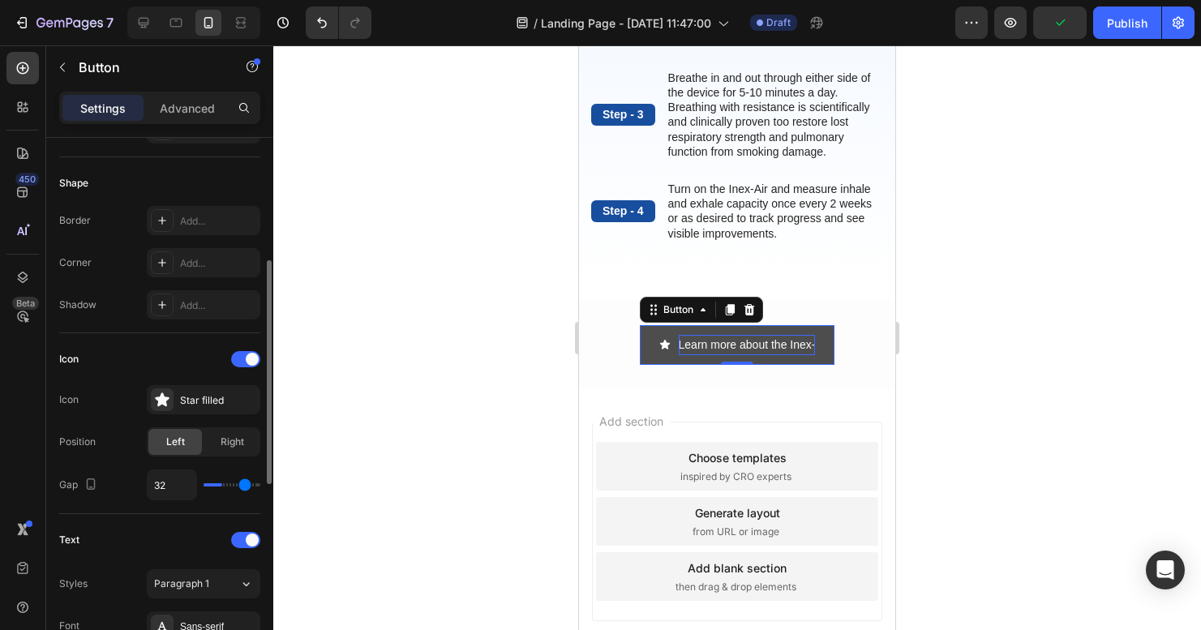
type input "33"
type input "38"
type input "40"
drag, startPoint x: 218, startPoint y: 482, endPoint x: 256, endPoint y: 482, distance: 38.1
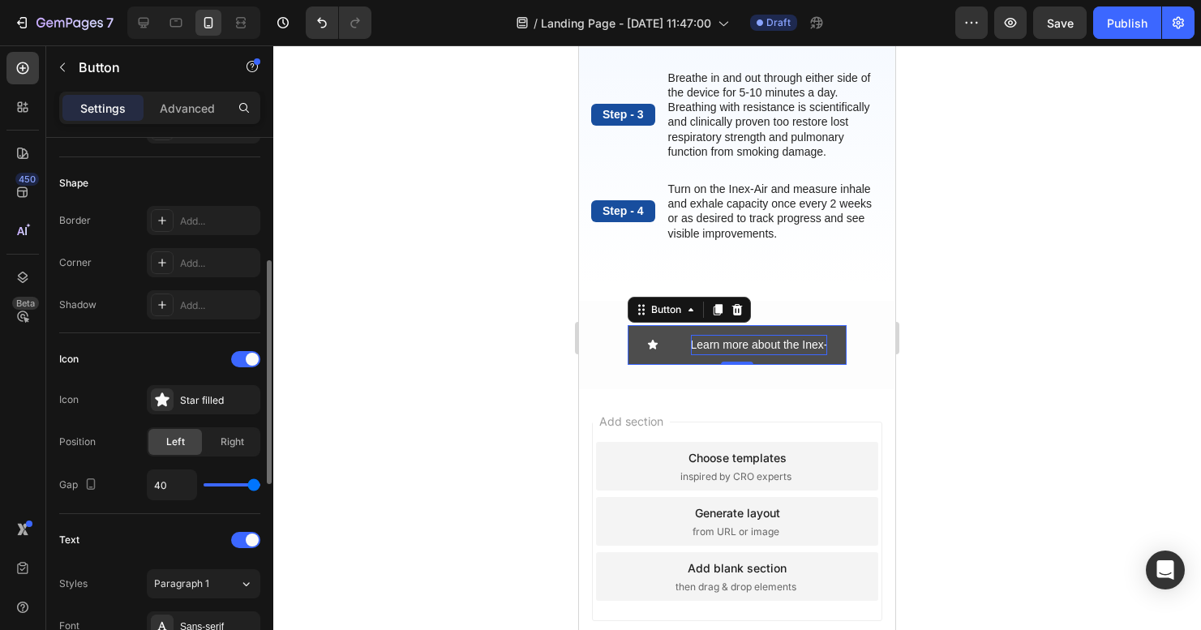
type input "40"
click at [256, 483] on input "range" at bounding box center [232, 484] width 57 height 3
click at [198, 404] on div "Star filled" at bounding box center [218, 400] width 76 height 15
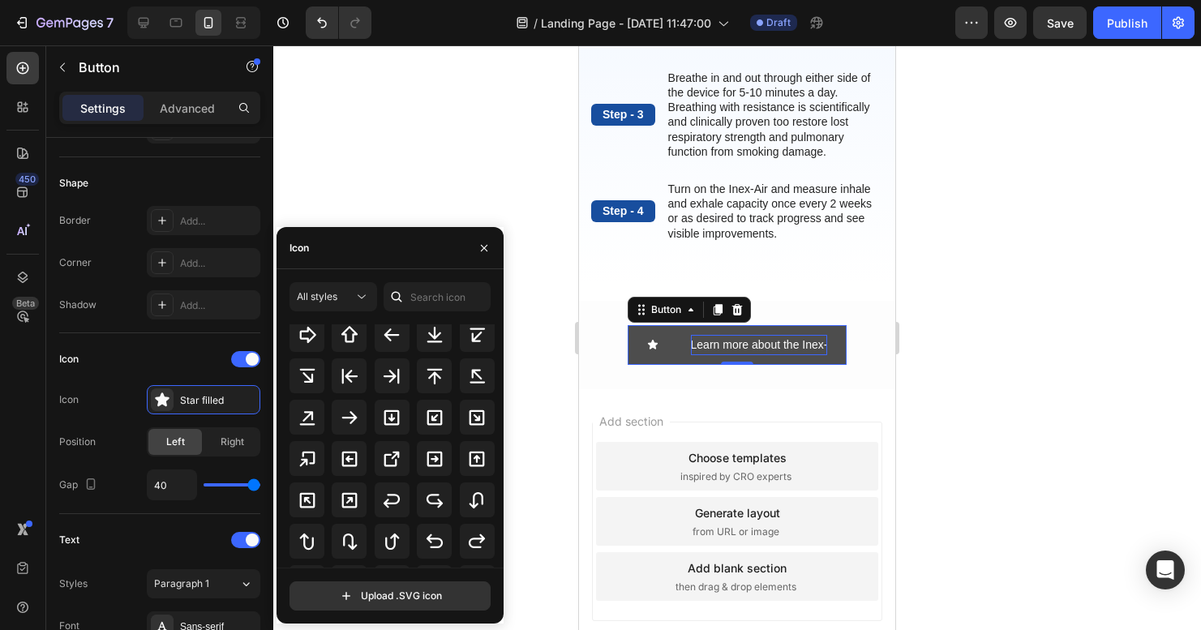
scroll to position [649, 0]
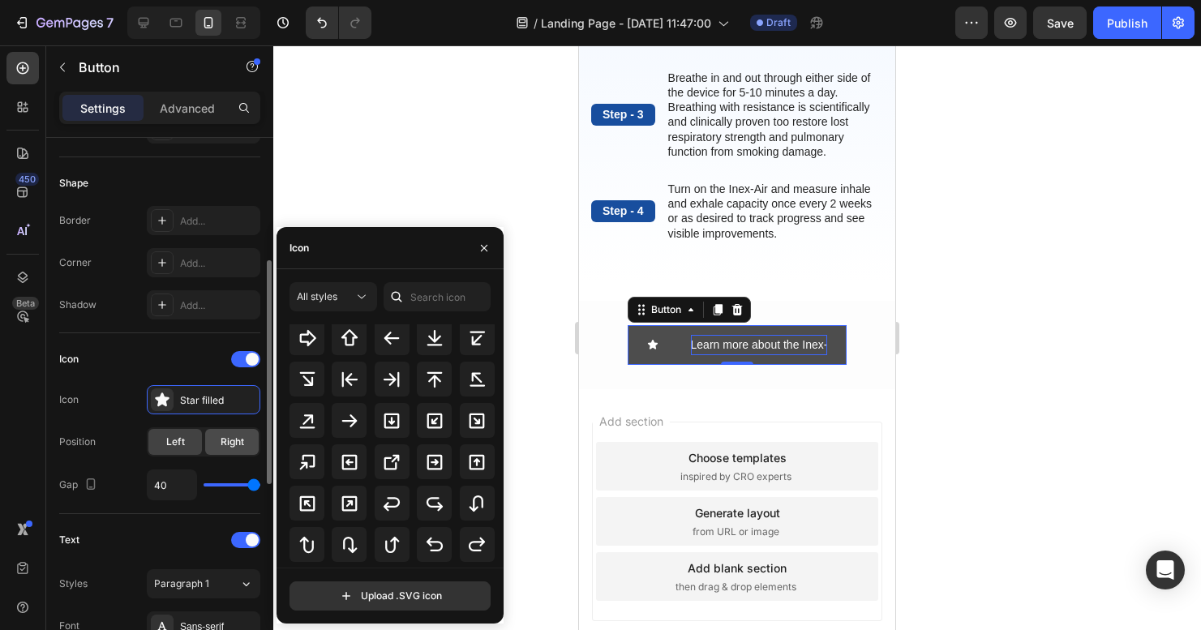
click at [215, 435] on div "Right" at bounding box center [232, 442] width 54 height 26
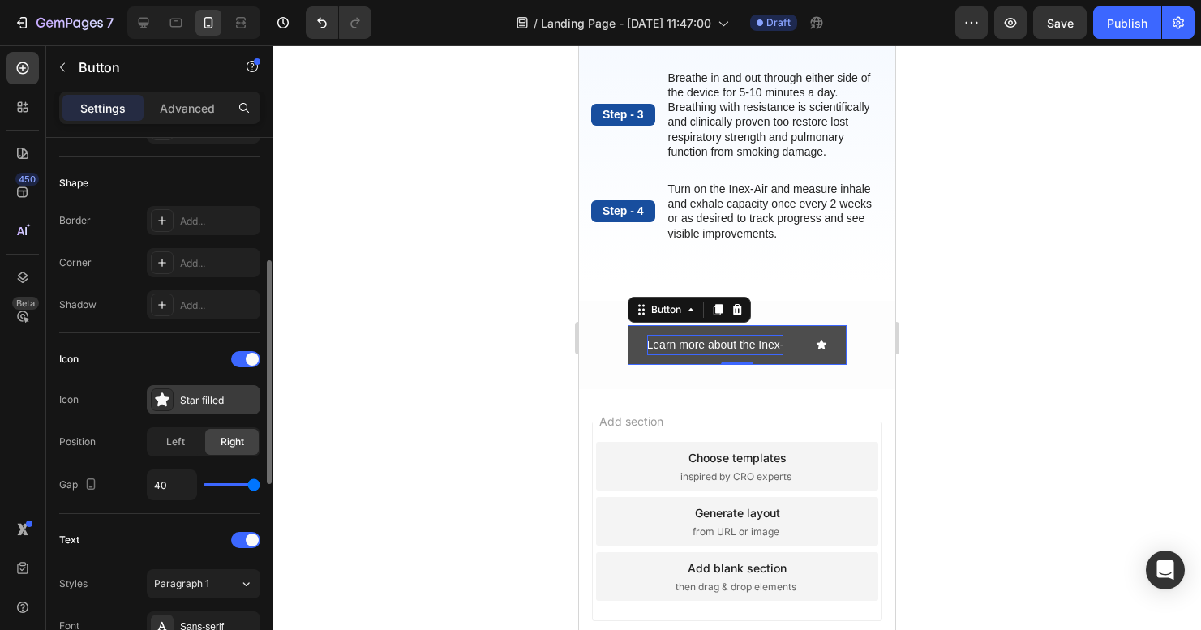
click at [213, 400] on div "Star filled" at bounding box center [218, 400] width 76 height 15
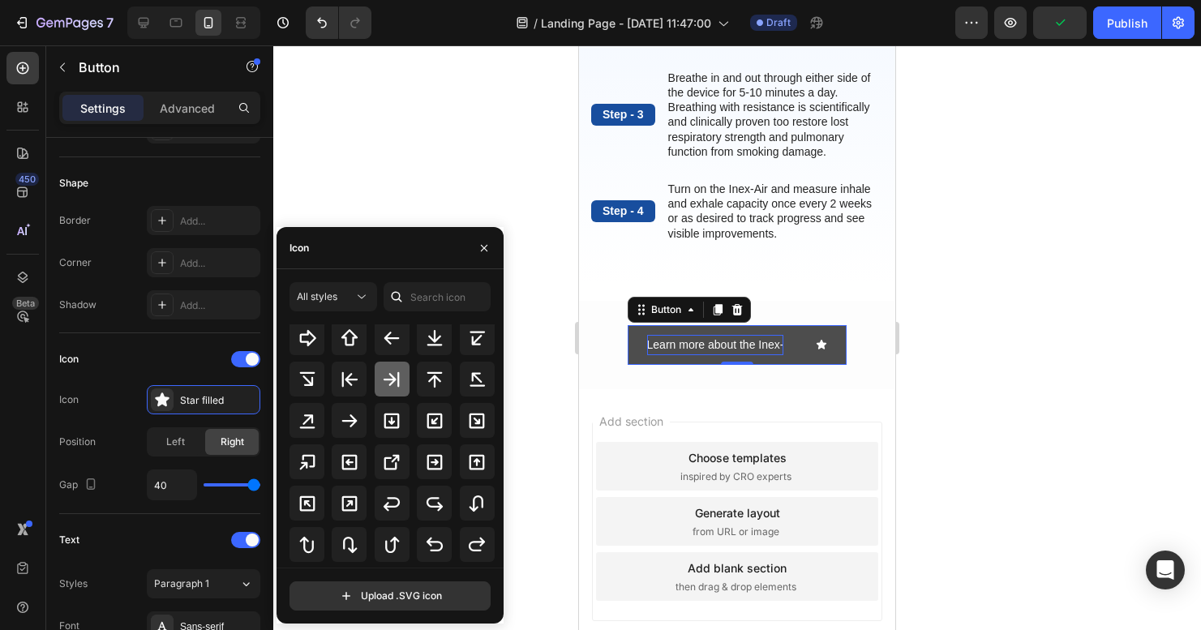
click at [382, 375] on icon at bounding box center [391, 379] width 19 height 19
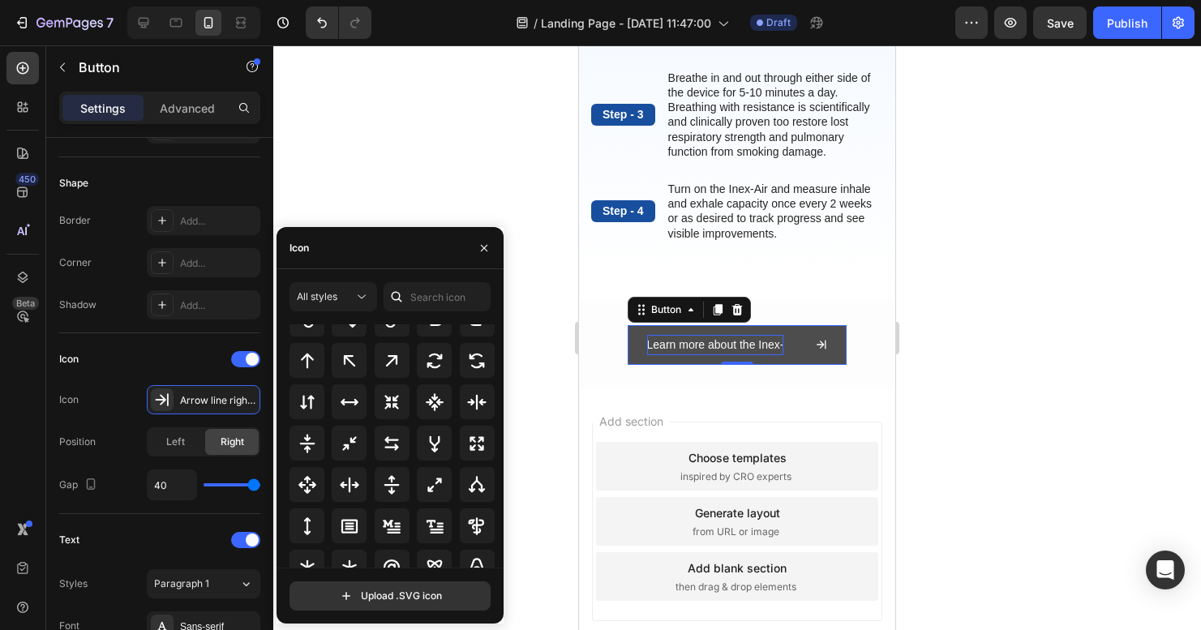
scroll to position [958, 0]
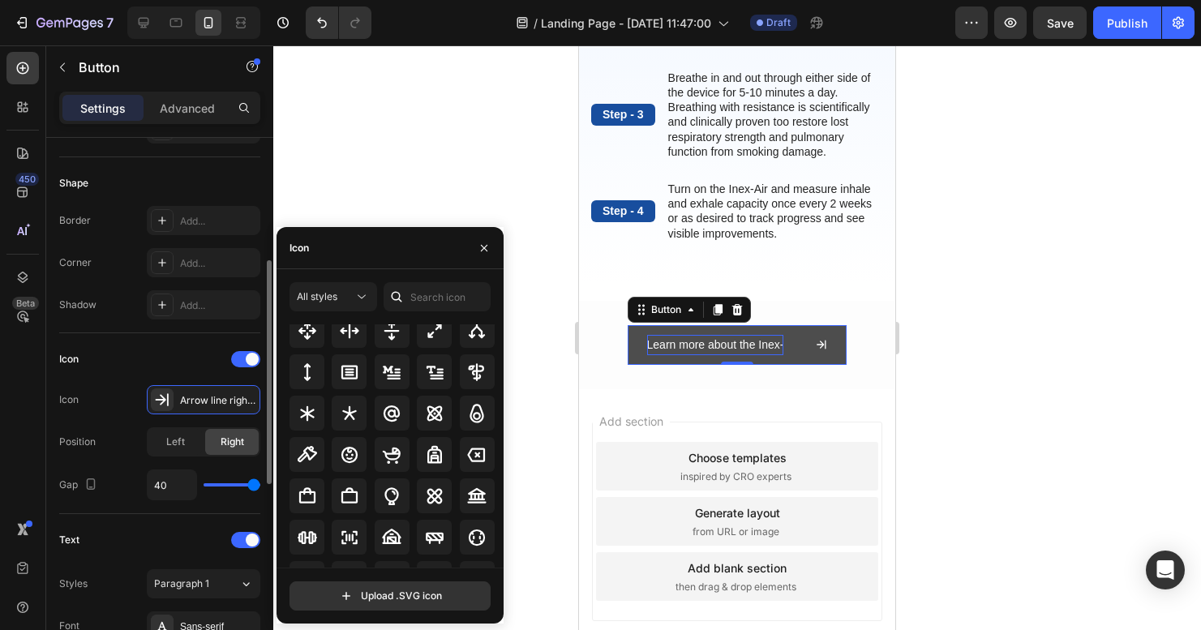
type input "37"
type input "36"
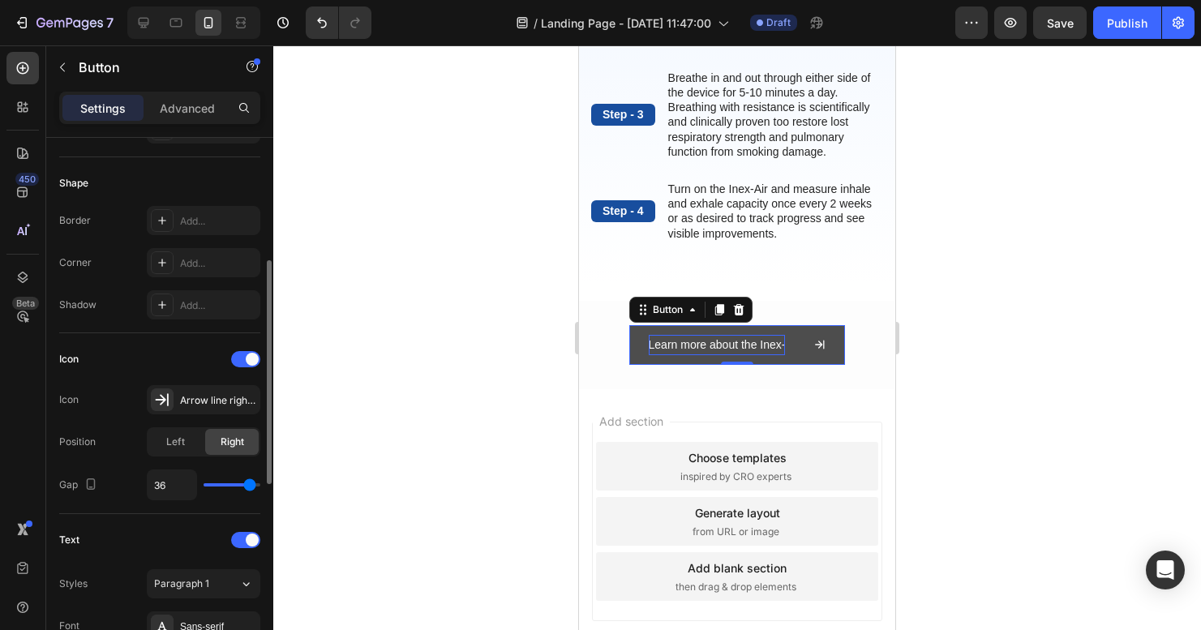
type input "35"
type input "33"
type input "31"
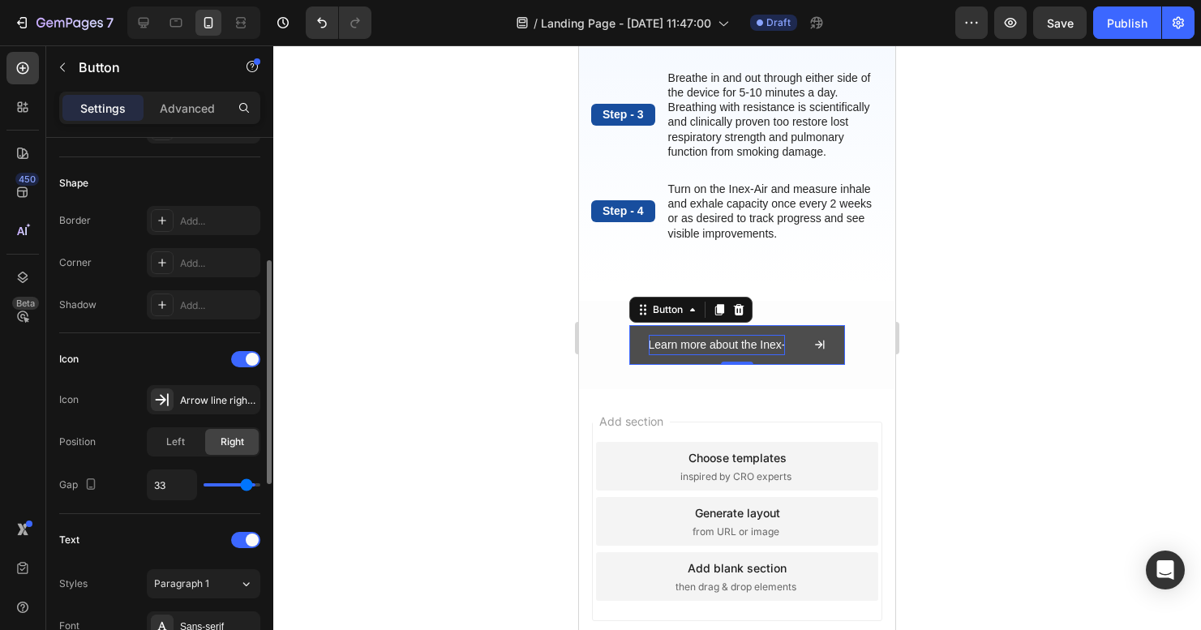
type input "31"
type input "30"
type input "29"
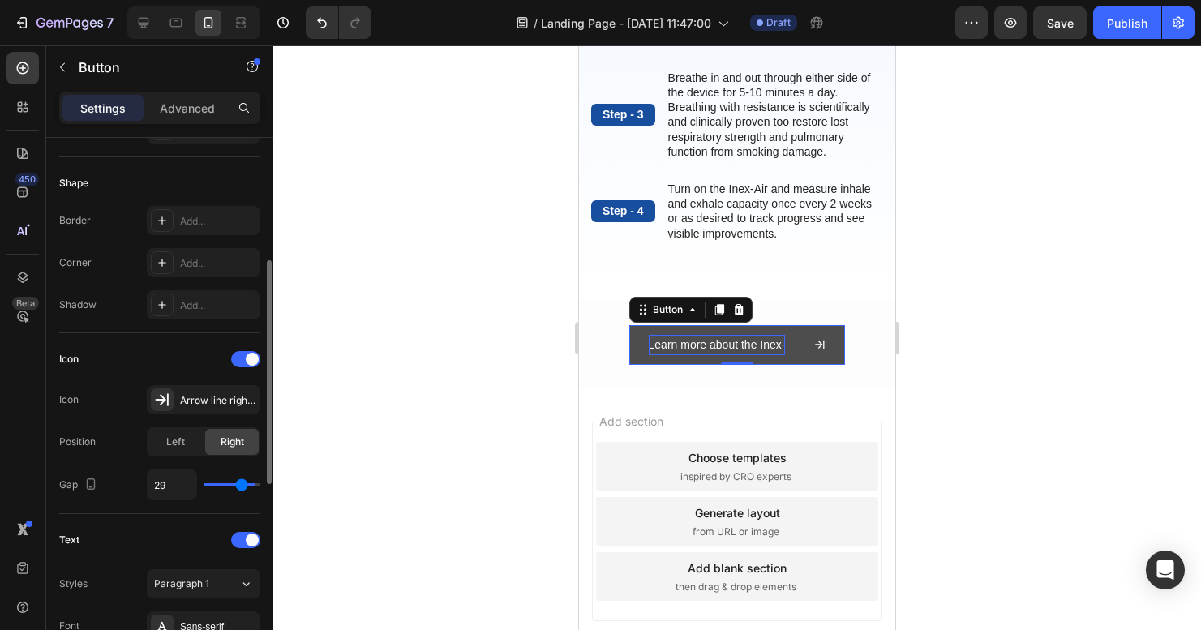
type input "28"
type input "27"
type input "26"
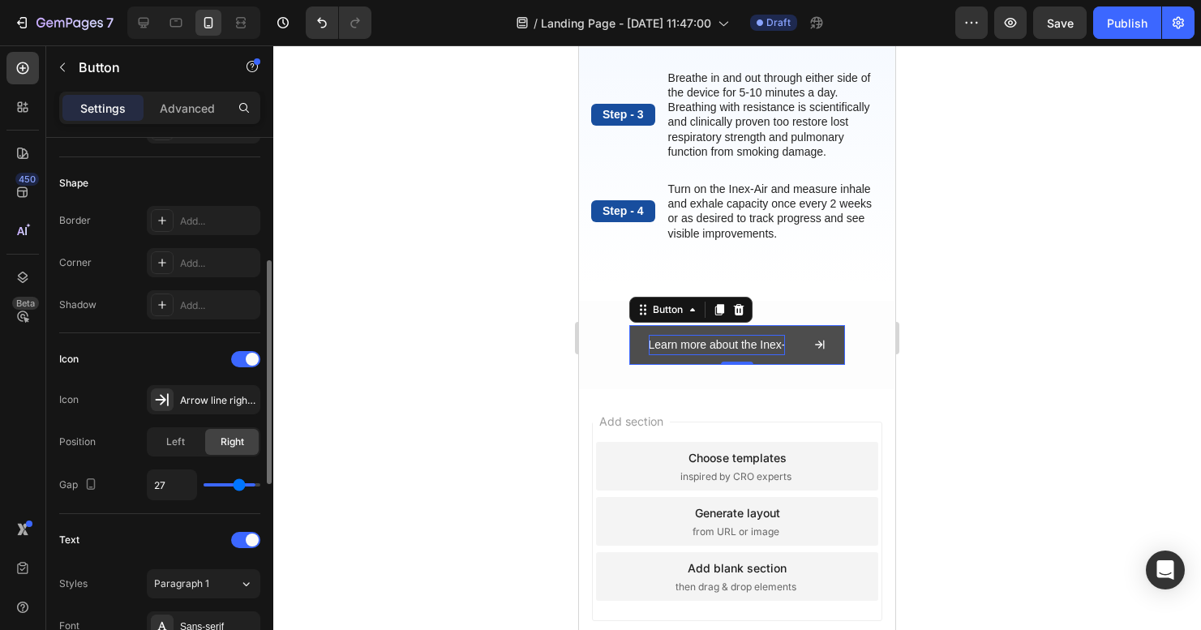
type input "26"
type input "23"
type input "21"
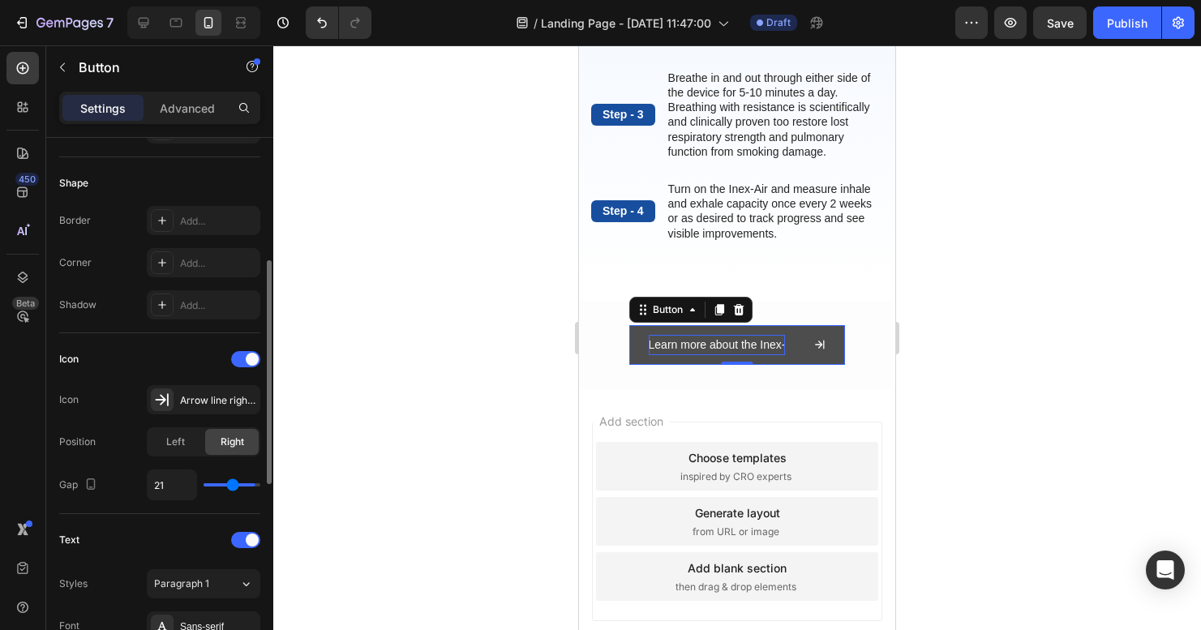
type input "19"
type input "18"
type input "15"
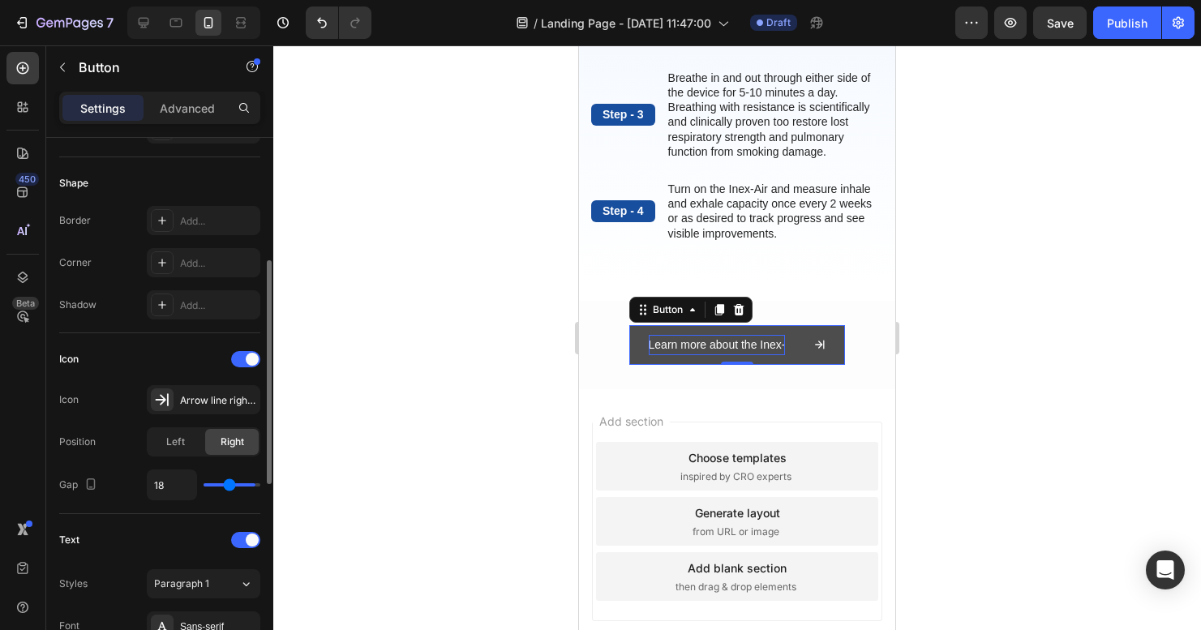
type input "15"
type input "14"
type input "15"
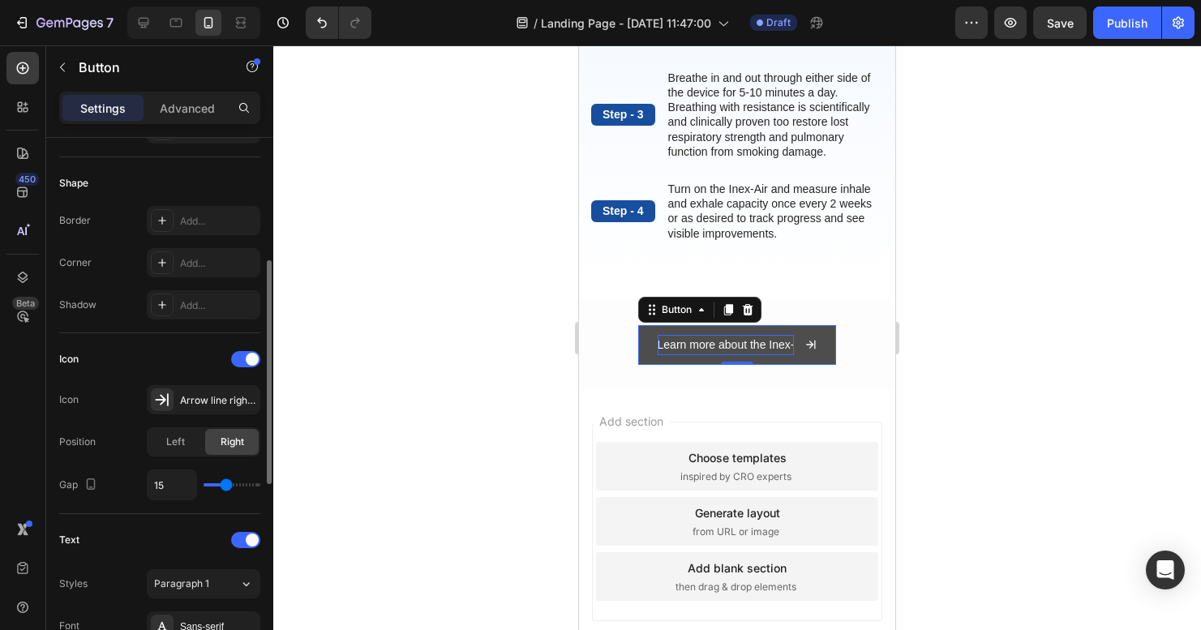
type input "16"
type input "17"
type input "18"
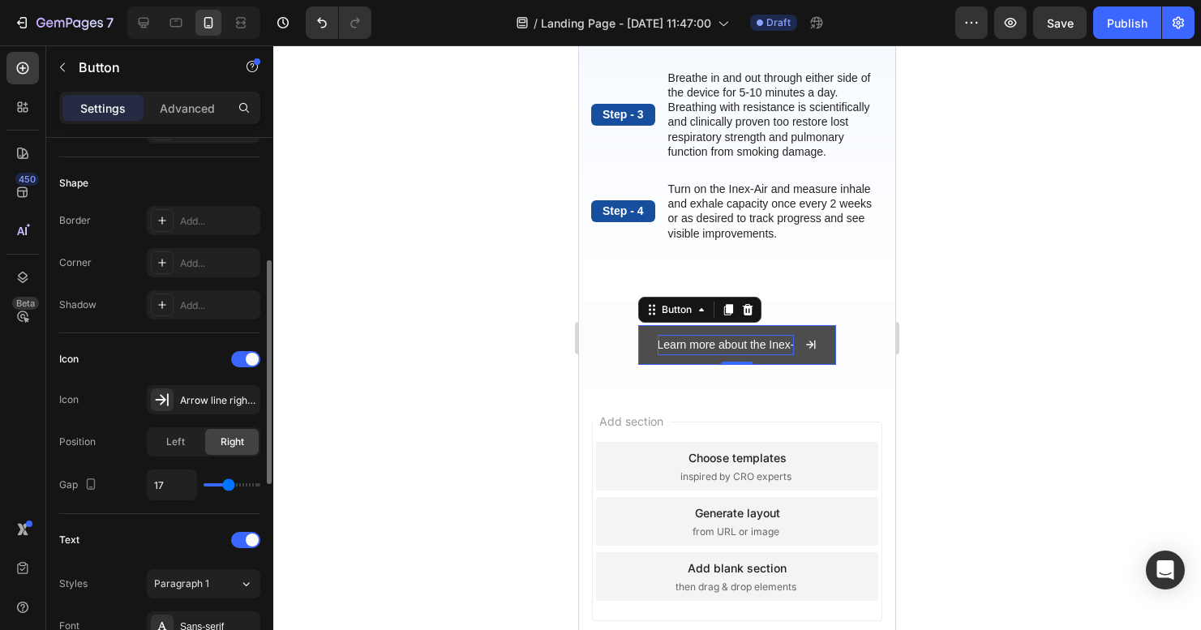
type input "18"
type input "19"
type input "20"
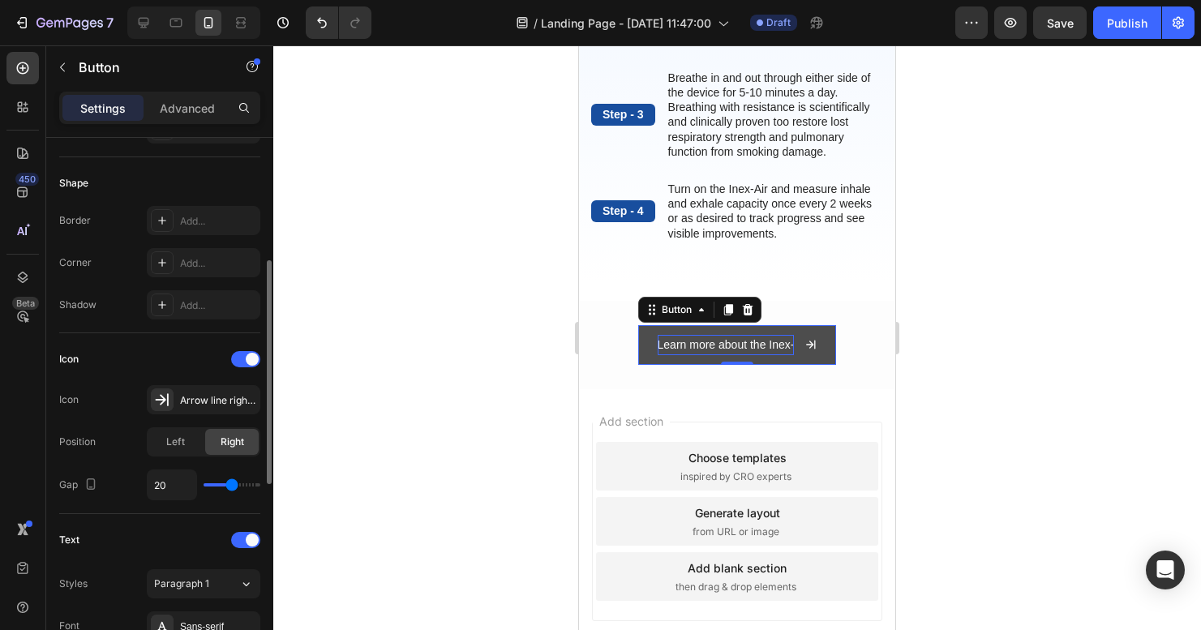
type input "21"
type input "22"
type input "23"
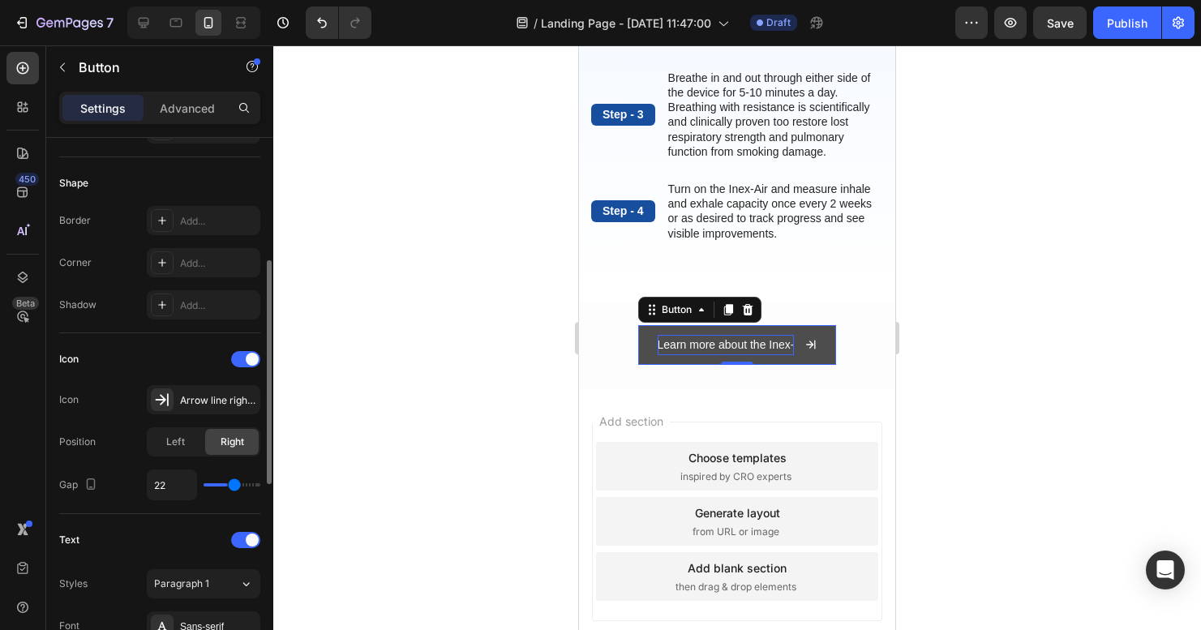
type input "23"
type input "24"
type input "25"
drag, startPoint x: 250, startPoint y: 486, endPoint x: 236, endPoint y: 486, distance: 13.8
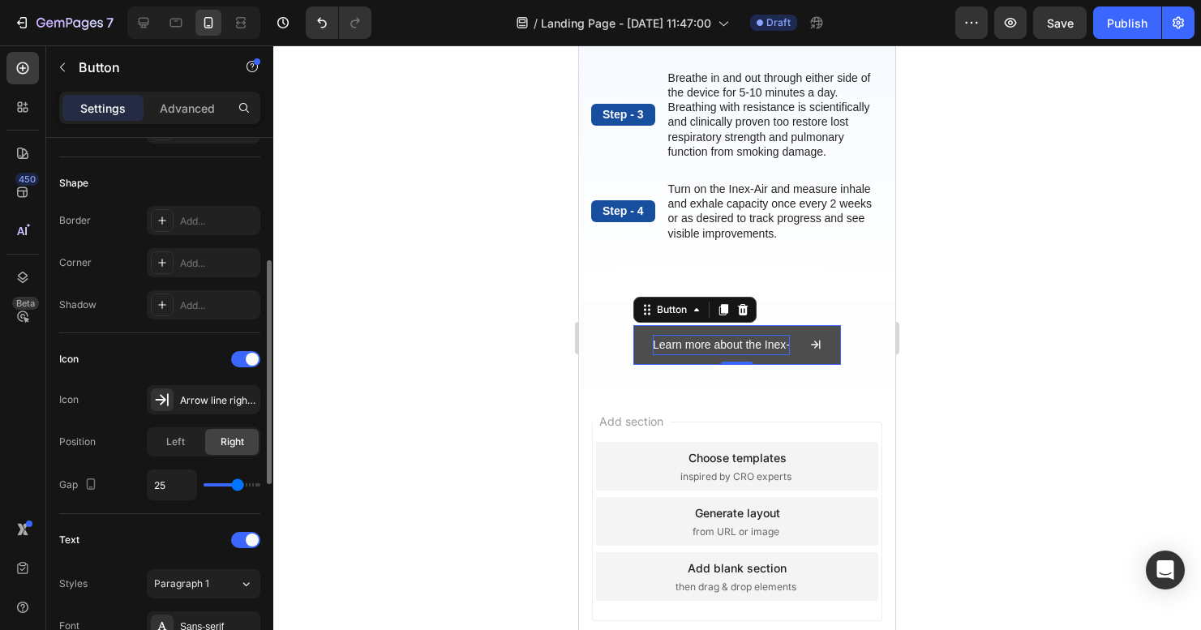
type input "25"
click at [236, 486] on input "range" at bounding box center [232, 484] width 57 height 3
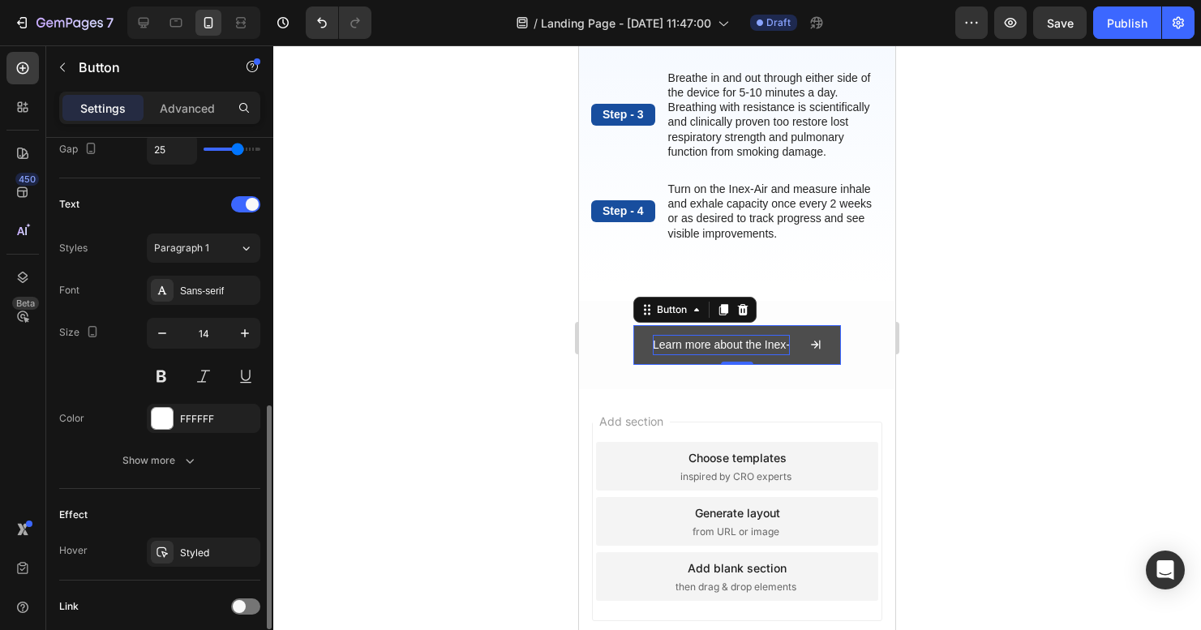
scroll to position [752, 0]
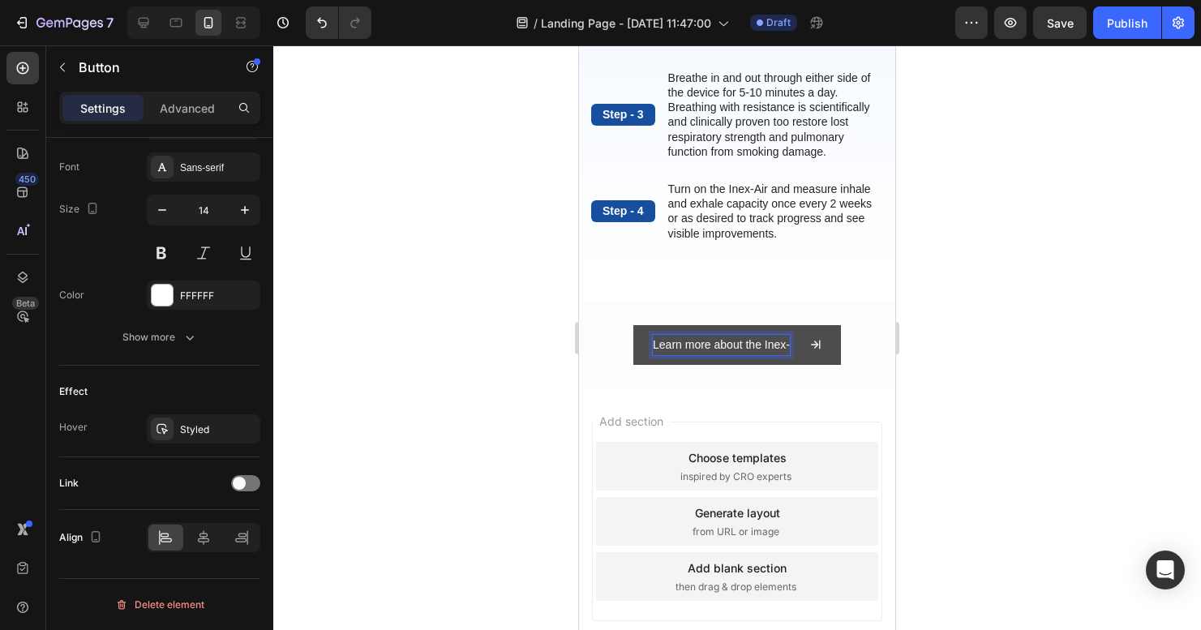
click at [735, 355] on p "Learn more about the Inex-" at bounding box center [721, 345] width 137 height 20
click at [733, 355] on p "Learn more about the Inex-" at bounding box center [721, 345] width 137 height 20
click at [731, 359] on button "Shop" at bounding box center [736, 345] width 97 height 40
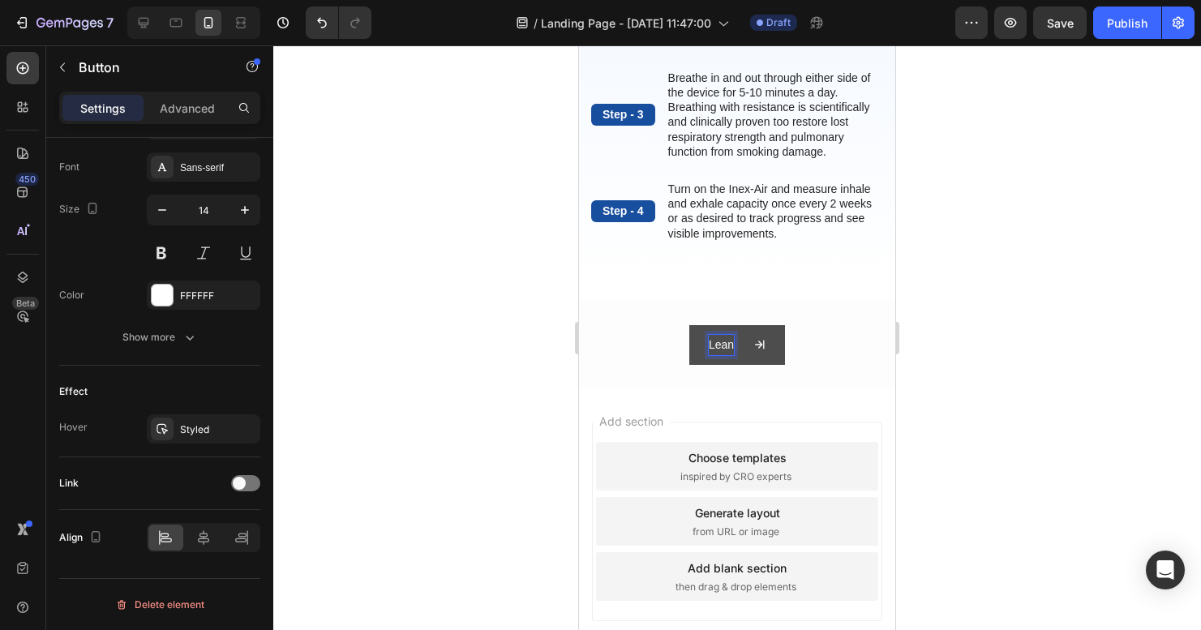
click at [731, 359] on button "Lean" at bounding box center [737, 345] width 96 height 40
click at [731, 359] on button "Learn" at bounding box center [738, 345] width 100 height 40
click at [731, 359] on button "Learn More" at bounding box center [737, 345] width 129 height 40
click at [731, 359] on button "Learn More ABout" at bounding box center [737, 345] width 162 height 40
click at [714, 355] on p "Learn More Here" at bounding box center [722, 345] width 86 height 20
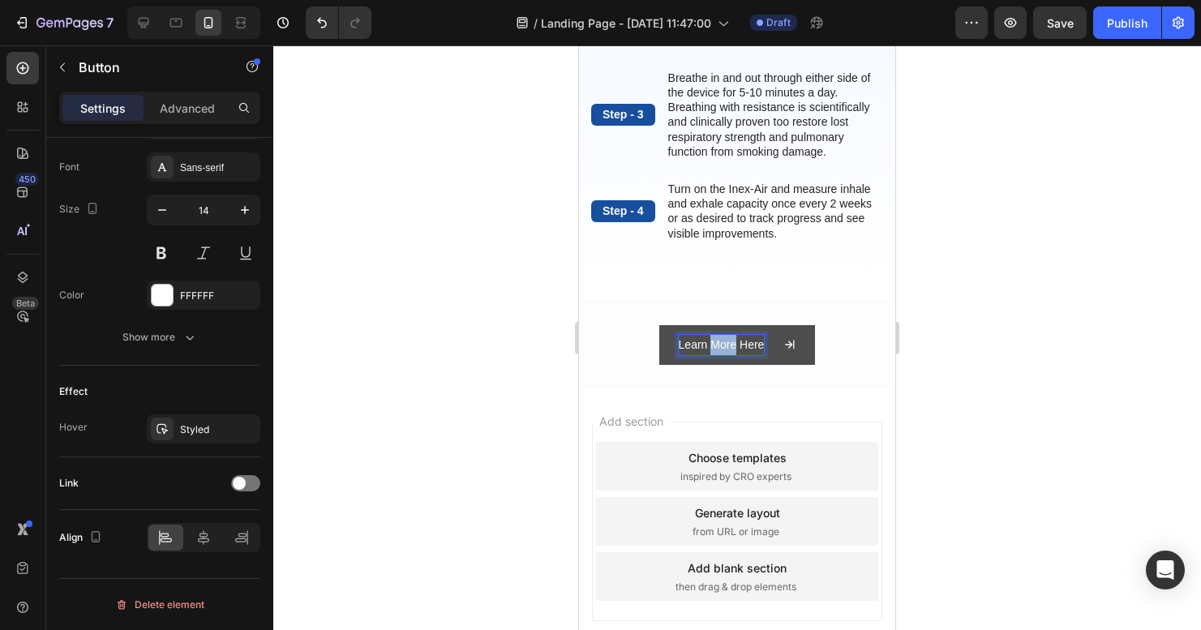
click at [714, 355] on p "Learn More Here" at bounding box center [722, 345] width 86 height 20
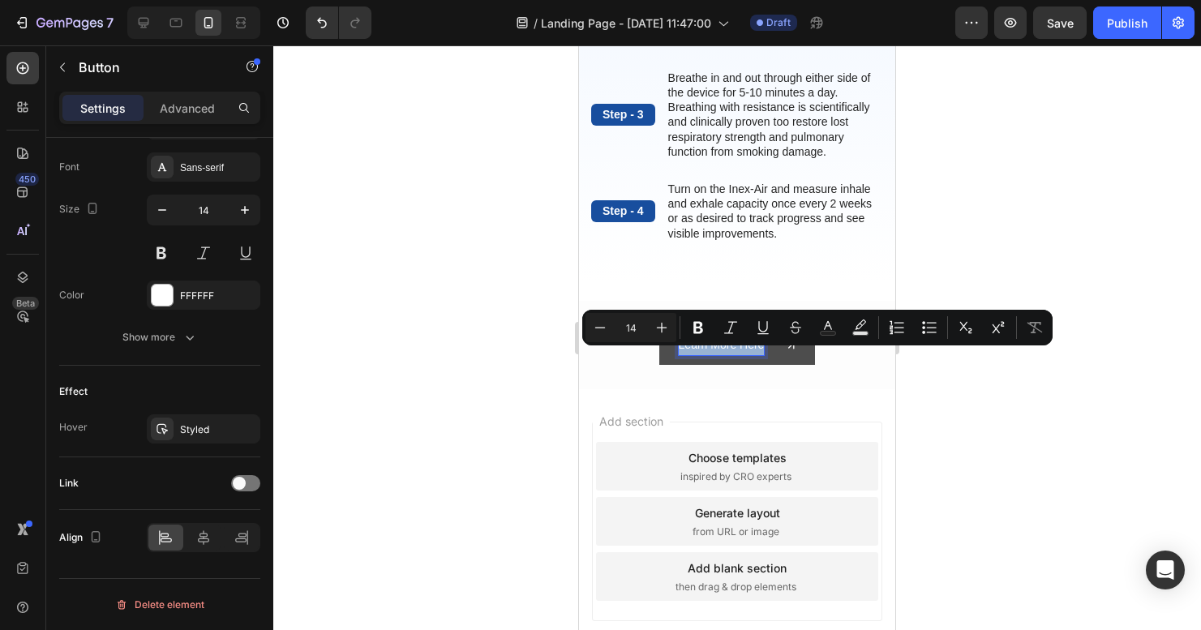
click at [714, 355] on p "Learn More Here" at bounding box center [722, 345] width 86 height 20
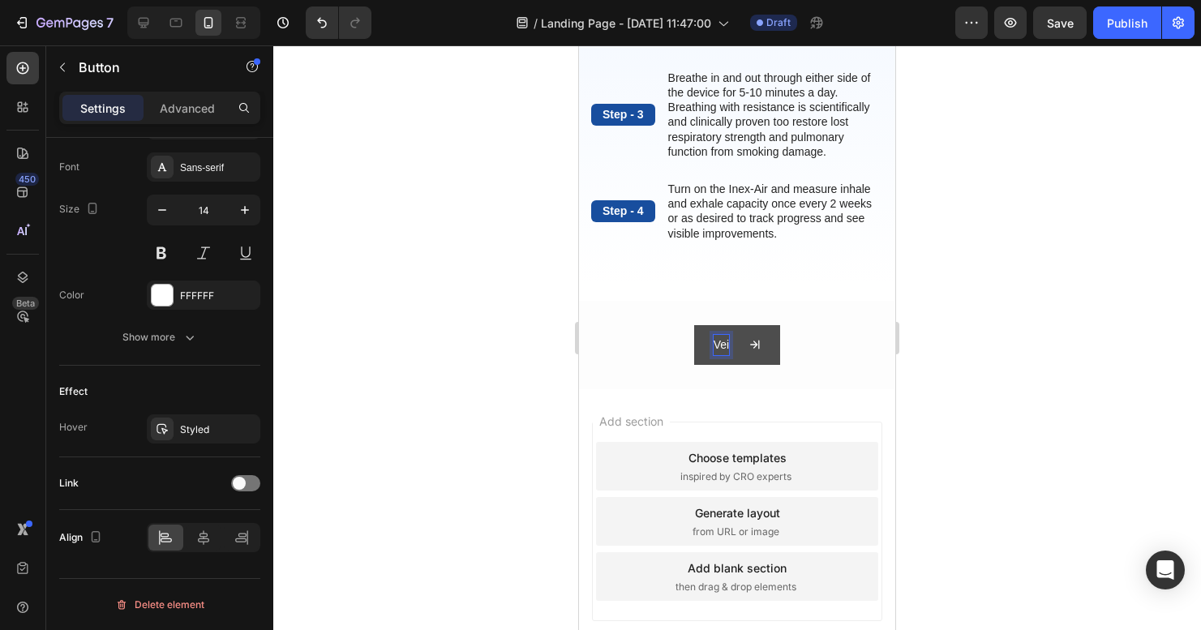
click at [731, 359] on button "Vei" at bounding box center [737, 345] width 86 height 40
click at [731, 359] on button "Veiw Inex-Air" at bounding box center [737, 345] width 137 height 40
click at [1053, 366] on div at bounding box center [737, 337] width 928 height 585
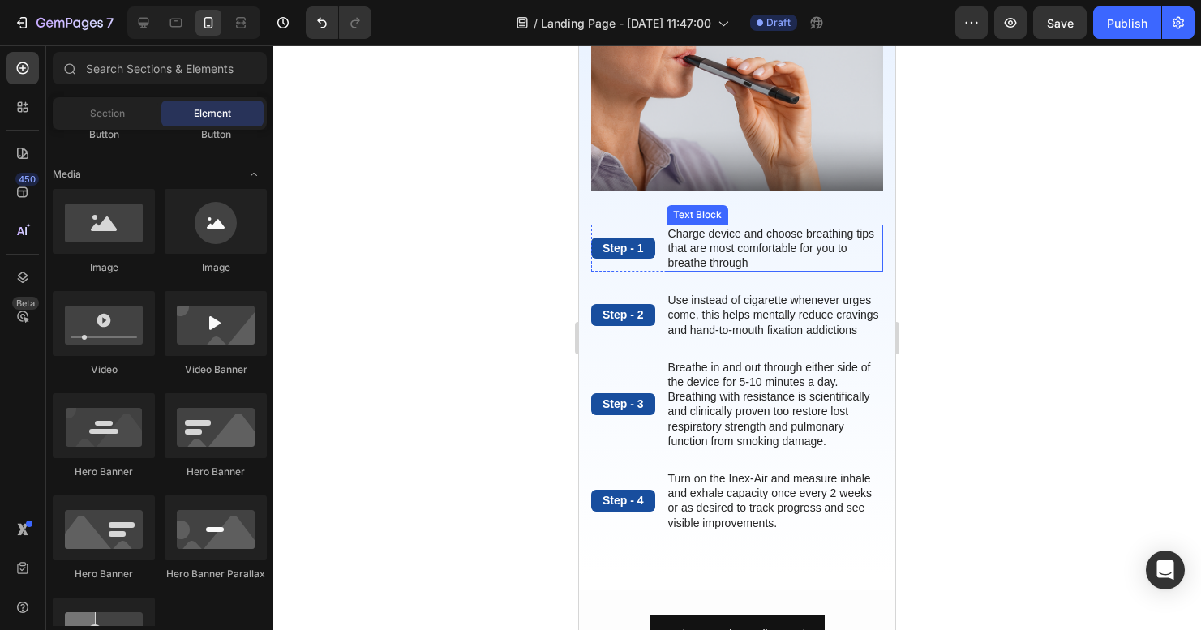
scroll to position [0, 0]
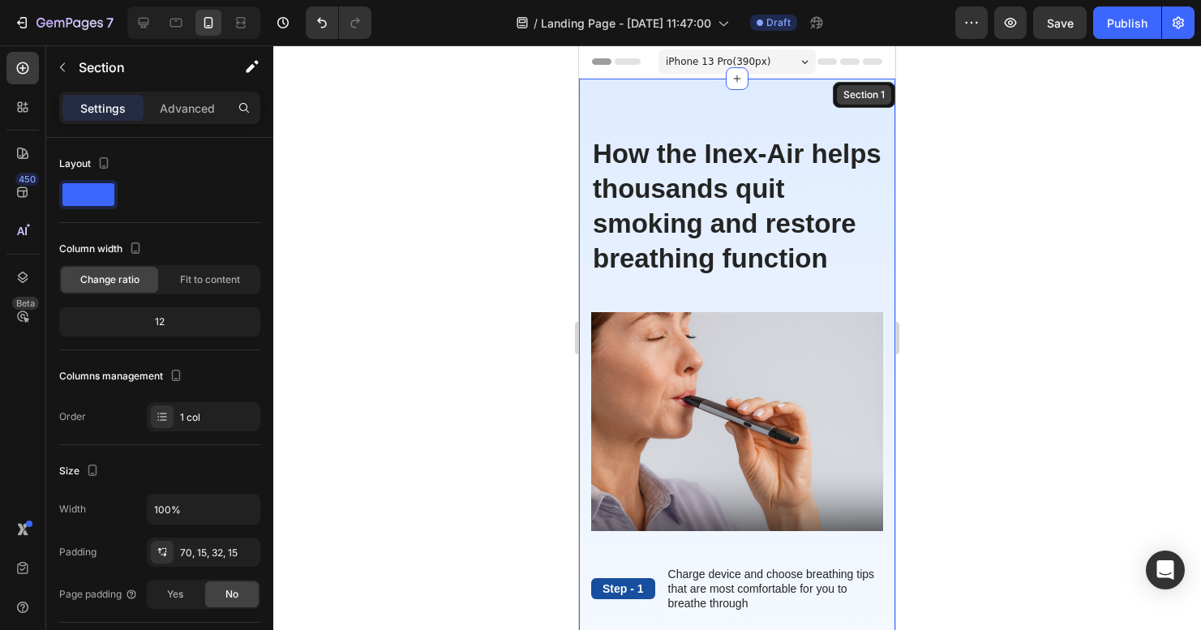
click at [845, 101] on div "The standard Lorem Heading Step - 1 Text Block Charge device and choose breathi…" at bounding box center [737, 505] width 316 height 852
click at [842, 118] on div "The standard Lorem Heading Step - 1 Text Block Charge device and choose breathi…" at bounding box center [737, 505] width 316 height 852
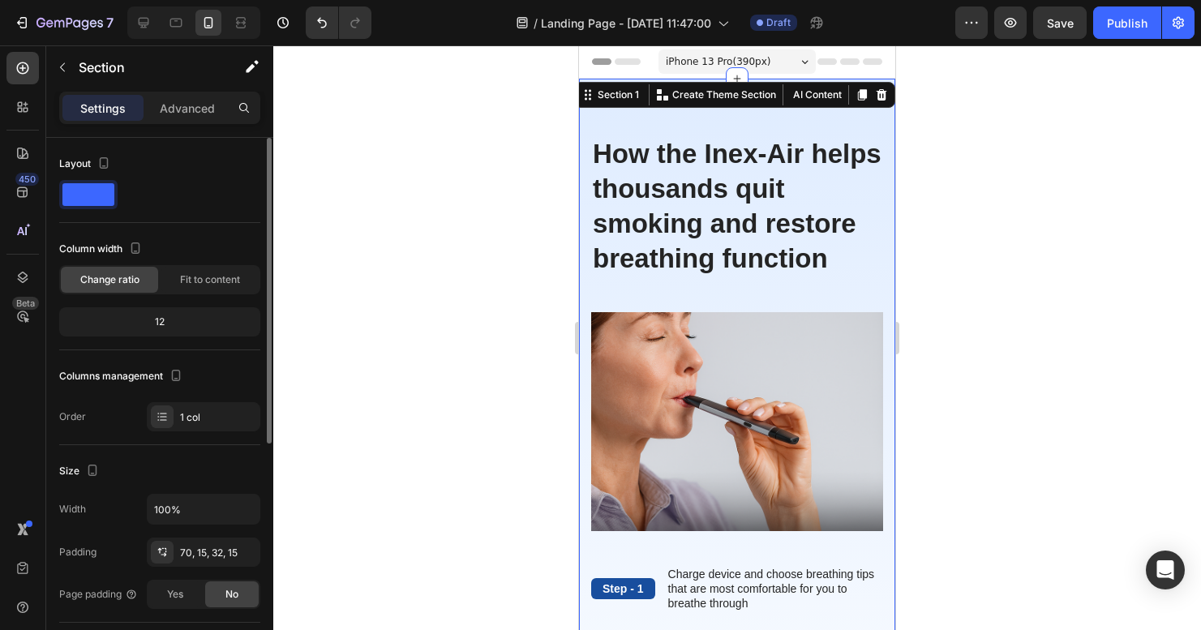
click at [98, 196] on span at bounding box center [88, 194] width 52 height 23
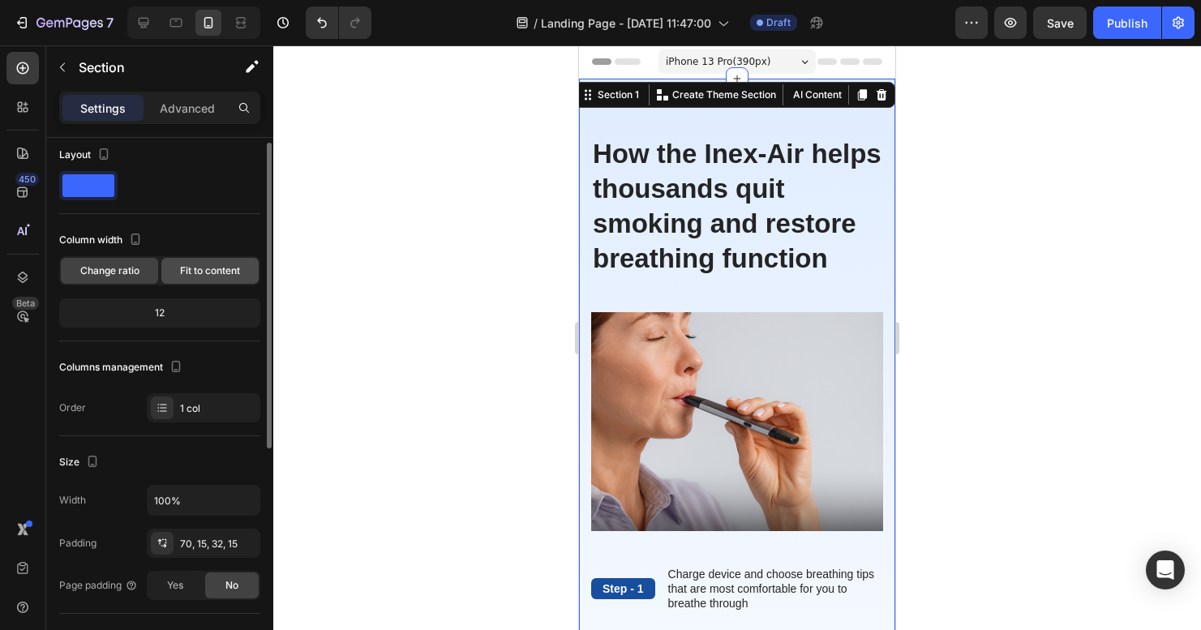
click at [174, 276] on div "Fit to content" at bounding box center [209, 271] width 97 height 26
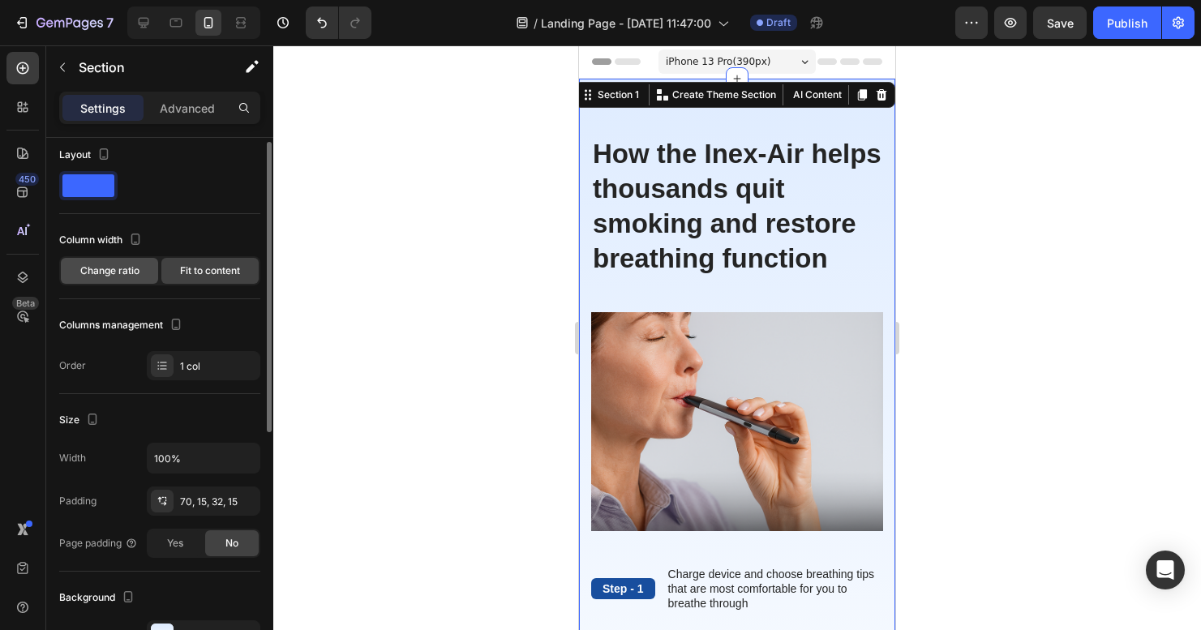
click at [96, 272] on span "Change ratio" at bounding box center [109, 271] width 59 height 15
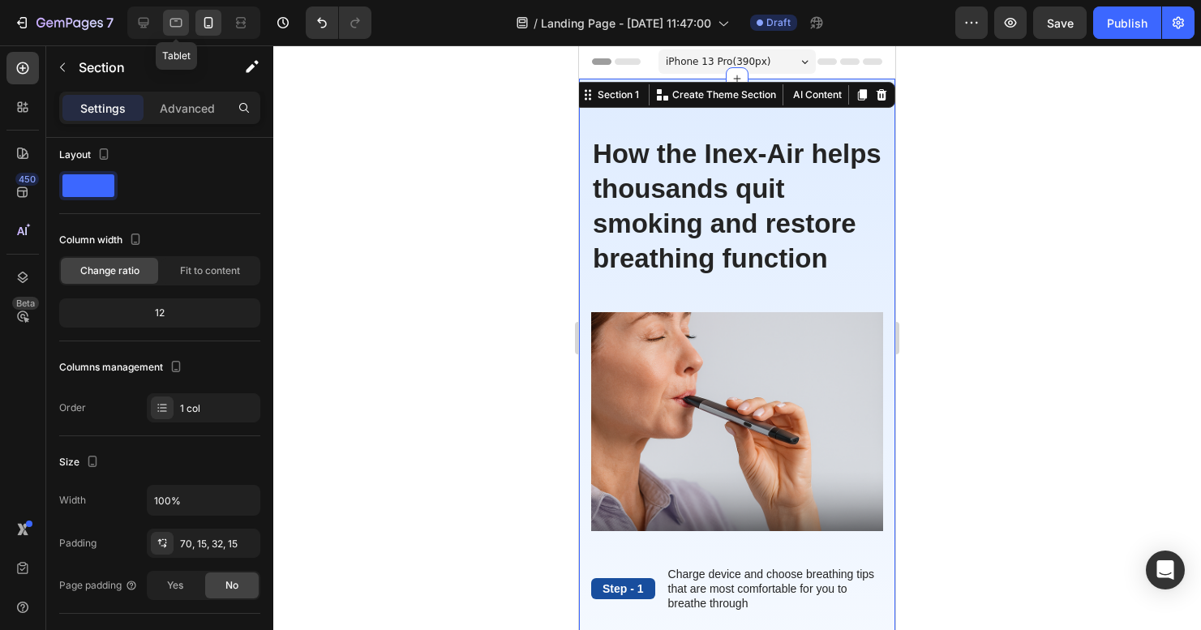
click at [182, 22] on icon at bounding box center [176, 23] width 12 height 9
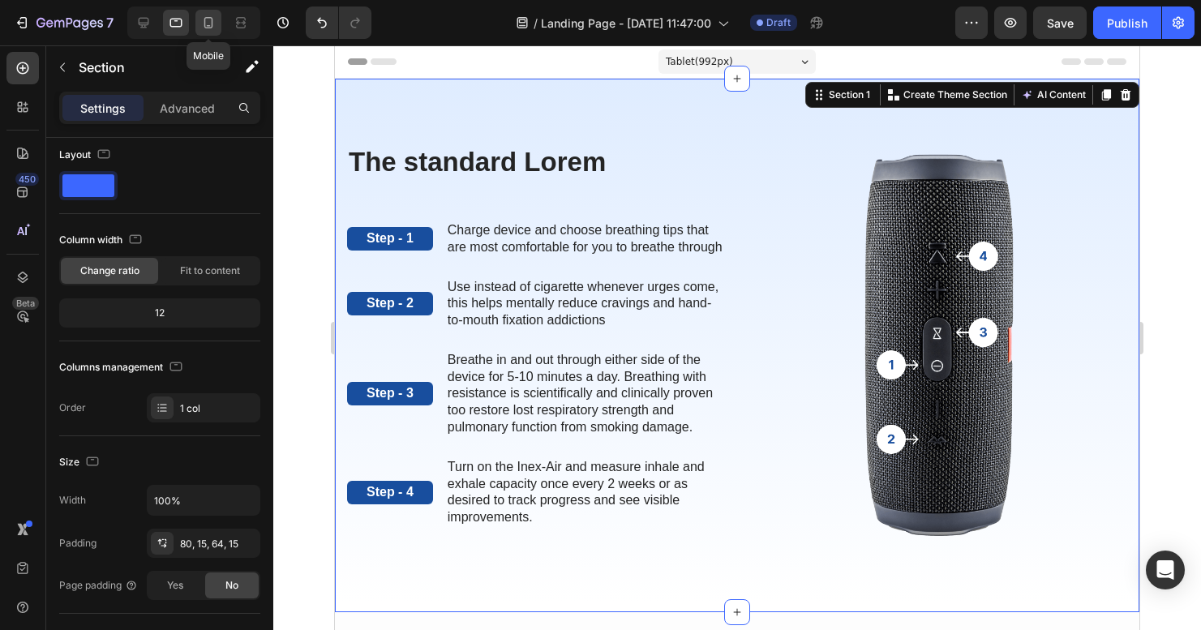
click at [205, 20] on icon at bounding box center [208, 22] width 9 height 11
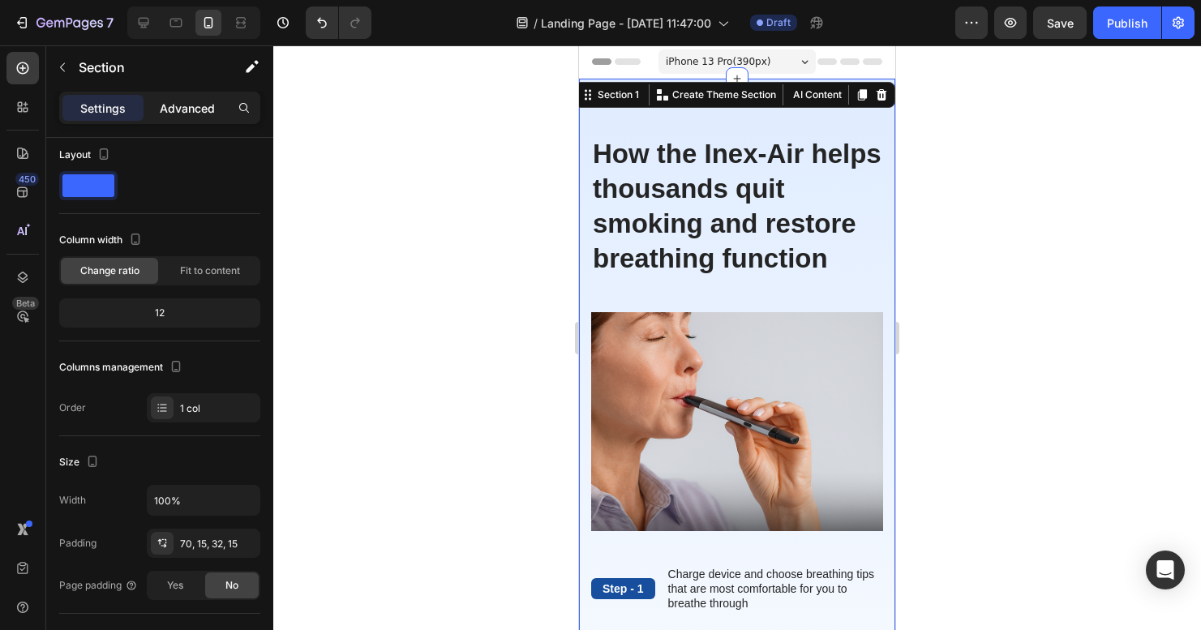
click at [182, 111] on p "Advanced" at bounding box center [187, 108] width 55 height 17
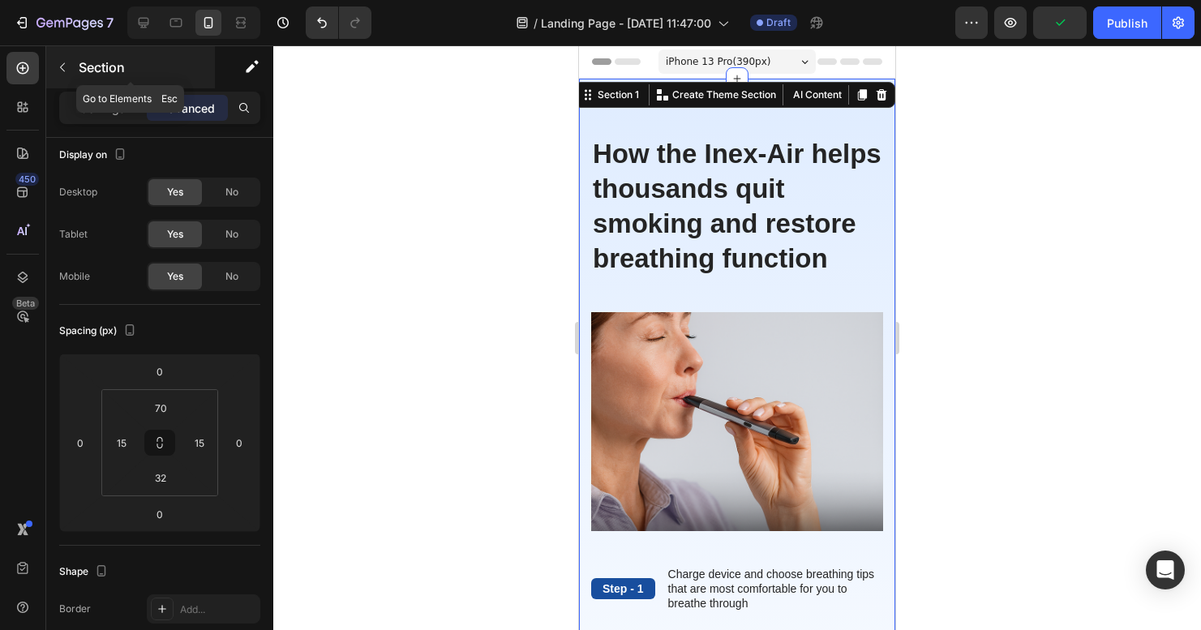
click at [63, 71] on icon "button" at bounding box center [62, 67] width 5 height 9
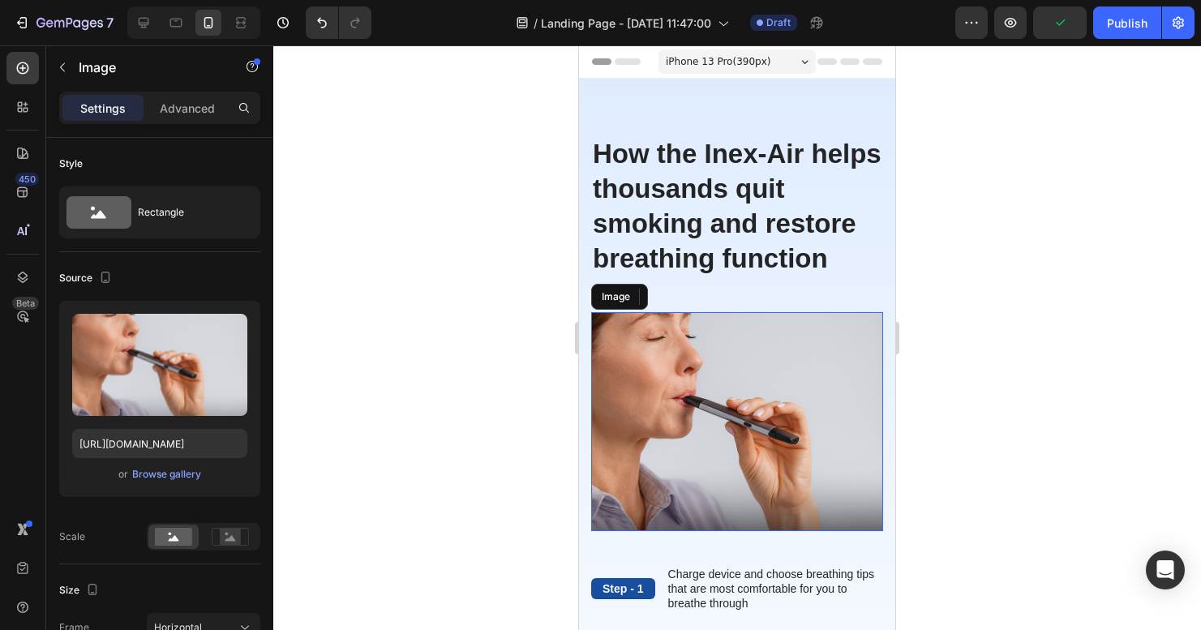
click at [657, 359] on img at bounding box center [737, 421] width 292 height 219
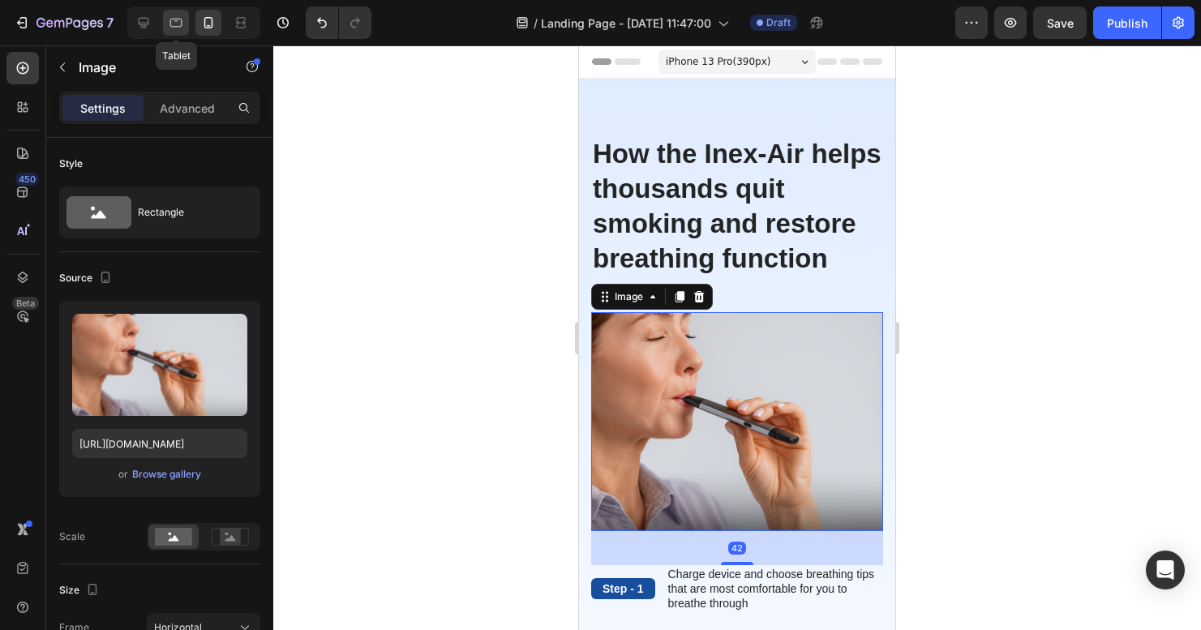
click at [175, 22] on icon at bounding box center [176, 23] width 16 height 16
type input "https://cdn.shopify.com/s/files/1/2005/9307/files/gempages_432750572815254551-a…"
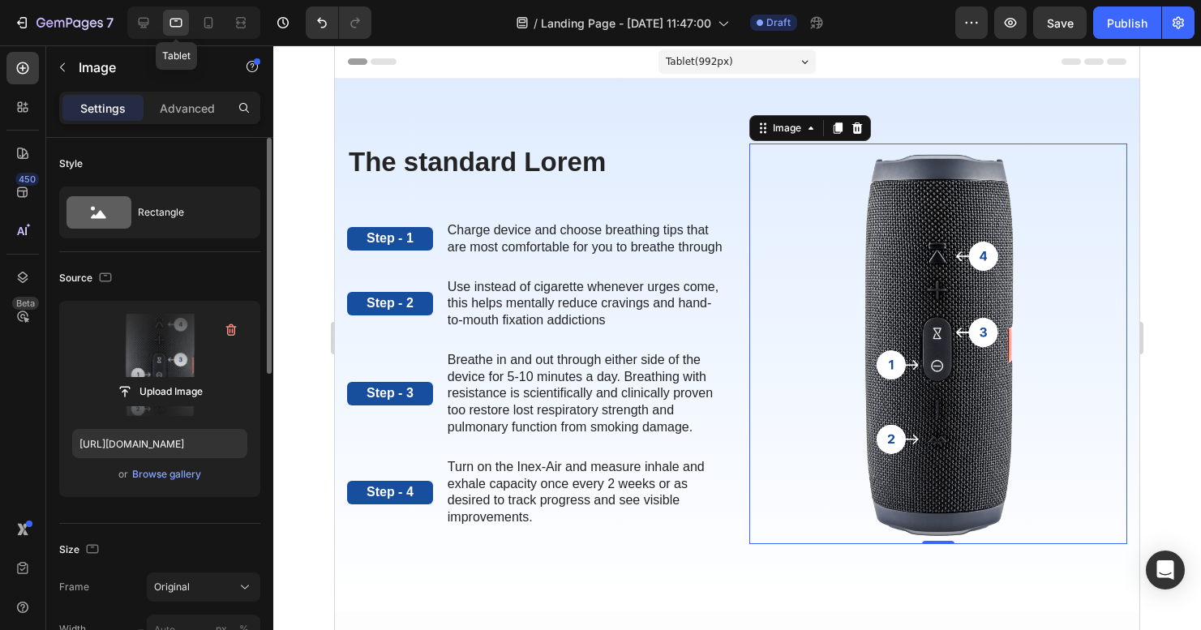
scroll to position [41, 0]
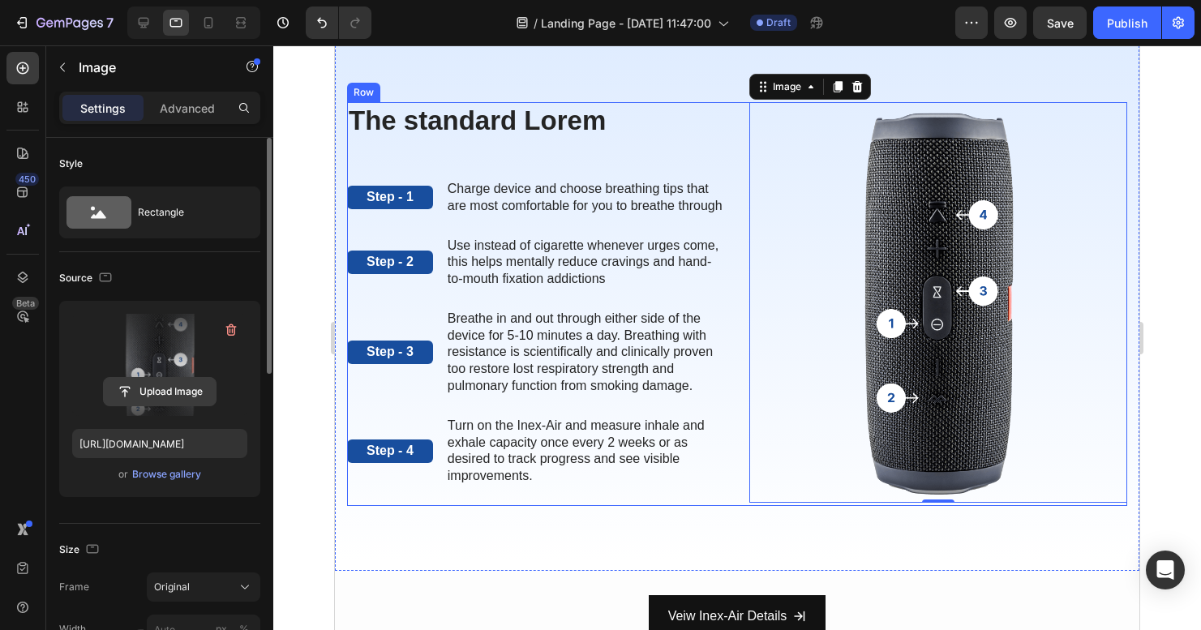
click at [146, 395] on input "file" at bounding box center [160, 392] width 112 height 28
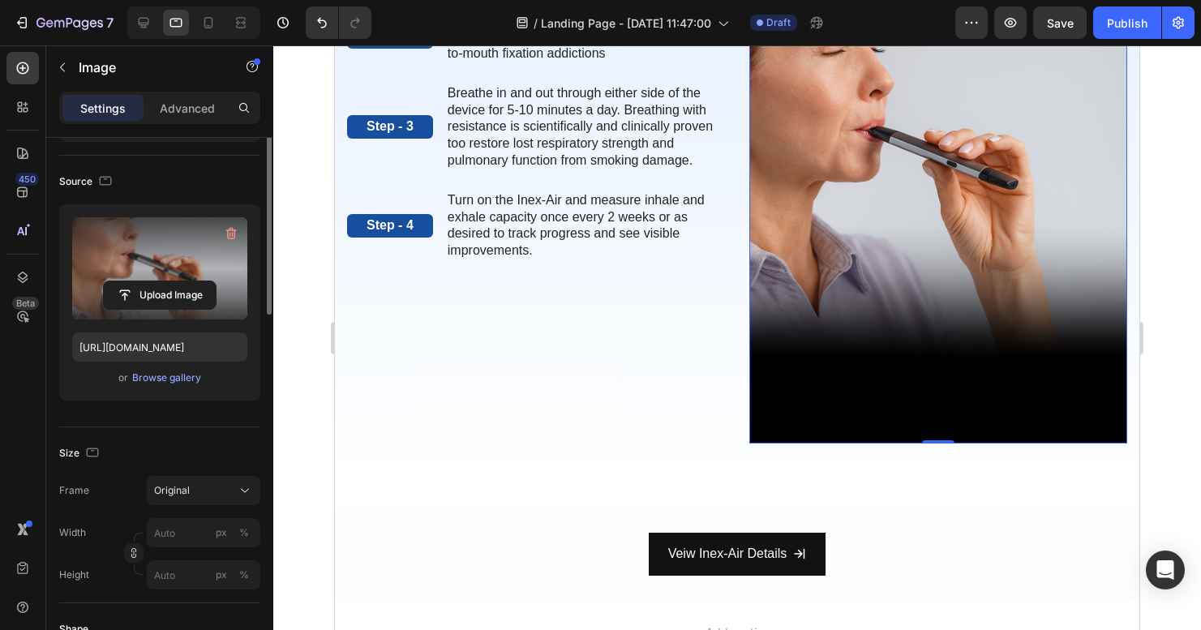
scroll to position [173, 0]
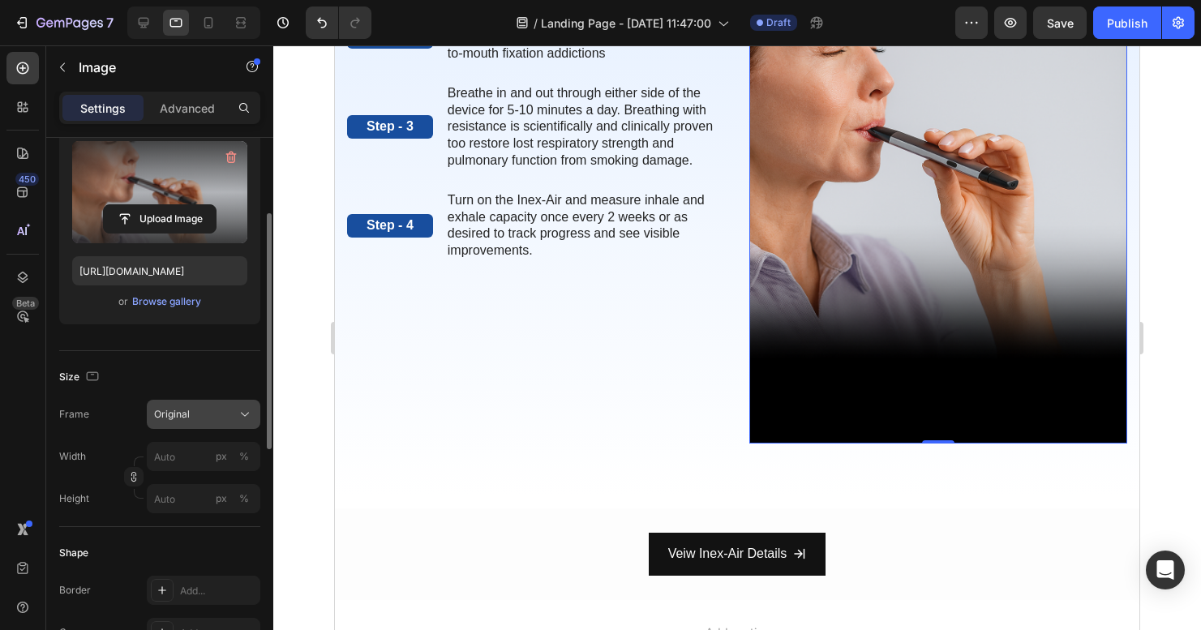
click at [195, 422] on div "Original" at bounding box center [203, 414] width 99 height 16
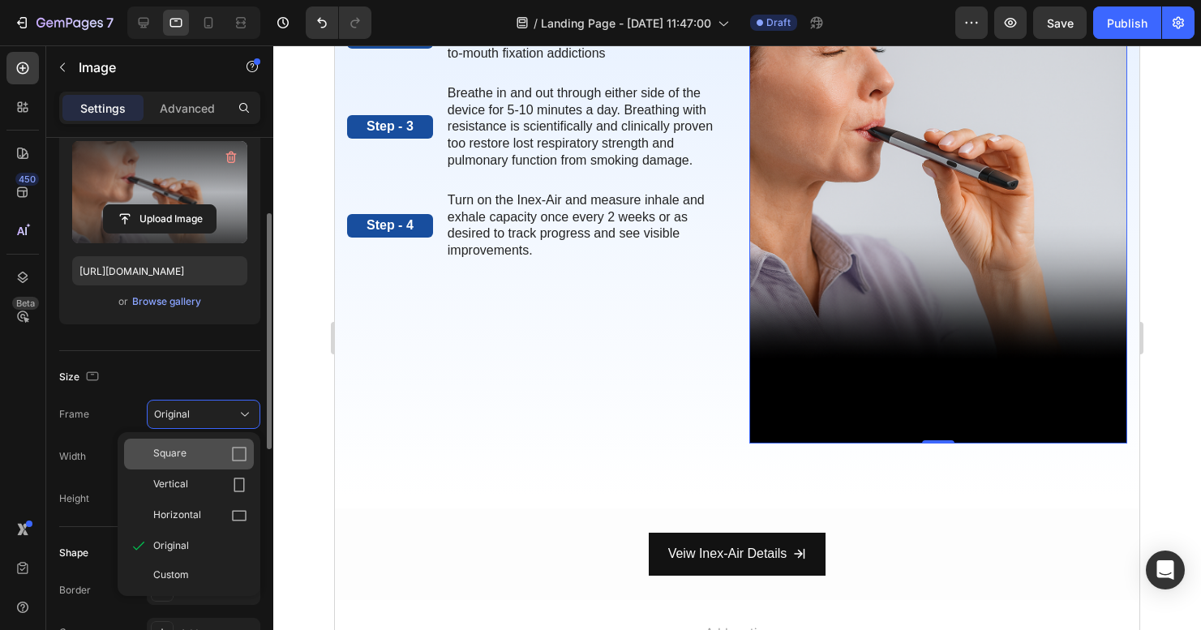
click at [195, 461] on div "Square" at bounding box center [200, 454] width 94 height 16
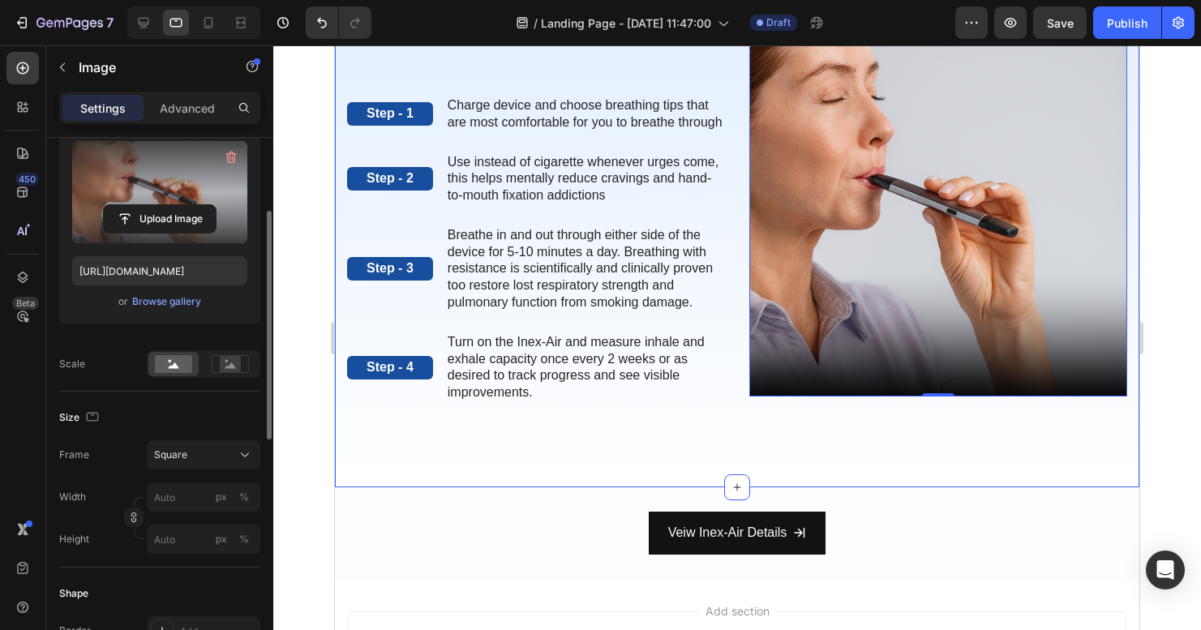
scroll to position [0, 0]
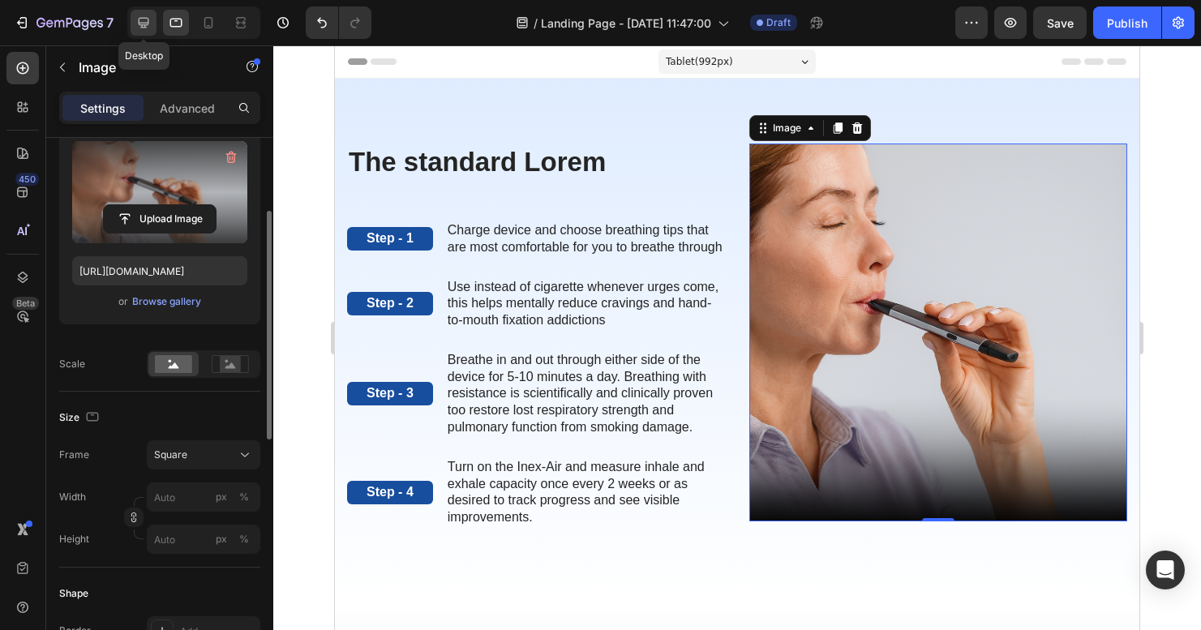
click at [141, 28] on icon at bounding box center [143, 23] width 16 height 16
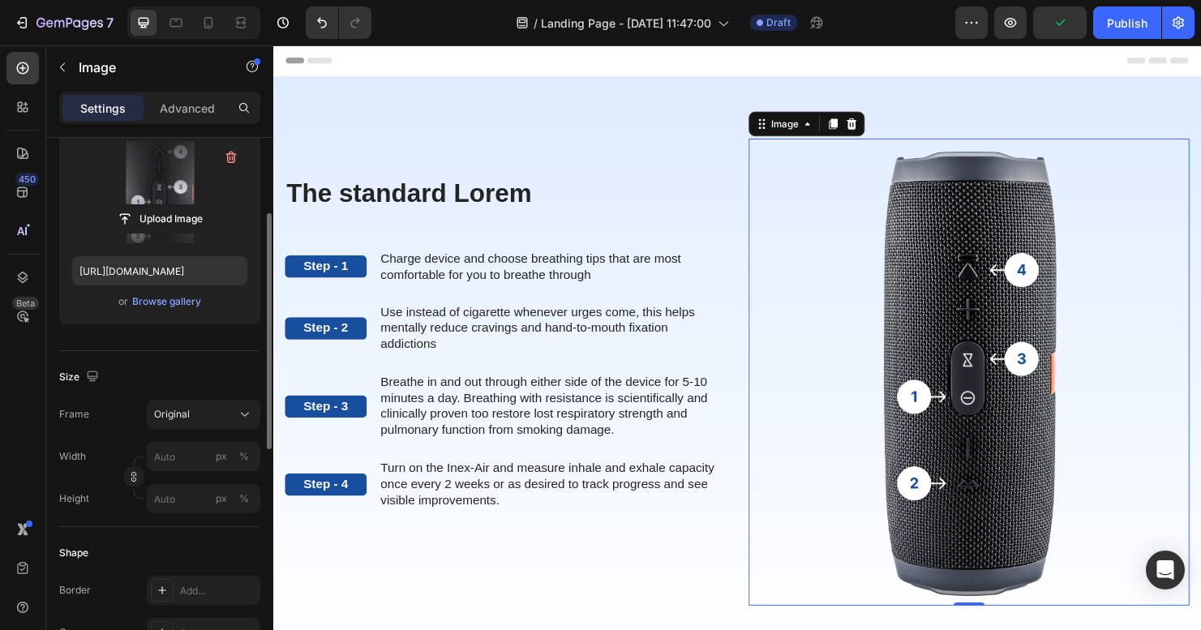
scroll to position [41, 0]
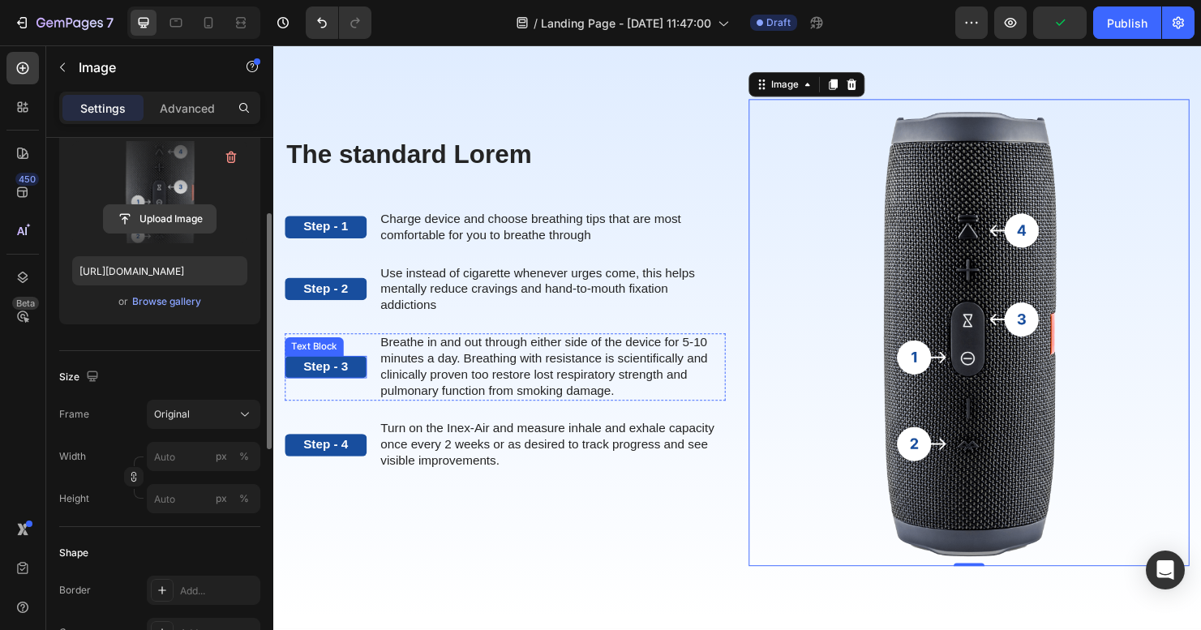
click at [152, 215] on input "file" at bounding box center [160, 219] width 112 height 28
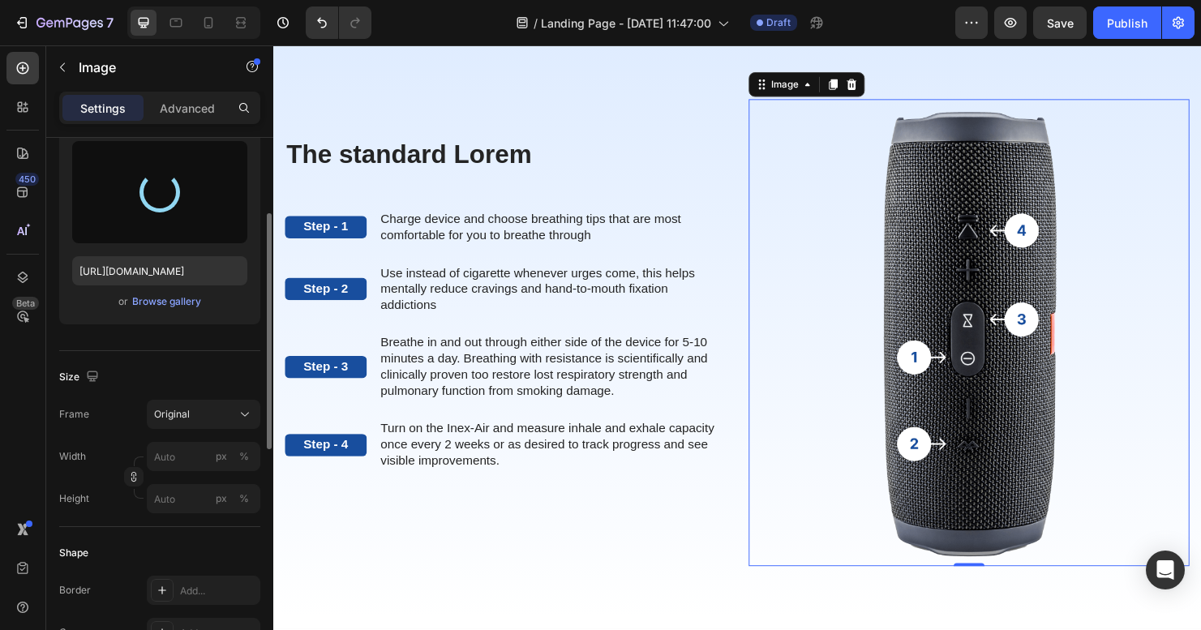
type input "[URL][DOMAIN_NAME]"
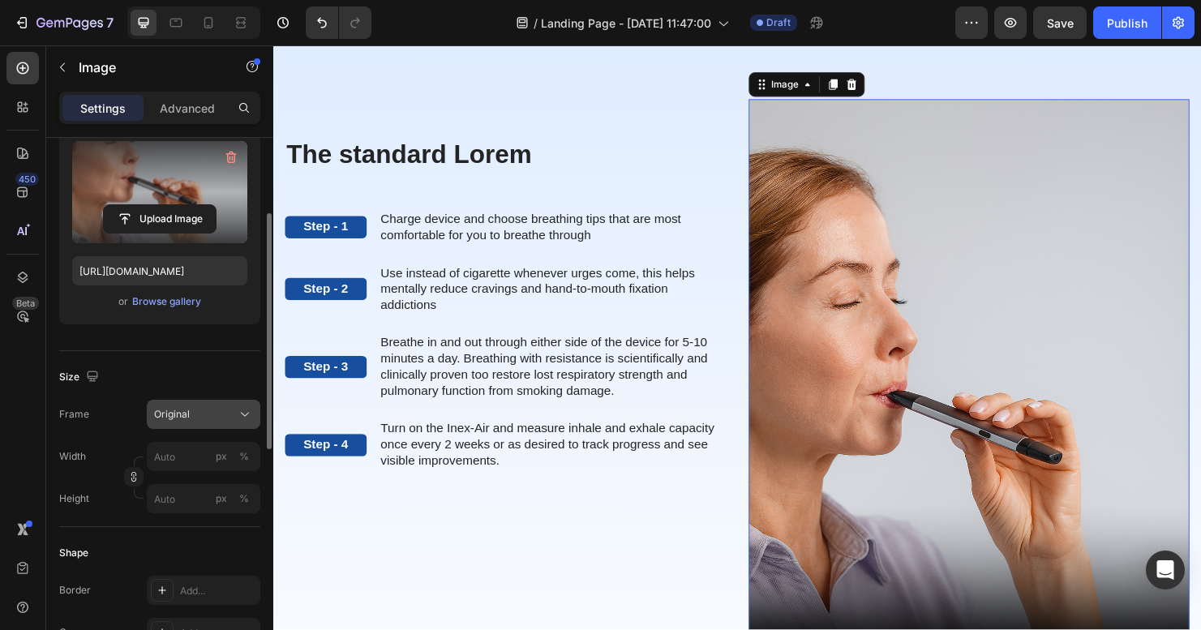
click at [206, 419] on div "Original" at bounding box center [193, 414] width 79 height 15
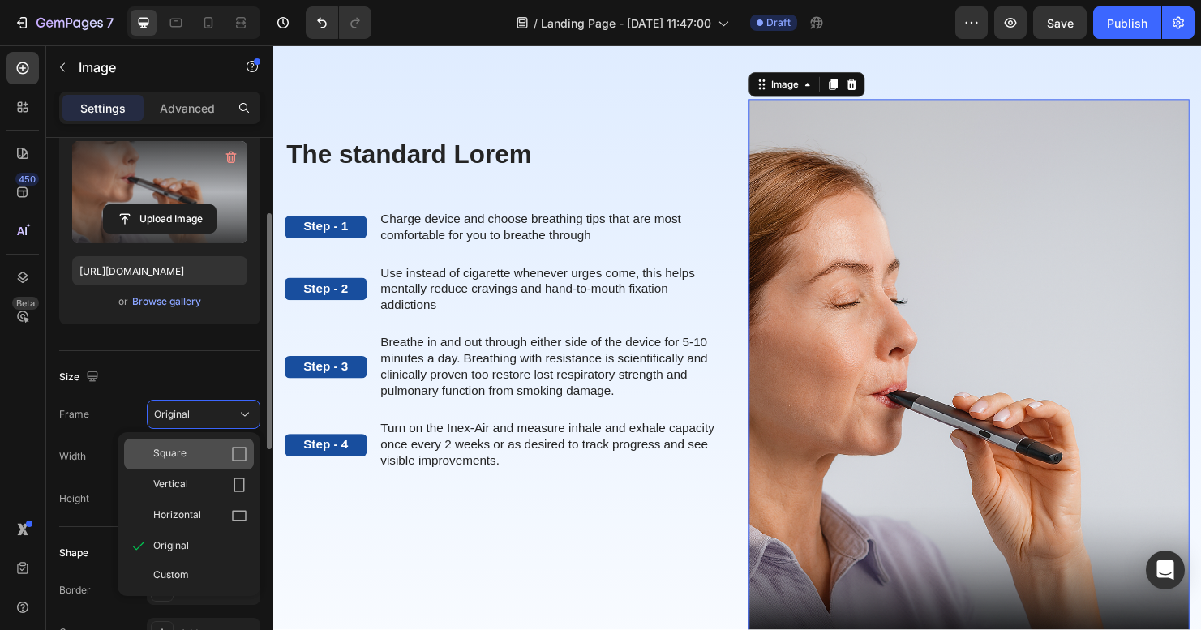
click at [191, 458] on div "Square" at bounding box center [200, 454] width 94 height 16
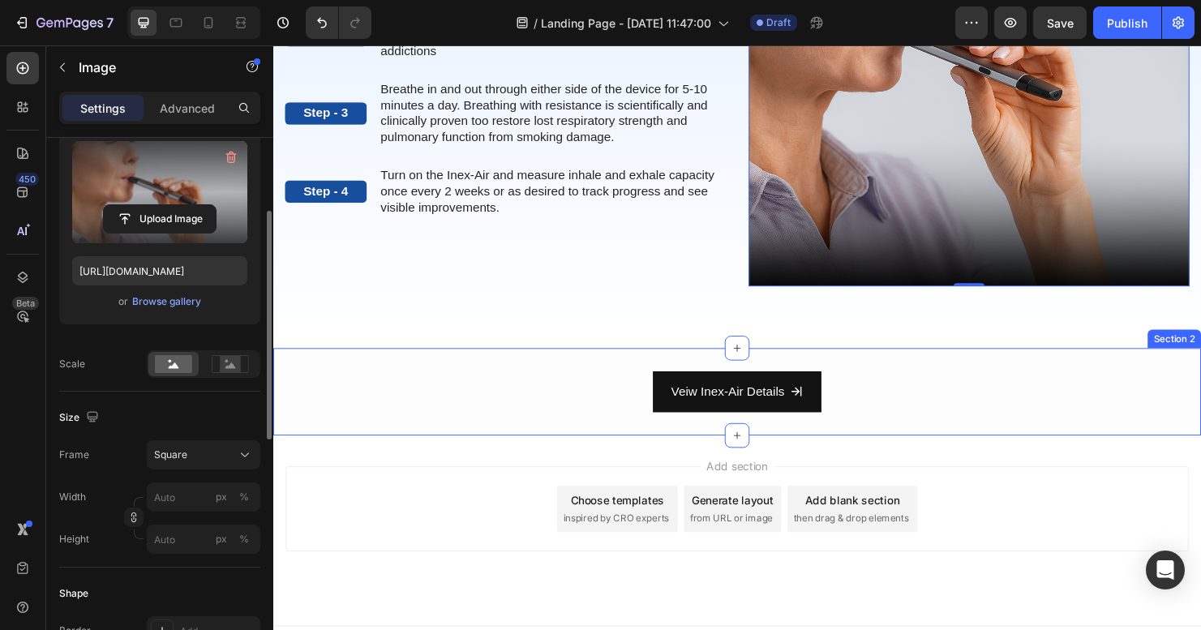
scroll to position [278, 0]
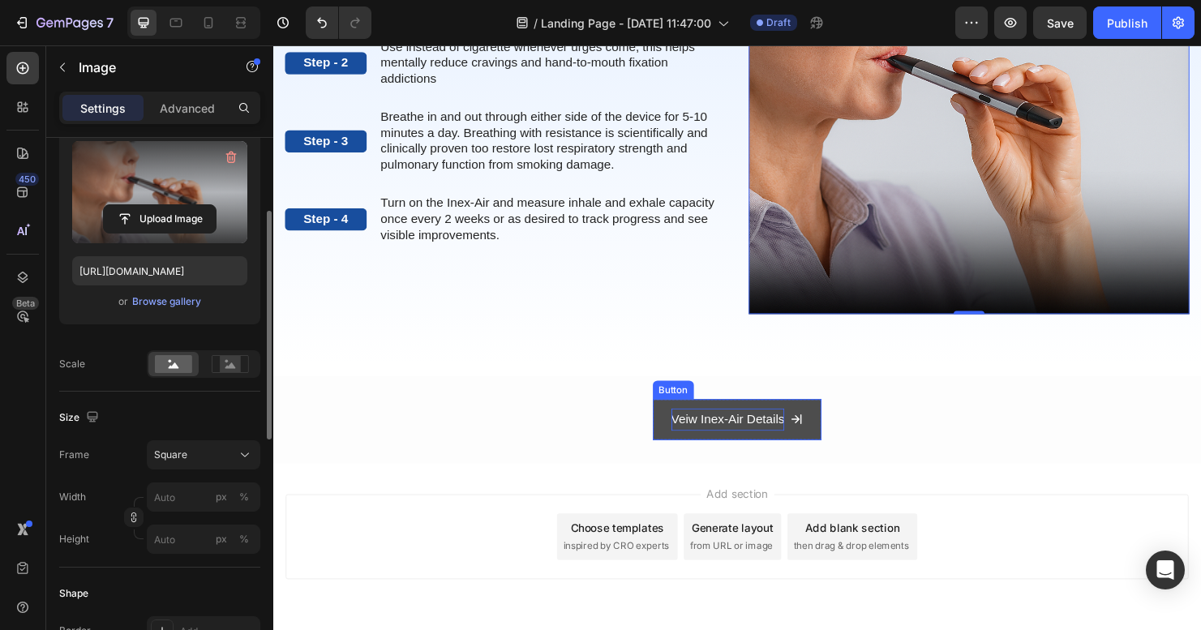
click at [765, 433] on p "Veiw Inex-Air Details" at bounding box center [750, 438] width 119 height 24
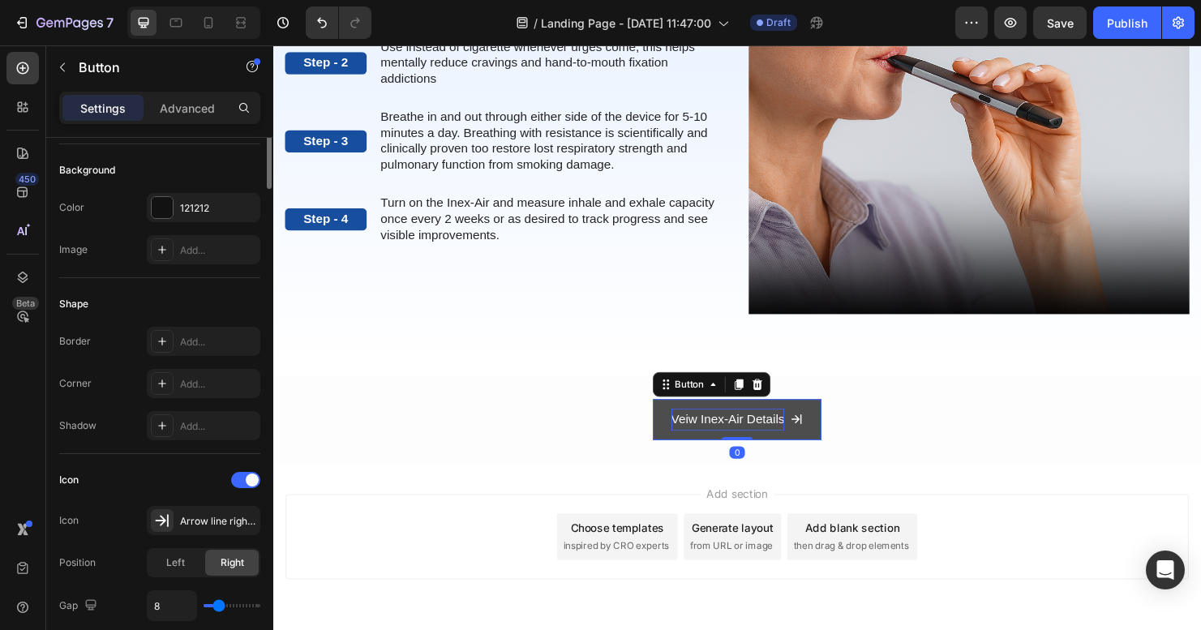
scroll to position [0, 0]
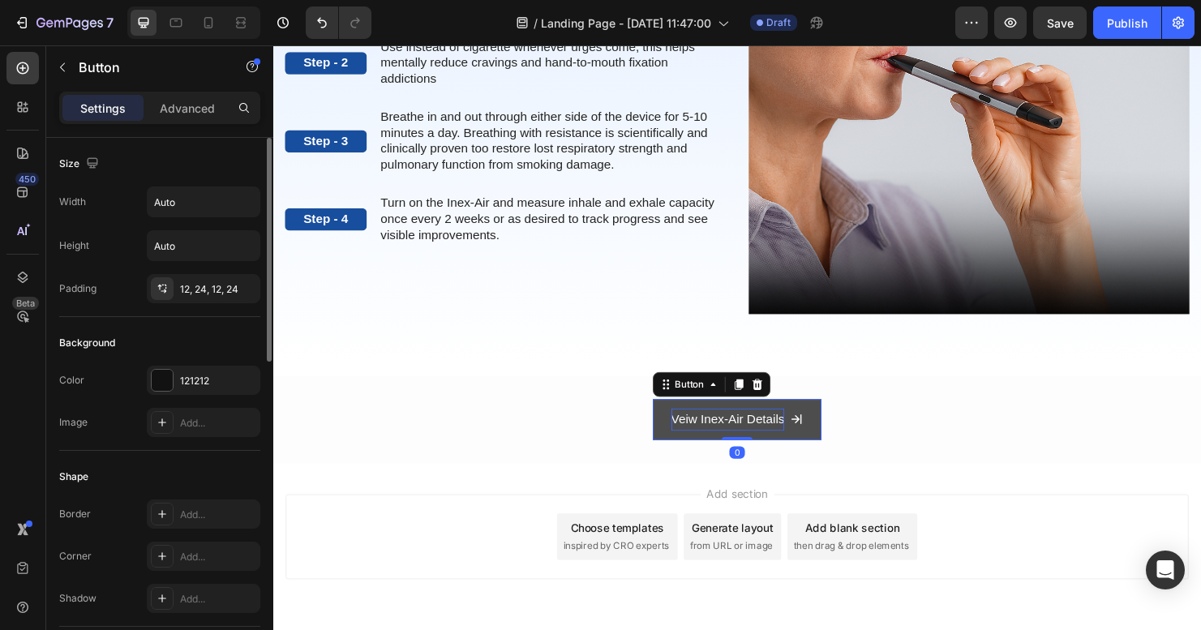
click at [765, 433] on p "Veiw Inex-Air Details" at bounding box center [750, 438] width 119 height 24
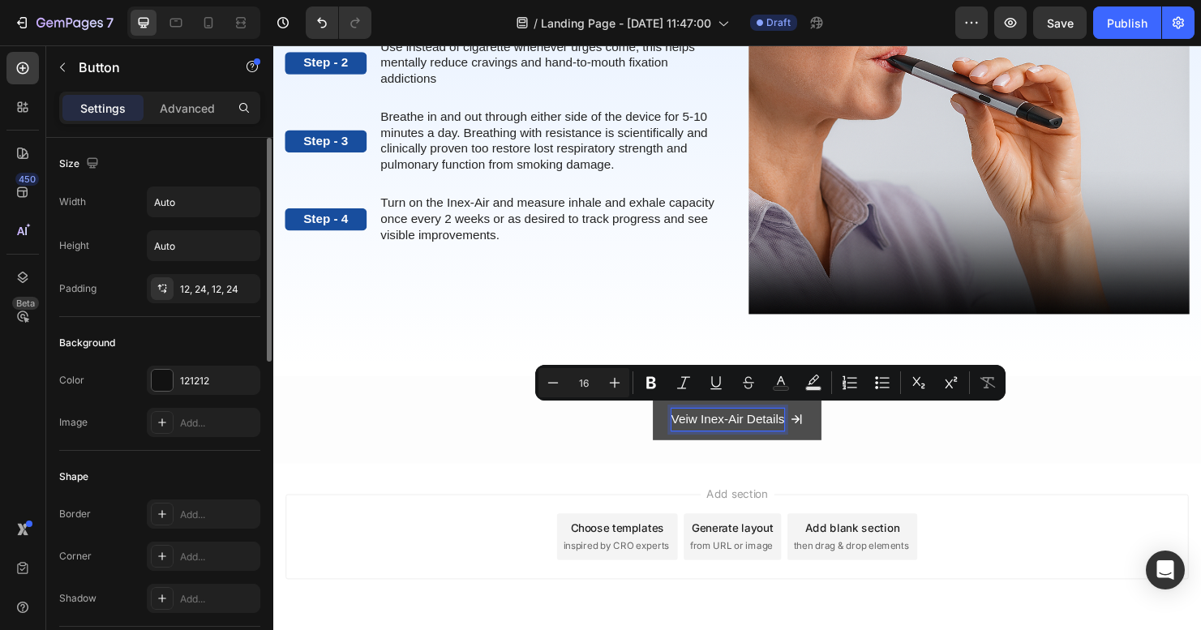
click at [737, 429] on p "Veiw Inex-Air Details" at bounding box center [750, 438] width 119 height 24
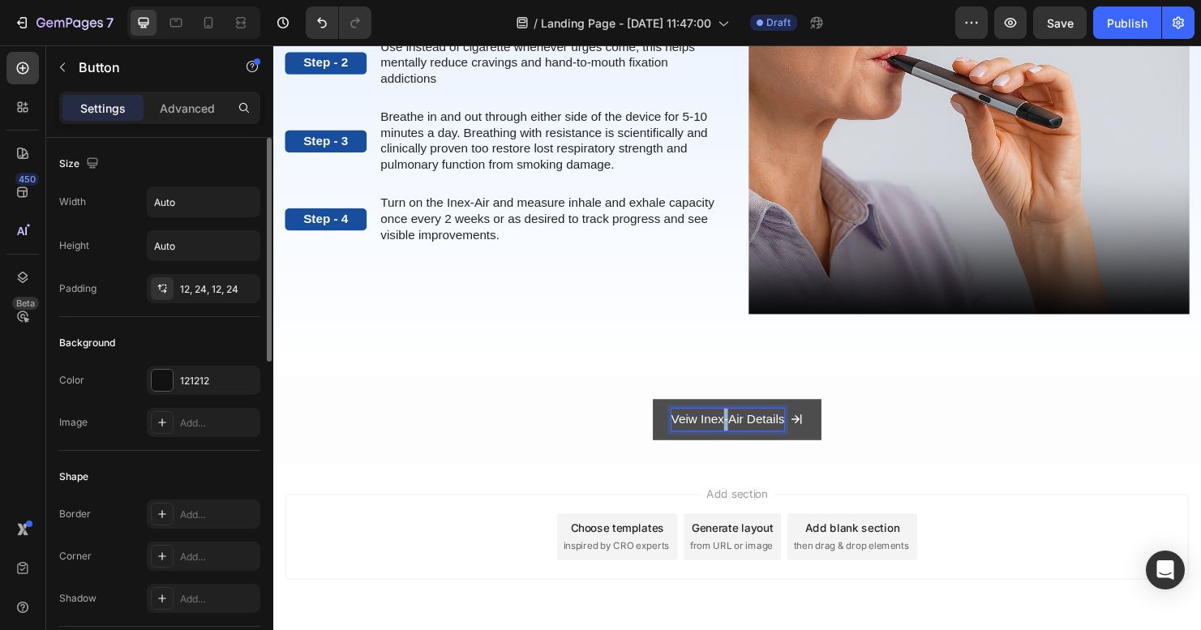
click at [737, 429] on p "Veiw Inex-Air Details" at bounding box center [750, 438] width 119 height 24
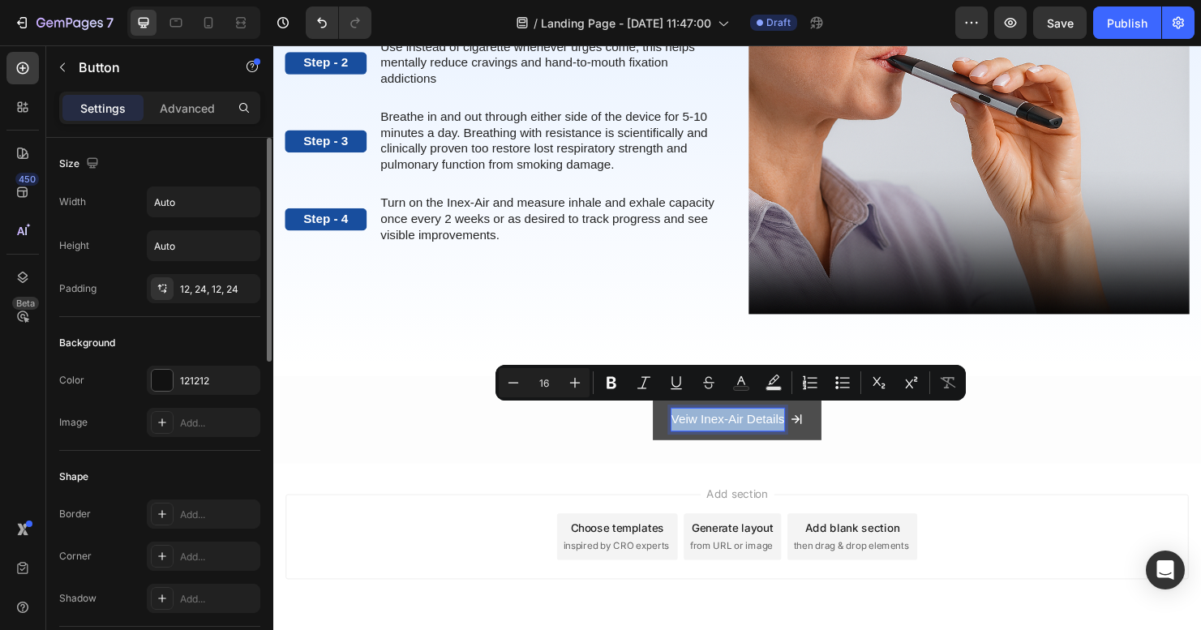
click at [737, 429] on p "Veiw Inex-Air Details" at bounding box center [750, 438] width 119 height 24
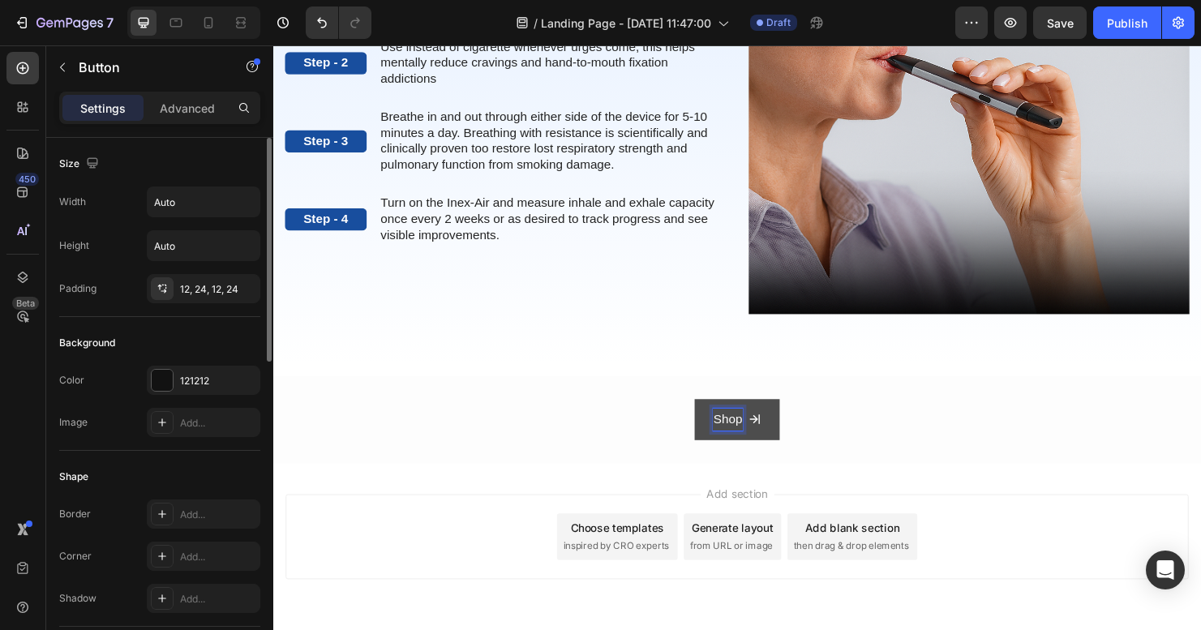
click at [753, 431] on button "Shop" at bounding box center [759, 438] width 88 height 43
click at [753, 431] on button "Shop Inex-Air" at bounding box center [760, 438] width 137 height 43
click at [740, 431] on p "Shop Inex-Air" at bounding box center [750, 438] width 79 height 24
click at [735, 434] on p "Shop Inex-Air" at bounding box center [750, 438] width 79 height 24
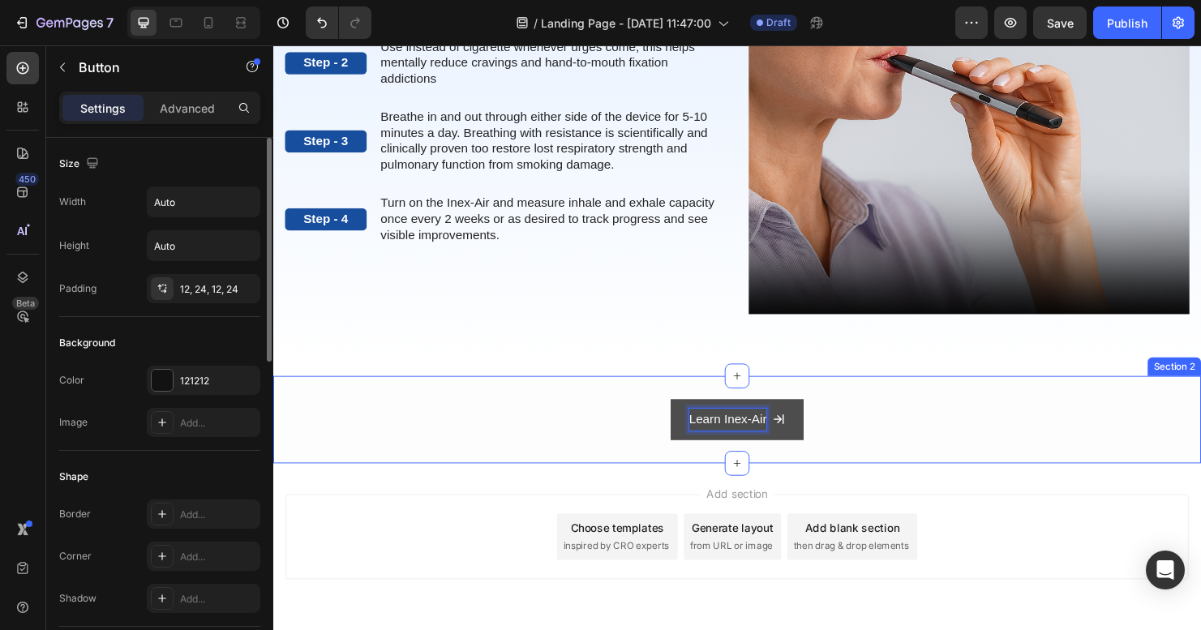
click at [753, 431] on button "Learn Inex-Air" at bounding box center [760, 438] width 140 height 43
click at [753, 431] on button "Learn MOre Inex-Air" at bounding box center [760, 438] width 176 height 43
click at [753, 431] on button "Learn MorInex-Air" at bounding box center [760, 438] width 162 height 43
click at [753, 431] on button "Learn More Inex-Air" at bounding box center [759, 438] width 173 height 43
click at [753, 431] on button "Learn More AboutInex-Air" at bounding box center [760, 438] width 206 height 43
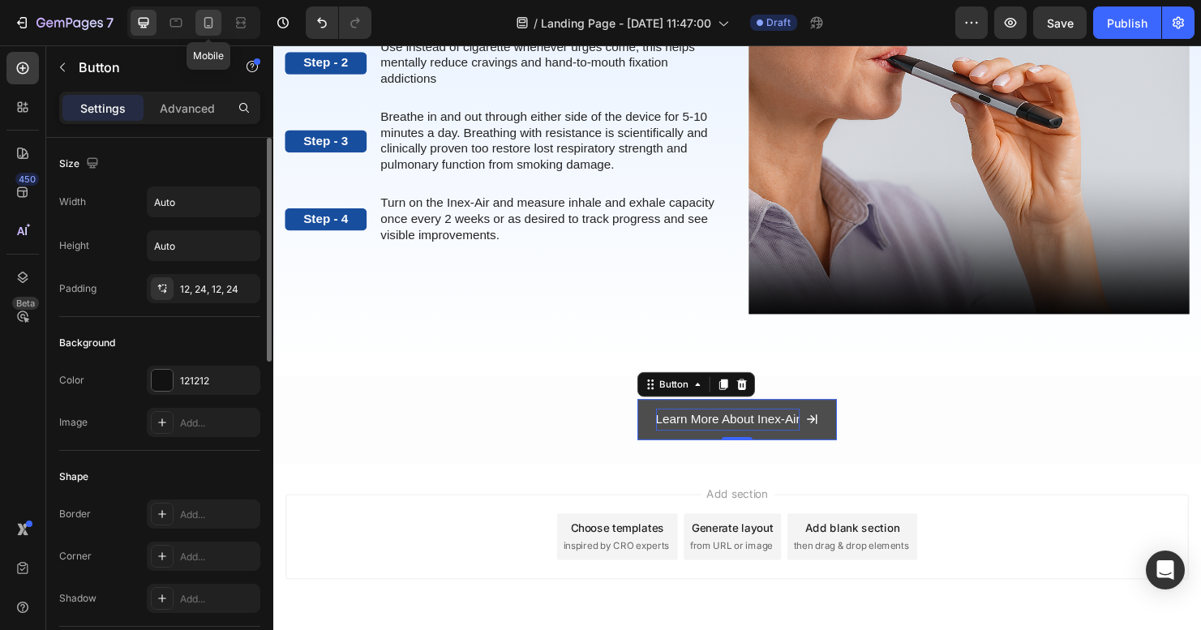
click at [204, 25] on icon at bounding box center [208, 23] width 16 height 16
type input "25"
type input "14"
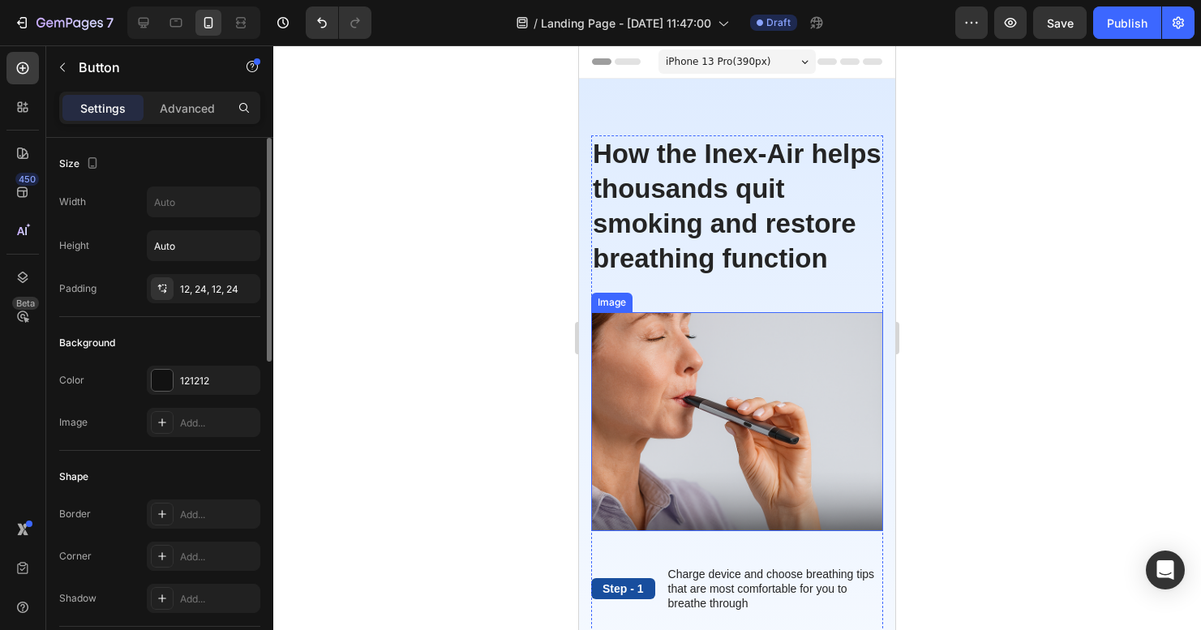
scroll to position [20, 0]
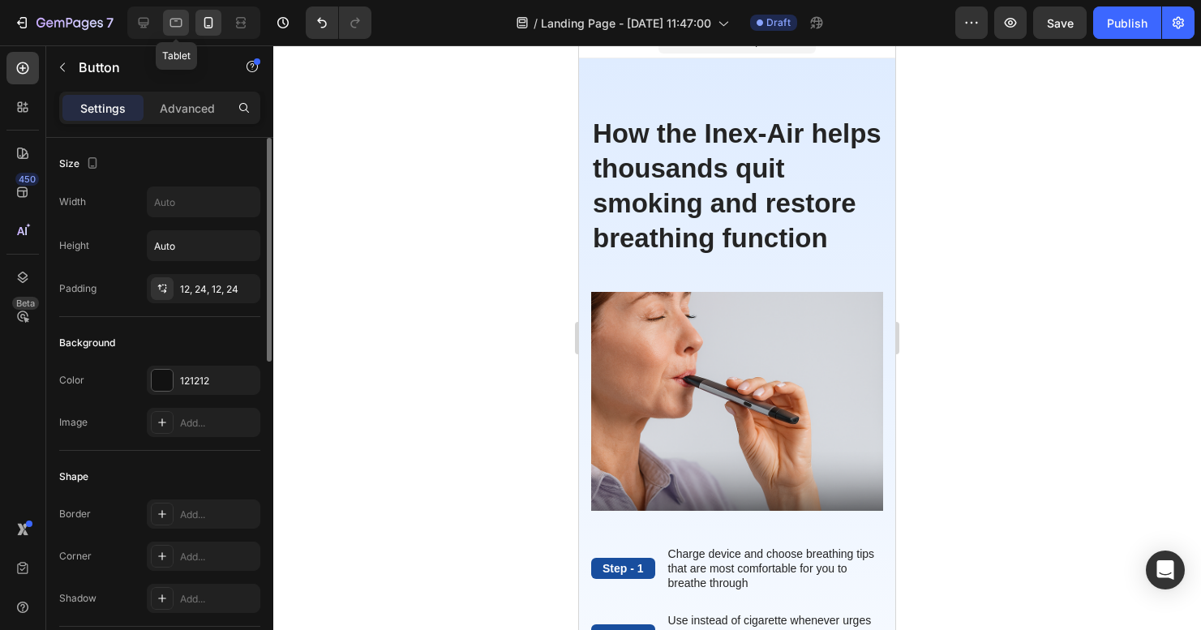
click at [185, 27] on div at bounding box center [176, 23] width 26 height 26
type input "Auto"
type input "8"
type input "16"
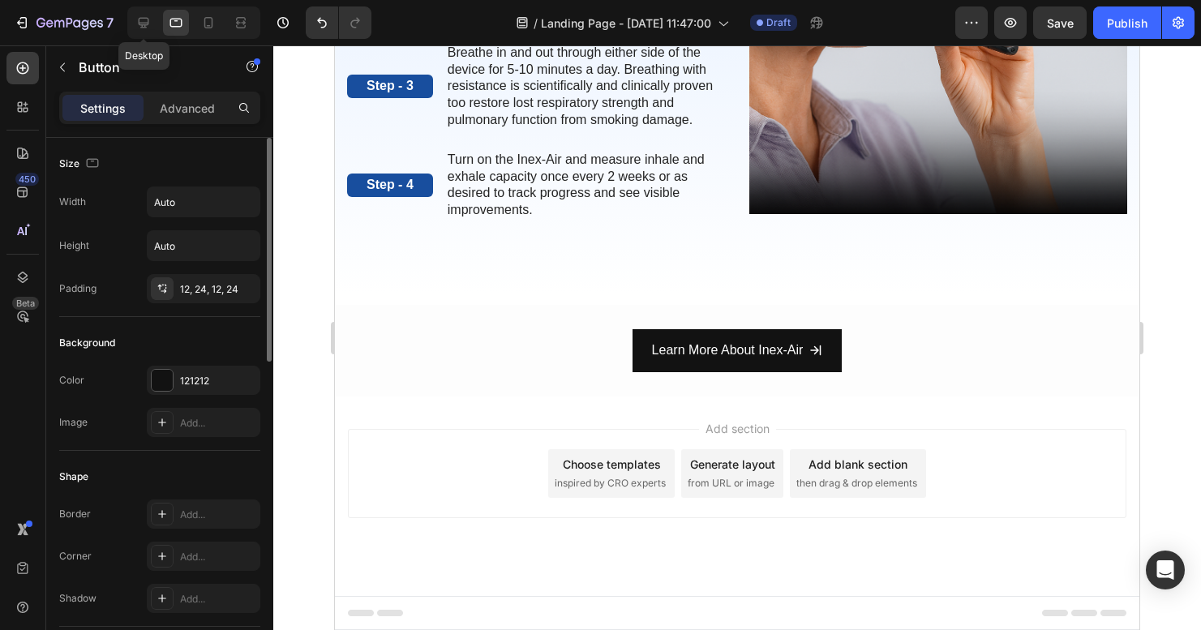
scroll to position [313, 0]
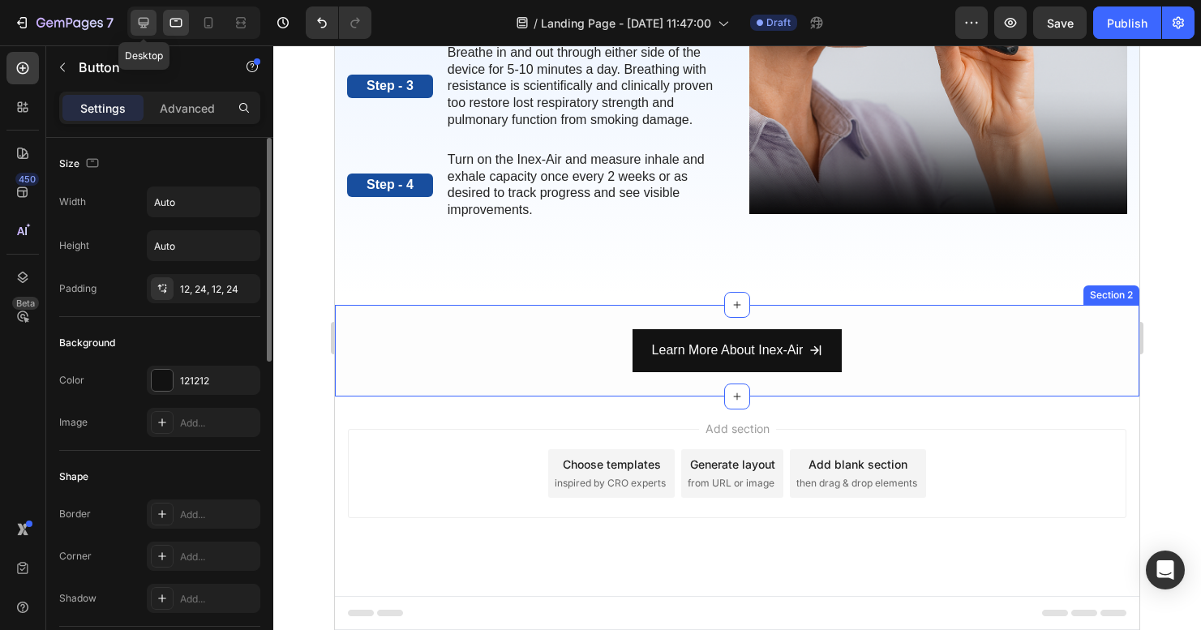
click at [140, 21] on icon at bounding box center [143, 23] width 16 height 16
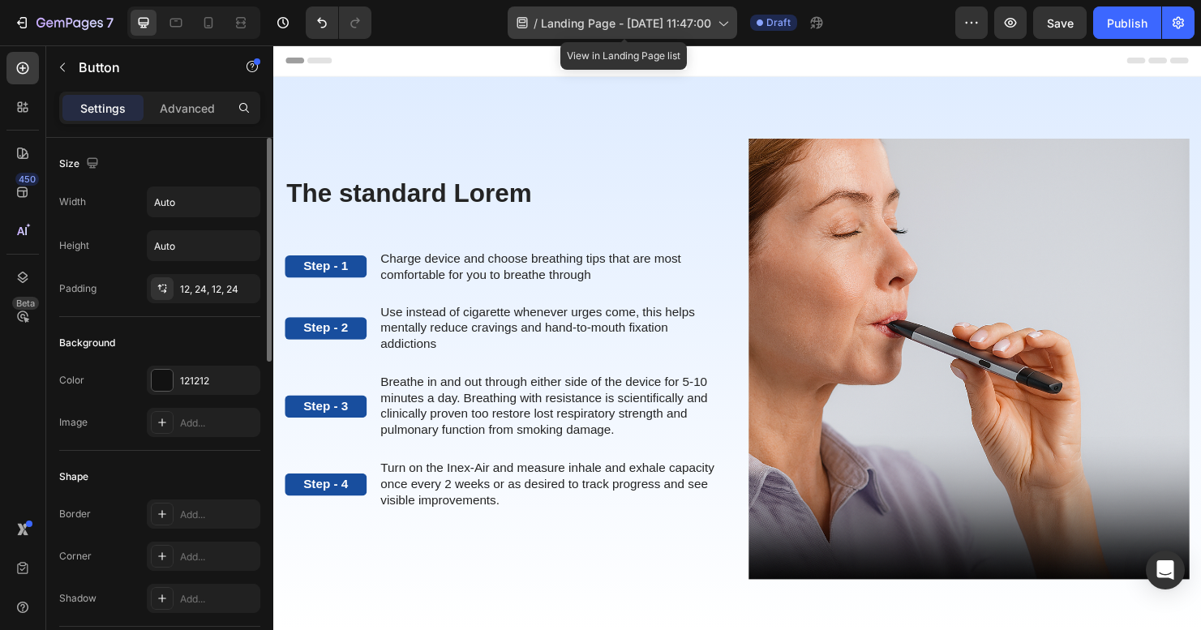
click at [588, 23] on span "Landing Page - [DATE] 11:47:00" at bounding box center [626, 23] width 170 height 17
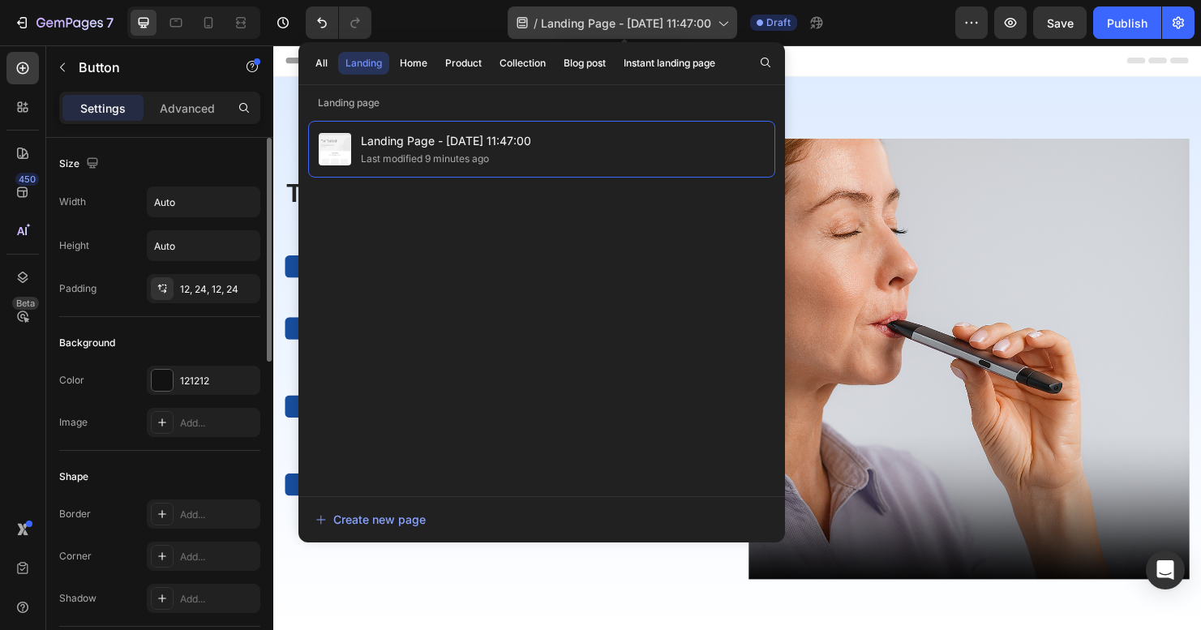
click at [658, 23] on span "Landing Page - [DATE] 11:47:00" at bounding box center [626, 23] width 170 height 17
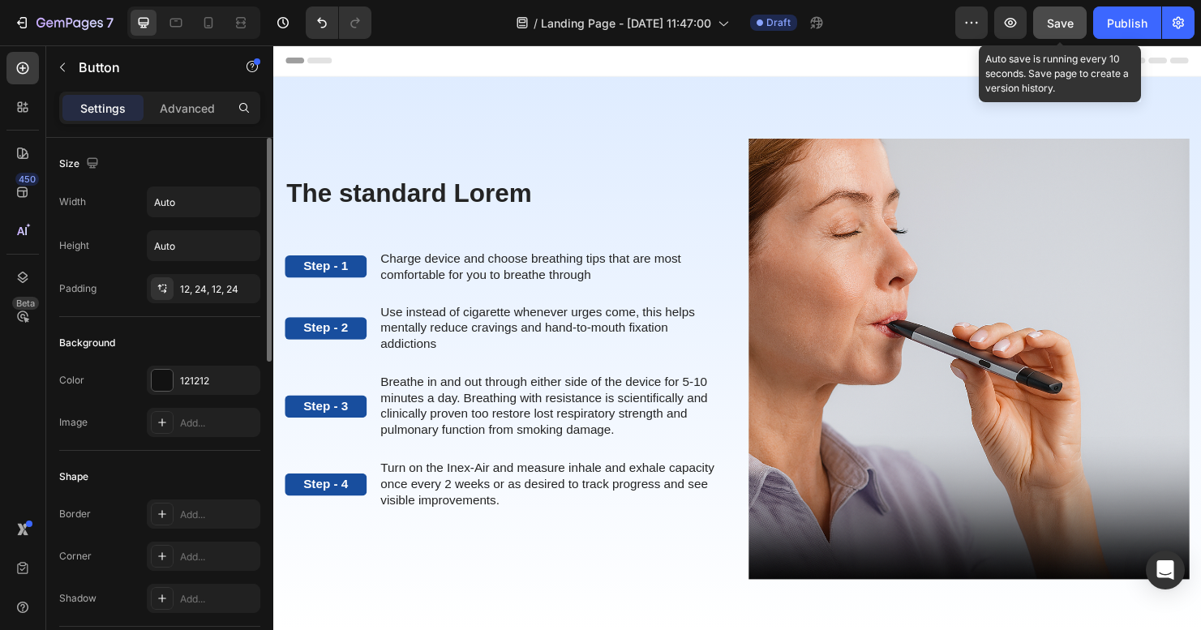
click at [1065, 21] on span "Save" at bounding box center [1060, 23] width 27 height 14
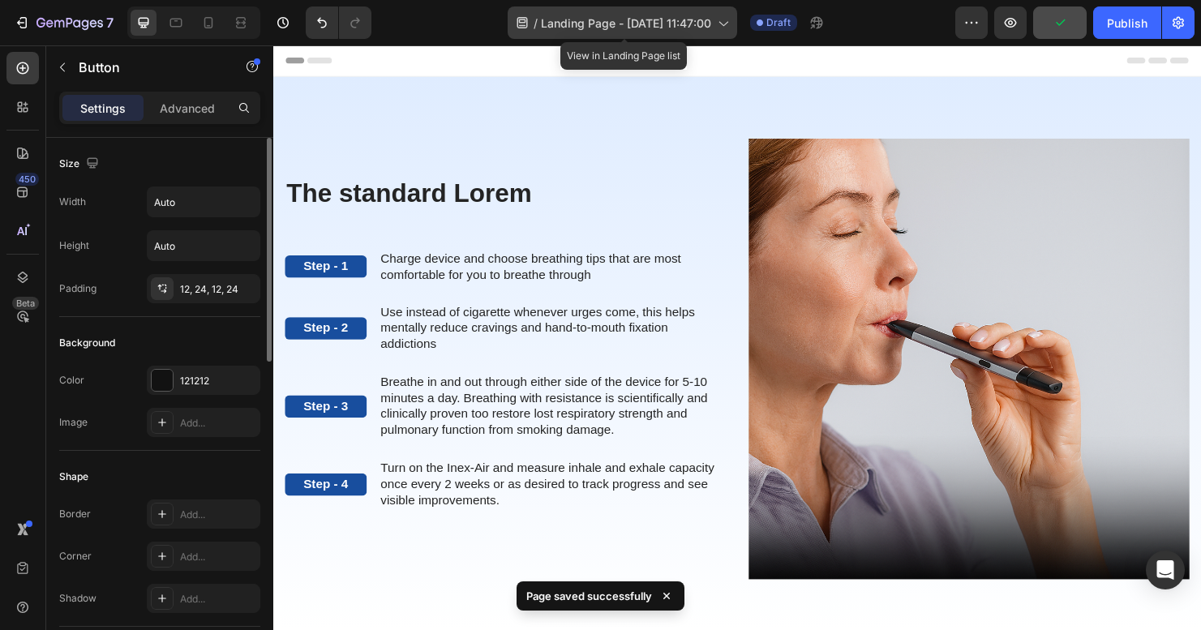
click at [621, 20] on span "Landing Page - [DATE] 11:47:00" at bounding box center [626, 23] width 170 height 17
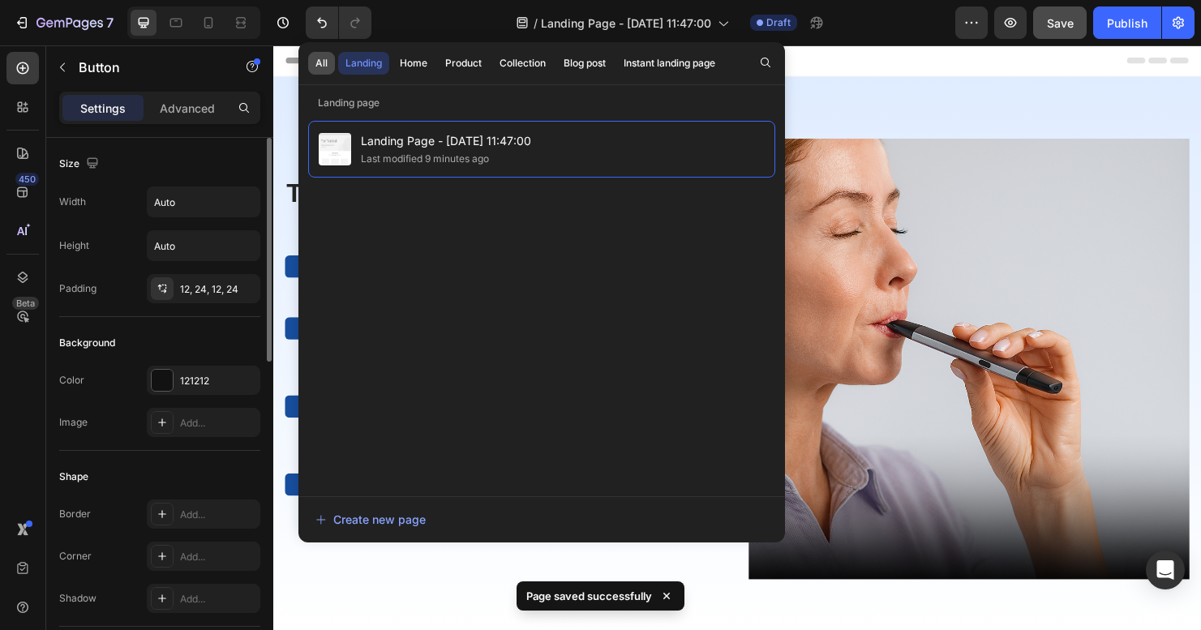
click at [317, 63] on div "All" at bounding box center [321, 63] width 12 height 15
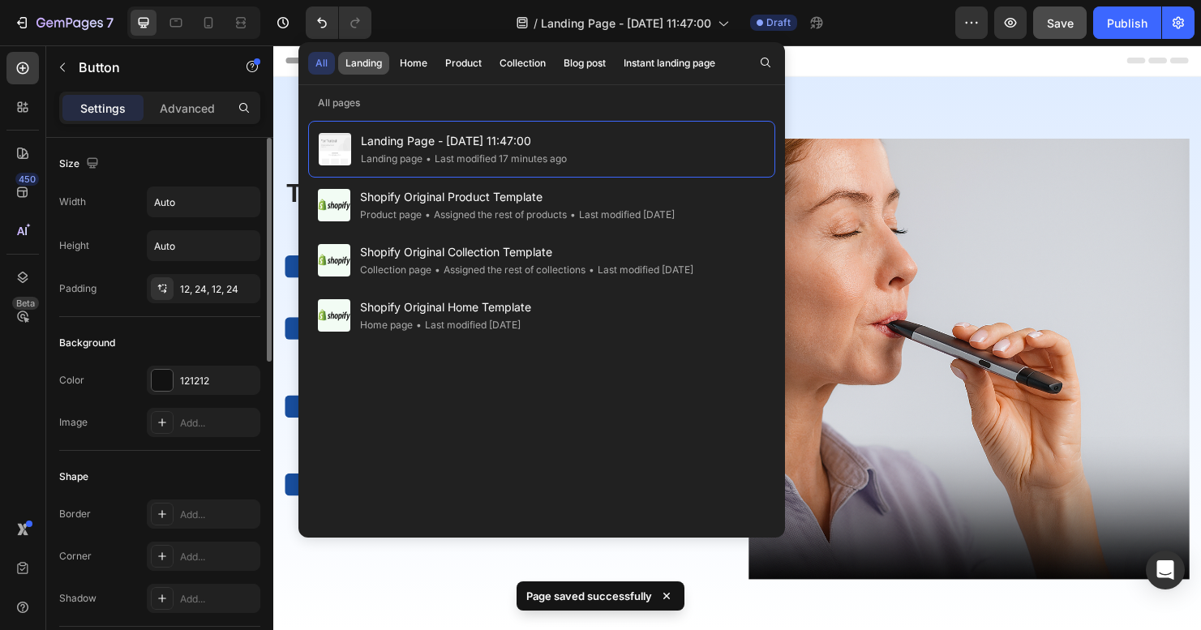
click at [363, 66] on div "Landing" at bounding box center [363, 63] width 36 height 15
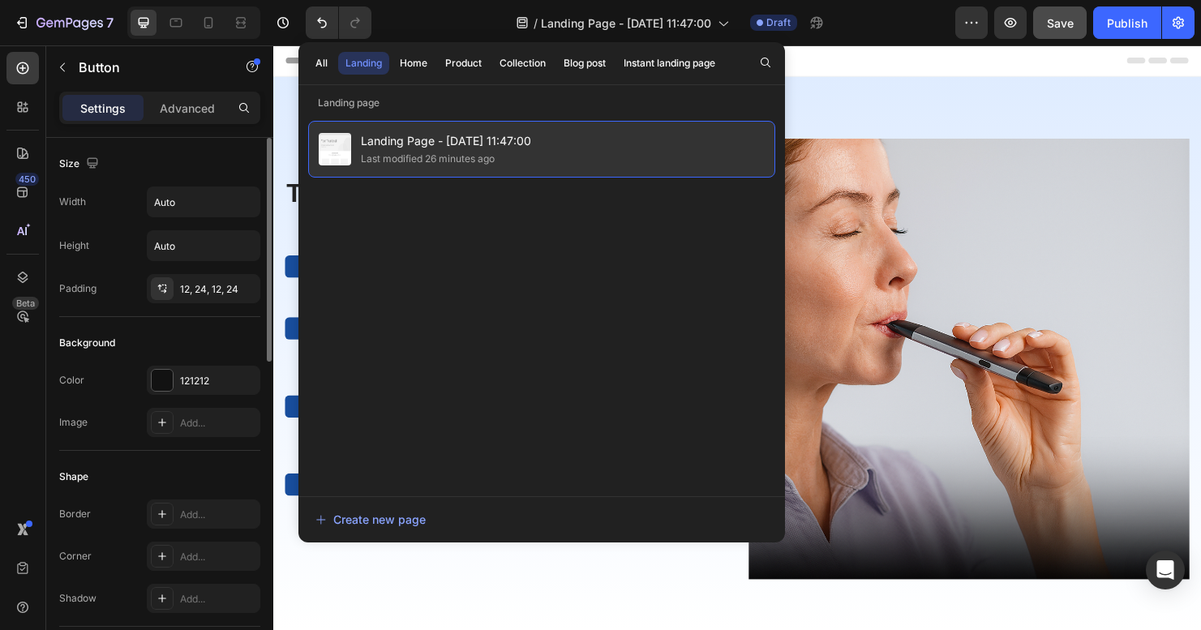
click at [393, 141] on span "Landing Page - [DATE] 11:47:00" at bounding box center [446, 140] width 170 height 19
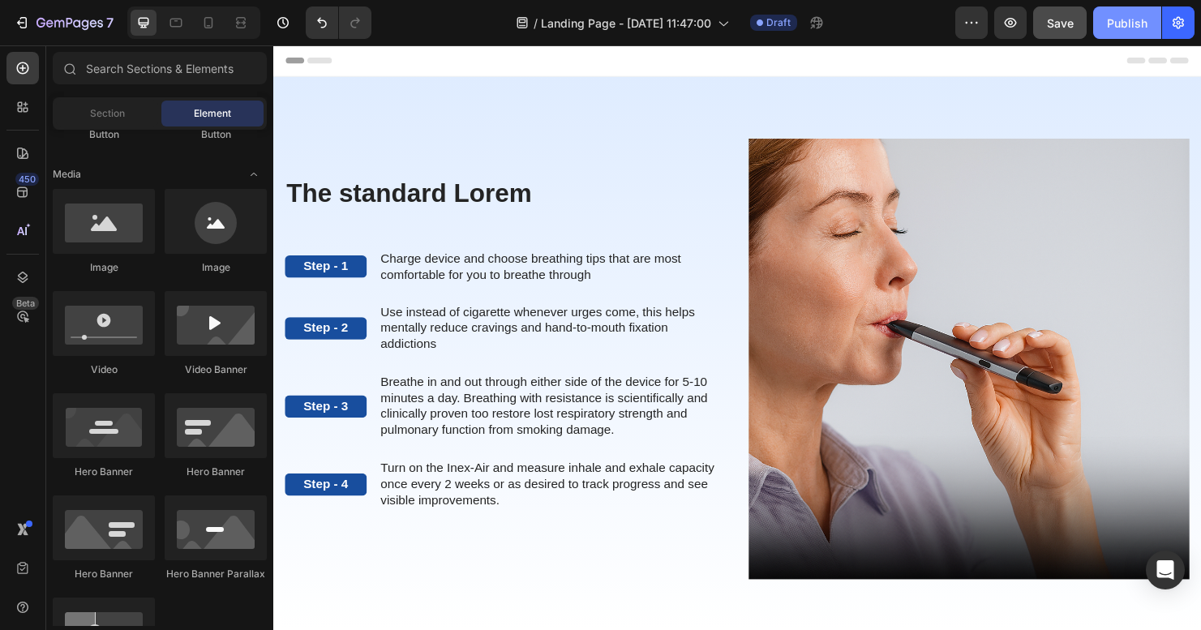
click at [1139, 32] on button "Publish" at bounding box center [1127, 22] width 68 height 32
click at [1185, 23] on icon "button" at bounding box center [1178, 23] width 16 height 16
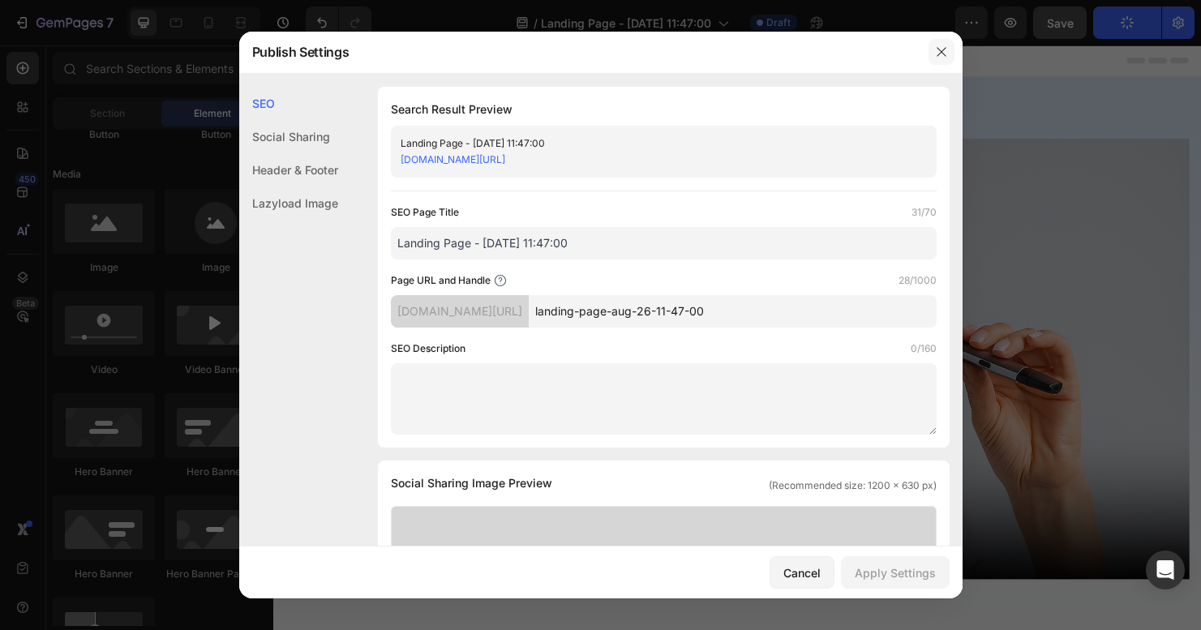
click at [935, 52] on icon "button" at bounding box center [941, 51] width 13 height 13
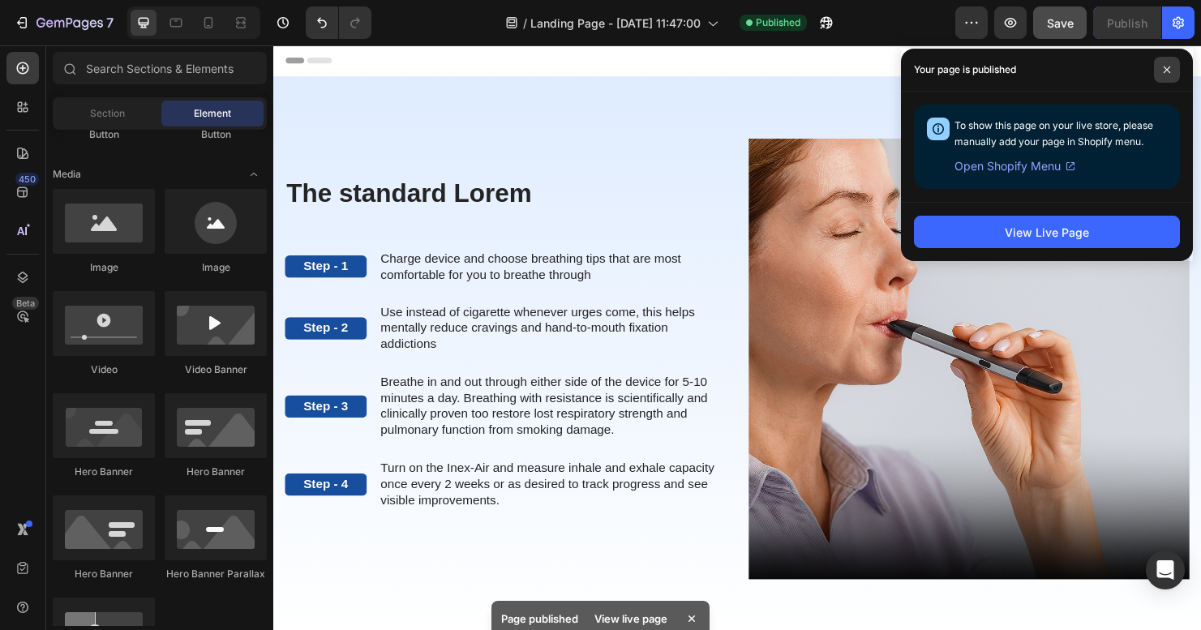
click at [1163, 72] on icon at bounding box center [1167, 70] width 8 height 8
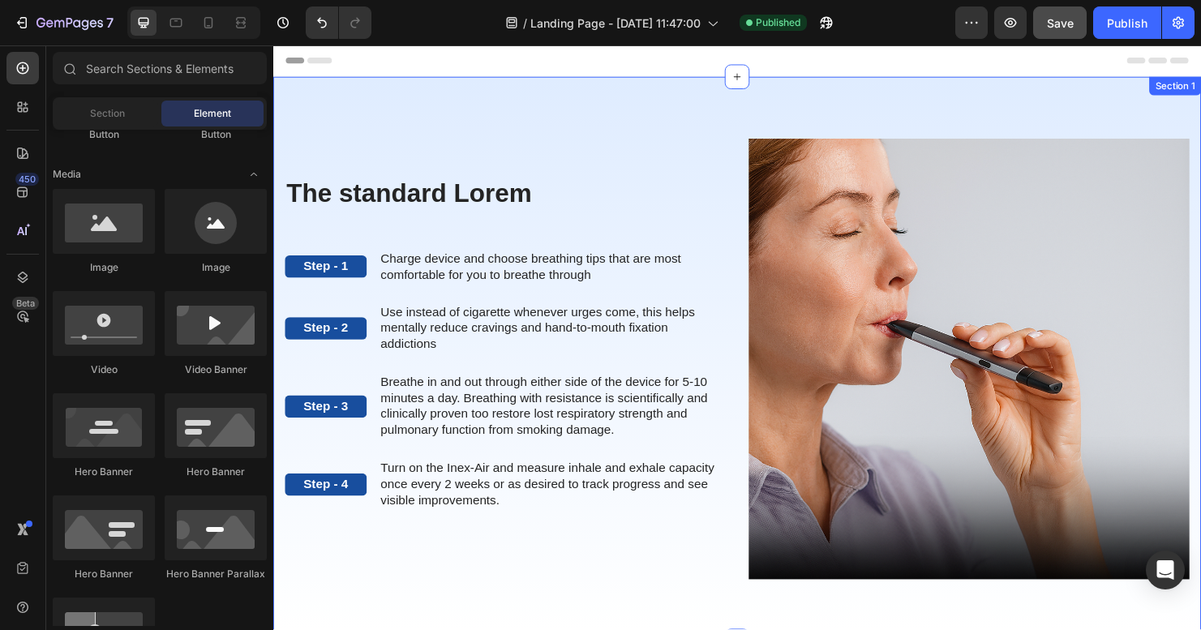
click at [628, 116] on div "The standard Lorem Heading Step - 1 Text Block Charge device and choose breathi…" at bounding box center [759, 375] width 973 height 592
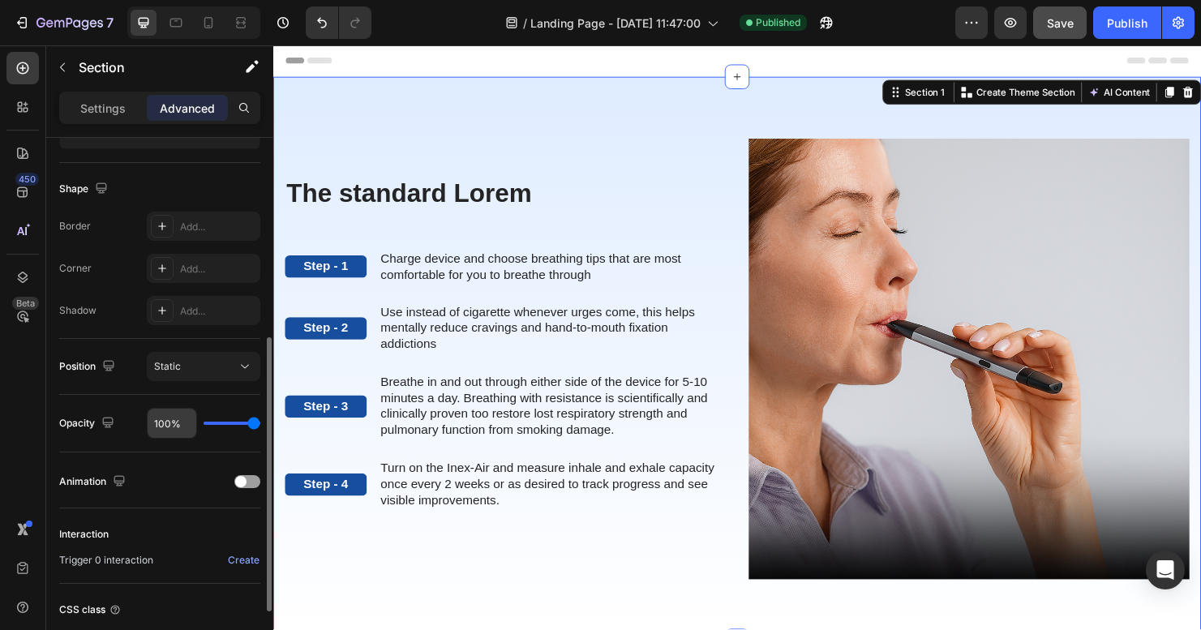
scroll to position [519, 0]
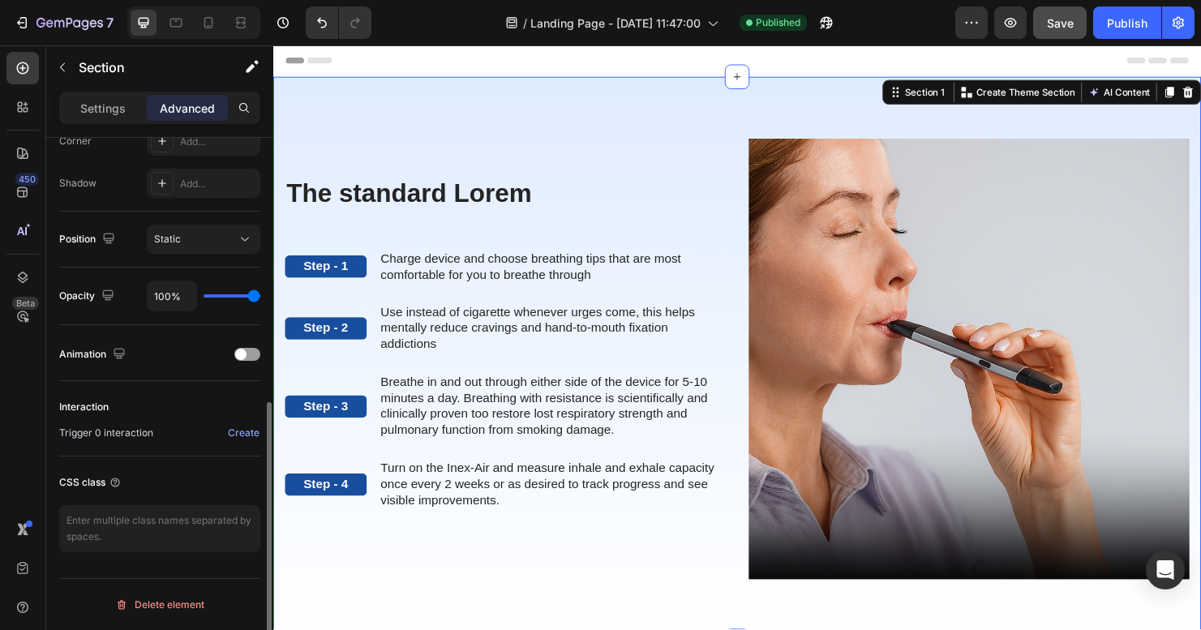
type input "99%"
type input "99"
type input "96%"
type input "96"
type input "92%"
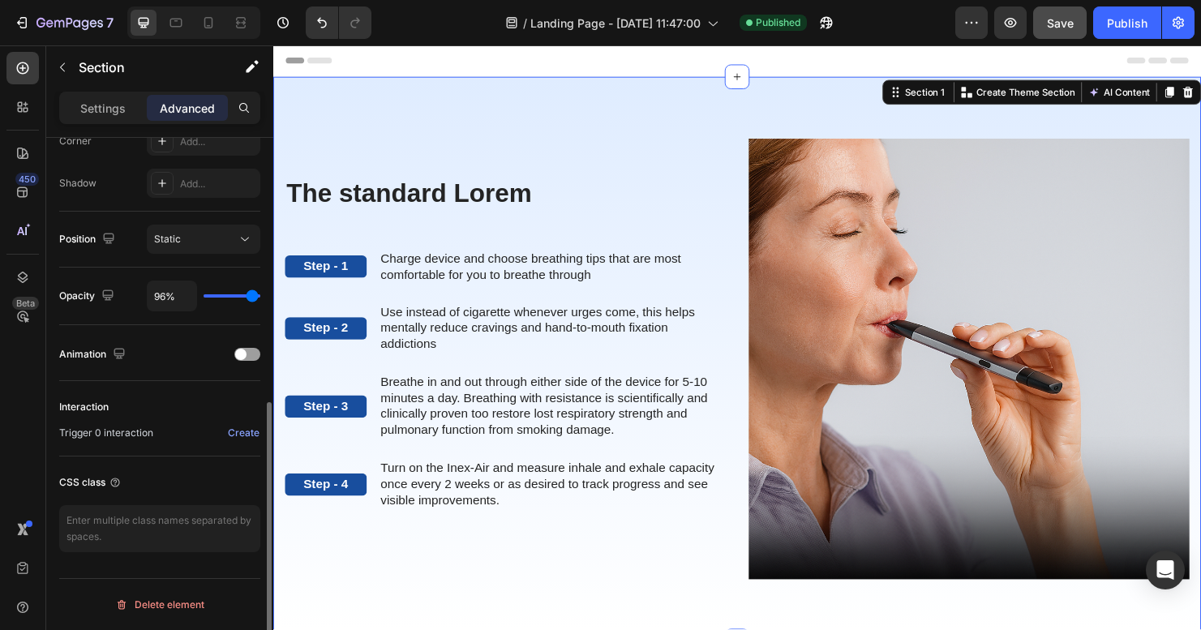
type input "92"
type input "85%"
type input "85"
type input "83%"
type input "83"
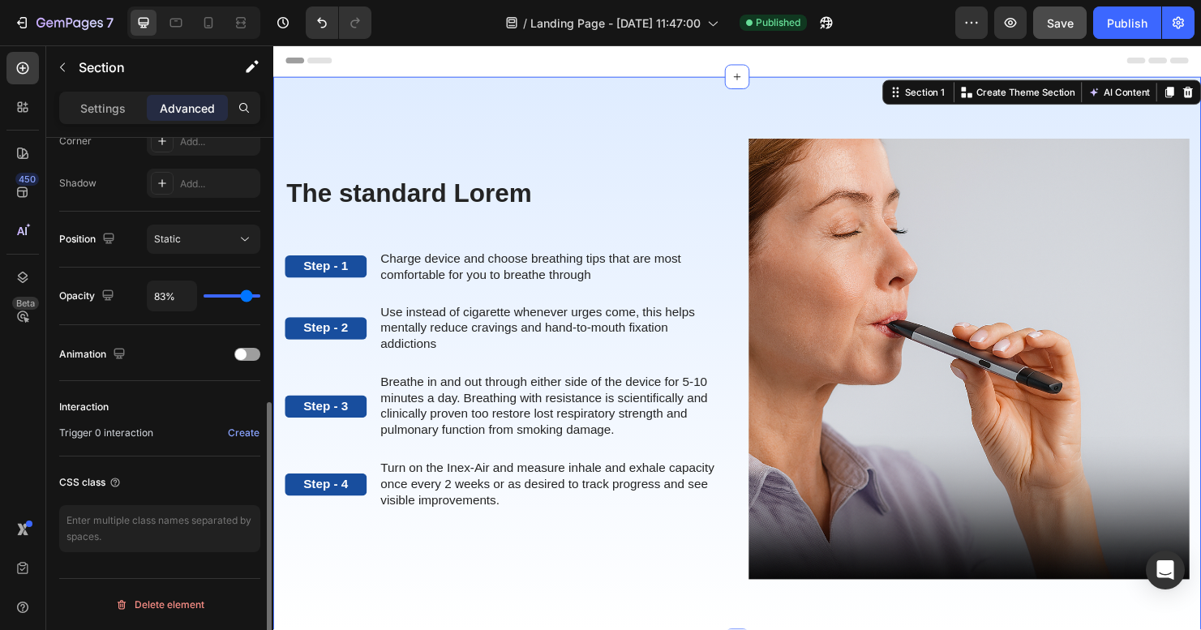
type input "80%"
type input "80"
type input "76%"
type input "76"
type input "66%"
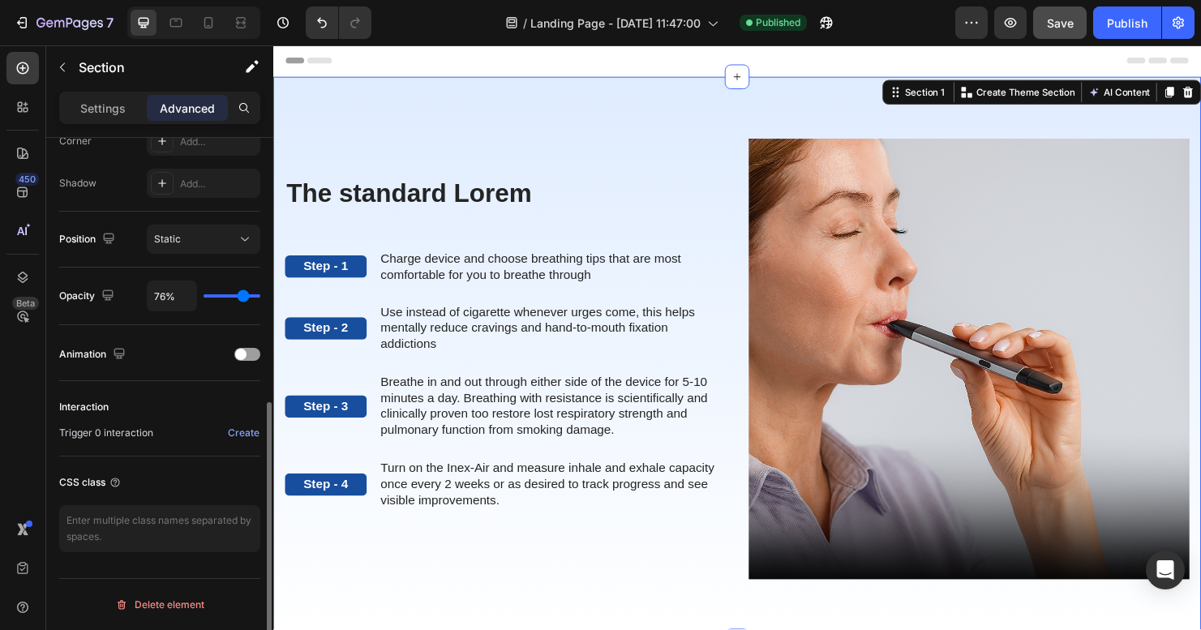
type input "66"
type input "62%"
type input "62"
type input "52%"
type input "52"
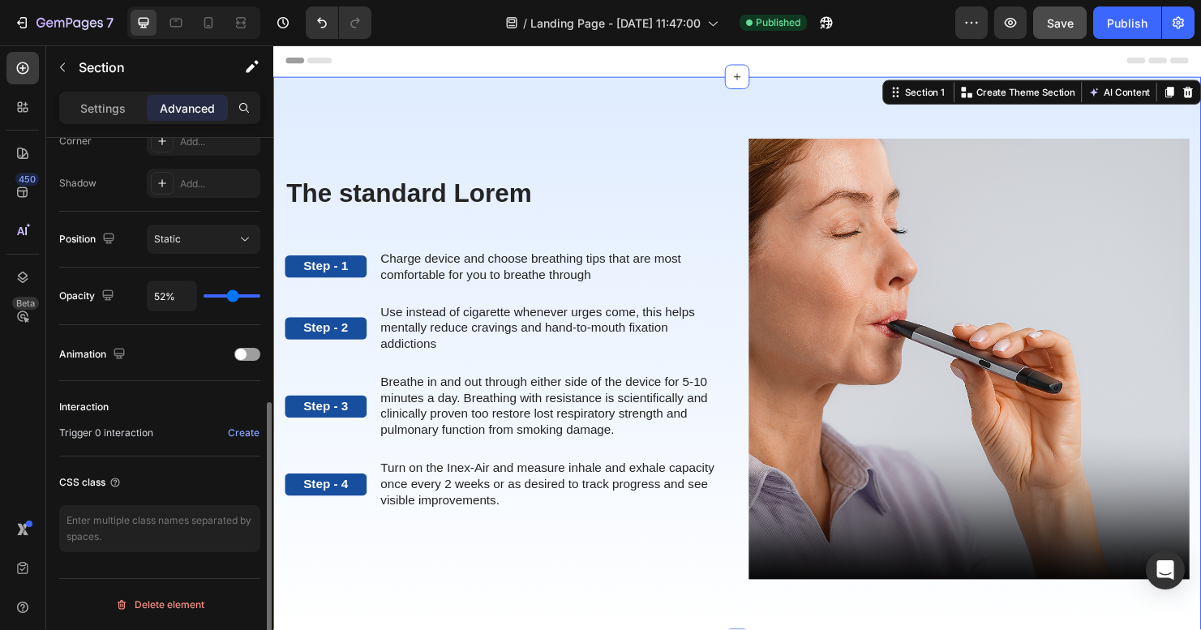
type input "50%"
type input "50"
type input "43%"
type input "43"
type input "41%"
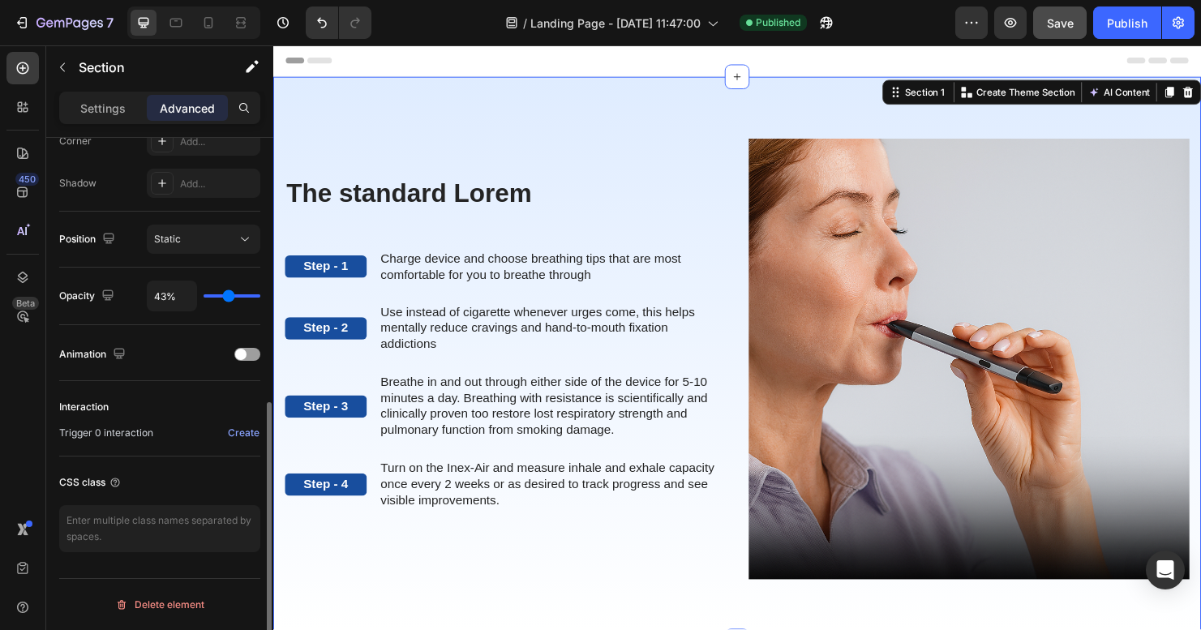
type input "41"
type input "39%"
type input "39"
type input "32%"
type input "32"
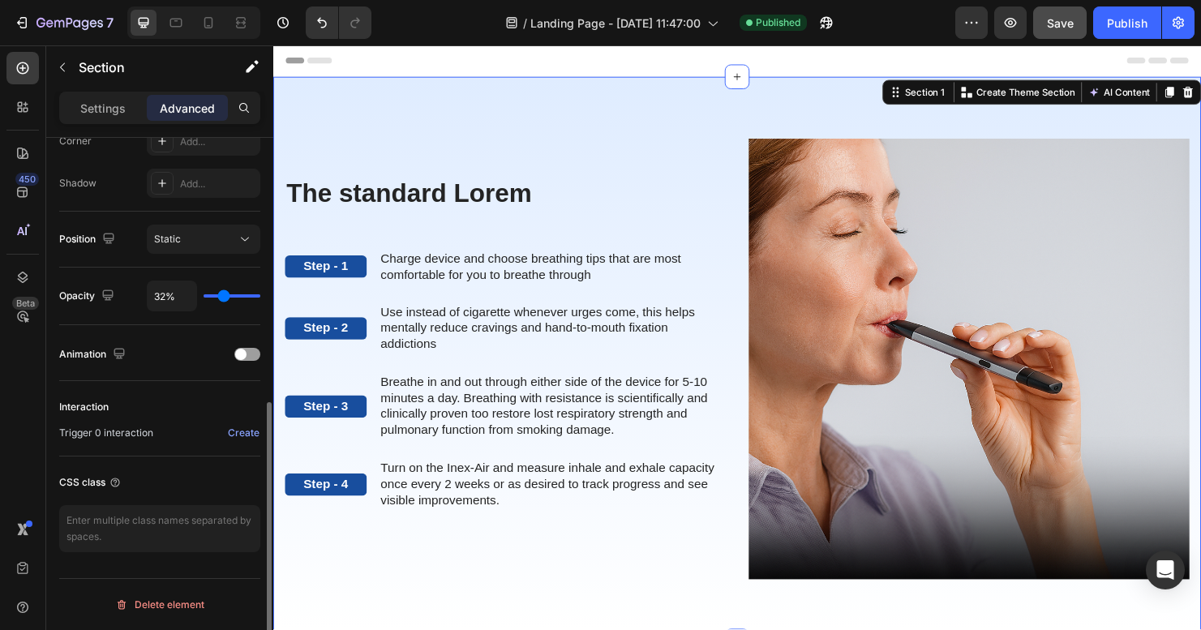
type input "31%"
type input "31"
type input "17%"
type input "17"
type input "13%"
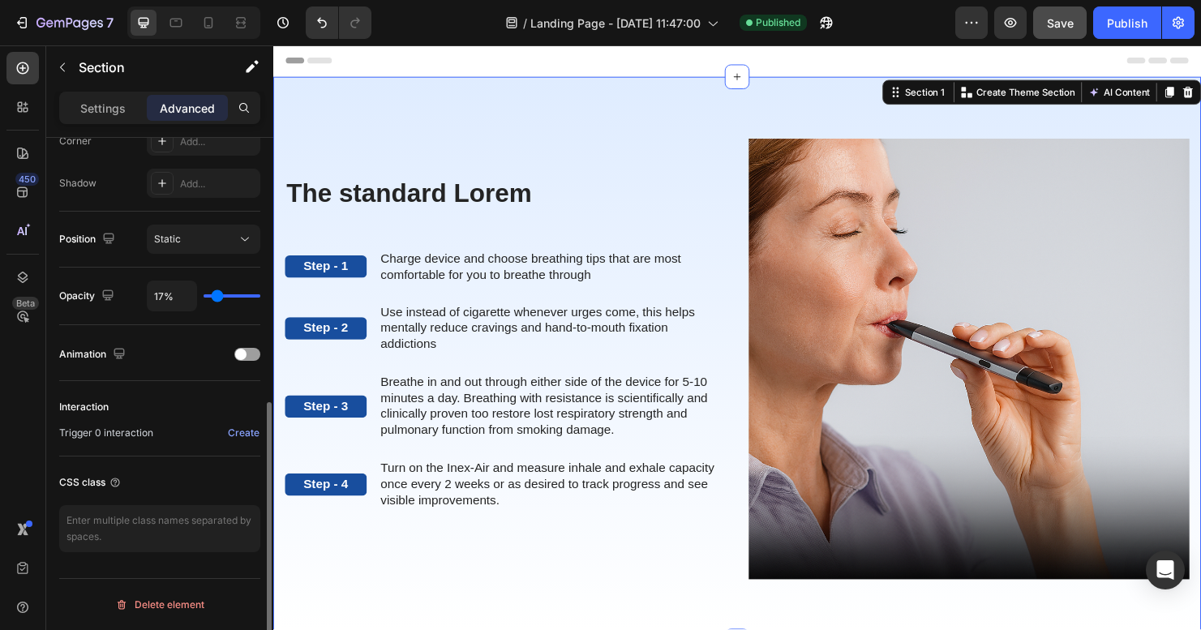
type input "13"
type input "10%"
type input "10"
type input "3%"
type input "3"
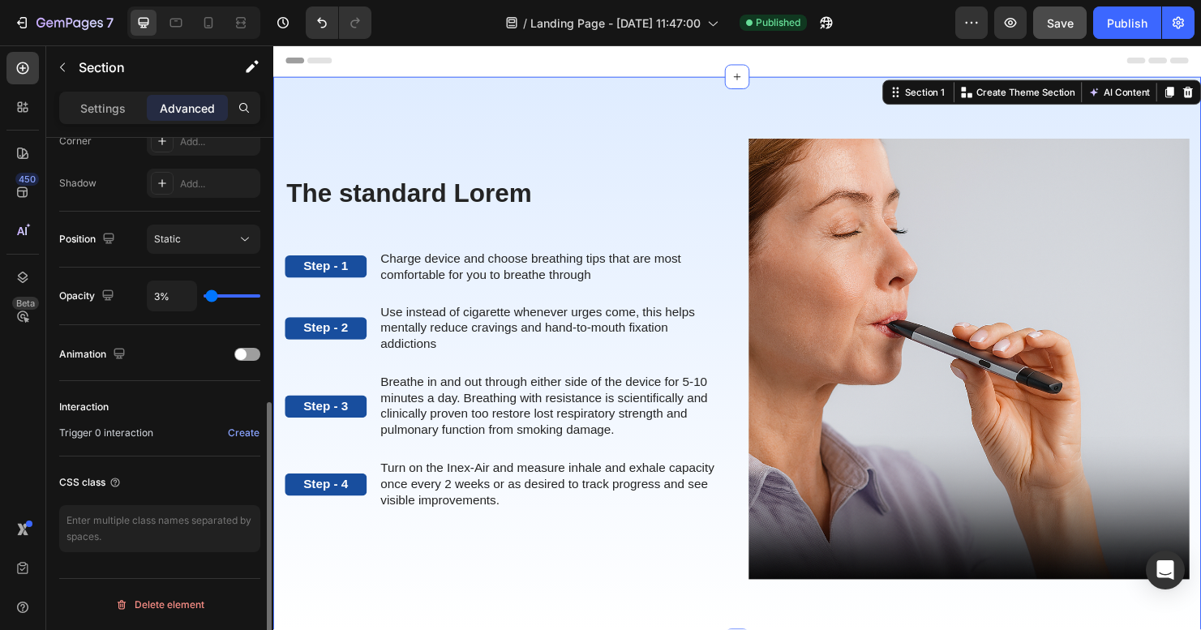
type input "0%"
type input "0"
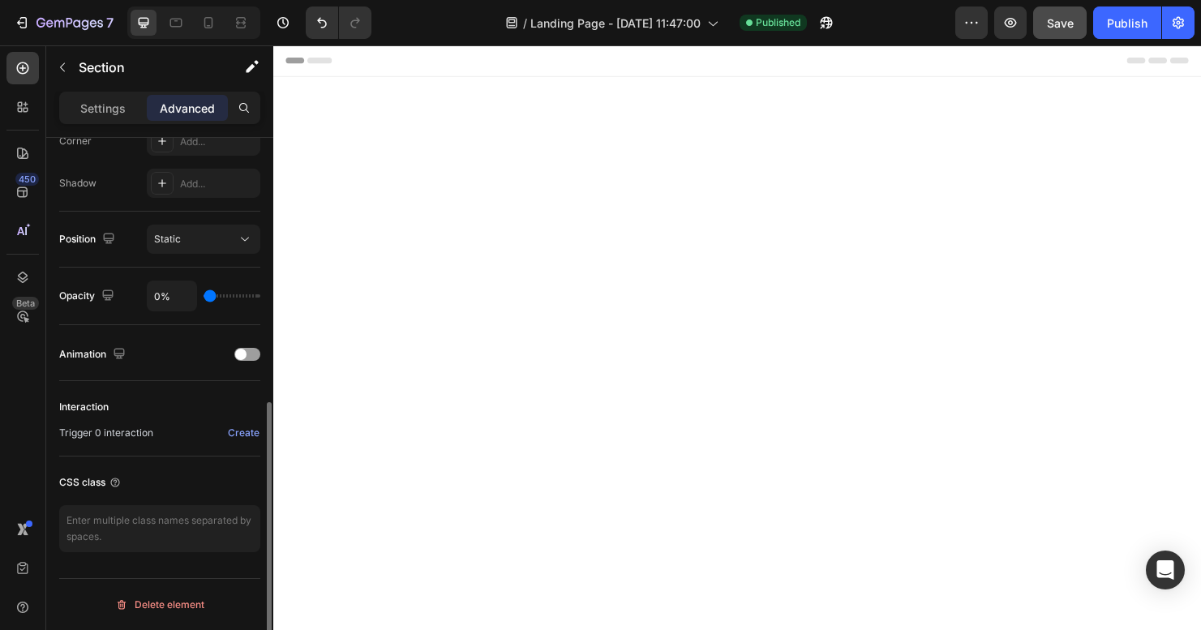
type input "4%"
type input "4"
type input "36%"
type input "36"
type input "46%"
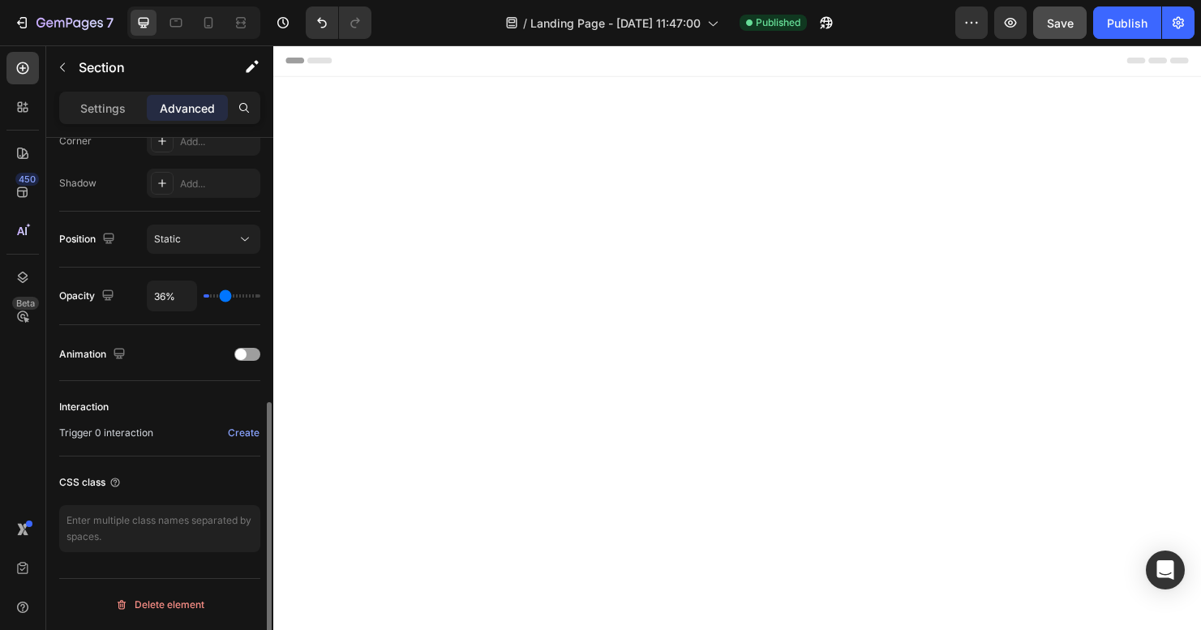
type input "46"
type input "97%"
type input "97"
type input "100%"
type input "100"
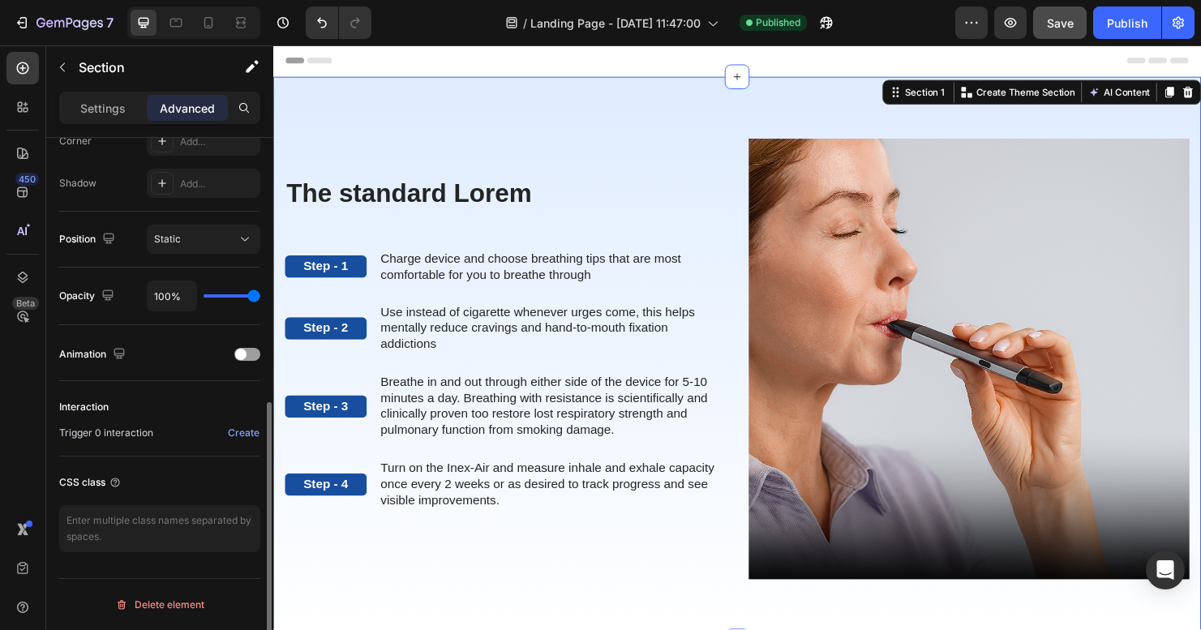
drag, startPoint x: 257, startPoint y: 296, endPoint x: 296, endPoint y: 272, distance: 45.9
click at [296, 0] on div "7 Version history / Landing Page - Aug 26, 11:47:00 Published Preview Save Publ…" at bounding box center [600, 0] width 1201 height 0
click at [250, 354] on div at bounding box center [247, 354] width 26 height 13
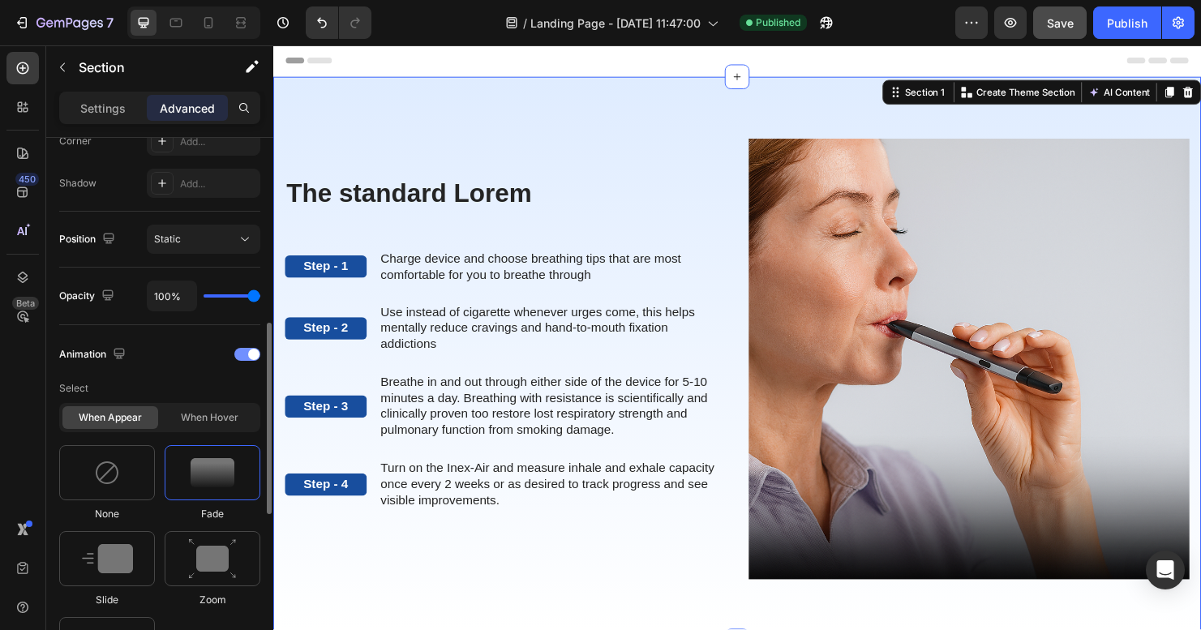
click at [250, 354] on span at bounding box center [253, 354] width 11 height 11
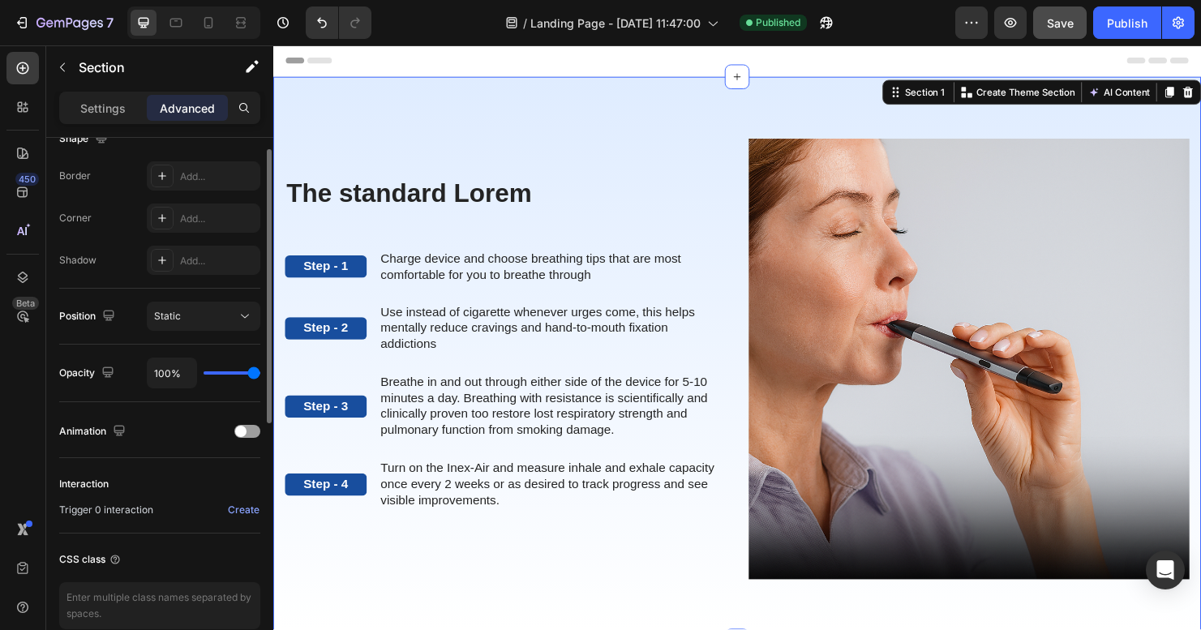
scroll to position [0, 0]
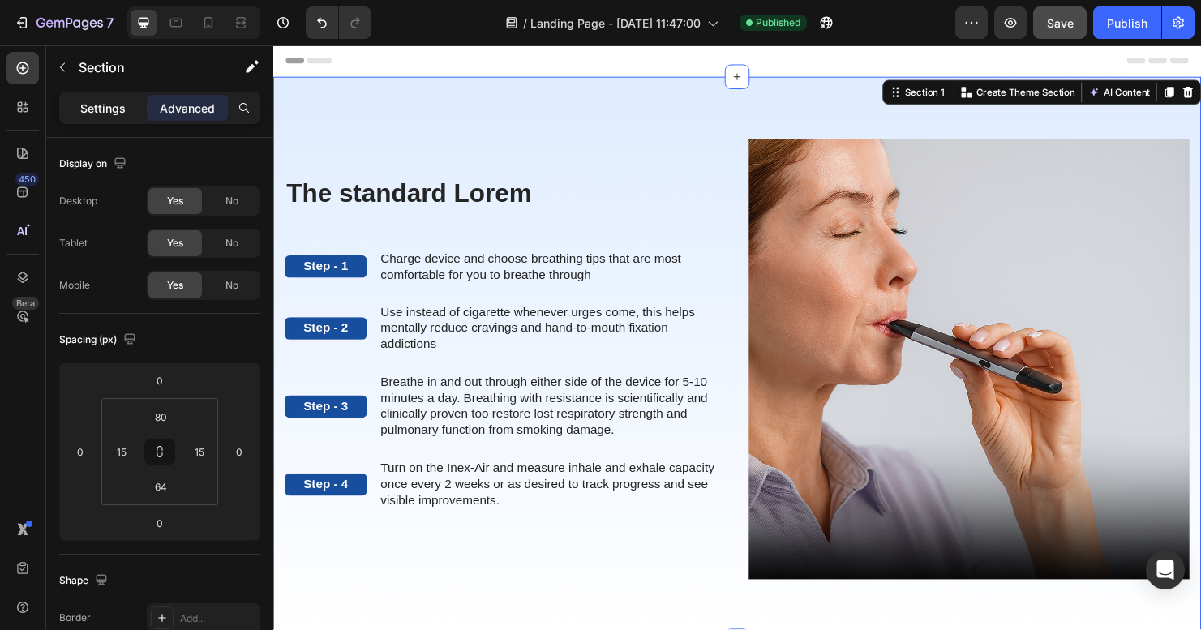
click at [112, 113] on p "Settings" at bounding box center [102, 108] width 45 height 17
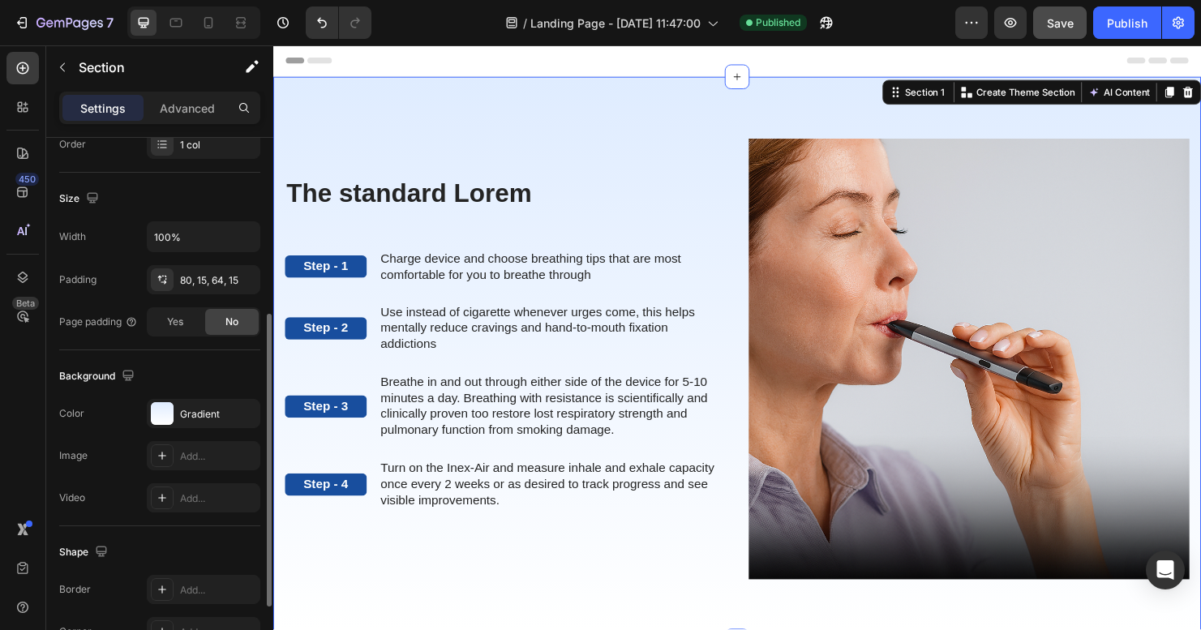
scroll to position [321, 0]
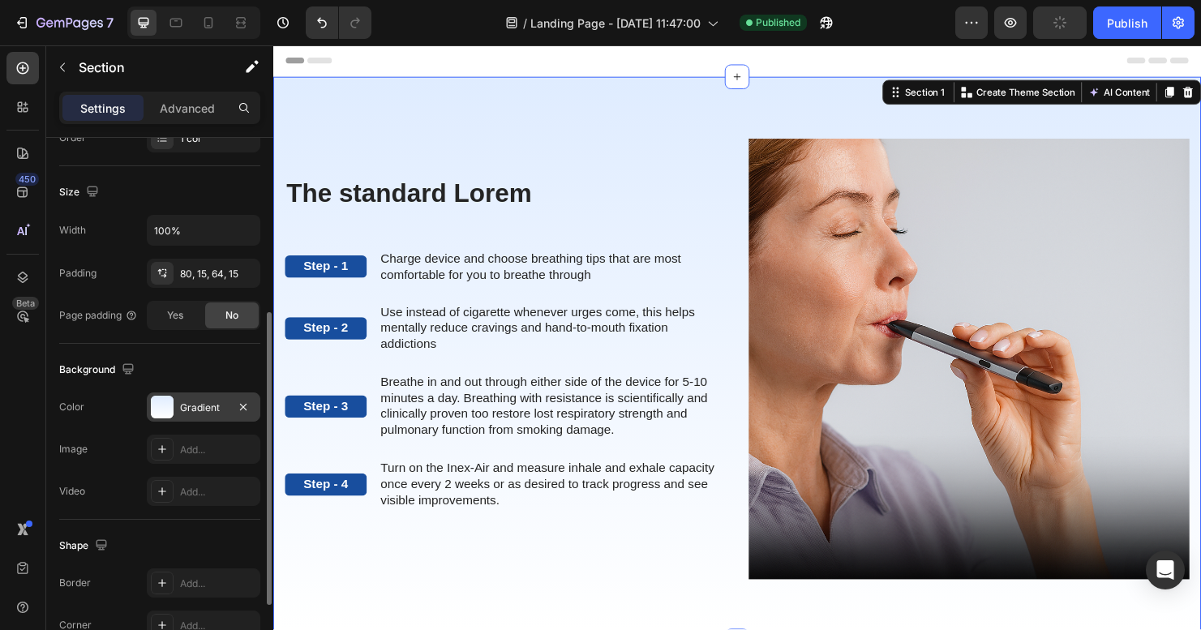
click at [162, 401] on div at bounding box center [162, 407] width 23 height 23
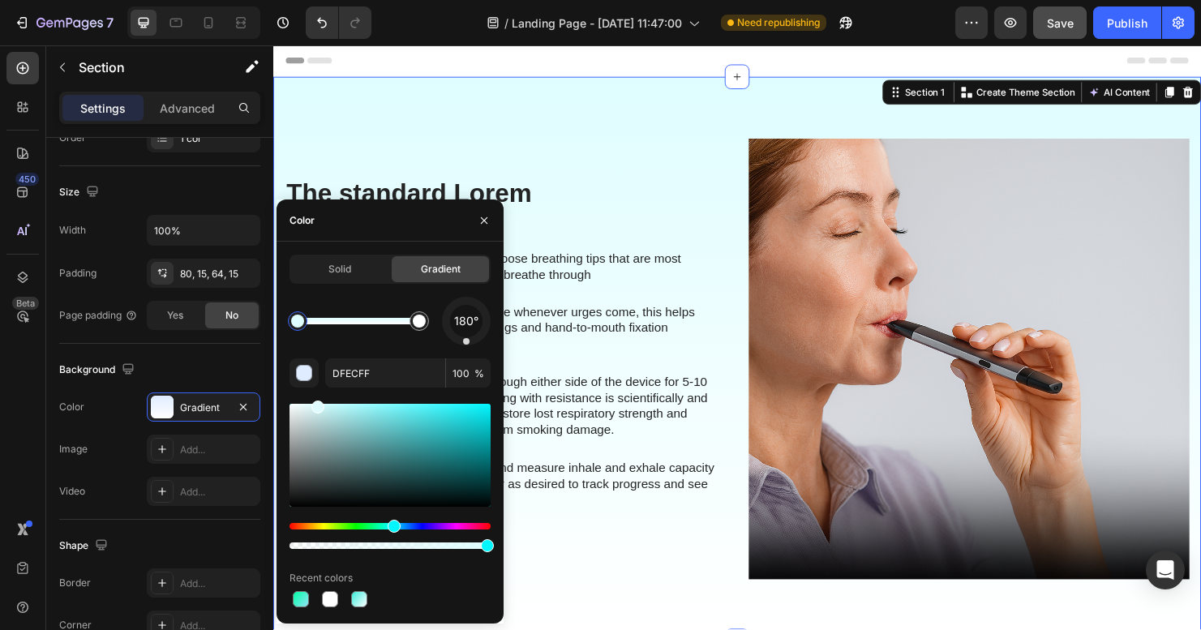
drag, startPoint x: 411, startPoint y: 528, endPoint x: 392, endPoint y: 529, distance: 19.5
click at [392, 529] on div "Hue" at bounding box center [394, 526] width 13 height 13
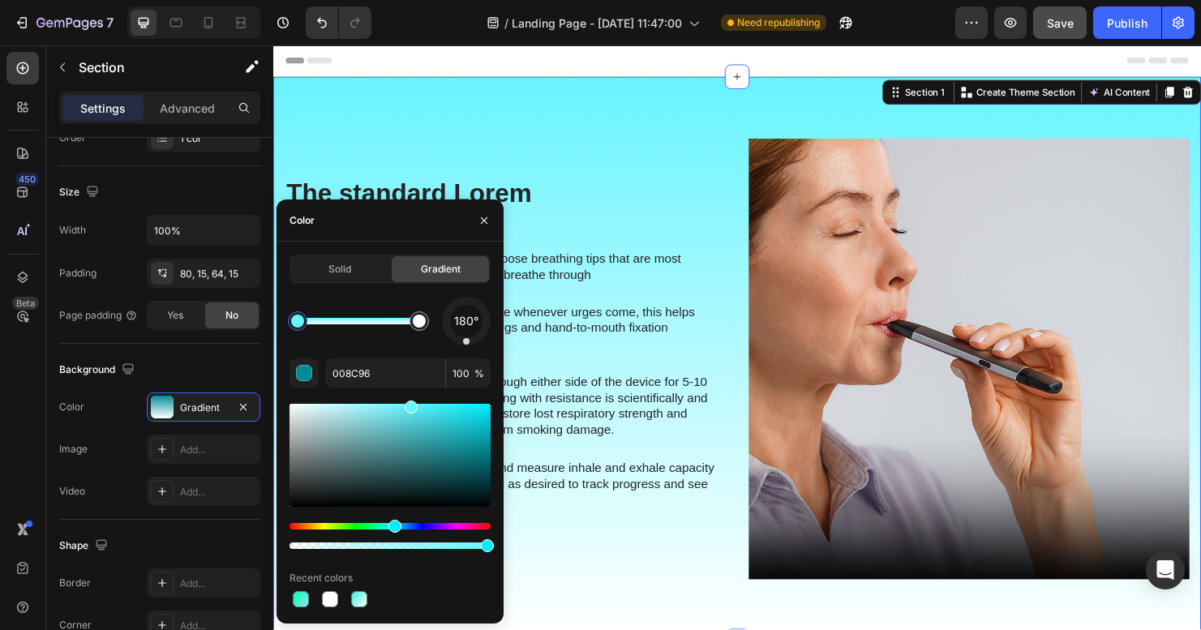
drag, startPoint x: 465, startPoint y: 425, endPoint x: 409, endPoint y: 400, distance: 61.3
click at [409, 400] on div "180° 008C96 100 % Recent colors" at bounding box center [389, 454] width 201 height 314
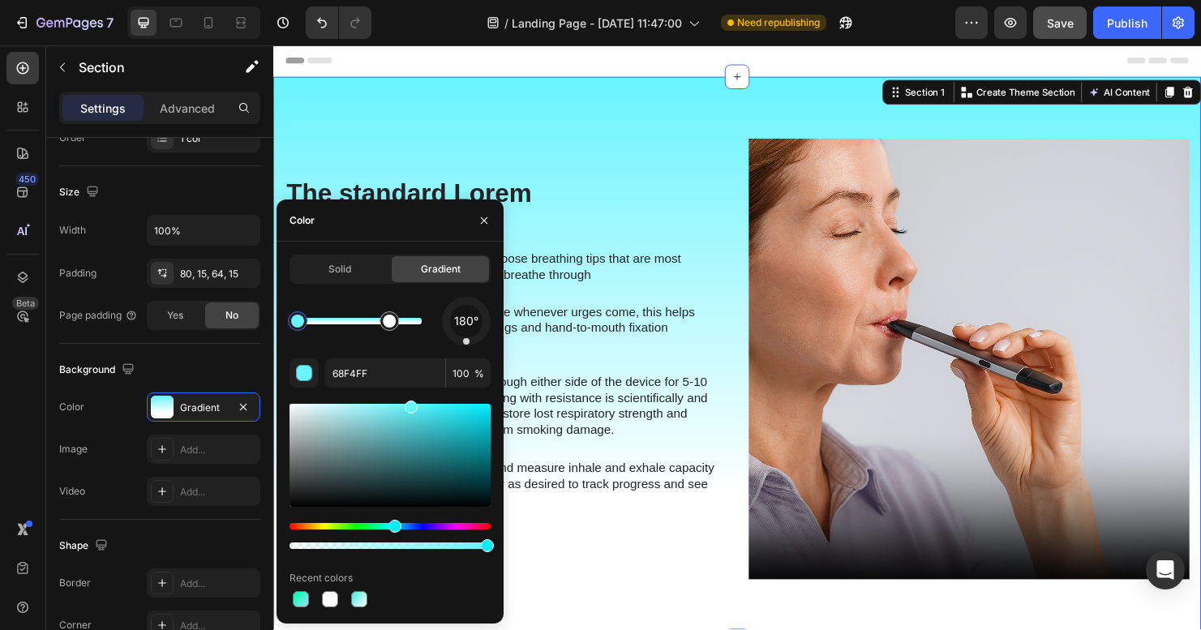
drag, startPoint x: 419, startPoint y: 317, endPoint x: 371, endPoint y: 332, distance: 50.8
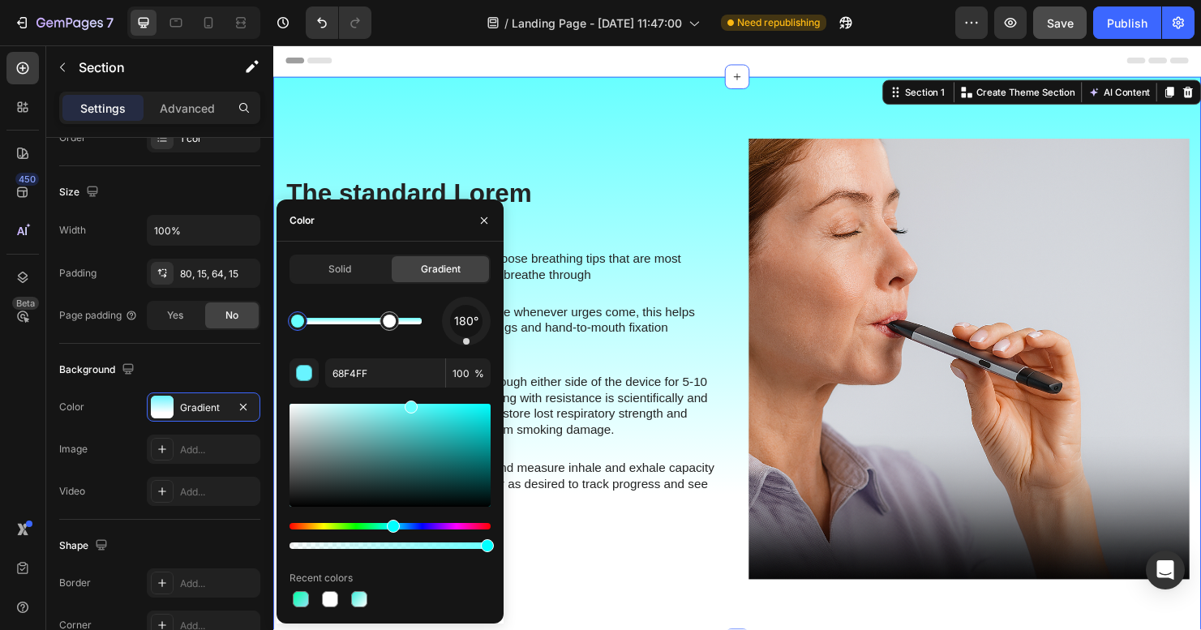
click at [391, 527] on div "Hue" at bounding box center [393, 526] width 13 height 13
click at [385, 322] on div at bounding box center [389, 321] width 13 height 13
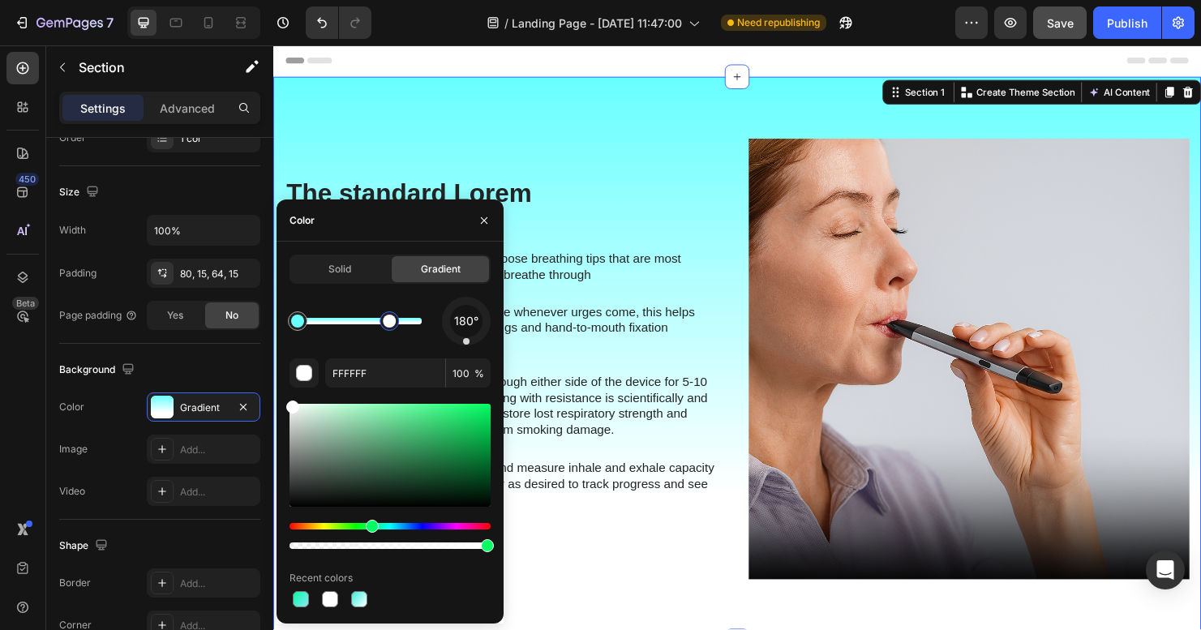
drag, startPoint x: 294, startPoint y: 526, endPoint x: 370, endPoint y: 527, distance: 76.2
click at [370, 527] on div "Hue" at bounding box center [372, 526] width 13 height 13
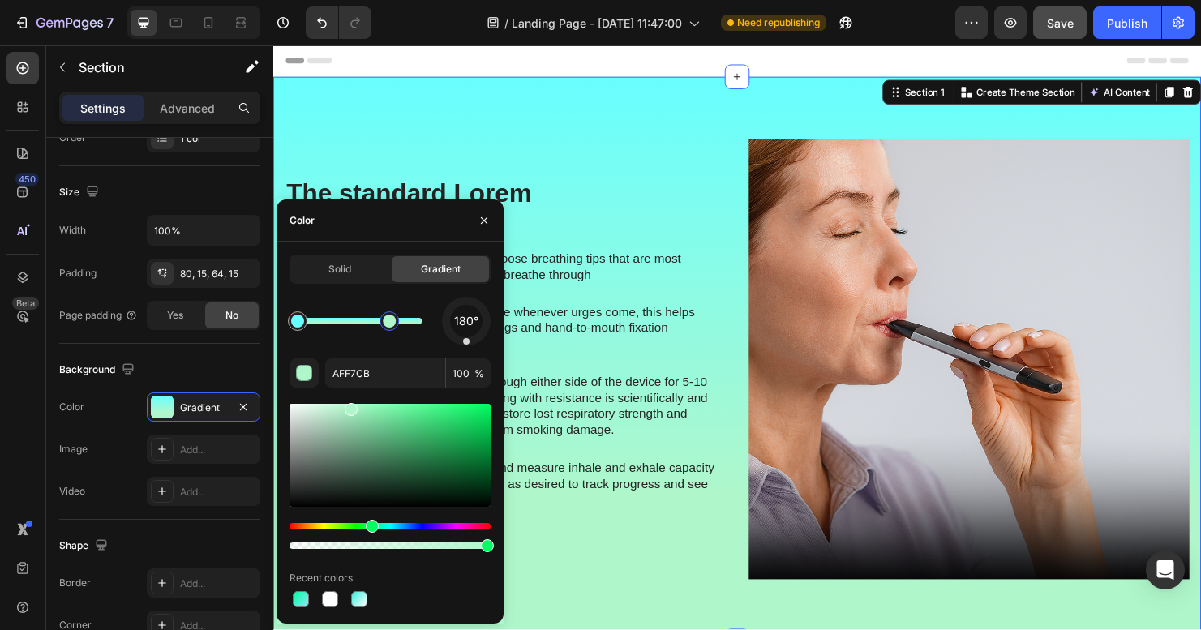
drag, startPoint x: 294, startPoint y: 407, endPoint x: 302, endPoint y: 414, distance: 10.4
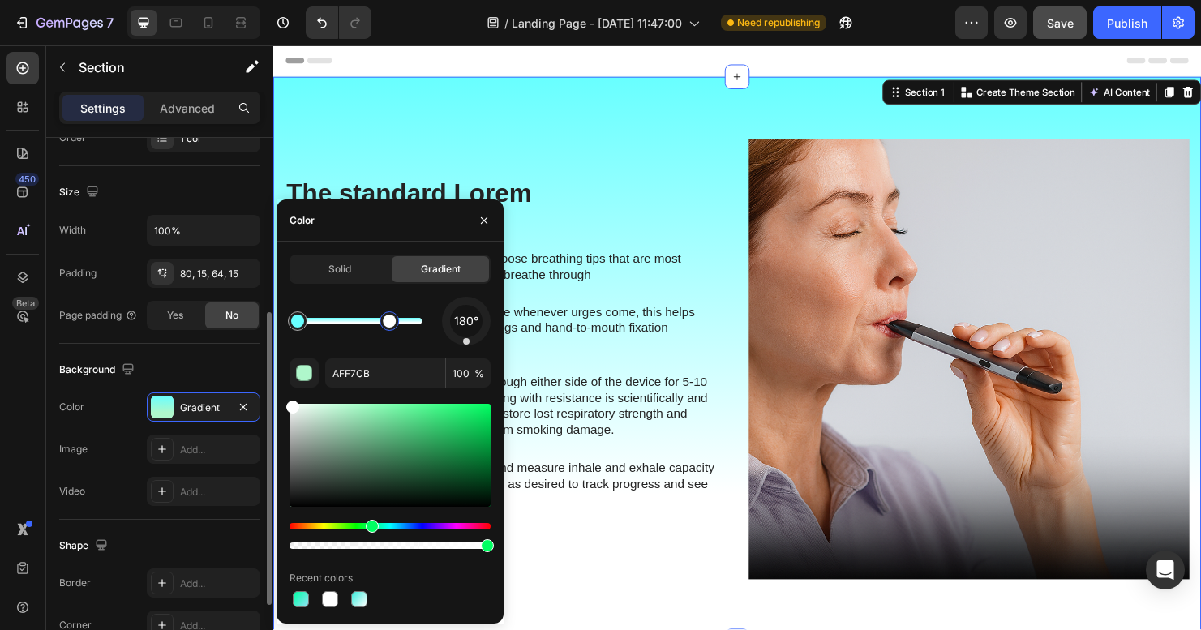
drag, startPoint x: 393, startPoint y: 439, endPoint x: 259, endPoint y: 384, distance: 145.1
click at [259, 386] on div "450 Beta Sections(18) Elements(83) Section Element Hero Section Product Detail …" at bounding box center [136, 337] width 273 height 585
type input "FFFFFF"
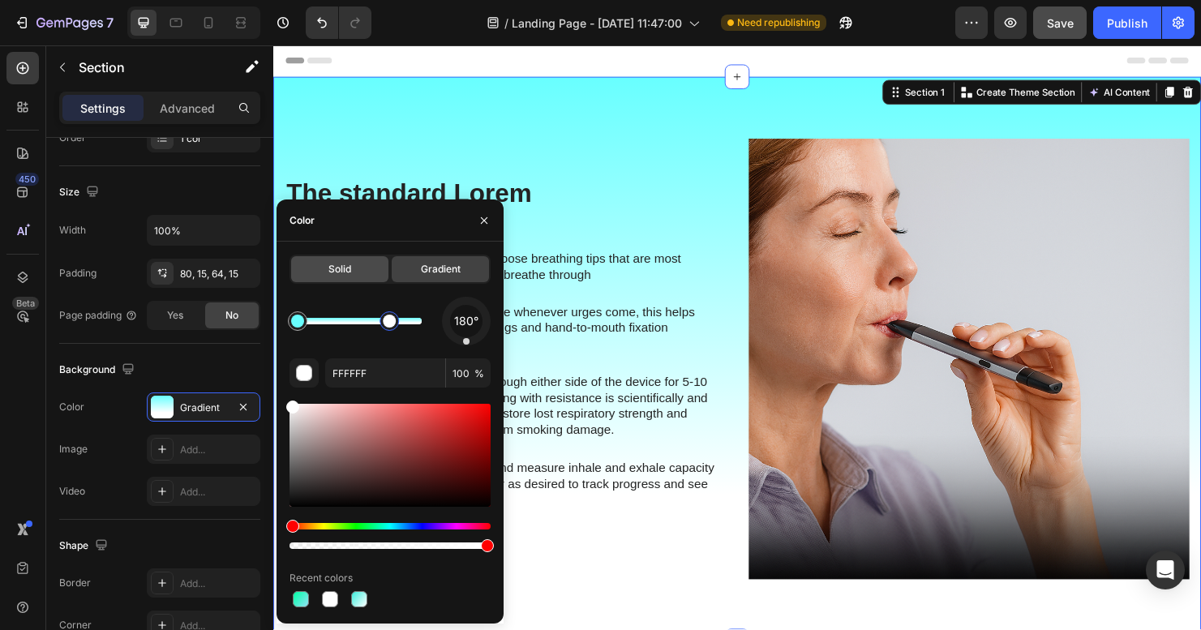
click at [367, 272] on div "Solid" at bounding box center [339, 269] width 97 height 26
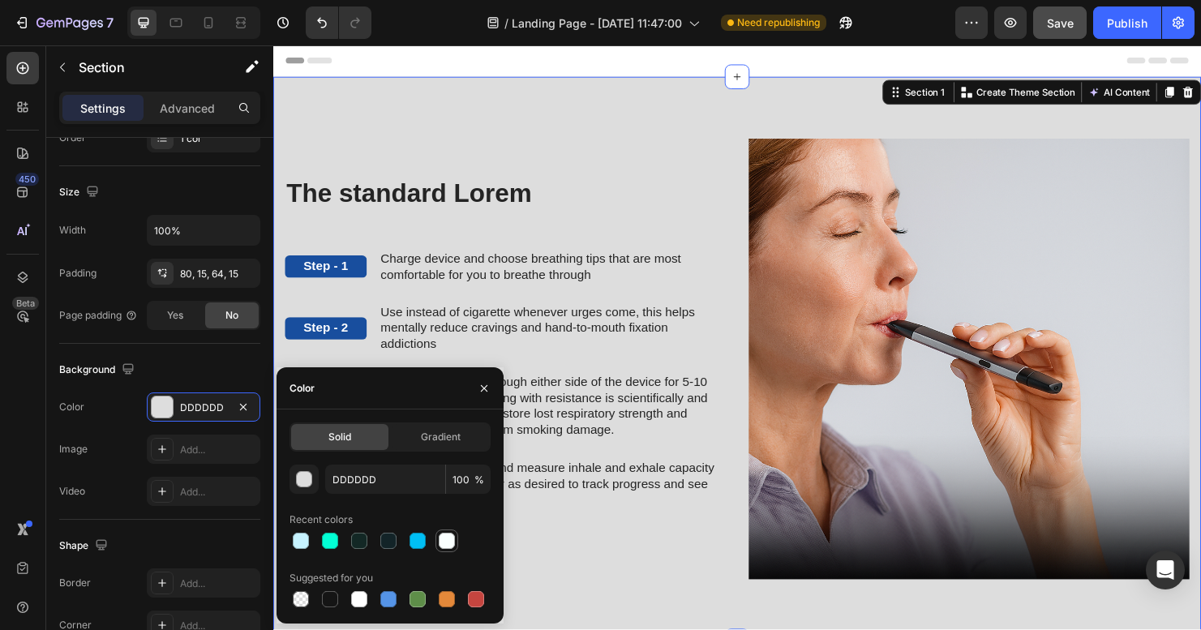
click at [453, 542] on div at bounding box center [447, 541] width 16 height 16
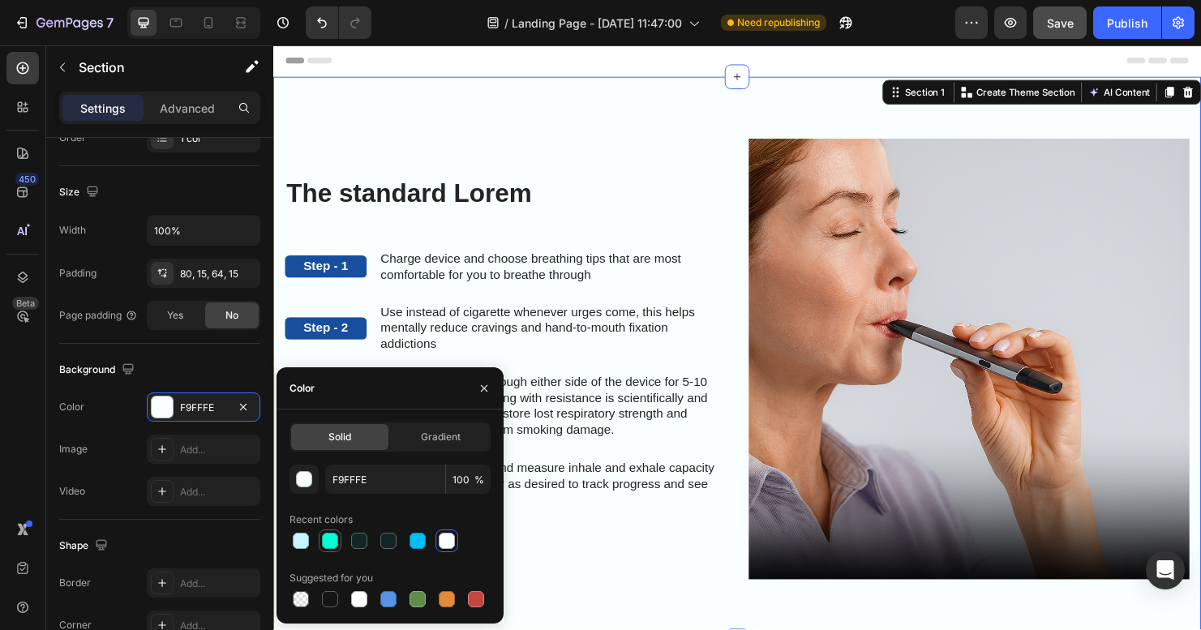
click at [334, 536] on div at bounding box center [330, 541] width 16 height 16
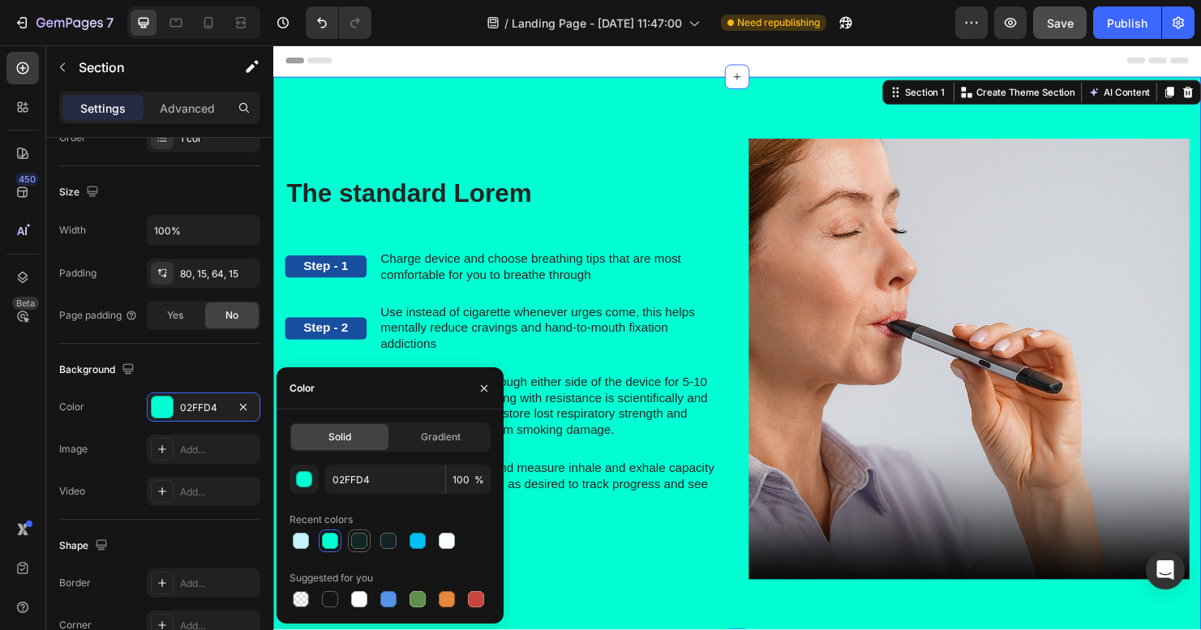
click at [366, 543] on div at bounding box center [359, 541] width 16 height 16
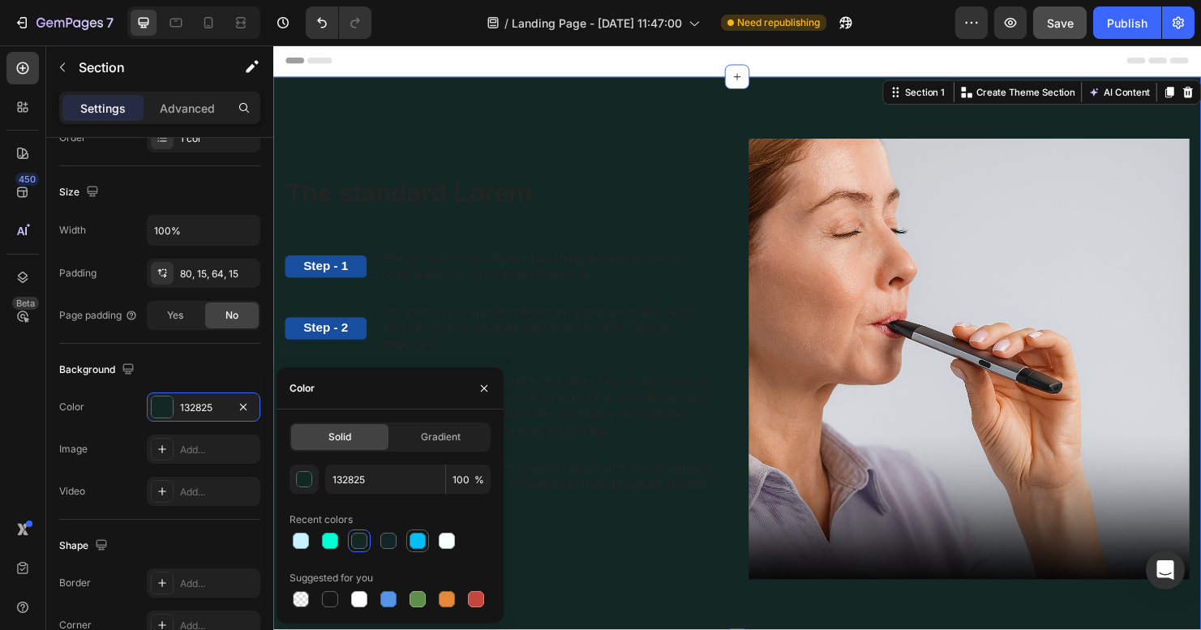
click at [422, 544] on div at bounding box center [417, 541] width 16 height 16
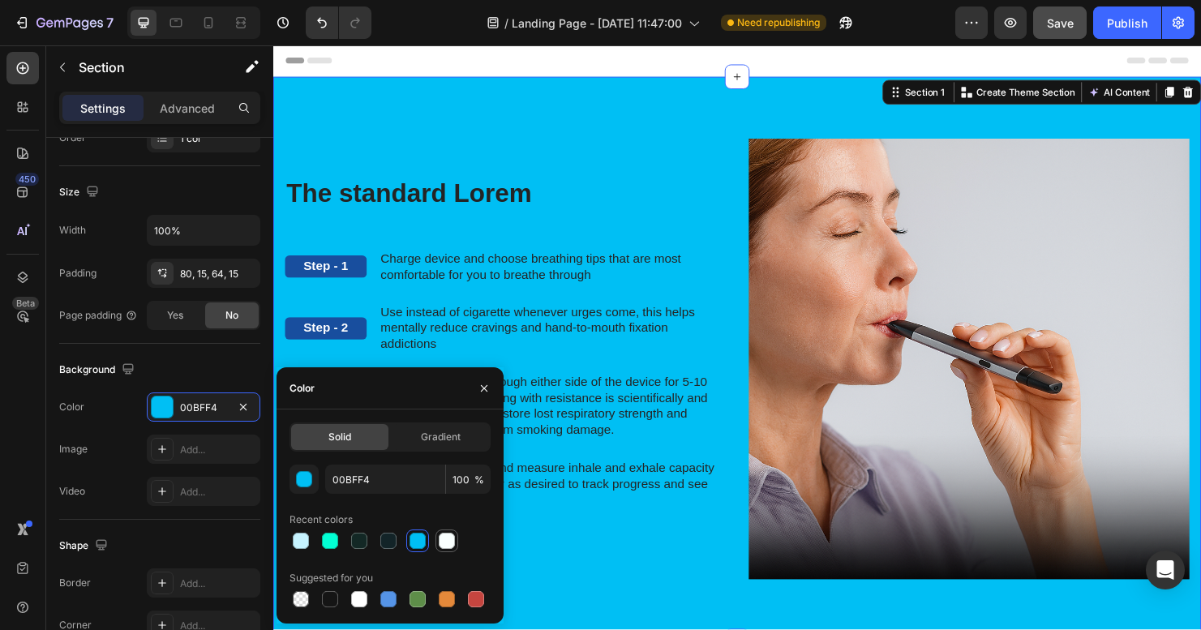
click at [456, 546] on div at bounding box center [446, 540] width 19 height 19
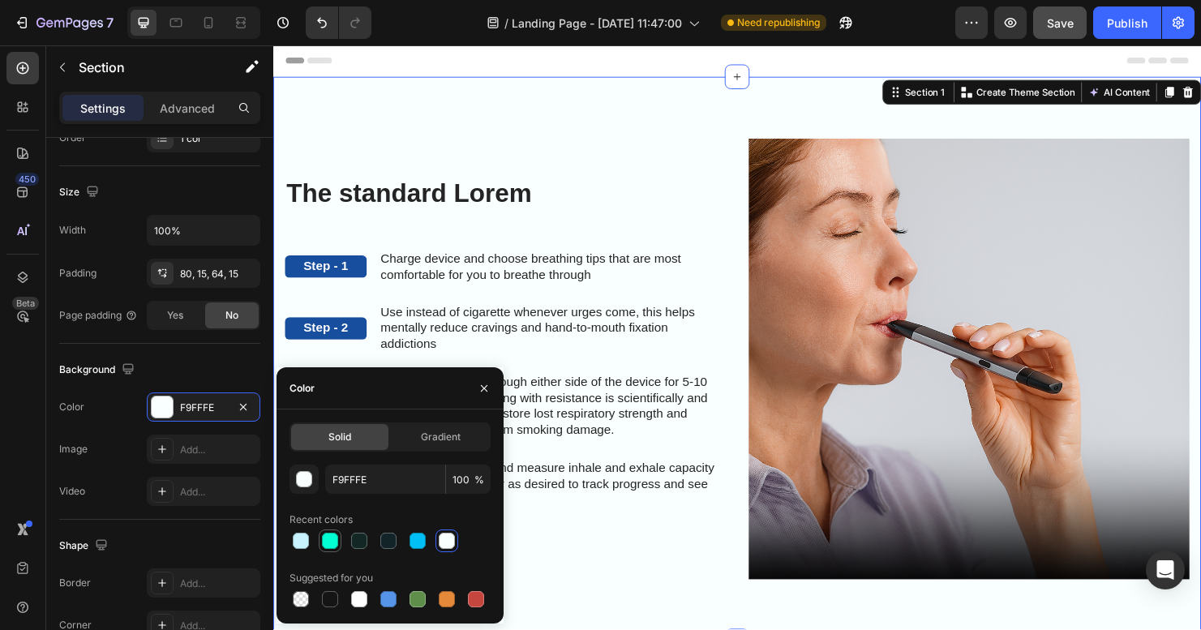
click at [333, 539] on div at bounding box center [330, 541] width 16 height 16
type input "02FFD4"
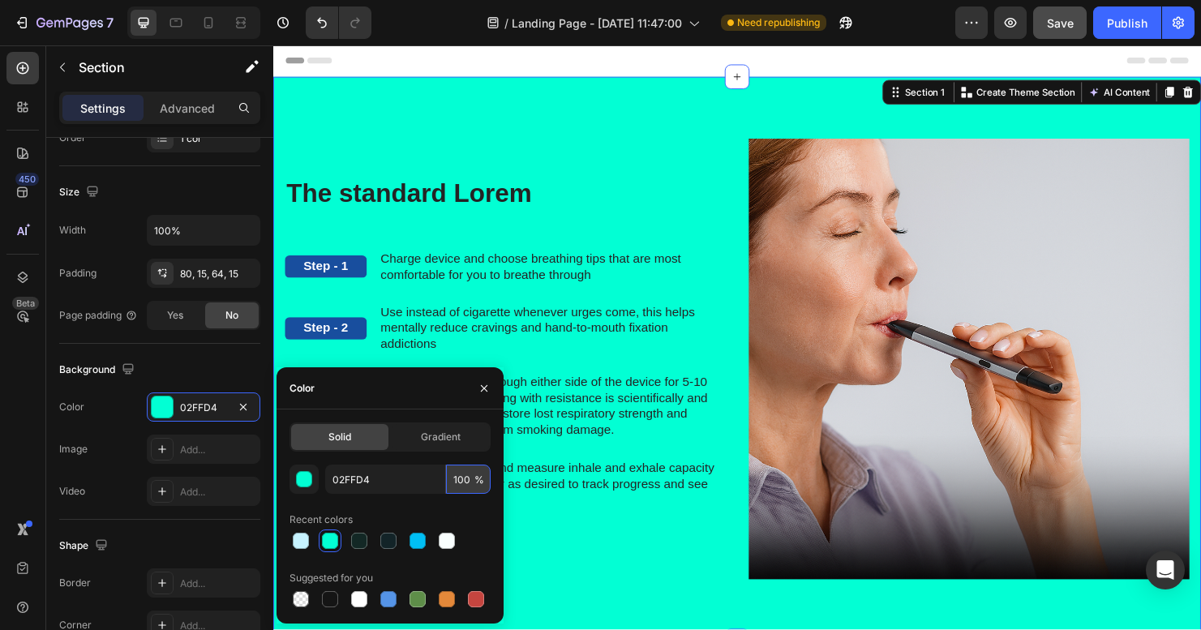
click at [455, 479] on input "100" at bounding box center [468, 479] width 45 height 29
click at [441, 436] on span "Gradient" at bounding box center [441, 437] width 40 height 15
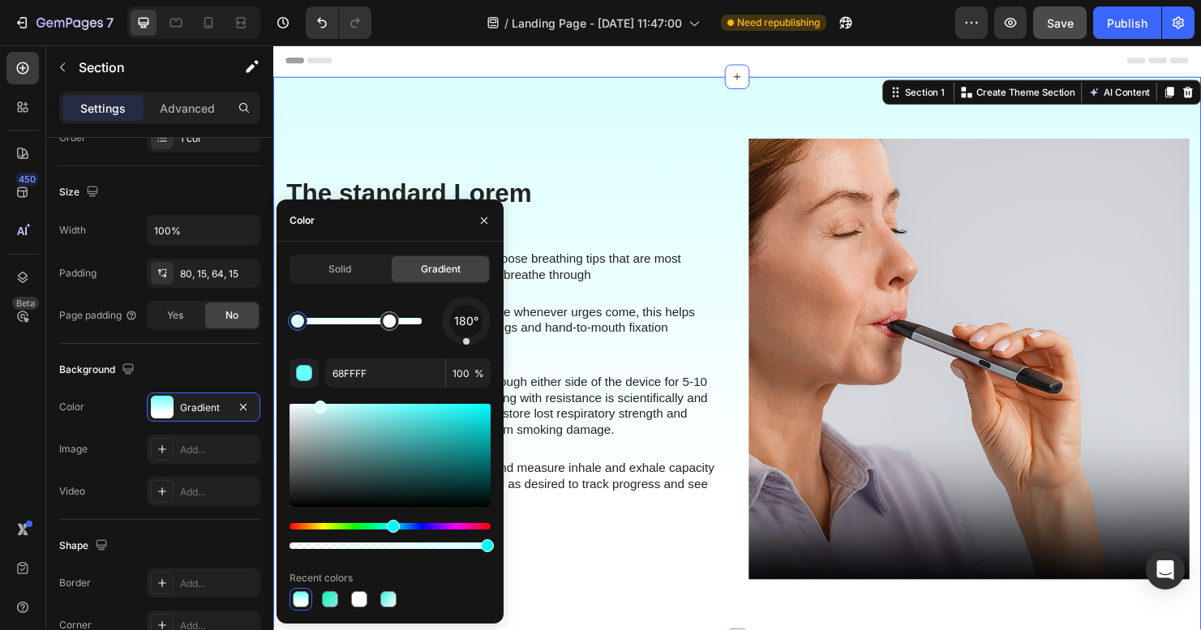
type input "DBFFFF"
drag, startPoint x: 412, startPoint y: 408, endPoint x: 328, endPoint y: 403, distance: 83.7
click at [332, 268] on span "Solid" at bounding box center [339, 269] width 23 height 15
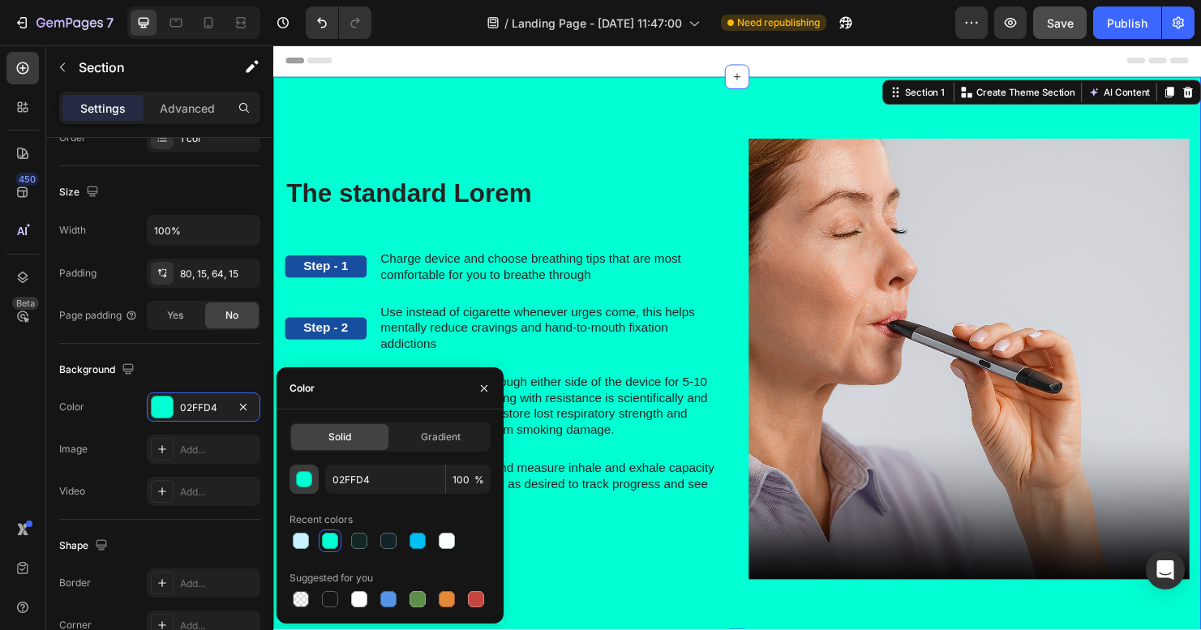
click at [301, 476] on div "button" at bounding box center [305, 480] width 16 height 16
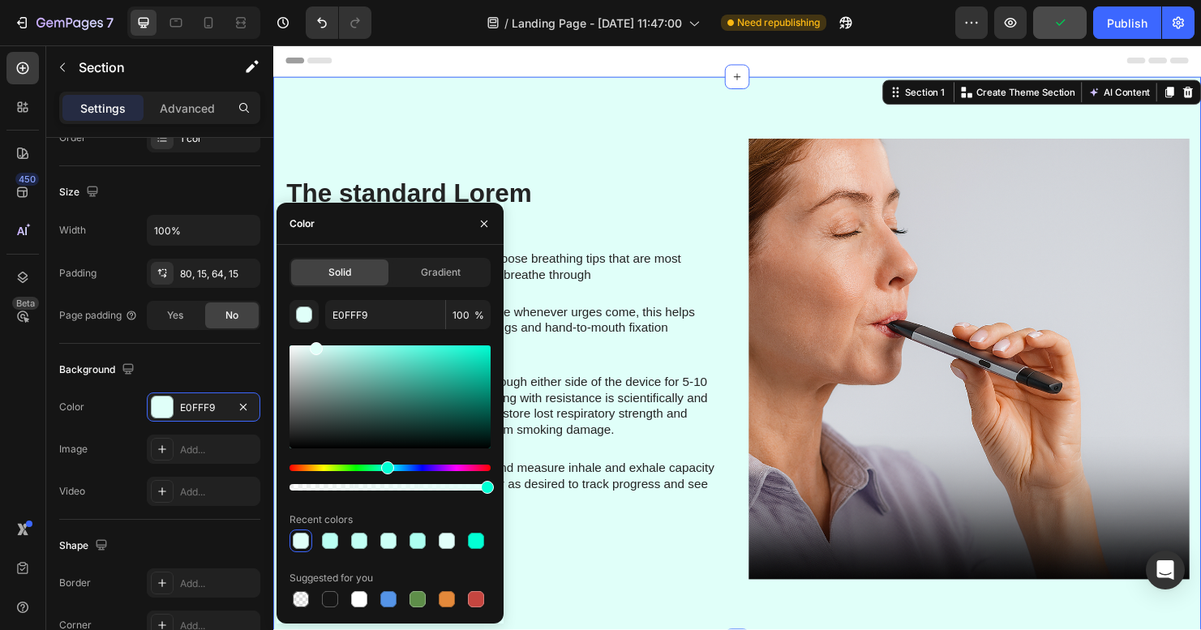
drag, startPoint x: 473, startPoint y: 355, endPoint x: 315, endPoint y: 334, distance: 159.5
click at [315, 334] on div "E0FFF9 100 % Recent colors Suggested for you" at bounding box center [389, 455] width 201 height 311
click at [383, 467] on div "Hue" at bounding box center [385, 467] width 13 height 13
drag, startPoint x: 345, startPoint y: 360, endPoint x: 313, endPoint y: 342, distance: 36.3
click at [313, 345] on div at bounding box center [389, 396] width 201 height 103
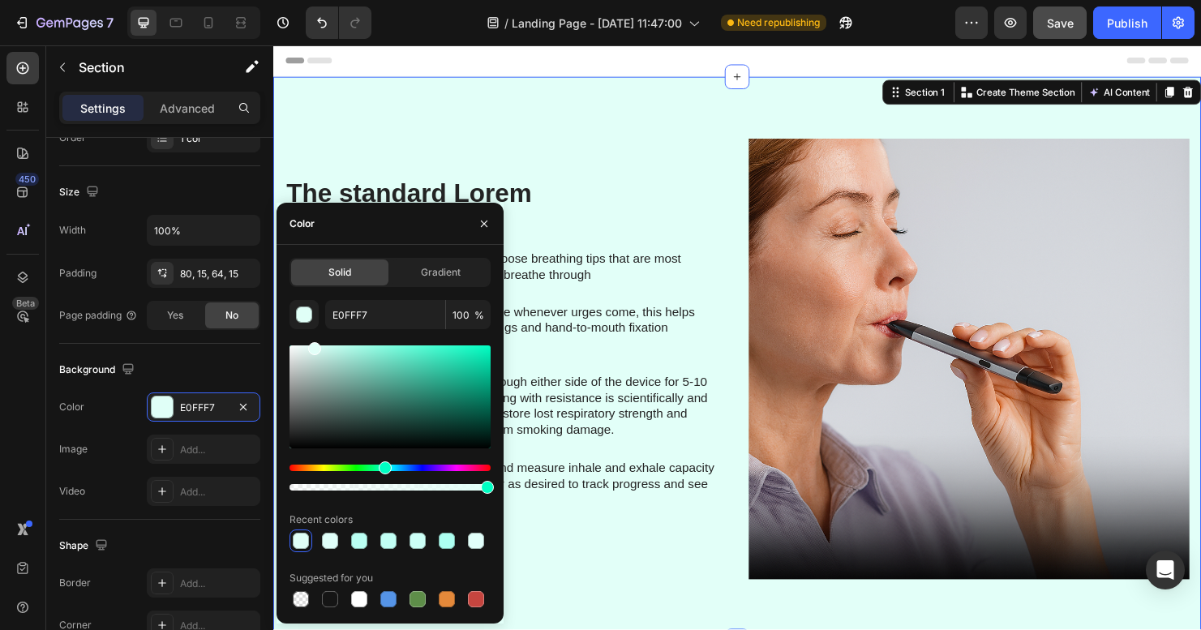
type input "E2FFF8"
click at [469, 266] on div "Gradient" at bounding box center [440, 272] width 97 height 26
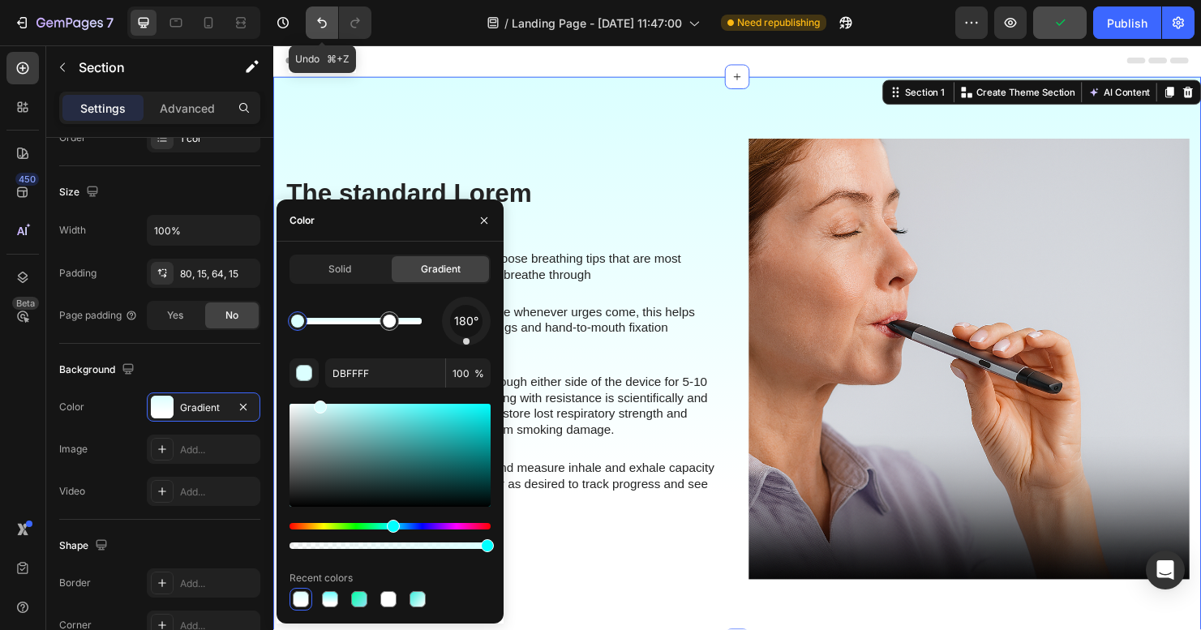
click at [315, 19] on icon "Undo/Redo" at bounding box center [322, 23] width 16 height 16
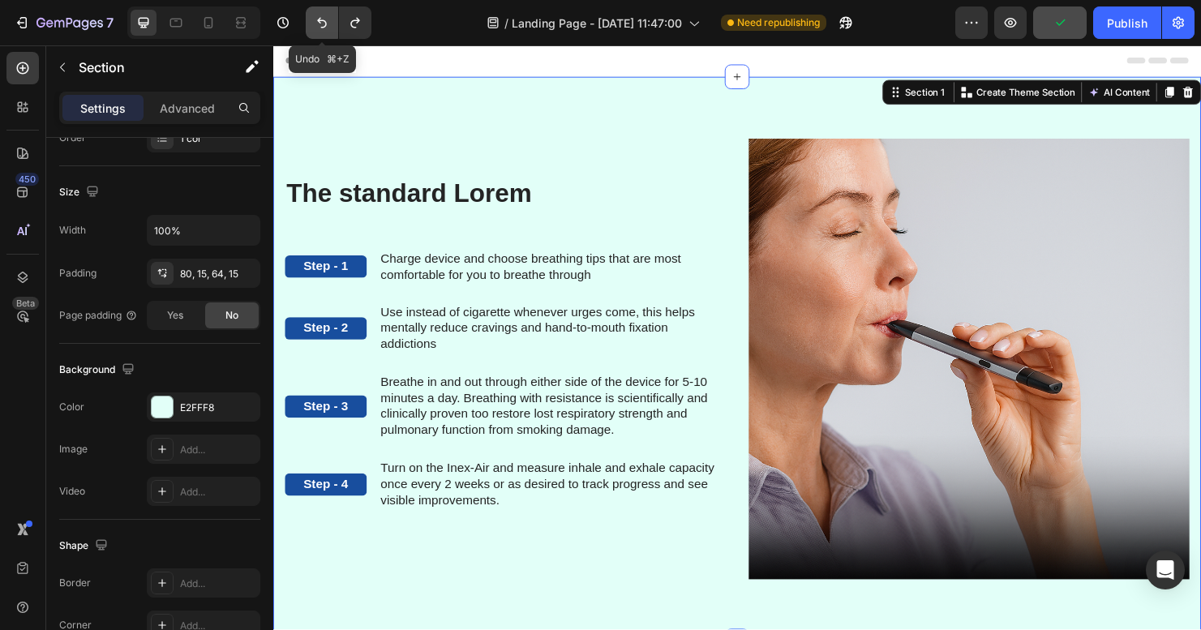
click at [315, 19] on icon "Undo/Redo" at bounding box center [322, 23] width 16 height 16
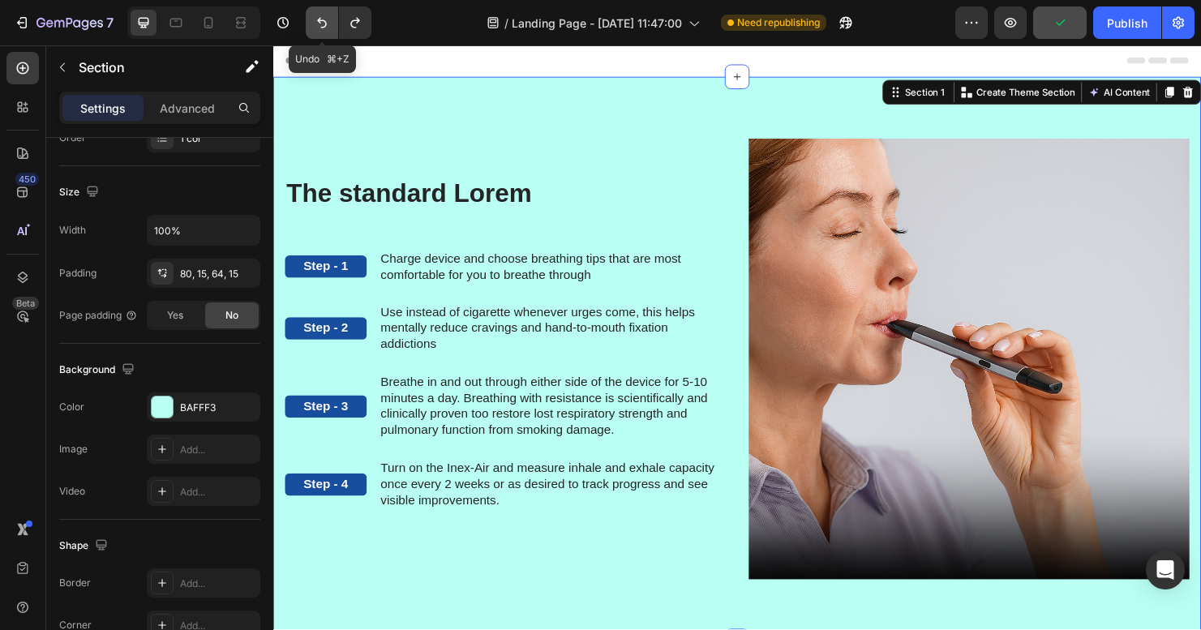
click at [315, 19] on icon "Undo/Redo" at bounding box center [322, 23] width 16 height 16
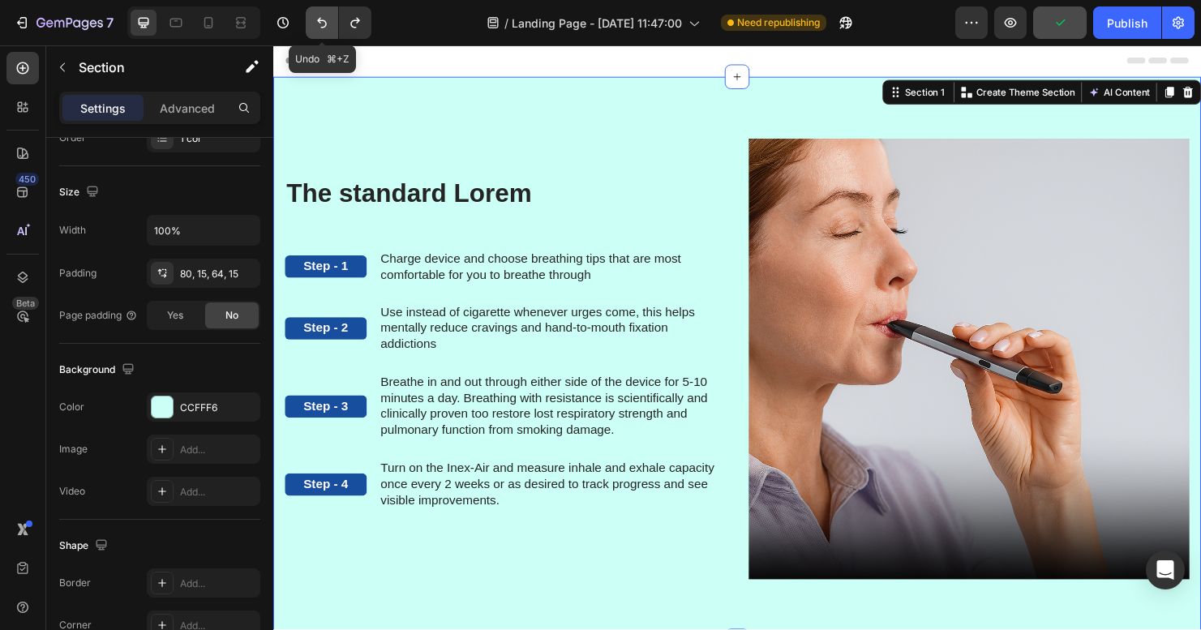
click at [315, 19] on icon "Undo/Redo" at bounding box center [322, 23] width 16 height 16
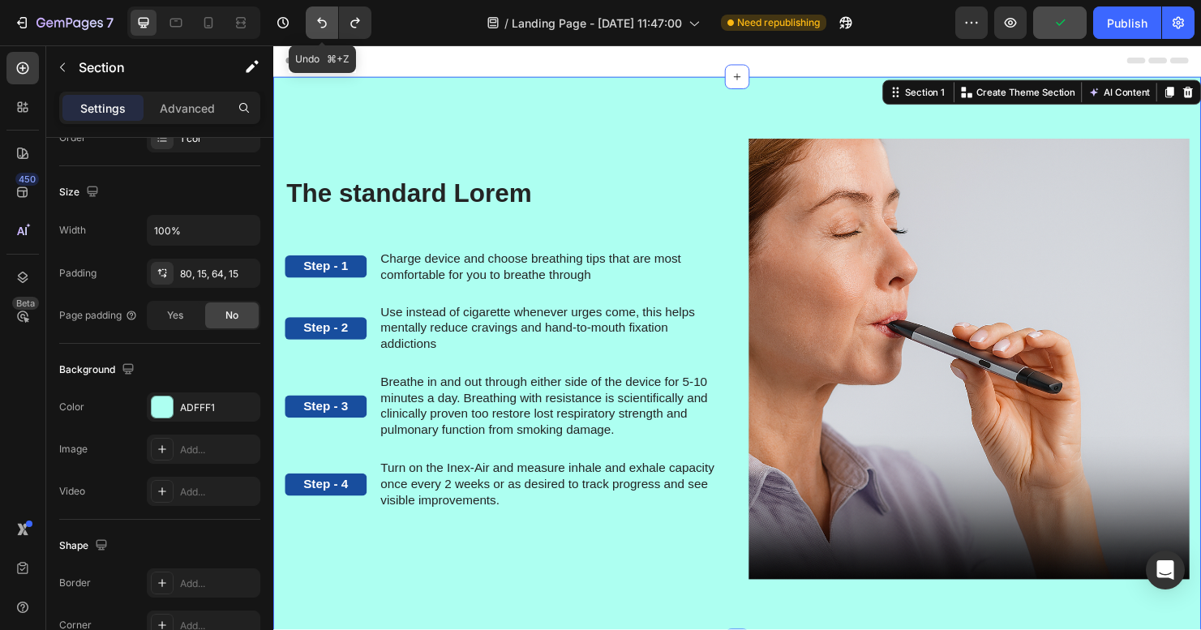
click at [315, 19] on icon "Undo/Redo" at bounding box center [322, 23] width 16 height 16
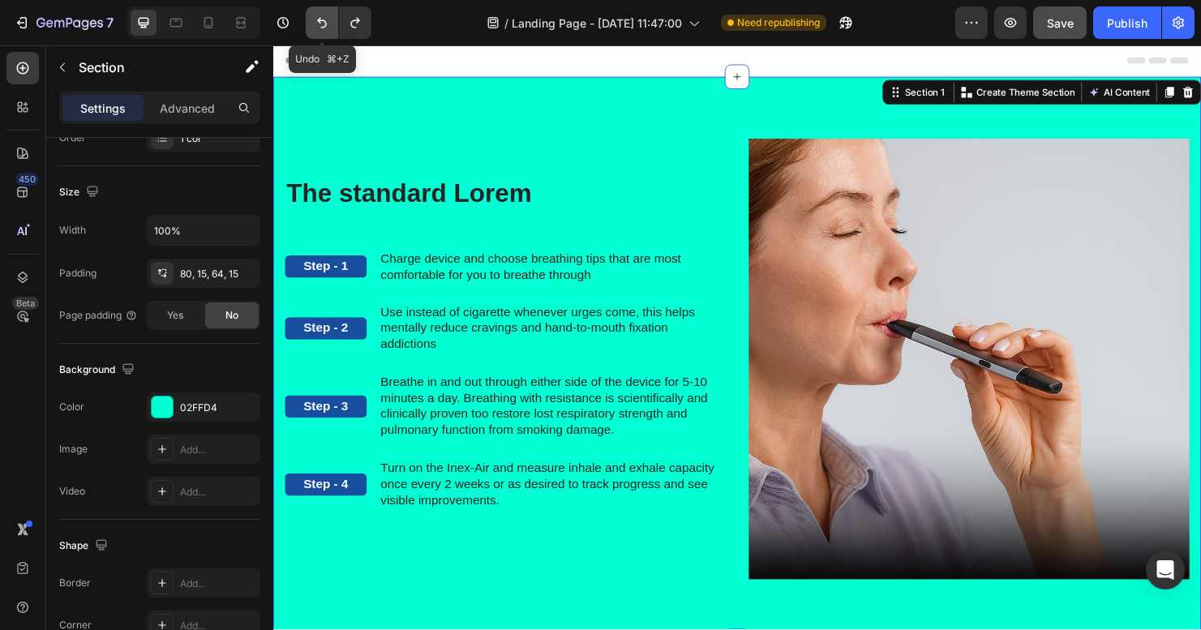
click at [315, 19] on icon "Undo/Redo" at bounding box center [322, 23] width 16 height 16
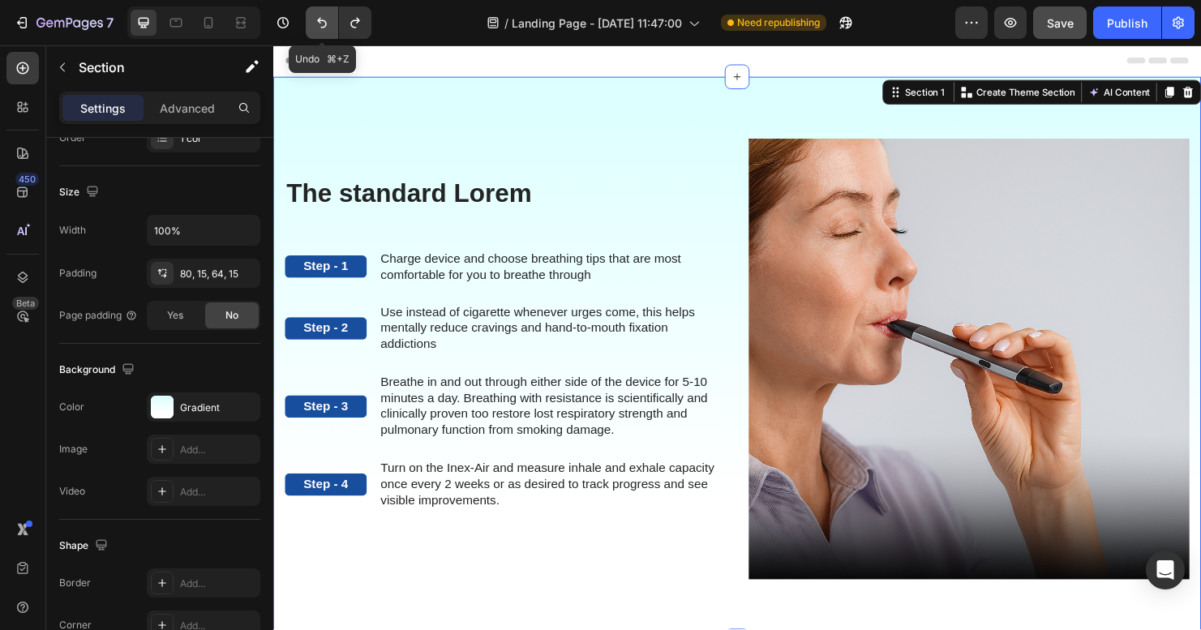
click at [315, 19] on icon "Undo/Redo" at bounding box center [322, 23] width 16 height 16
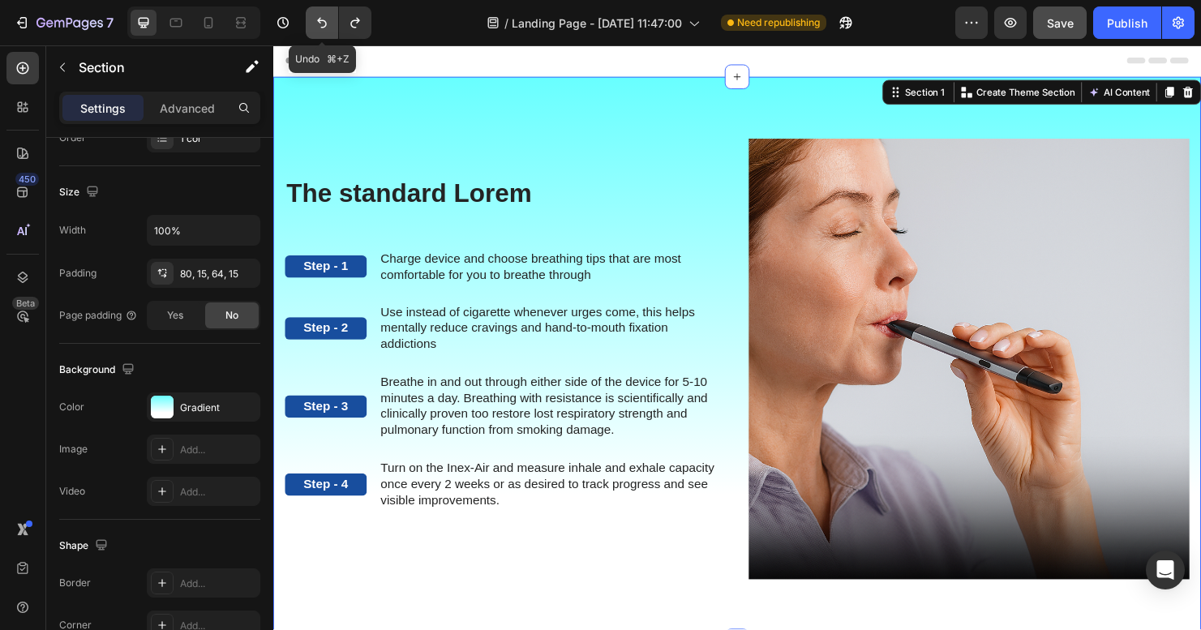
click at [315, 19] on icon "Undo/Redo" at bounding box center [322, 23] width 16 height 16
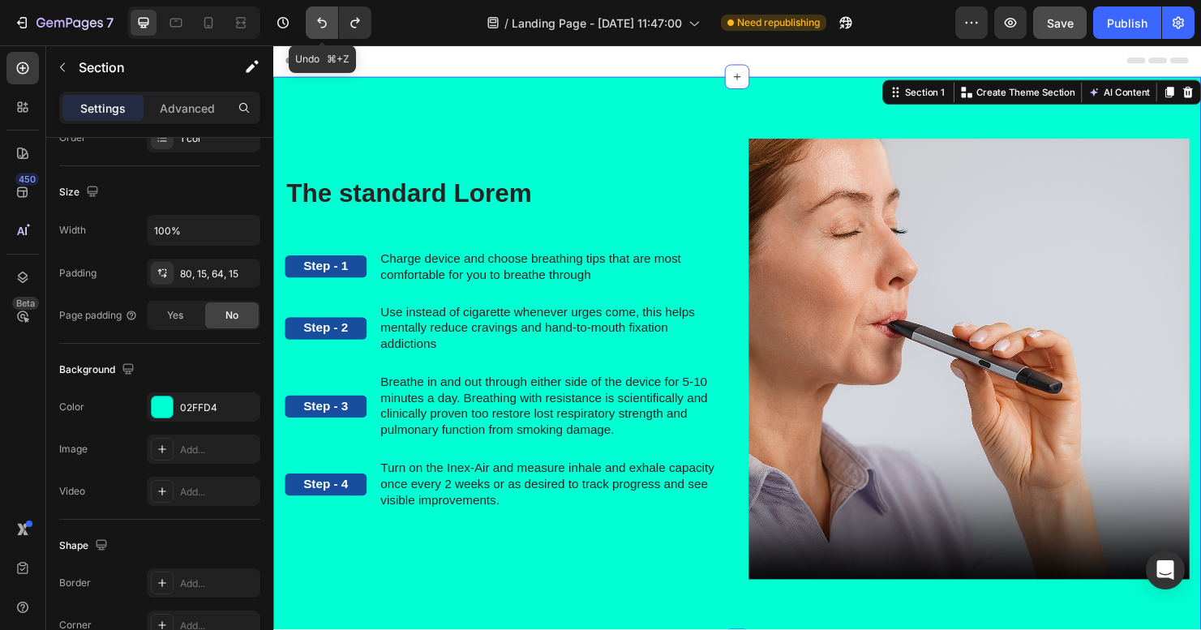
click at [315, 19] on icon "Undo/Redo" at bounding box center [322, 23] width 16 height 16
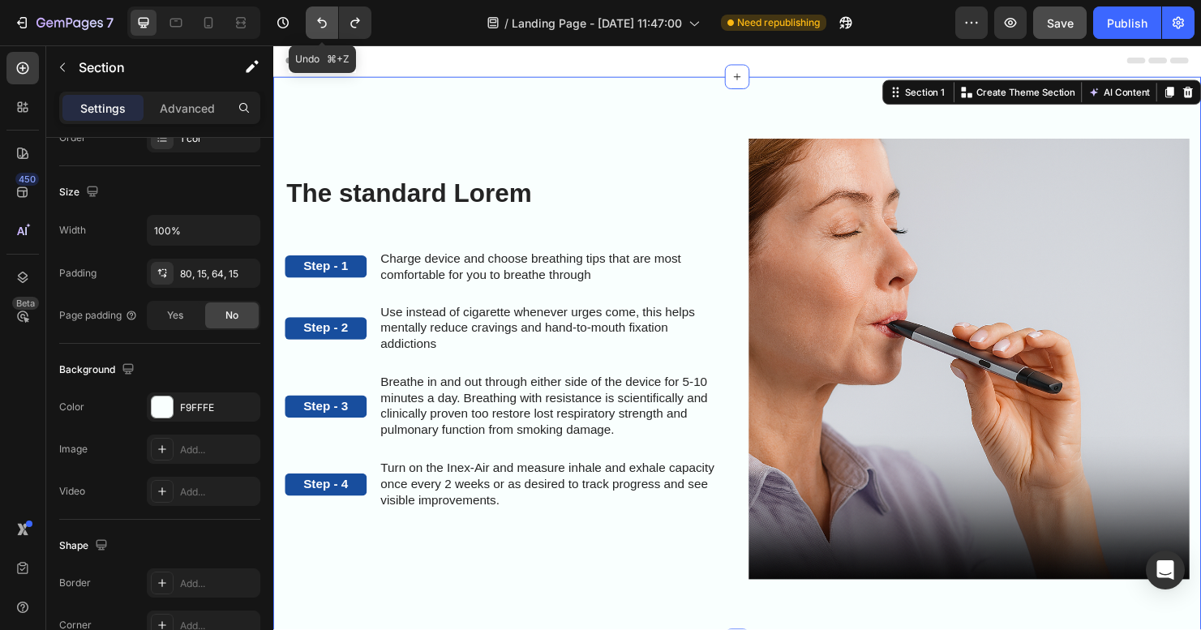
click at [315, 19] on icon "Undo/Redo" at bounding box center [322, 23] width 16 height 16
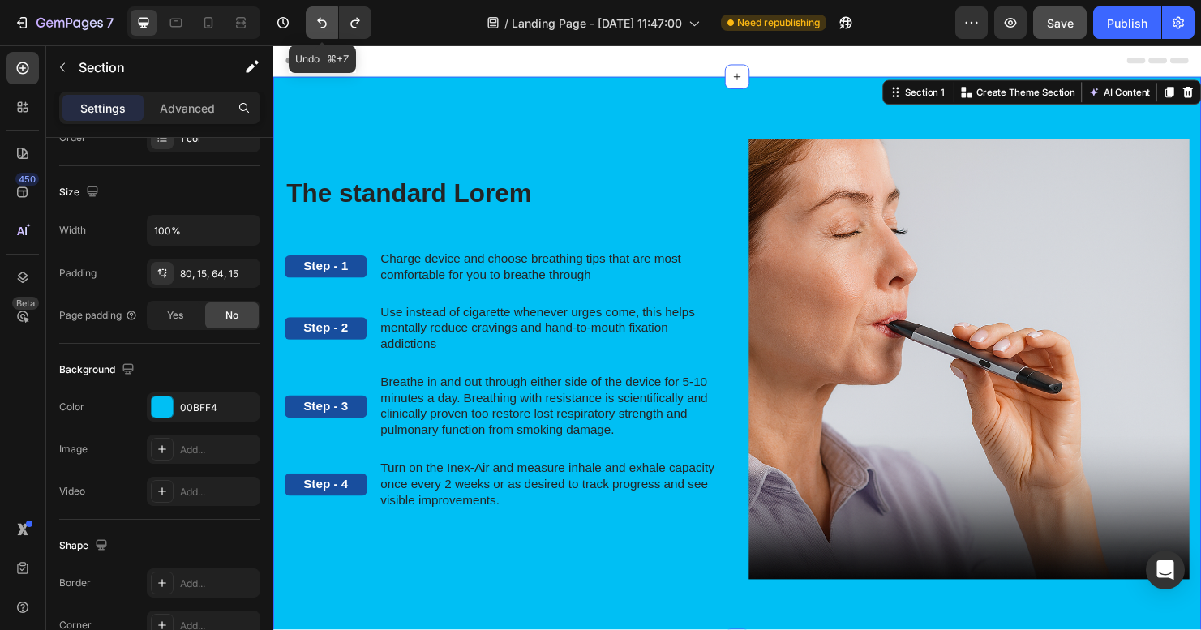
click at [315, 19] on icon "Undo/Redo" at bounding box center [322, 23] width 16 height 16
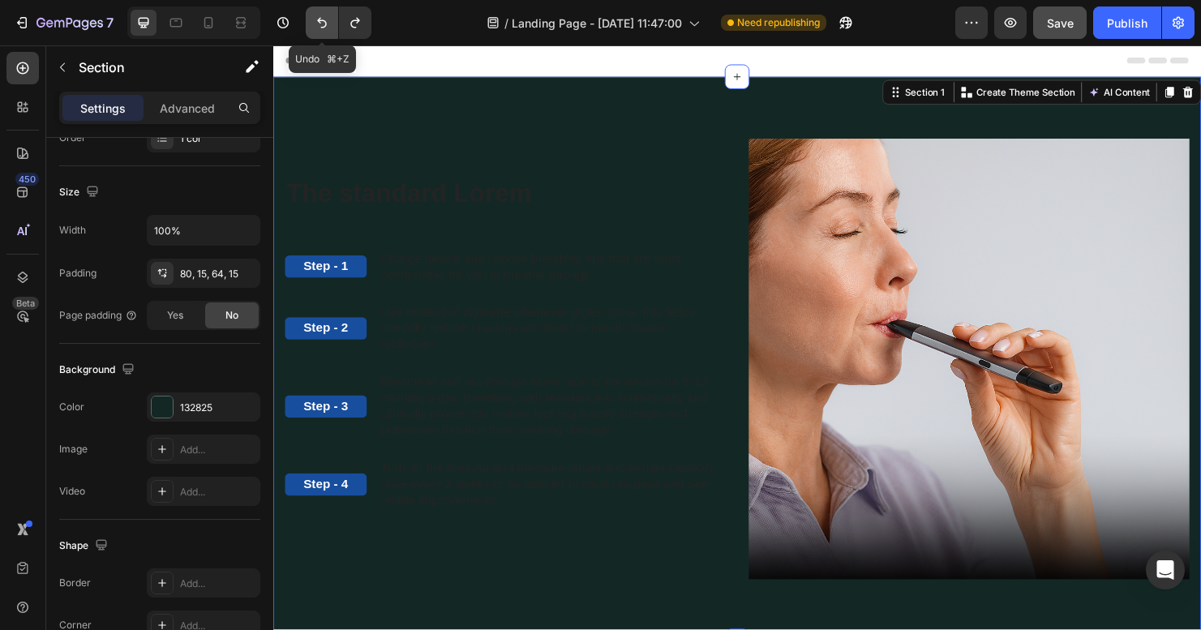
click at [315, 19] on icon "Undo/Redo" at bounding box center [322, 23] width 16 height 16
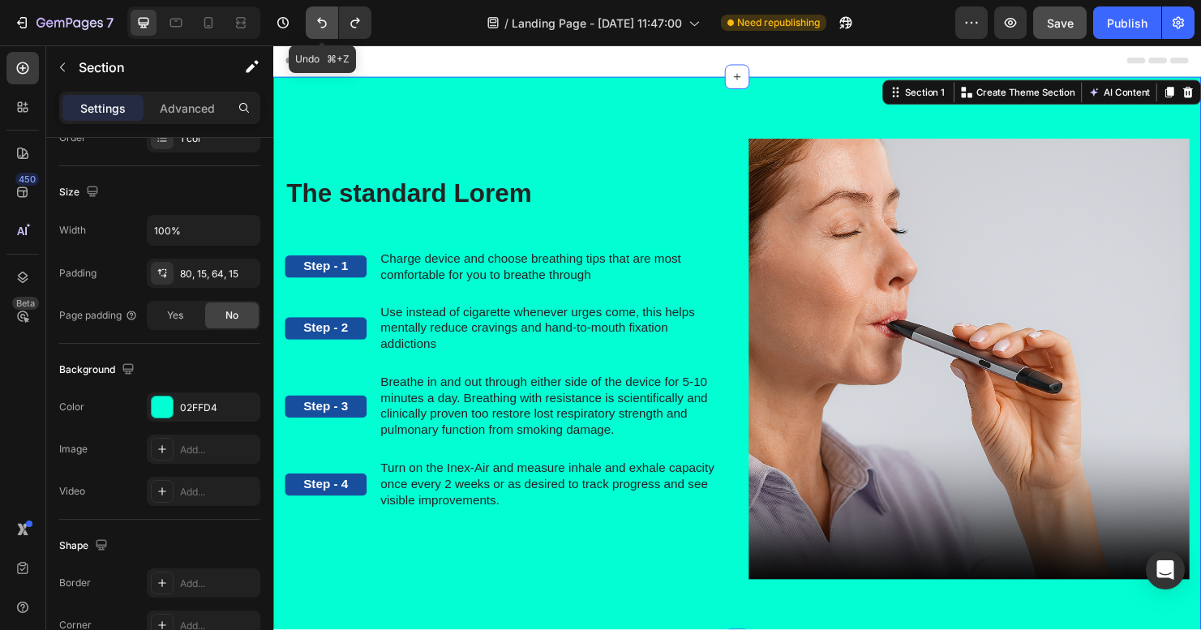
click at [315, 19] on icon "Undo/Redo" at bounding box center [322, 23] width 16 height 16
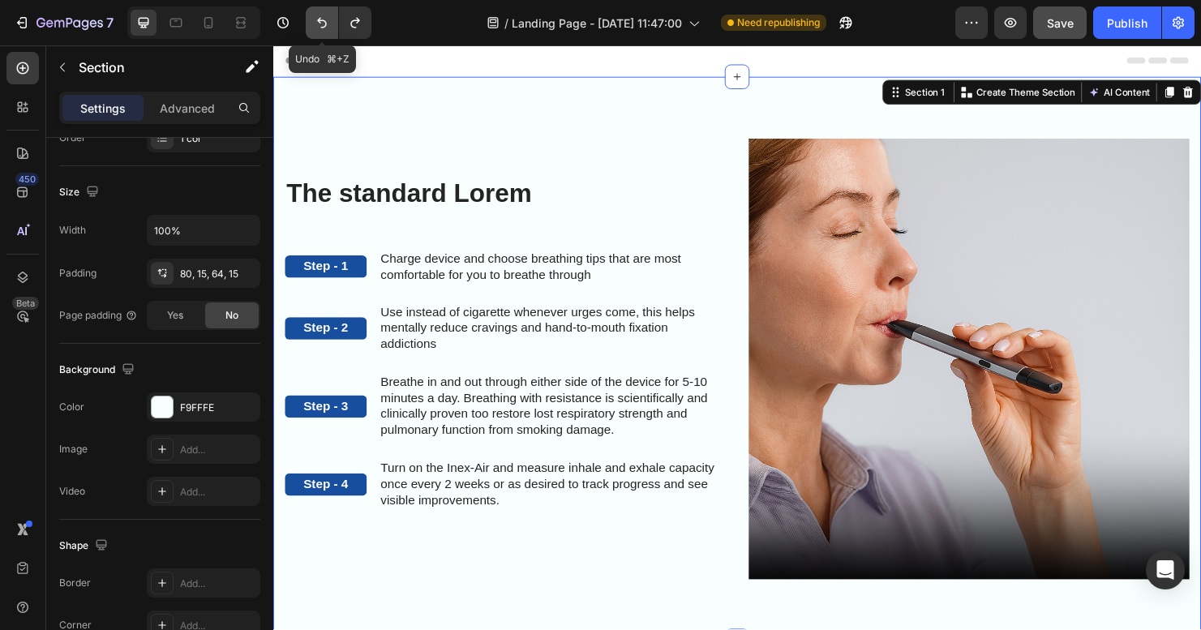
click at [315, 19] on icon "Undo/Redo" at bounding box center [322, 23] width 16 height 16
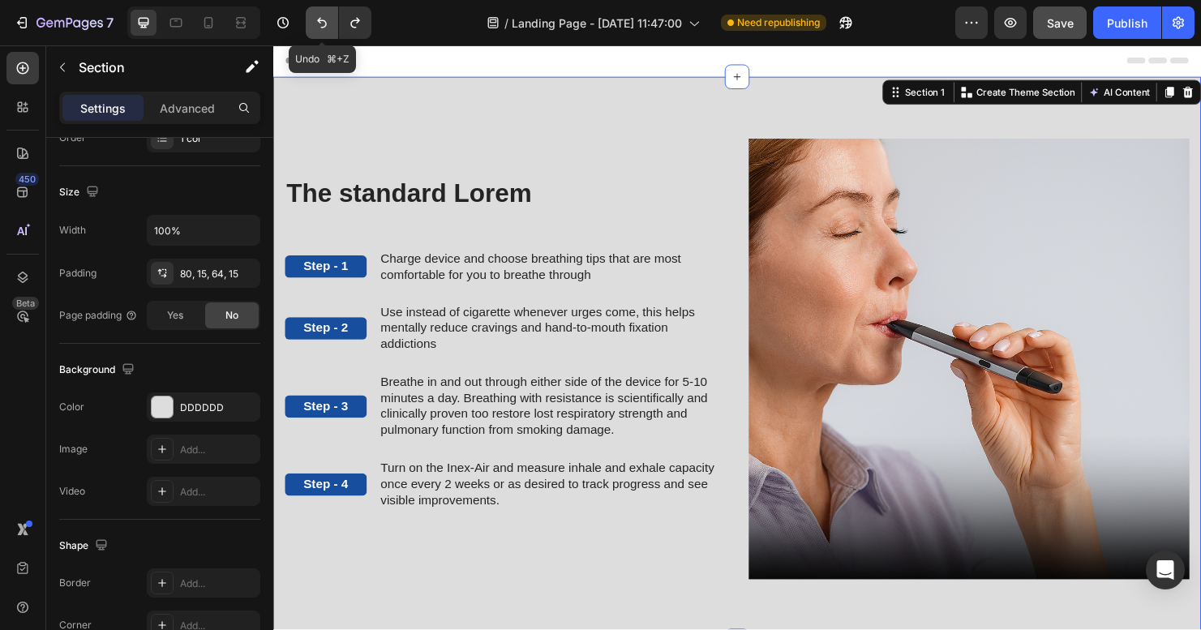
click at [315, 19] on icon "Undo/Redo" at bounding box center [322, 23] width 16 height 16
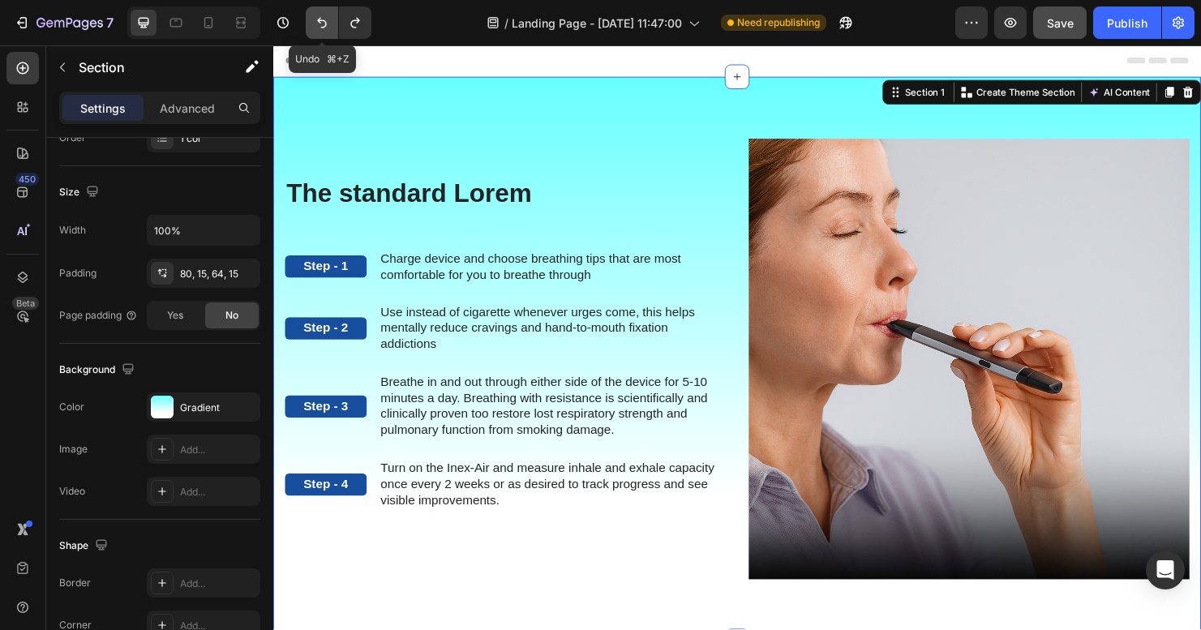
click at [315, 19] on icon "Undo/Redo" at bounding box center [322, 23] width 16 height 16
click at [345, 21] on button "Undo/Redo" at bounding box center [355, 22] width 32 height 32
click at [355, 21] on icon "Undo/Redo" at bounding box center [354, 23] width 9 height 11
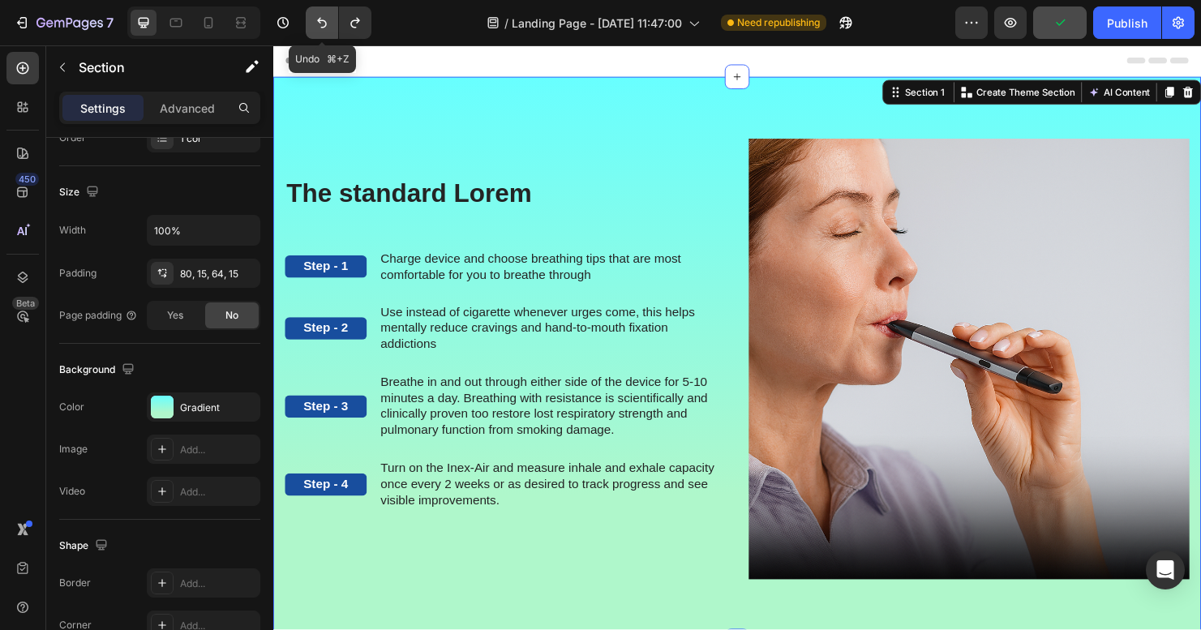
click at [319, 27] on icon "Undo/Redo" at bounding box center [322, 23] width 16 height 16
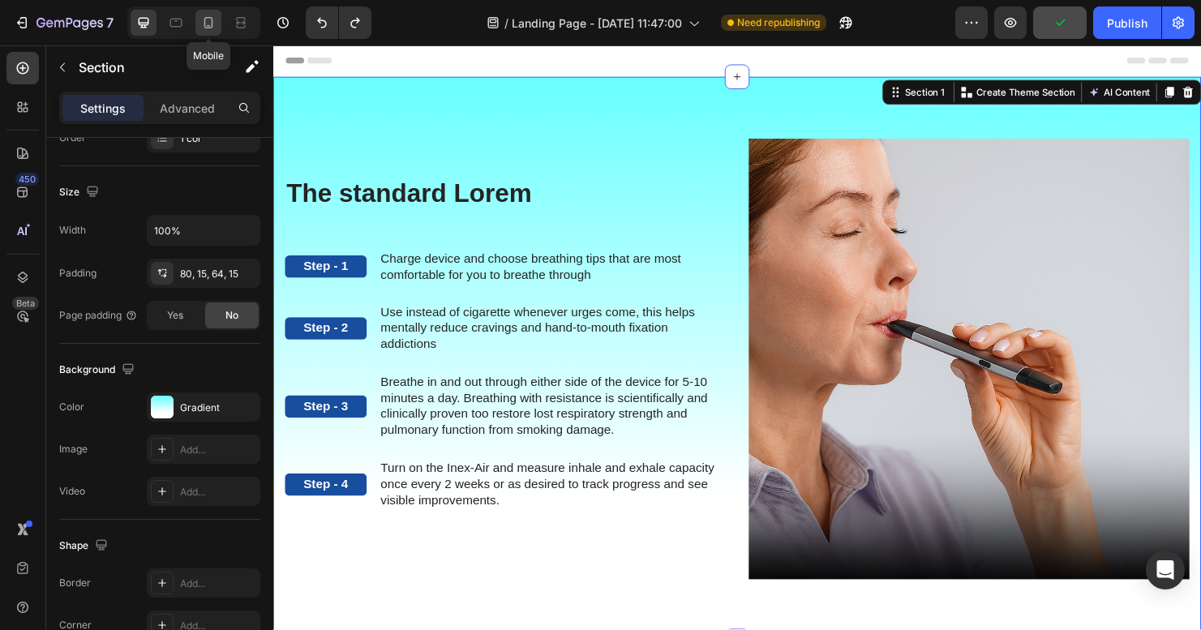
click at [212, 24] on icon at bounding box center [208, 22] width 9 height 11
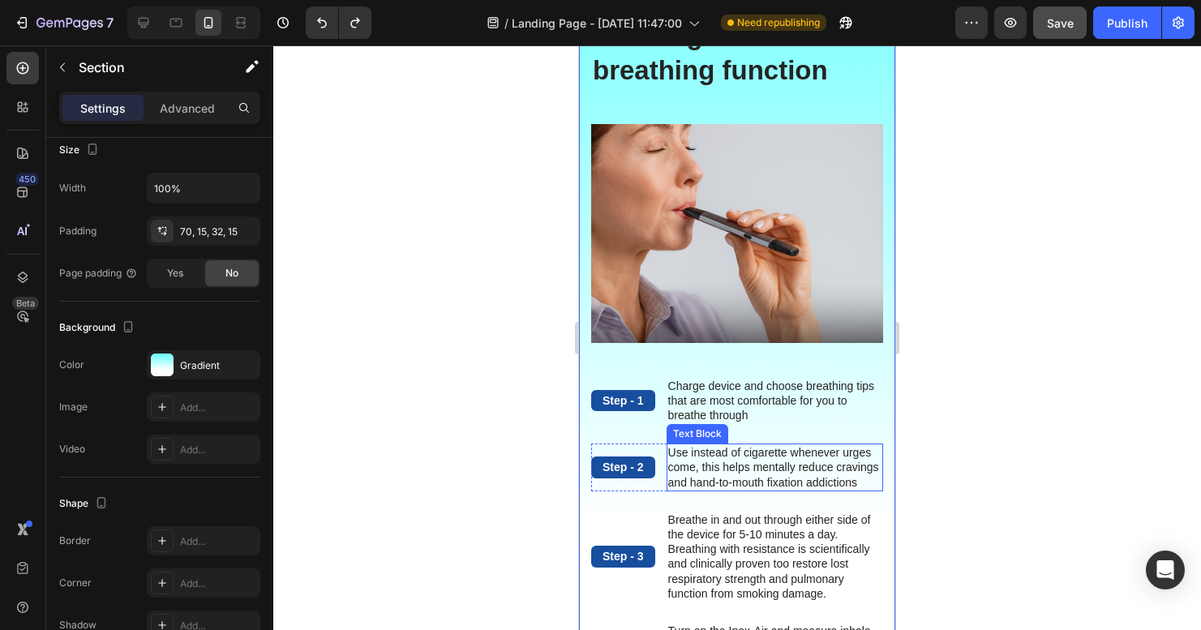
scroll to position [15, 0]
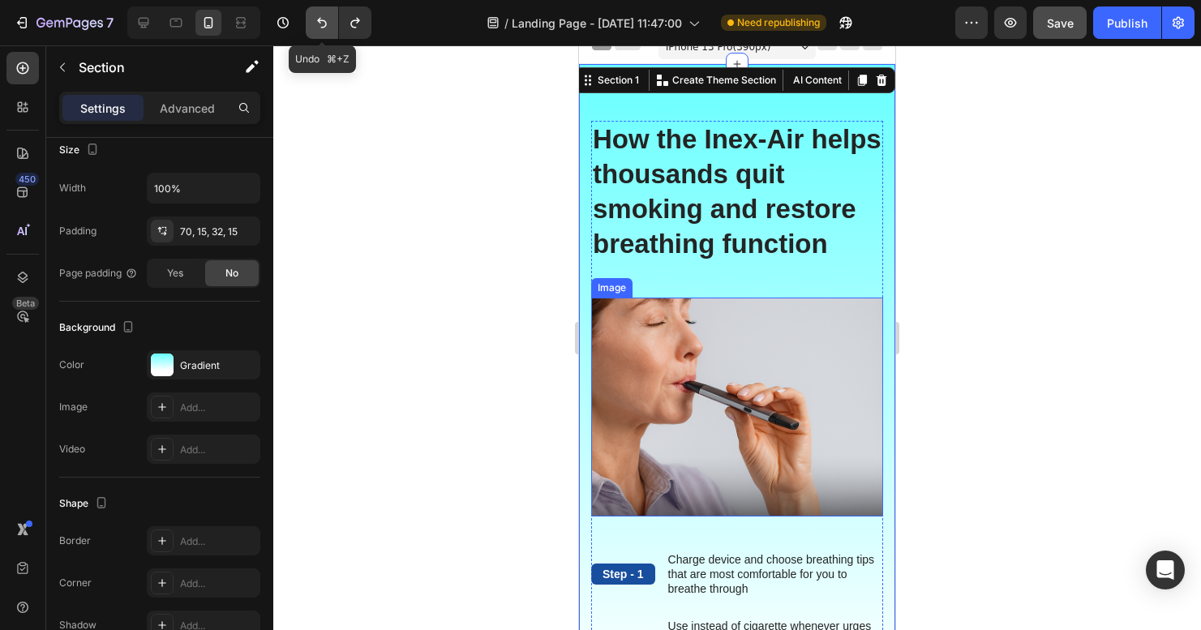
click at [319, 28] on icon "Undo/Redo" at bounding box center [322, 23] width 16 height 16
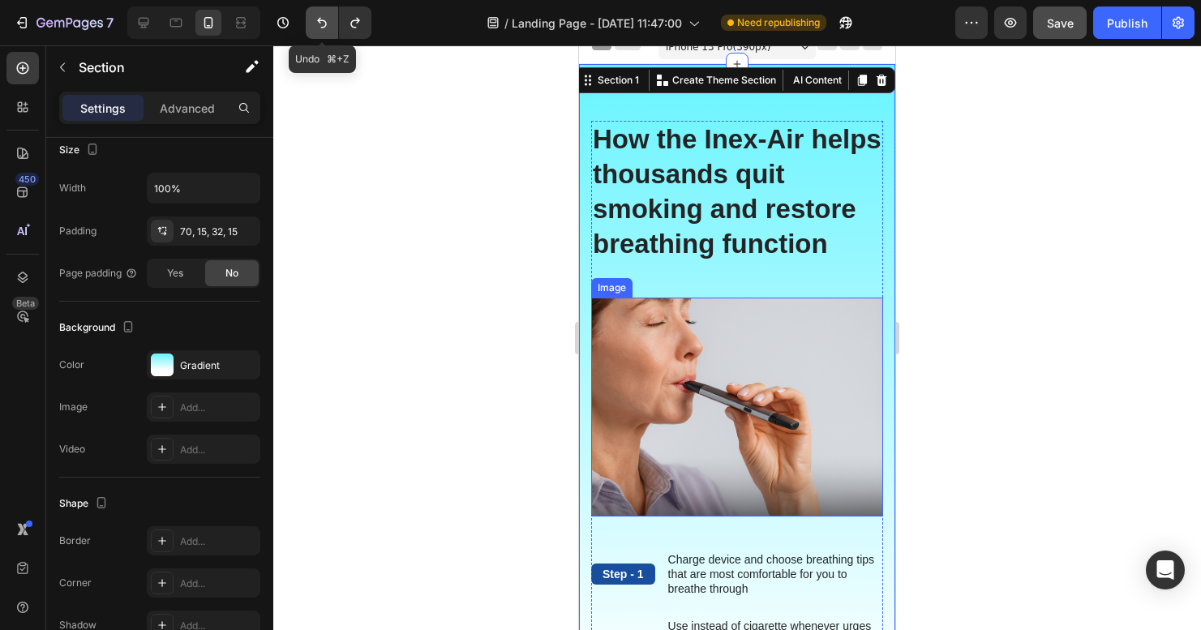
click at [319, 28] on icon "Undo/Redo" at bounding box center [322, 23] width 16 height 16
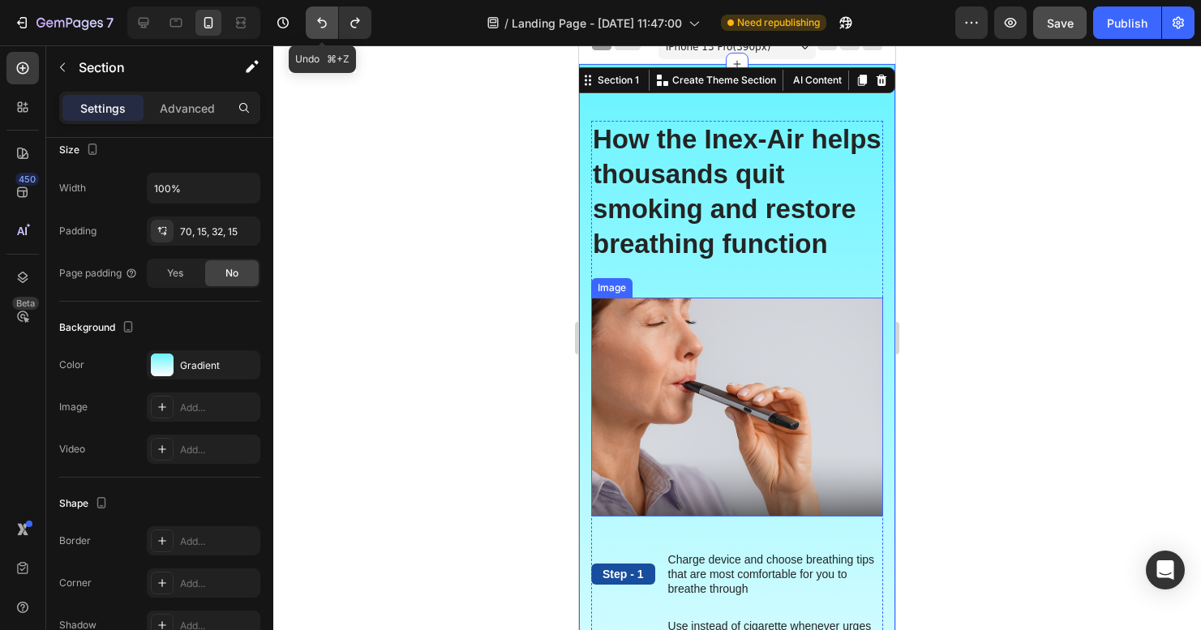
click at [319, 28] on icon "Undo/Redo" at bounding box center [322, 23] width 16 height 16
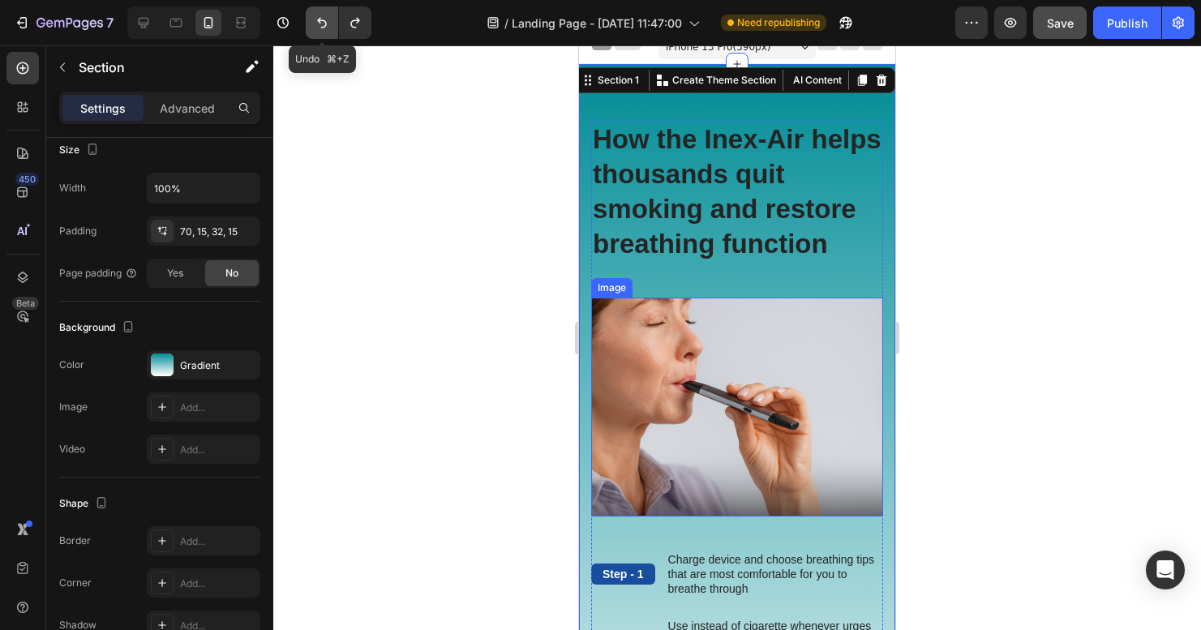
click at [319, 28] on icon "Undo/Redo" at bounding box center [322, 23] width 16 height 16
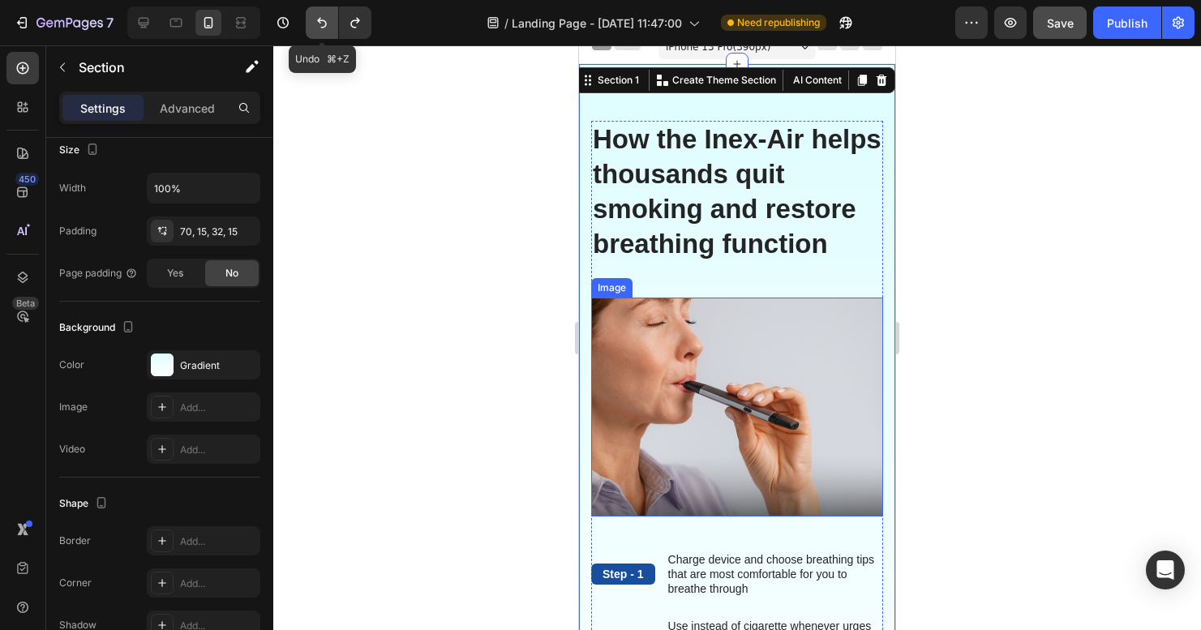
click at [319, 28] on icon "Undo/Redo" at bounding box center [322, 23] width 16 height 16
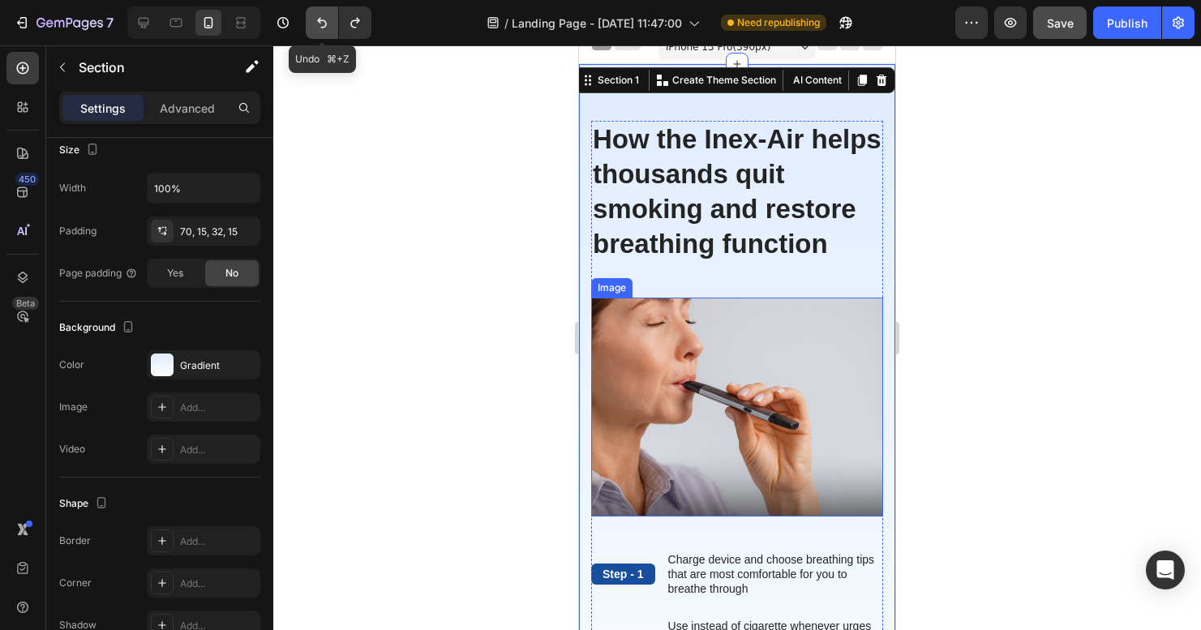
click at [319, 28] on icon "Undo/Redo" at bounding box center [322, 23] width 16 height 16
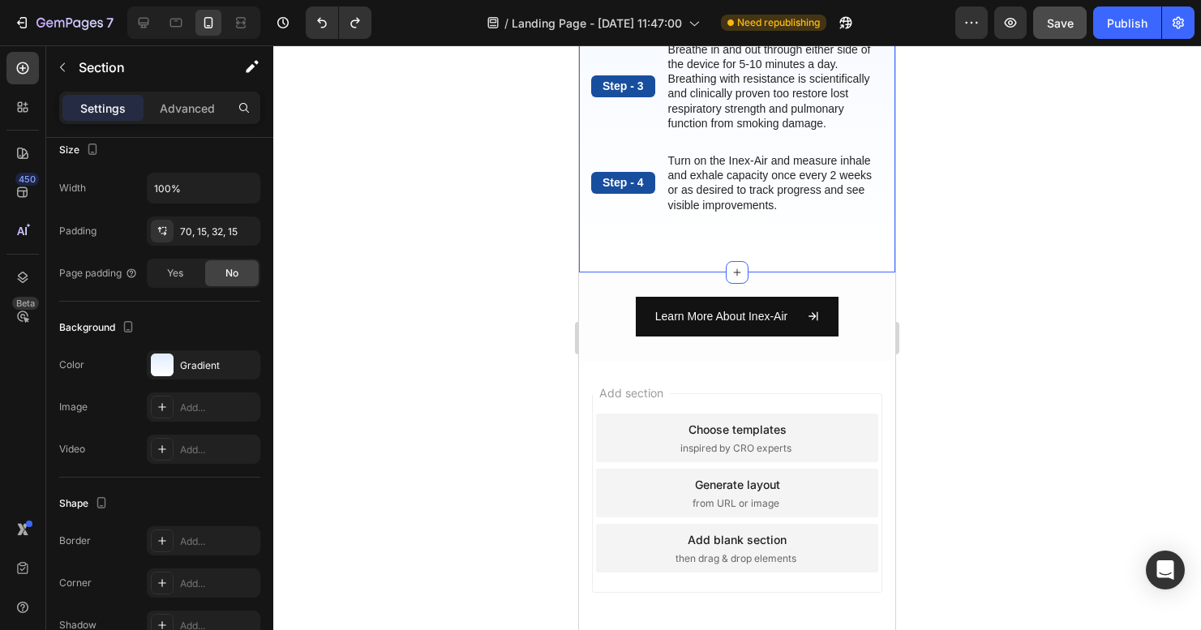
scroll to position [0, 0]
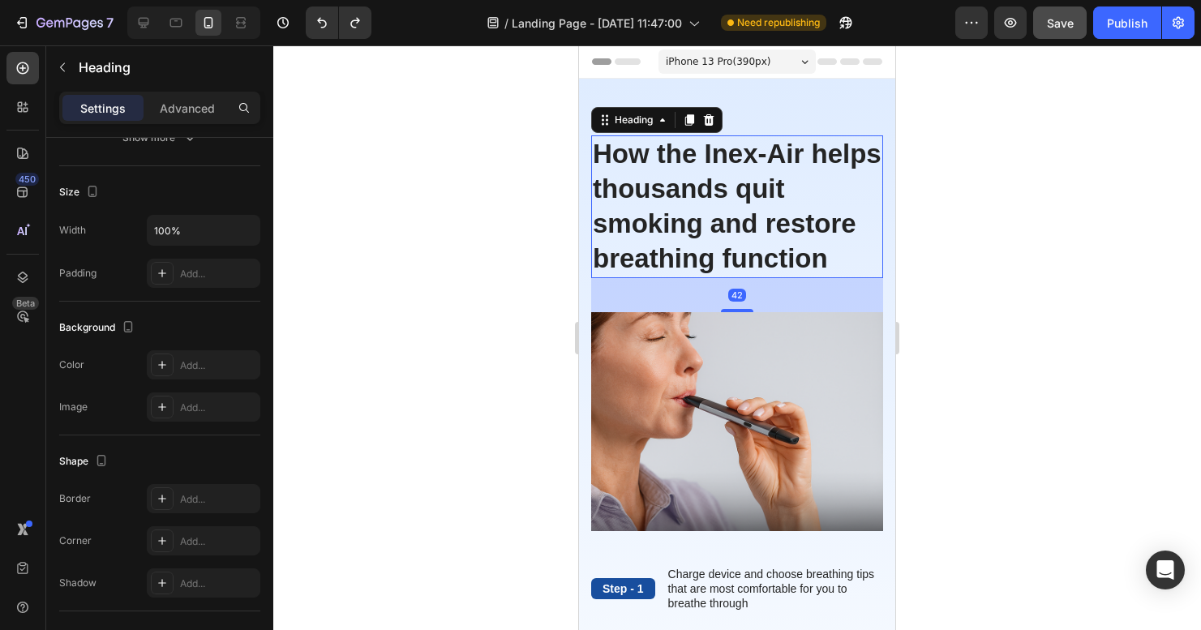
click at [662, 182] on p "How the Inex-Air helps thousands quit smoking and restore breathing function" at bounding box center [737, 206] width 289 height 139
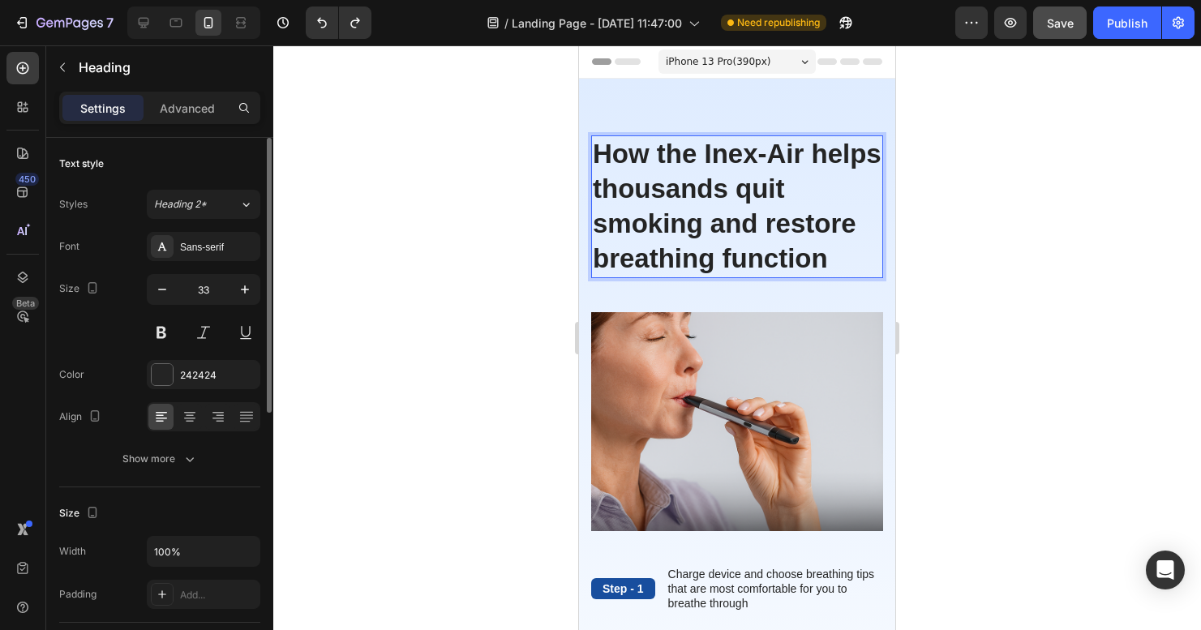
click at [662, 195] on p "How the Inex-Air helps thousands quit smoking and restore breathing function" at bounding box center [737, 206] width 289 height 139
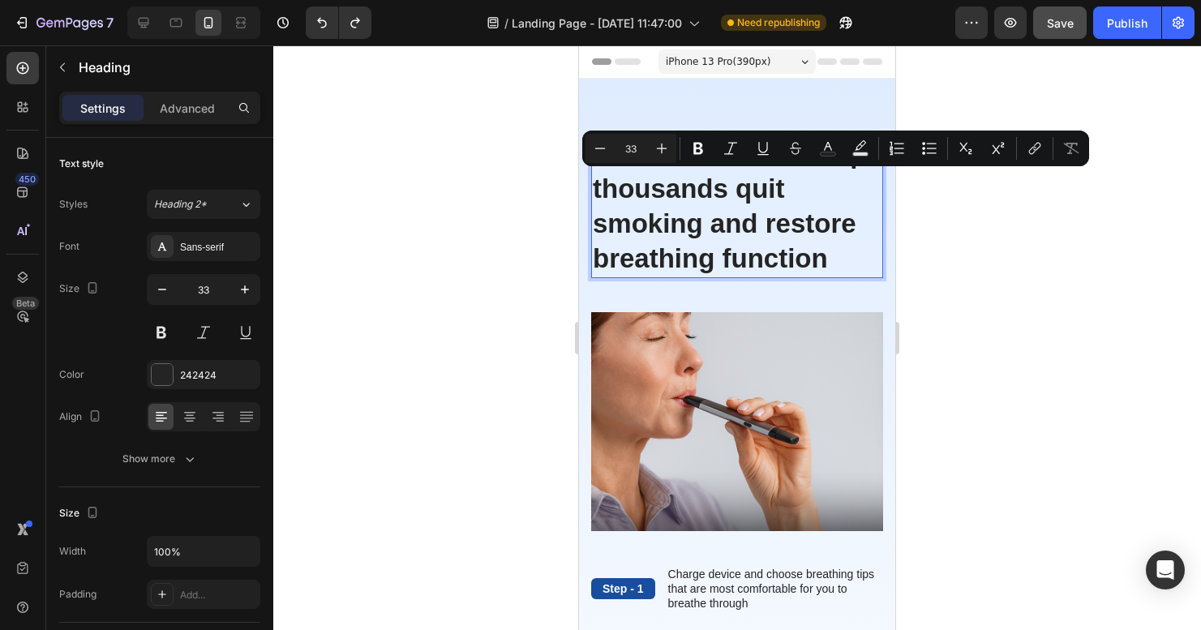
click at [662, 195] on p "How the Inex-Air helps thousands quit smoking and restore breathing function" at bounding box center [737, 206] width 289 height 139
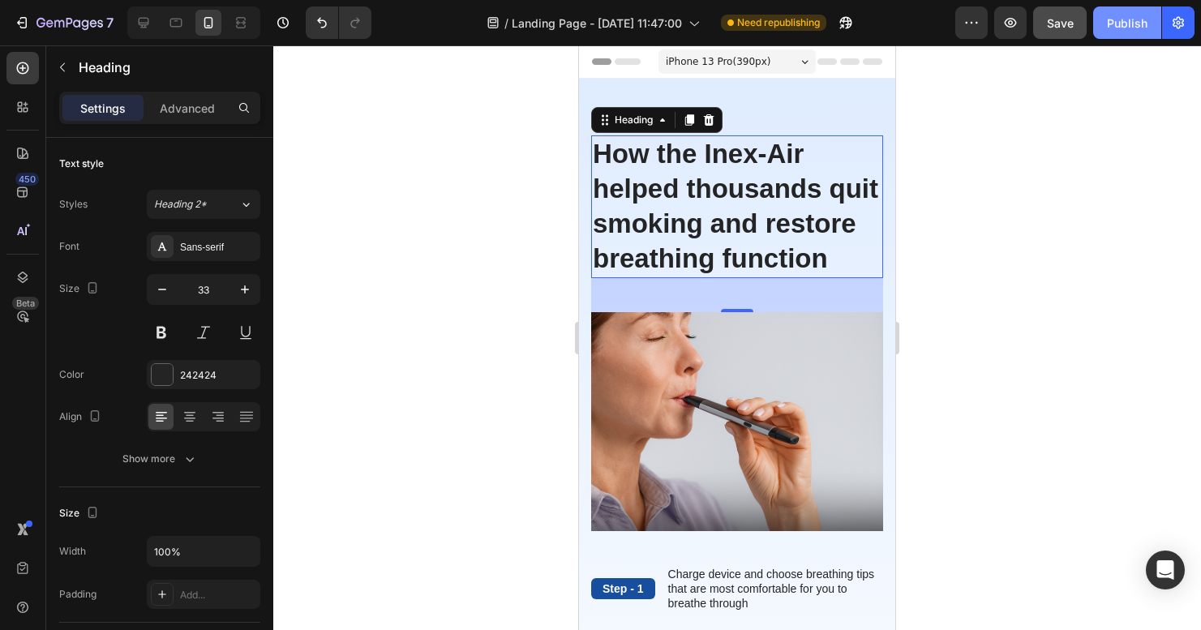
click at [1125, 27] on div "Publish" at bounding box center [1127, 23] width 41 height 17
click at [1119, 330] on div at bounding box center [737, 337] width 928 height 585
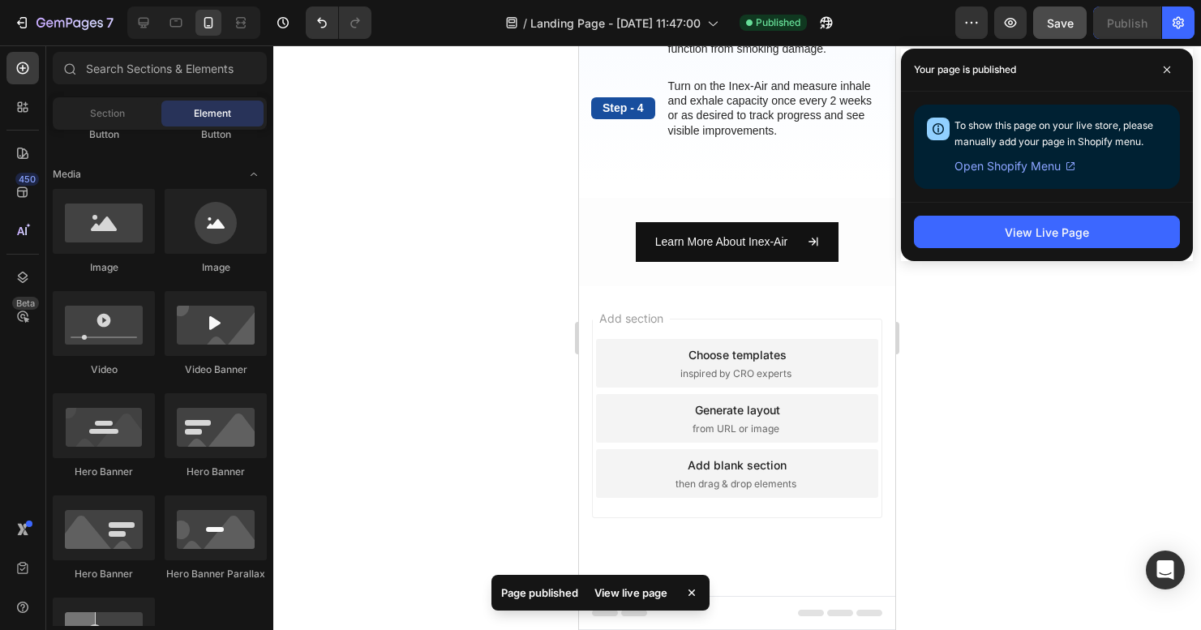
scroll to position [683, 0]
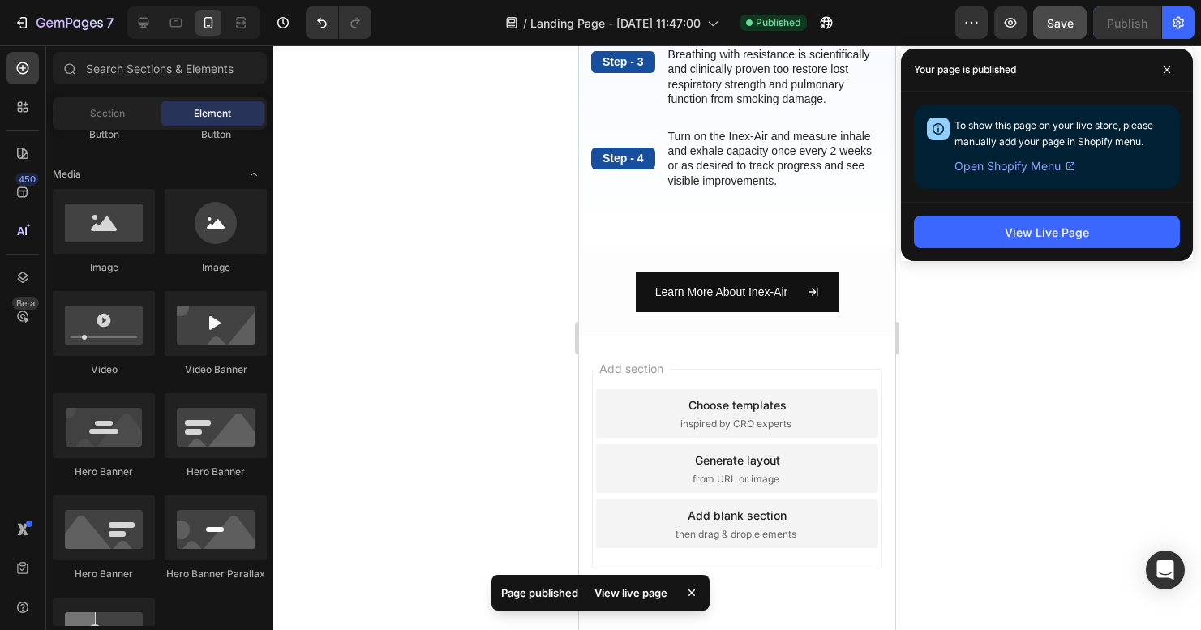
click at [742, 302] on p "Learn More About Inex-Air" at bounding box center [721, 292] width 132 height 20
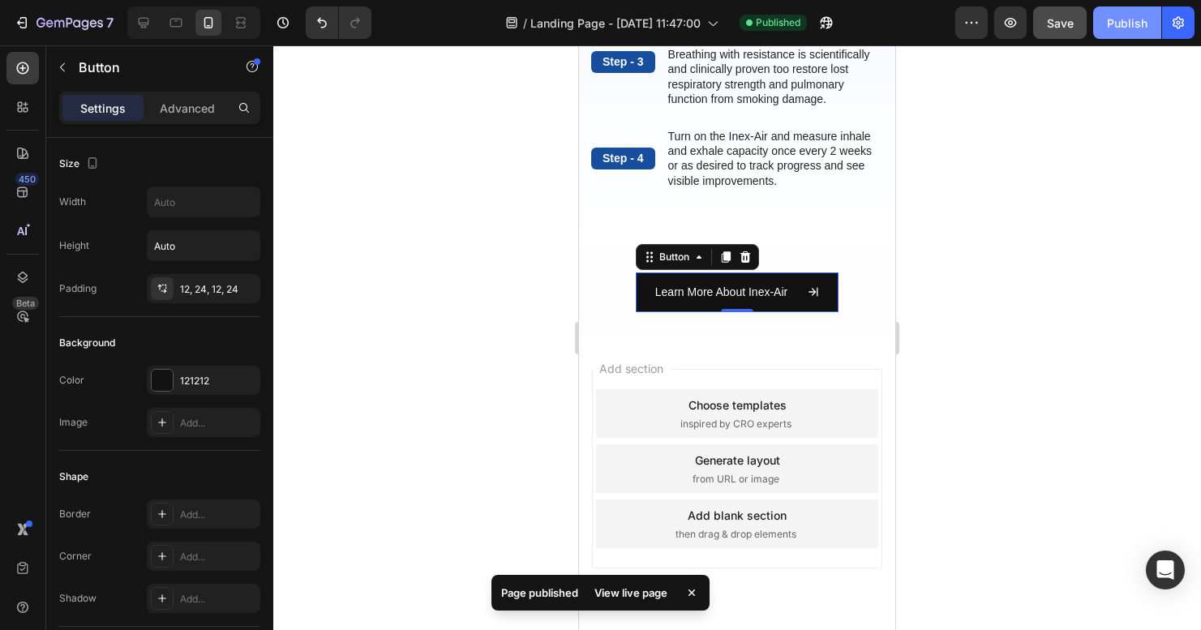
click at [1120, 21] on div "Publish" at bounding box center [1127, 23] width 41 height 17
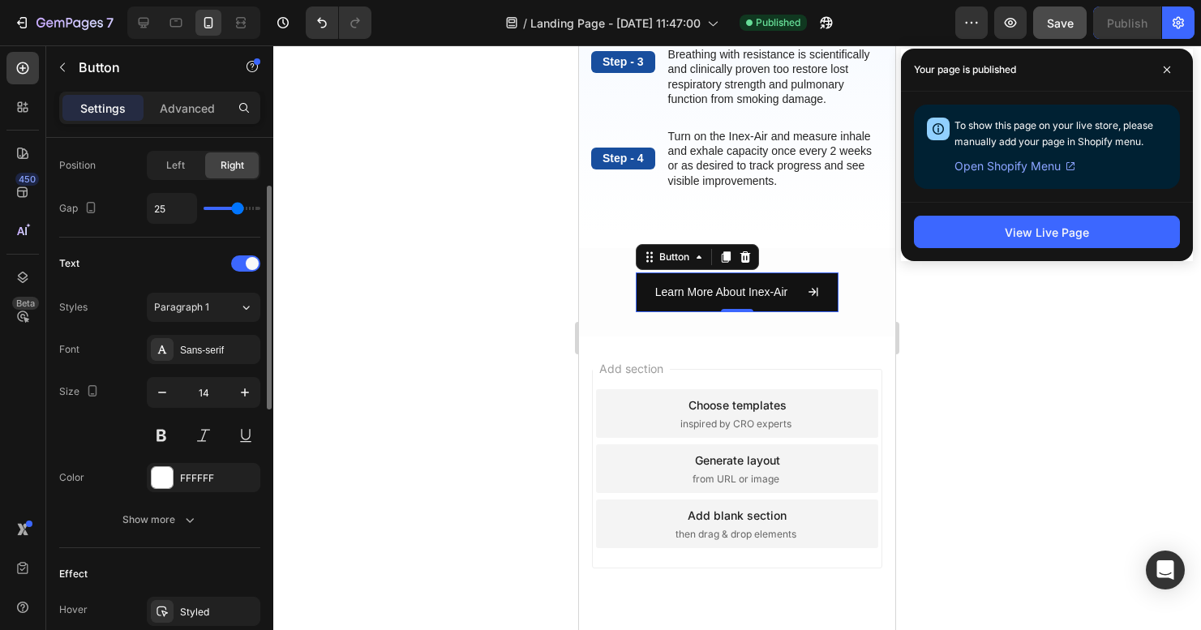
scroll to position [752, 0]
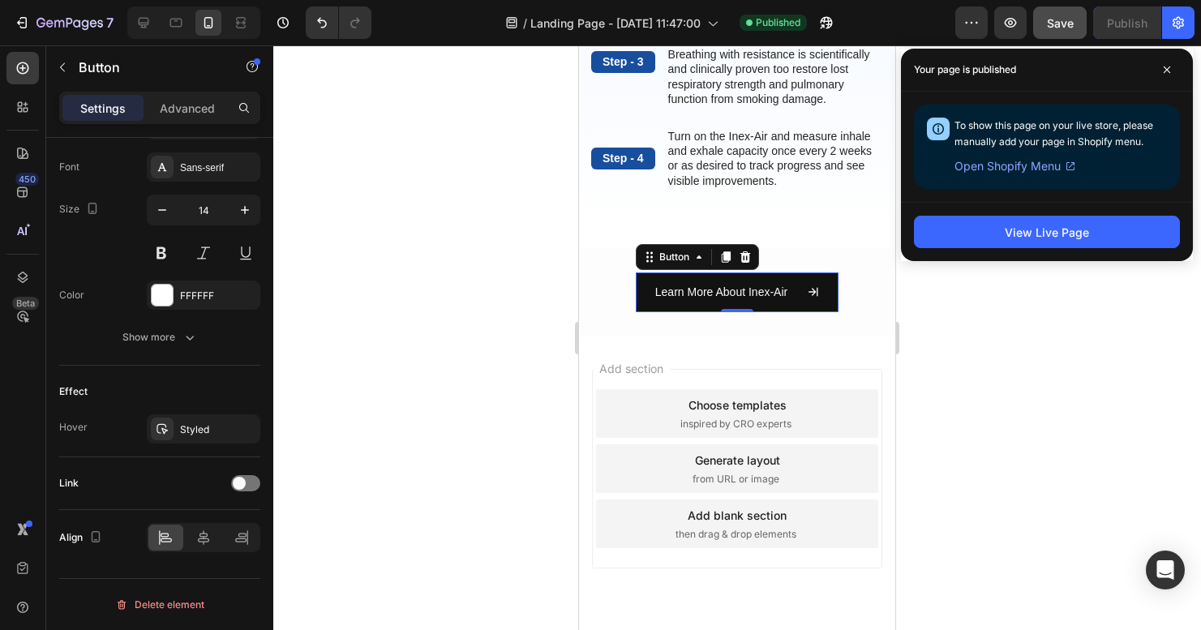
click at [701, 302] on p "Learn More About Inex-Air" at bounding box center [721, 292] width 132 height 20
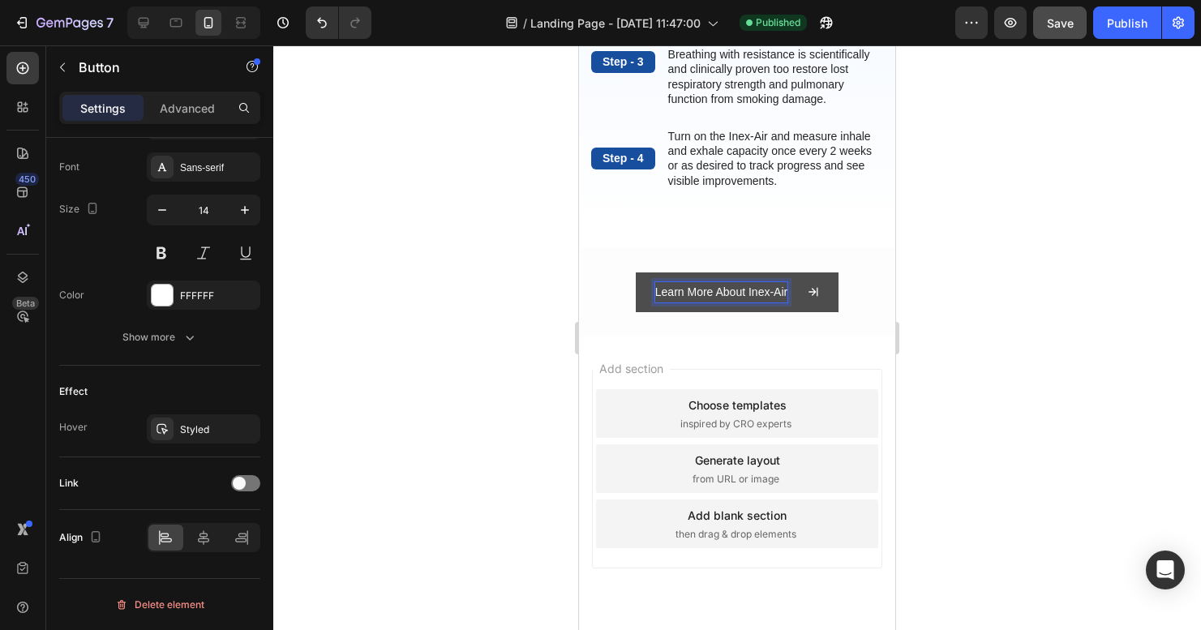
click at [702, 302] on p "Learn More About Inex-Air" at bounding box center [721, 292] width 132 height 20
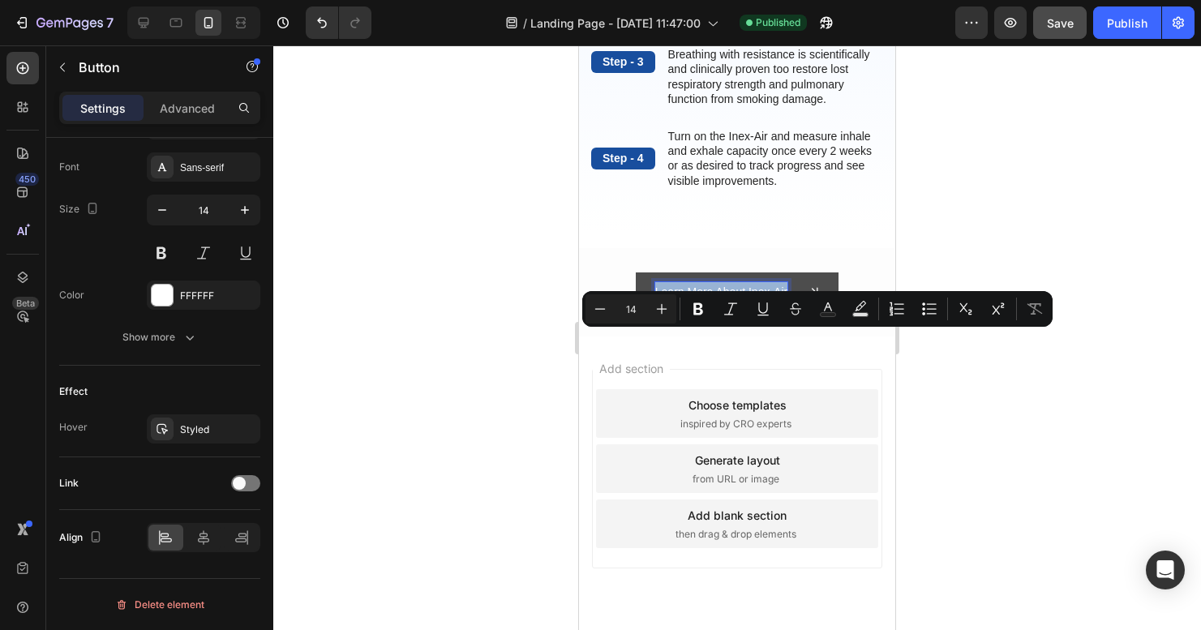
click at [791, 302] on div "Learn More About Inex-Air" at bounding box center [737, 292] width 164 height 20
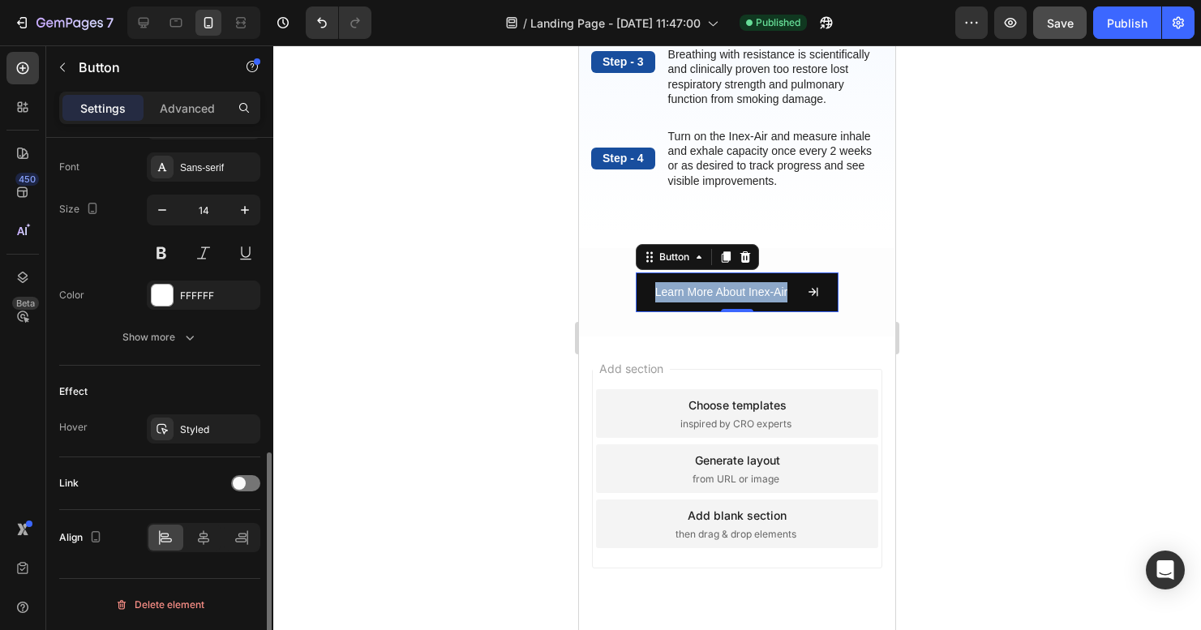
scroll to position [0, 0]
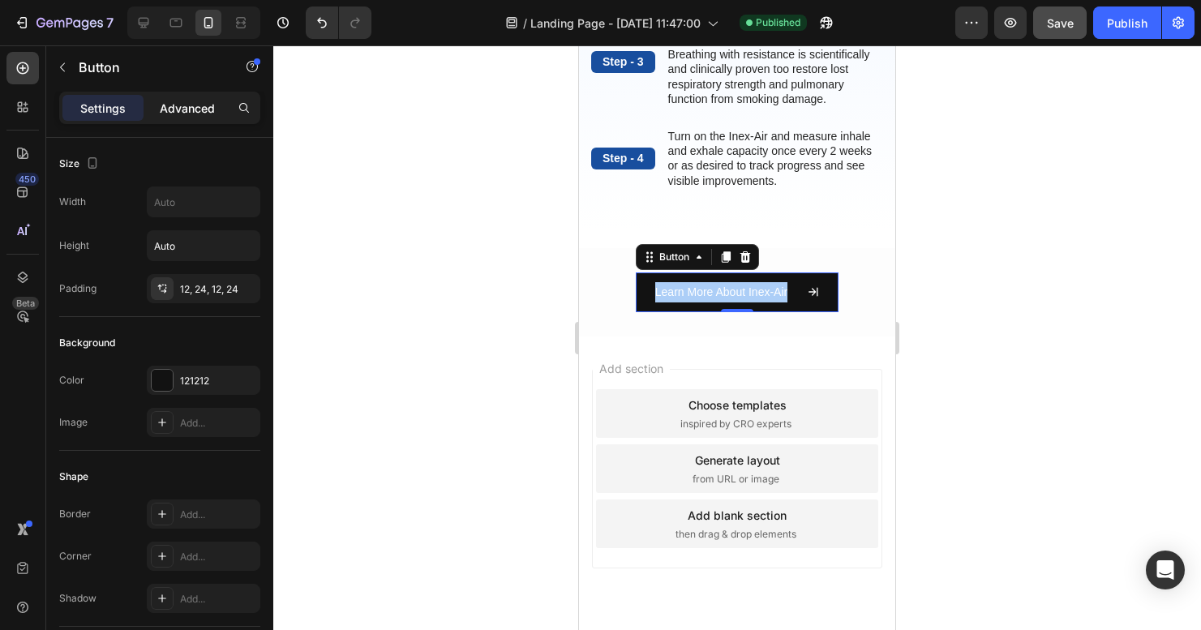
click at [196, 113] on p "Advanced" at bounding box center [187, 108] width 55 height 17
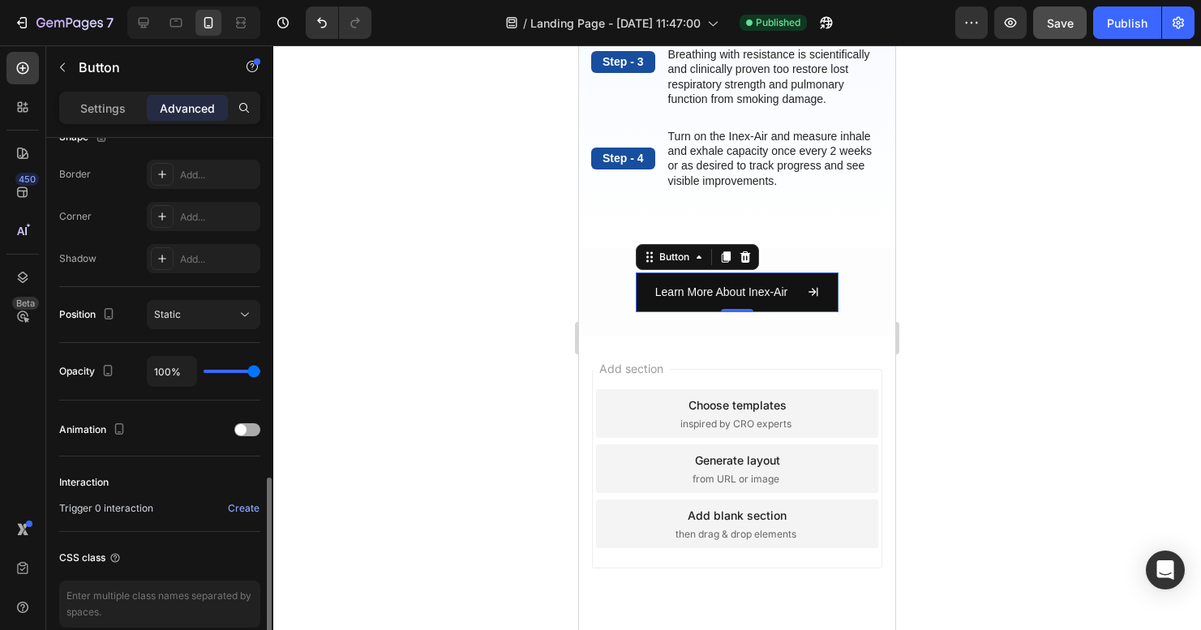
scroll to position [519, 0]
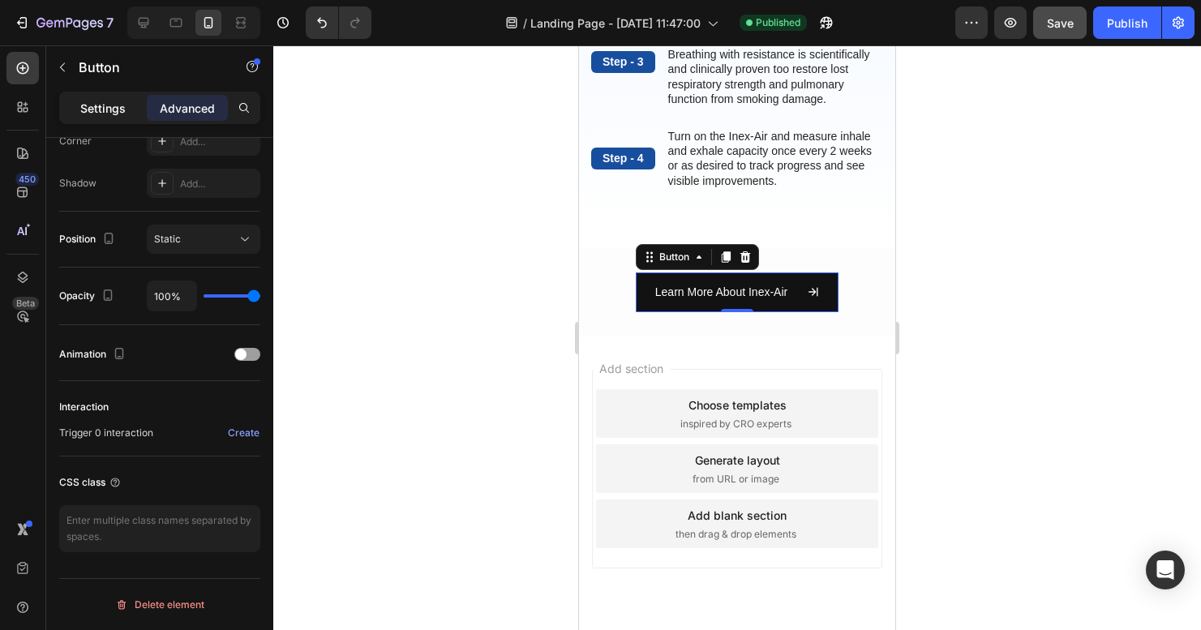
click at [71, 109] on div "Settings" at bounding box center [102, 108] width 81 height 26
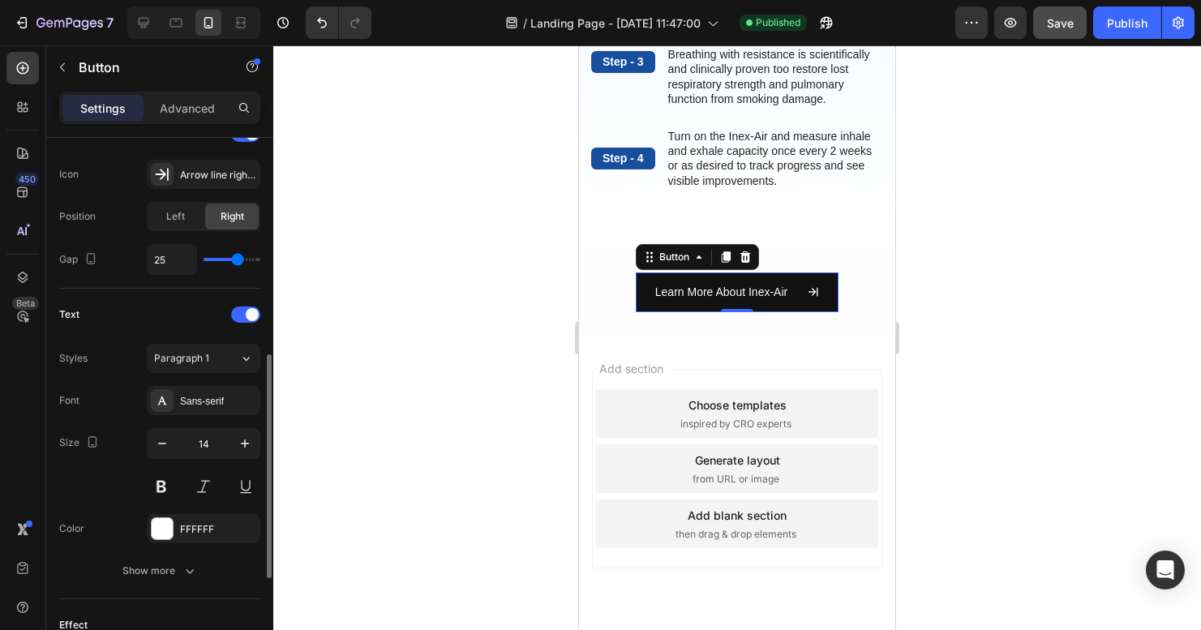
scroll to position [0, 0]
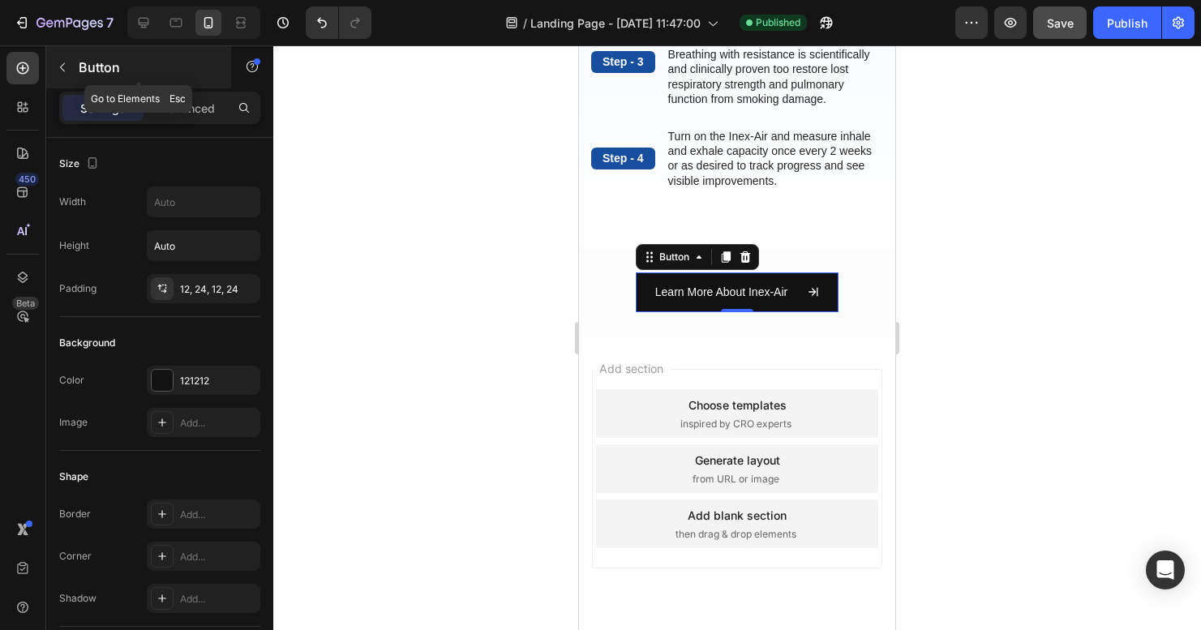
click at [61, 68] on icon "button" at bounding box center [62, 67] width 5 height 9
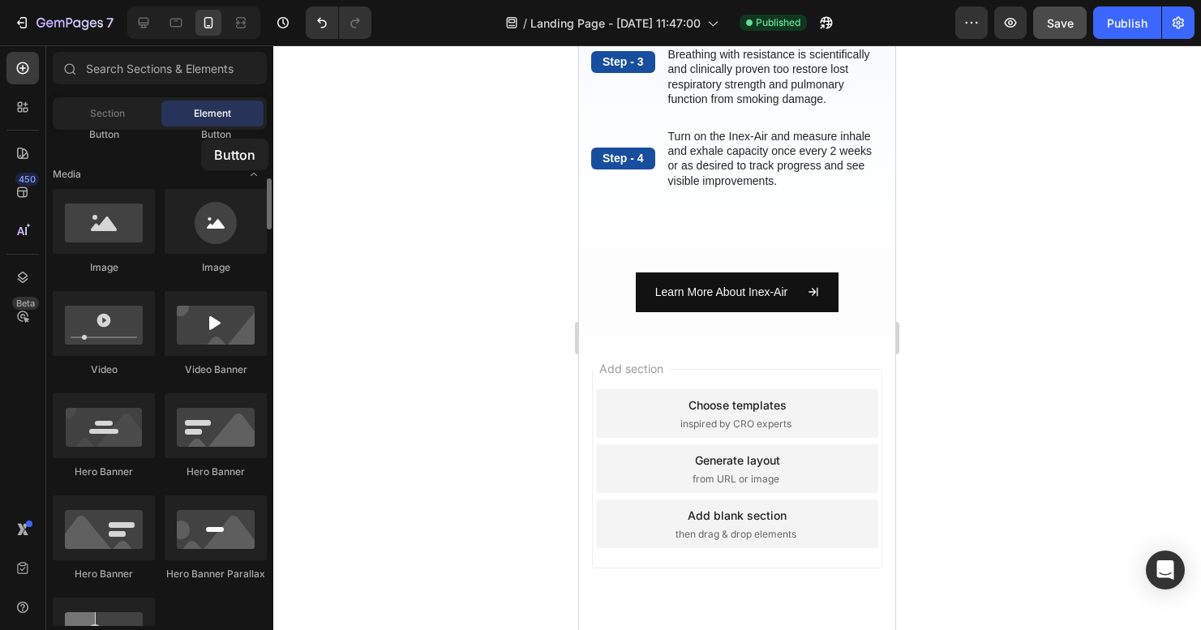
click at [201, 139] on div "Button" at bounding box center [216, 134] width 102 height 15
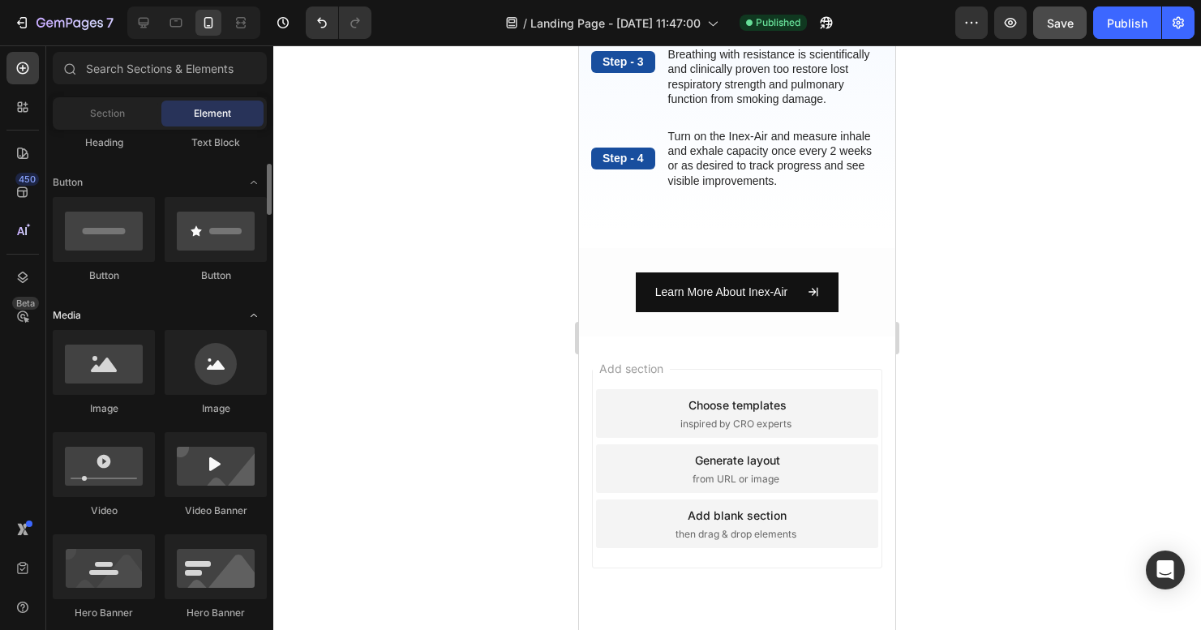
scroll to position [195, 0]
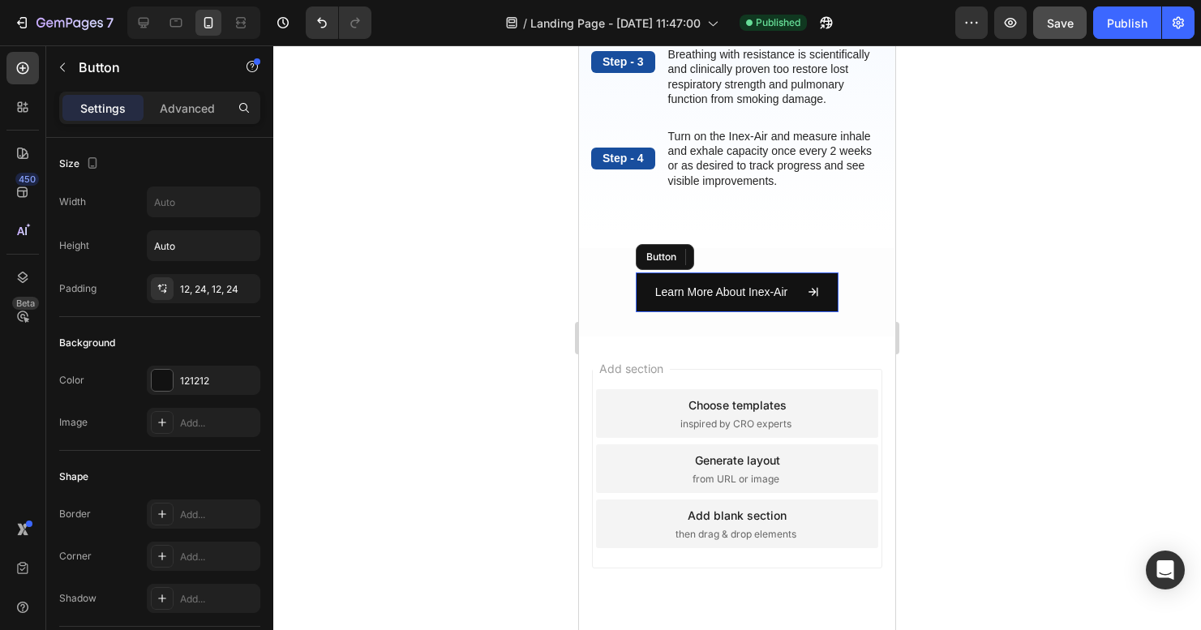
click at [694, 312] on button "Learn More About Inex-Air" at bounding box center [737, 292] width 203 height 40
click at [682, 264] on div "Button" at bounding box center [674, 257] width 36 height 15
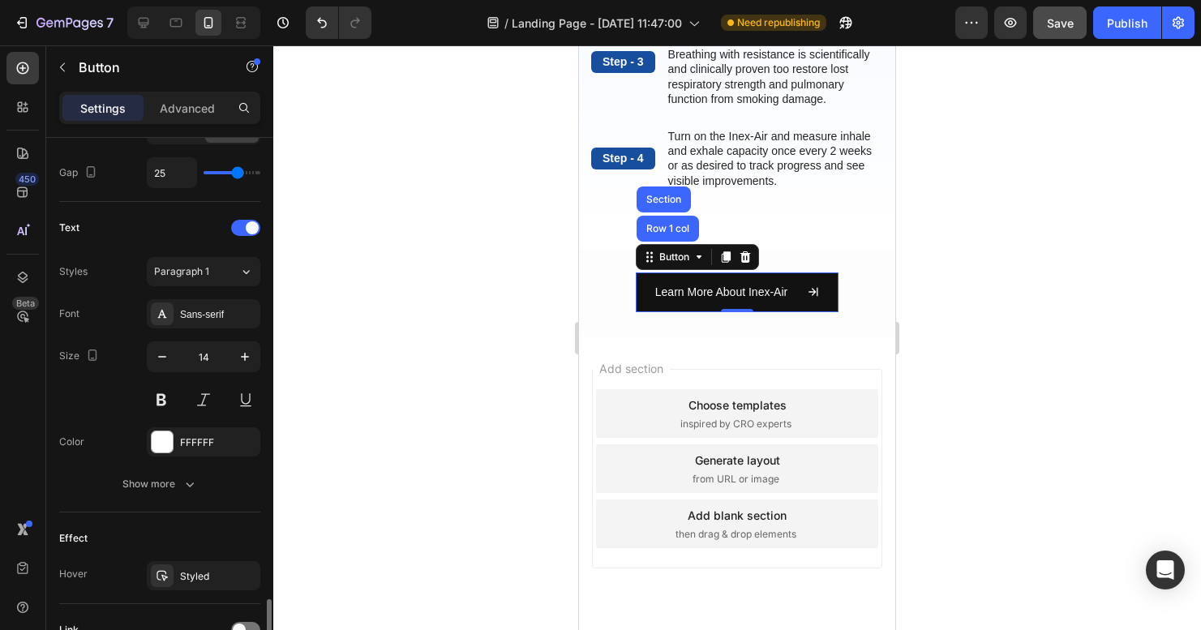
scroll to position [752, 0]
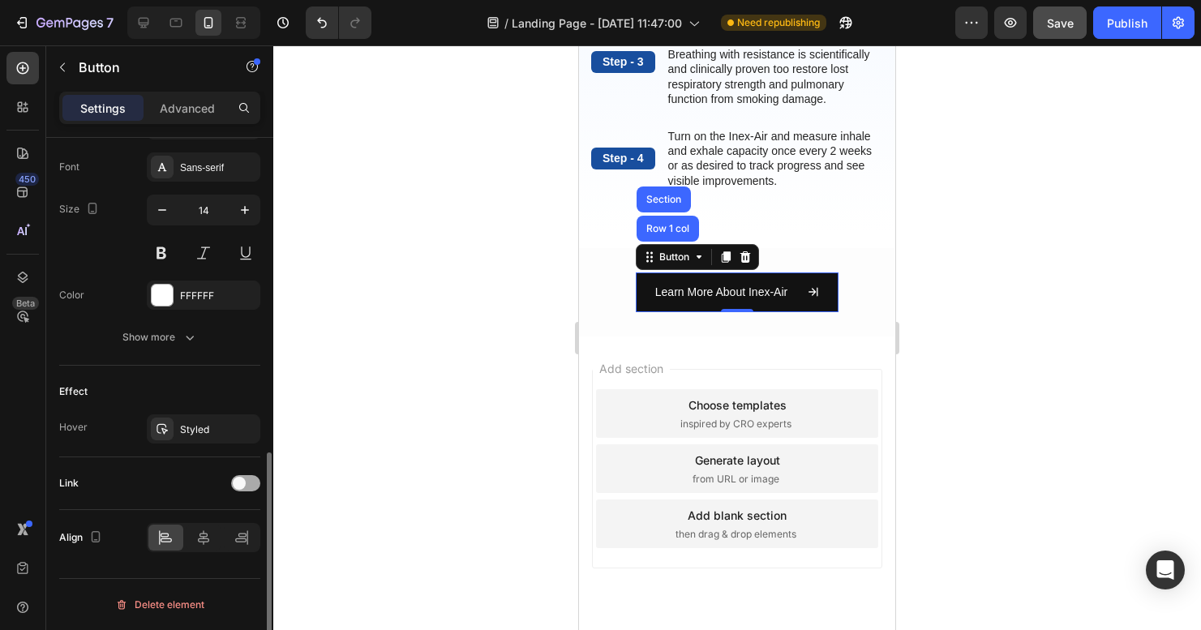
click at [235, 480] on span at bounding box center [239, 483] width 13 height 13
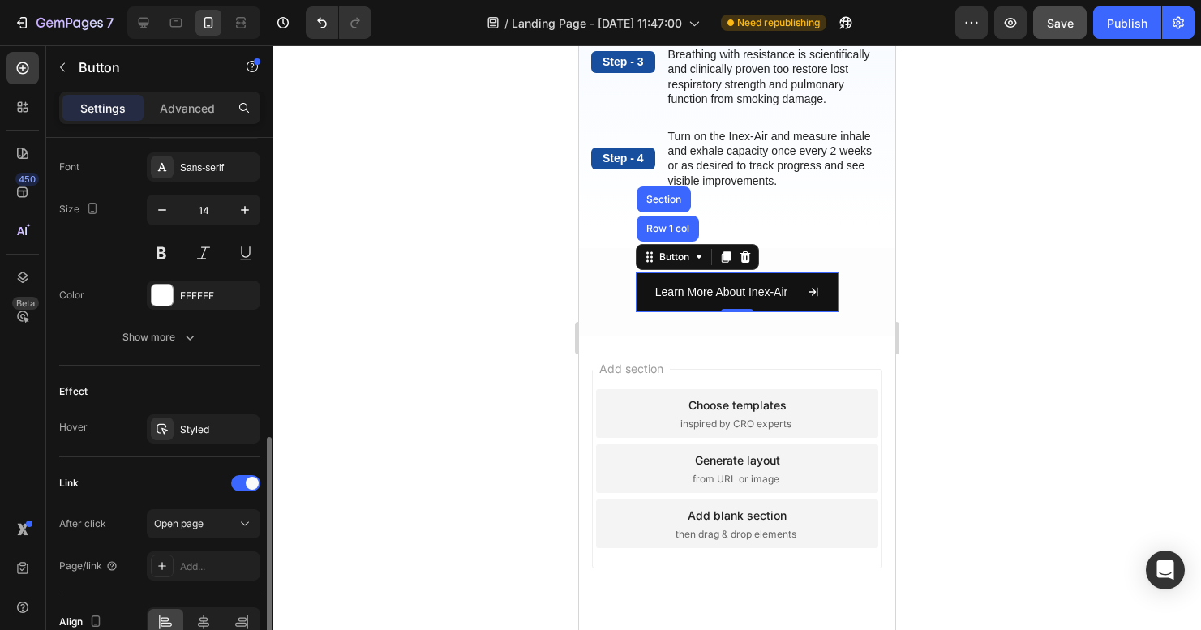
scroll to position [837, 0]
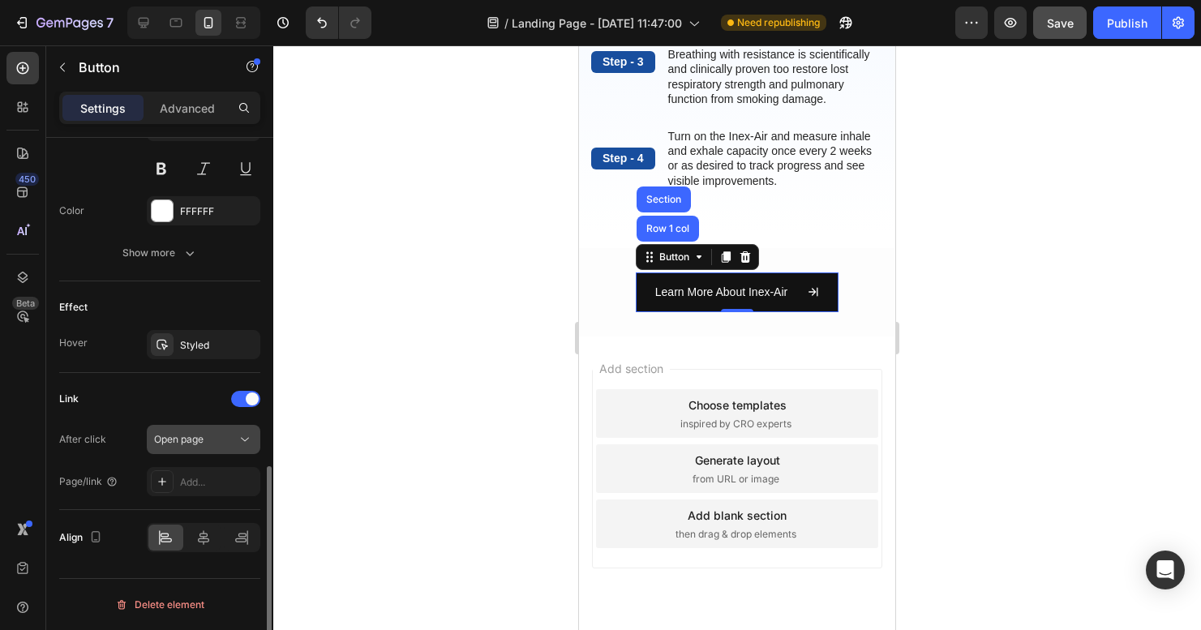
click at [230, 450] on button "Open page" at bounding box center [204, 439] width 114 height 29
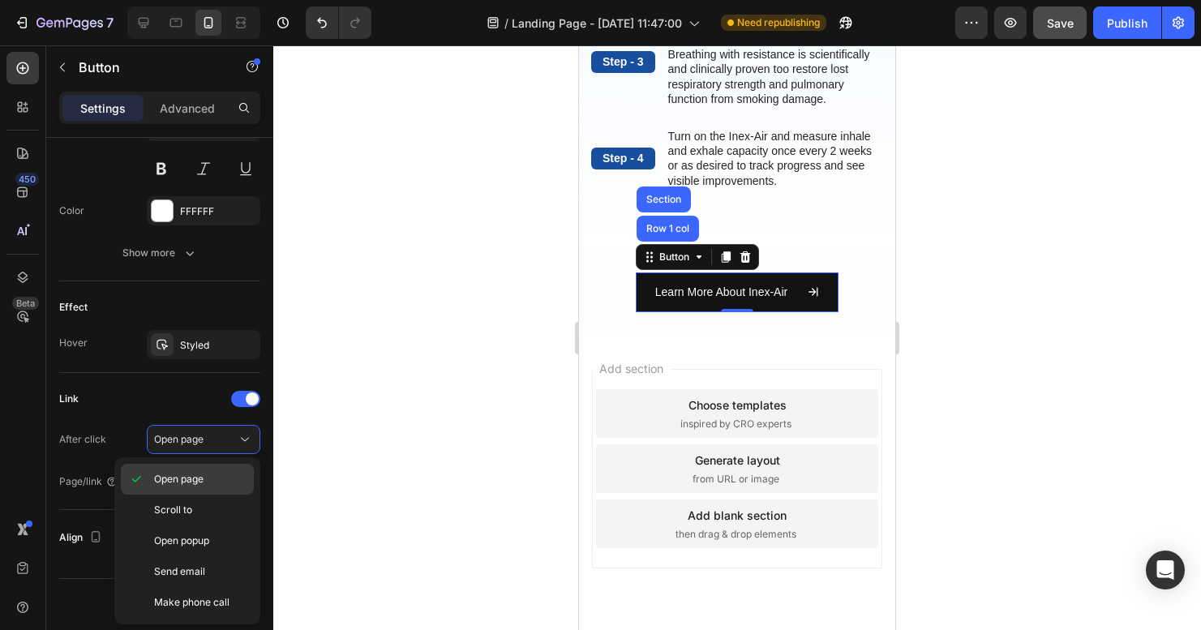
click at [198, 495] on div "Open page" at bounding box center [187, 510] width 133 height 31
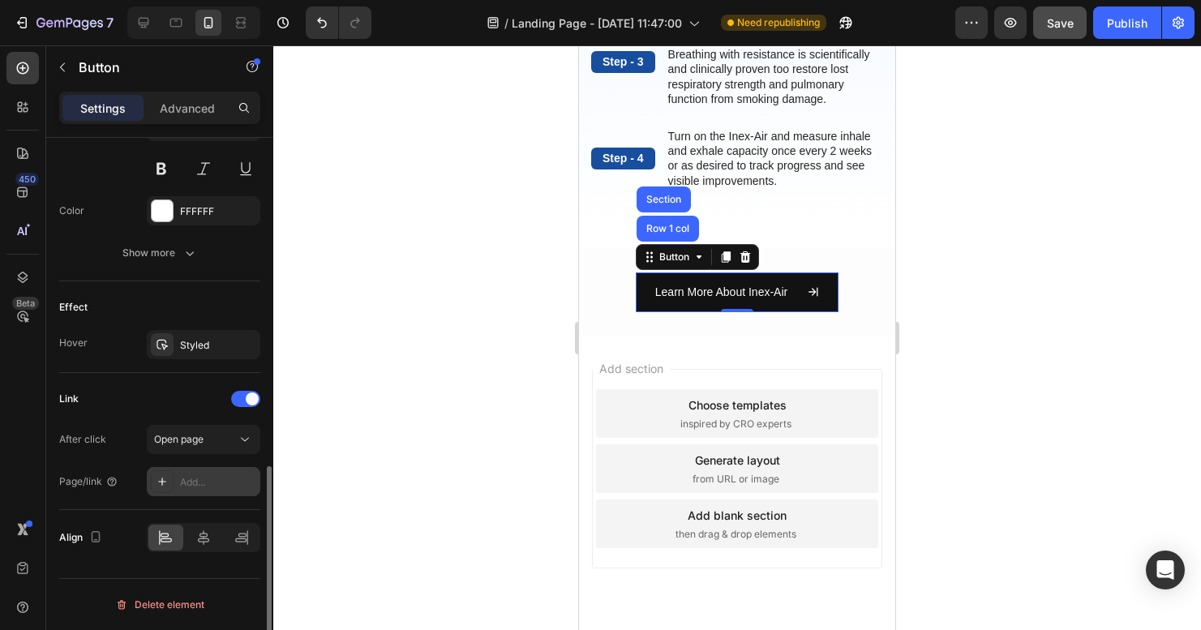
click at [192, 490] on div "Add..." at bounding box center [204, 481] width 114 height 29
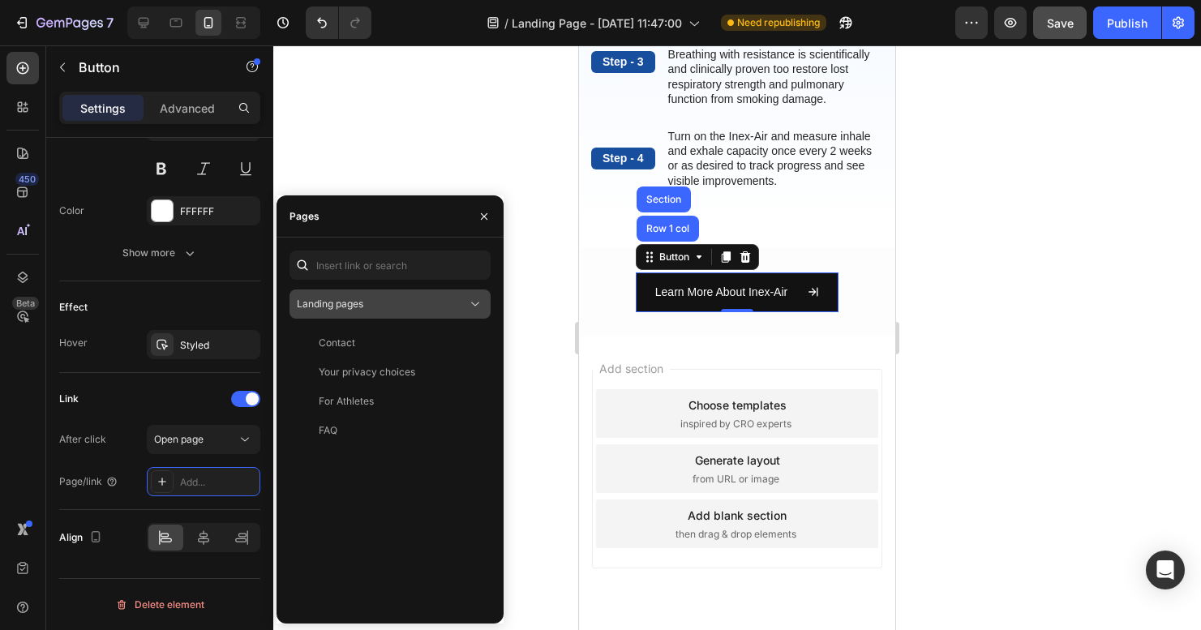
click at [371, 311] on div "Landing pages" at bounding box center [382, 304] width 170 height 15
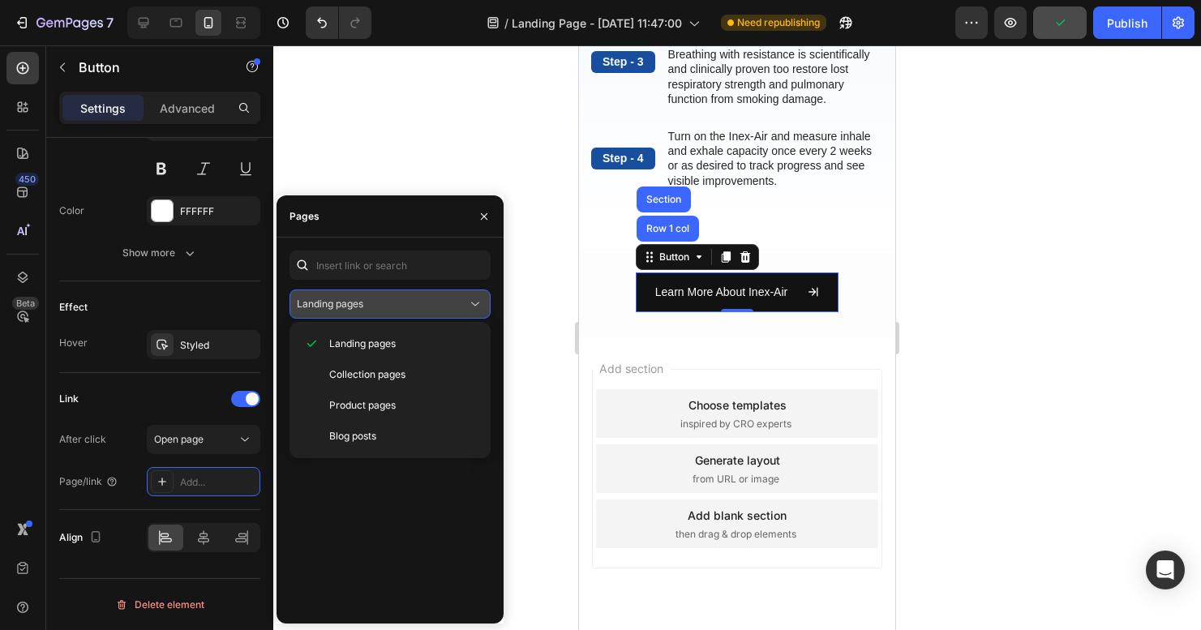
click at [371, 311] on div "Landing pages" at bounding box center [382, 304] width 170 height 15
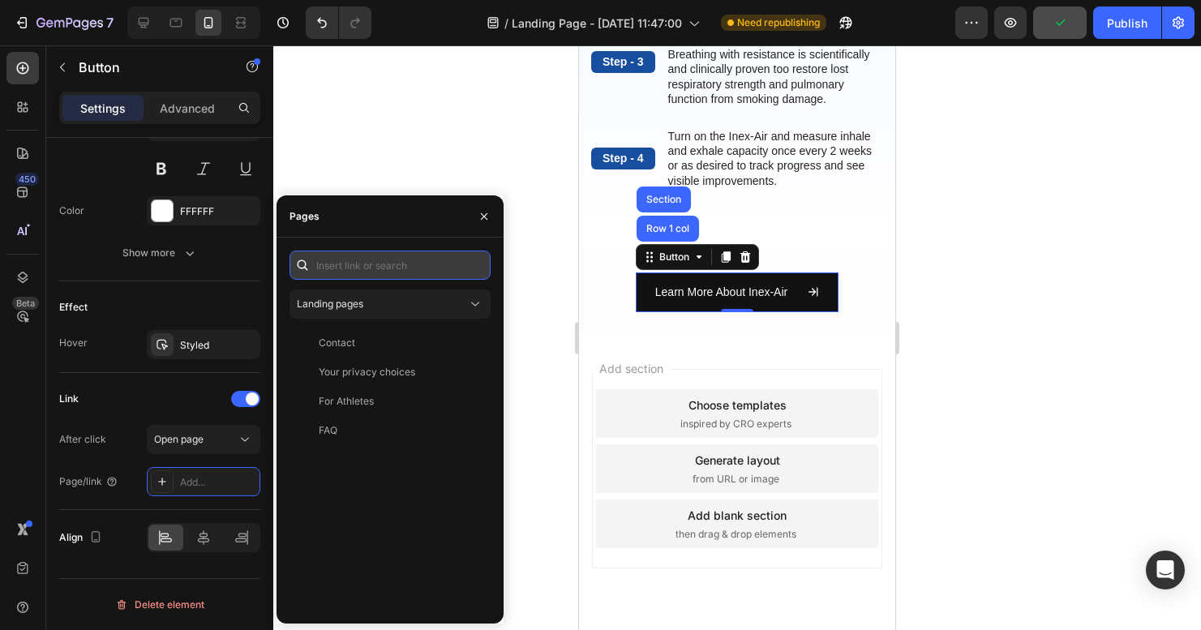
click at [382, 264] on input "text" at bounding box center [389, 265] width 201 height 29
type input "i"
paste input "https://breathinex.com/products/the-inex-air"
type input "https://breathinex.com/products/the-inex-air"
paste input "https://breathinex.com/products/the-inex-air"
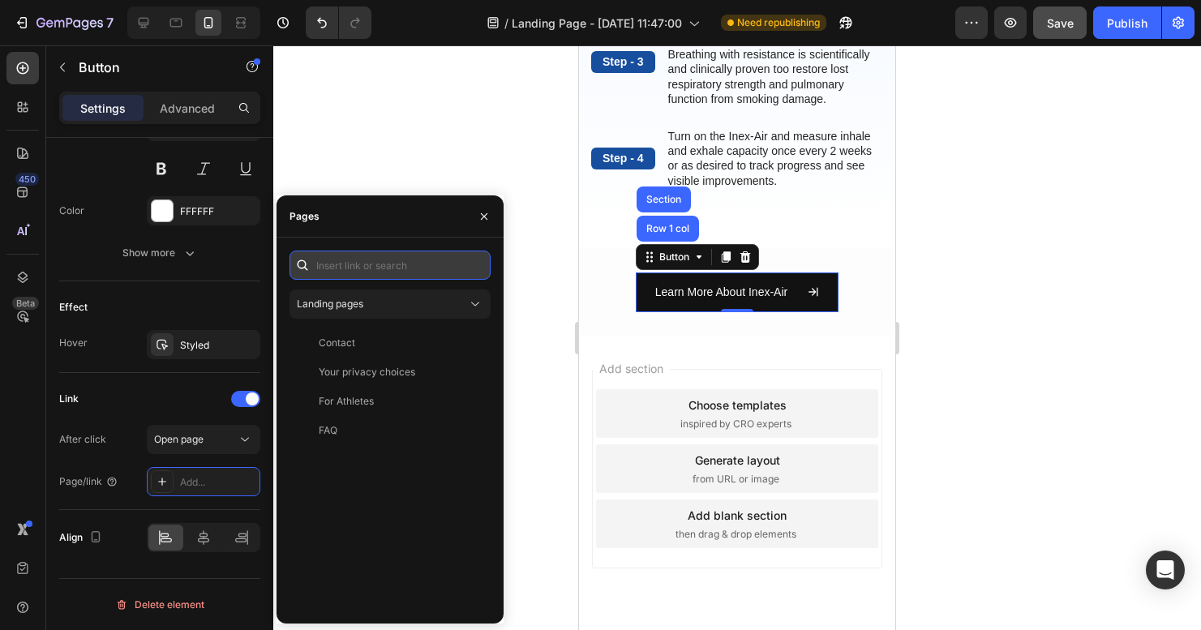
type input "https://breathinex.com/products/the-inex-air"
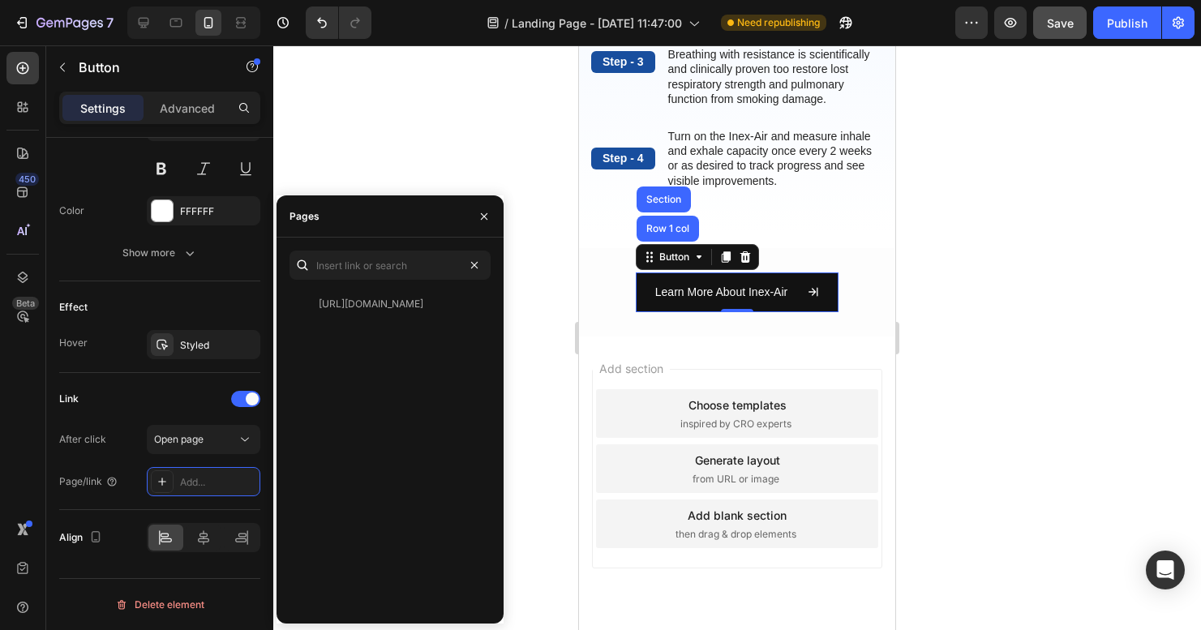
click at [451, 122] on div at bounding box center [737, 337] width 928 height 585
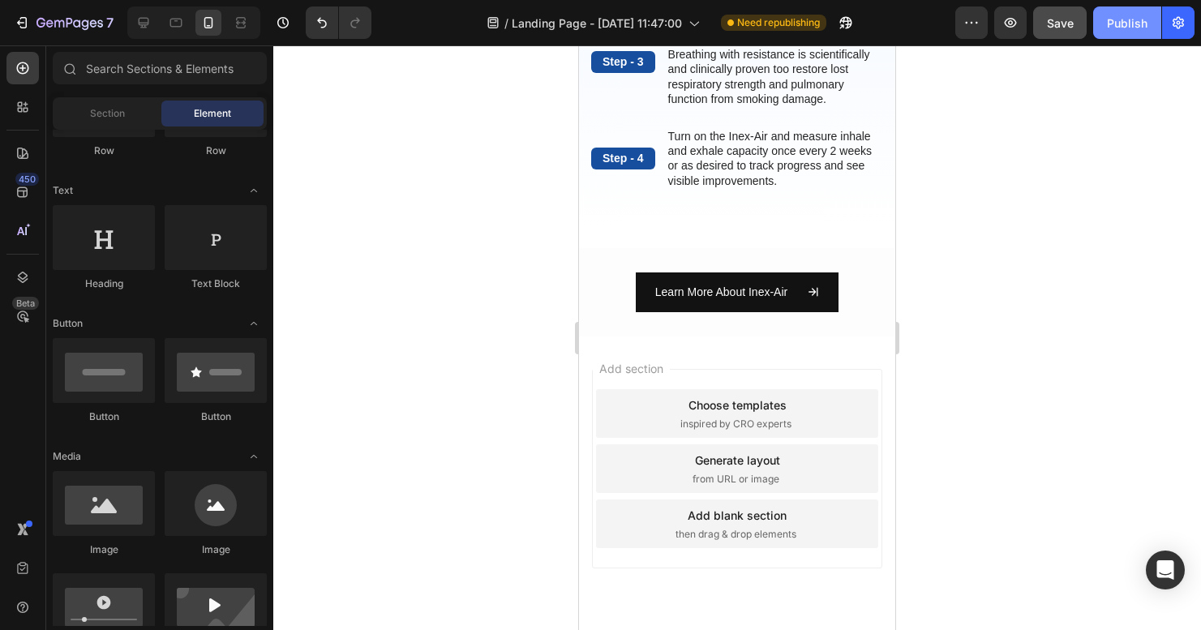
click at [1121, 20] on div "Publish" at bounding box center [1127, 23] width 41 height 17
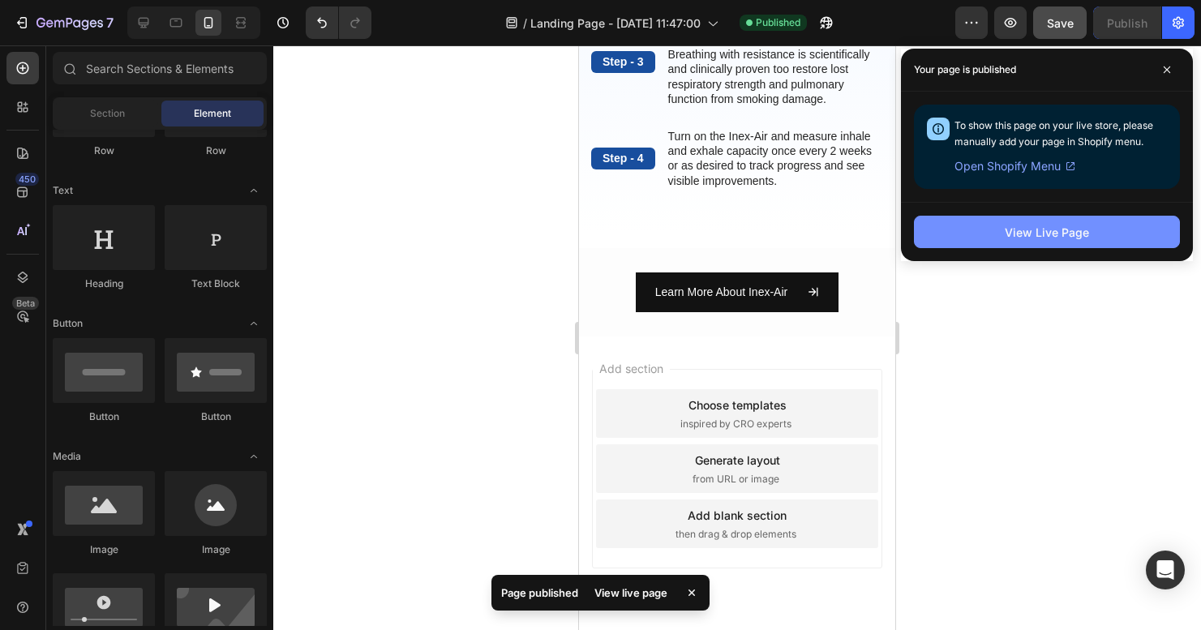
click at [1050, 230] on div "View Live Page" at bounding box center [1047, 232] width 84 height 17
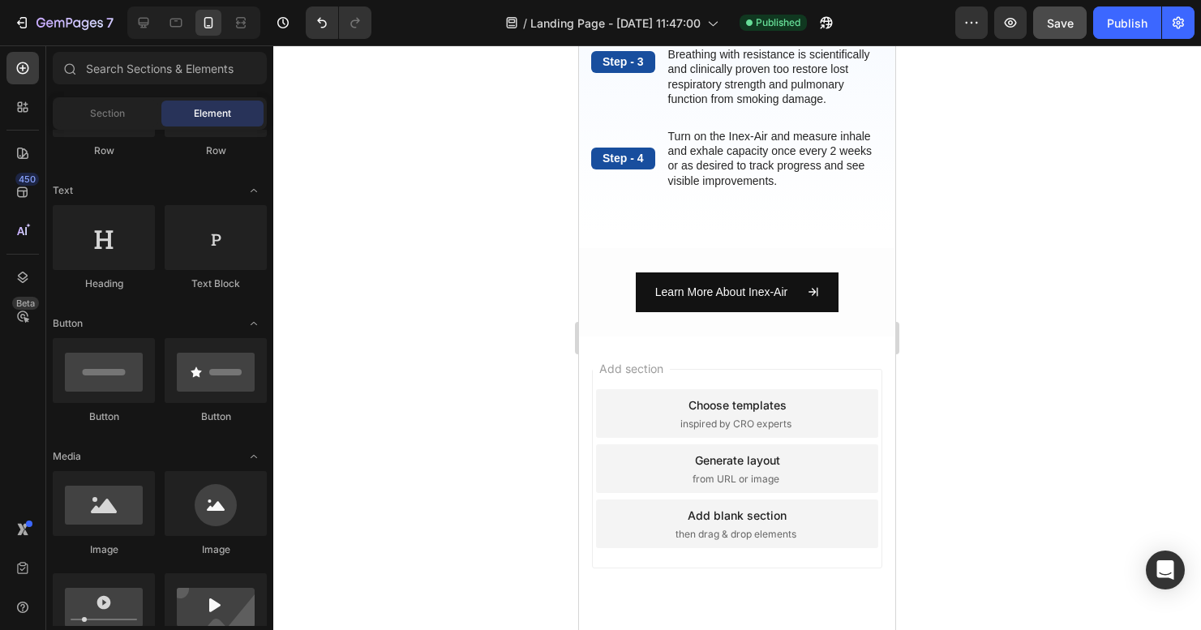
scroll to position [0, 0]
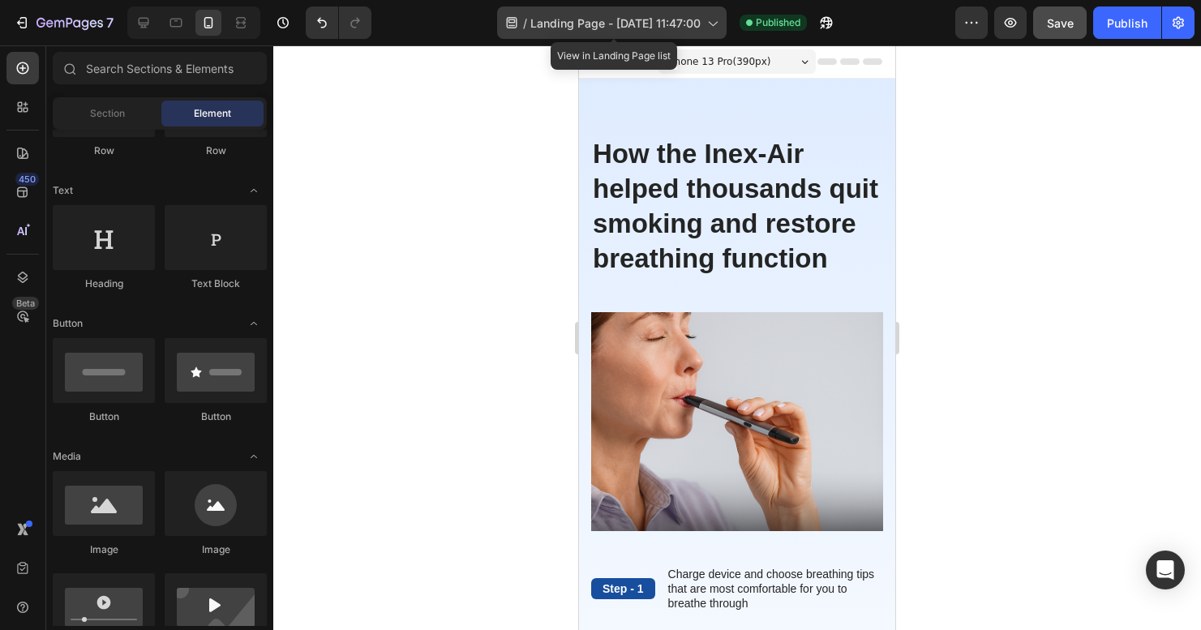
click at [593, 30] on span "Landing Page - [DATE] 11:47:00" at bounding box center [615, 23] width 170 height 17
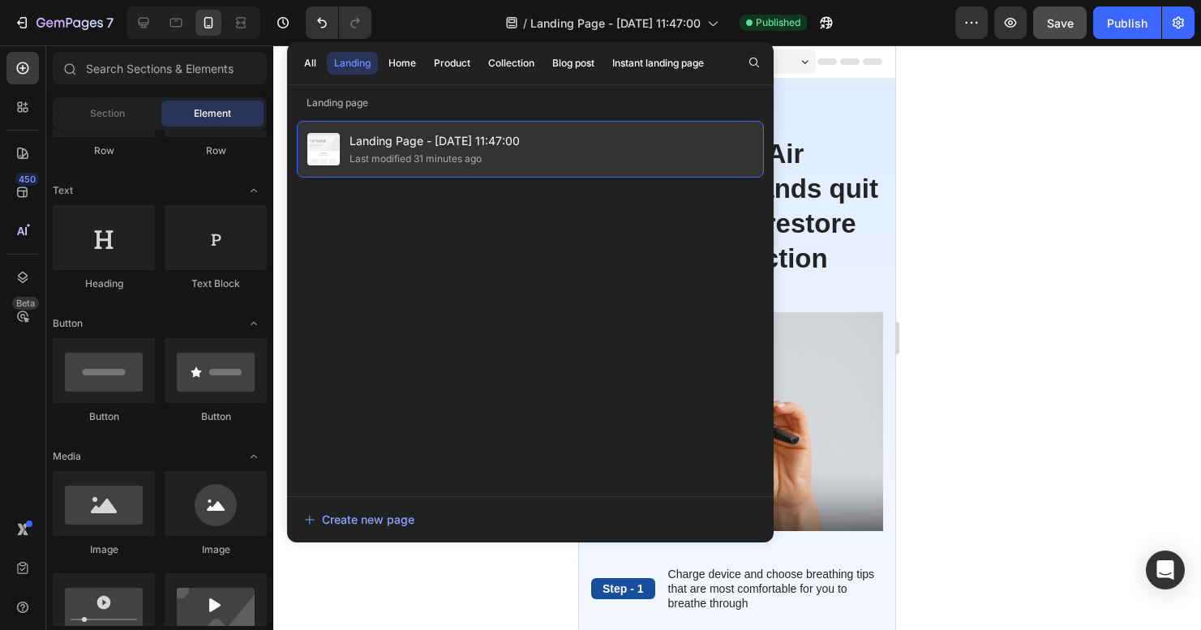
click at [457, 148] on span "Landing Page - [DATE] 11:47:00" at bounding box center [434, 140] width 170 height 19
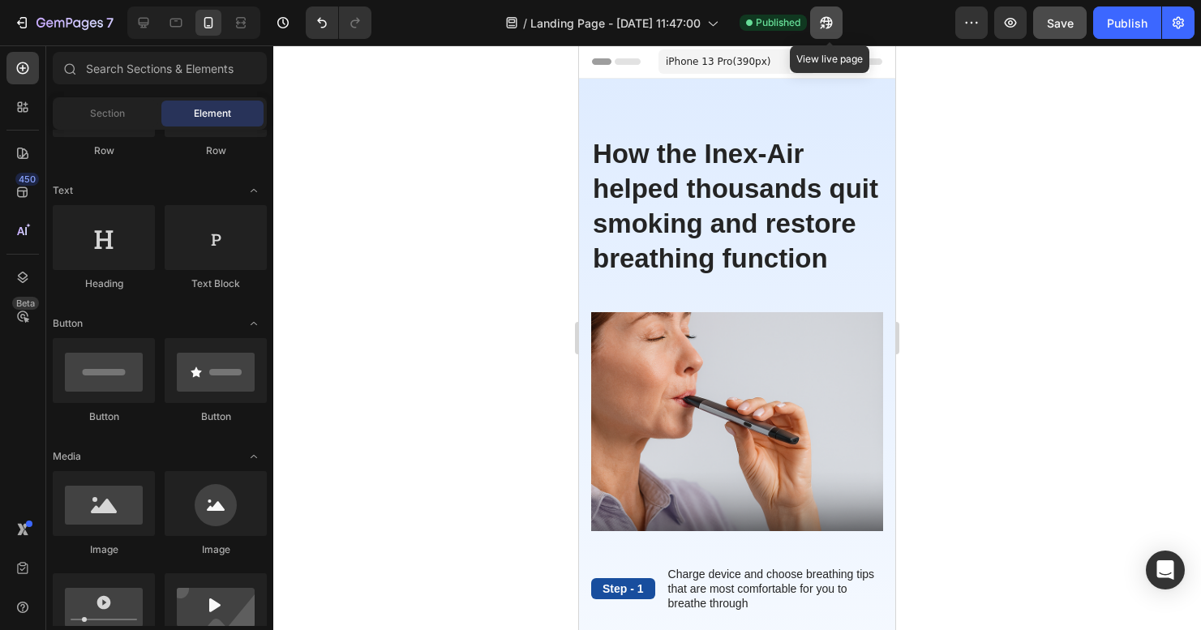
click at [824, 26] on icon "button" at bounding box center [826, 23] width 16 height 16
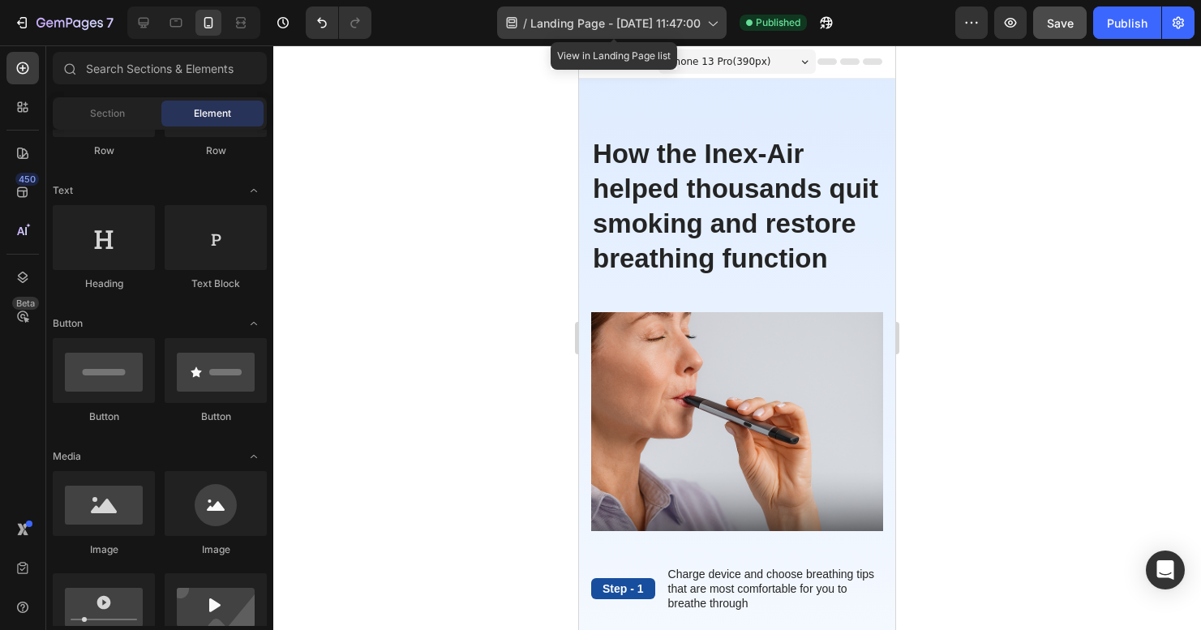
click at [581, 32] on div "/ Landing Page - Aug 26, 11:47:00" at bounding box center [611, 22] width 229 height 32
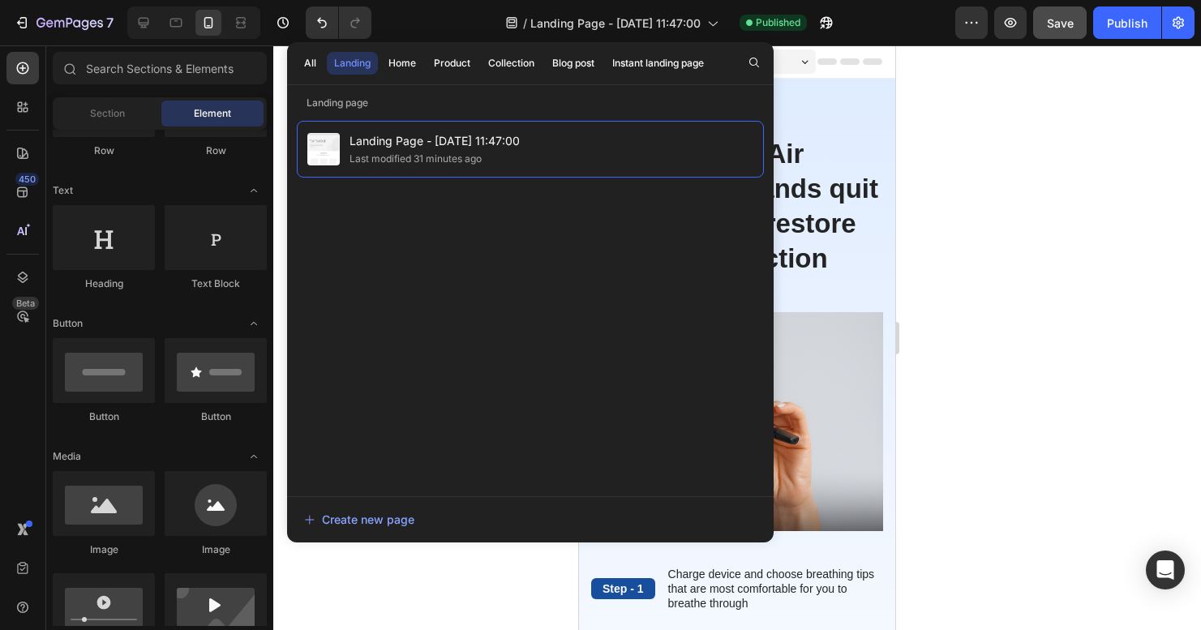
click at [1005, 128] on div at bounding box center [737, 337] width 928 height 585
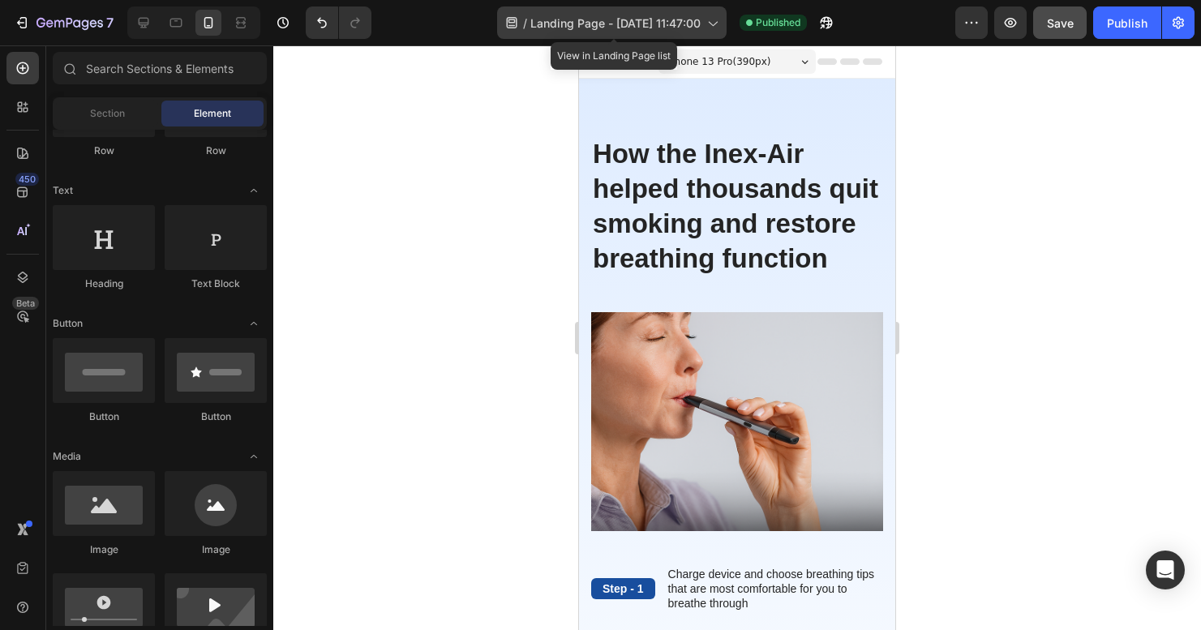
click at [720, 23] on icon at bounding box center [712, 23] width 16 height 16
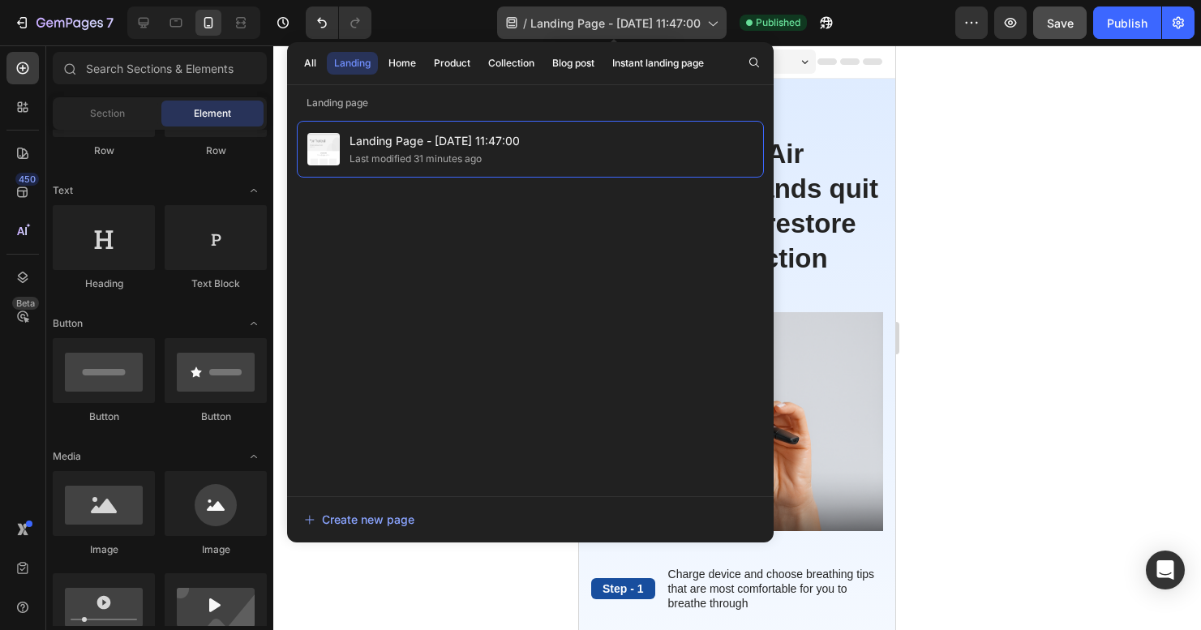
click at [720, 23] on icon at bounding box center [712, 23] width 16 height 16
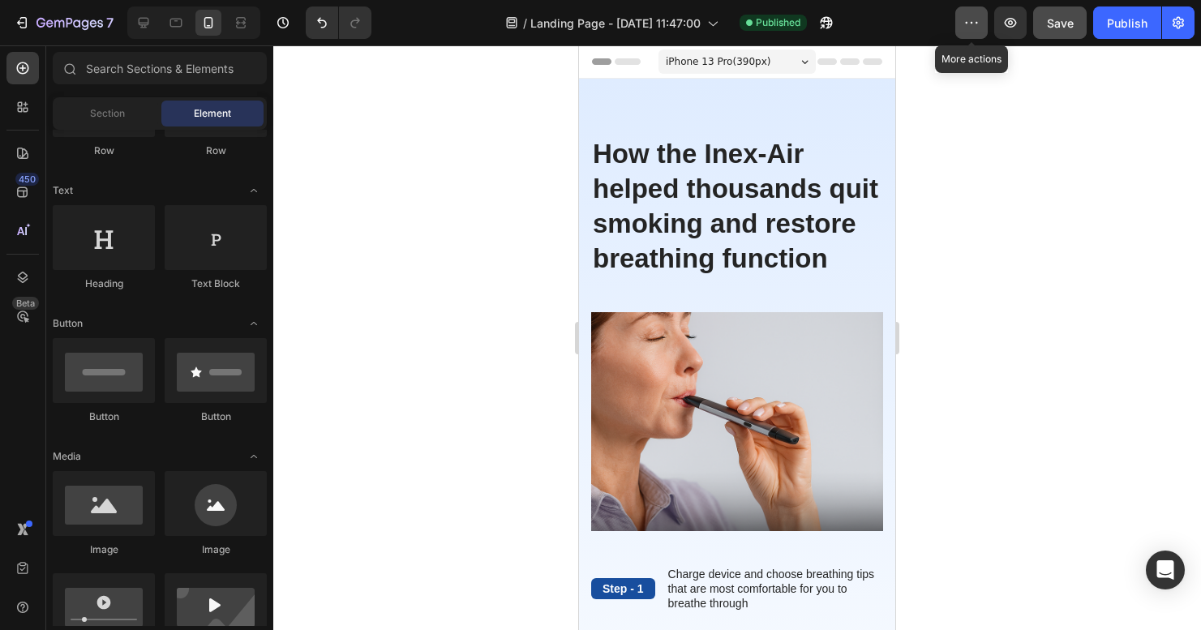
click at [974, 24] on icon "button" at bounding box center [971, 23] width 16 height 16
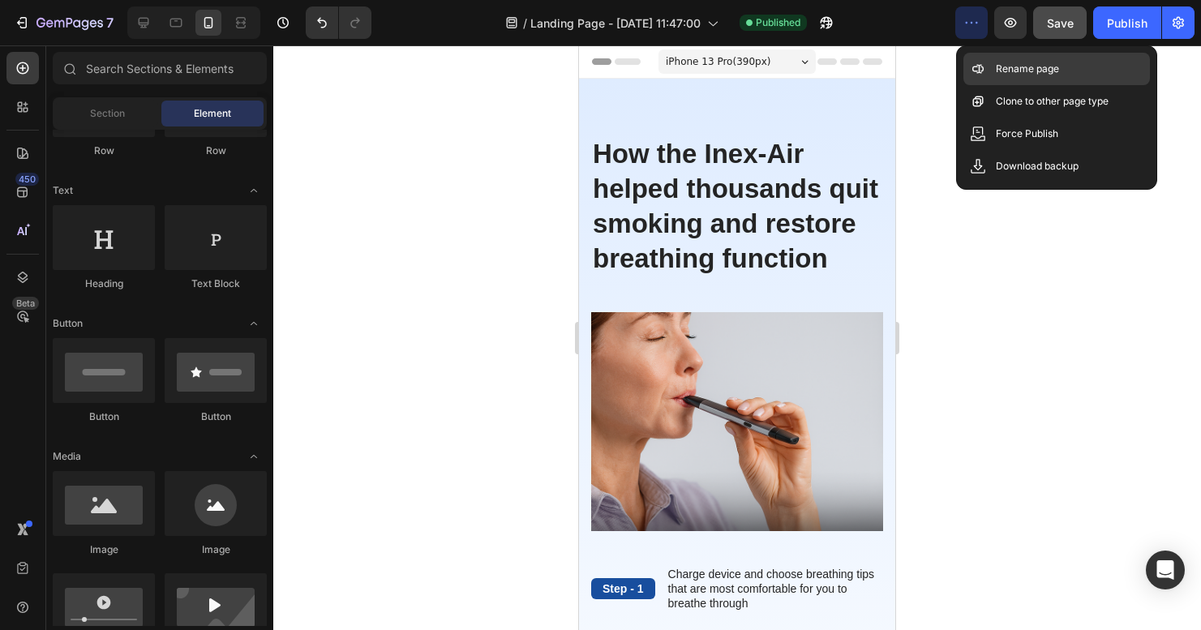
click at [983, 63] on icon at bounding box center [978, 69] width 16 height 16
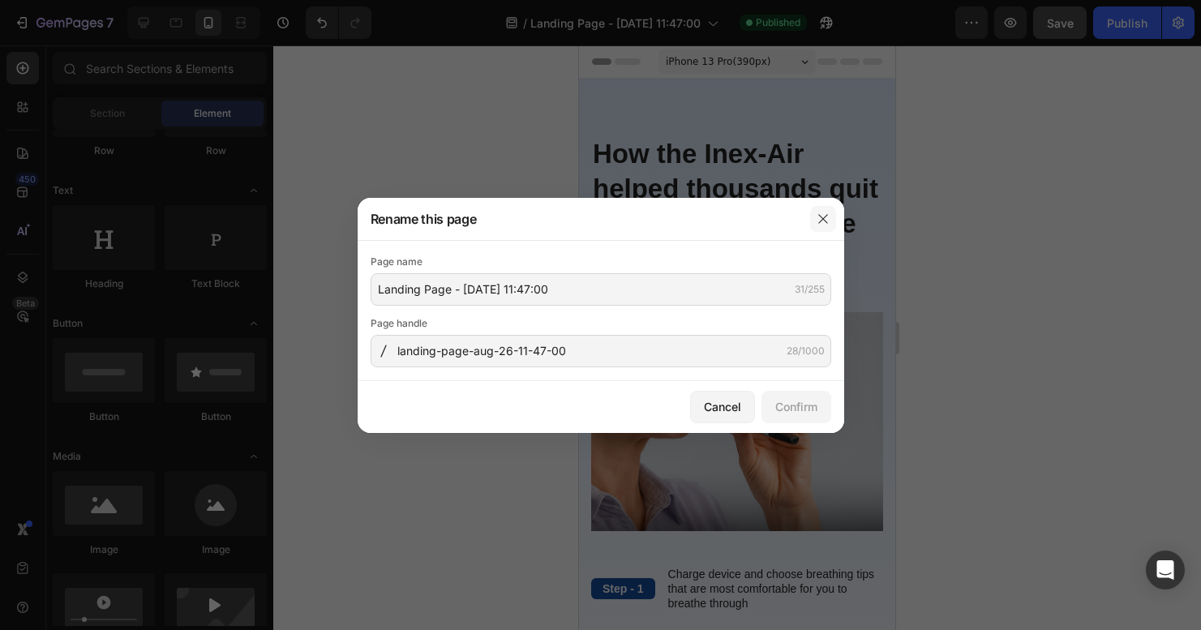
click at [820, 217] on icon "button" at bounding box center [822, 218] width 13 height 13
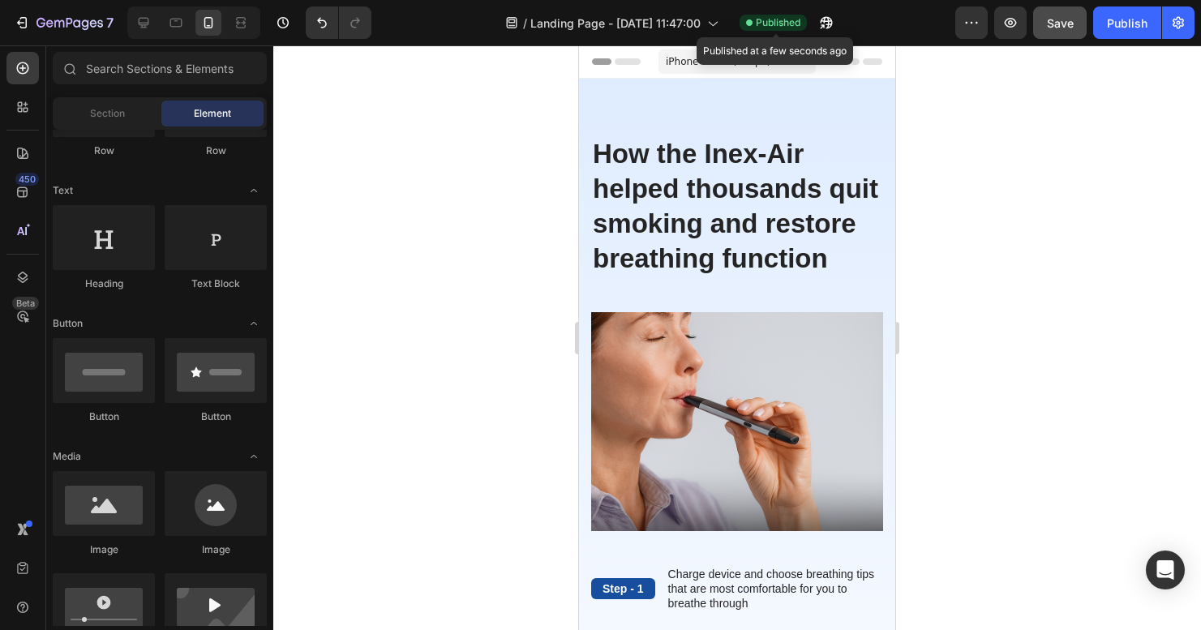
click at [784, 27] on span "Published" at bounding box center [778, 22] width 45 height 15
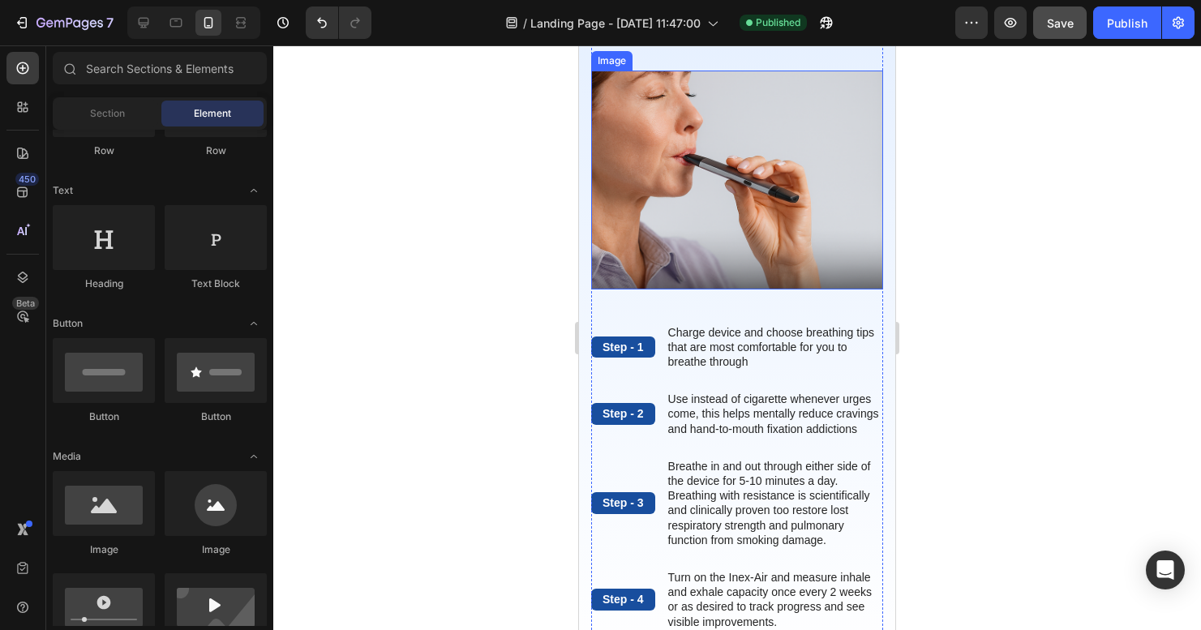
scroll to position [346, 0]
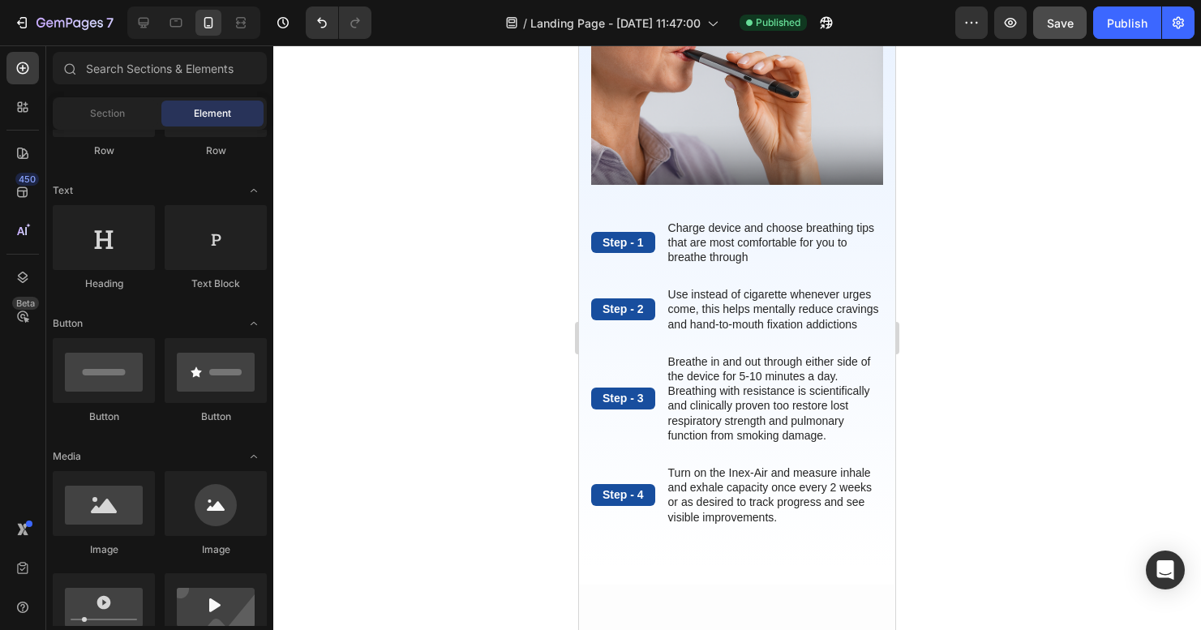
click at [1114, 39] on div "7 Version history / Landing Page - Aug 26, 11:47:00 Published Preview Save Publ…" at bounding box center [600, 23] width 1201 height 46
click at [1116, 30] on div "Publish" at bounding box center [1127, 23] width 41 height 17
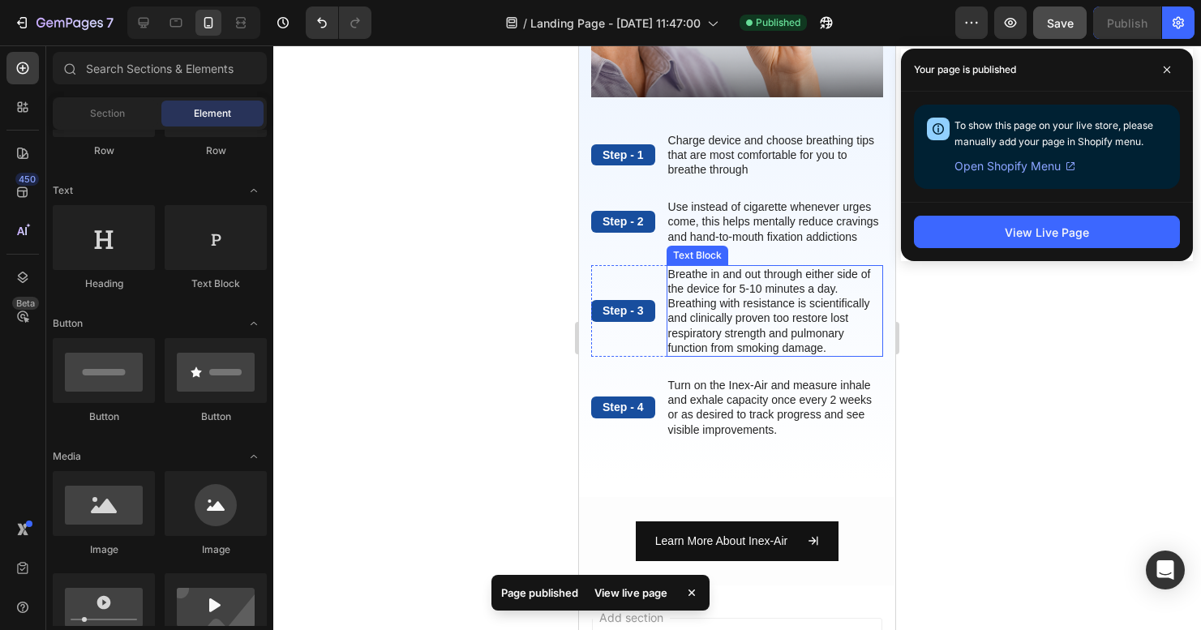
scroll to position [401, 0]
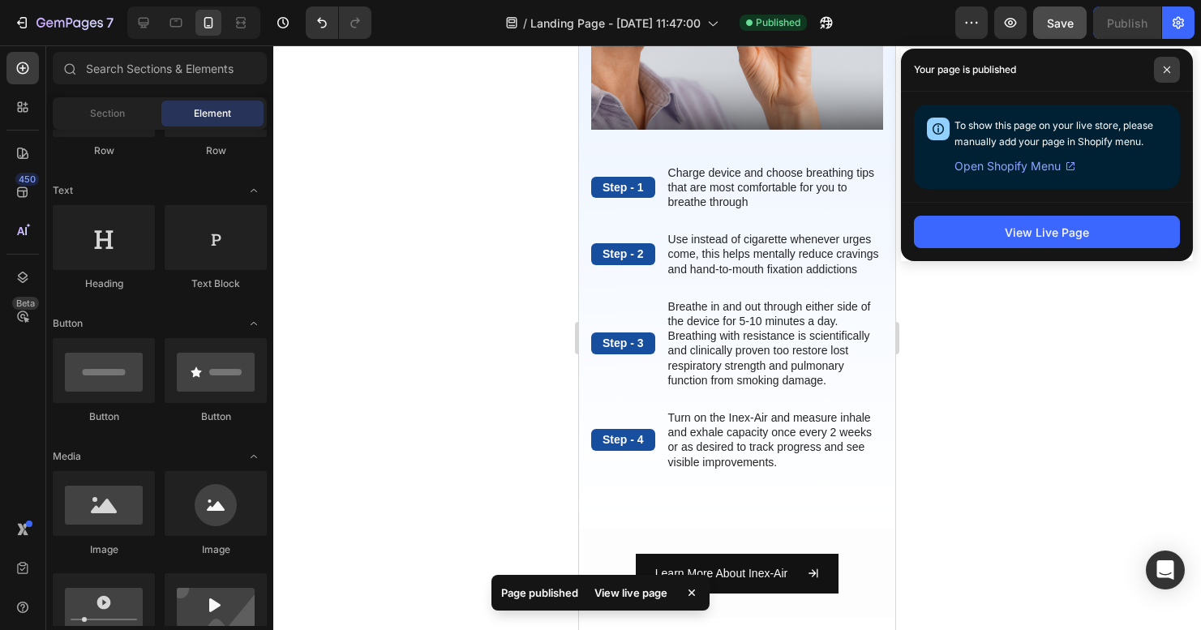
click at [1167, 66] on icon at bounding box center [1167, 70] width 8 height 8
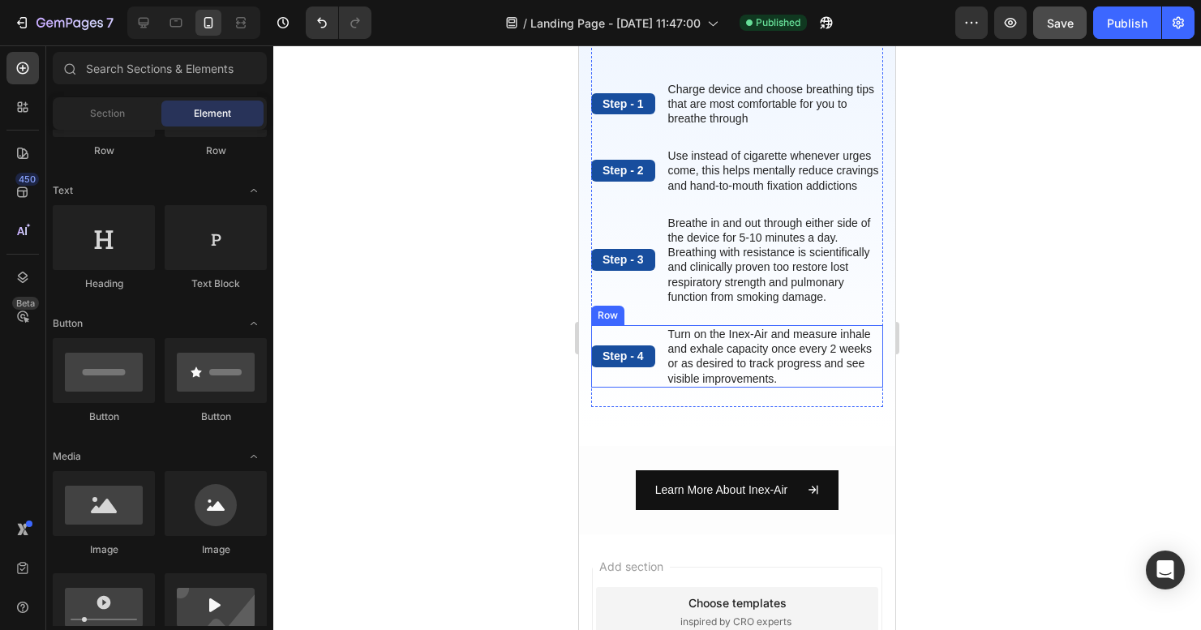
scroll to position [509, 0]
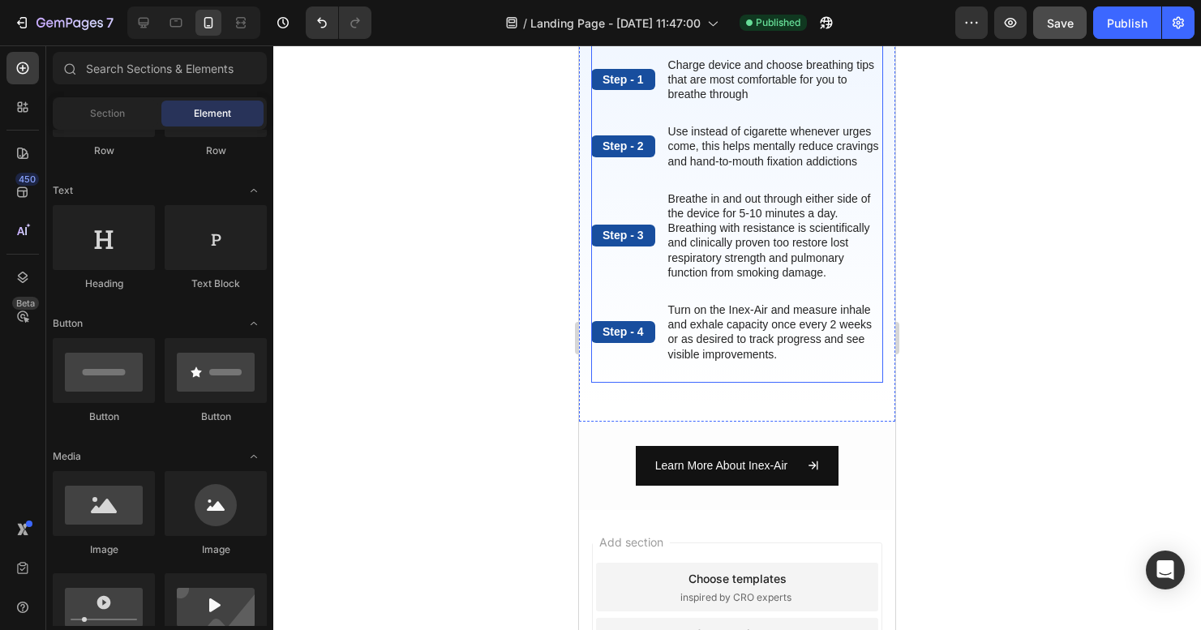
click at [771, 476] on p "Learn More About Inex-Air" at bounding box center [721, 466] width 132 height 20
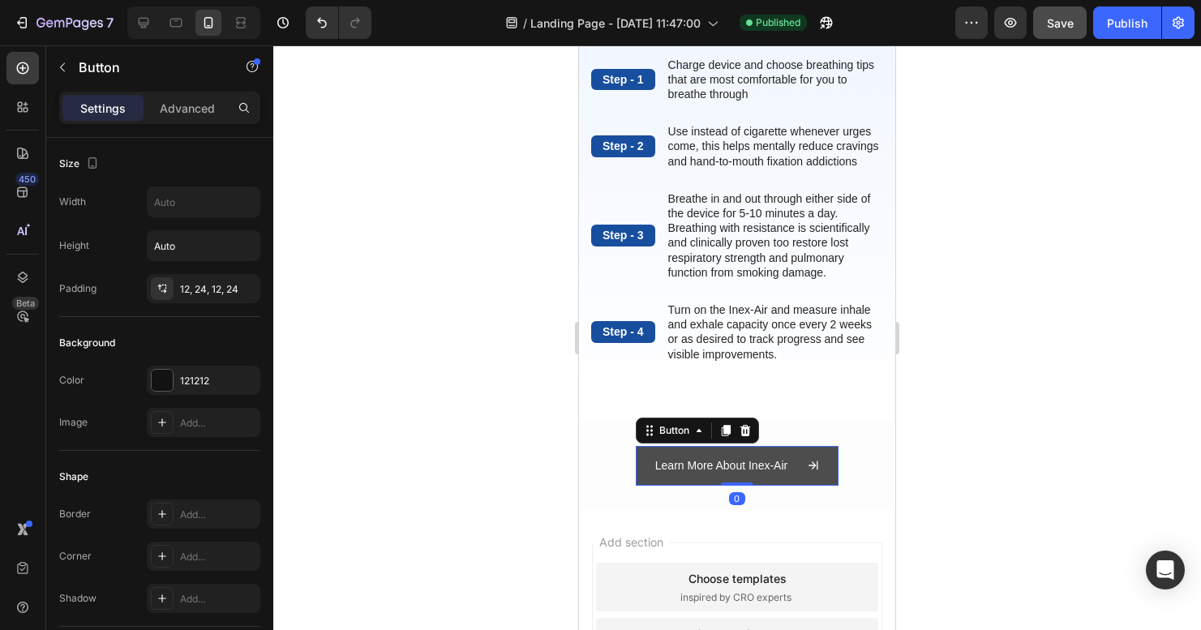
click at [795, 476] on div "Learn More About Inex-Air" at bounding box center [737, 466] width 164 height 20
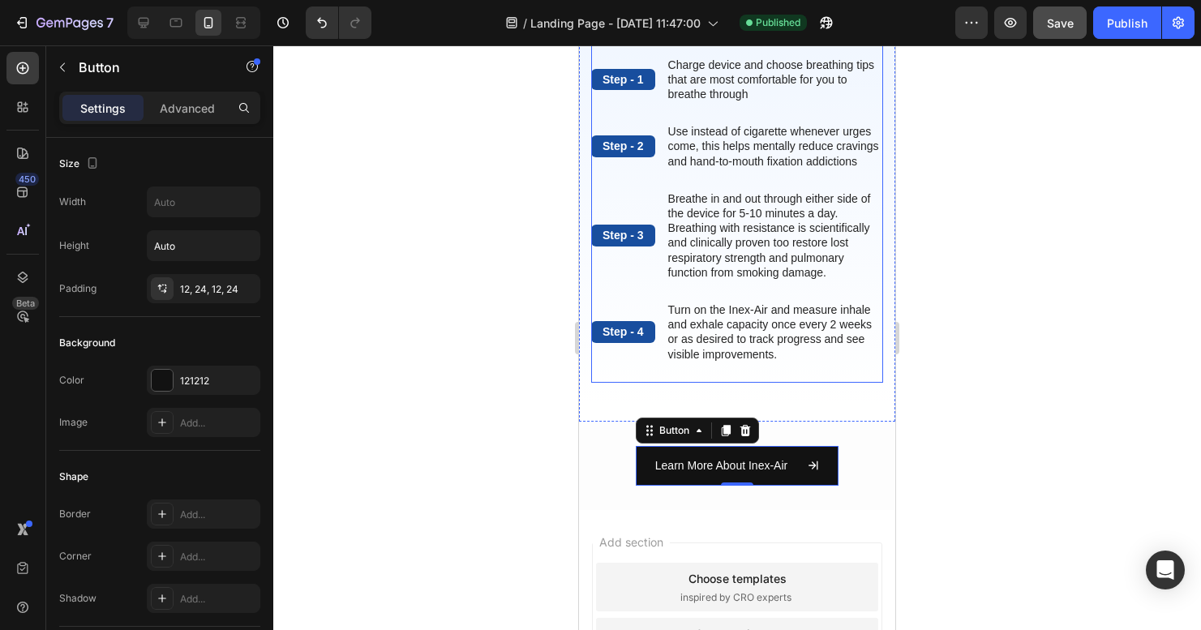
scroll to position [0, 0]
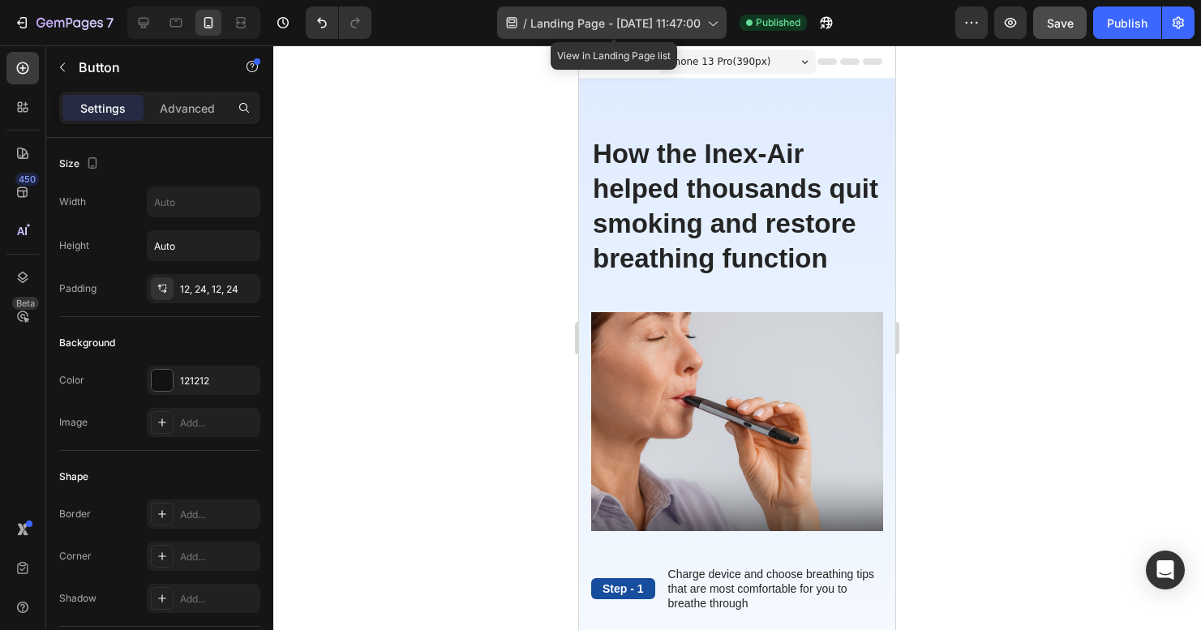
click at [670, 17] on span "Landing Page - [DATE] 11:47:00" at bounding box center [615, 23] width 170 height 17
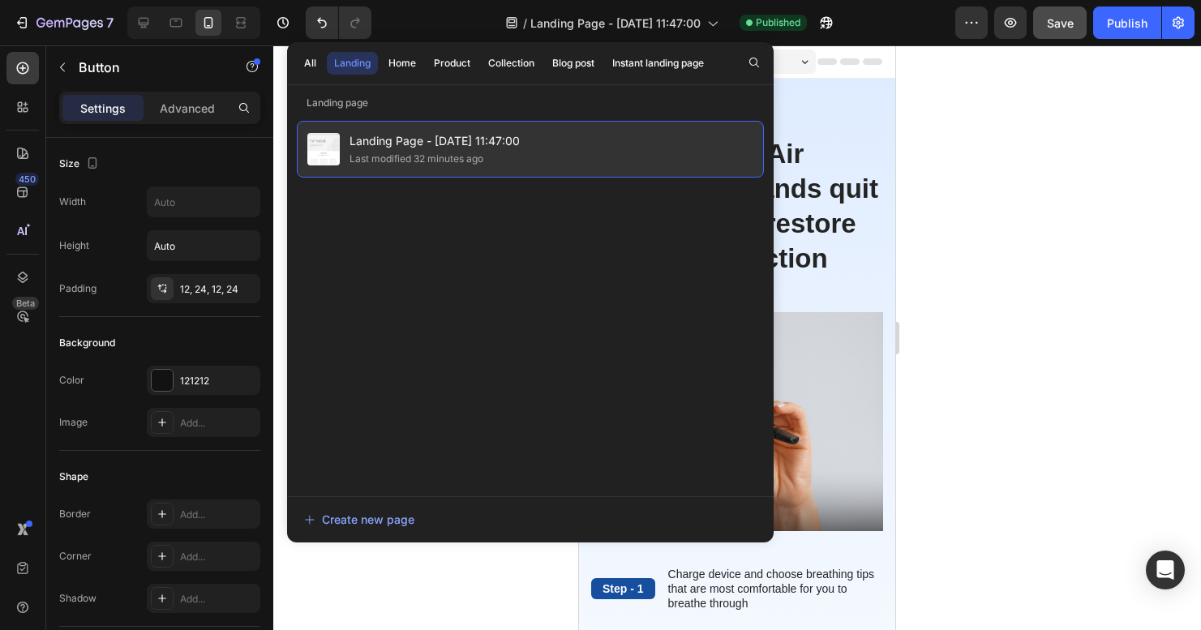
click at [335, 153] on img at bounding box center [323, 149] width 32 height 32
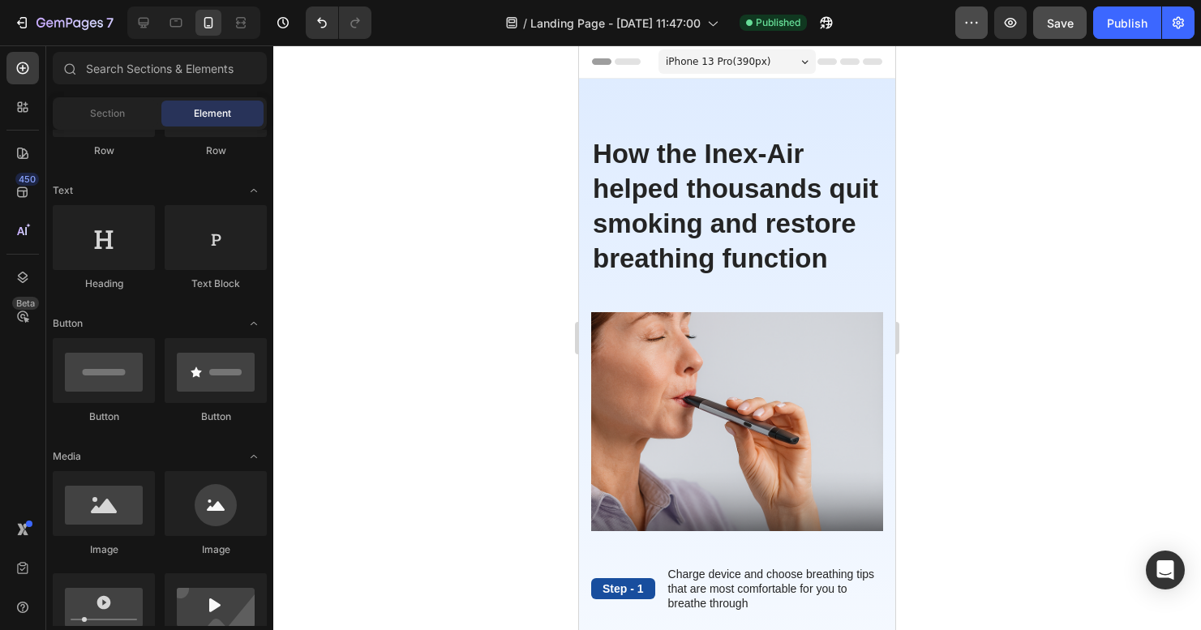
click at [966, 21] on icon "button" at bounding box center [971, 23] width 16 height 16
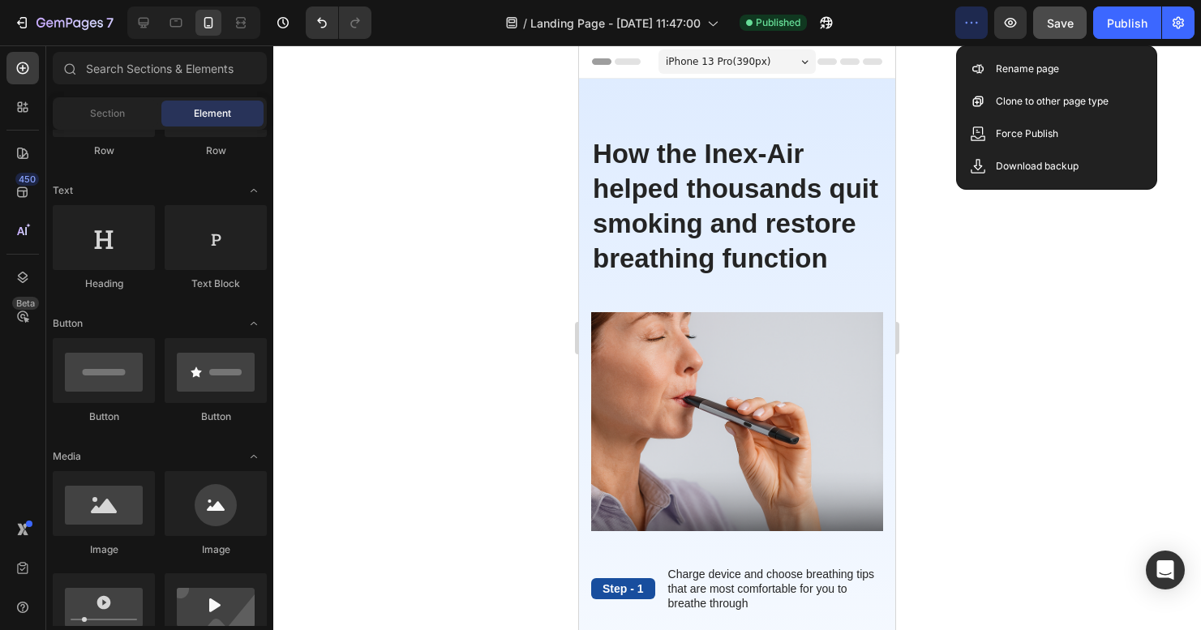
click at [1025, 208] on div at bounding box center [737, 337] width 928 height 585
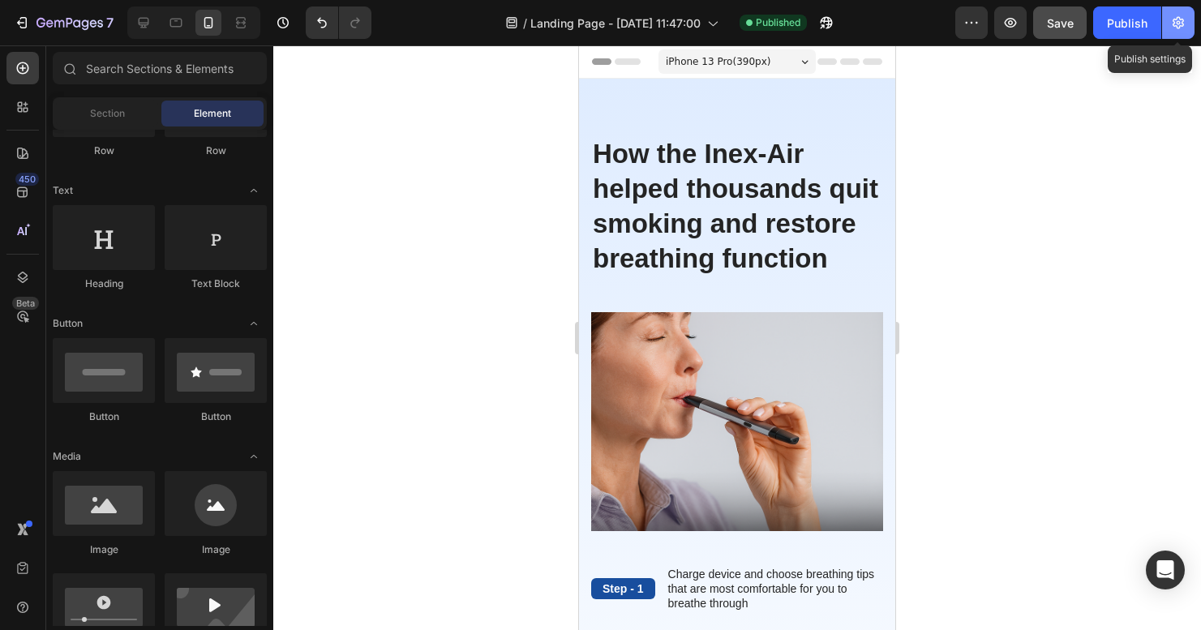
click at [1191, 24] on button "button" at bounding box center [1178, 22] width 32 height 32
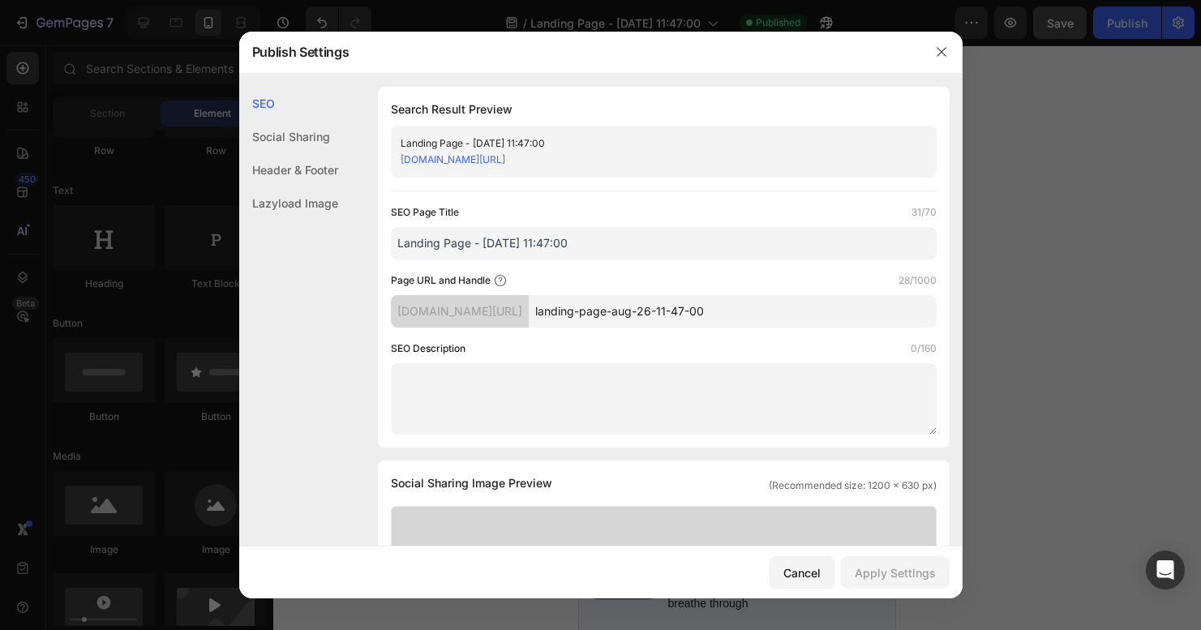
click at [720, 155] on div "58ac30-eb.myshopify.com/pages/landing-page-aug-26-11-47-00" at bounding box center [650, 160] width 499 height 16
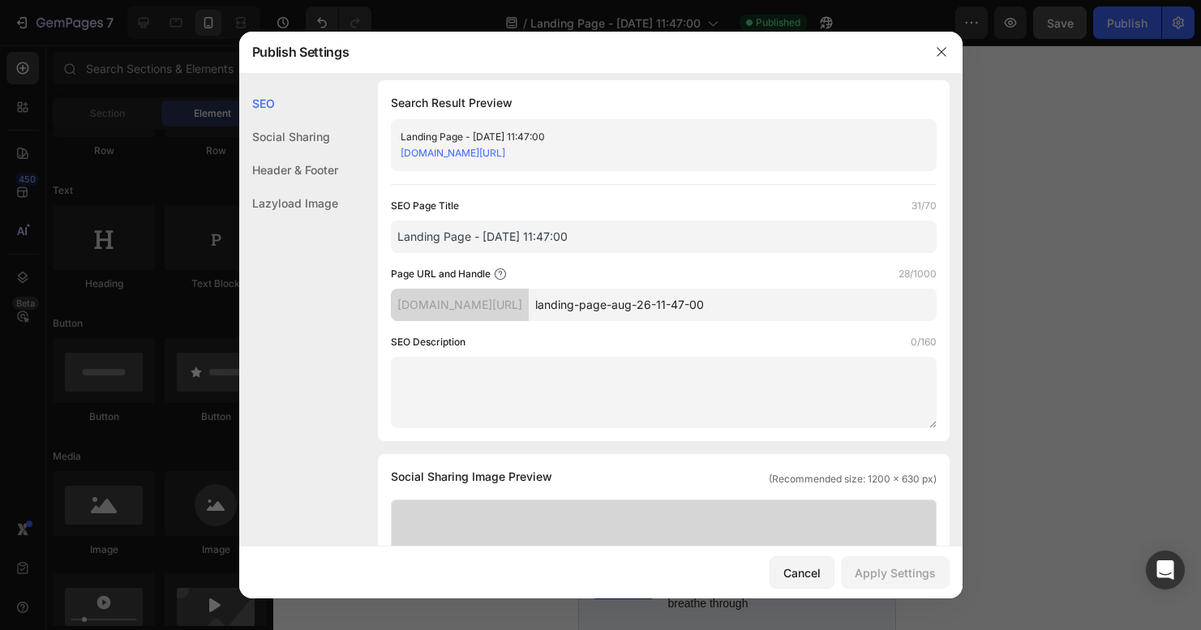
click at [641, 308] on input "landing-page-aug-26-11-47-00" at bounding box center [733, 305] width 408 height 32
click at [641, 307] on input "landing-page-aug-26-11-47-00" at bounding box center [733, 305] width 408 height 32
type input "H"
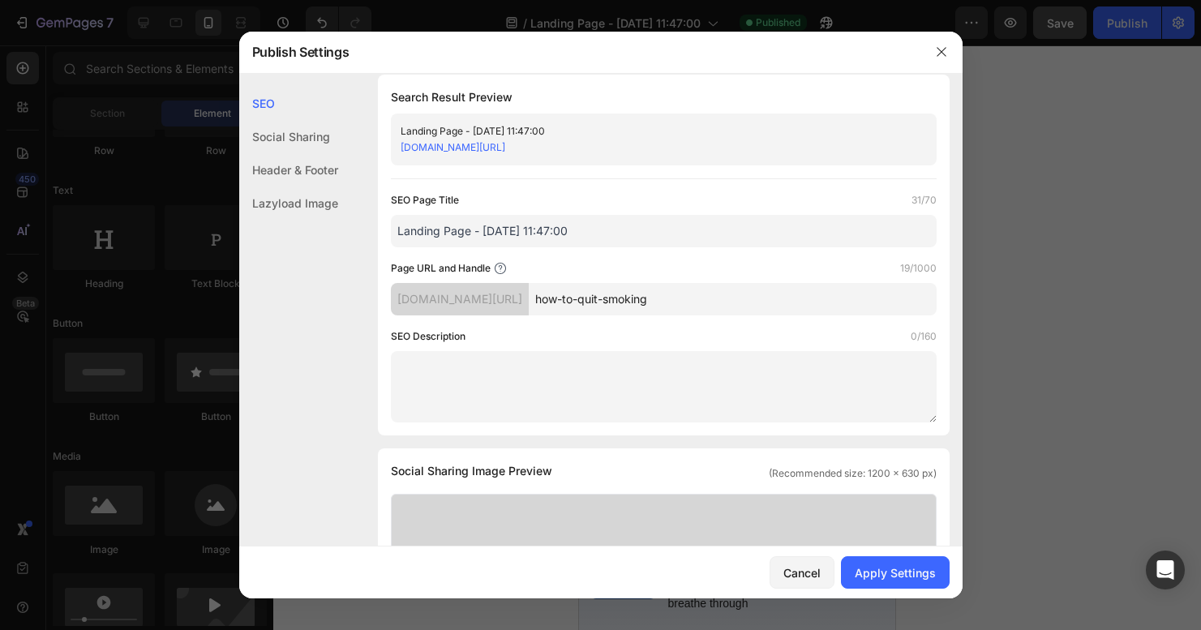
scroll to position [0, 0]
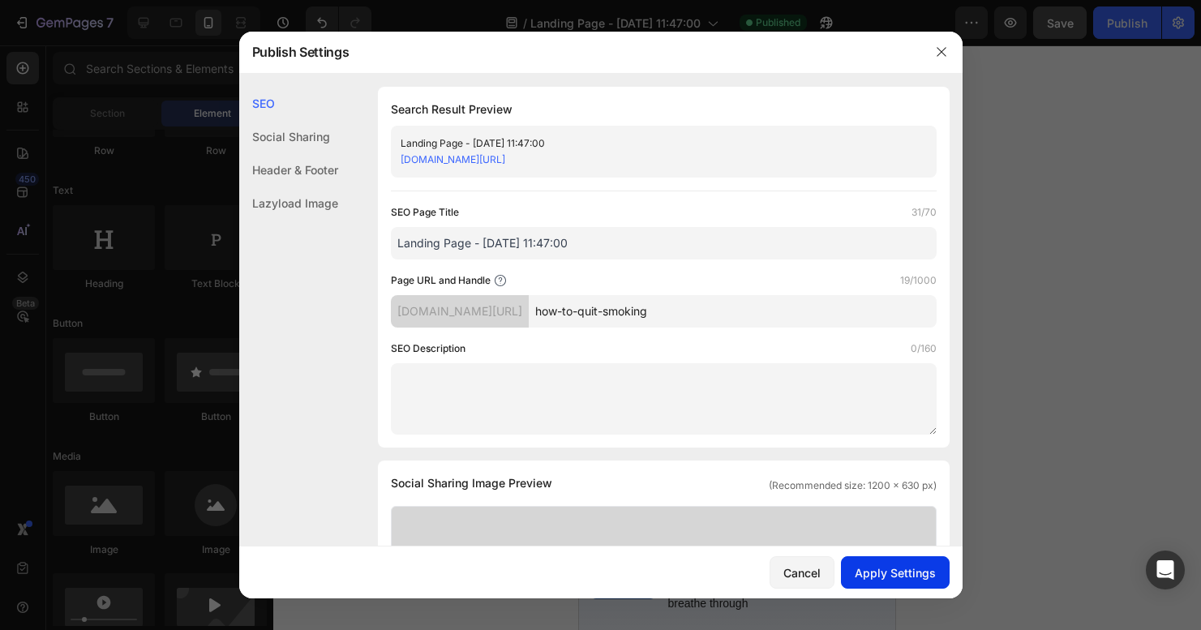
type input "how-to-quit-smoking"
click at [918, 571] on div "Apply Settings" at bounding box center [895, 572] width 81 height 17
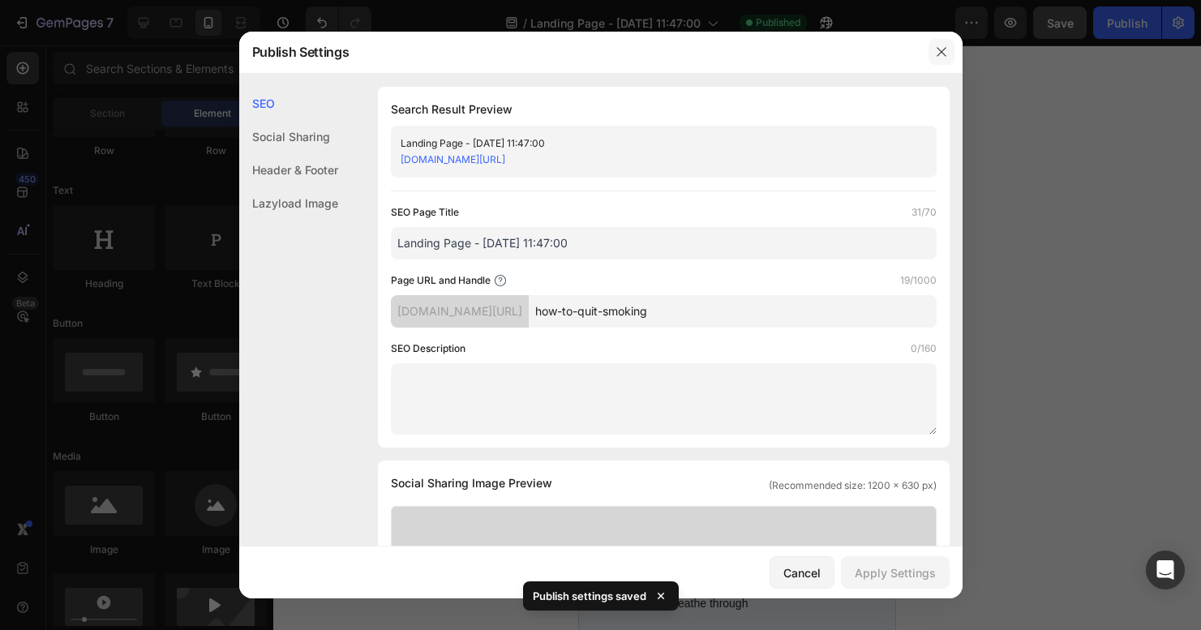
click at [938, 52] on icon "button" at bounding box center [941, 51] width 13 height 13
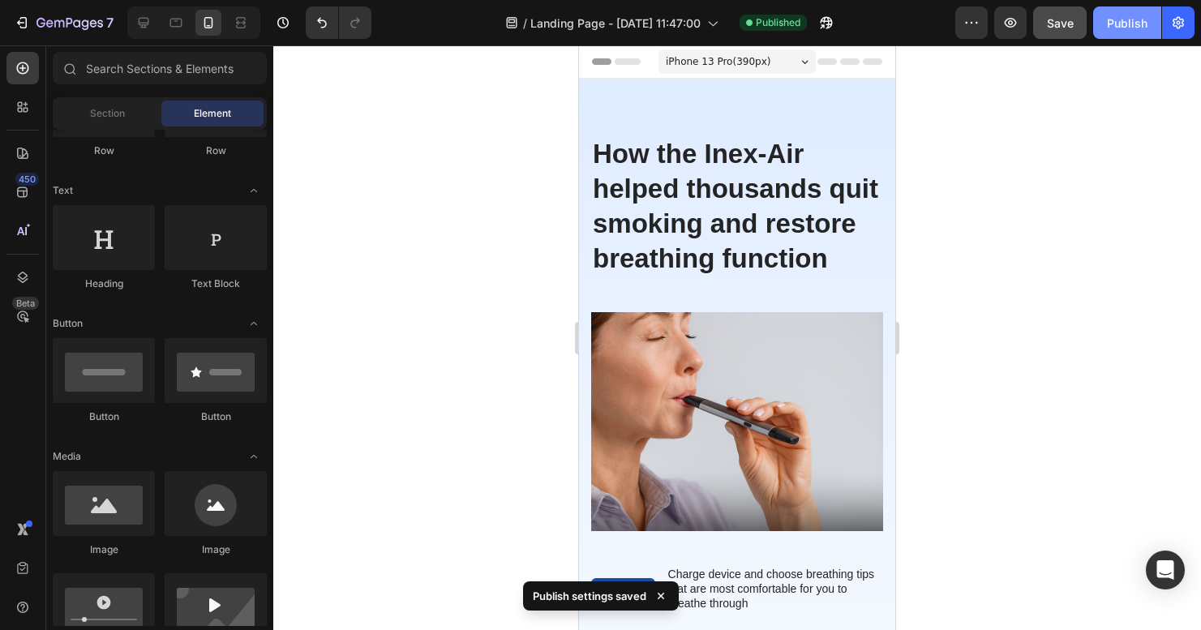
click at [1137, 19] on div "Publish" at bounding box center [1127, 23] width 41 height 17
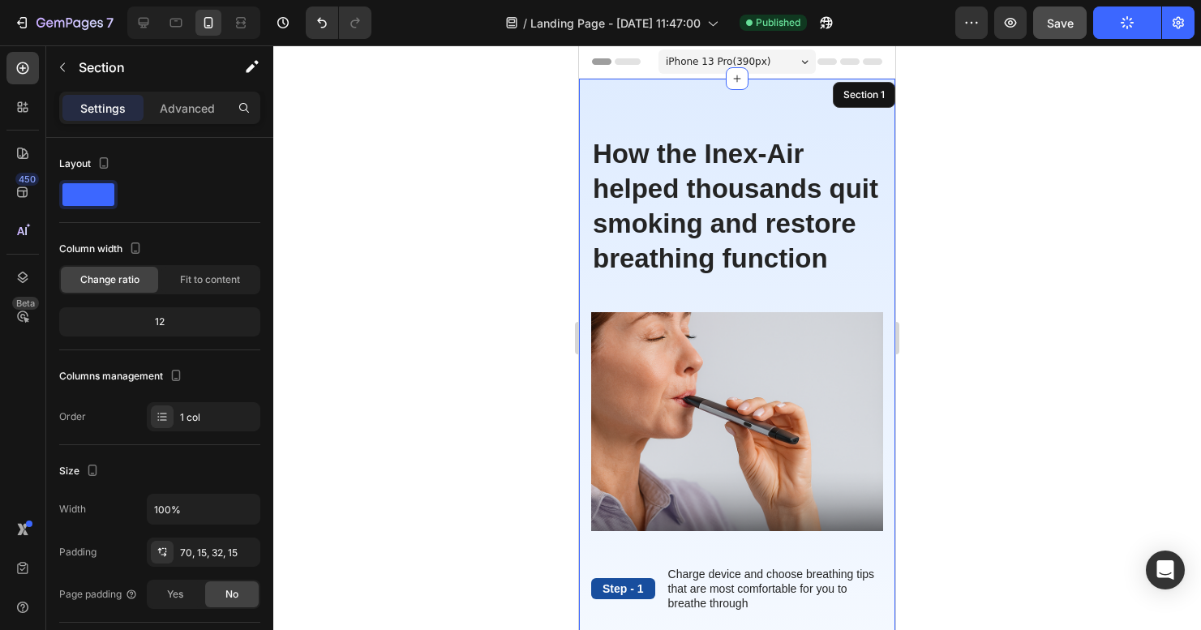
click at [693, 105] on div "The standard Lorem Heading Step - 1 Text Block Charge device and choose breathi…" at bounding box center [737, 505] width 316 height 852
click at [671, 121] on div "The standard Lorem Heading Step - 1 Text Block Charge device and choose breathi…" at bounding box center [737, 505] width 316 height 852
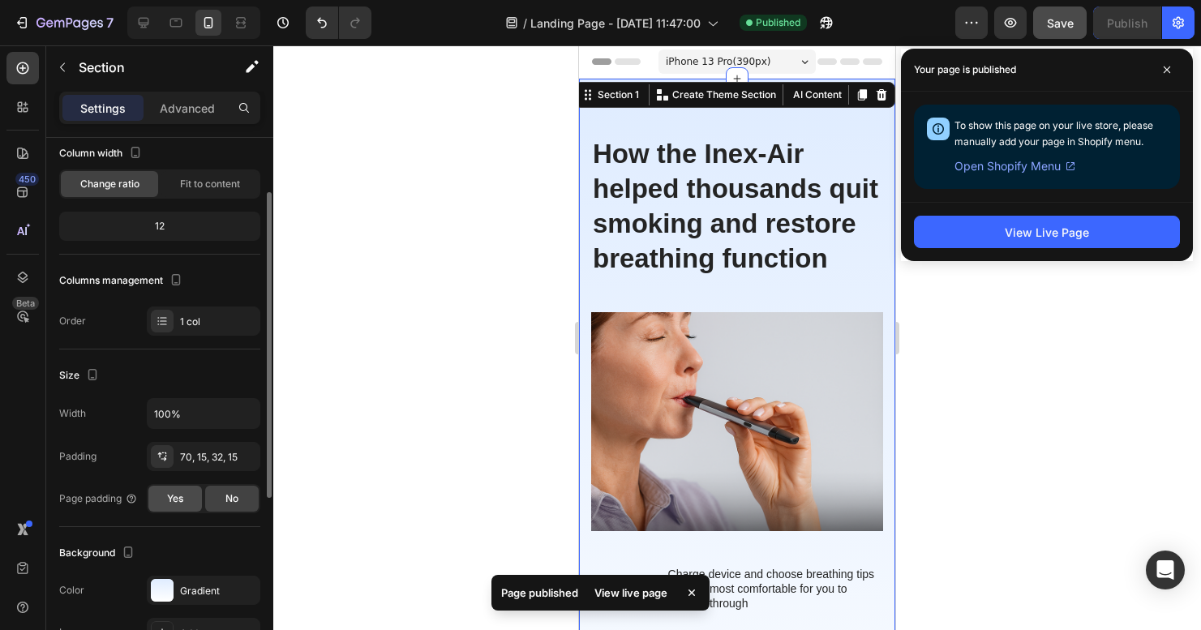
scroll to position [205, 0]
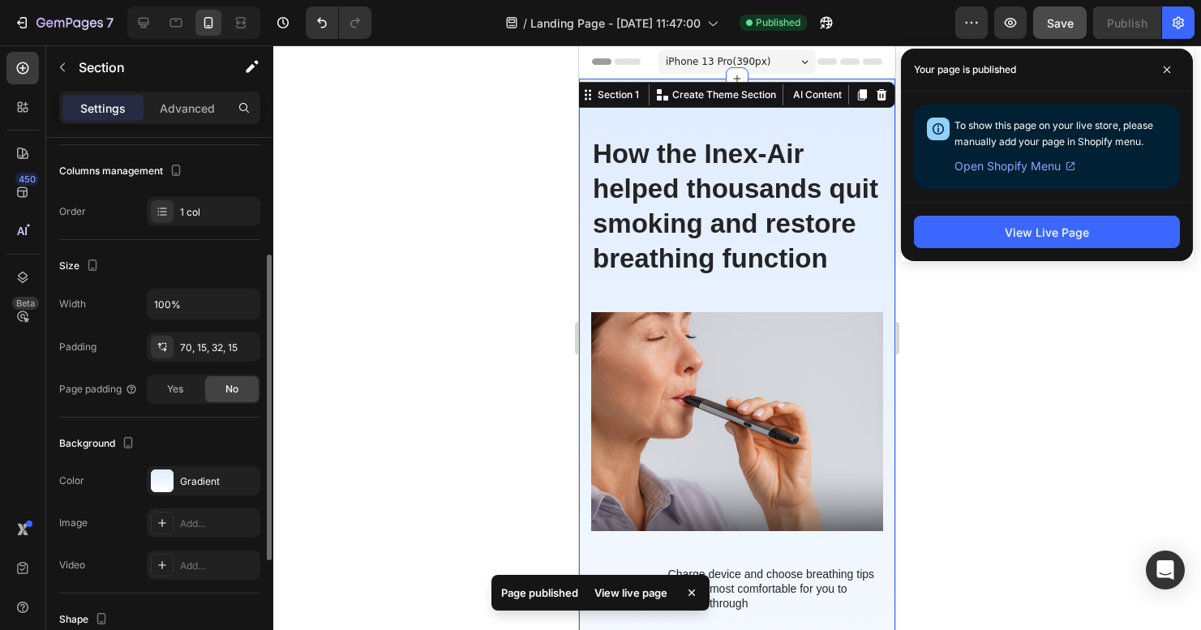
click at [162, 464] on div "Background The changes might be hidden by the video. Color Gradient Image Add..…" at bounding box center [159, 506] width 201 height 176
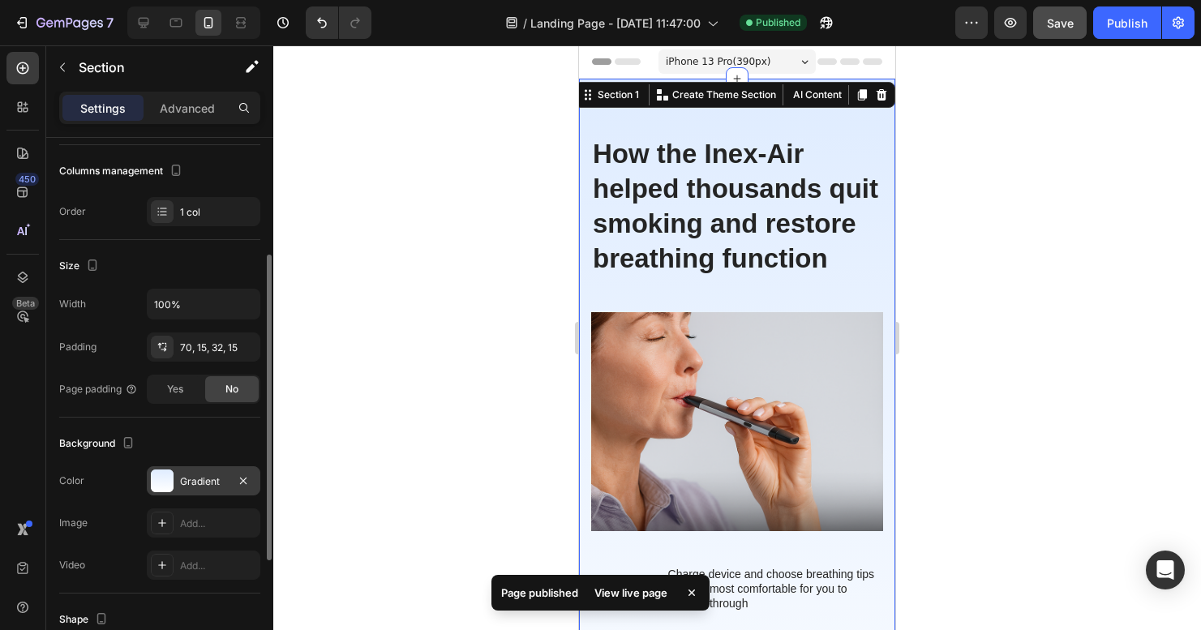
click at [166, 475] on div at bounding box center [162, 480] width 23 height 23
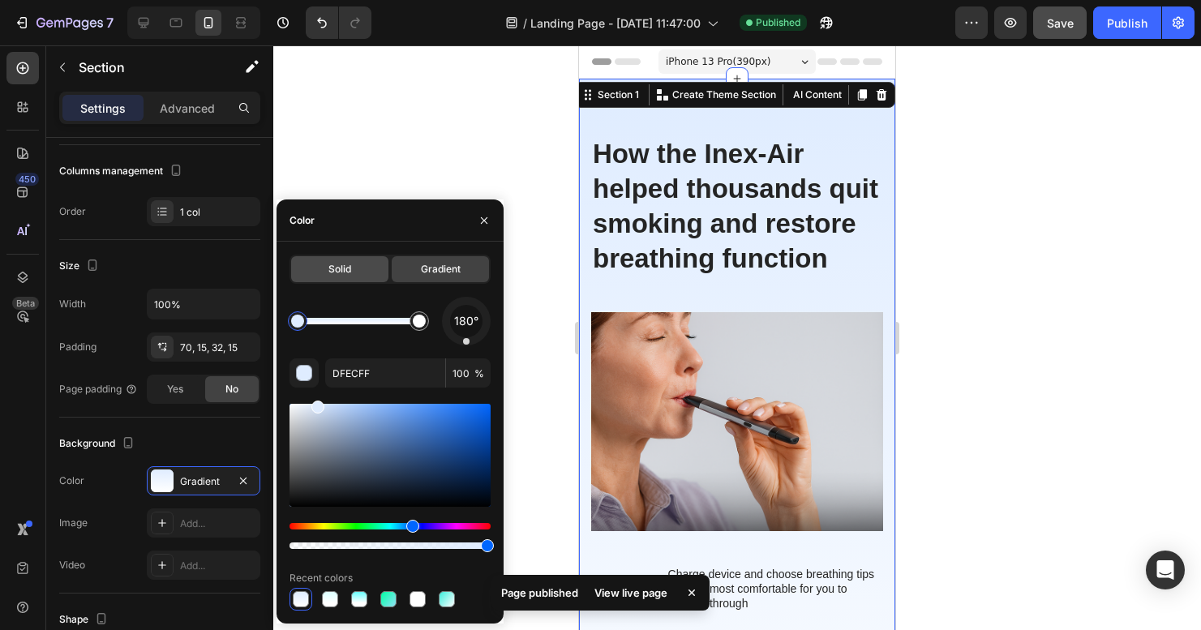
click at [354, 274] on div "Solid" at bounding box center [339, 269] width 97 height 26
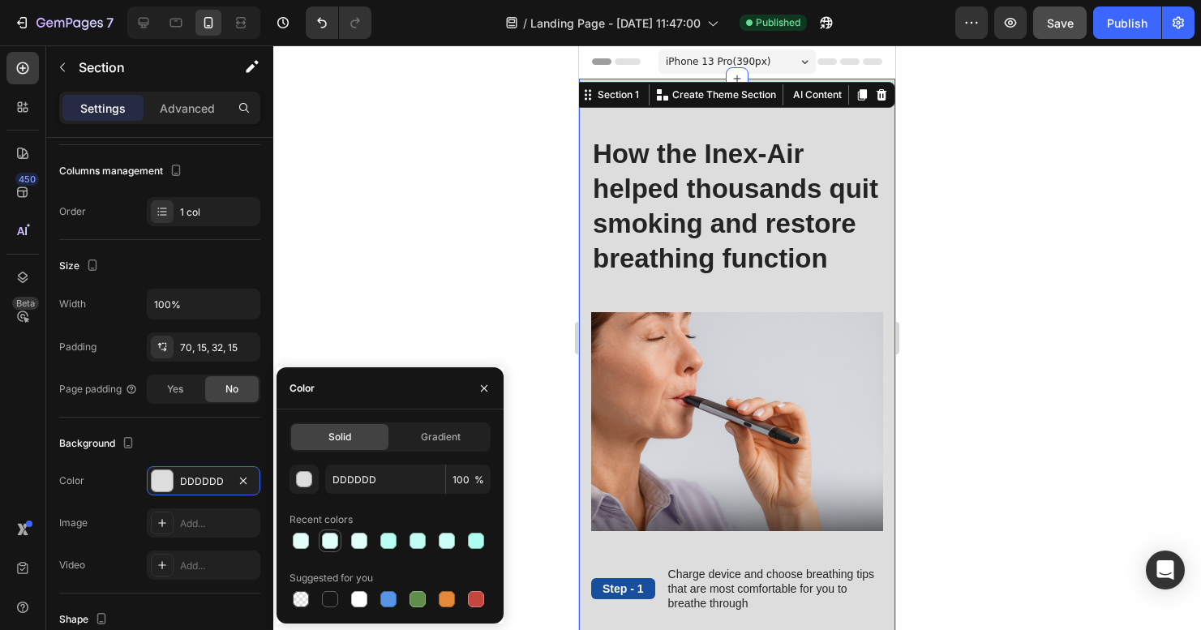
click at [328, 538] on div at bounding box center [330, 541] width 16 height 16
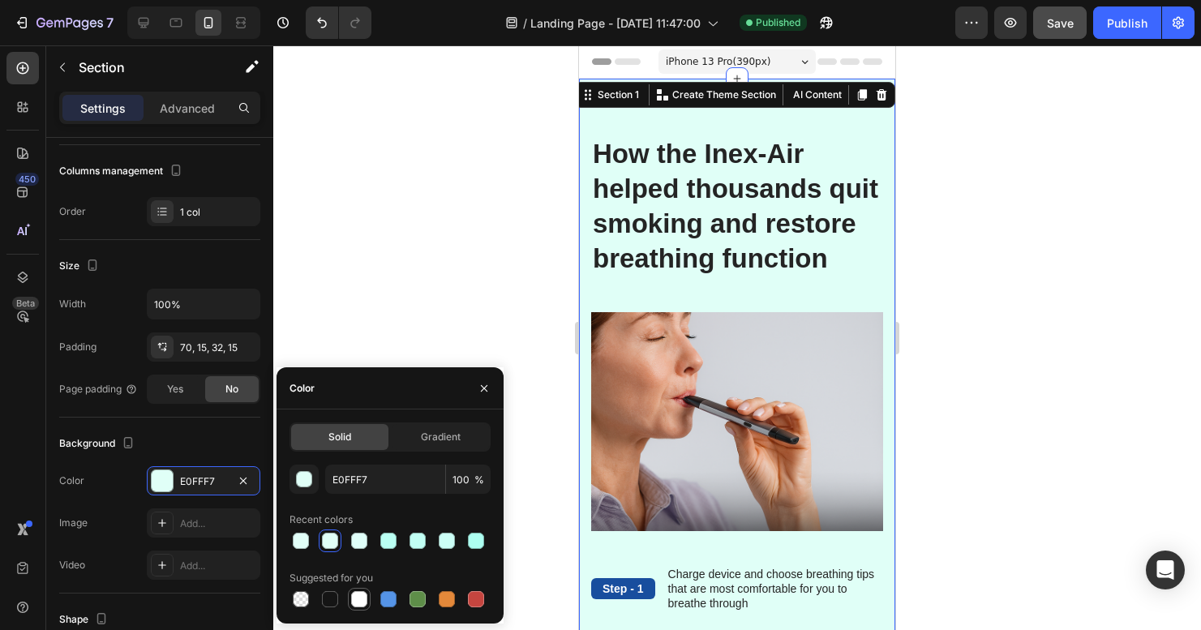
click at [357, 600] on div at bounding box center [359, 599] width 16 height 16
type input "FFFFFF"
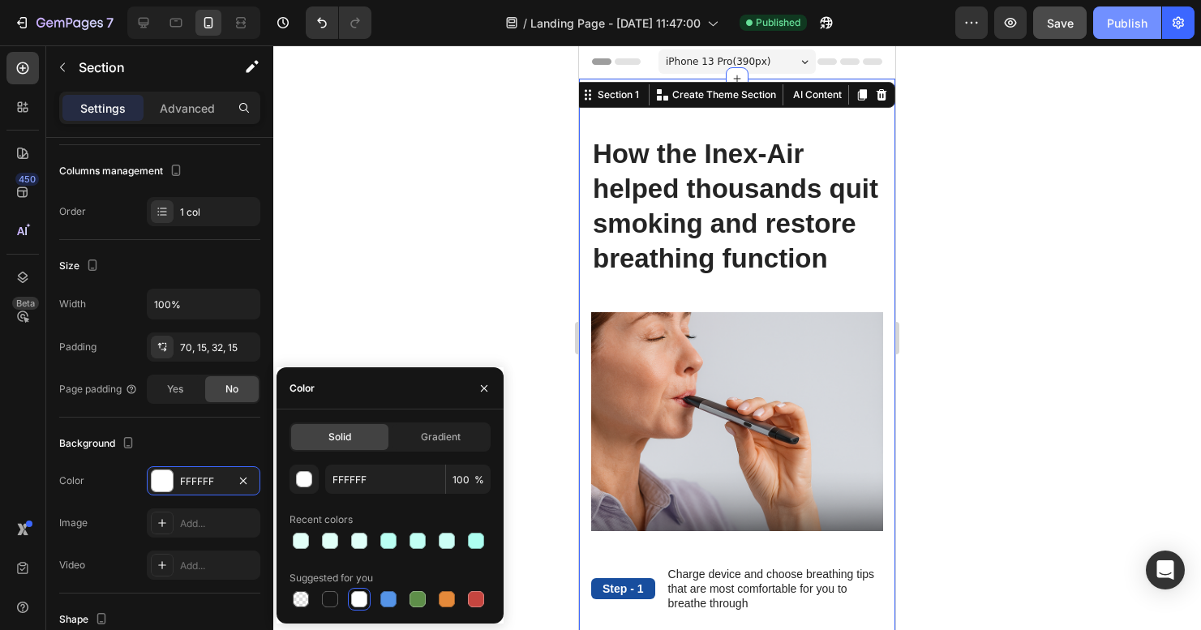
click at [1134, 28] on div "Publish" at bounding box center [1127, 23] width 41 height 17
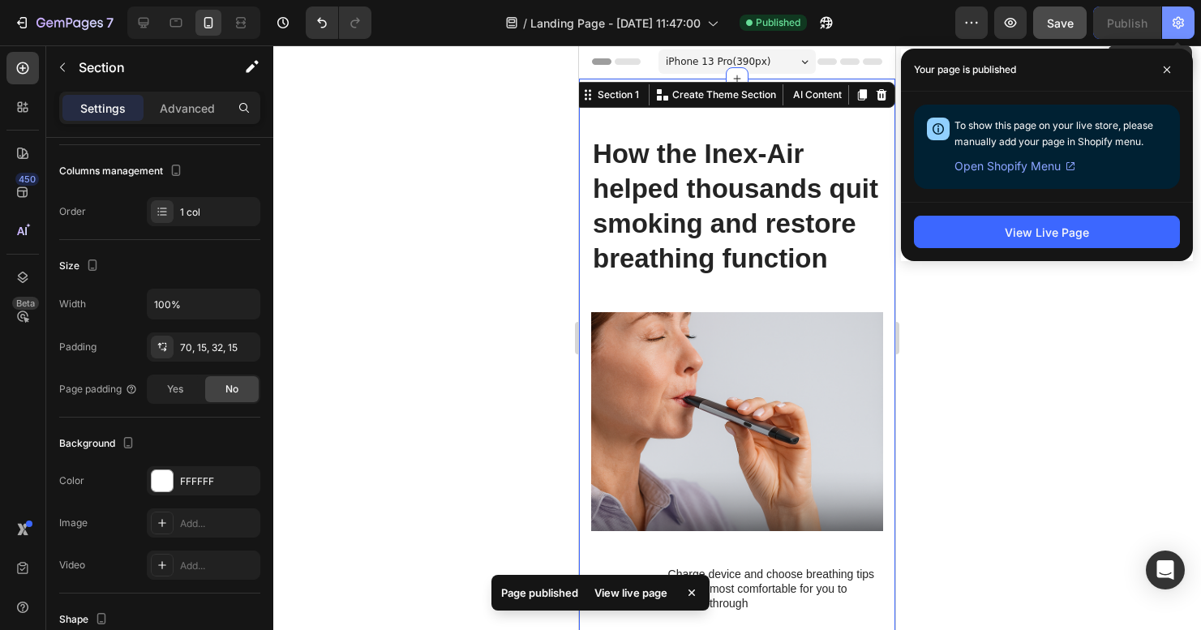
click at [1178, 24] on icon "button" at bounding box center [1177, 23] width 11 height 12
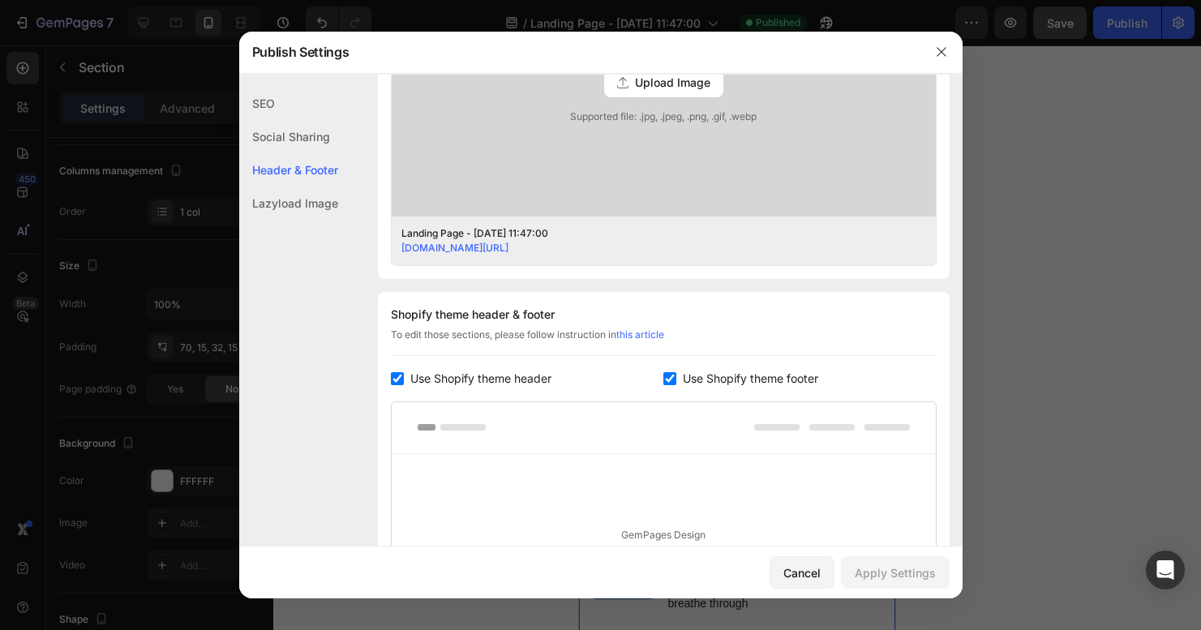
scroll to position [778, 0]
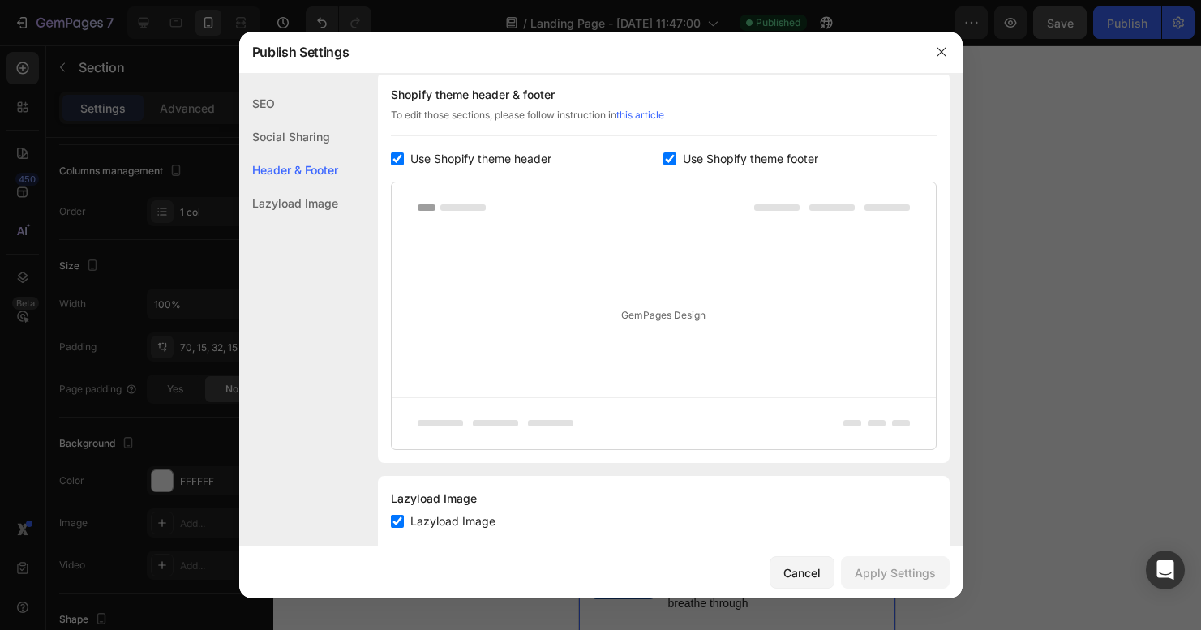
click at [845, 341] on div "GemPages Design" at bounding box center [664, 315] width 544 height 163
click at [949, 53] on button "button" at bounding box center [941, 52] width 26 height 26
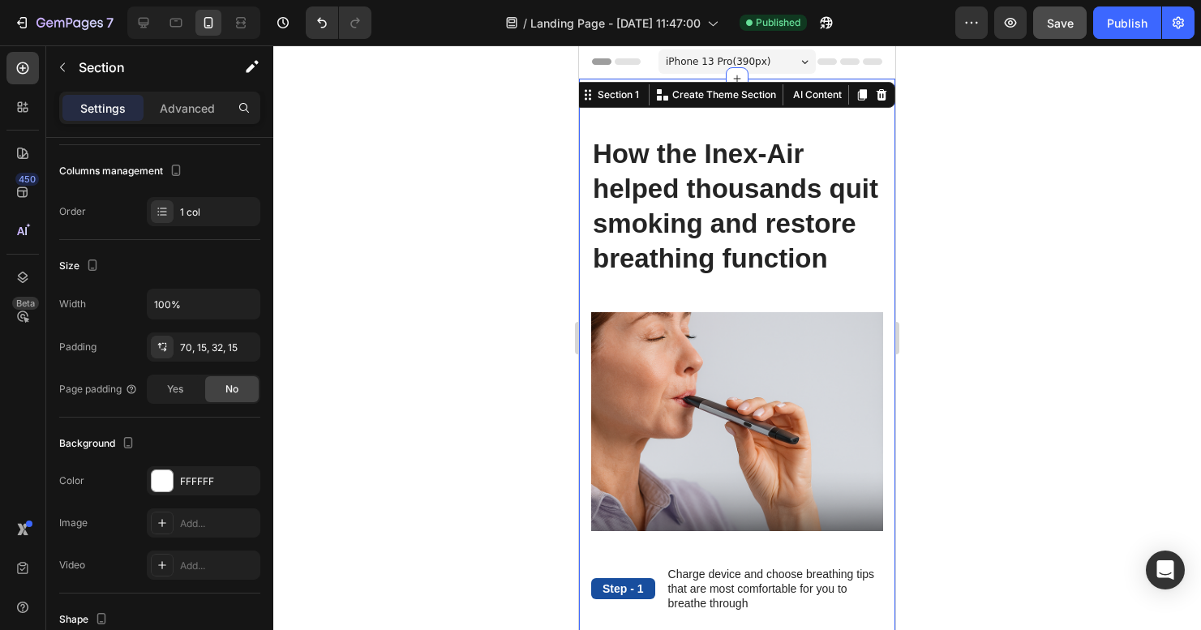
click at [848, 248] on p "How the Inex-Air helped thousands quit smoking and restore breathing function" at bounding box center [737, 206] width 289 height 139
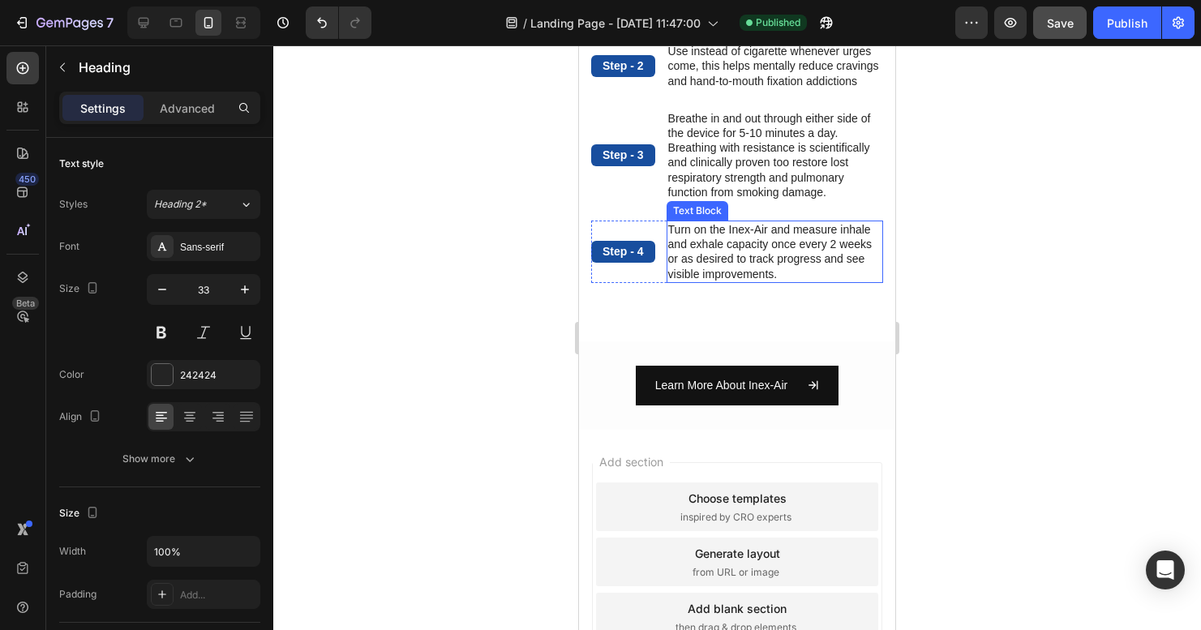
scroll to position [701, 0]
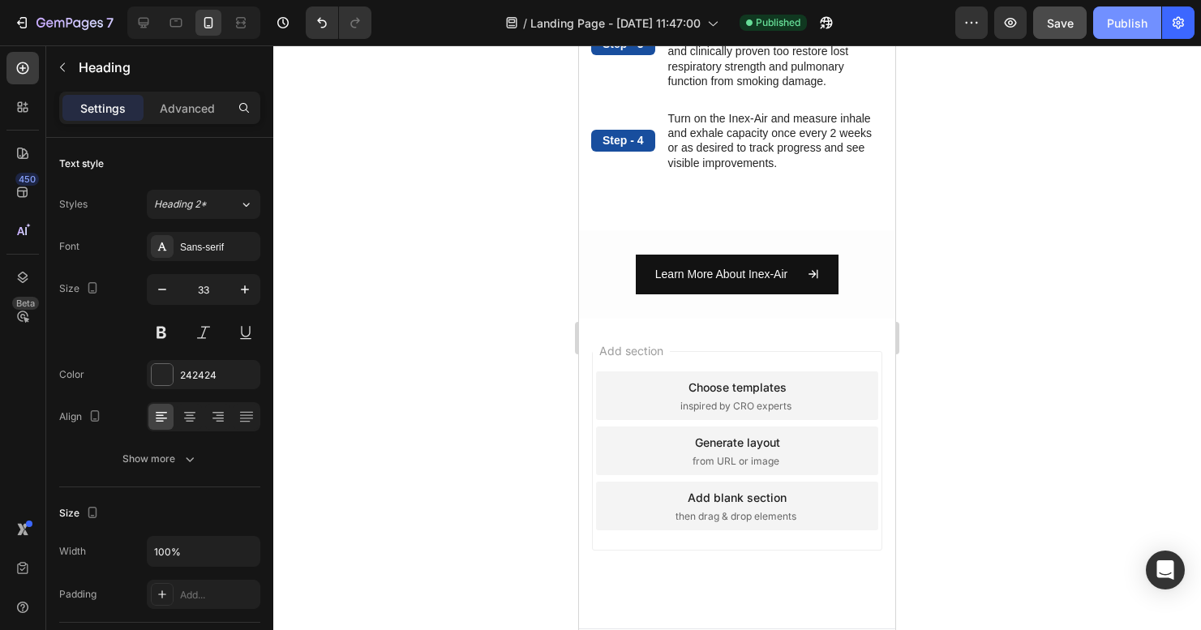
click at [1123, 27] on div "Publish" at bounding box center [1127, 23] width 41 height 17
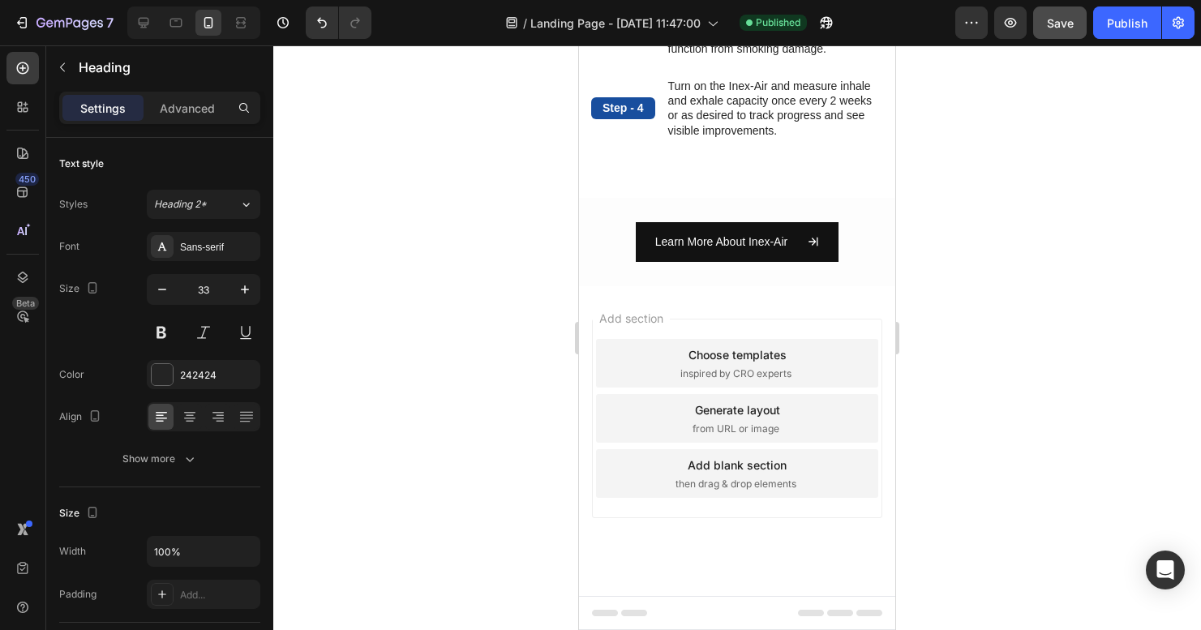
scroll to position [0, 0]
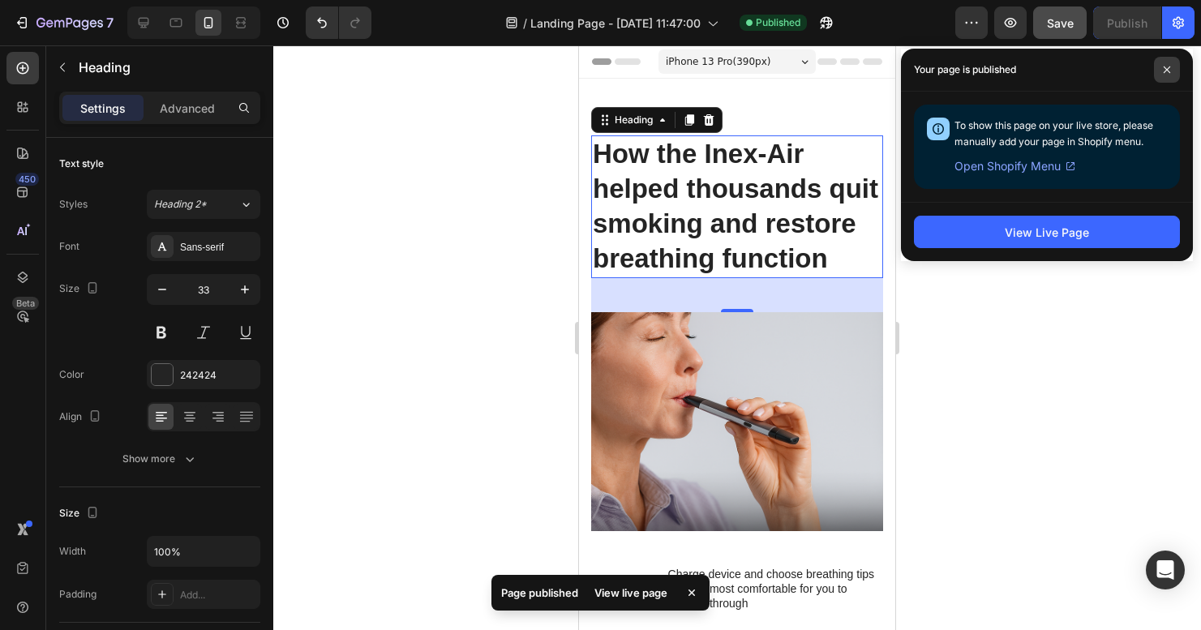
click at [1164, 66] on icon at bounding box center [1167, 70] width 8 height 8
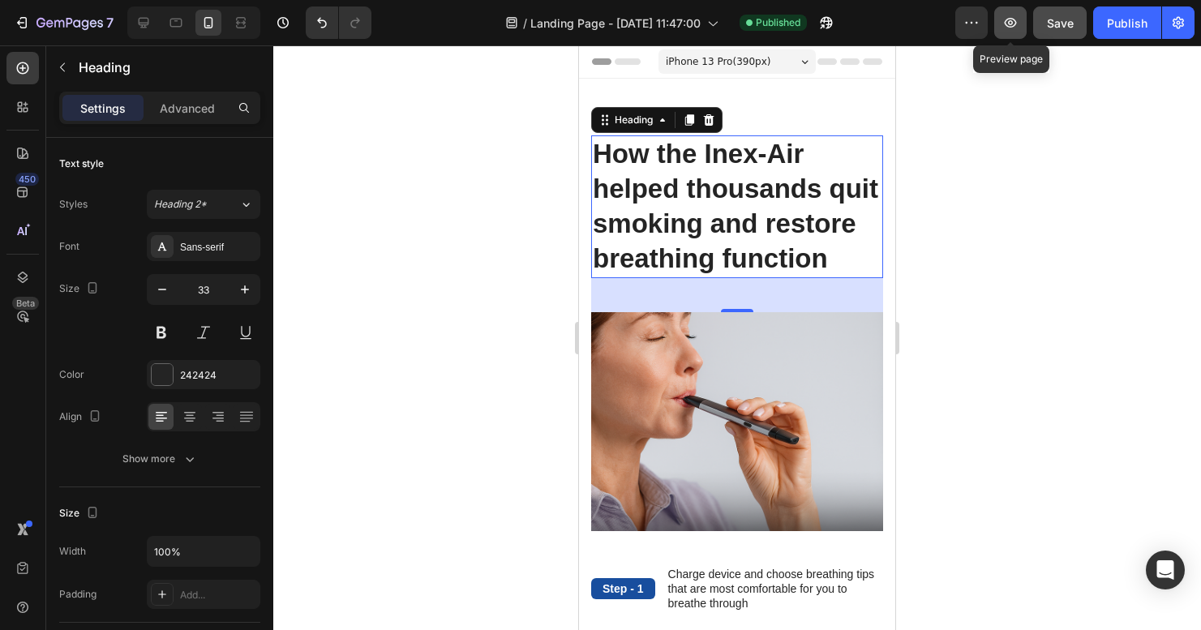
click at [1016, 28] on icon "button" at bounding box center [1010, 23] width 16 height 16
click at [1127, 24] on div "Publish" at bounding box center [1127, 23] width 41 height 17
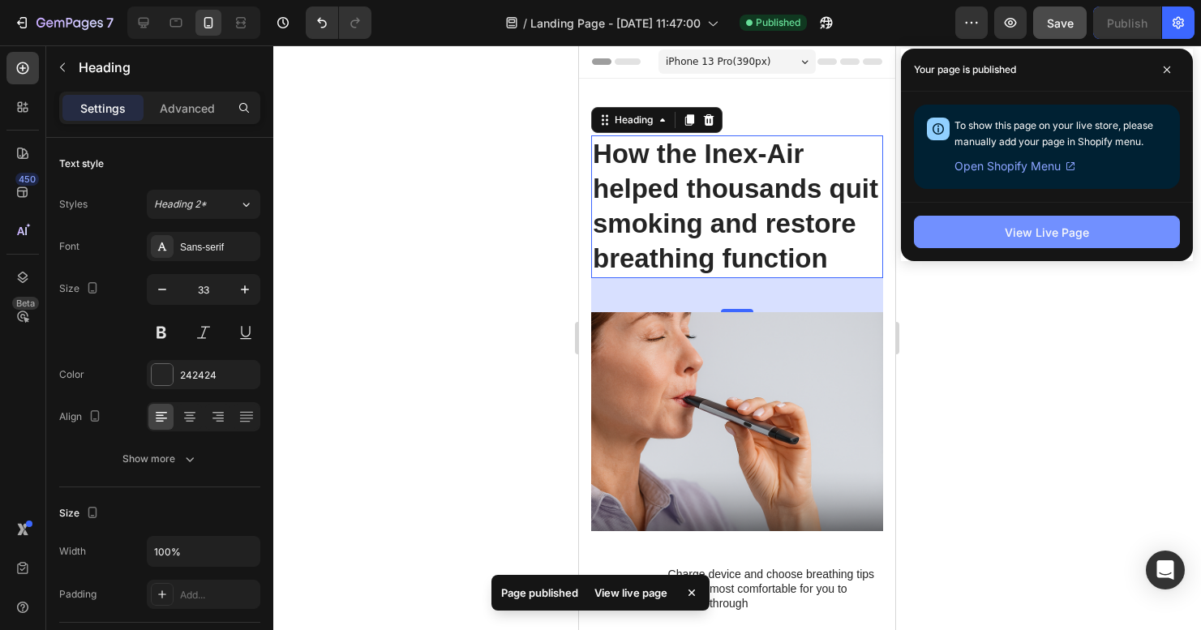
click at [1056, 234] on div "View Live Page" at bounding box center [1047, 232] width 84 height 17
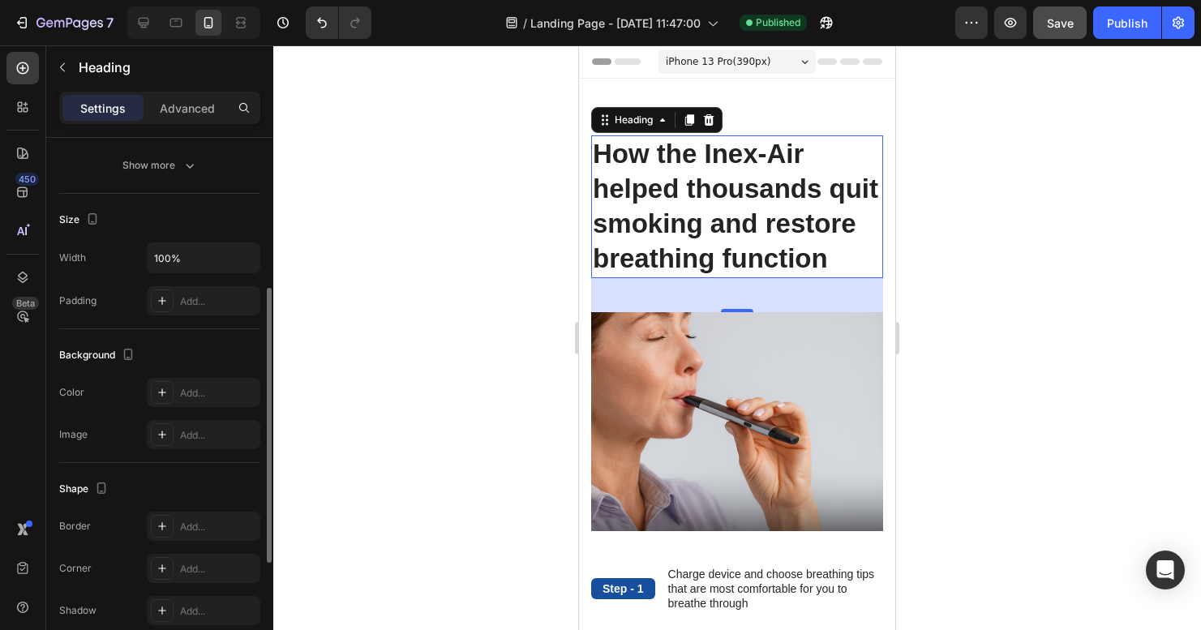
scroll to position [414, 0]
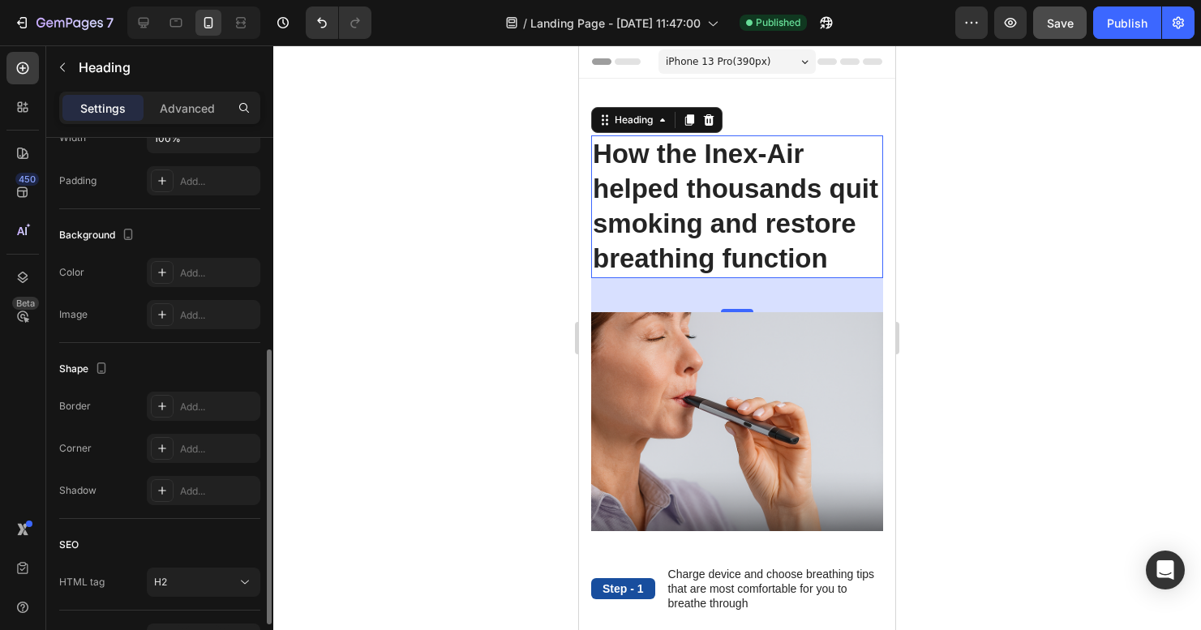
click at [1033, 318] on div at bounding box center [737, 337] width 928 height 585
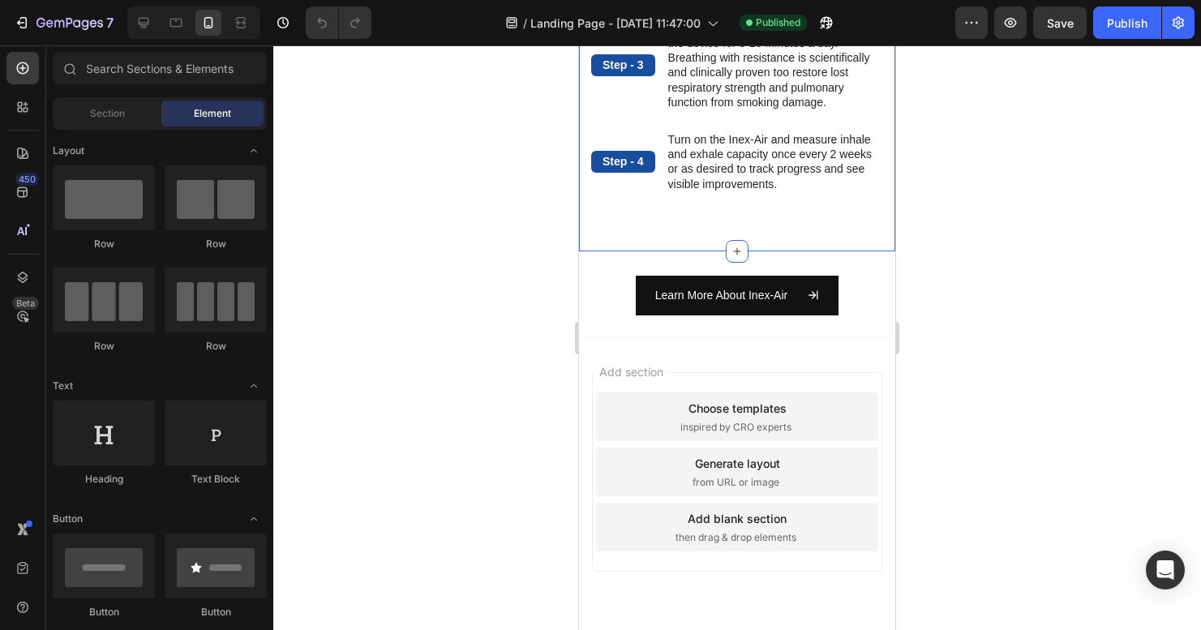
scroll to position [322, 0]
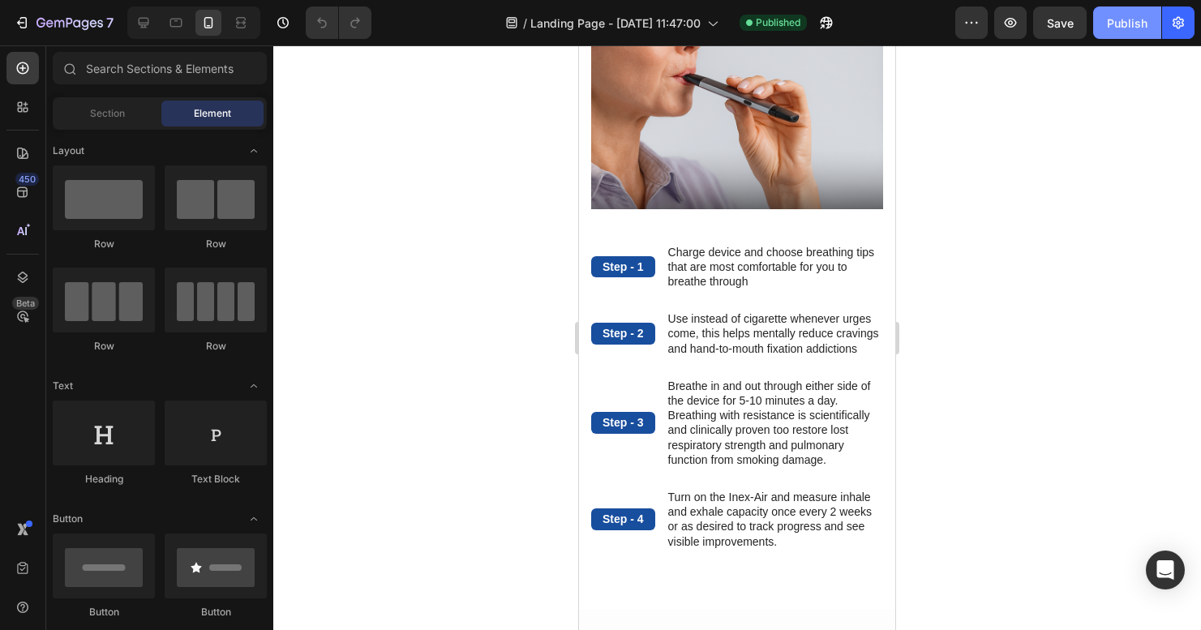
click at [1128, 27] on div "Publish" at bounding box center [1127, 23] width 41 height 17
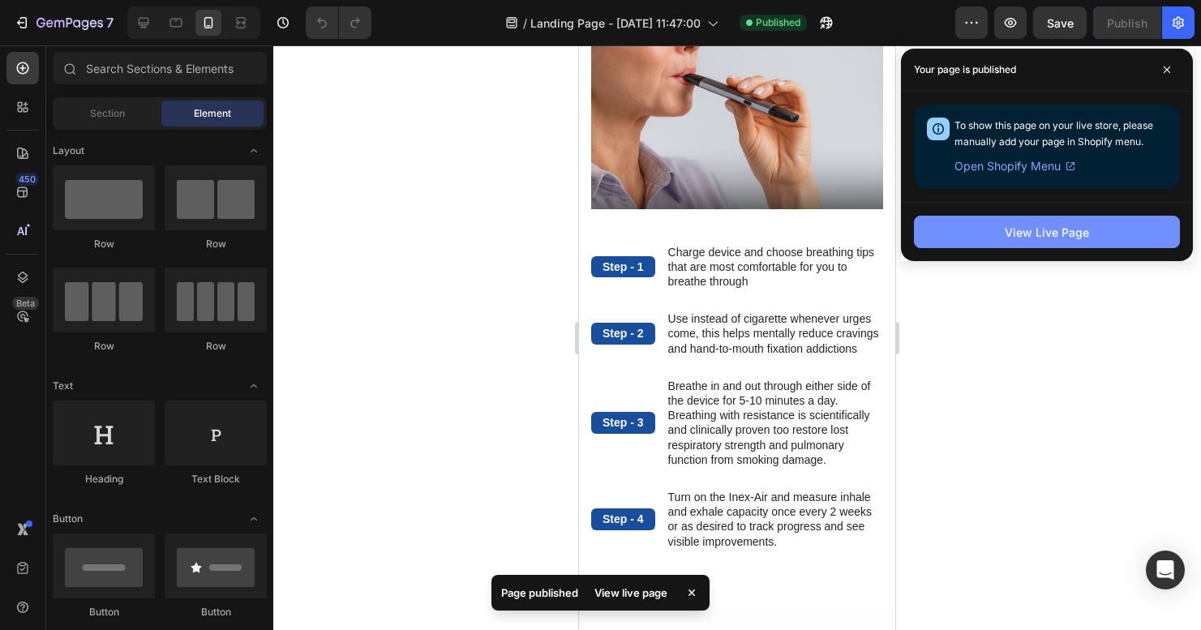
click at [1048, 225] on div "View Live Page" at bounding box center [1047, 232] width 84 height 17
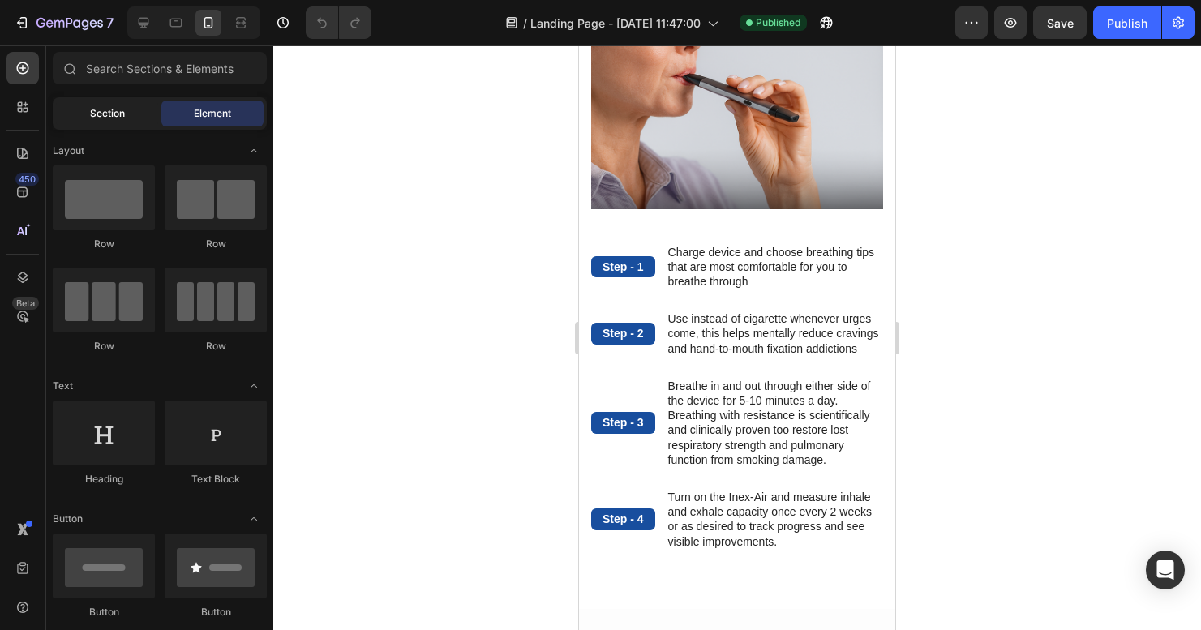
click at [122, 126] on div "Section" at bounding box center [107, 114] width 102 height 26
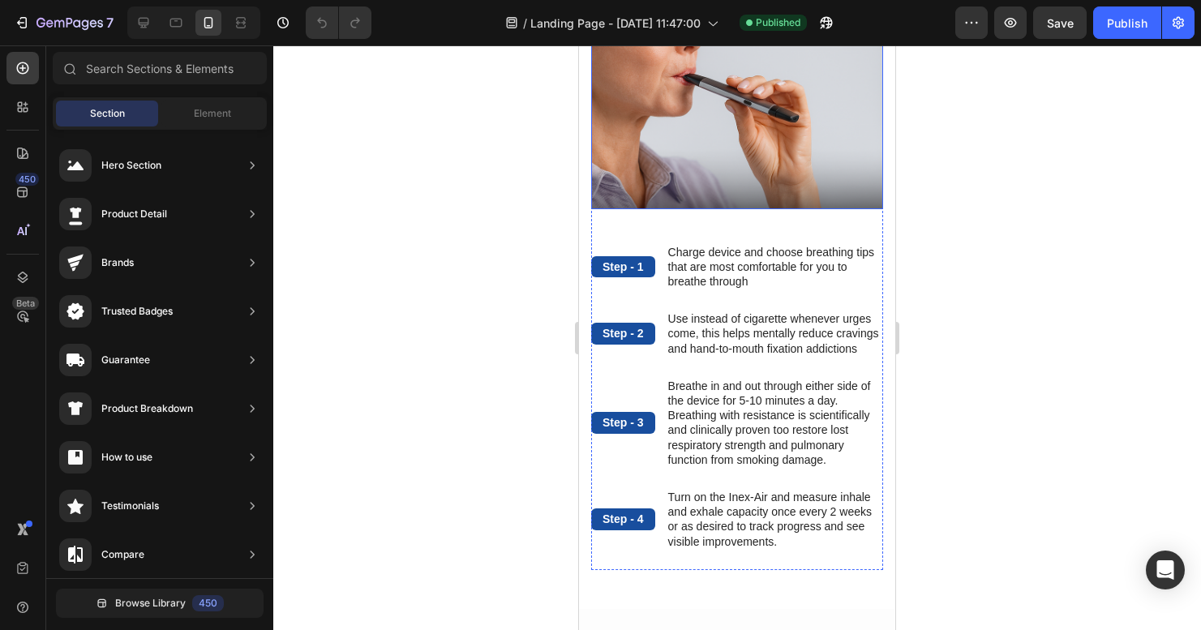
scroll to position [0, 0]
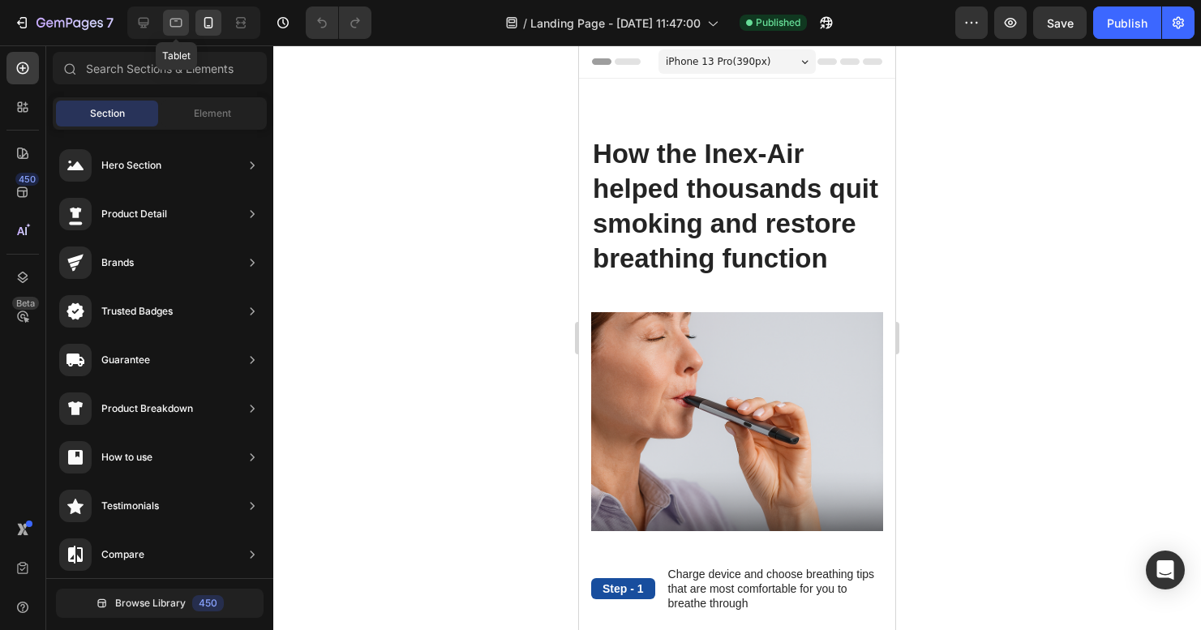
click at [182, 28] on icon at bounding box center [176, 23] width 16 height 16
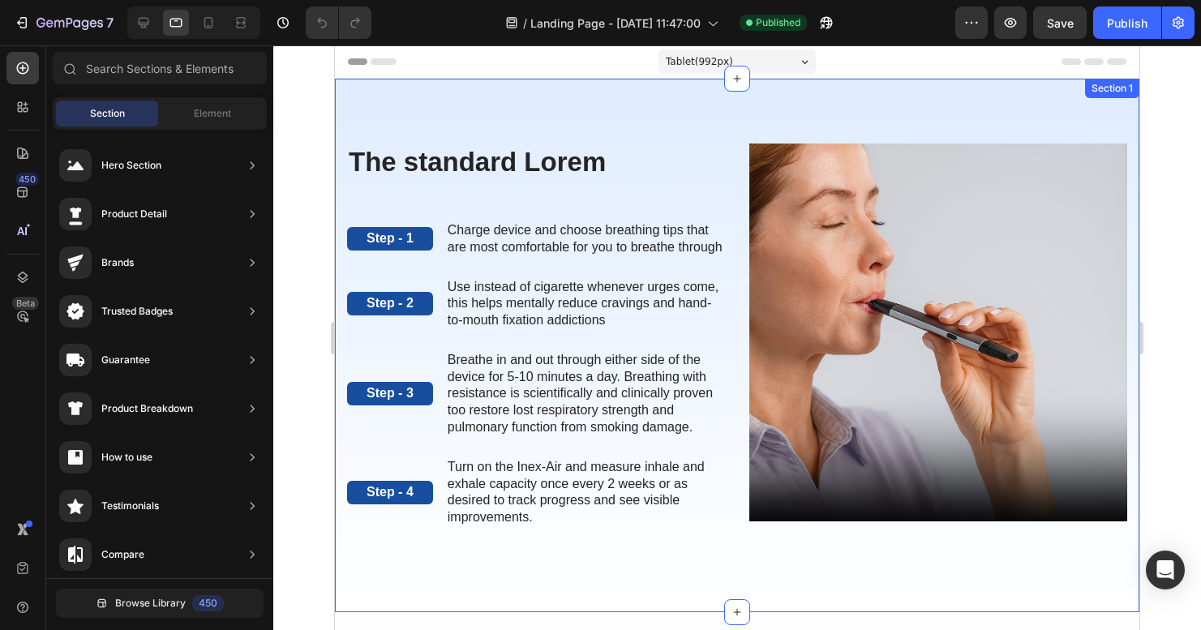
click at [460, 112] on div "The standard Lorem Heading Step - 1 Text Block Charge device and choose breathi…" at bounding box center [737, 346] width 804 height 534
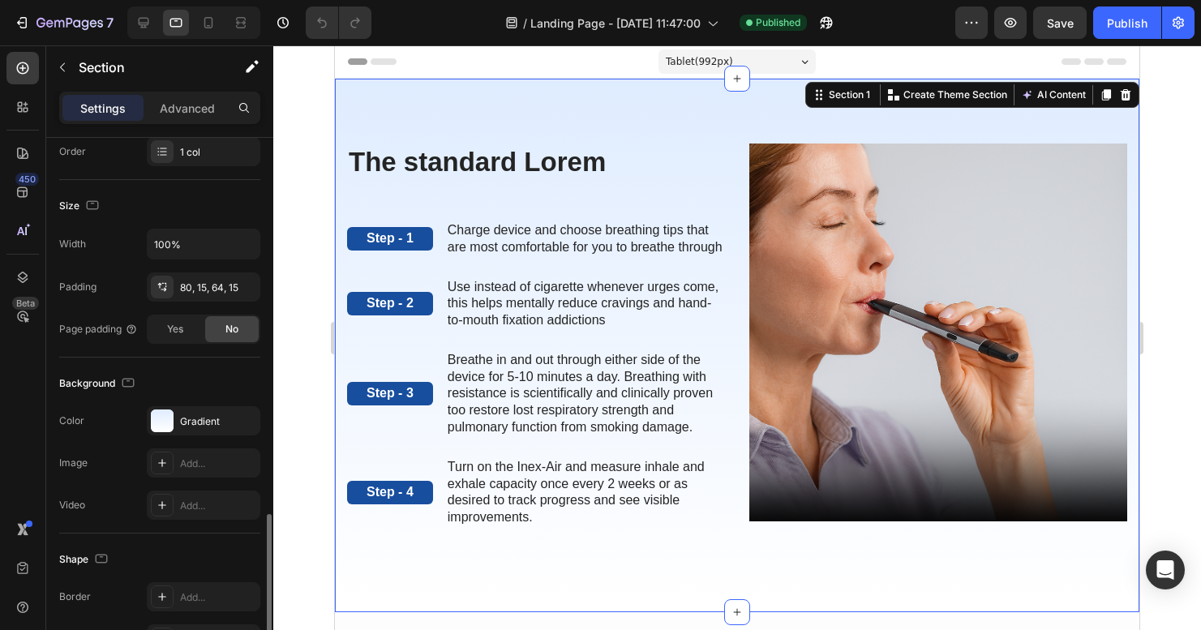
scroll to position [409, 0]
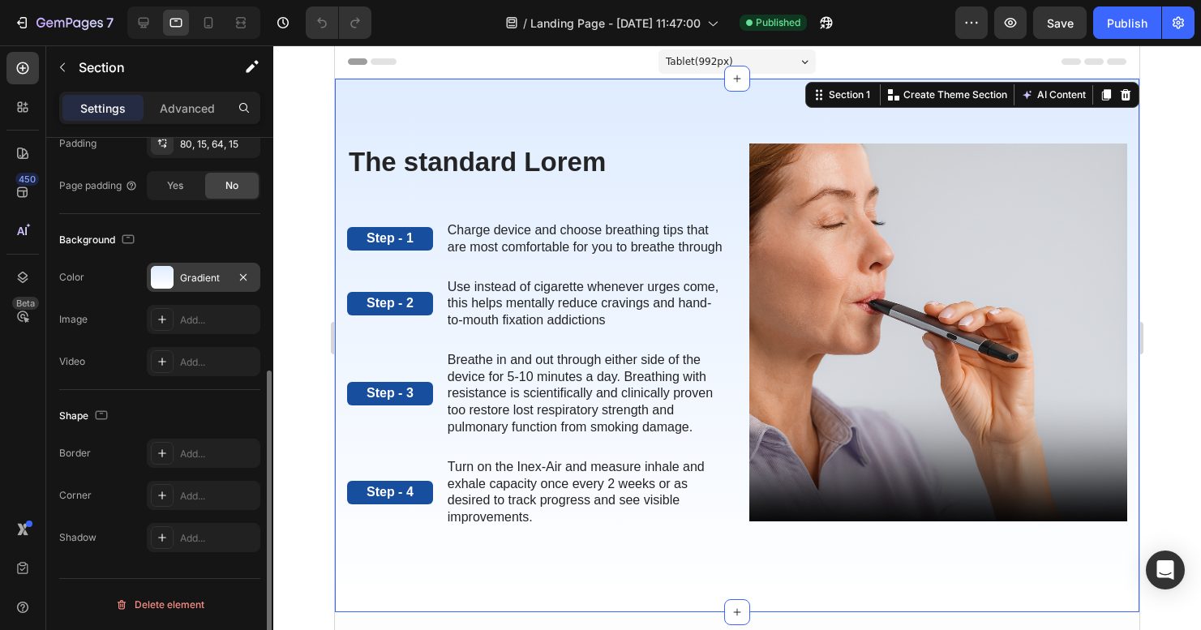
click at [152, 271] on div at bounding box center [162, 277] width 23 height 23
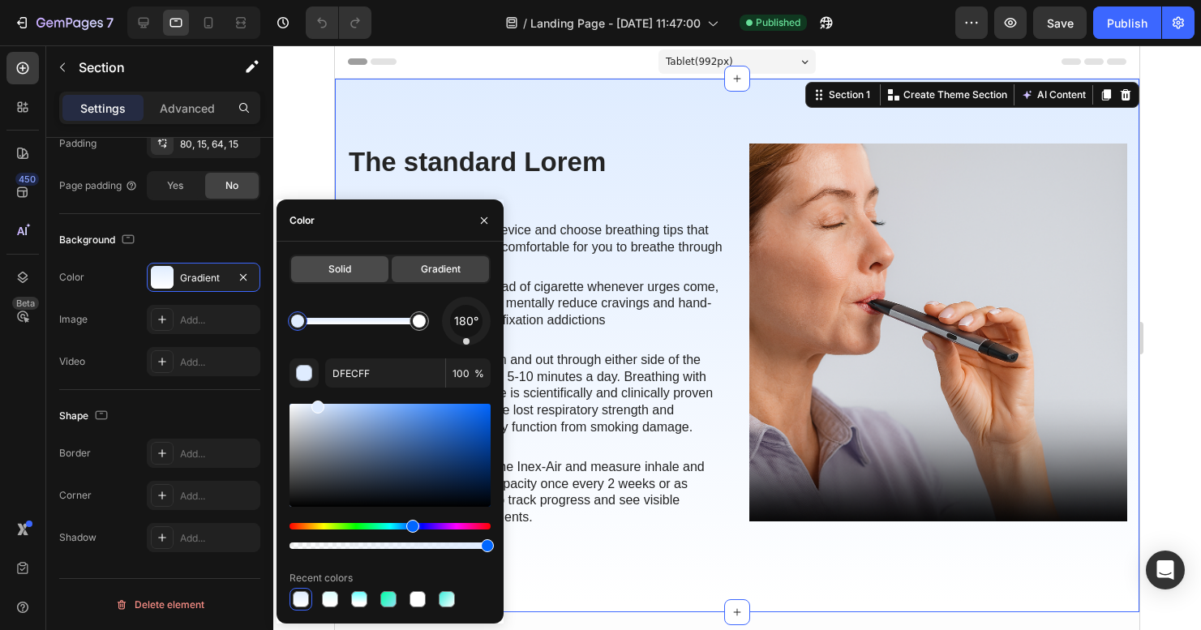
click at [345, 278] on div "Solid" at bounding box center [339, 269] width 97 height 26
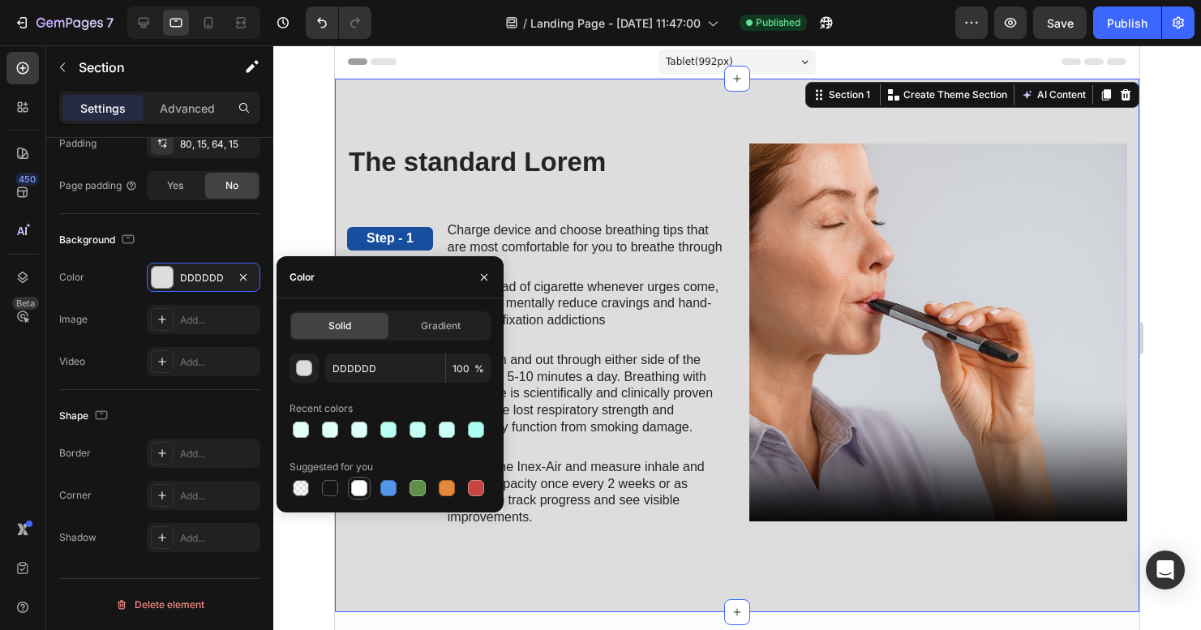
click at [356, 486] on div at bounding box center [359, 488] width 16 height 16
type input "FFFFFF"
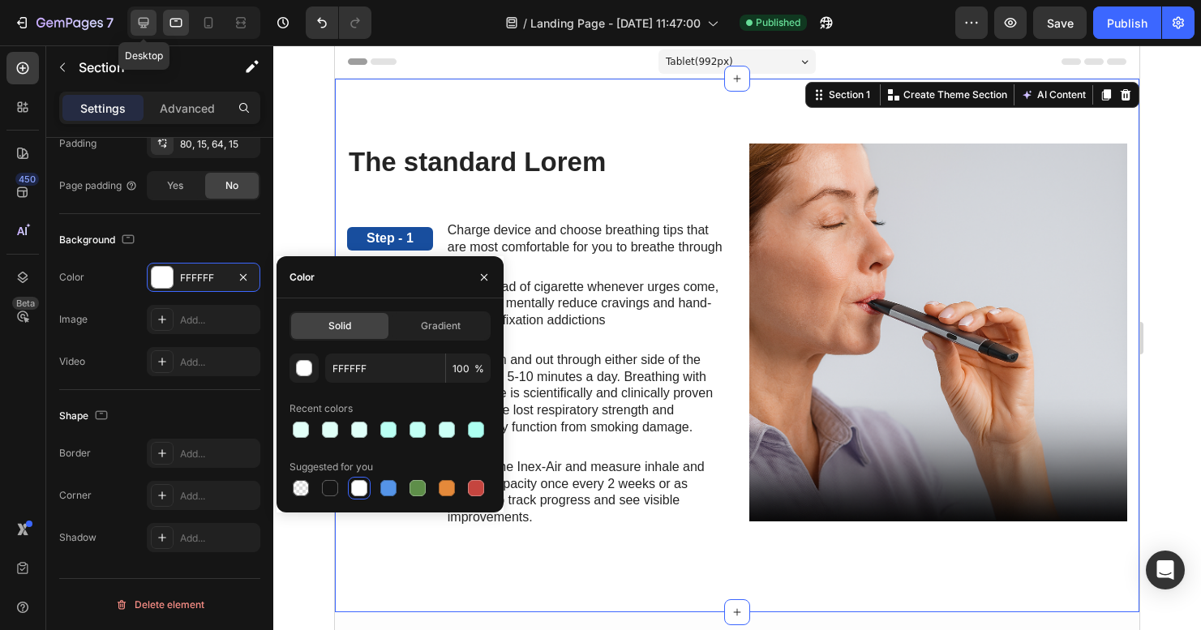
click at [141, 18] on icon at bounding box center [144, 23] width 11 height 11
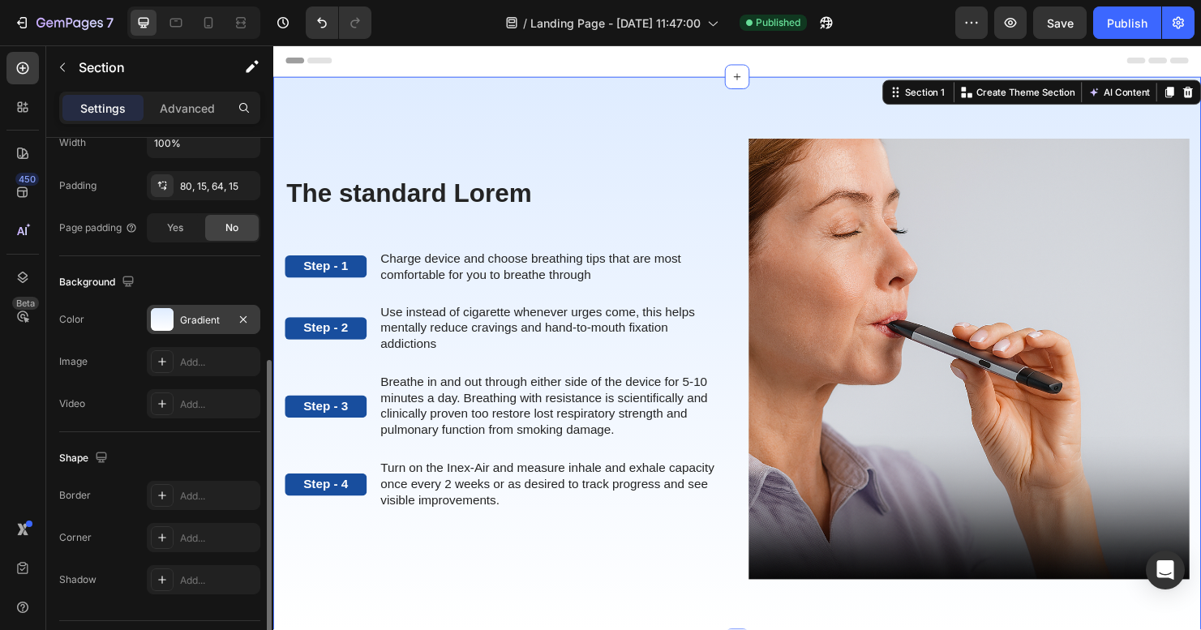
click at [173, 325] on div at bounding box center [162, 319] width 23 height 23
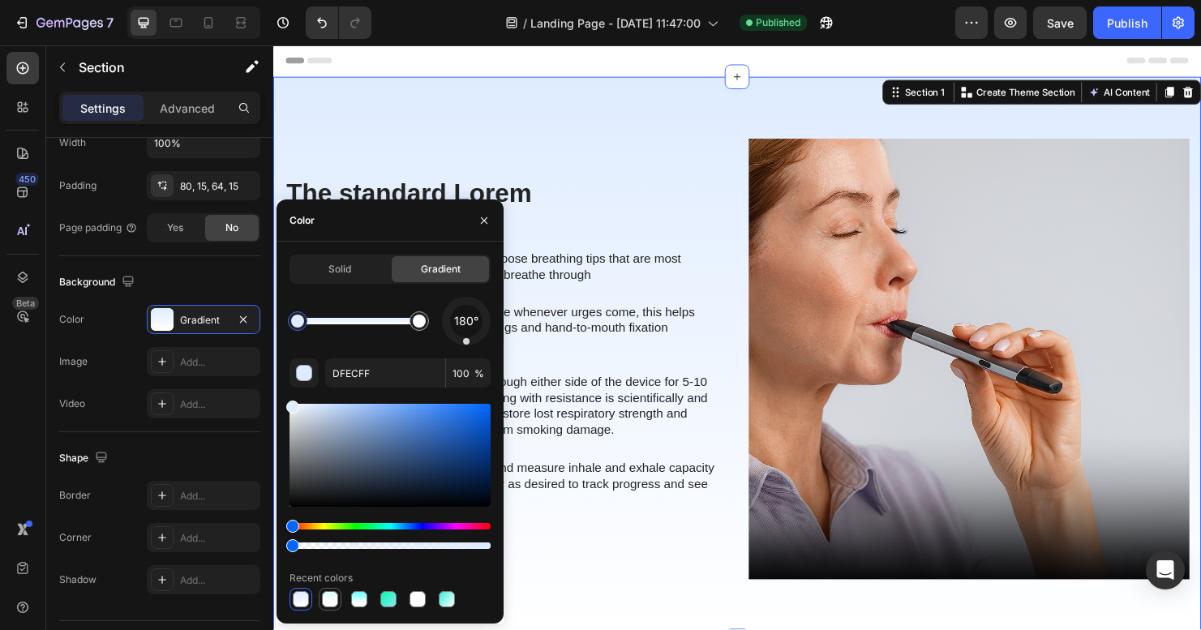
click at [336, 602] on div at bounding box center [330, 599] width 16 height 16
type input "DBFFFF"
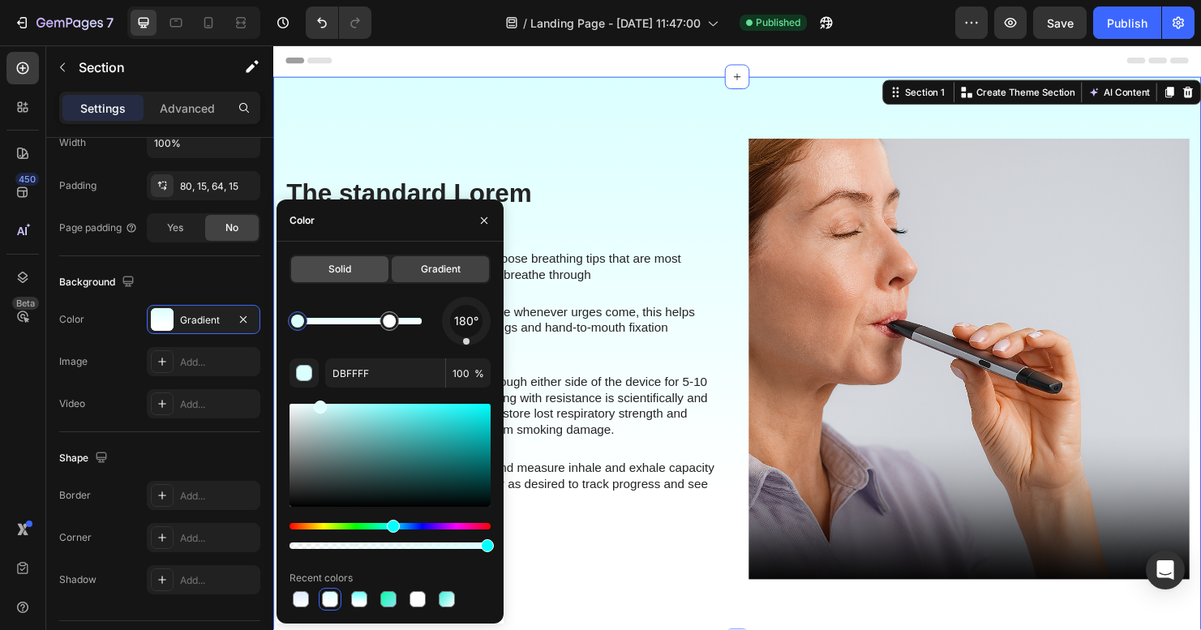
click at [332, 280] on div "Solid" at bounding box center [339, 269] width 97 height 26
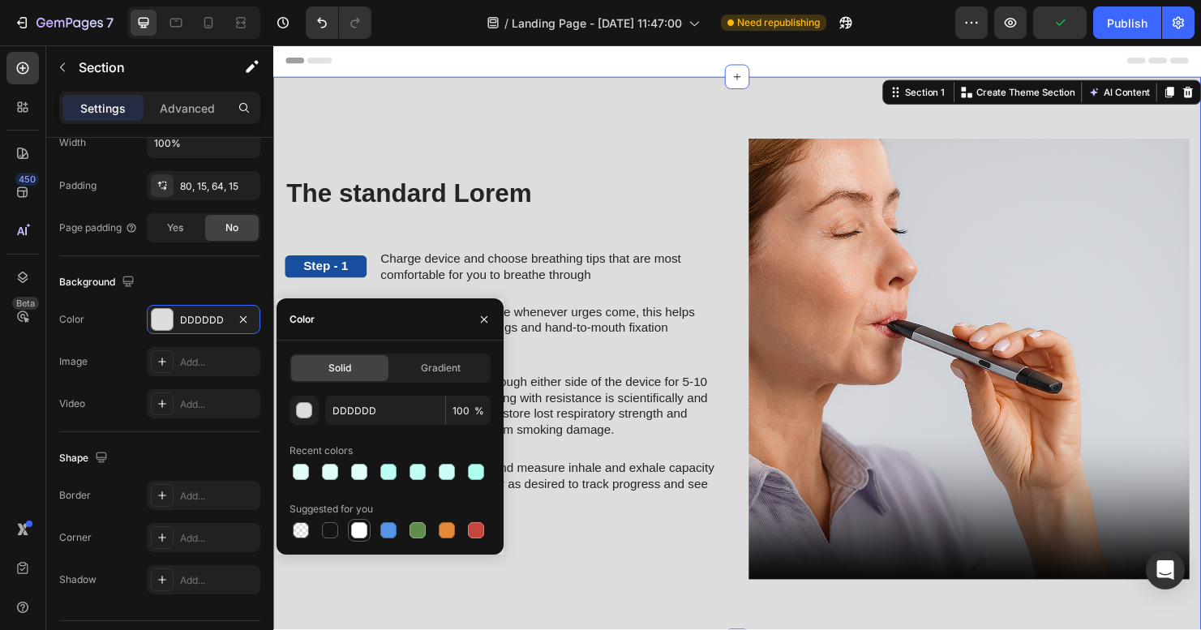
click at [355, 538] on div at bounding box center [359, 530] width 16 height 16
type input "FFFFFF"
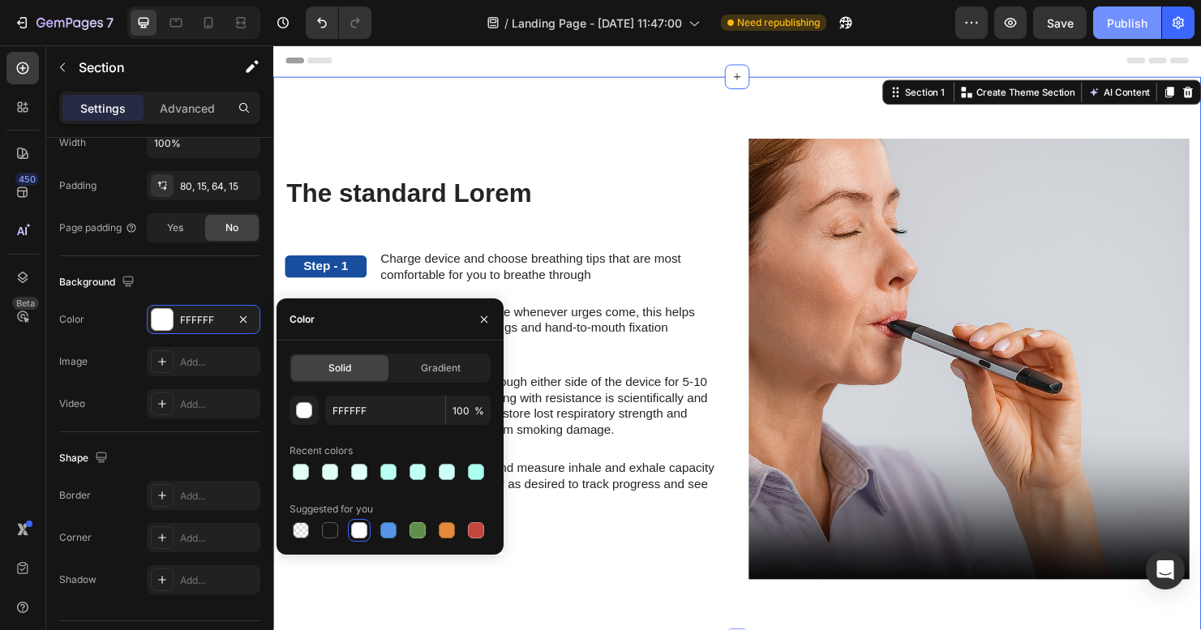
click at [1116, 26] on div "Publish" at bounding box center [1127, 23] width 41 height 17
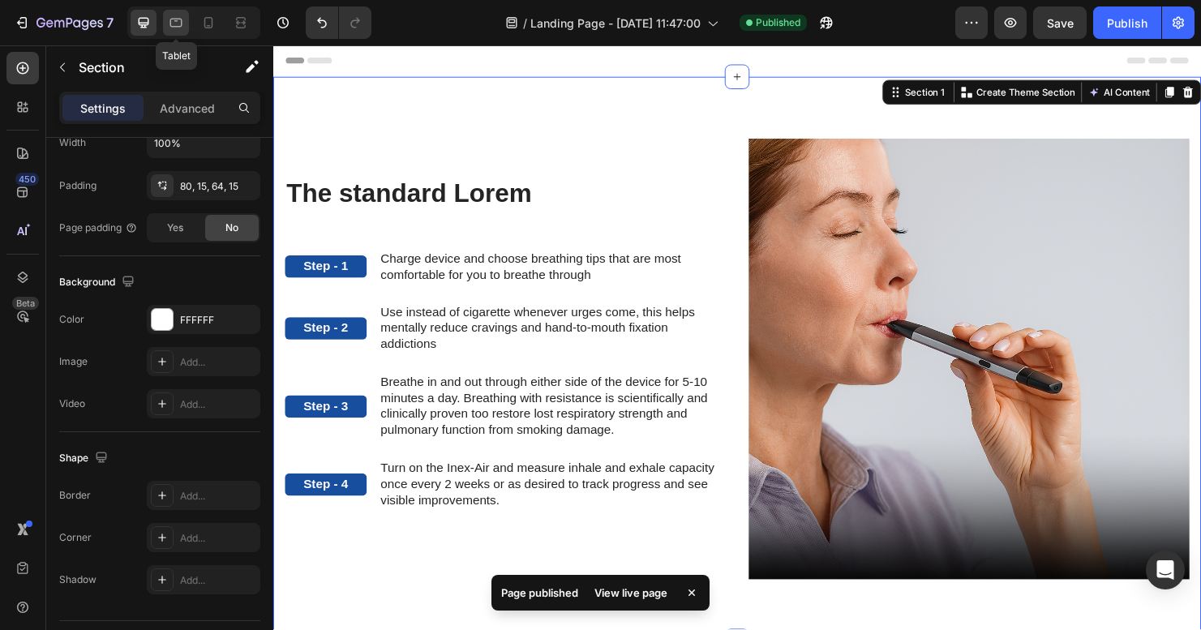
click at [178, 26] on icon at bounding box center [176, 23] width 12 height 9
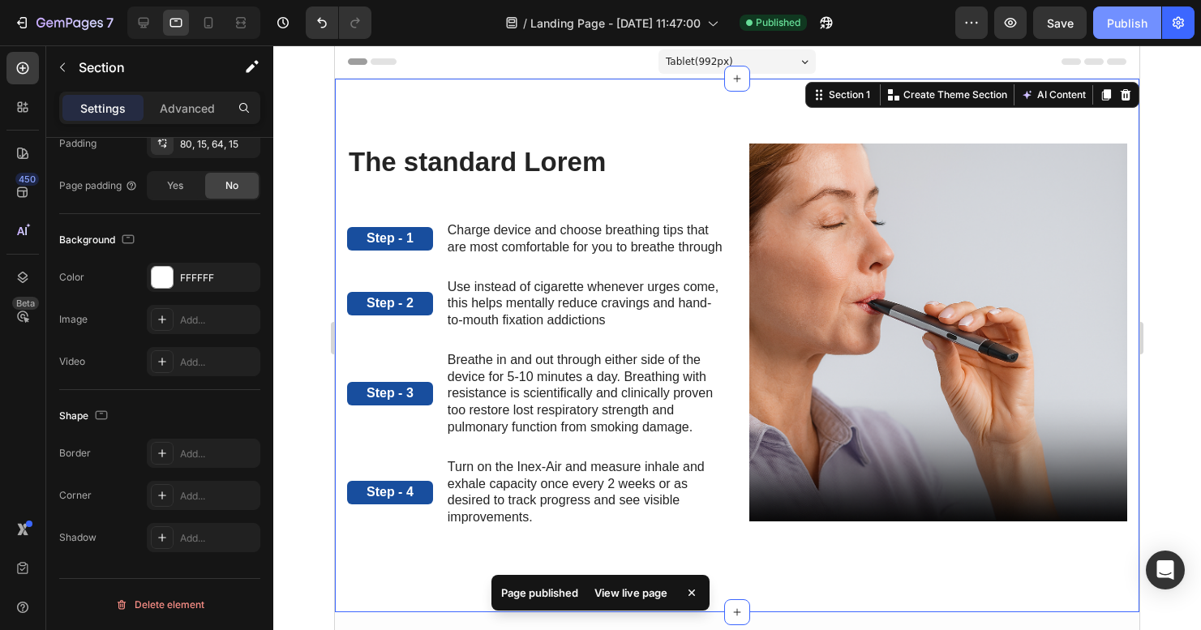
click at [1134, 21] on div "Publish" at bounding box center [1127, 23] width 41 height 17
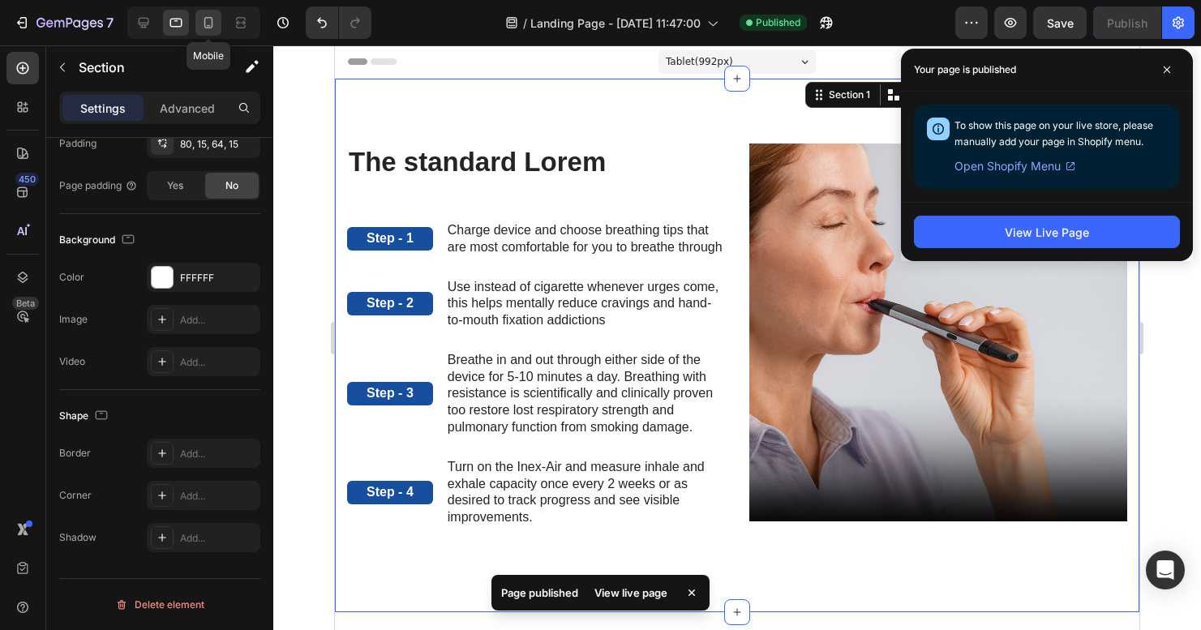
click at [212, 23] on icon at bounding box center [208, 22] width 9 height 11
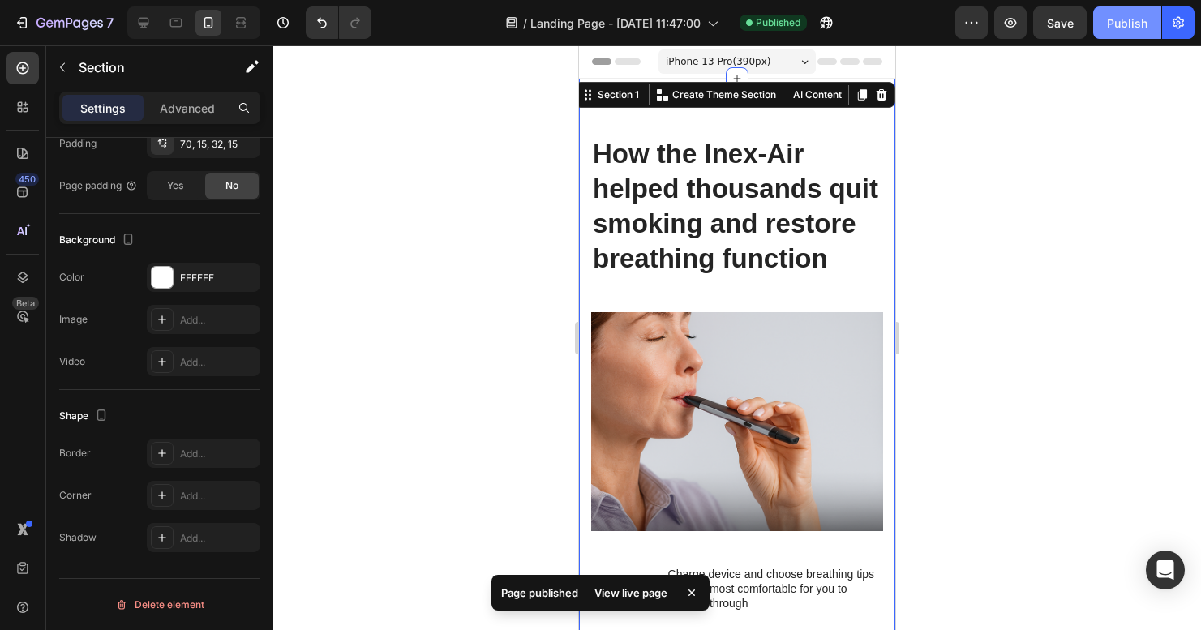
click at [1133, 30] on div "Publish" at bounding box center [1127, 23] width 41 height 17
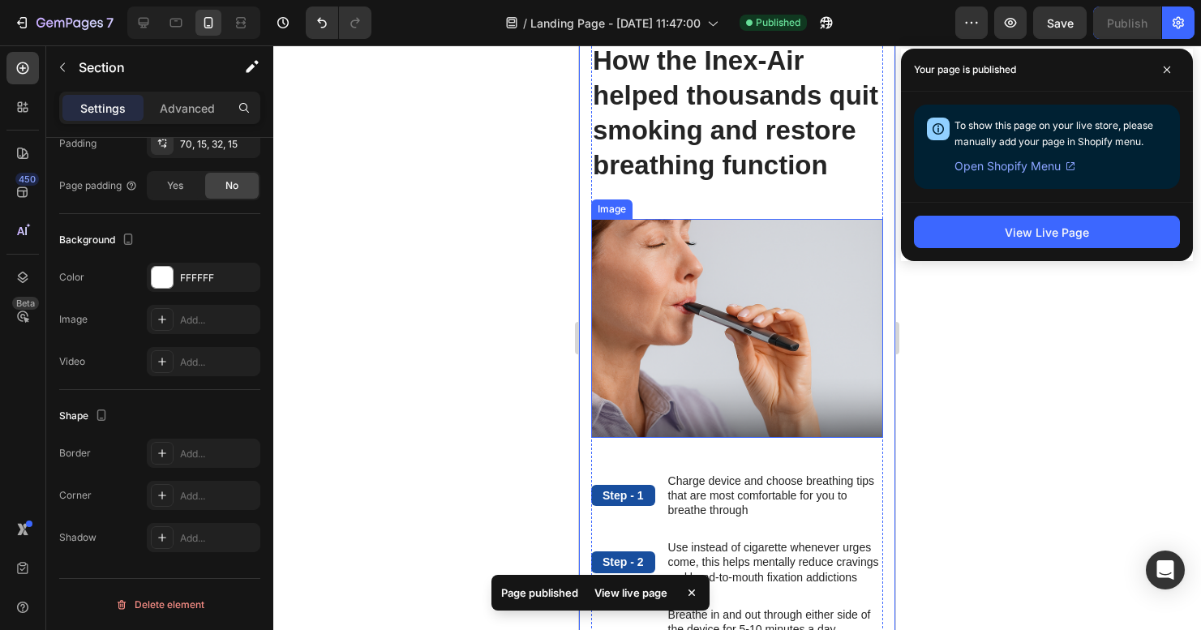
scroll to position [37, 0]
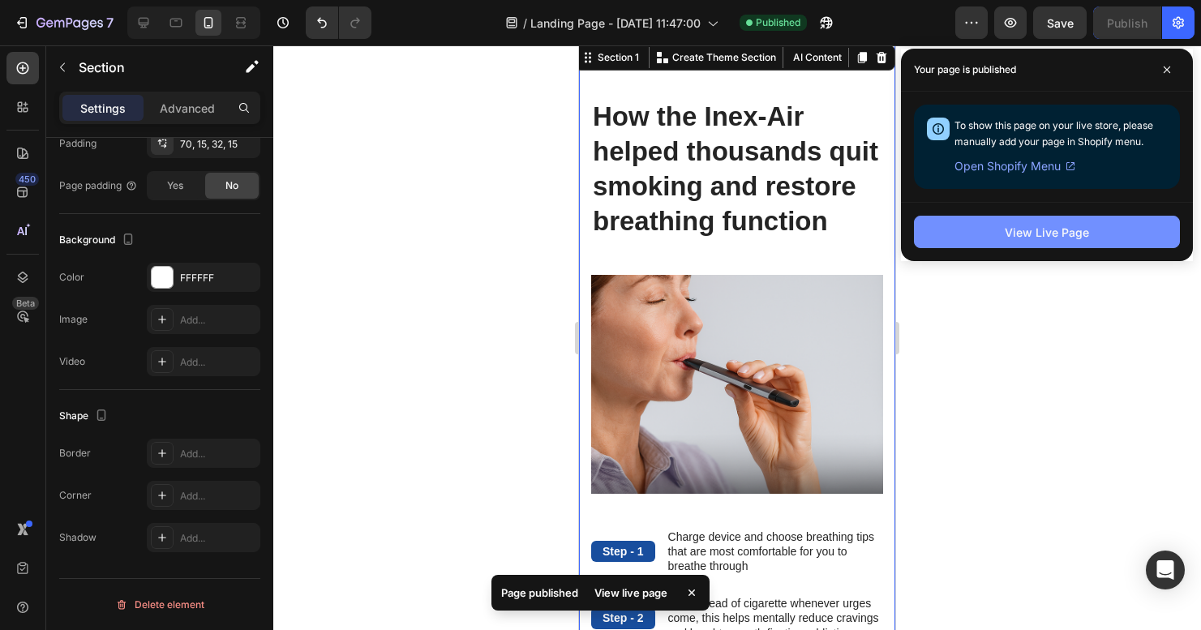
click at [1050, 238] on div "View Live Page" at bounding box center [1047, 232] width 84 height 17
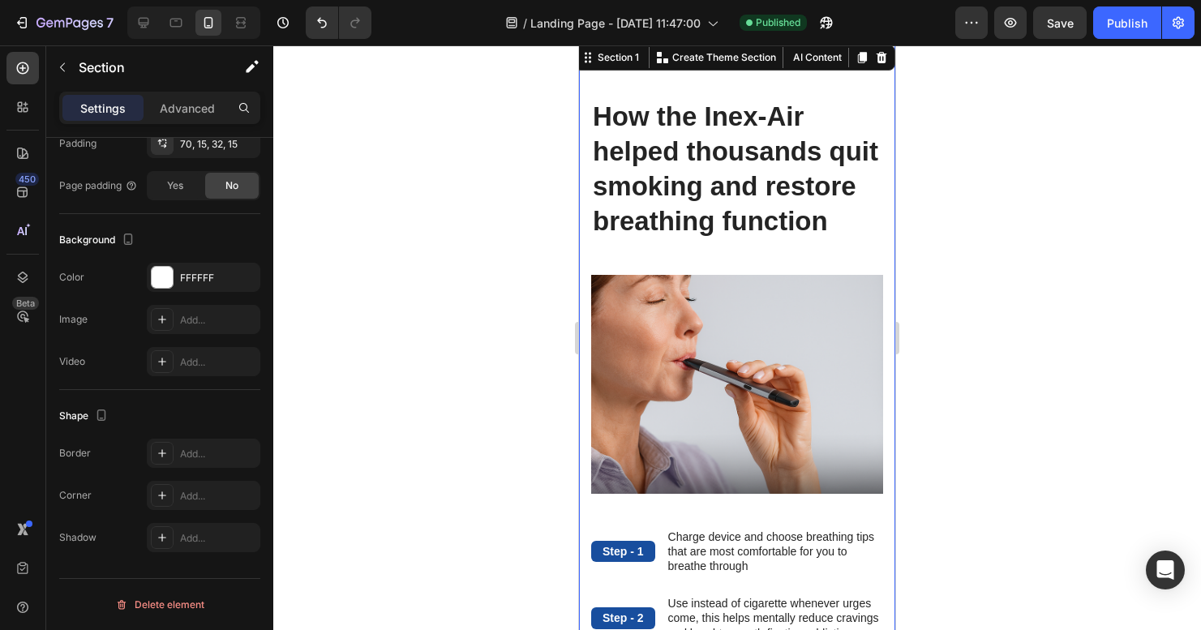
click at [700, 157] on h2 "How the Inex-Air helped thousands quit smoking and restore breathing function" at bounding box center [737, 169] width 292 height 143
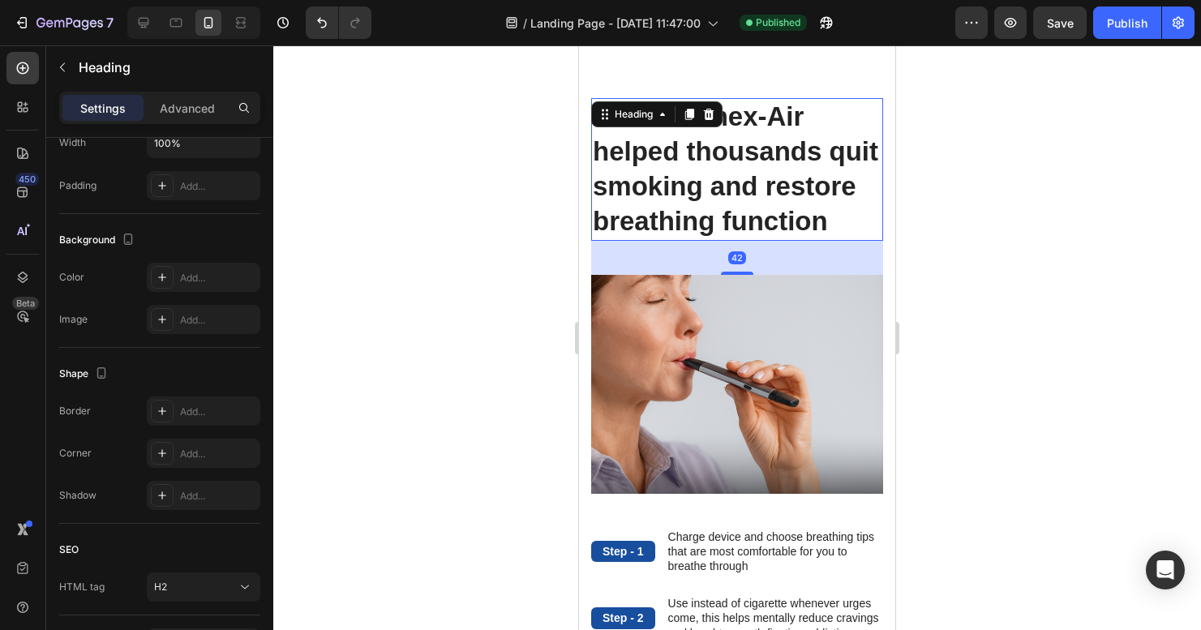
scroll to position [0, 0]
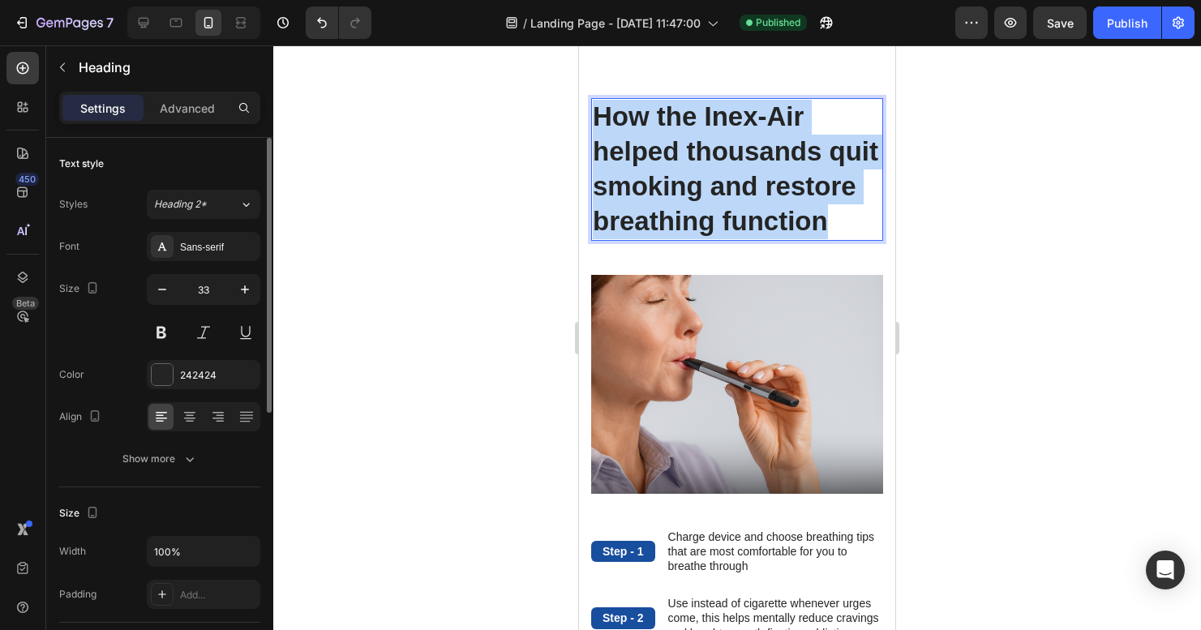
click at [700, 156] on p "How the Inex-Air helped thousands quit smoking and restore breathing function" at bounding box center [737, 169] width 289 height 139
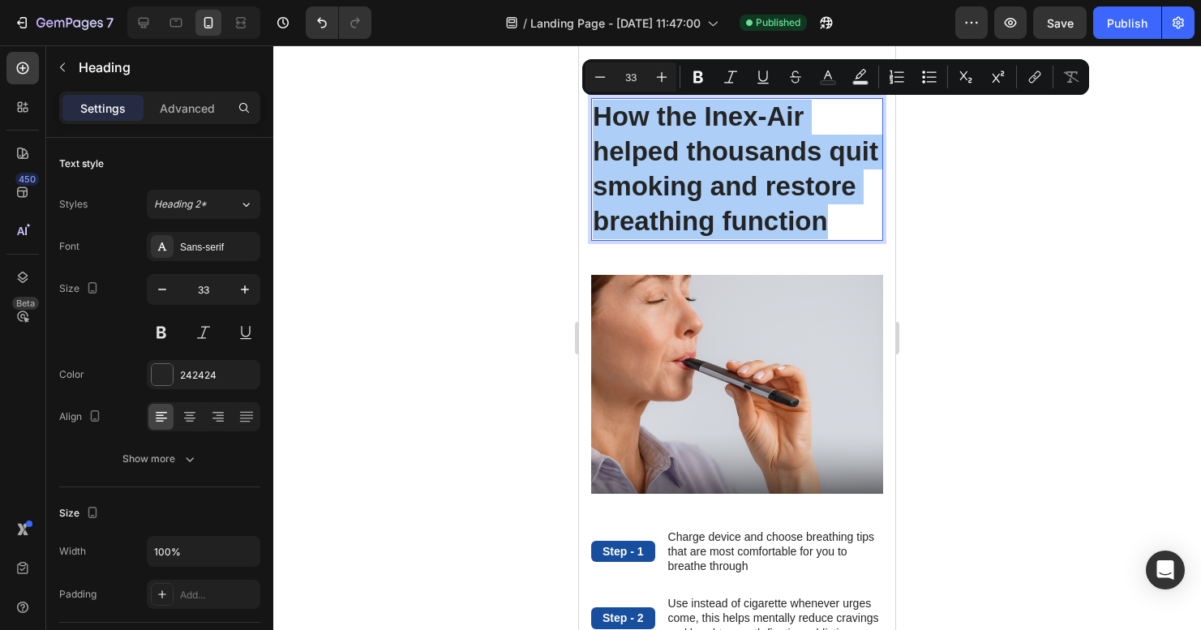
click at [178, 25] on icon at bounding box center [176, 23] width 16 height 16
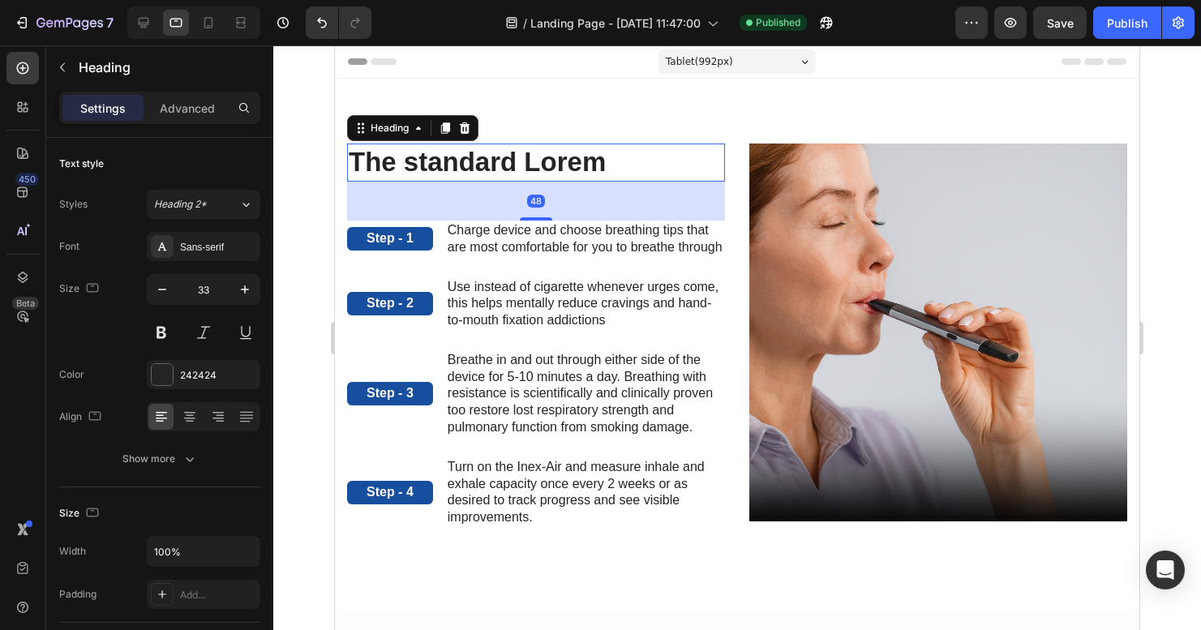
click at [493, 165] on h2 "The standard Lorem" at bounding box center [536, 163] width 378 height 38
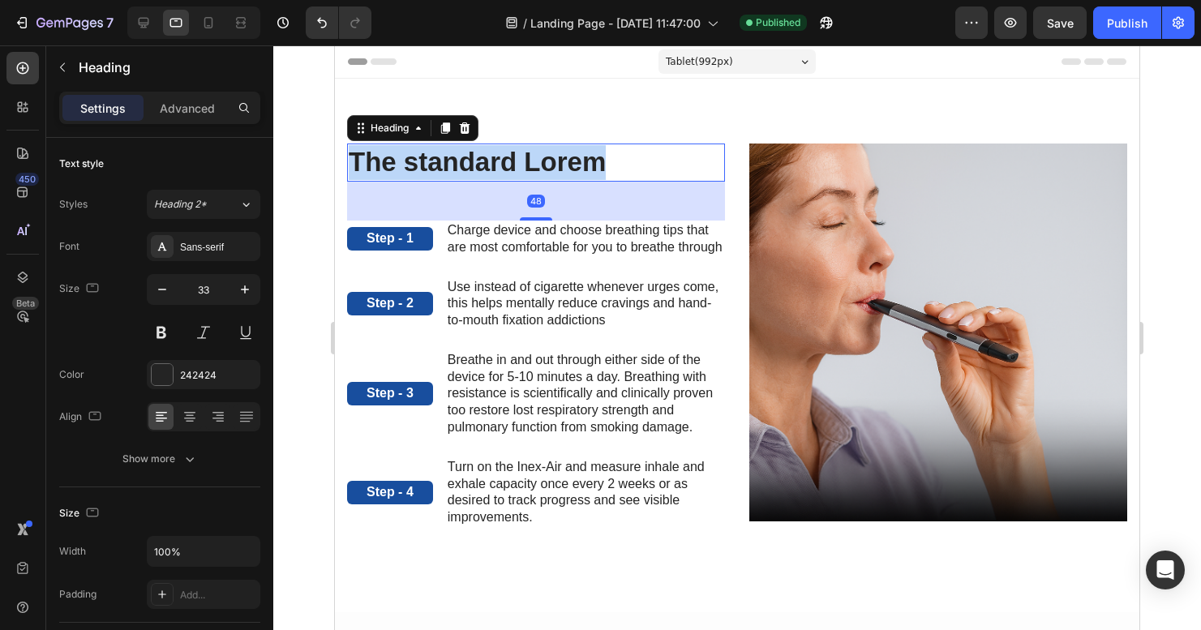
click at [493, 165] on p "The standard Lorem" at bounding box center [536, 162] width 375 height 35
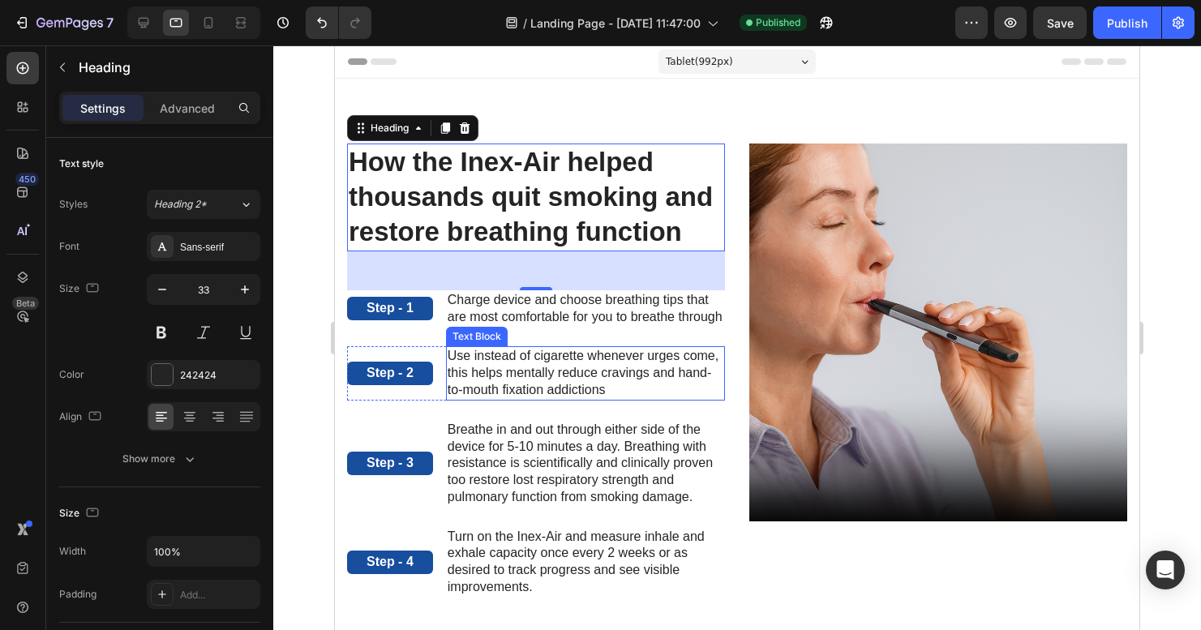
scroll to position [99, 0]
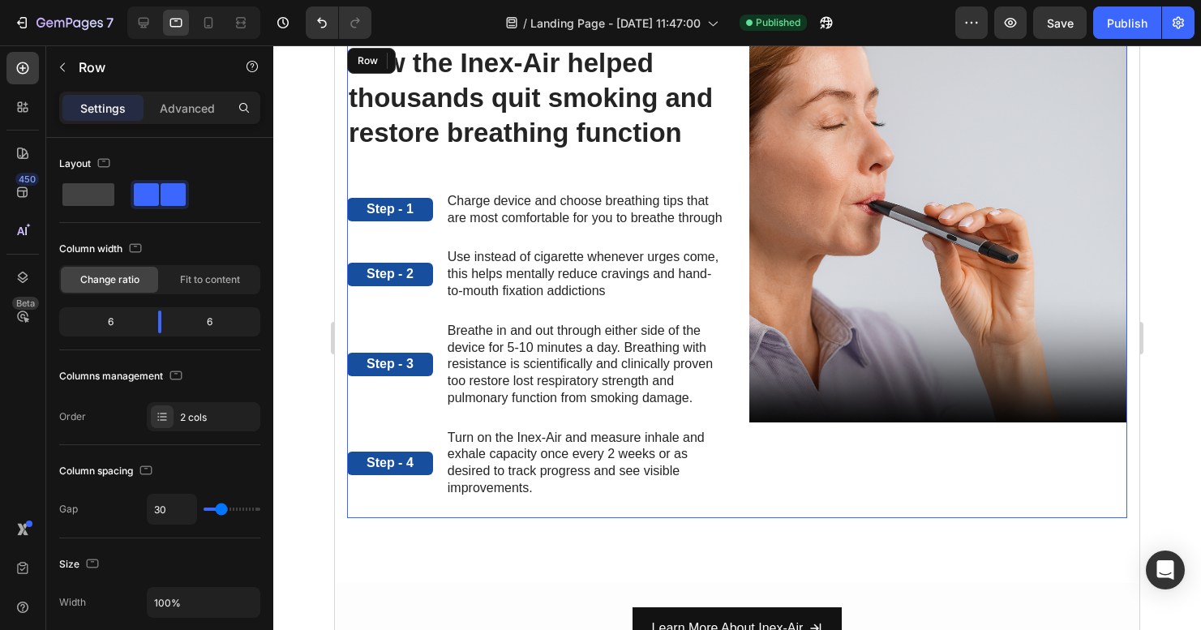
click at [772, 494] on div "How the Inex-Air helped thousands quit smoking and restore breathing function H…" at bounding box center [938, 282] width 378 height 474
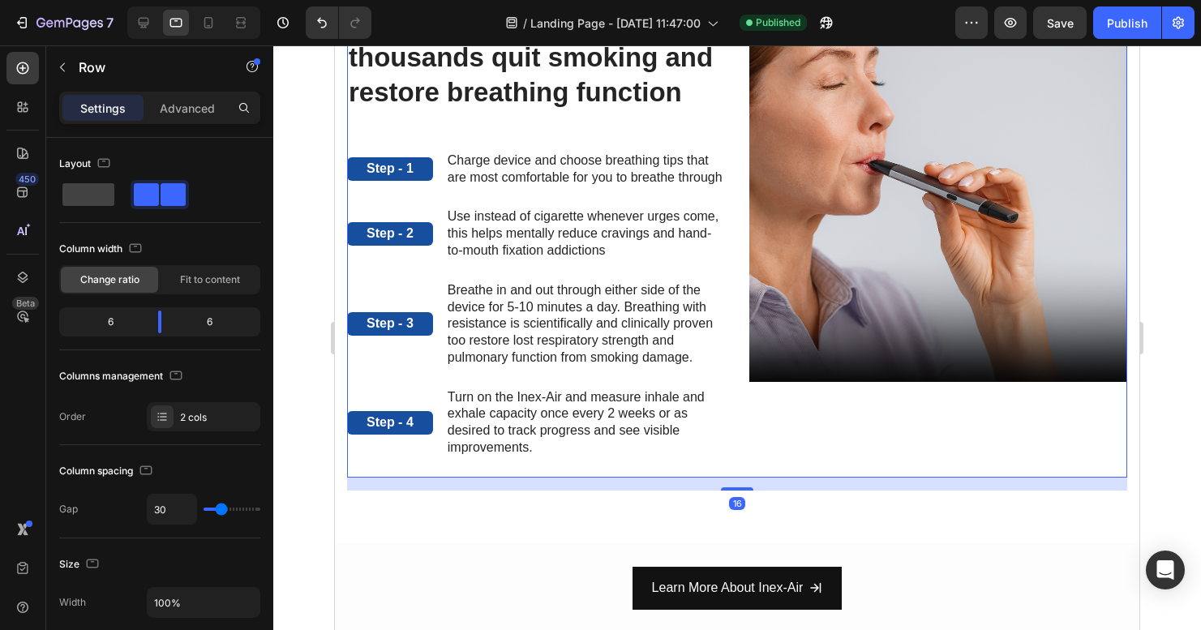
scroll to position [0, 0]
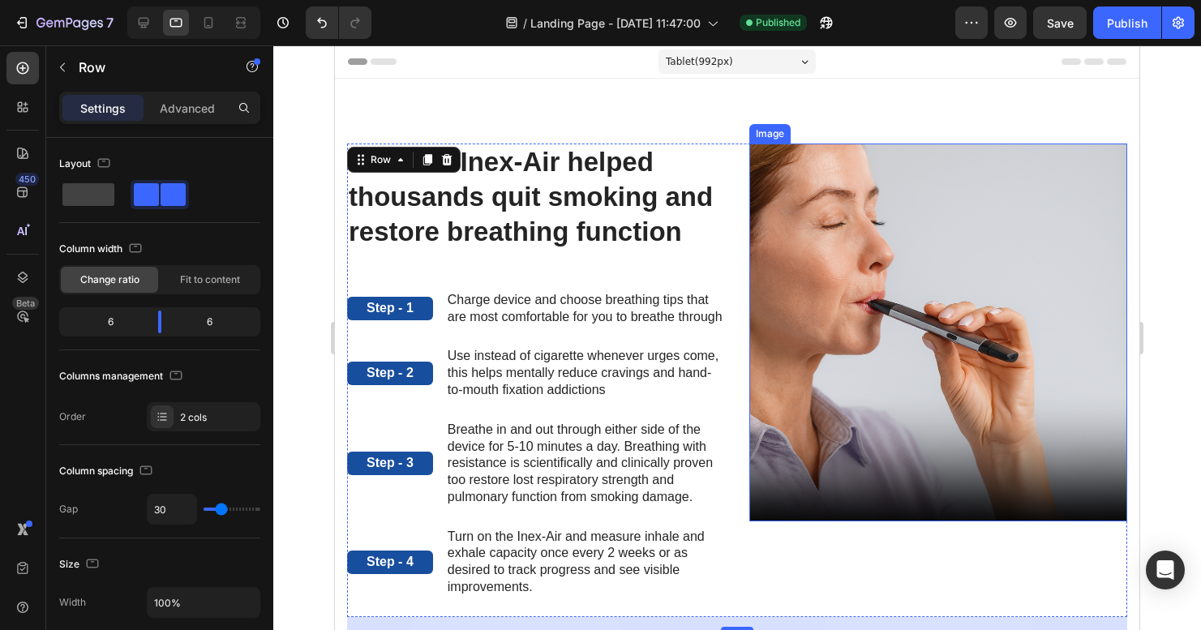
click at [878, 322] on img at bounding box center [938, 333] width 378 height 378
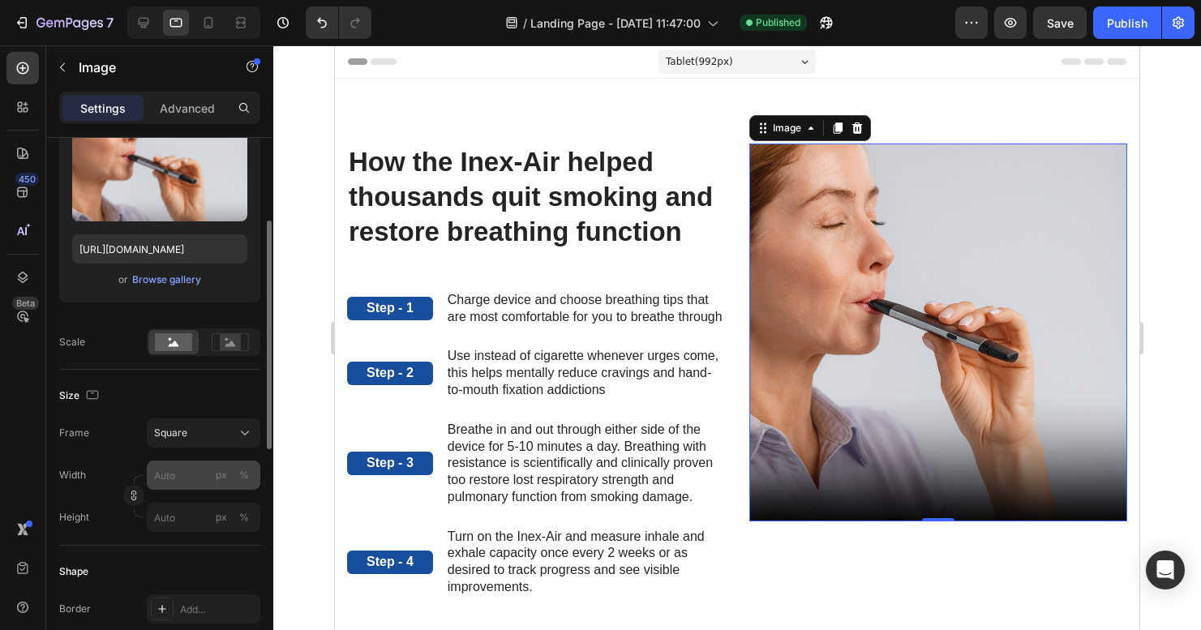
scroll to position [216, 0]
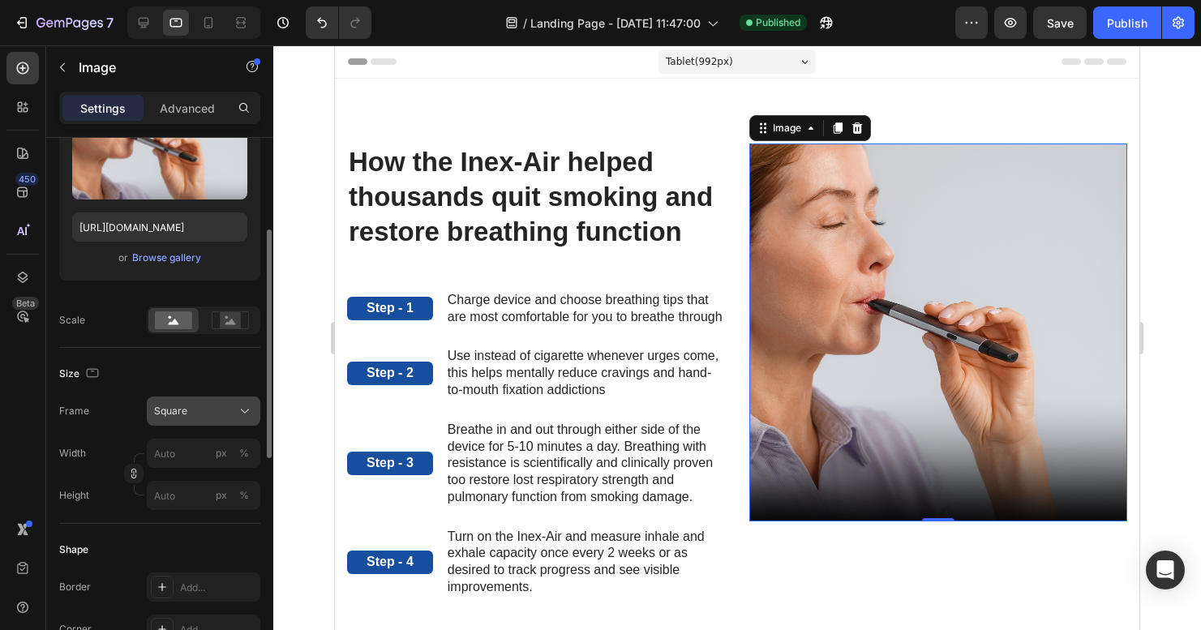
click at [200, 417] on div "Square" at bounding box center [193, 411] width 79 height 15
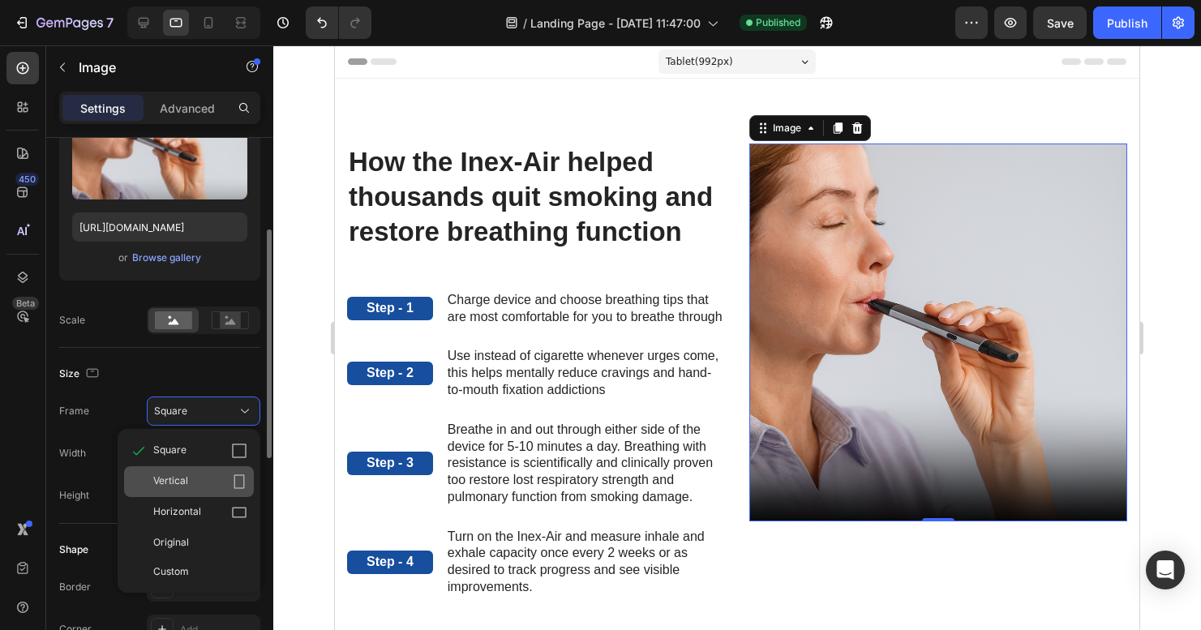
click at [191, 478] on div "Vertical" at bounding box center [200, 482] width 94 height 16
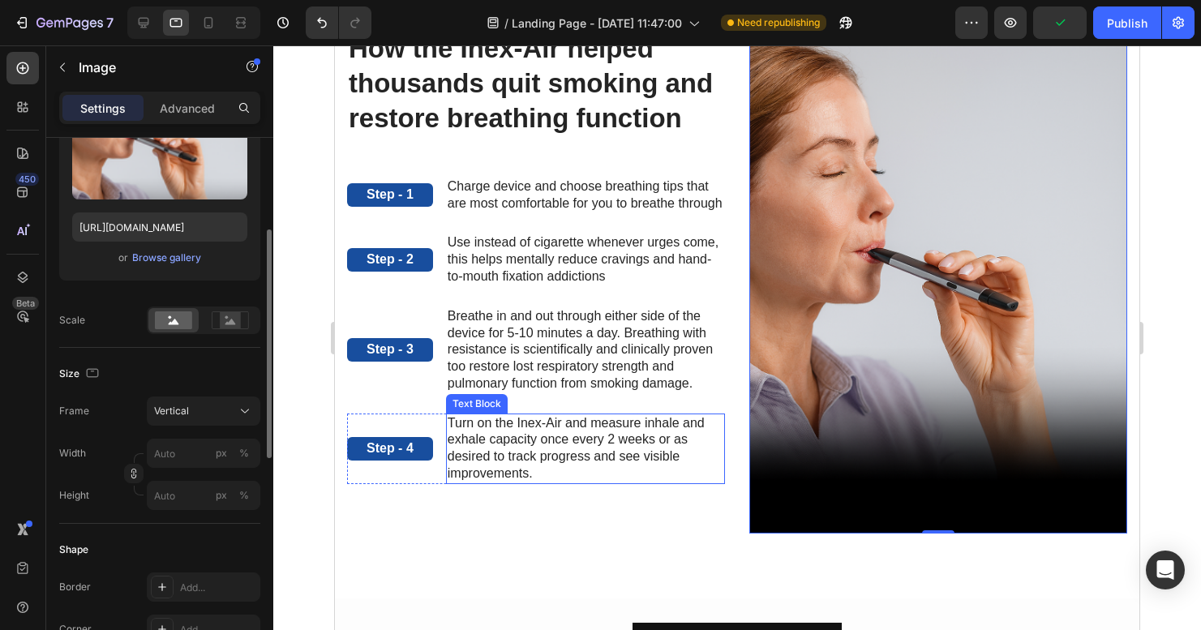
scroll to position [57, 0]
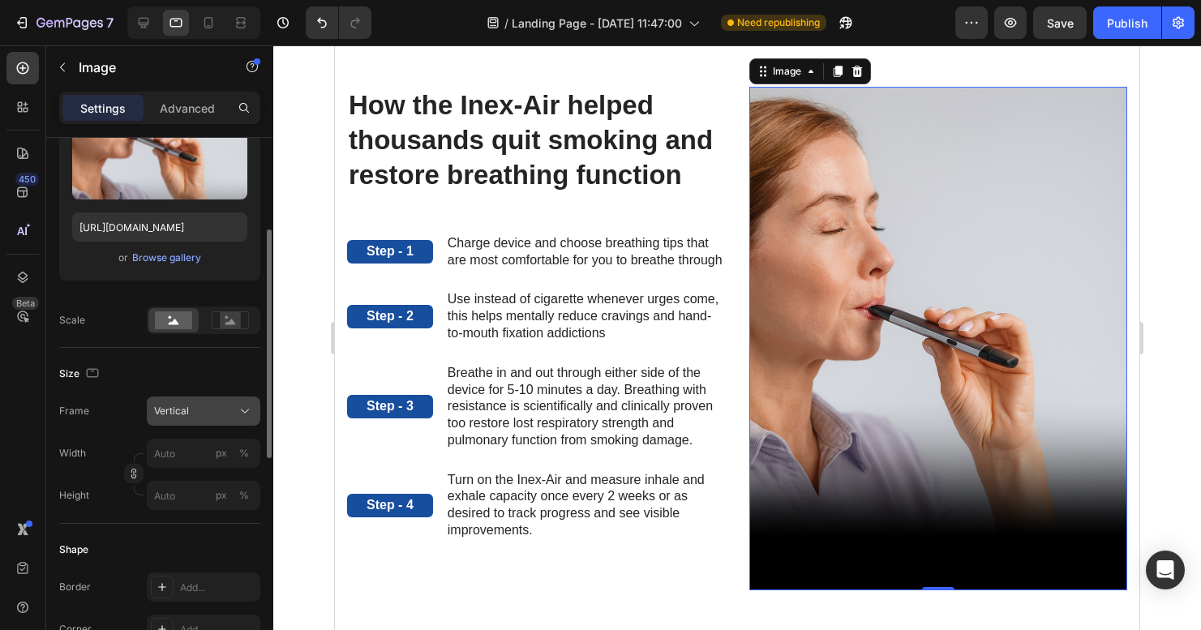
click at [221, 414] on div "Vertical" at bounding box center [193, 411] width 79 height 15
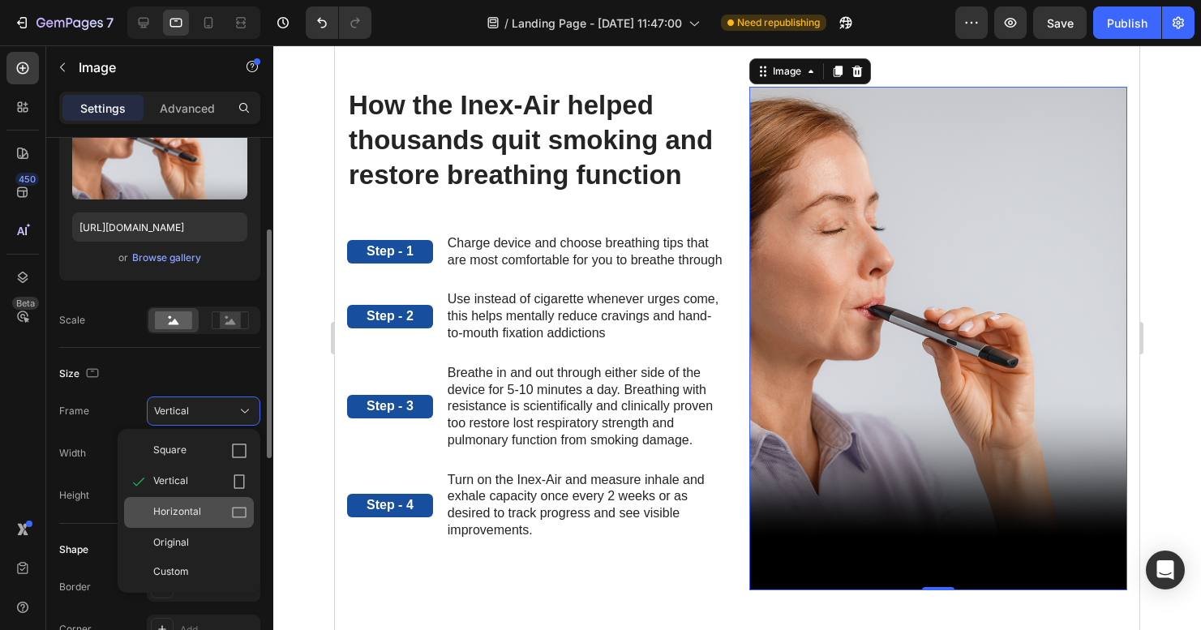
click at [207, 505] on div "Horizontal" at bounding box center [200, 512] width 94 height 16
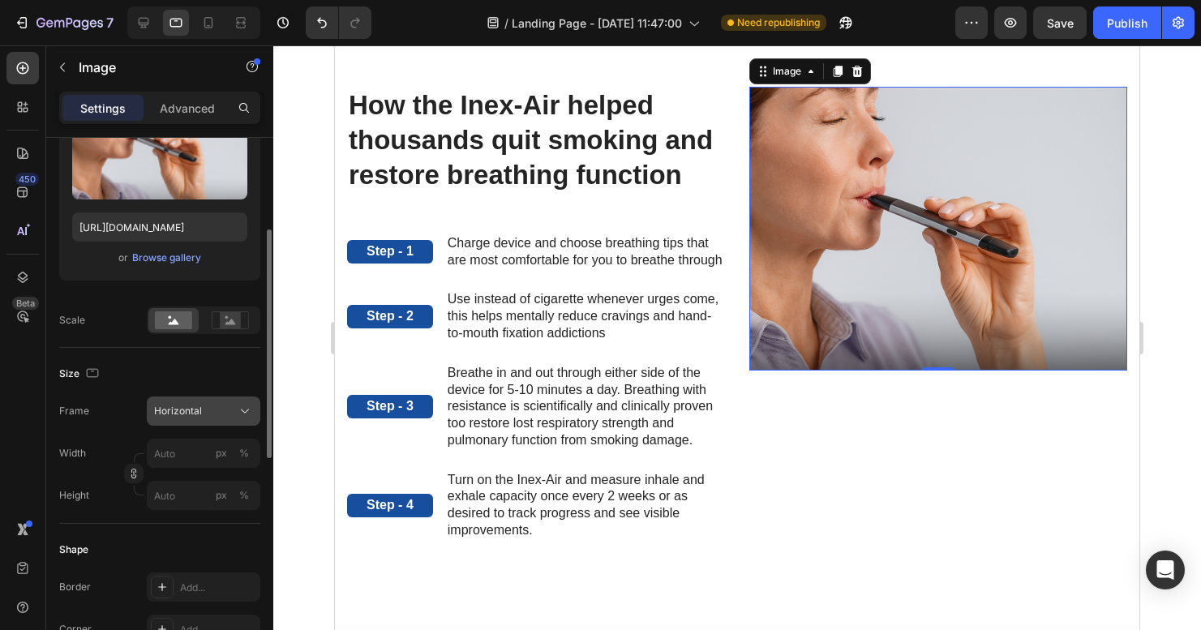
click at [221, 415] on div "Horizontal" at bounding box center [193, 411] width 79 height 15
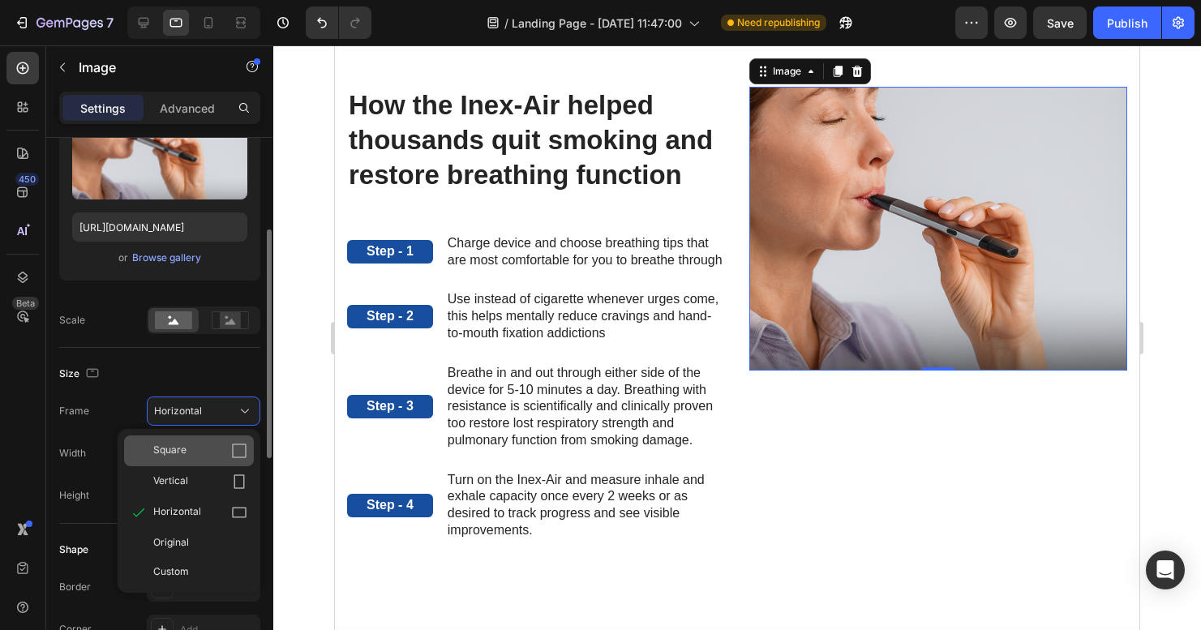
click at [211, 449] on div "Square" at bounding box center [200, 451] width 94 height 16
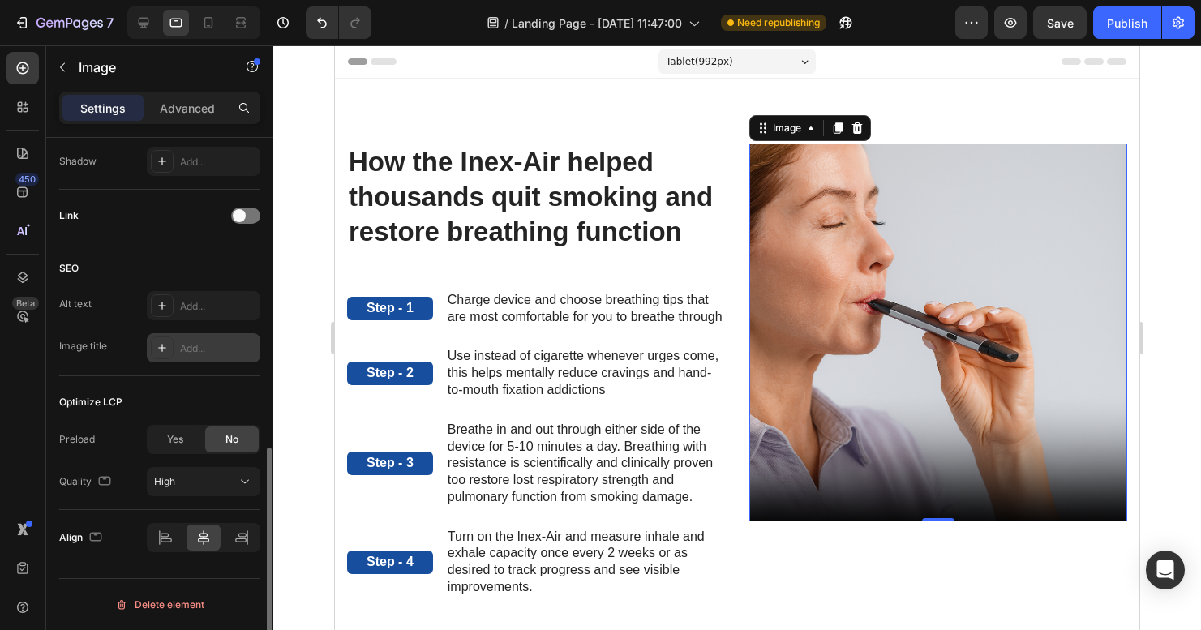
scroll to position [722, 0]
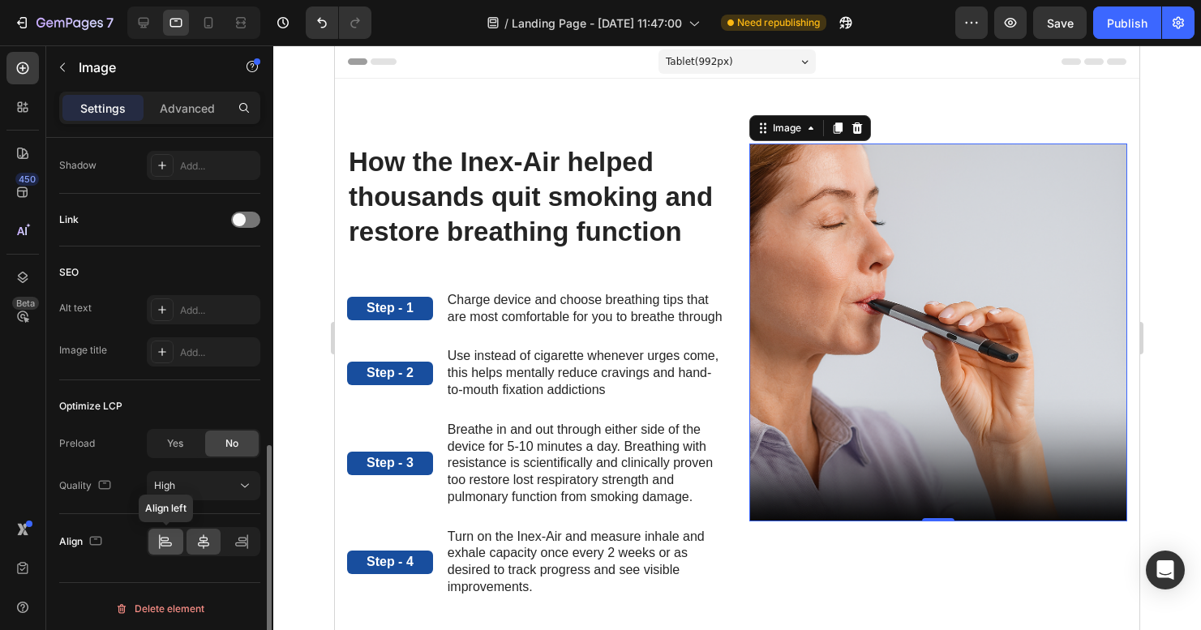
click at [169, 544] on icon at bounding box center [165, 542] width 16 height 16
click at [198, 544] on icon at bounding box center [203, 542] width 16 height 16
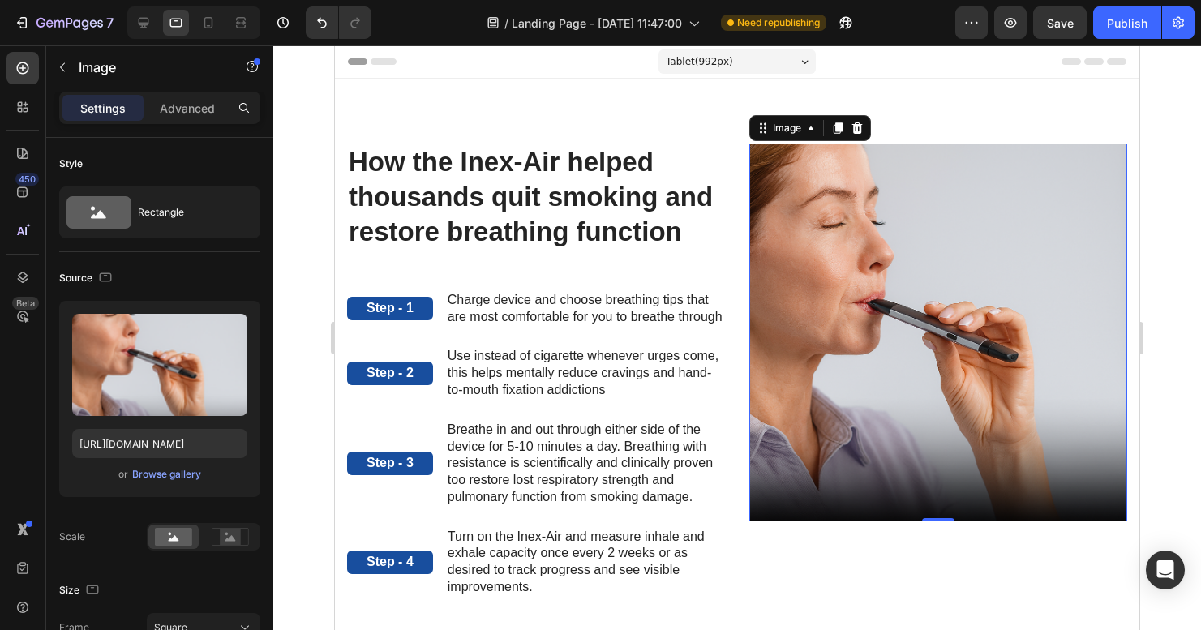
click at [180, 128] on div "Settings Advanced" at bounding box center [159, 115] width 227 height 46
click at [185, 114] on p "Advanced" at bounding box center [187, 108] width 55 height 17
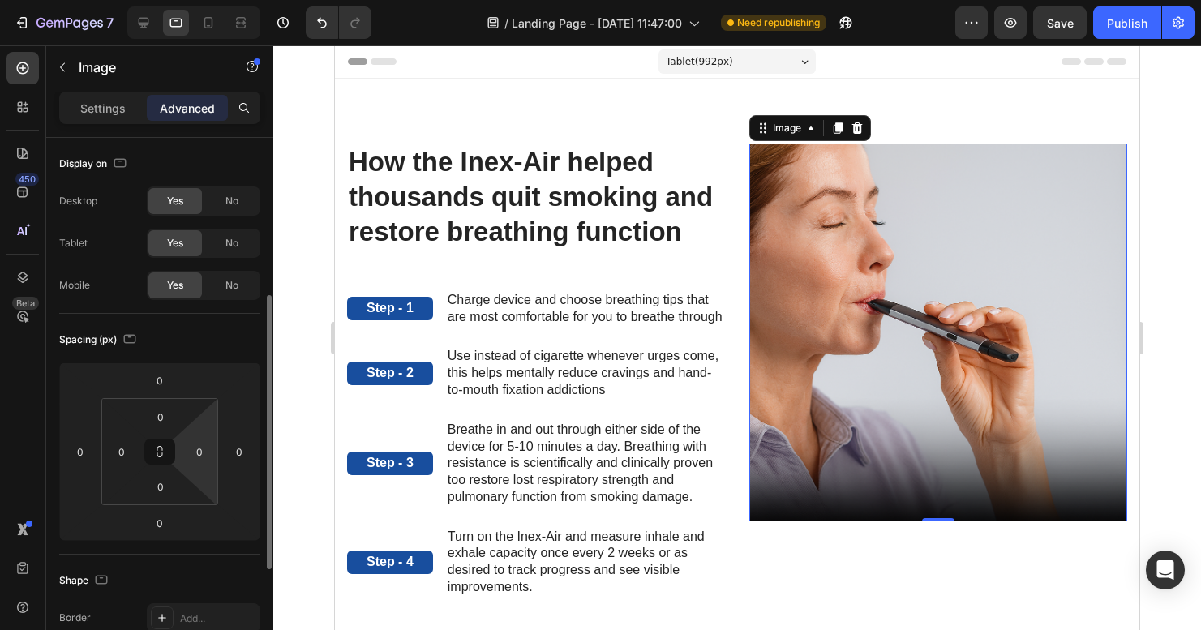
scroll to position [105, 0]
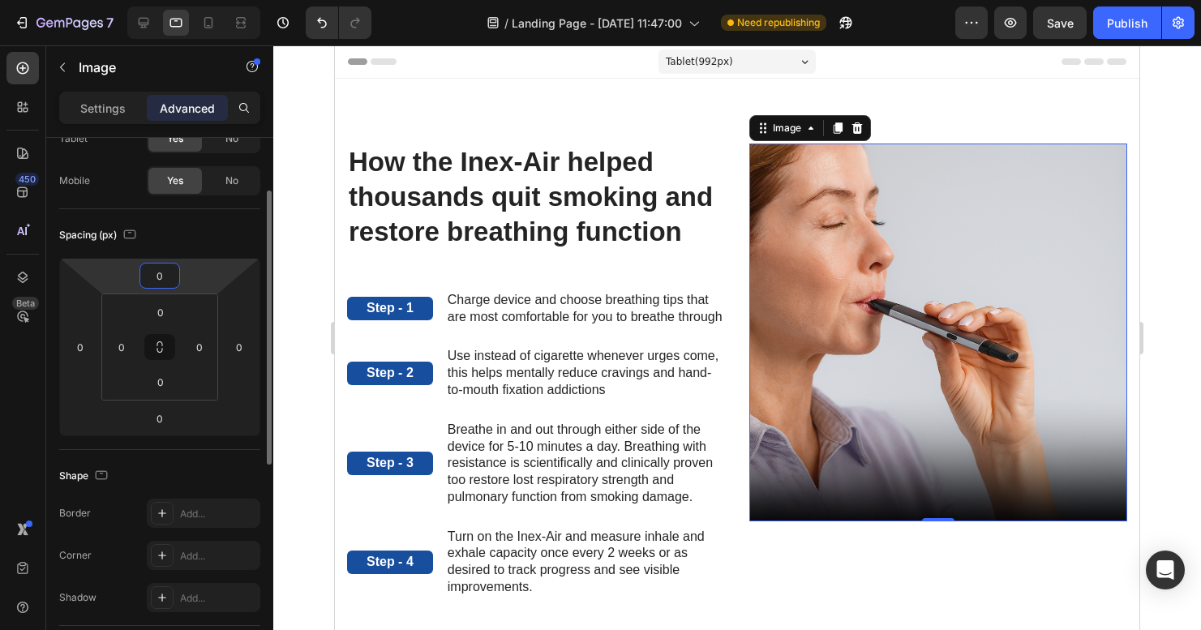
click at [169, 285] on input "0" at bounding box center [160, 276] width 32 height 24
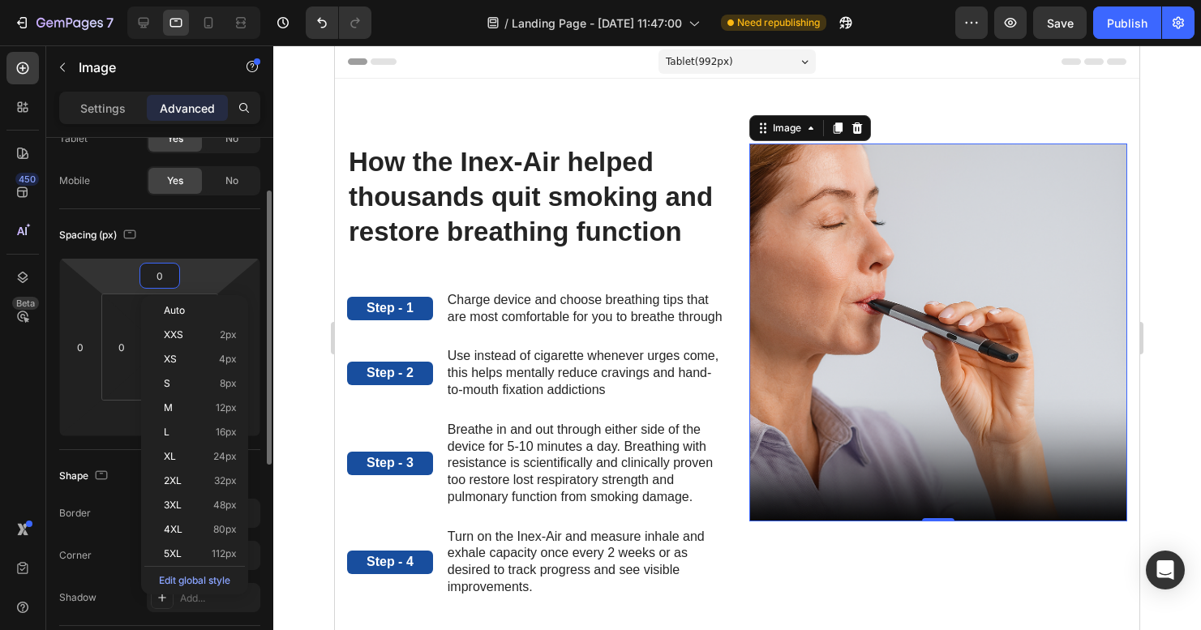
click at [212, 0] on html "7 Version history / Landing Page - [DATE] 11:47:00 Need republishing Preview Sa…" at bounding box center [600, 0] width 1201 height 0
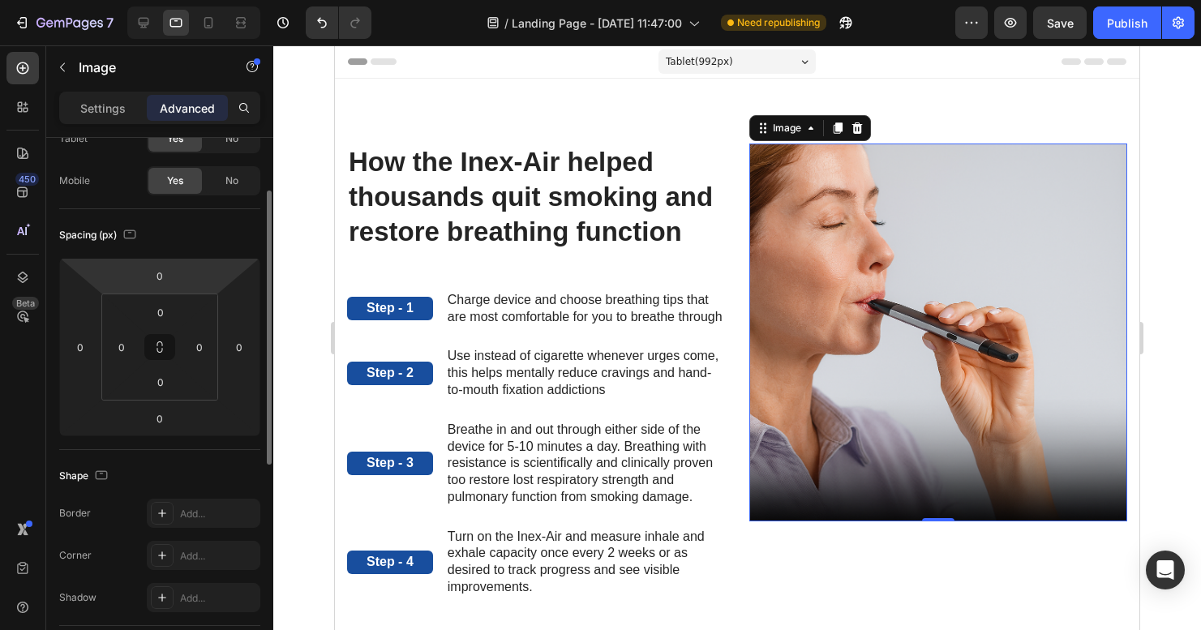
click at [212, 0] on html "7 Version history / Landing Page - [DATE] 11:47:00 Need republishing Preview Sa…" at bounding box center [600, 0] width 1201 height 0
click at [163, 281] on input "0" at bounding box center [160, 276] width 32 height 24
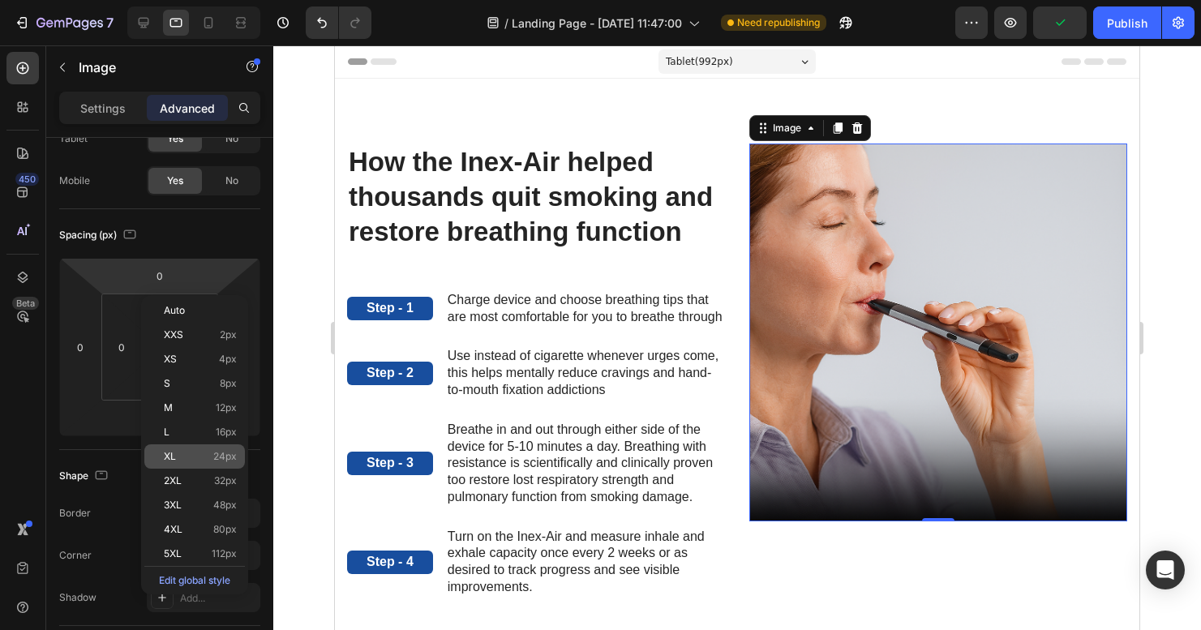
click at [195, 465] on div "XL 24px" at bounding box center [194, 456] width 101 height 24
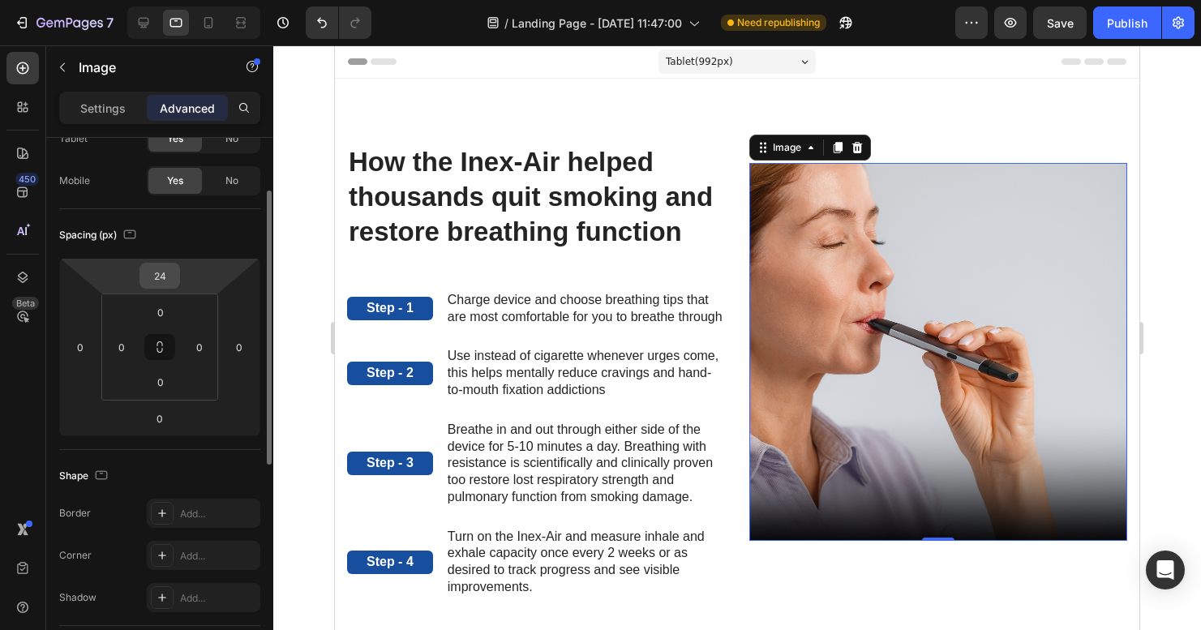
click at [171, 275] on input "24" at bounding box center [160, 276] width 32 height 24
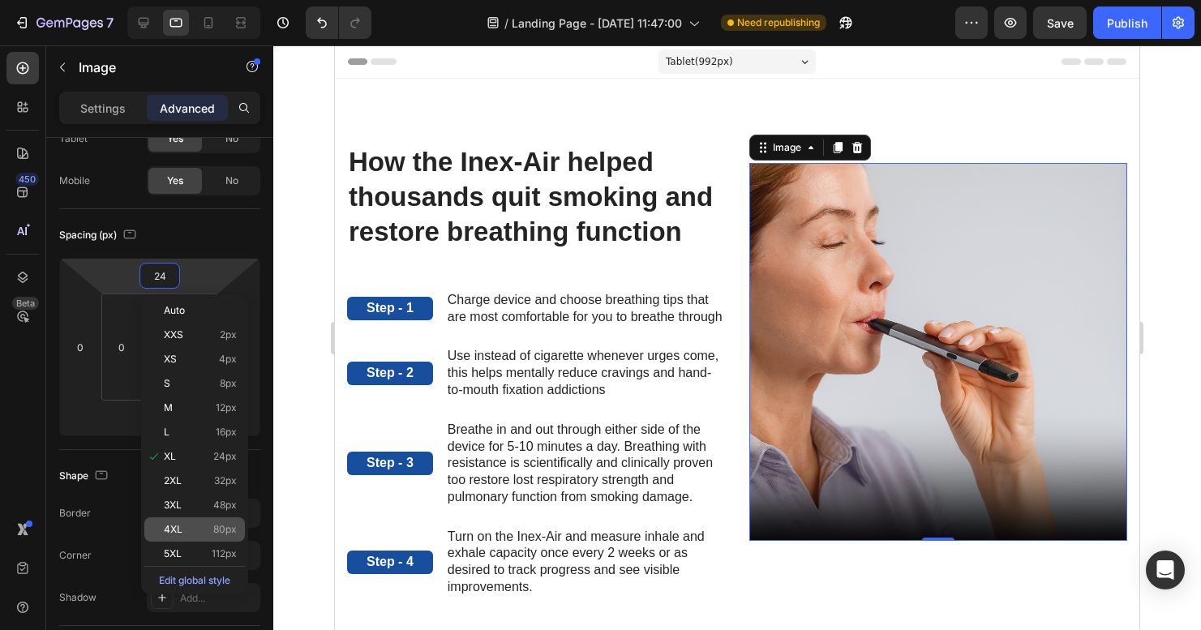
click at [195, 533] on p "4XL 80px" at bounding box center [200, 529] width 73 height 11
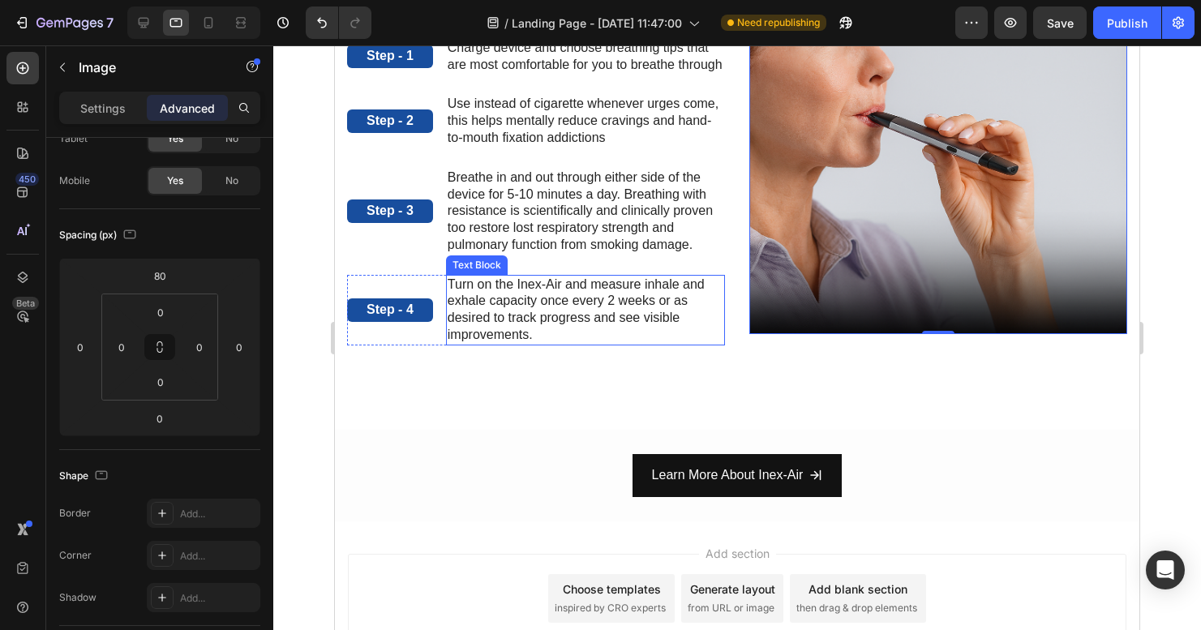
scroll to position [0, 0]
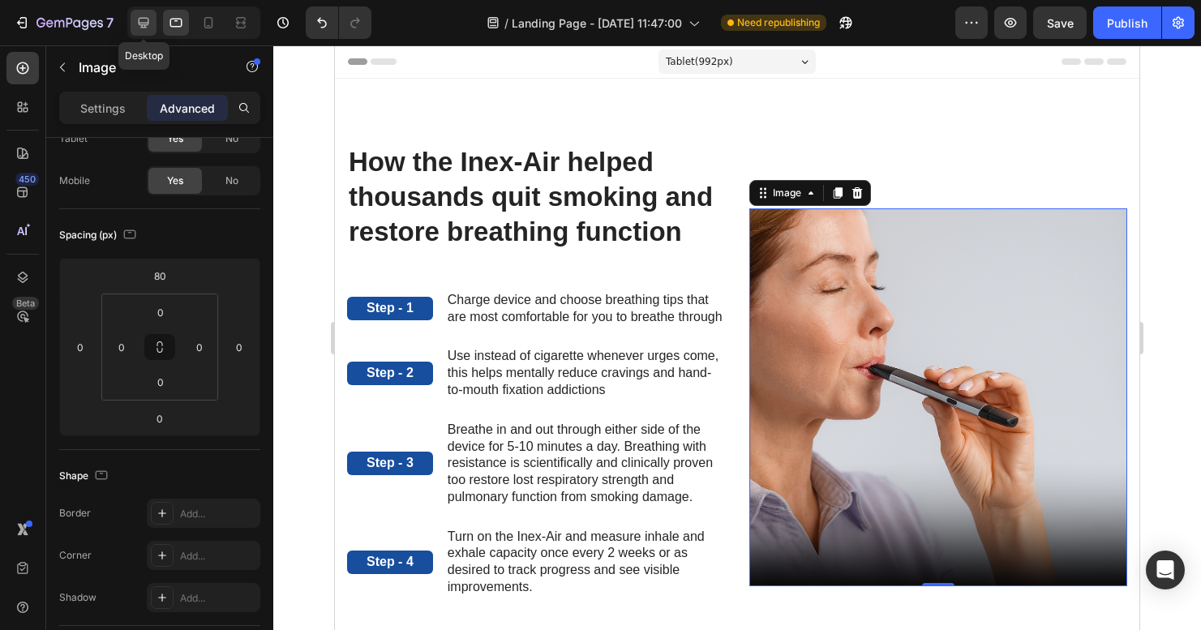
click at [147, 19] on icon at bounding box center [144, 23] width 11 height 11
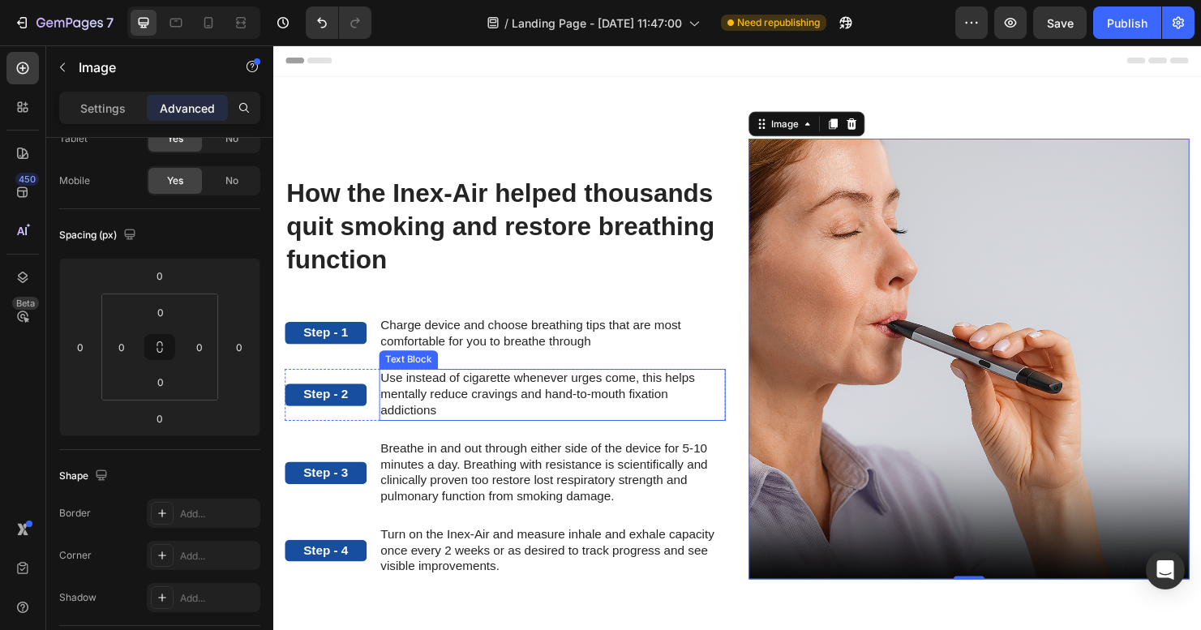
scroll to position [3, 0]
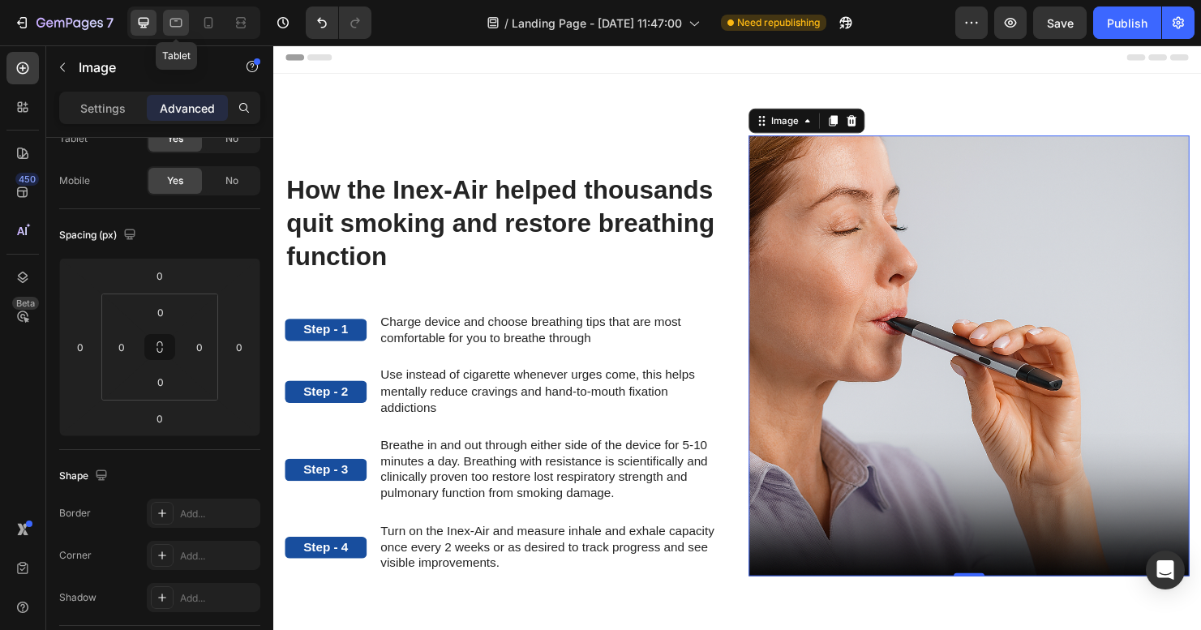
click at [177, 23] on icon at bounding box center [176, 23] width 16 height 16
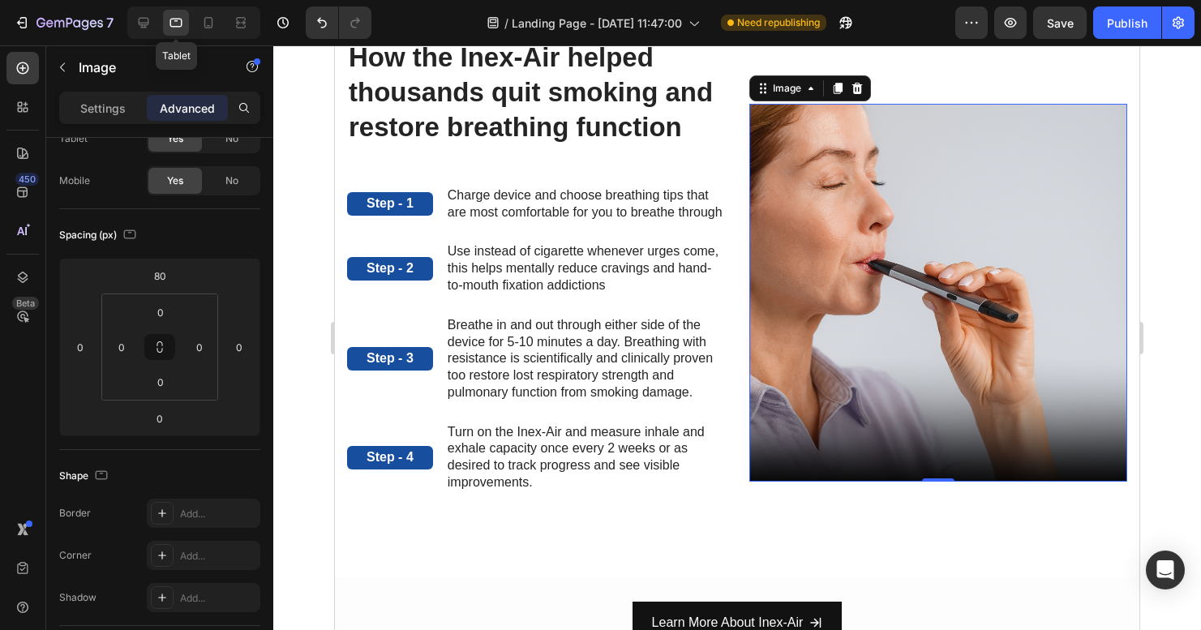
scroll to position [106, 0]
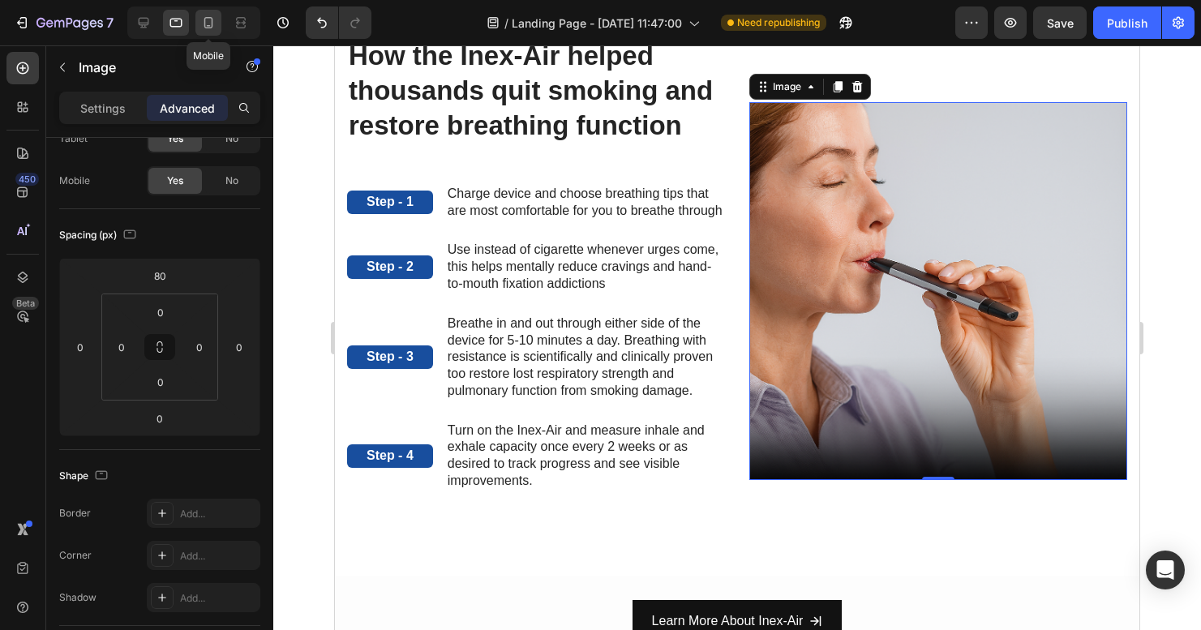
click at [207, 24] on icon at bounding box center [208, 23] width 16 height 16
type input "0"
type input "42"
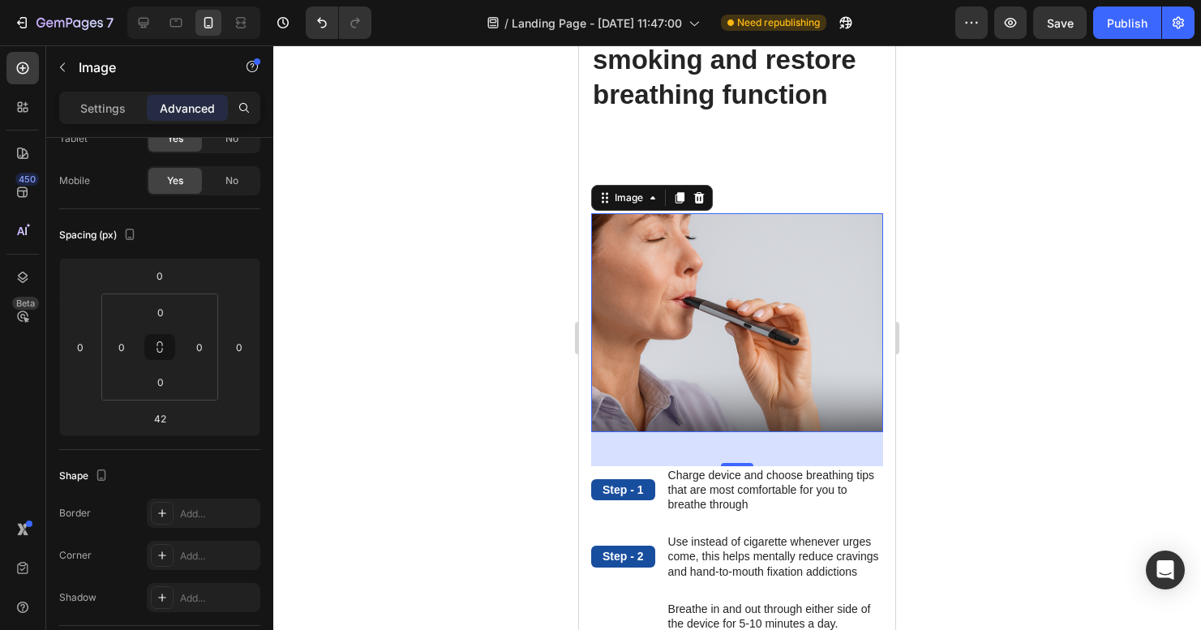
scroll to position [24, 0]
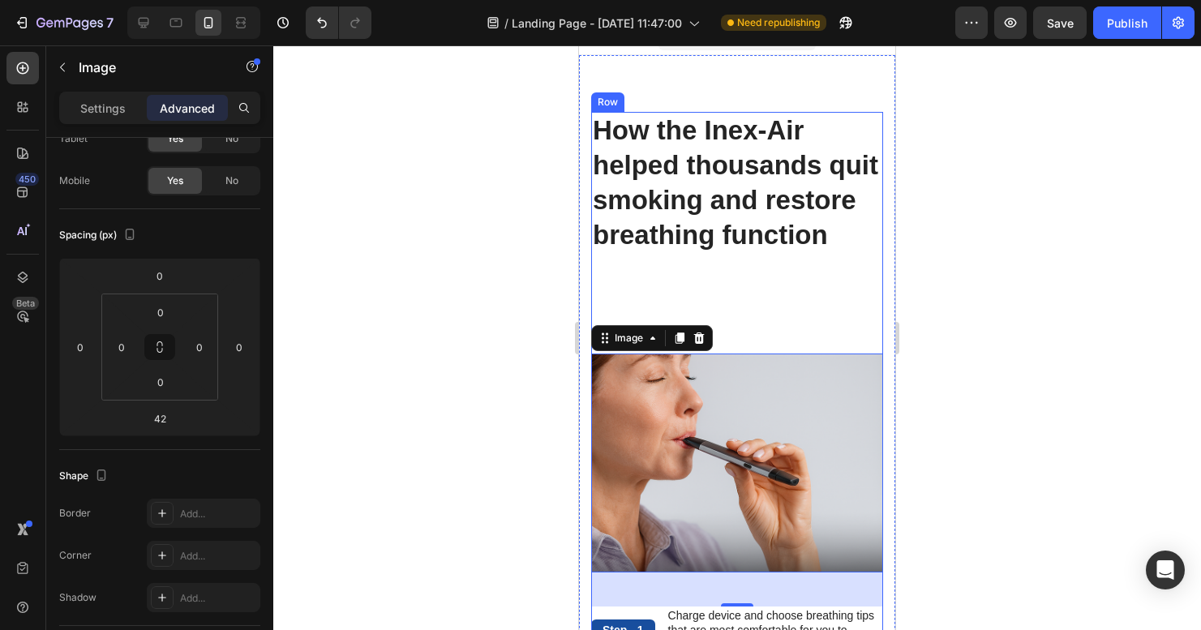
click at [763, 347] on div "How the Inex-Air helped thousands quit smoking and restore breathing function H…" at bounding box center [737, 359] width 292 height 495
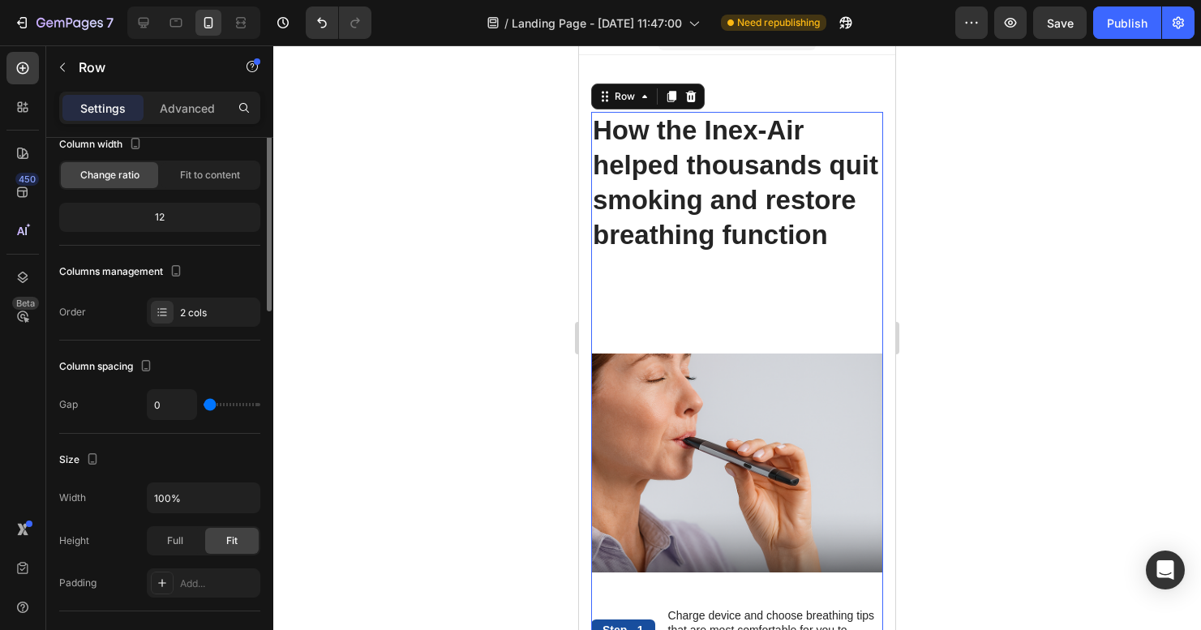
scroll to position [0, 0]
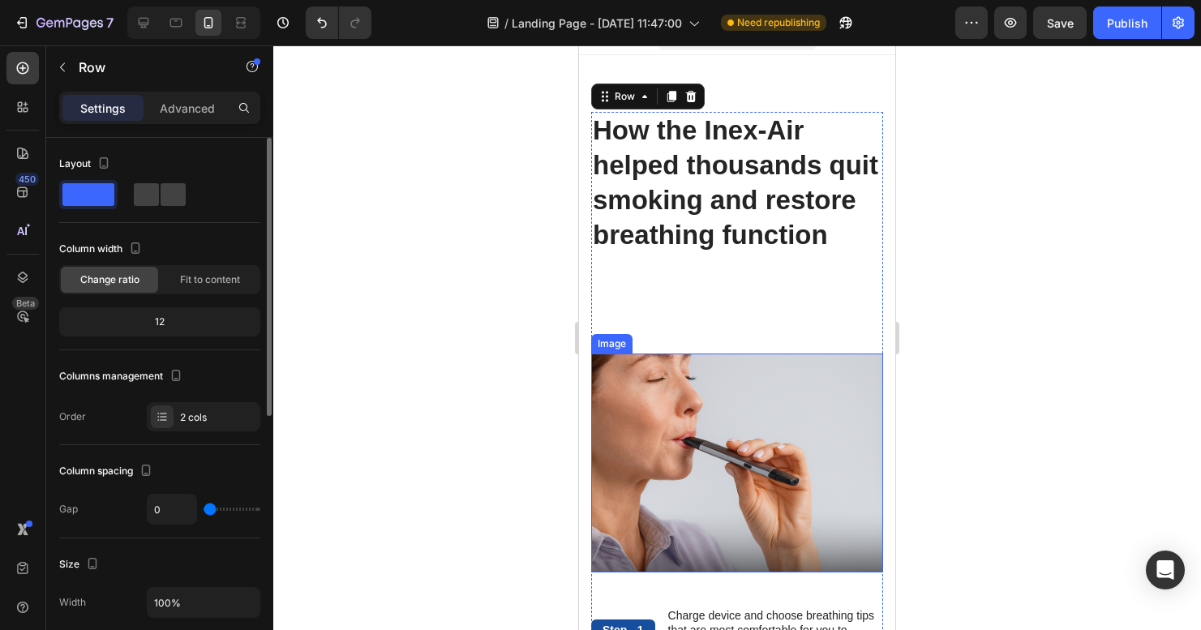
click at [748, 440] on img at bounding box center [737, 463] width 292 height 219
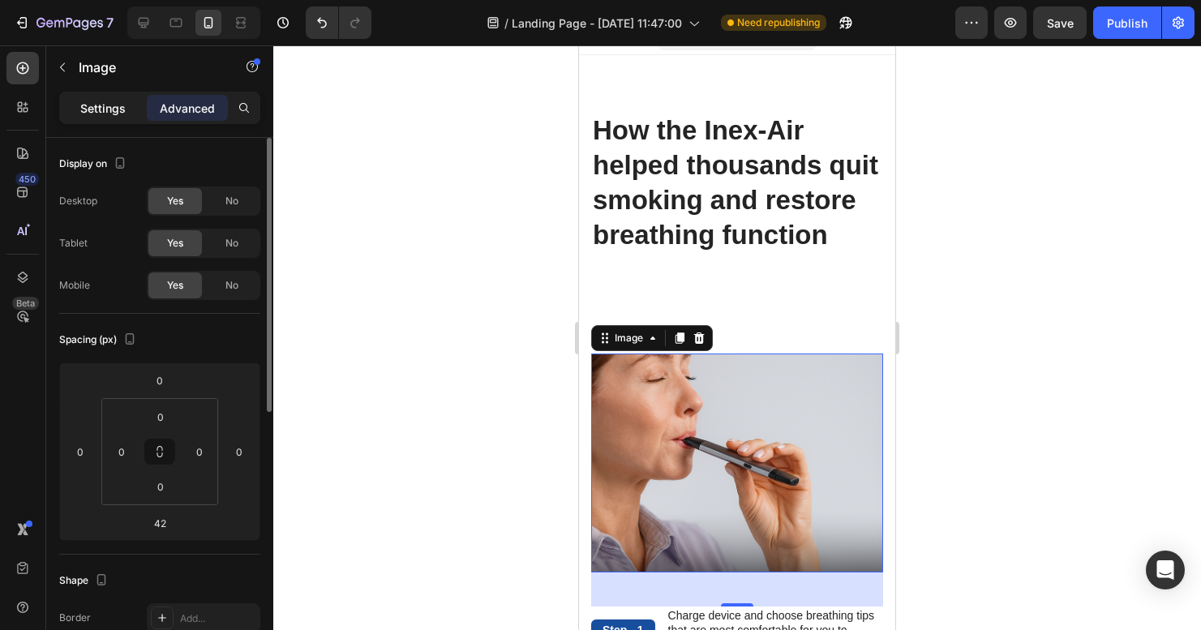
click at [107, 114] on p "Settings" at bounding box center [102, 108] width 45 height 17
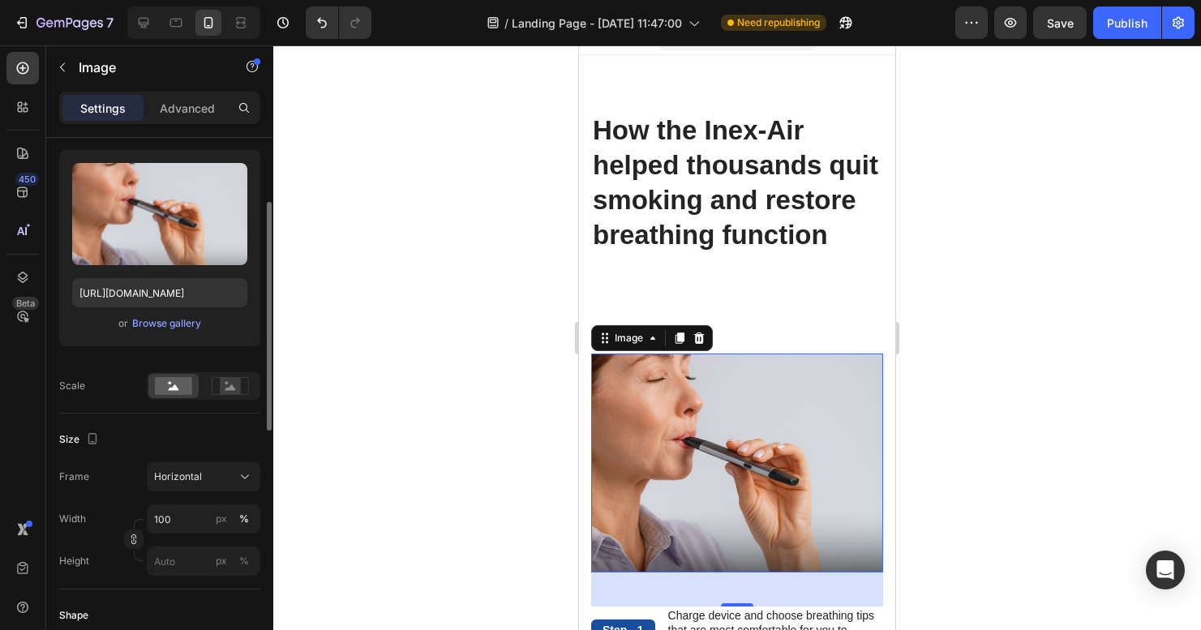
scroll to position [197, 0]
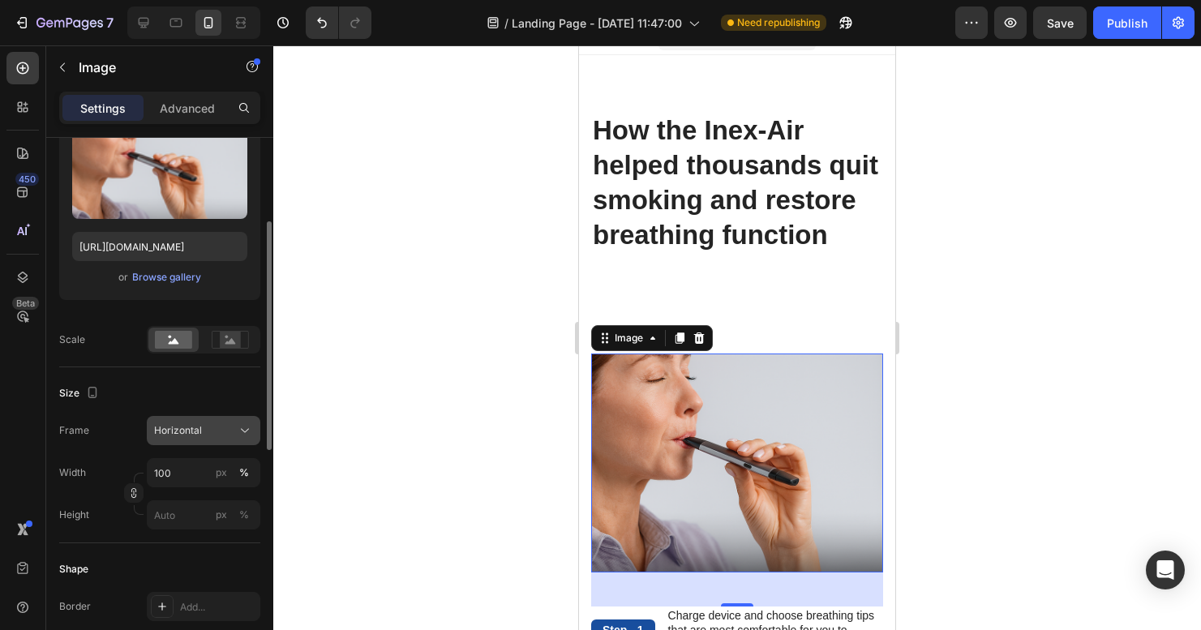
click at [220, 429] on div "Horizontal" at bounding box center [193, 430] width 79 height 15
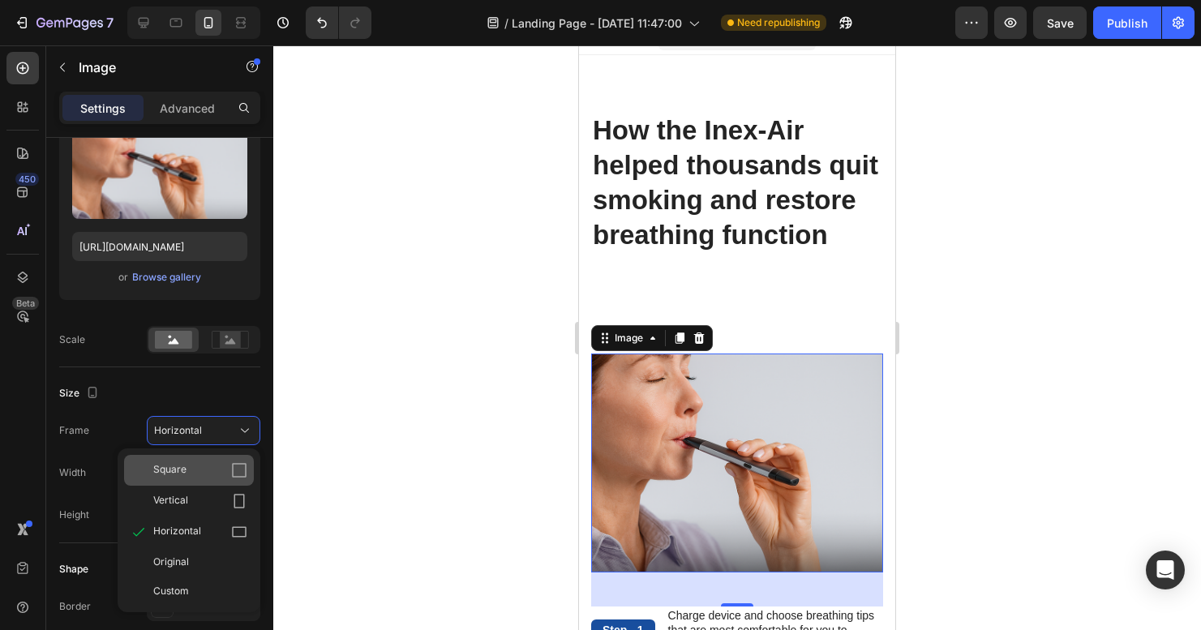
click at [202, 478] on div "Square" at bounding box center [200, 470] width 94 height 16
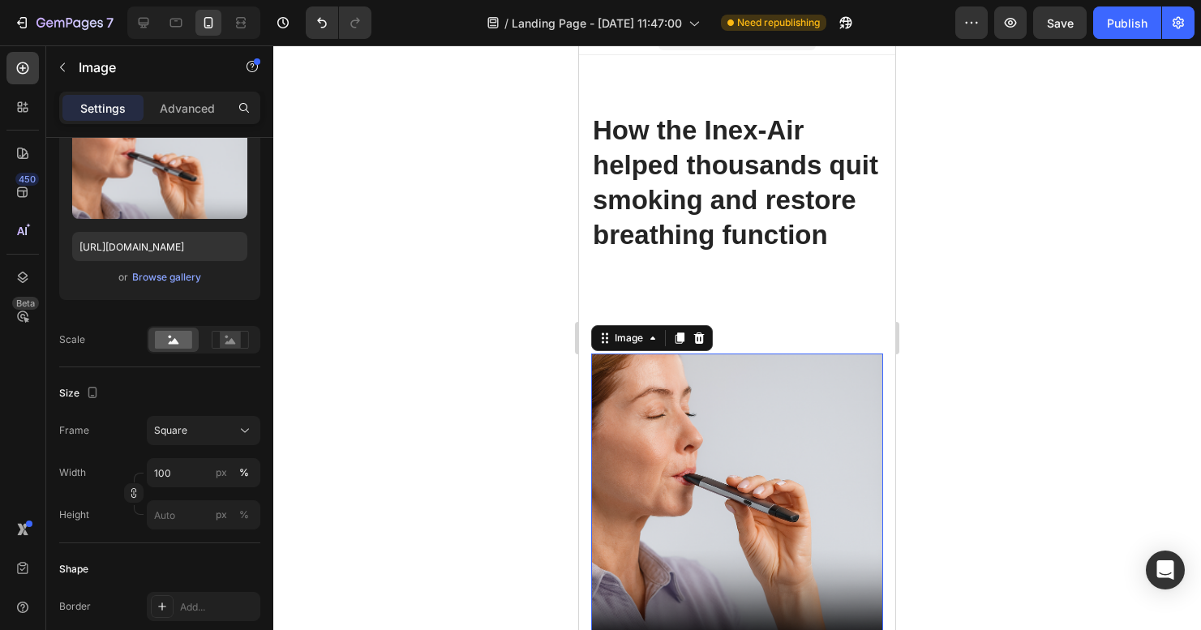
scroll to position [48, 0]
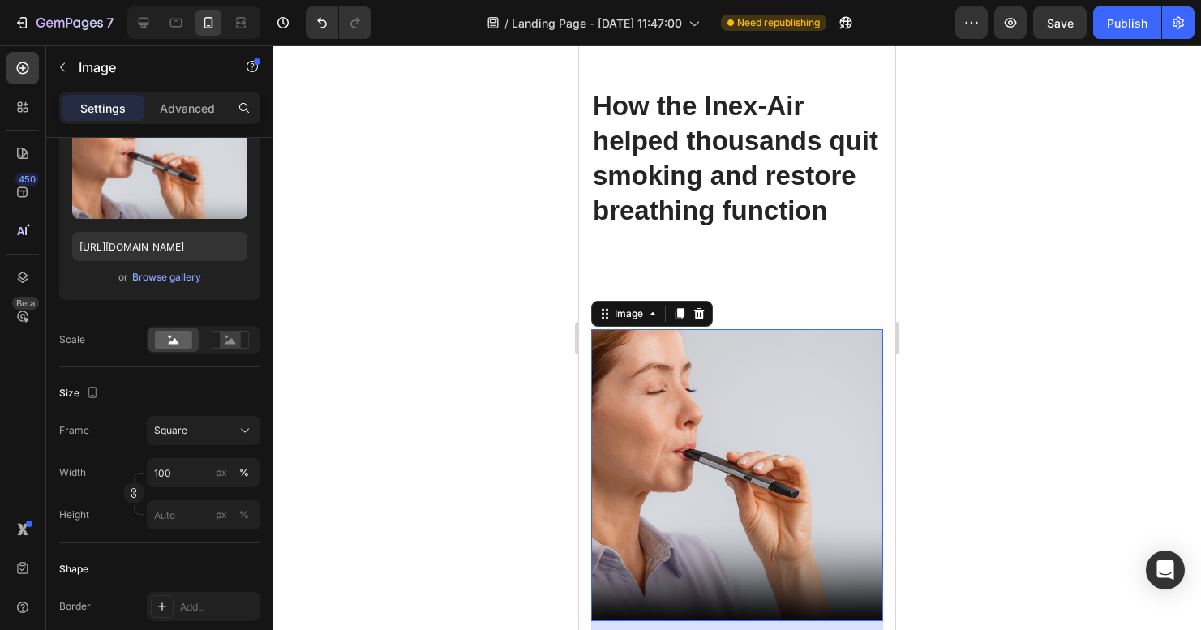
click at [743, 324] on div "How the Inex-Air helped thousands quit smoking and restore breathing function H…" at bounding box center [737, 372] width 292 height 568
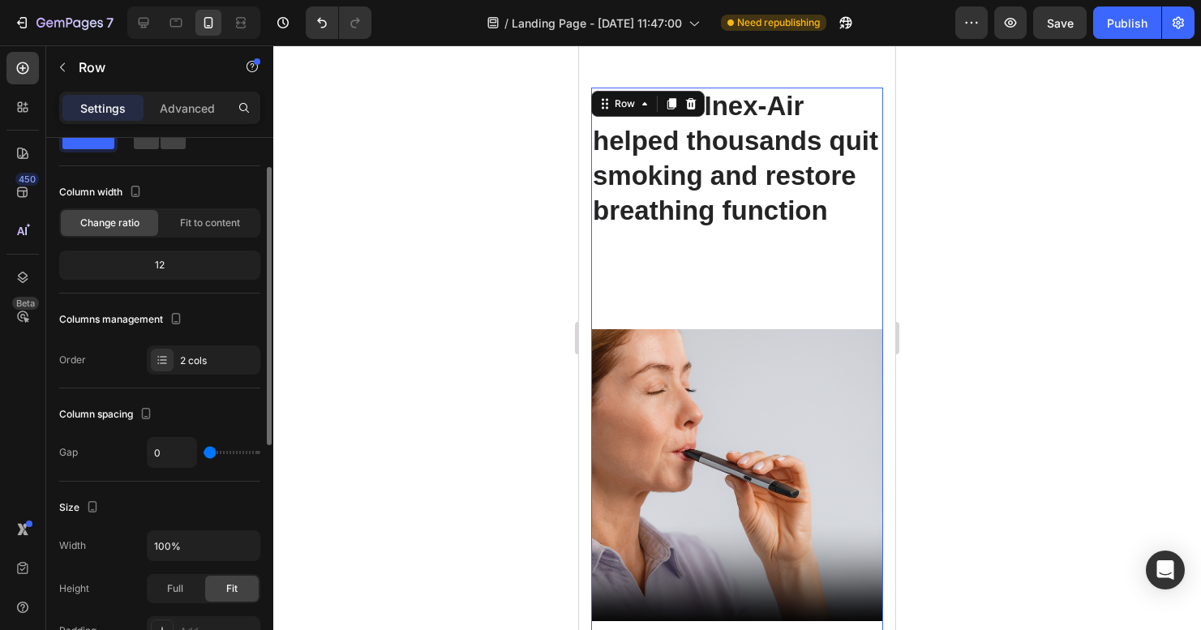
scroll to position [0, 0]
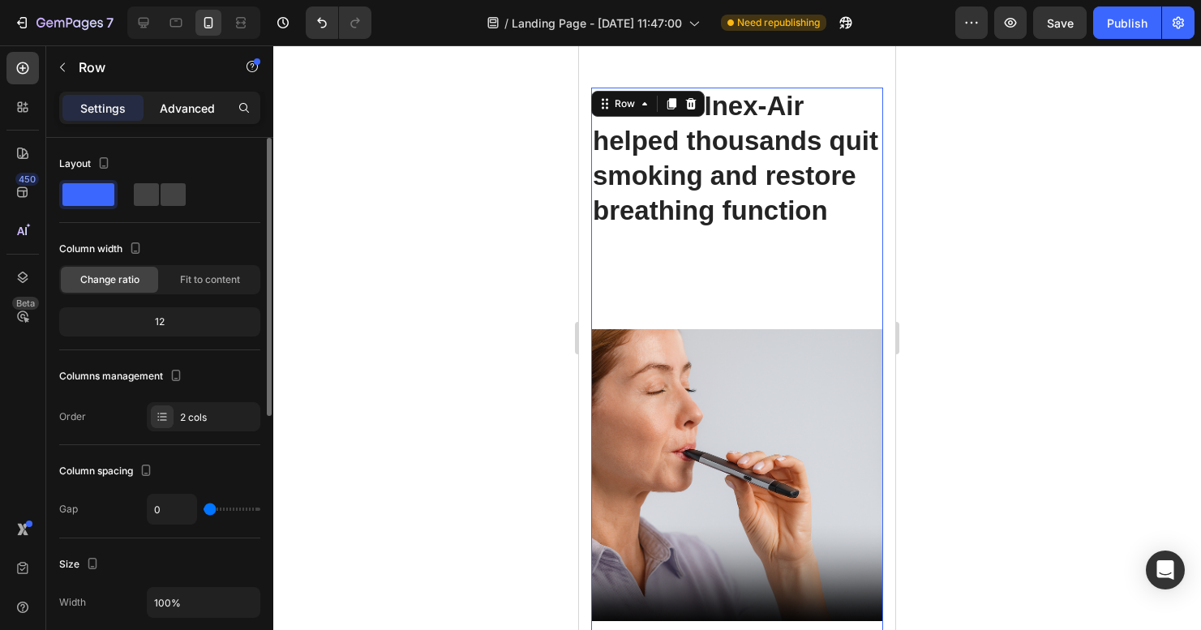
click at [192, 109] on p "Advanced" at bounding box center [187, 108] width 55 height 17
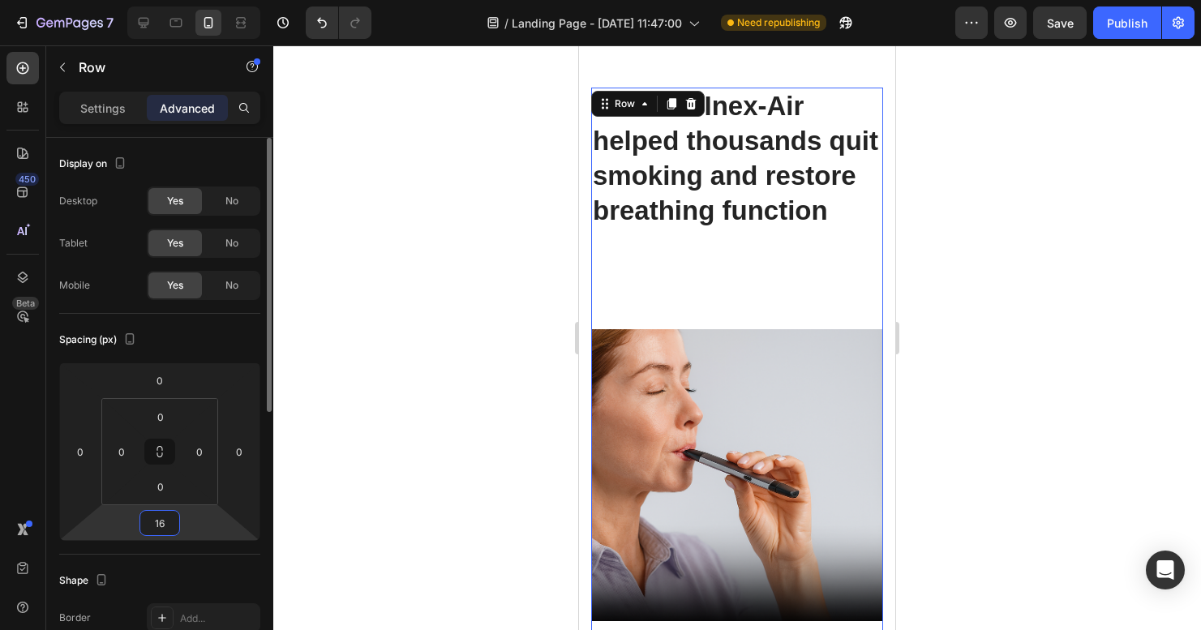
click at [164, 525] on input "16" at bounding box center [160, 523] width 32 height 24
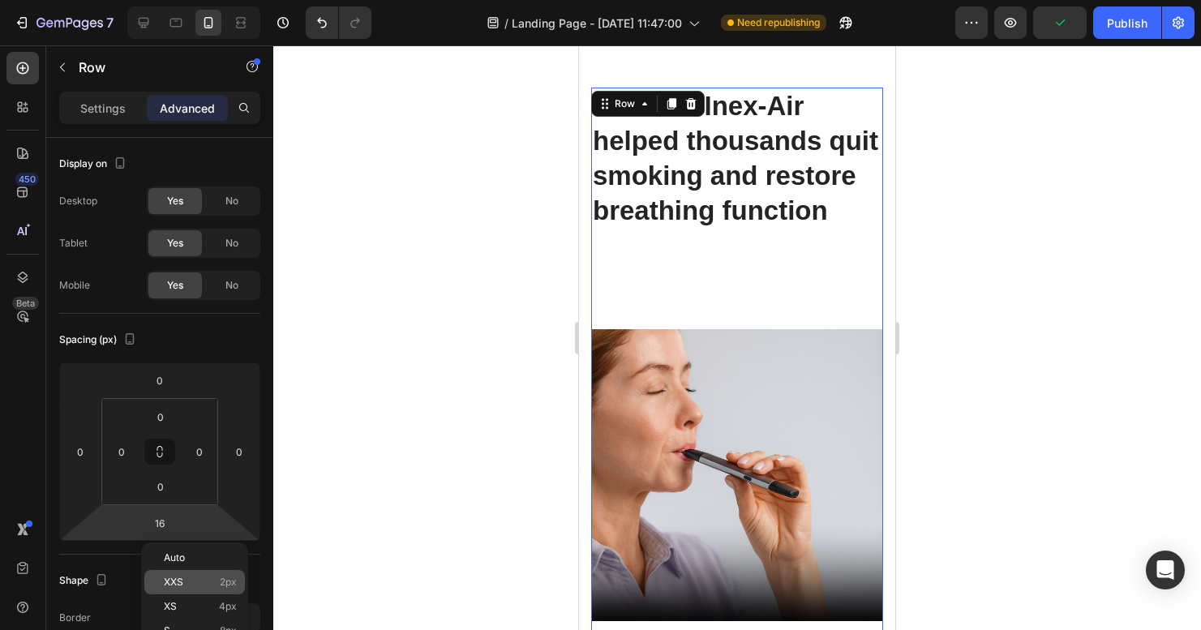
click at [192, 588] on div "XXS 2px" at bounding box center [194, 582] width 101 height 24
type input "2"
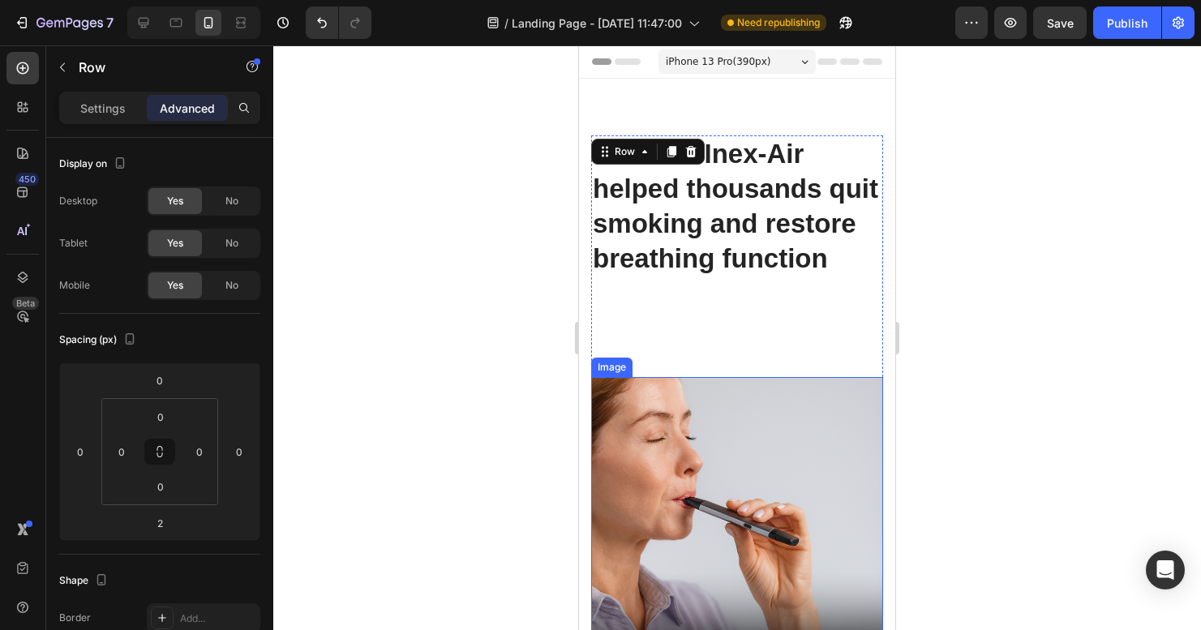
click at [718, 313] on div "How the Inex-Air helped thousands quit smoking and restore breathing function H…" at bounding box center [737, 419] width 292 height 568
click at [730, 372] on div "How the Inex-Air helped thousands quit smoking and restore breathing function H…" at bounding box center [737, 419] width 292 height 568
click at [713, 375] on div "How the Inex-Air helped thousands quit smoking and restore breathing function H…" at bounding box center [737, 419] width 292 height 568
click at [711, 380] on div "How the Inex-Air helped thousands quit smoking and restore breathing function H…" at bounding box center [737, 419] width 292 height 568
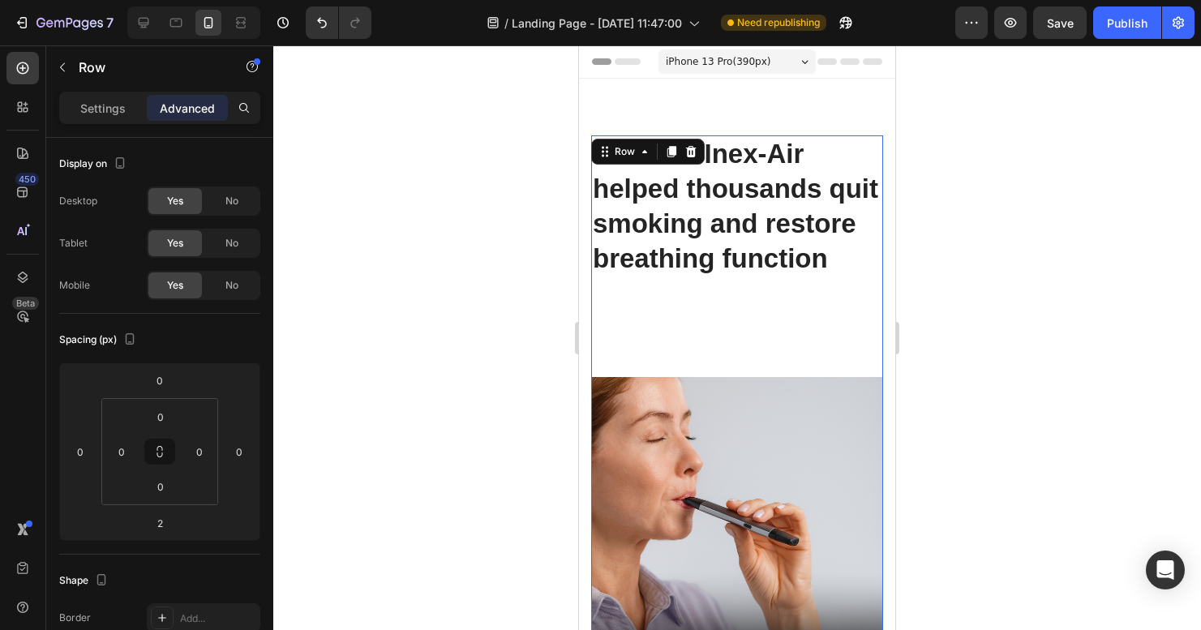
click at [711, 380] on div "How the Inex-Air helped thousands quit smoking and restore breathing function H…" at bounding box center [737, 419] width 292 height 568
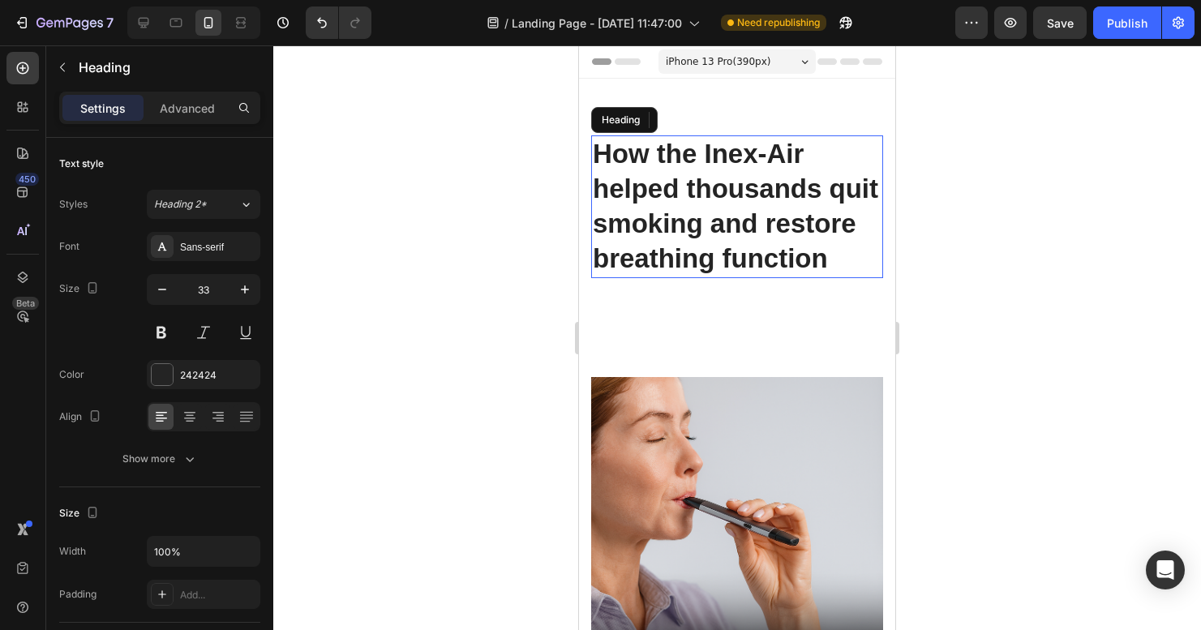
click at [699, 265] on p "How the Inex-Air helped thousands quit smoking and restore breathing function" at bounding box center [737, 206] width 289 height 139
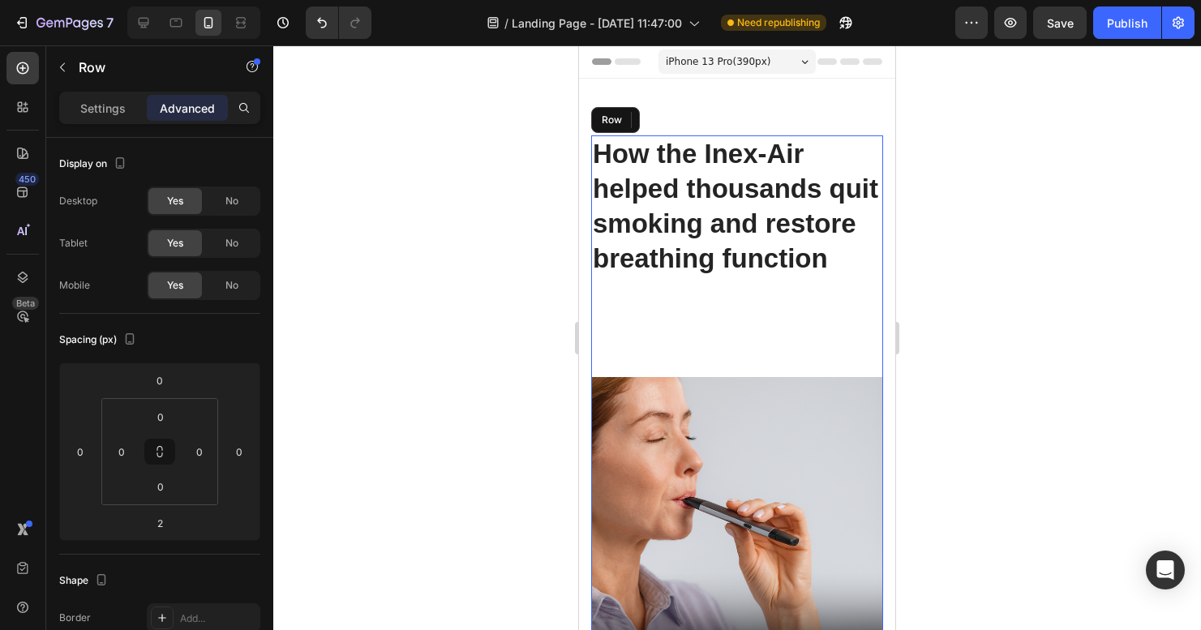
click at [676, 403] on div "How the Inex-Air helped thousands quit smoking and restore breathing function H…" at bounding box center [737, 419] width 292 height 568
click at [731, 182] on p "How the Inex-Air helped thousands quit smoking and restore breathing function" at bounding box center [737, 206] width 289 height 139
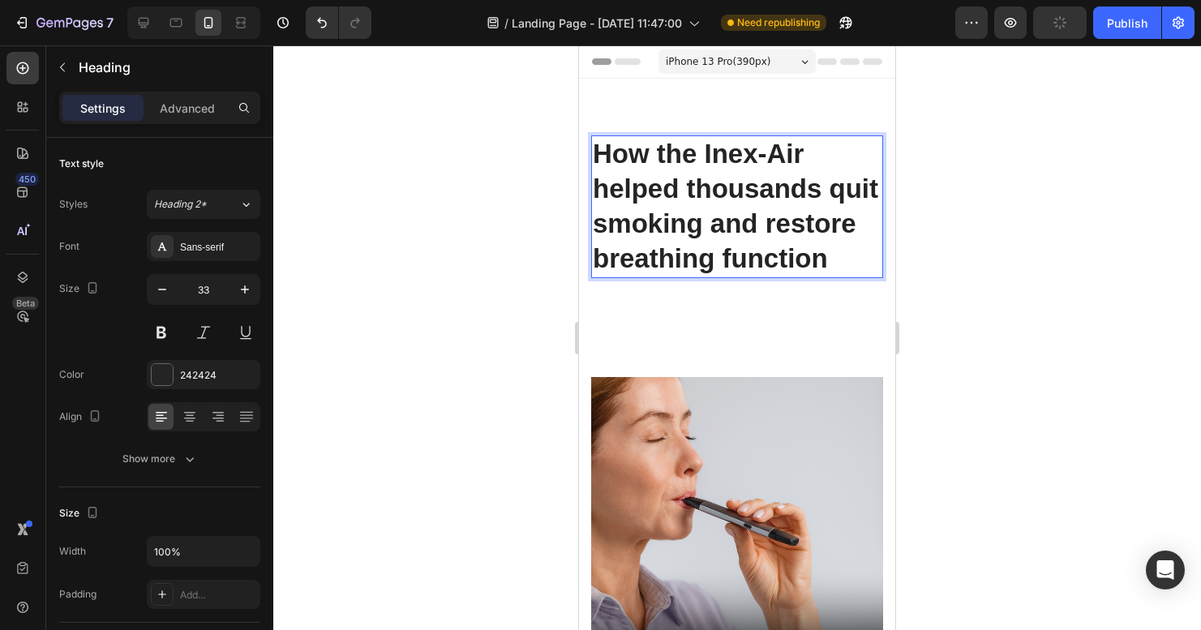
click at [718, 245] on p "How the Inex-Air helped thousands quit smoking and restore breathing function" at bounding box center [737, 206] width 289 height 139
click at [718, 359] on div "How the Inex-Air helped thousands quit smoking and restore breathing function H…" at bounding box center [737, 419] width 292 height 568
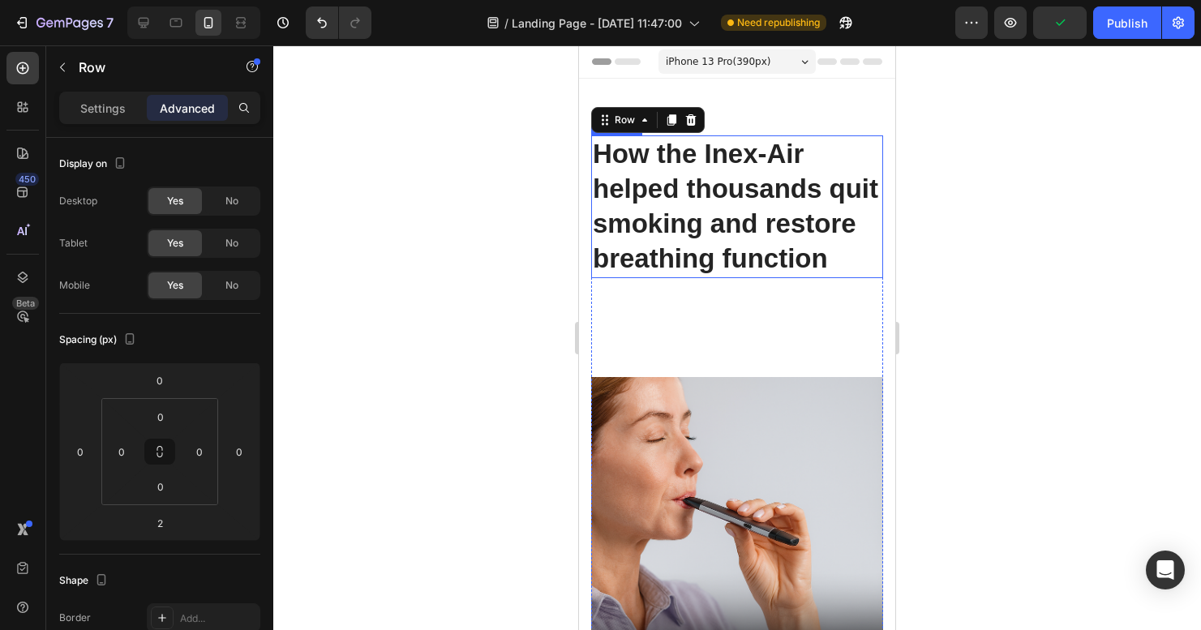
click at [748, 250] on p "How the Inex-Air helped thousands quit smoking and restore breathing function" at bounding box center [737, 206] width 289 height 139
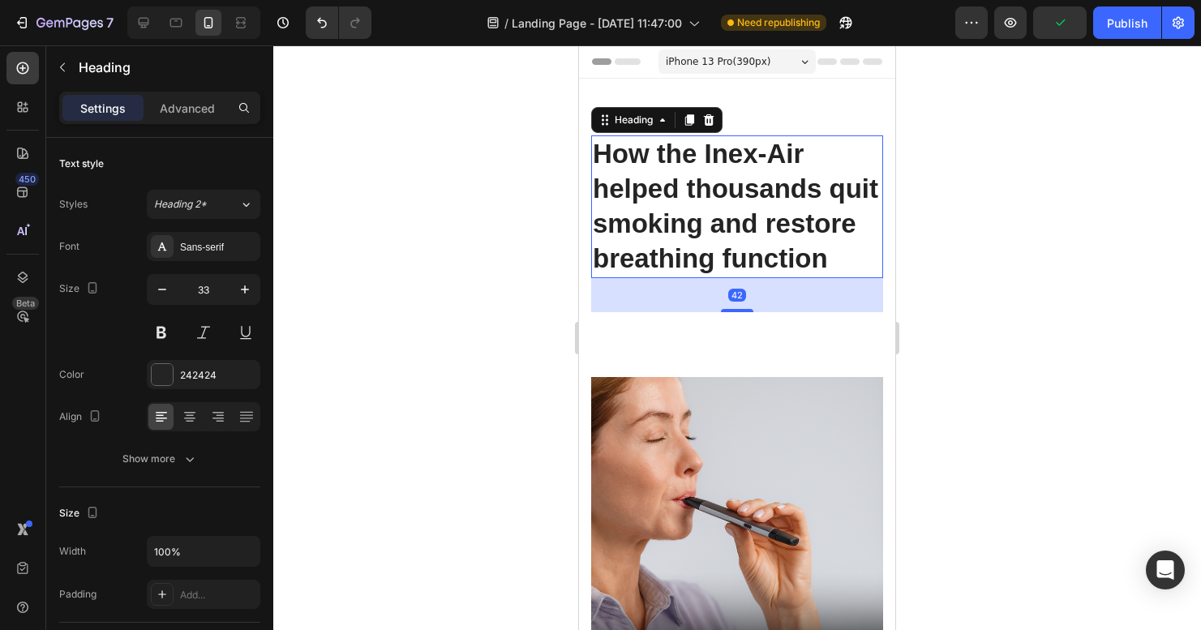
click at [735, 312] on div "42" at bounding box center [737, 295] width 292 height 34
click at [731, 302] on div "42" at bounding box center [737, 295] width 18 height 13
click at [209, 106] on p "Advanced" at bounding box center [187, 108] width 55 height 17
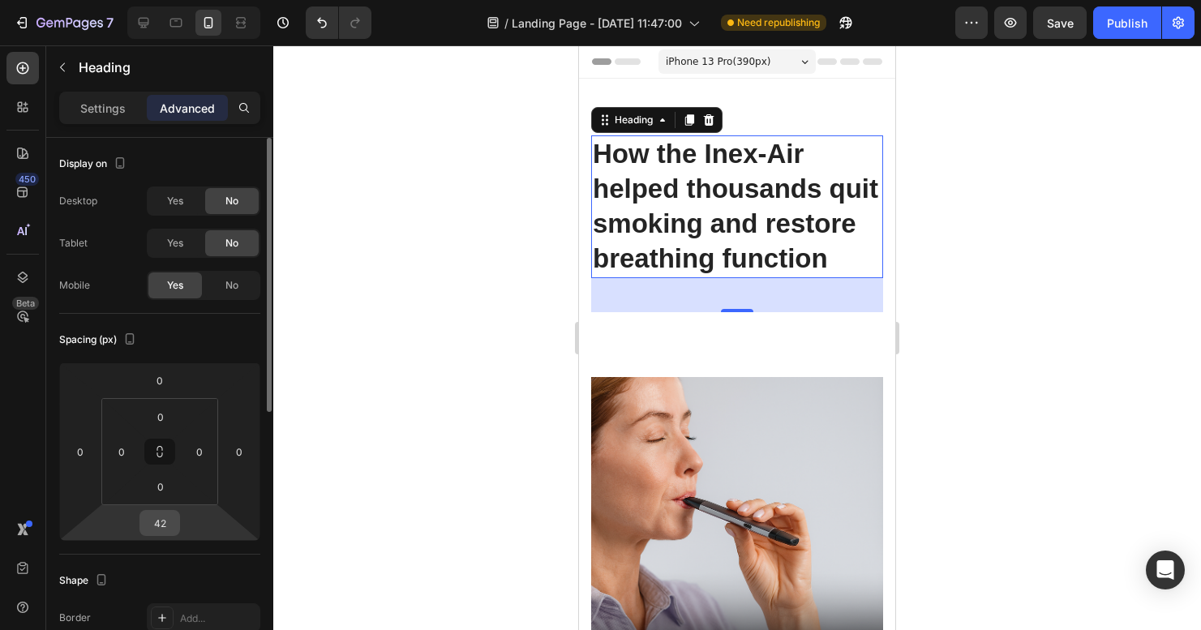
click at [174, 516] on input "42" at bounding box center [160, 523] width 32 height 24
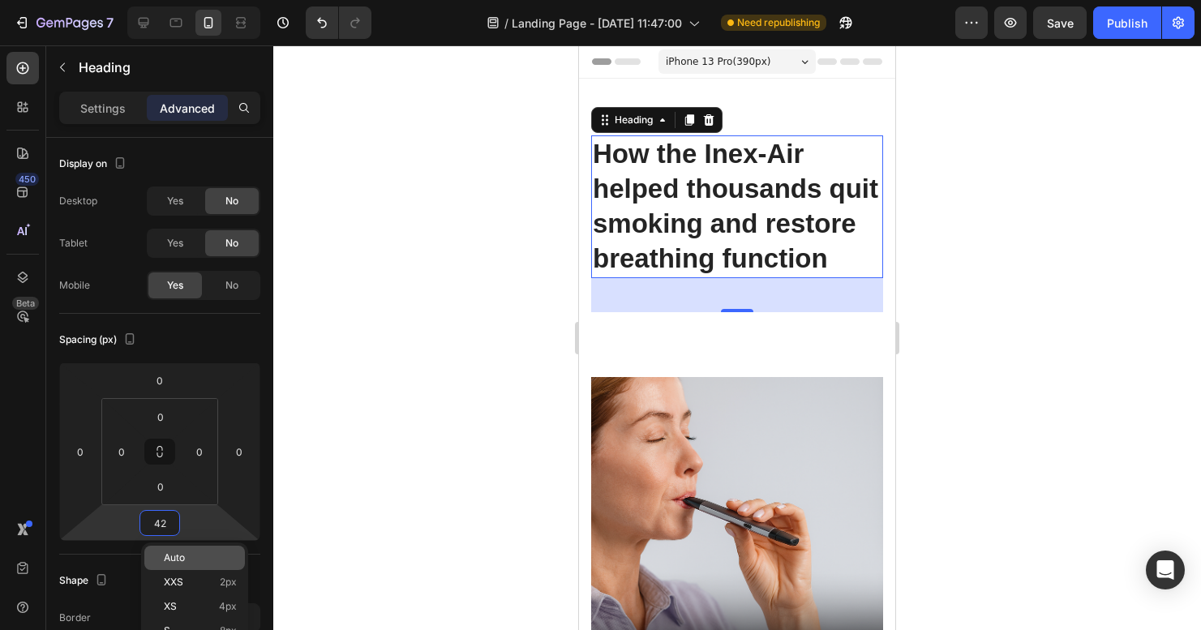
click at [191, 549] on div "Auto" at bounding box center [194, 558] width 101 height 24
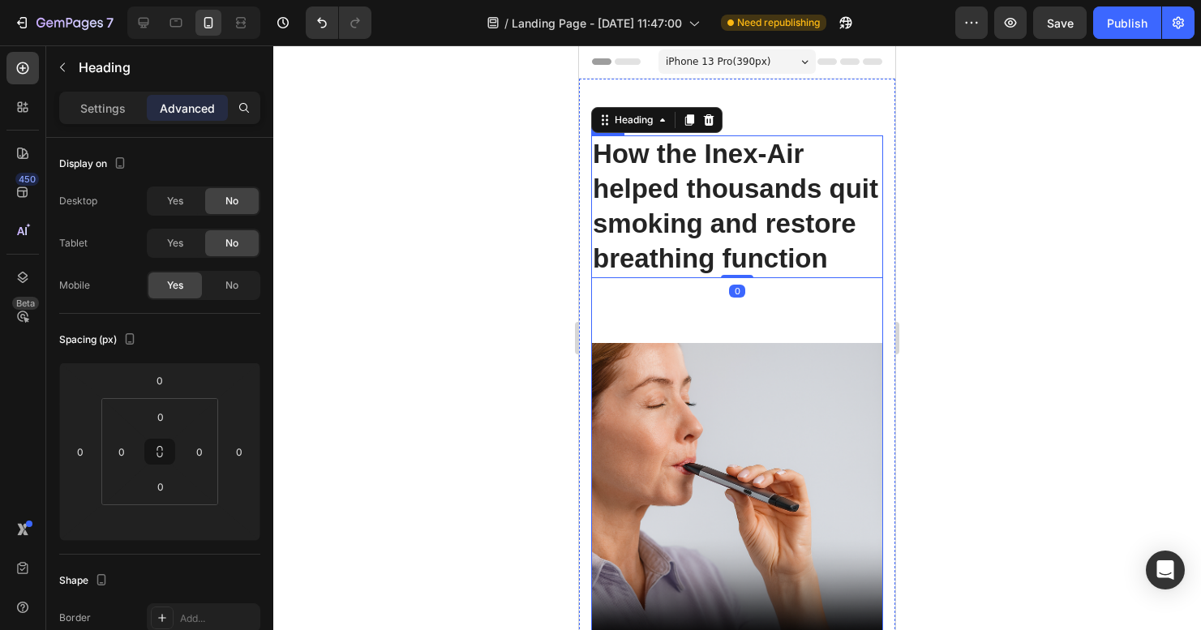
click at [798, 342] on div "How the Inex-Air helped thousands quit smoking and restore breathing function H…" at bounding box center [737, 402] width 292 height 534
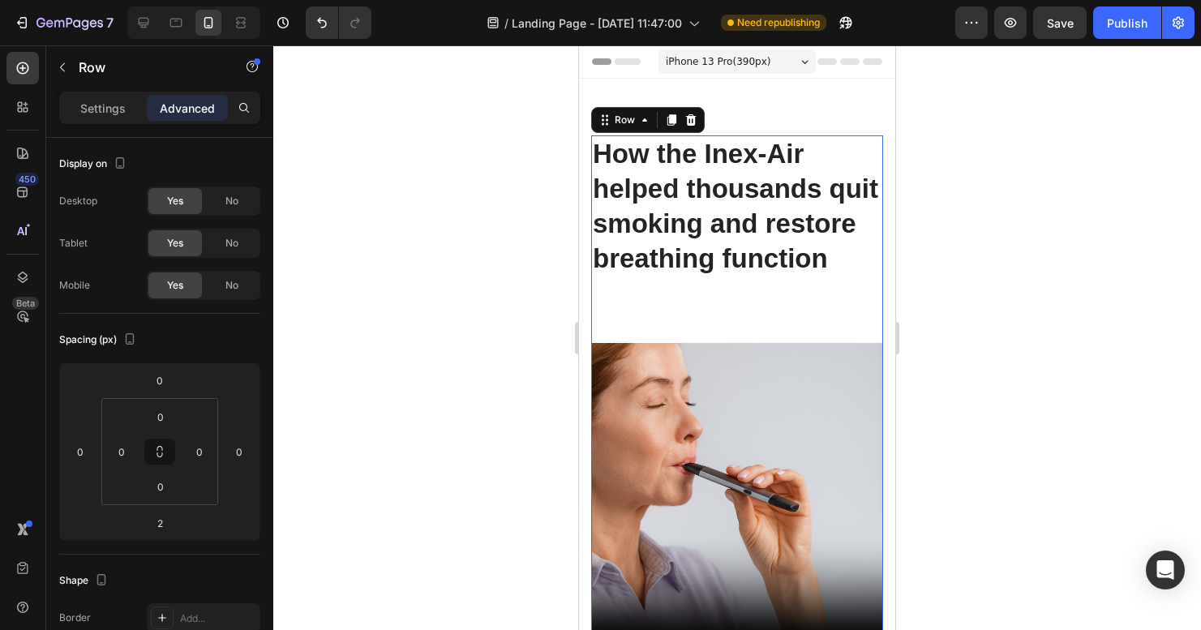
click at [734, 481] on img at bounding box center [737, 489] width 292 height 292
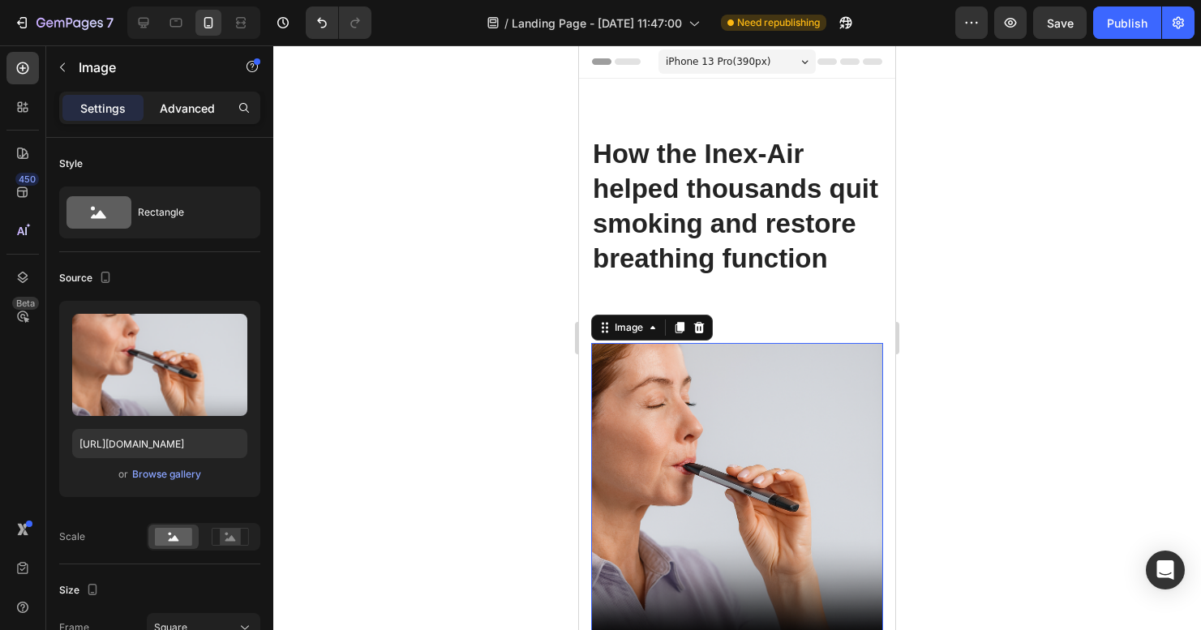
click at [174, 114] on p "Advanced" at bounding box center [187, 108] width 55 height 17
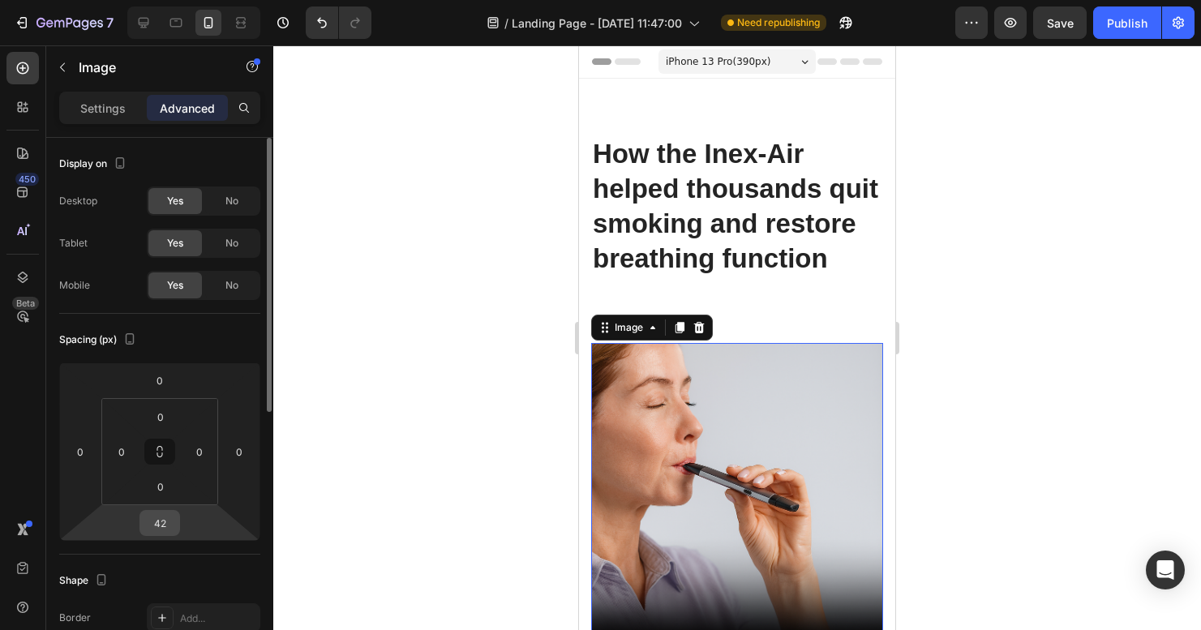
click at [165, 525] on input "42" at bounding box center [160, 523] width 32 height 24
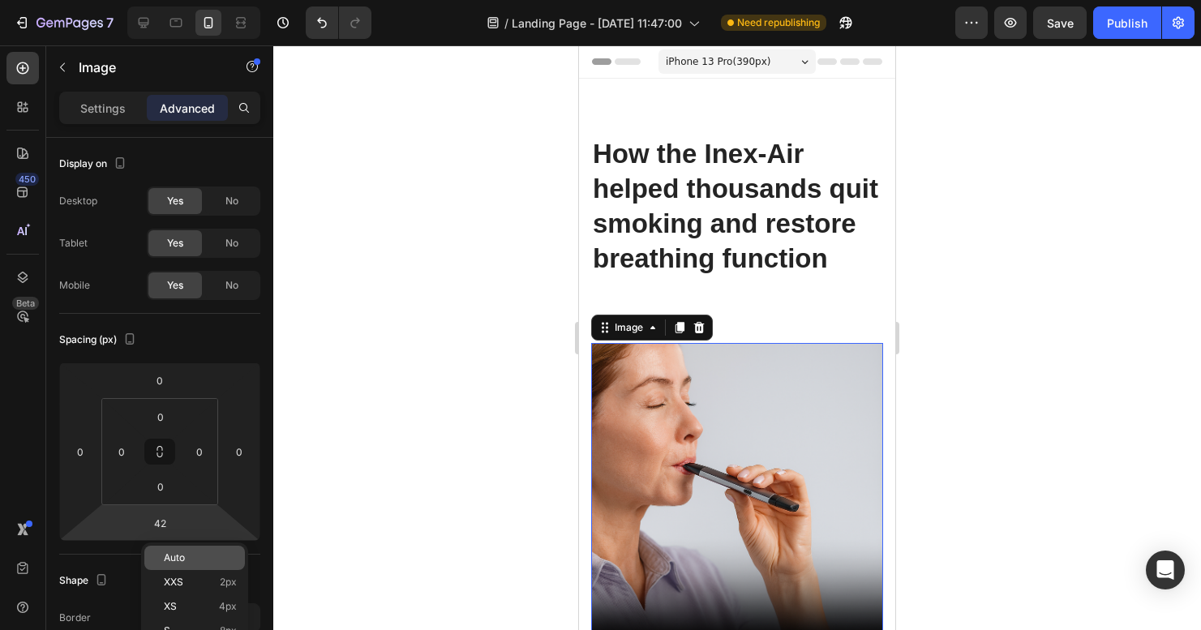
click at [178, 566] on div "Auto" at bounding box center [194, 558] width 101 height 24
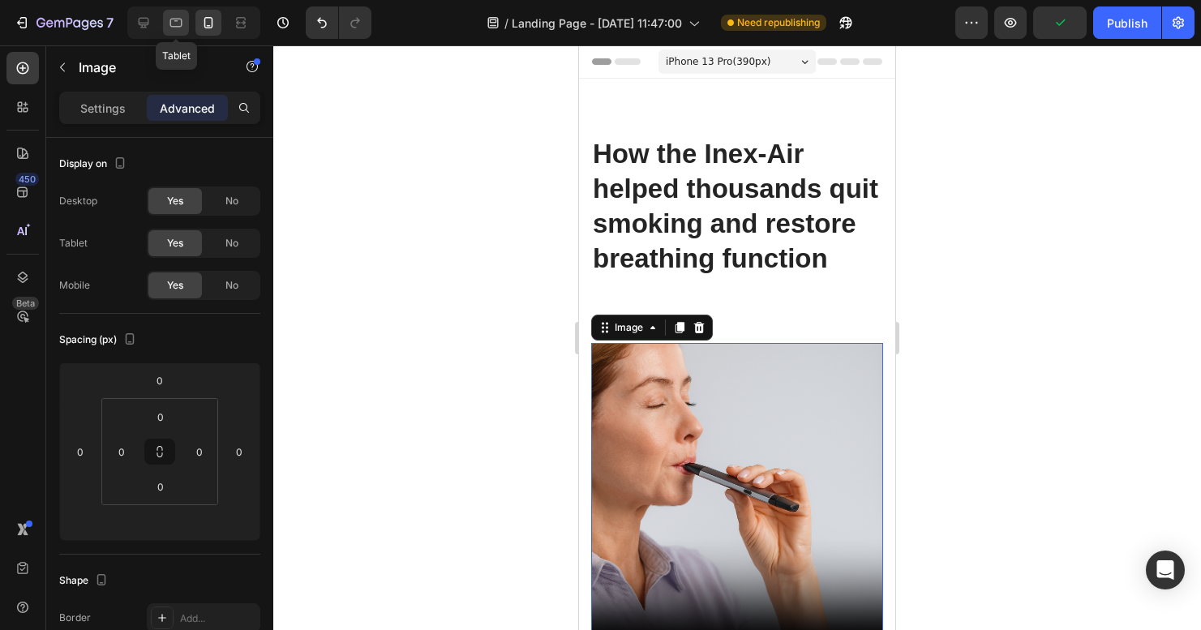
click at [175, 20] on icon at bounding box center [176, 23] width 12 height 9
type input "80"
type input "0"
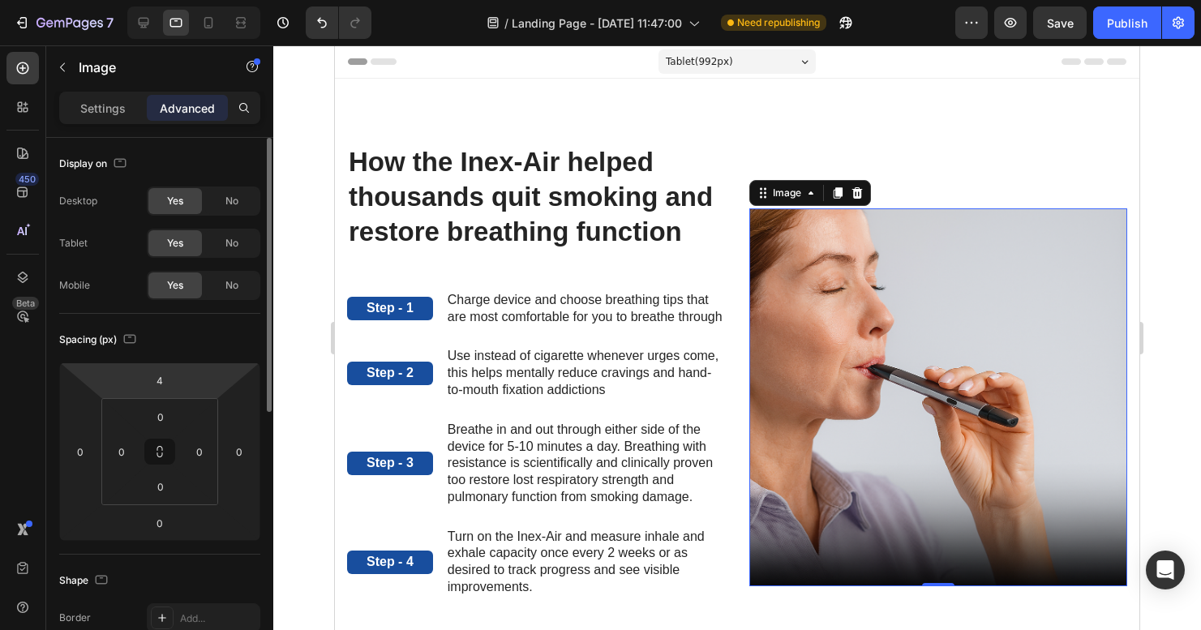
click at [185, 0] on html "7 Version history / Landing Page - [DATE] 11:47:00 Need republishing Preview Sa…" at bounding box center [600, 0] width 1201 height 0
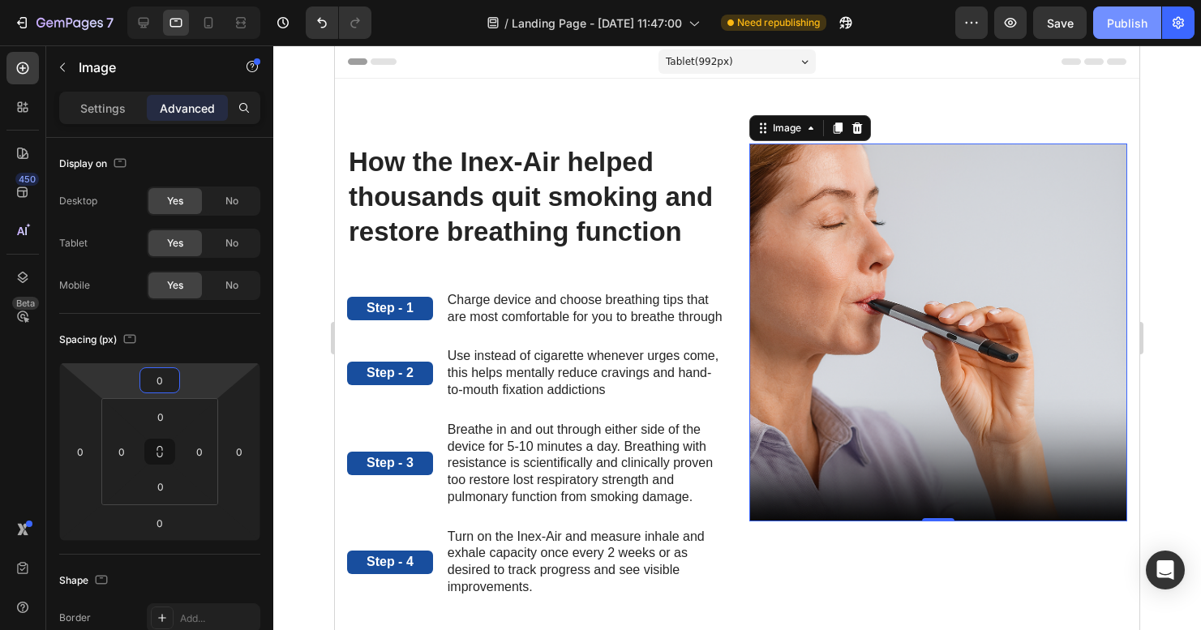
type input "0"
click at [1137, 24] on div "Publish" at bounding box center [1127, 23] width 41 height 17
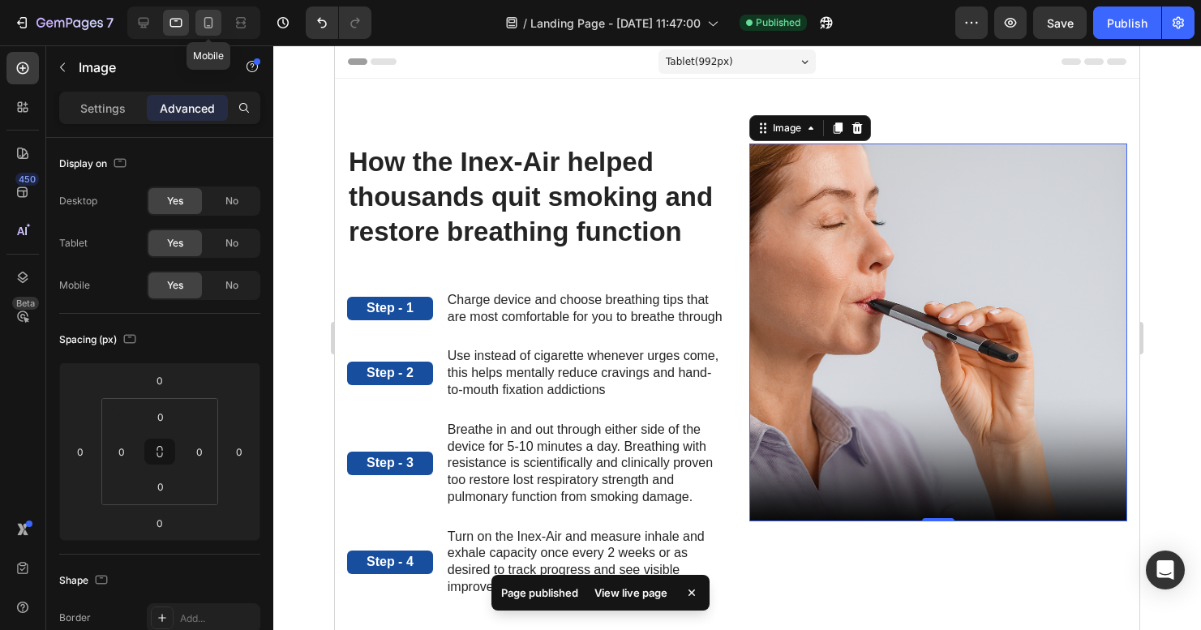
click at [209, 18] on icon at bounding box center [208, 22] width 9 height 11
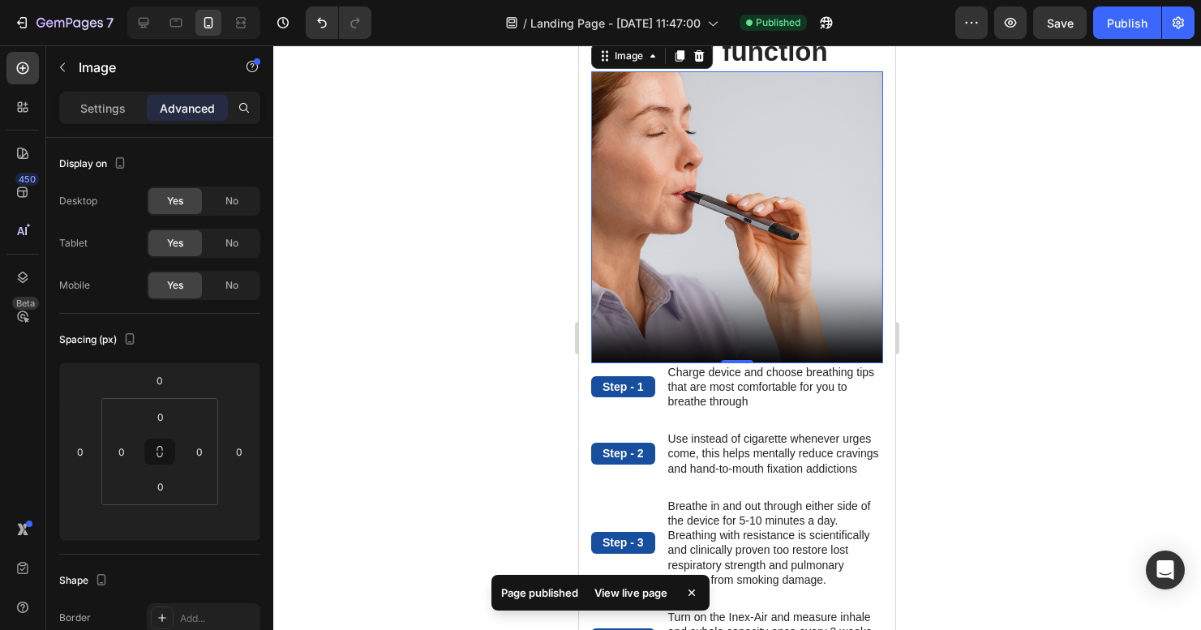
scroll to position [44, 0]
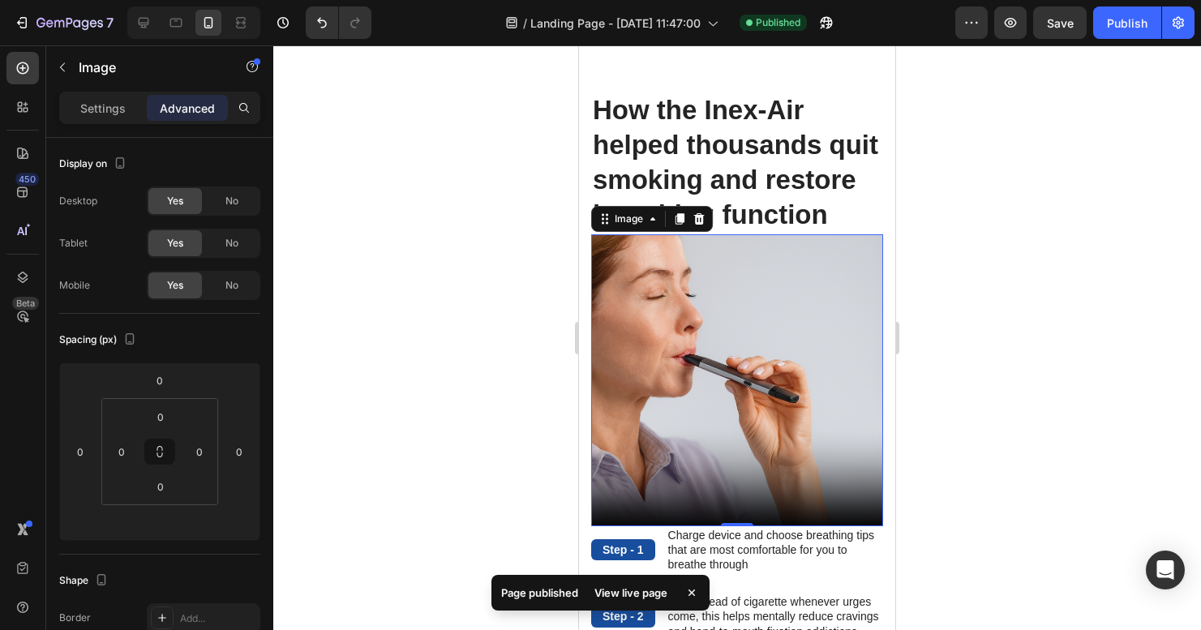
click at [1018, 250] on div at bounding box center [737, 337] width 928 height 585
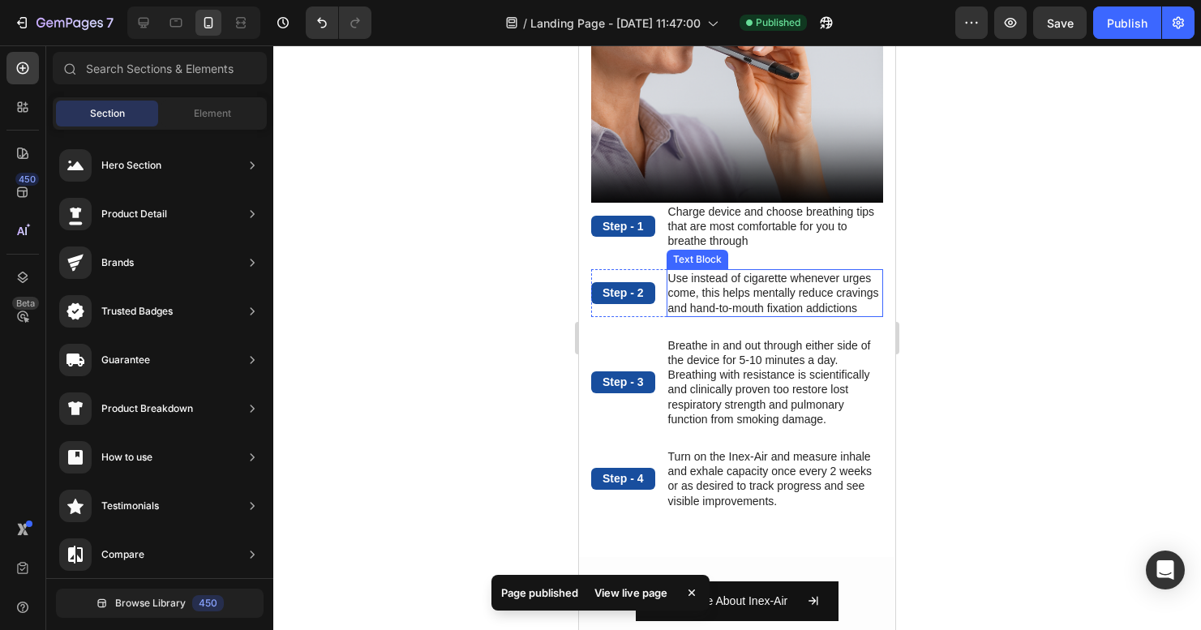
scroll to position [351, 0]
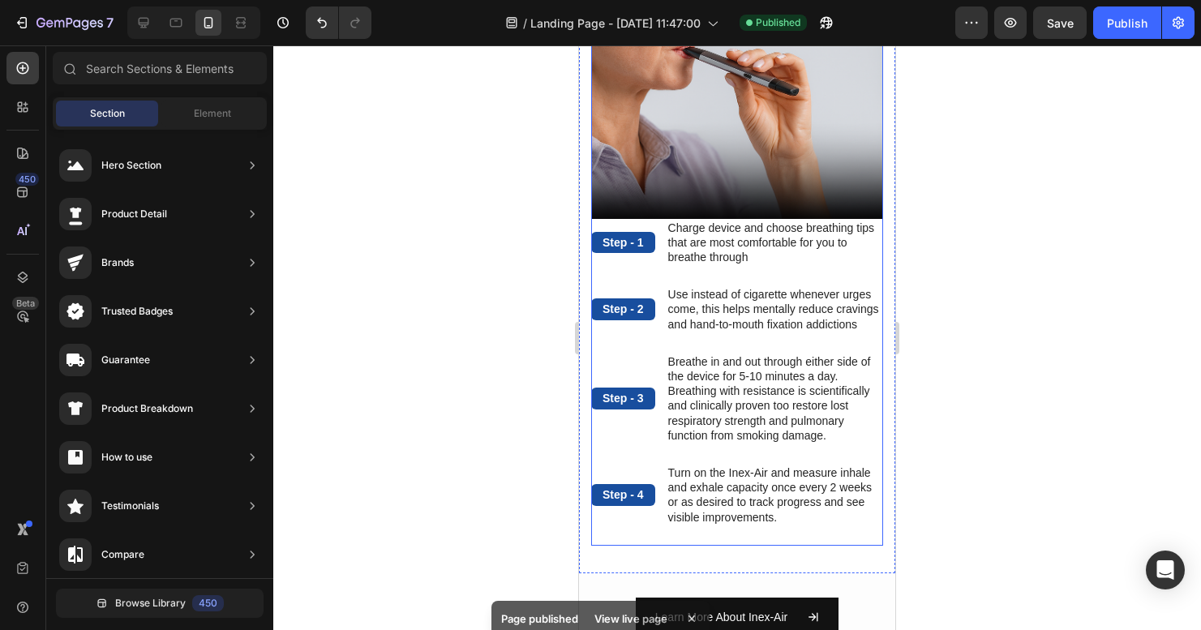
click at [644, 180] on img at bounding box center [737, 73] width 292 height 292
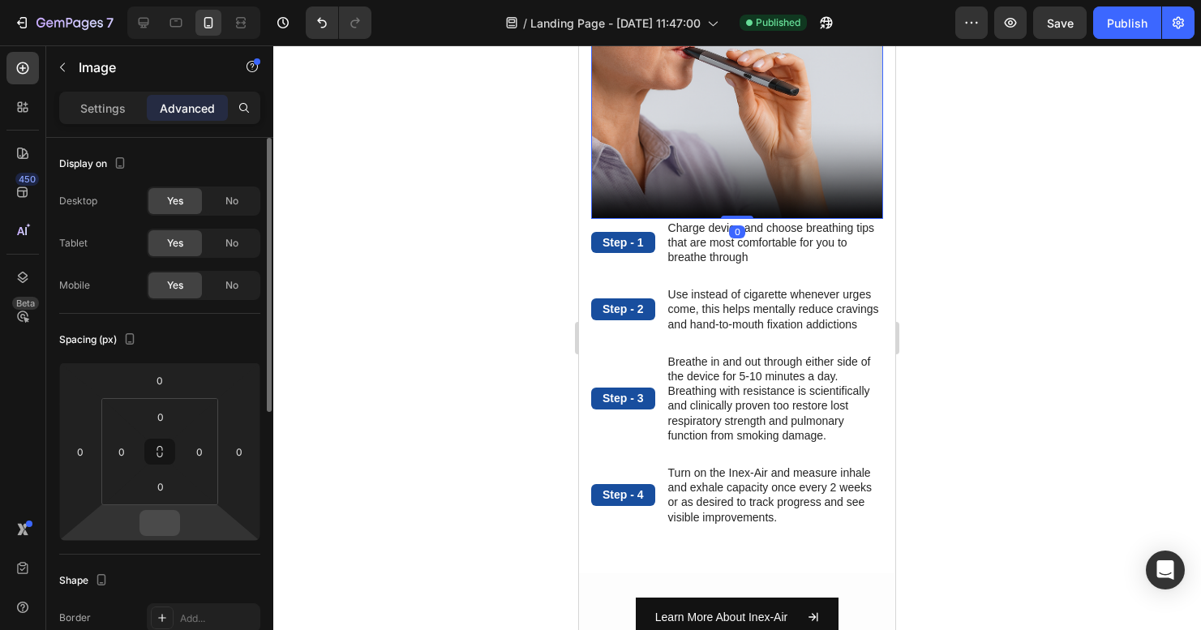
click at [166, 526] on input "number" at bounding box center [160, 523] width 32 height 24
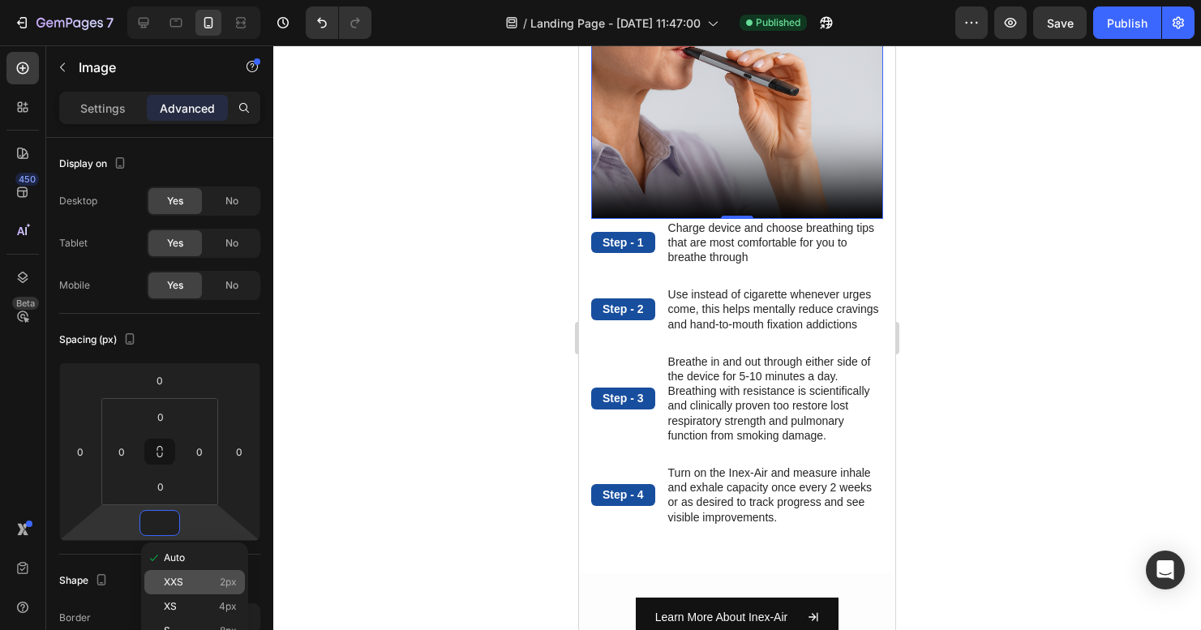
click at [174, 574] on div "XXS 2px" at bounding box center [194, 582] width 101 height 24
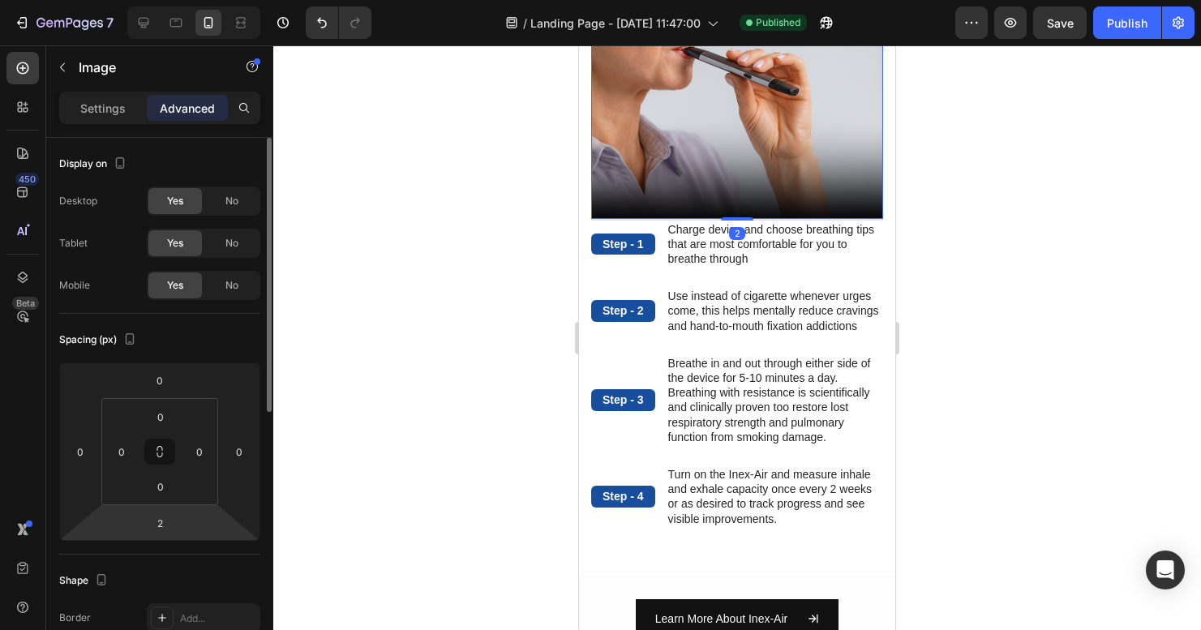
click at [143, 0] on html "7 Version history / Landing Page - [DATE] 11:47:00 Published Preview Save Publi…" at bounding box center [600, 0] width 1201 height 0
click at [160, 529] on input "2" at bounding box center [160, 523] width 32 height 24
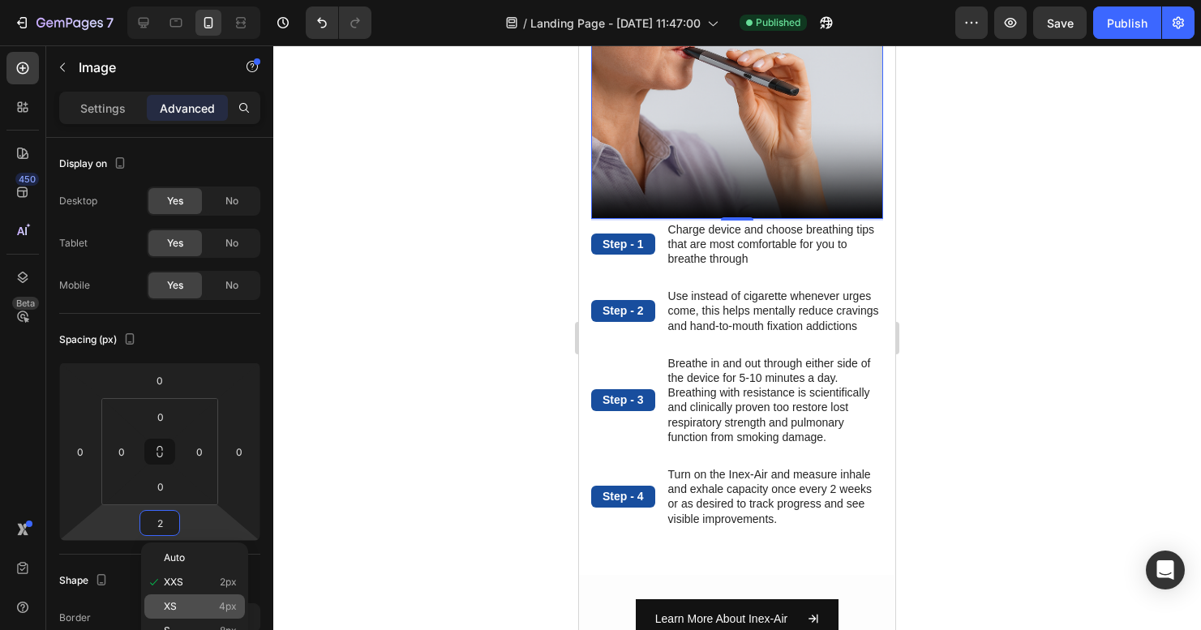
click at [178, 611] on p "XS 4px" at bounding box center [200, 606] width 73 height 11
type input "4"
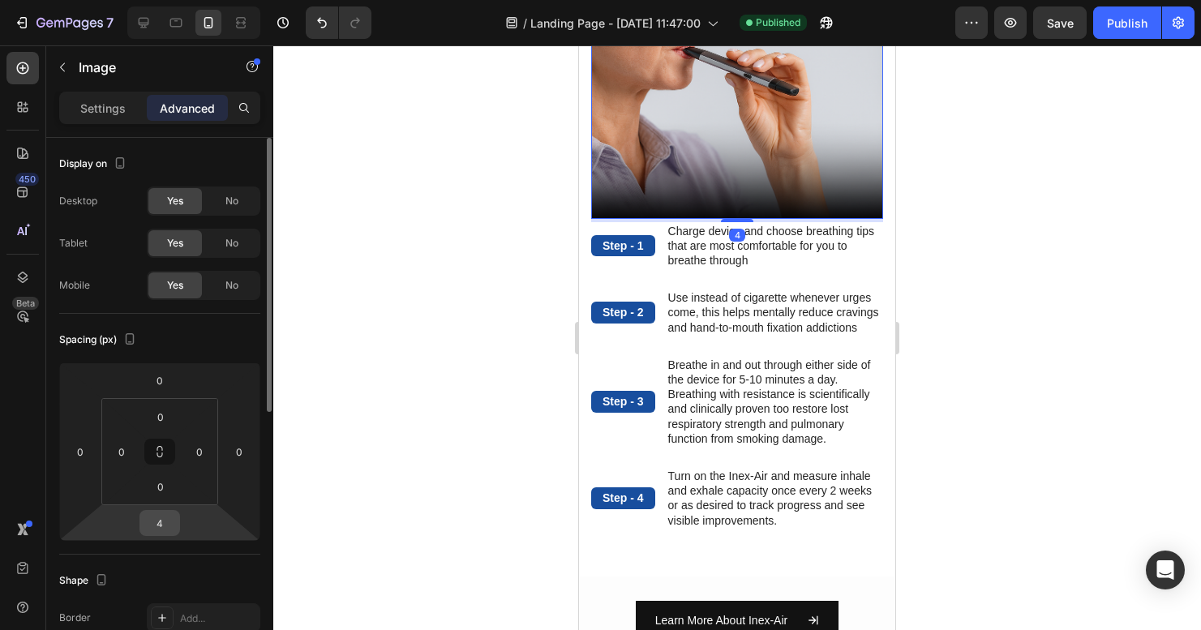
click at [162, 522] on input "4" at bounding box center [160, 523] width 32 height 24
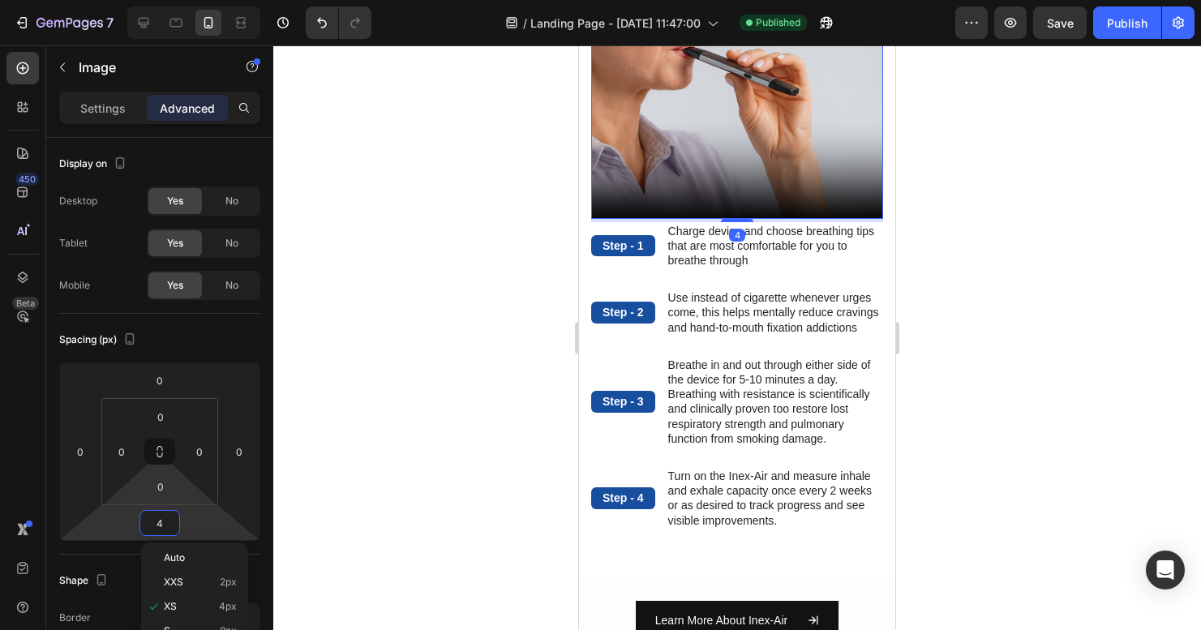
drag, startPoint x: 160, startPoint y: 493, endPoint x: 166, endPoint y: 512, distance: 19.7
click at [160, 493] on input "0" at bounding box center [160, 486] width 32 height 24
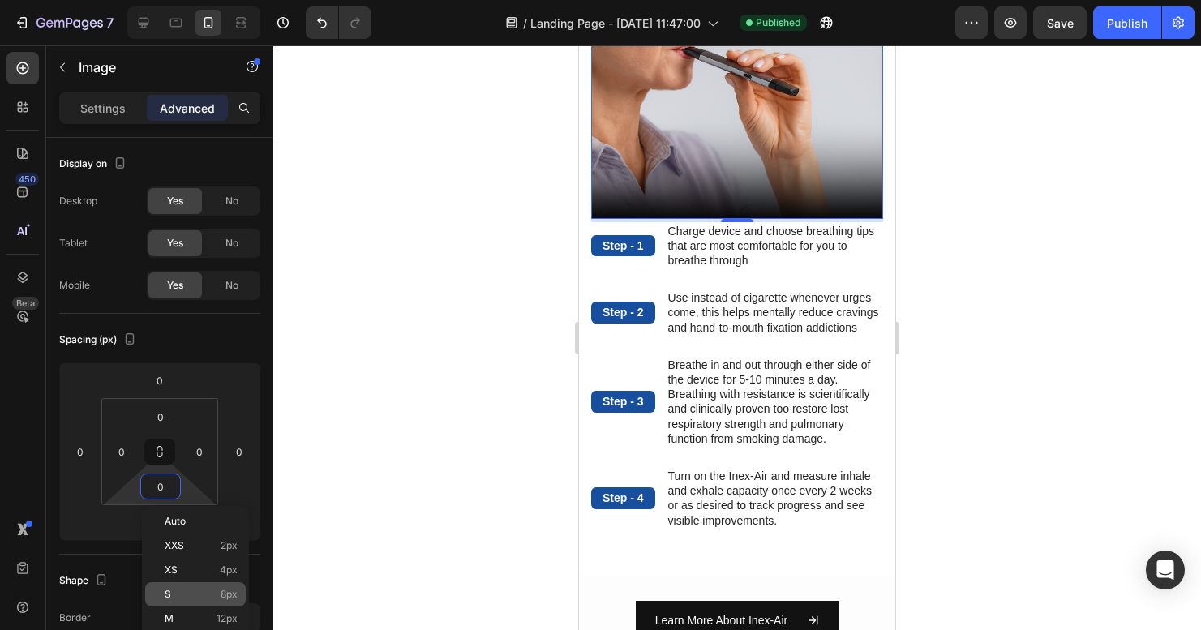
click at [176, 593] on p "S 8px" at bounding box center [201, 594] width 73 height 11
type input "8"
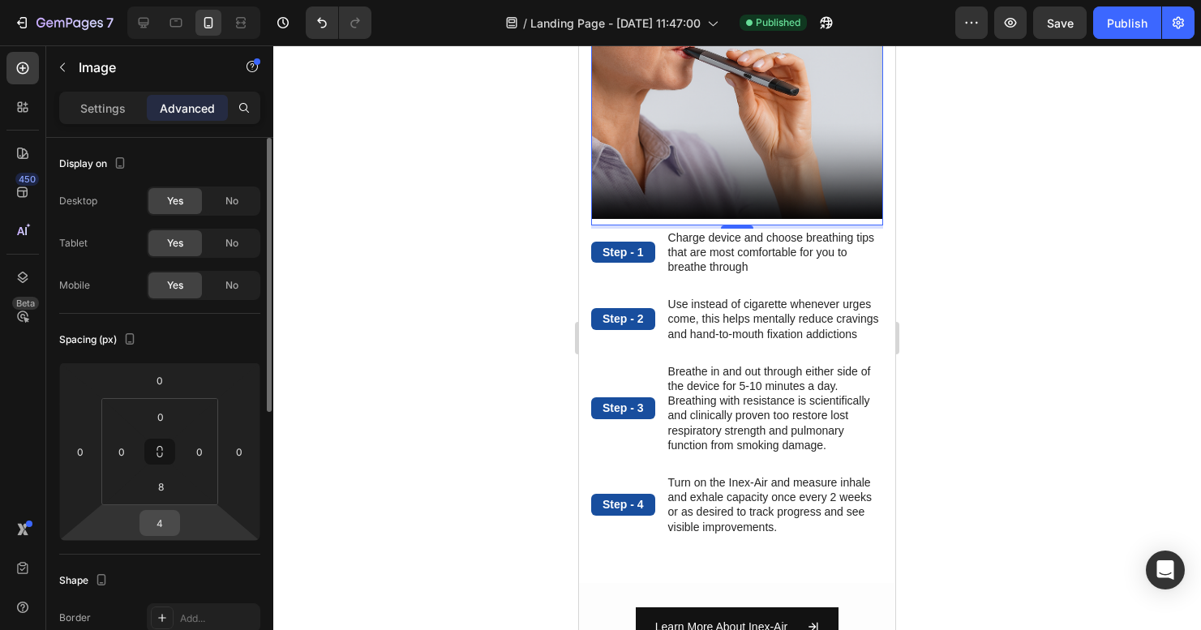
click at [158, 521] on input "4" at bounding box center [160, 523] width 32 height 24
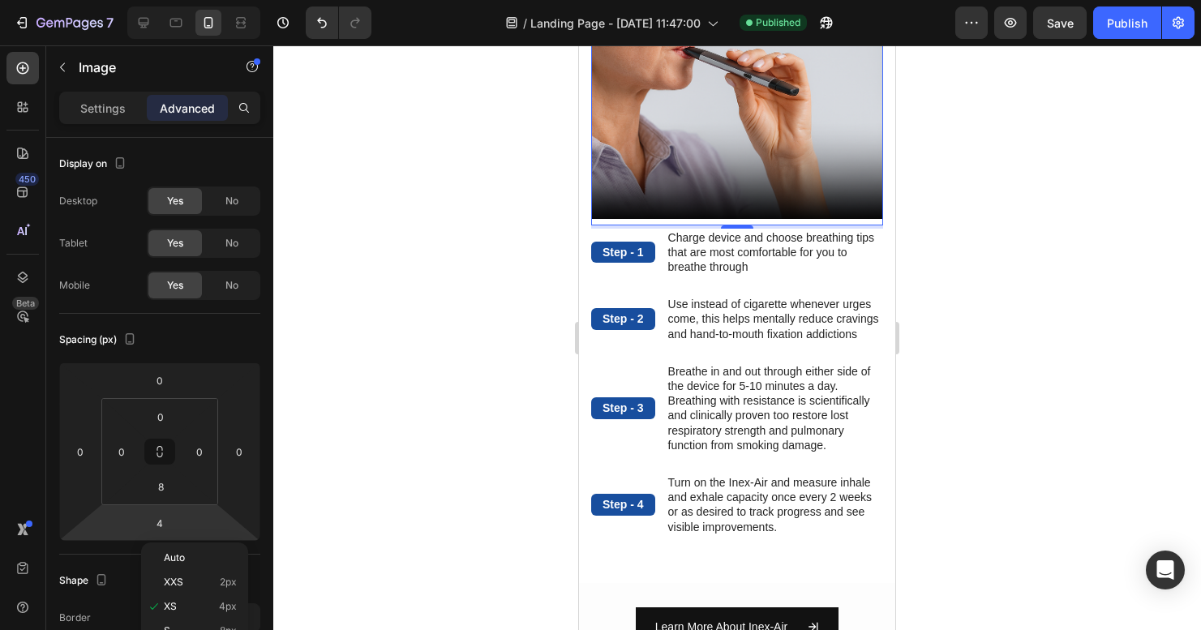
drag, startPoint x: 434, startPoint y: 418, endPoint x: 424, endPoint y: 419, distance: 9.8
click at [434, 418] on div at bounding box center [737, 337] width 928 height 585
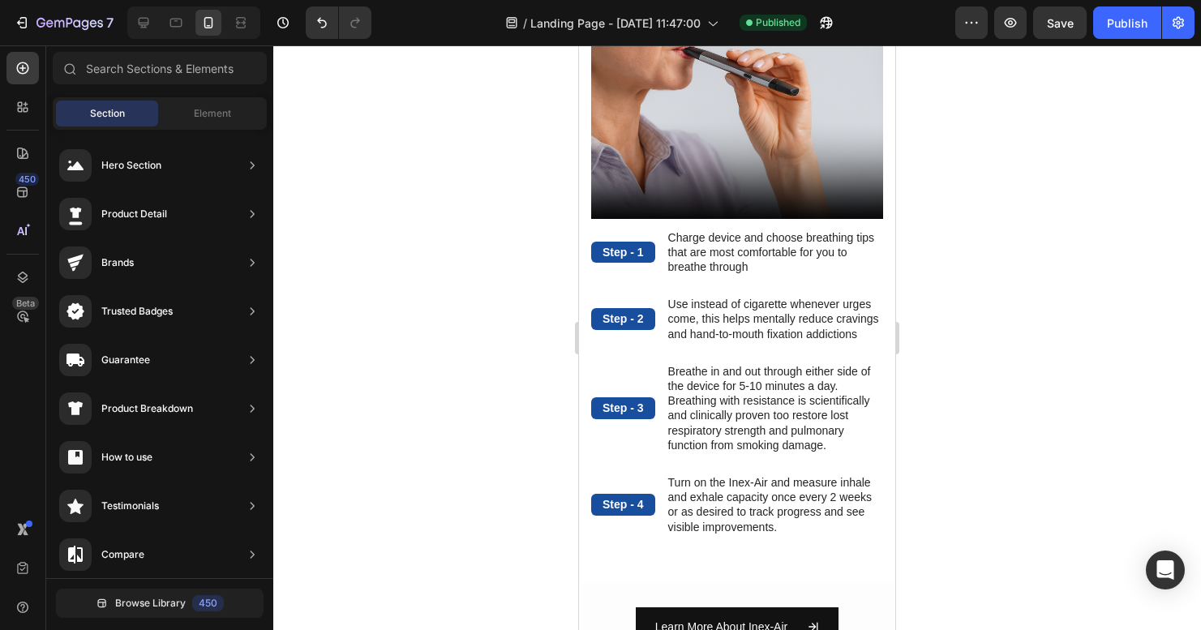
click at [995, 404] on div at bounding box center [737, 337] width 928 height 585
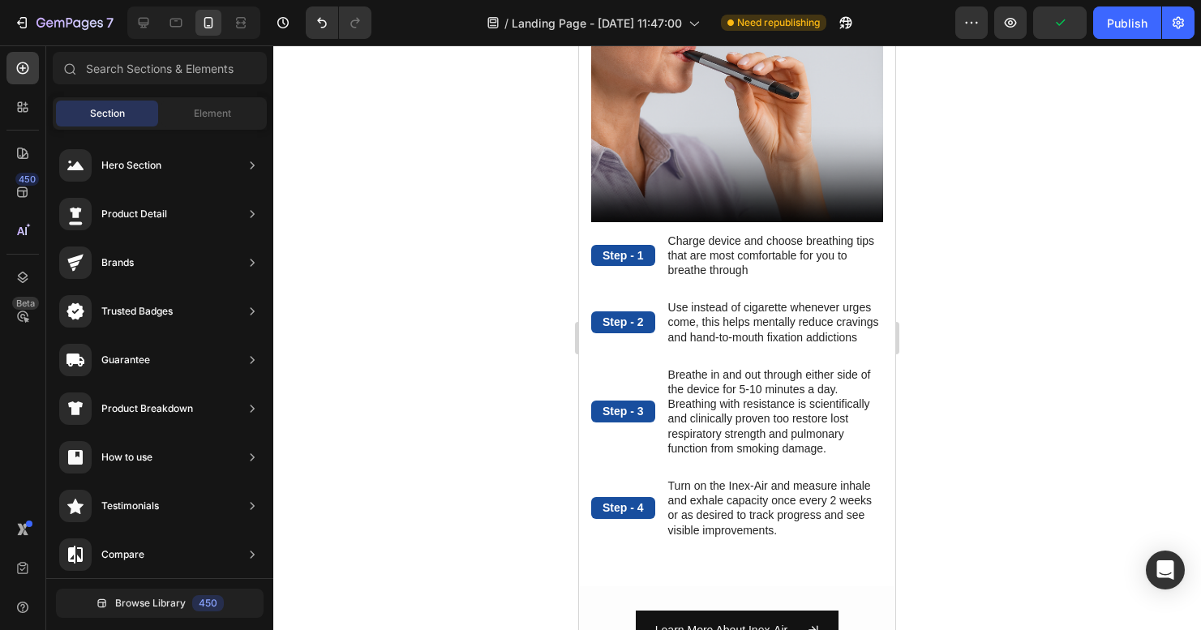
scroll to position [41, 0]
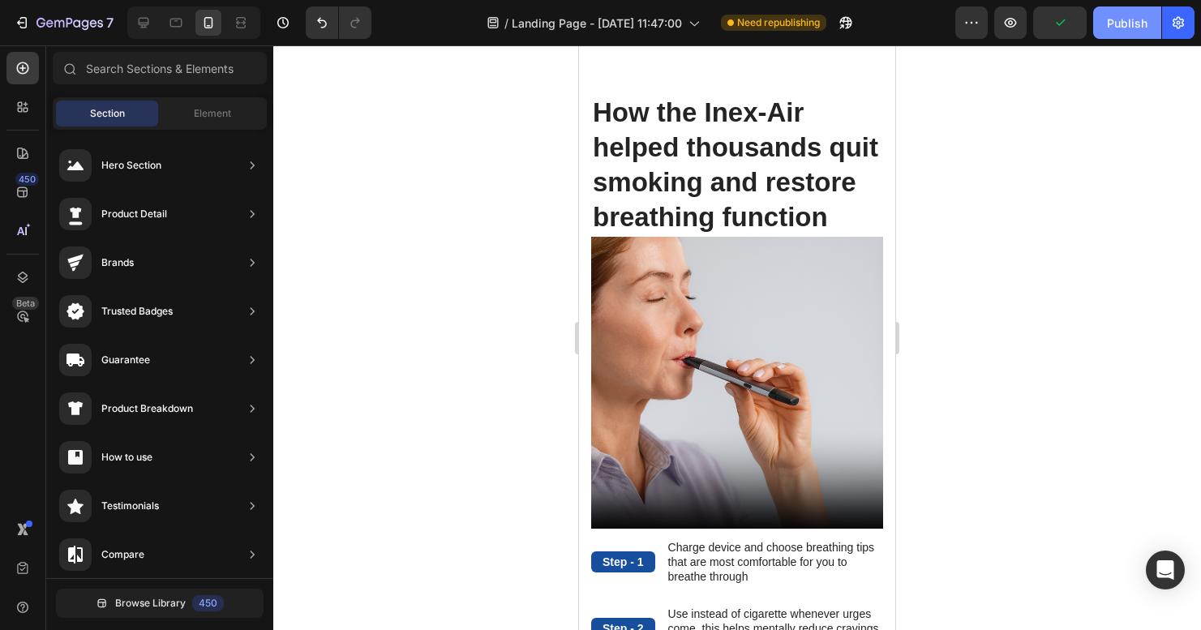
click at [1127, 28] on div "Publish" at bounding box center [1127, 23] width 41 height 17
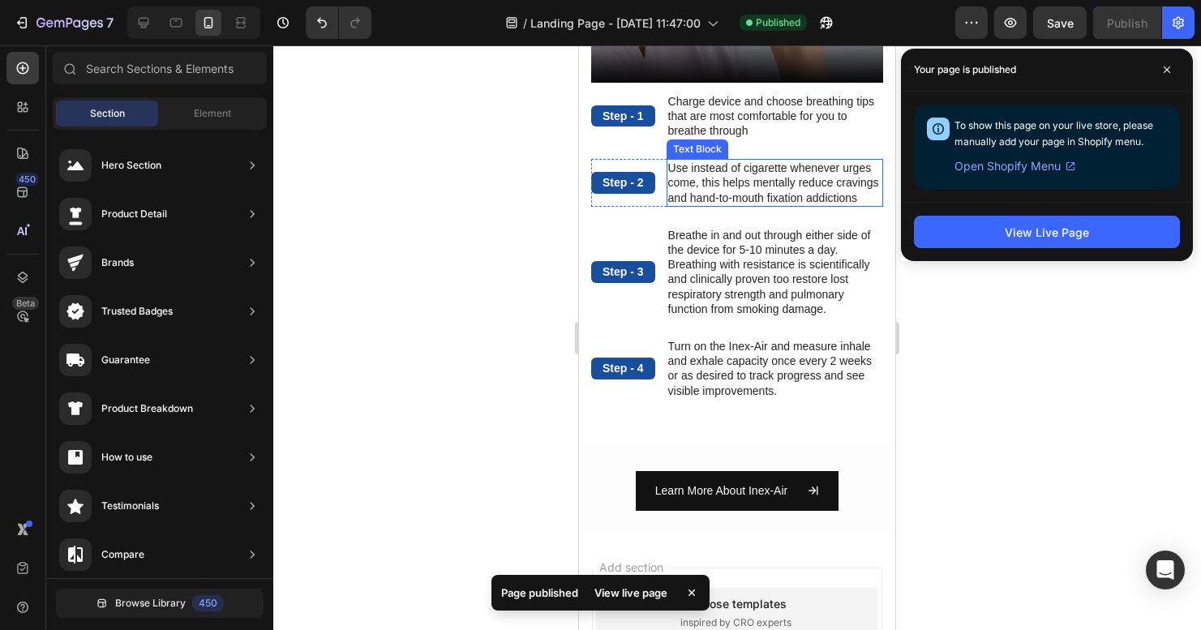
scroll to position [0, 0]
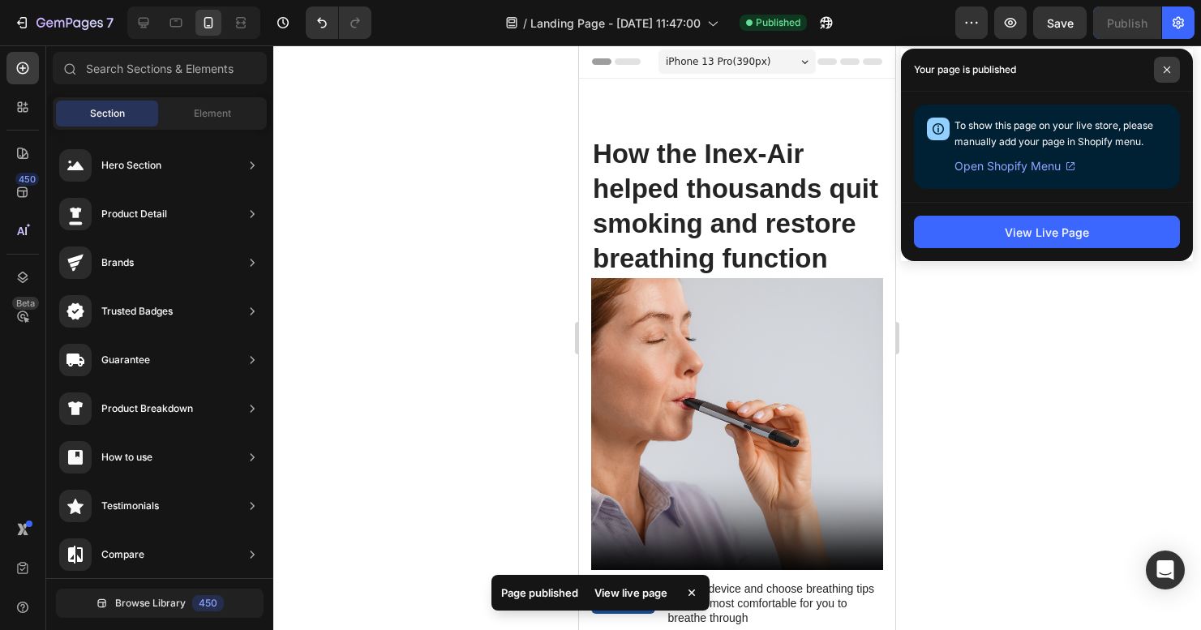
click at [1163, 71] on icon at bounding box center [1167, 70] width 8 height 8
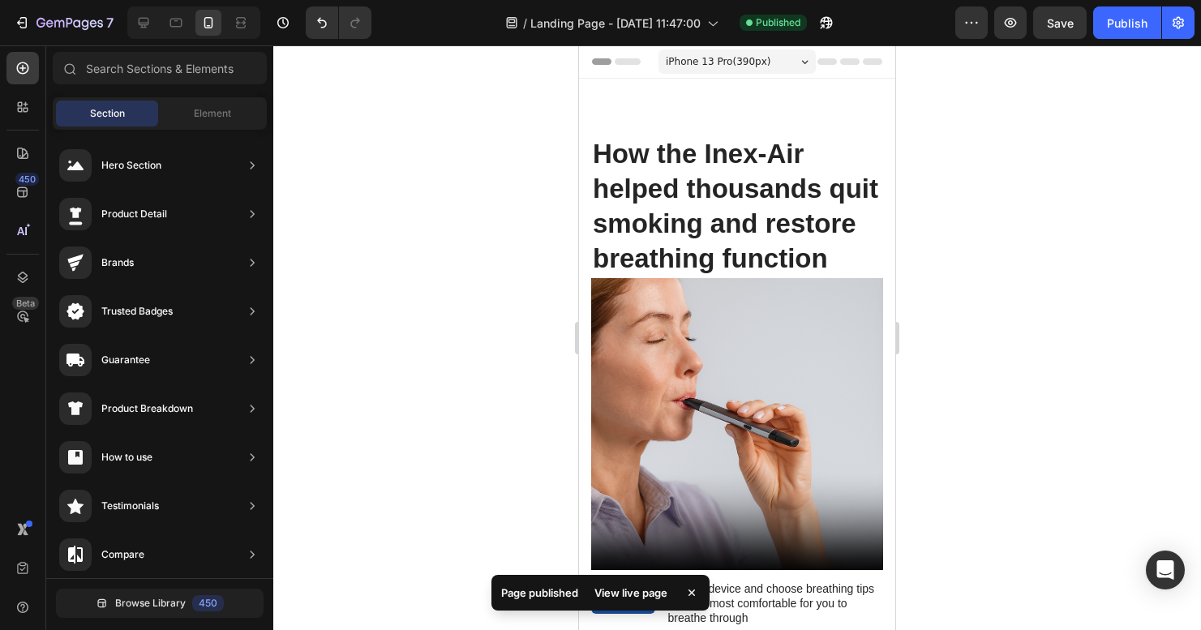
click at [767, 119] on div "How the Inex-Air helped thousands quit smoking and restore breathing function H…" at bounding box center [737, 506] width 316 height 855
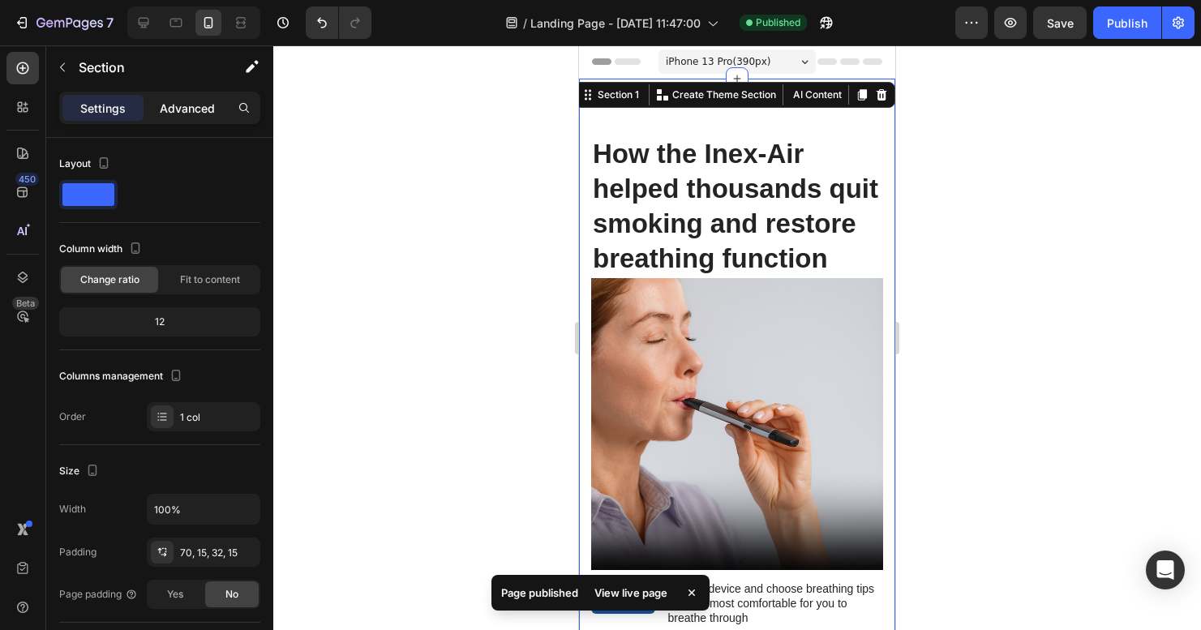
click at [193, 110] on p "Advanced" at bounding box center [187, 108] width 55 height 17
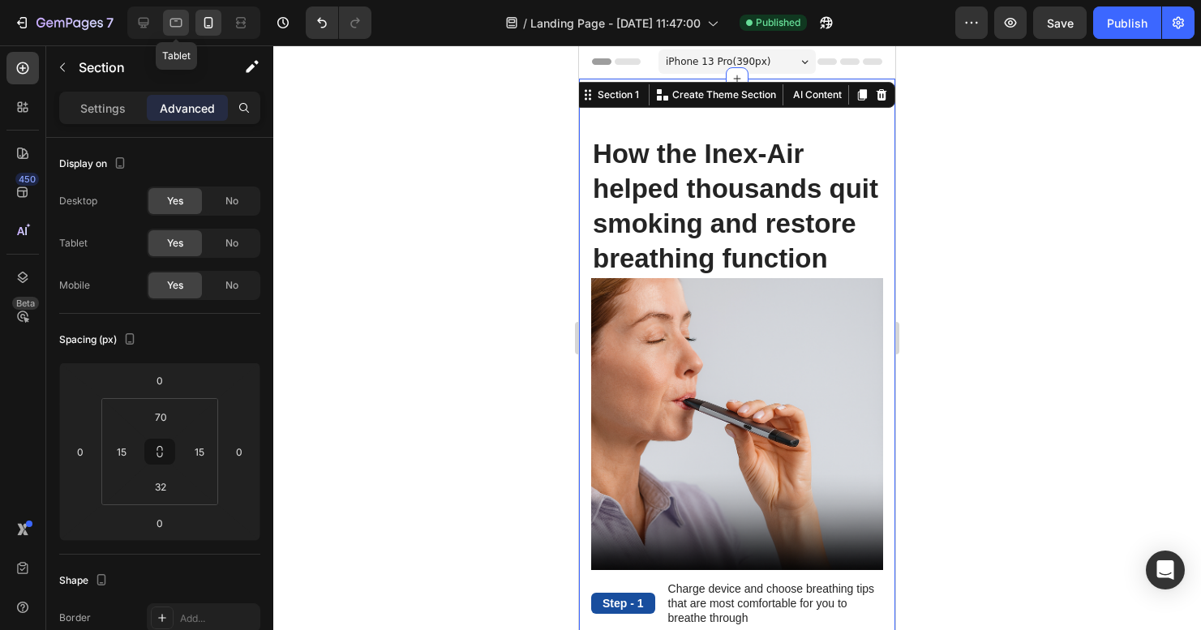
click at [179, 24] on icon at bounding box center [176, 23] width 16 height 16
type input "80"
type input "64"
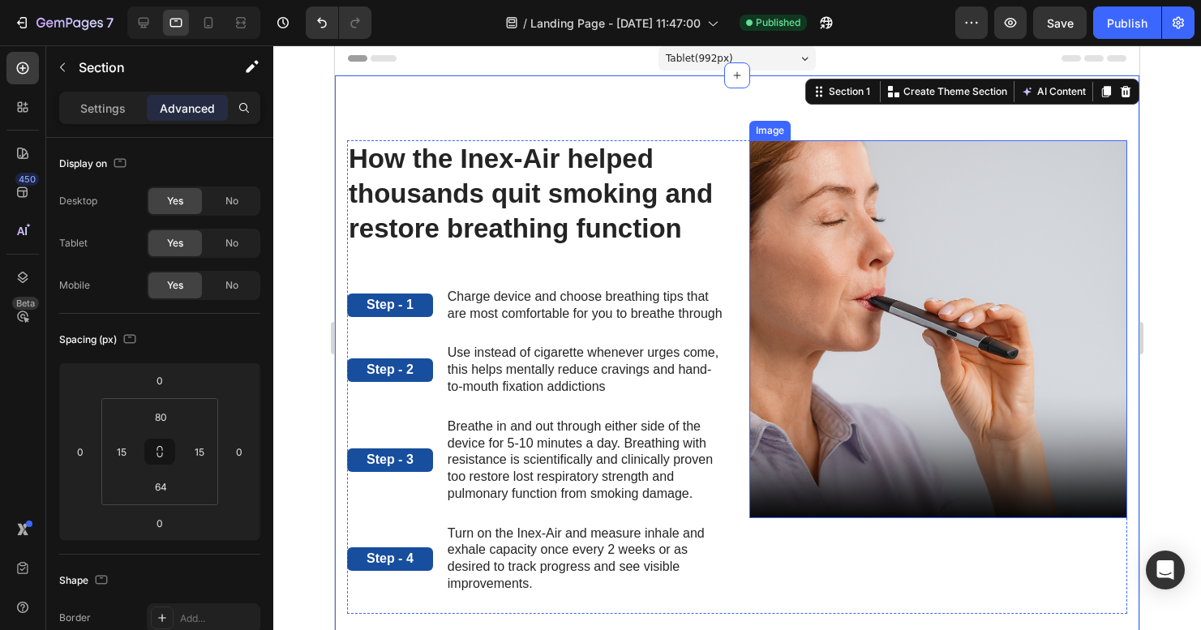
scroll to position [28, 0]
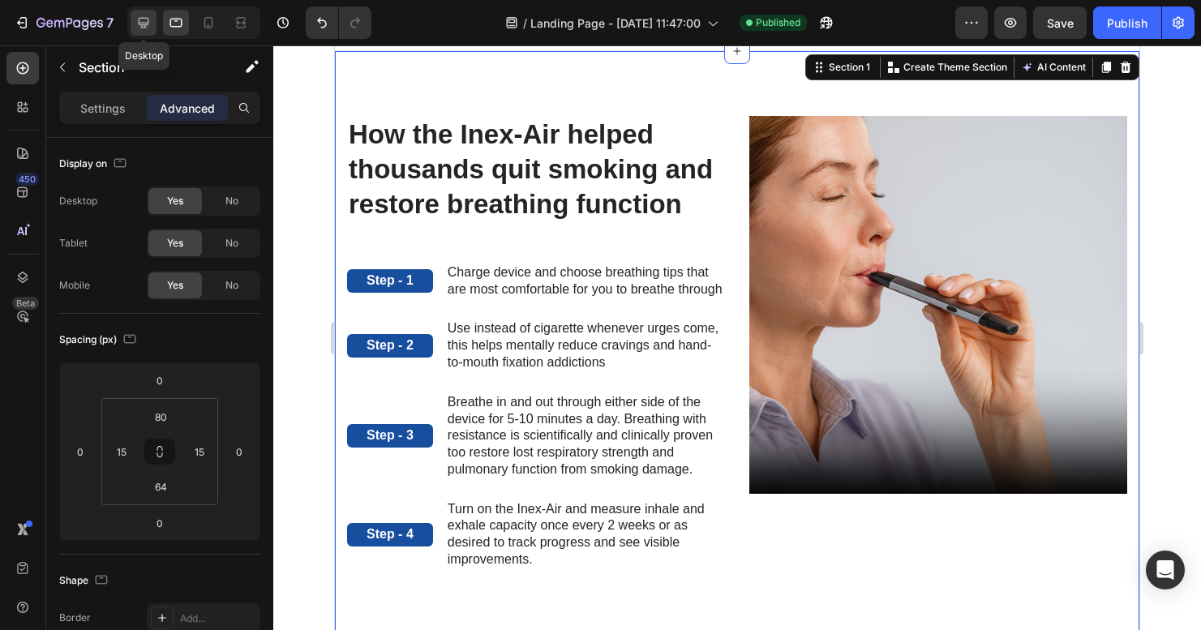
click at [143, 19] on icon at bounding box center [144, 23] width 11 height 11
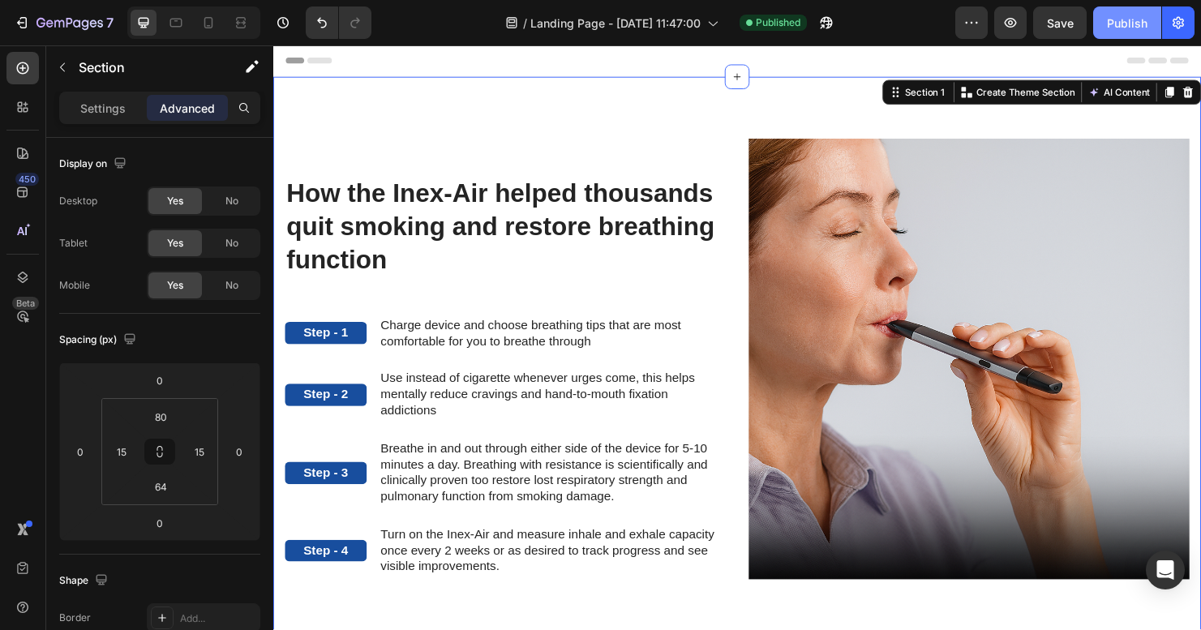
click at [1141, 25] on div "Publish" at bounding box center [1127, 23] width 41 height 17
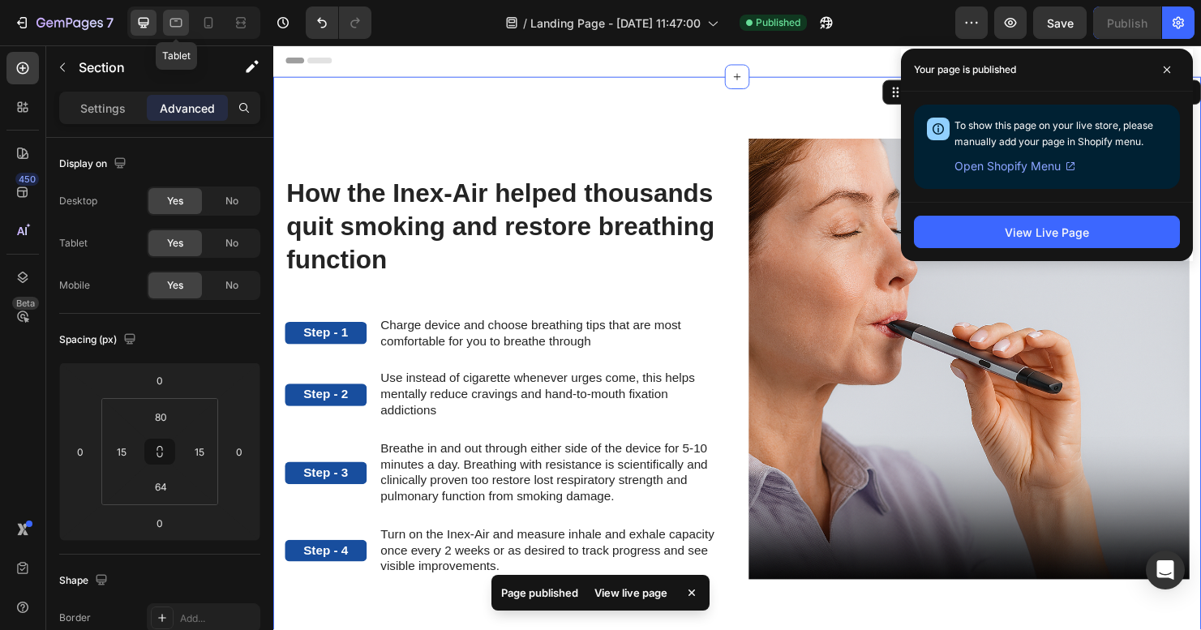
click at [177, 17] on icon at bounding box center [176, 23] width 16 height 16
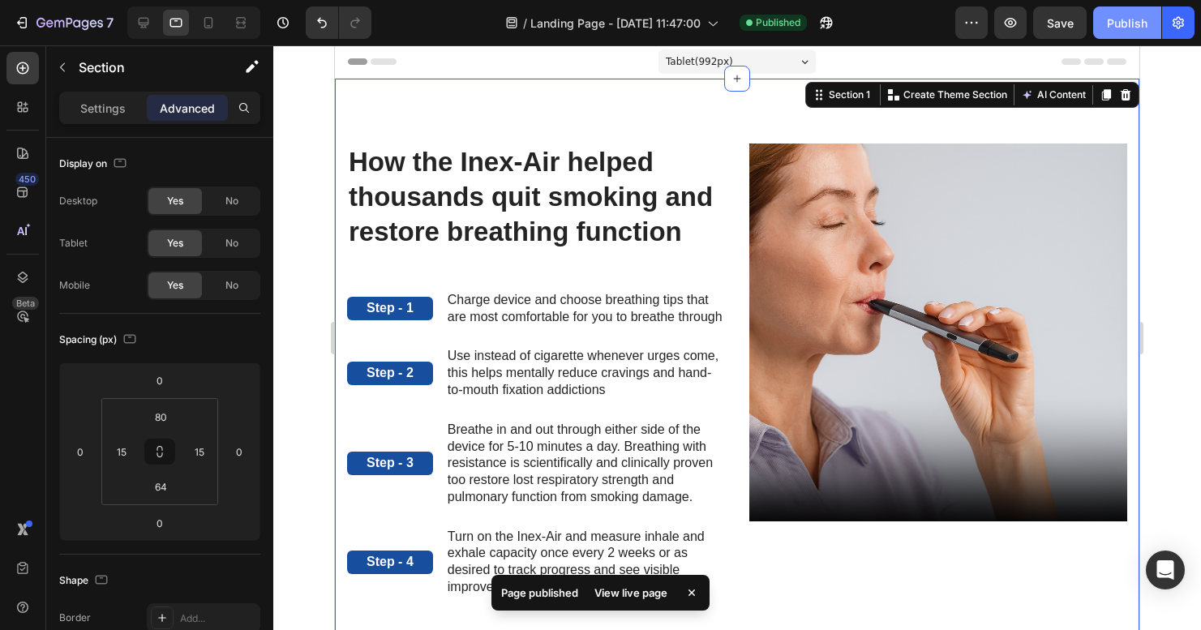
click at [1124, 24] on div "Publish" at bounding box center [1127, 23] width 41 height 17
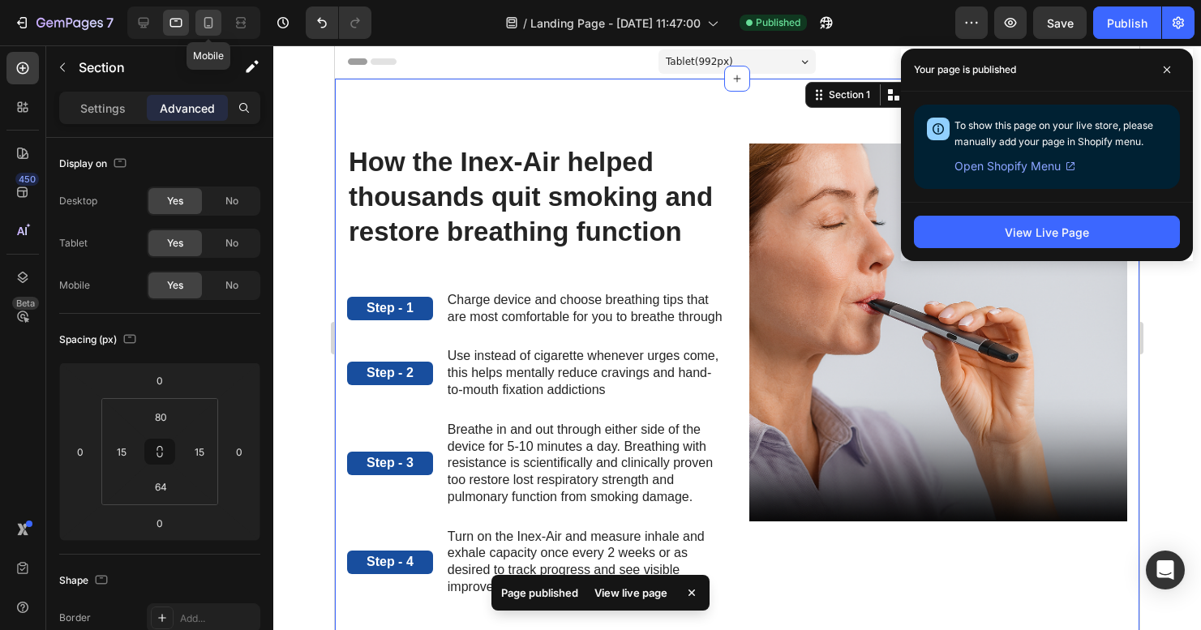
click at [214, 27] on icon at bounding box center [208, 23] width 16 height 16
type input "70"
type input "32"
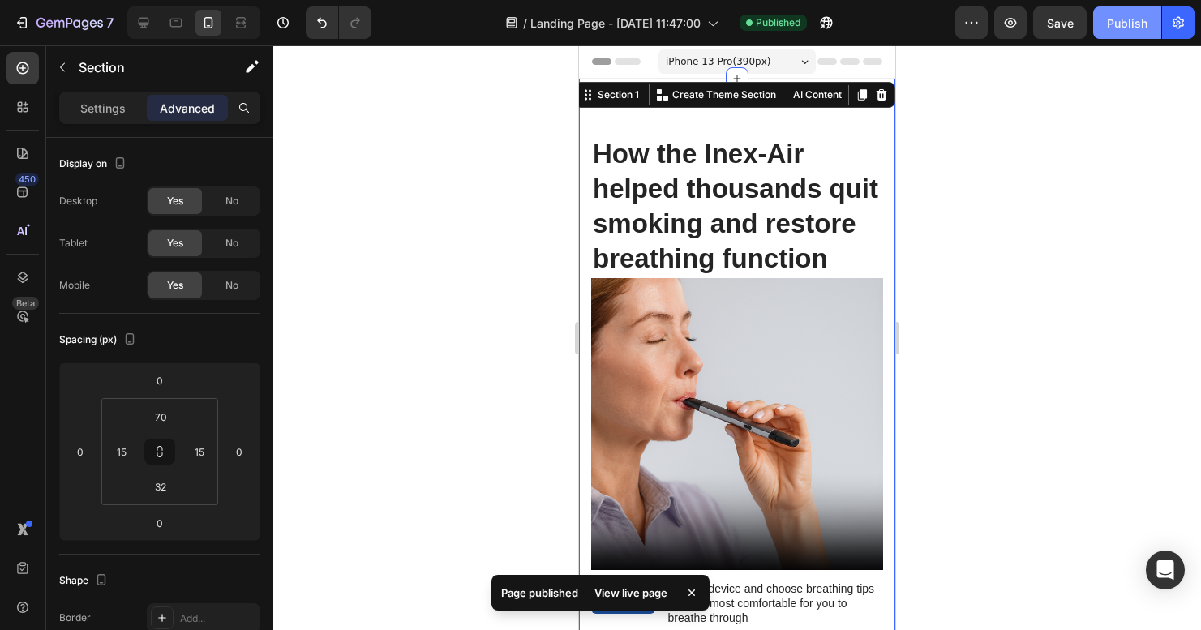
click at [1110, 32] on button "Publish" at bounding box center [1127, 22] width 68 height 32
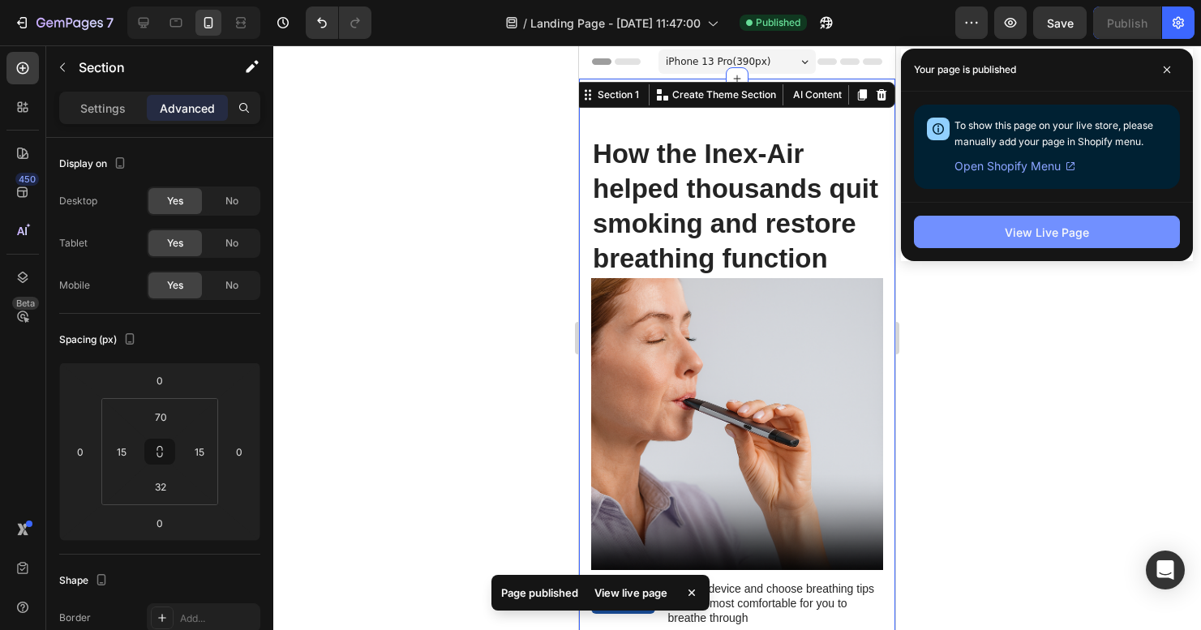
click at [1021, 239] on div "View Live Page" at bounding box center [1047, 232] width 84 height 17
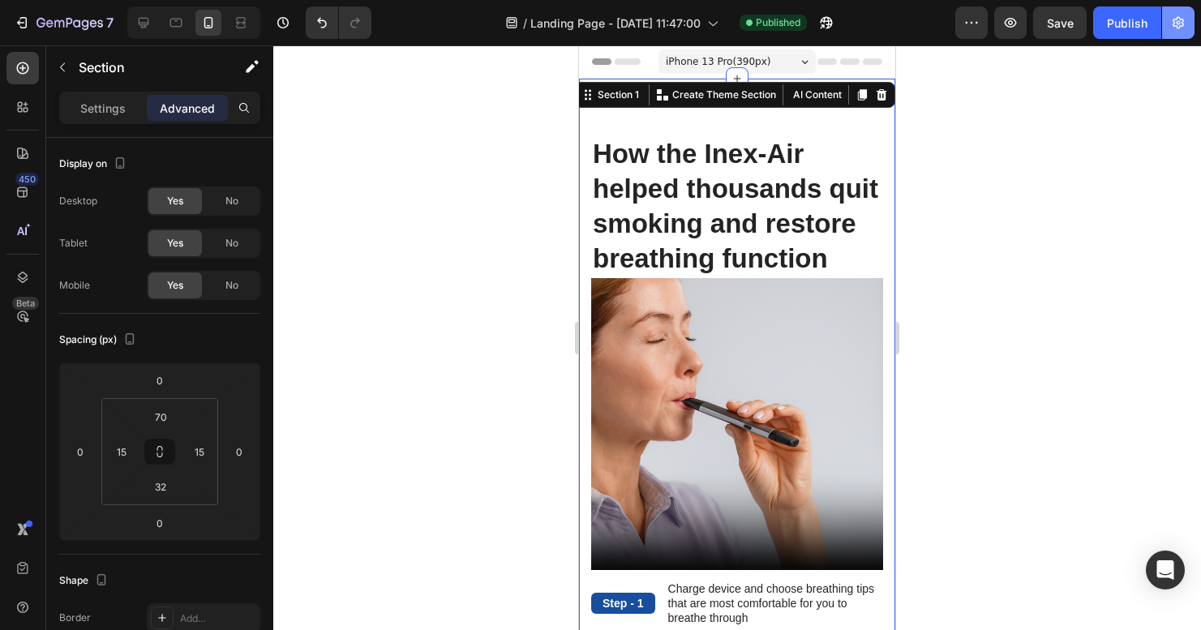
click at [1184, 18] on icon "button" at bounding box center [1178, 23] width 16 height 16
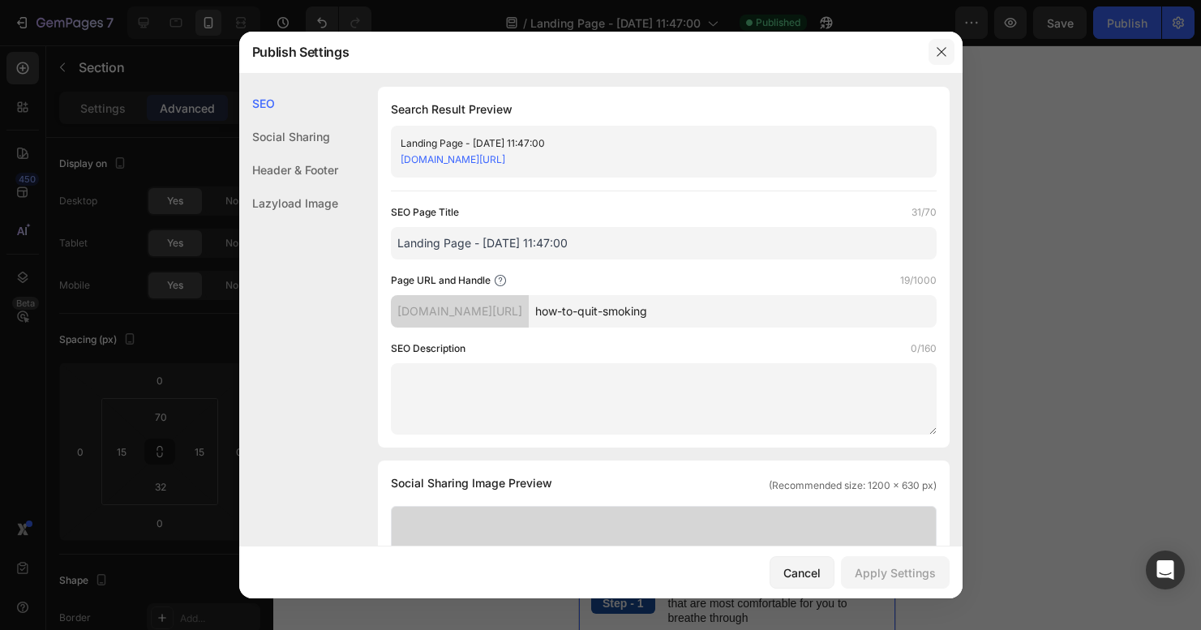
click at [943, 56] on icon "button" at bounding box center [941, 51] width 13 height 13
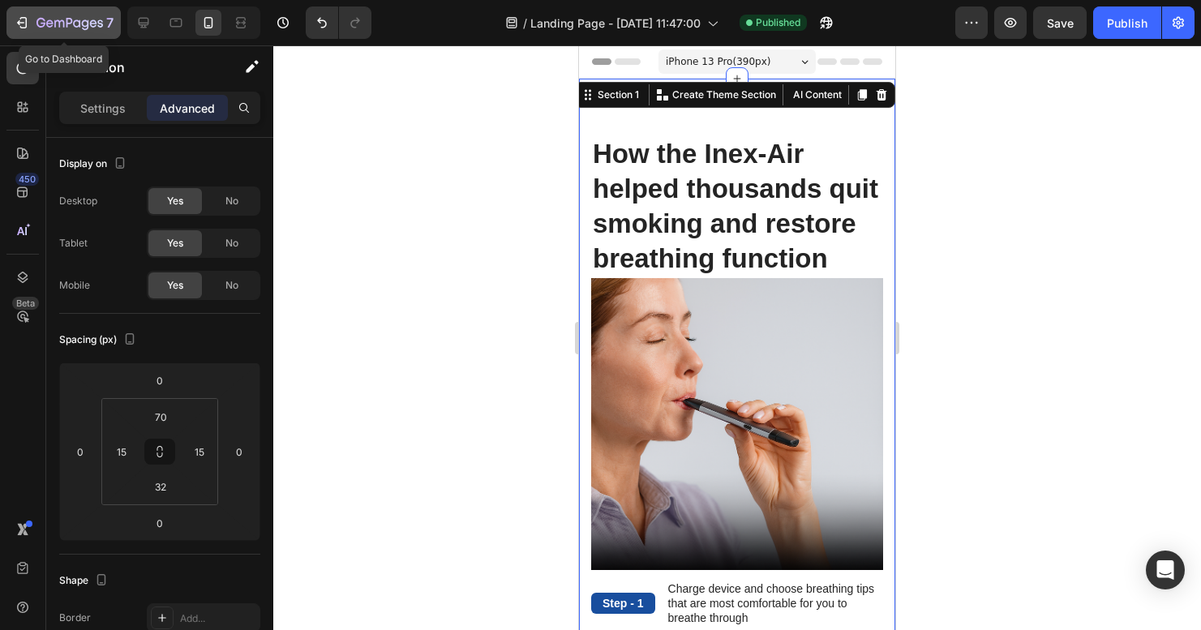
click at [28, 23] on icon "button" at bounding box center [22, 23] width 16 height 16
